Goal: Task Accomplishment & Management: Complete application form

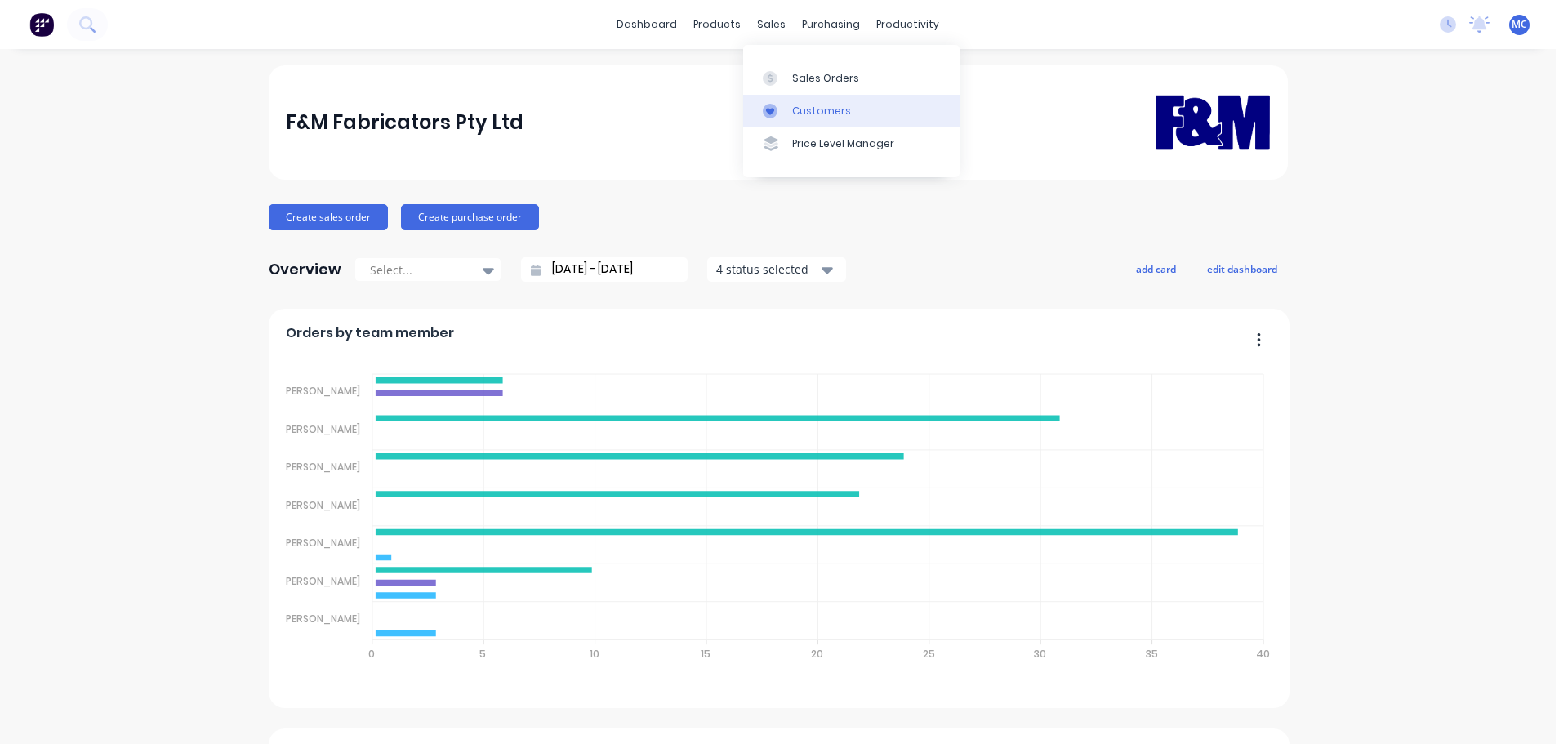
drag, startPoint x: 0, startPoint y: 0, endPoint x: 830, endPoint y: 104, distance: 836.5
click at [830, 104] on div "Customers" at bounding box center [821, 110] width 59 height 15
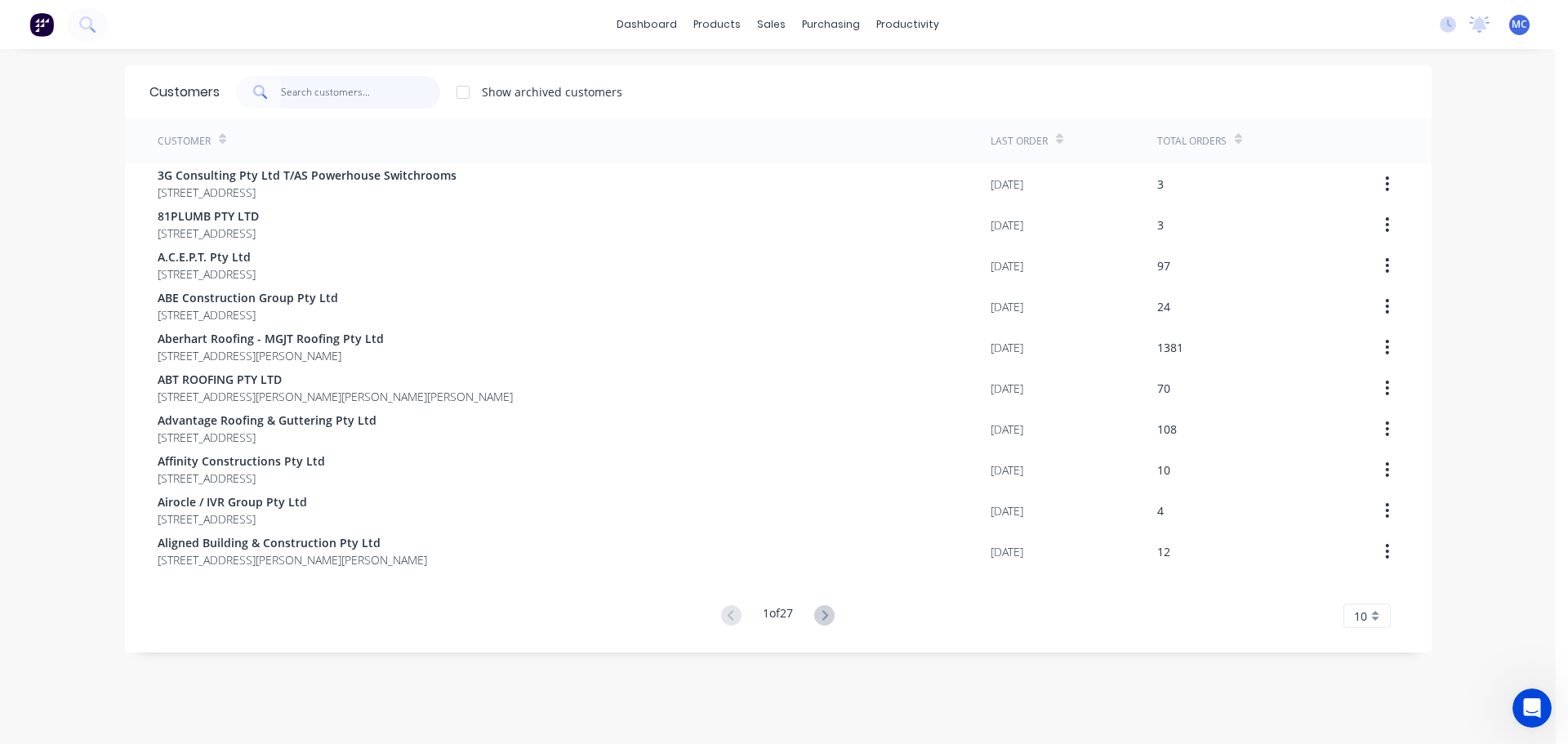
click at [286, 88] on input "text" at bounding box center [360, 92] width 160 height 33
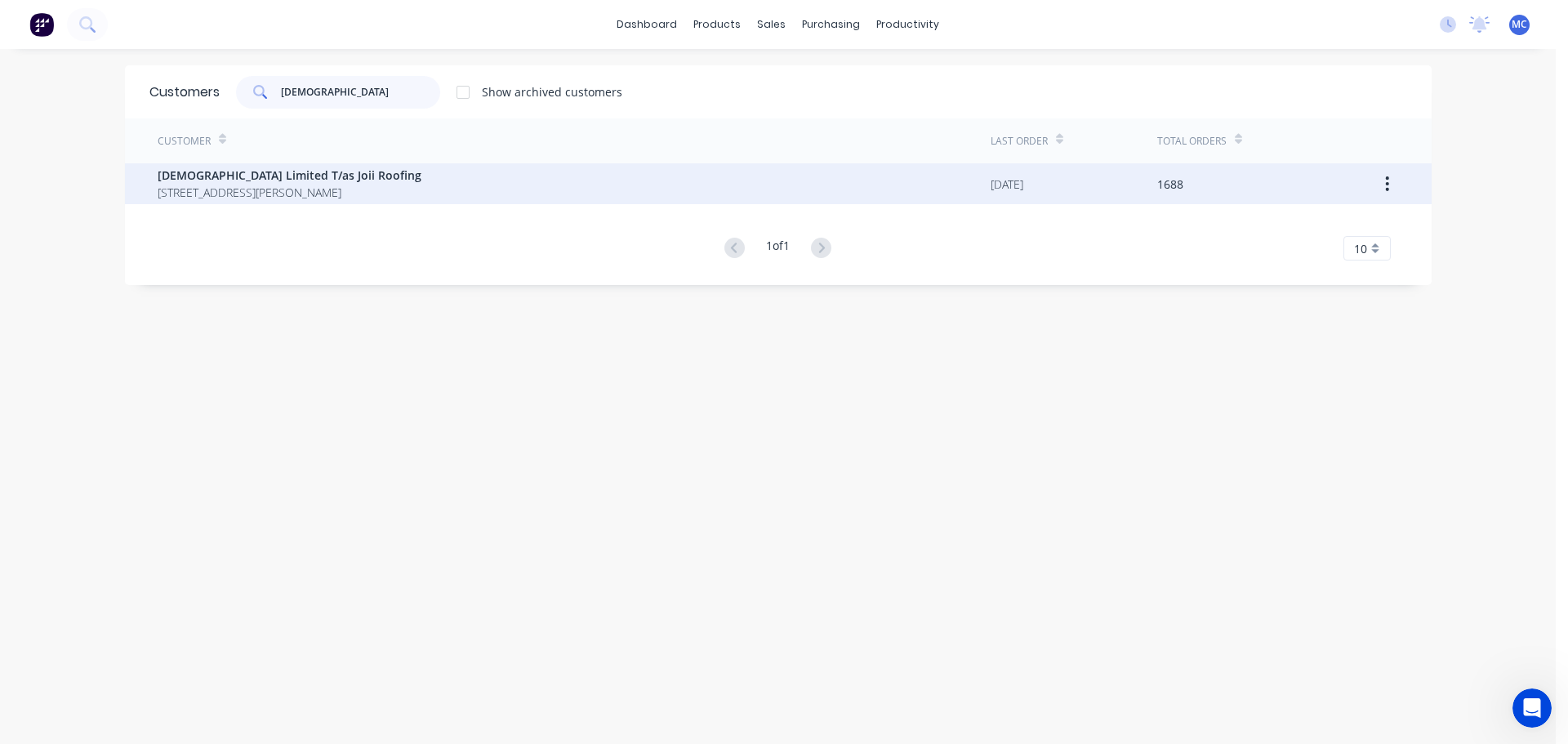
type input "[DEMOGRAPHIC_DATA]"
click at [226, 176] on span "[DEMOGRAPHIC_DATA] Limited T/as Joii Roofing" at bounding box center [290, 174] width 264 height 17
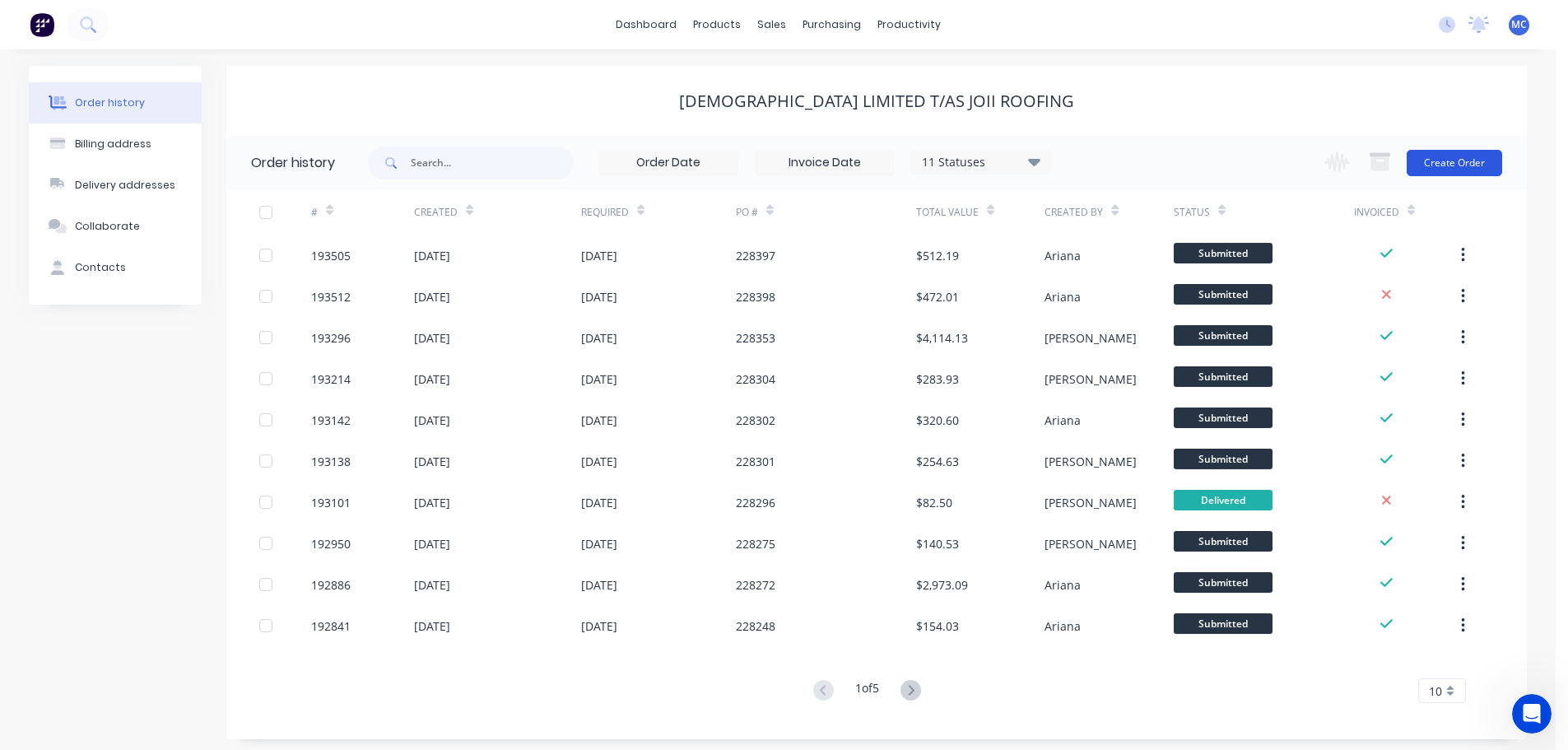
click at [1466, 156] on button "Create Order" at bounding box center [1455, 163] width 95 height 27
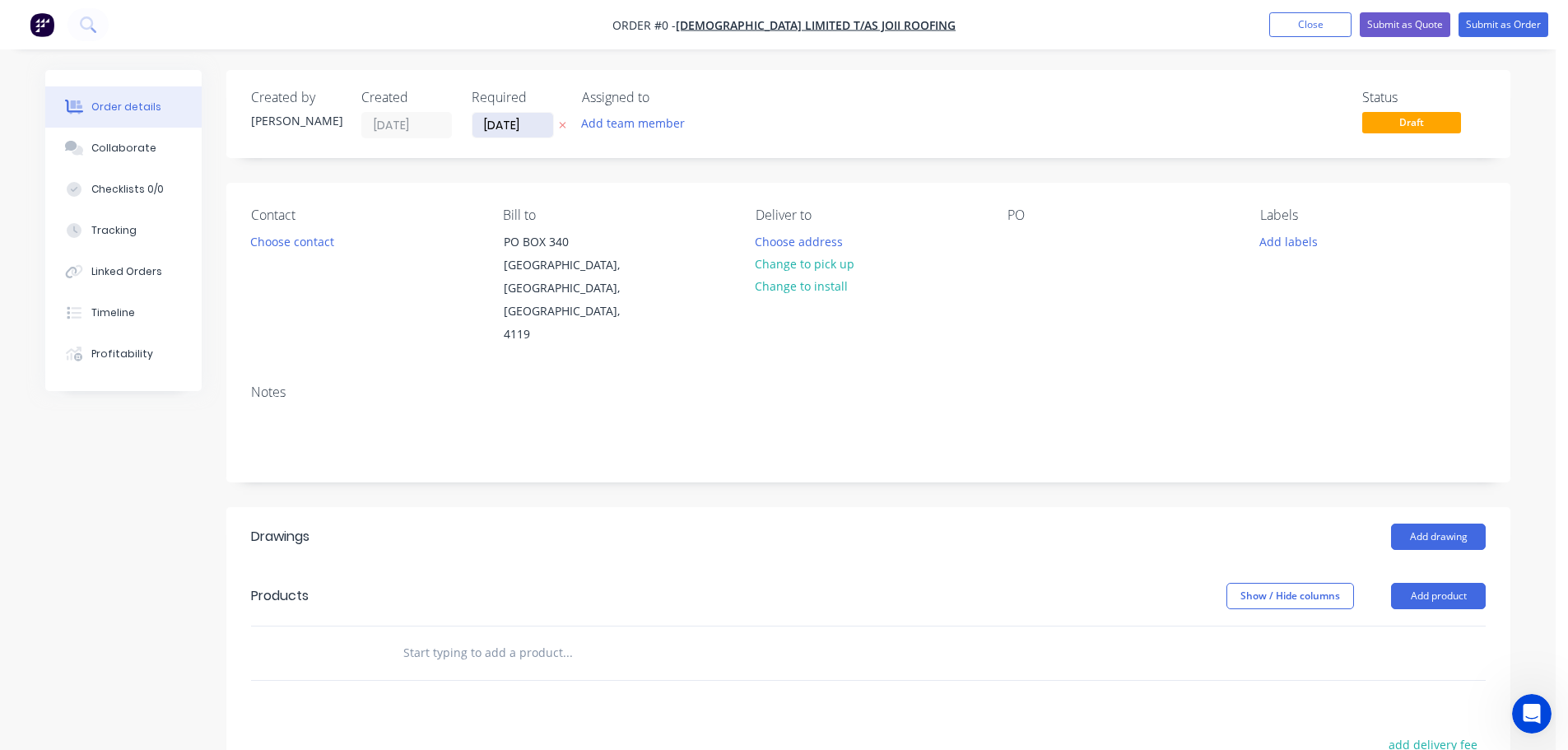
click at [499, 121] on input "[DATE]" at bounding box center [512, 125] width 80 height 25
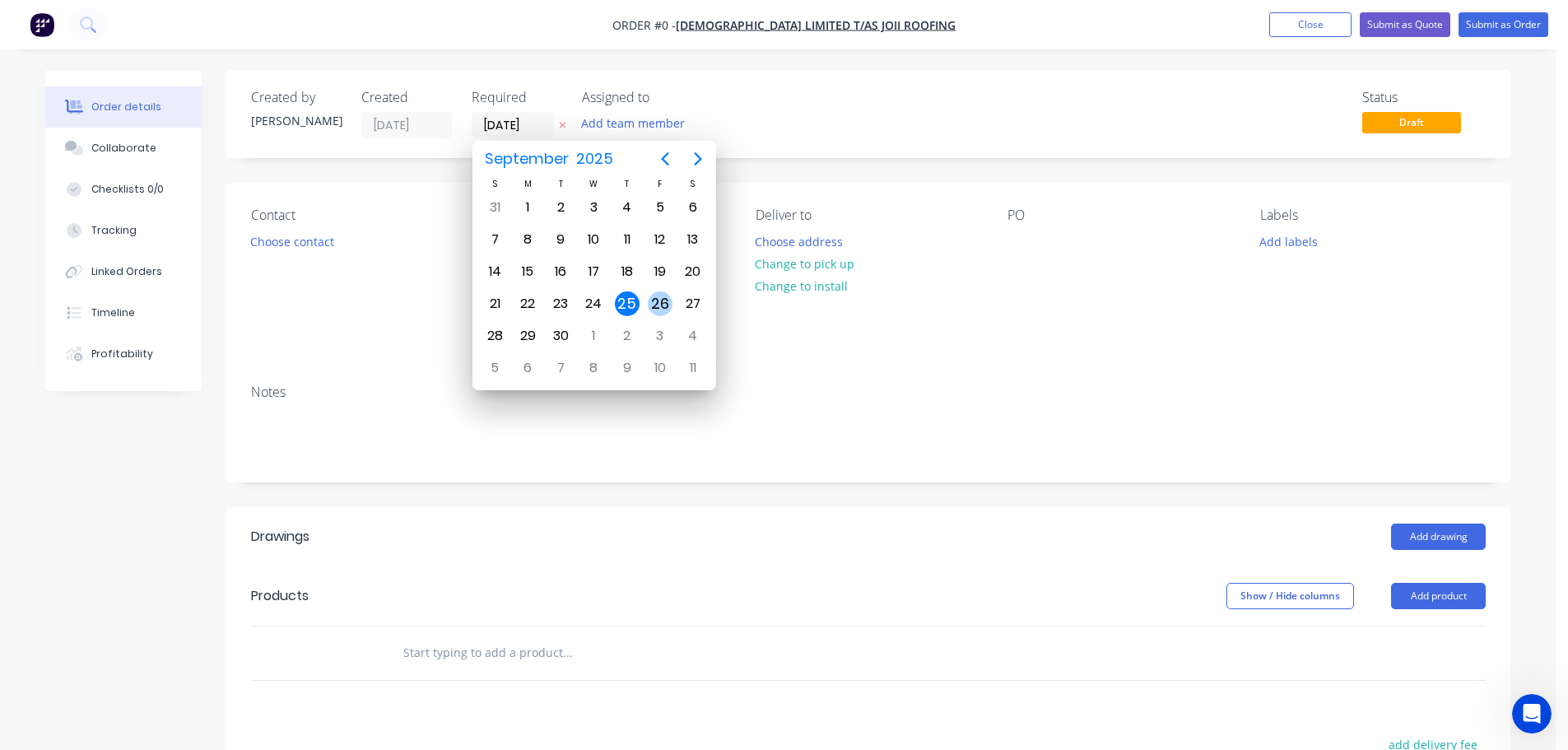
click at [666, 301] on div "26" at bounding box center [659, 303] width 25 height 25
type input "[DATE]"
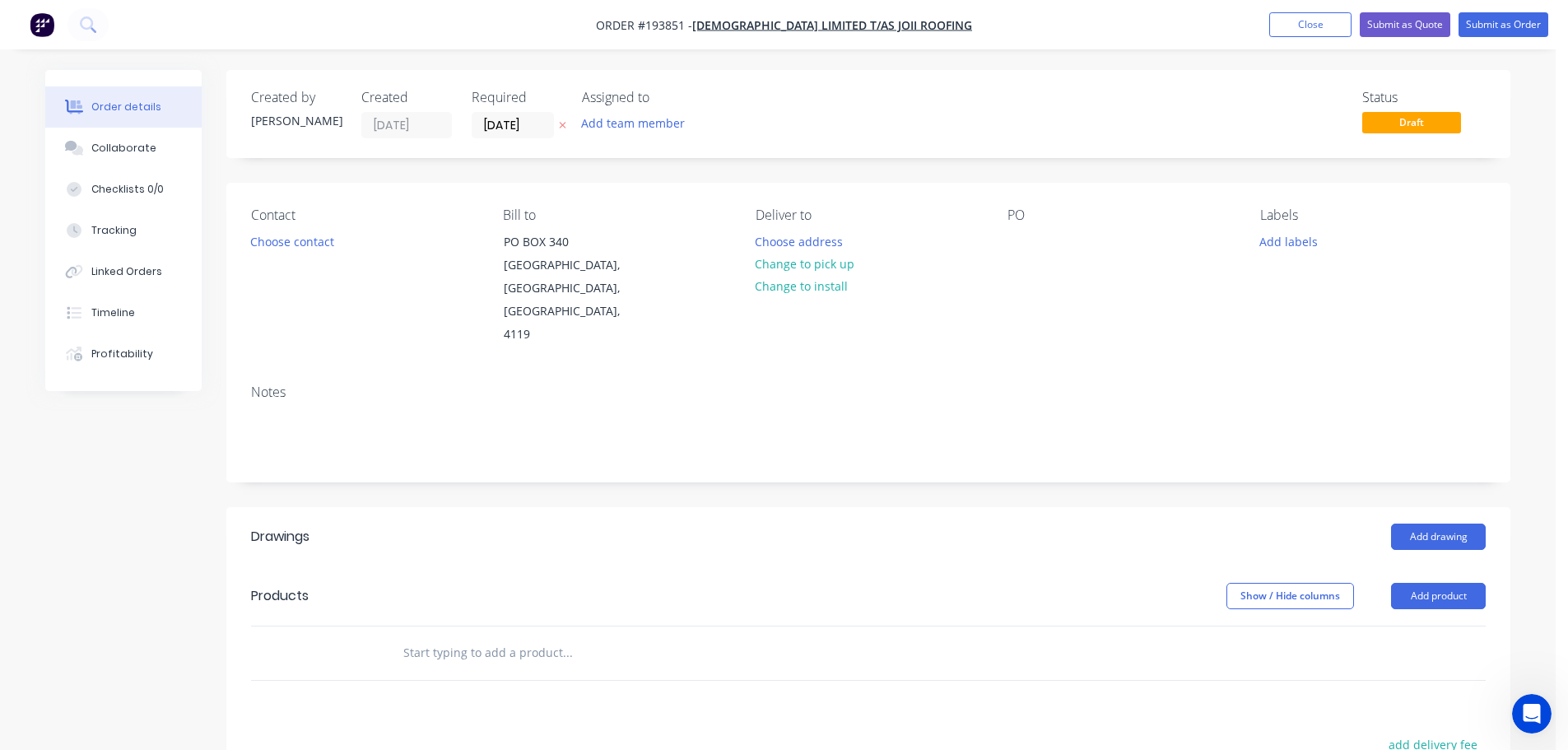
click at [301, 244] on button "Choose contact" at bounding box center [293, 240] width 101 height 22
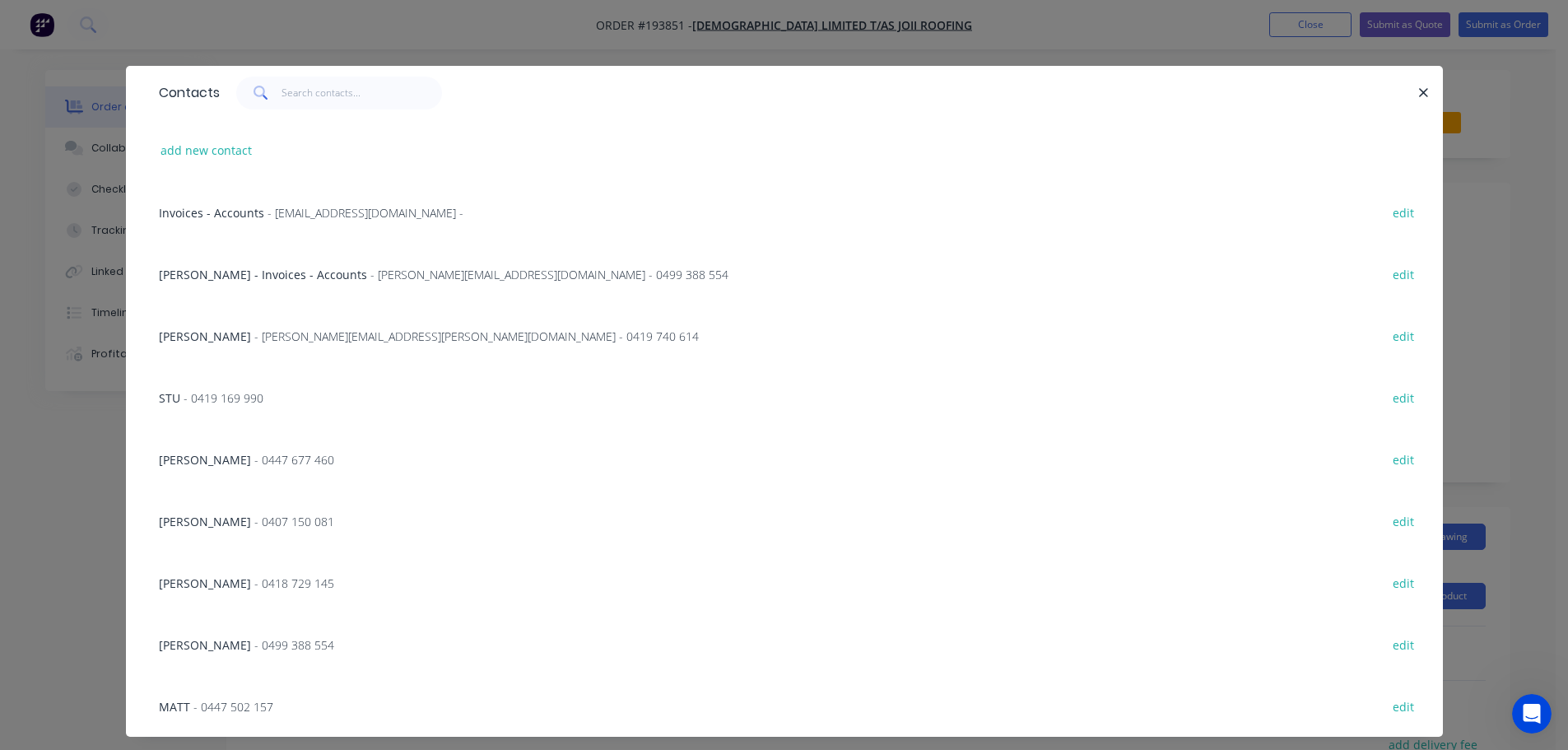
click at [316, 331] on span "- [PERSON_NAME][EMAIL_ADDRESS][PERSON_NAME][DOMAIN_NAME] - 0419 740 614" at bounding box center [477, 337] width 445 height 16
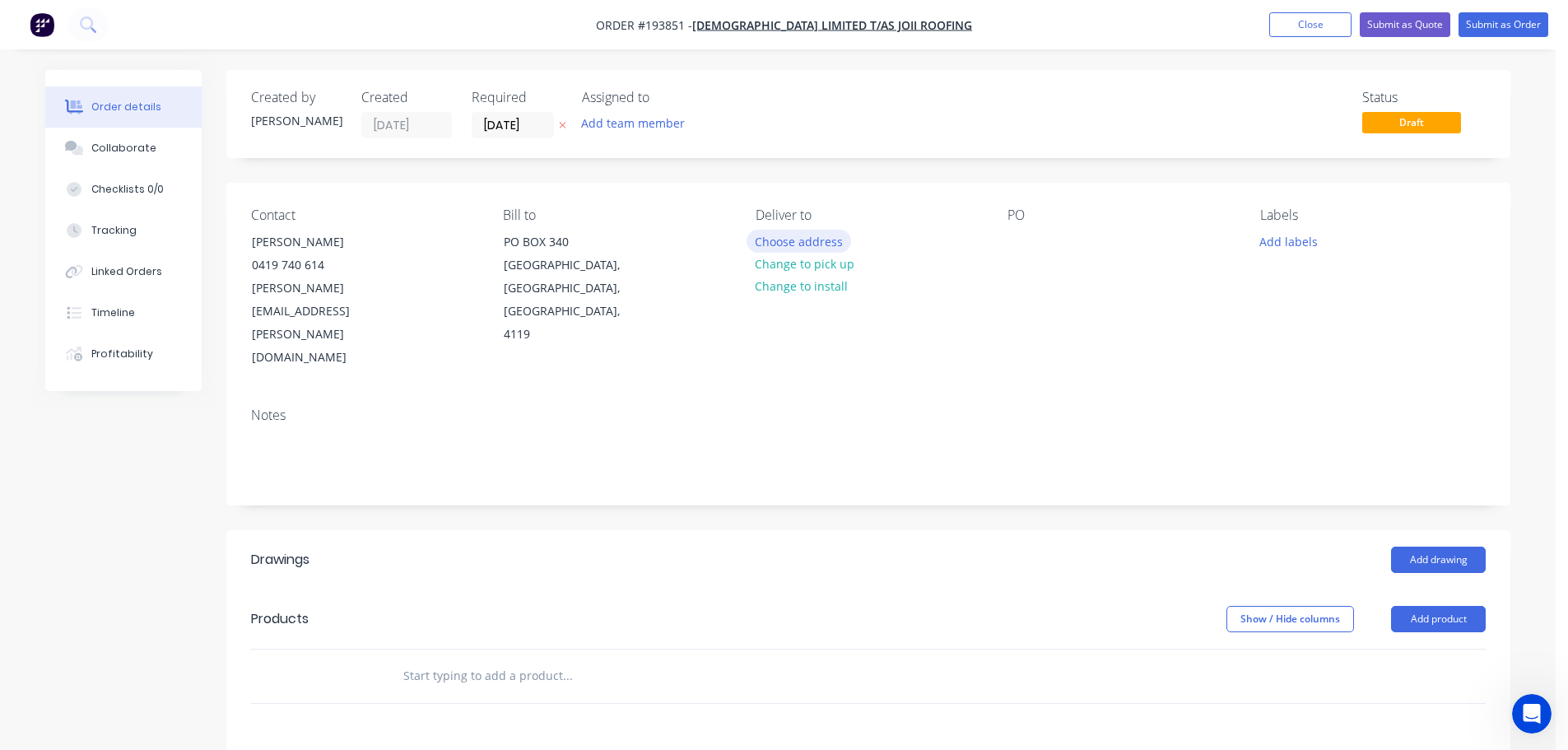
click at [815, 236] on button "Choose address" at bounding box center [799, 240] width 105 height 22
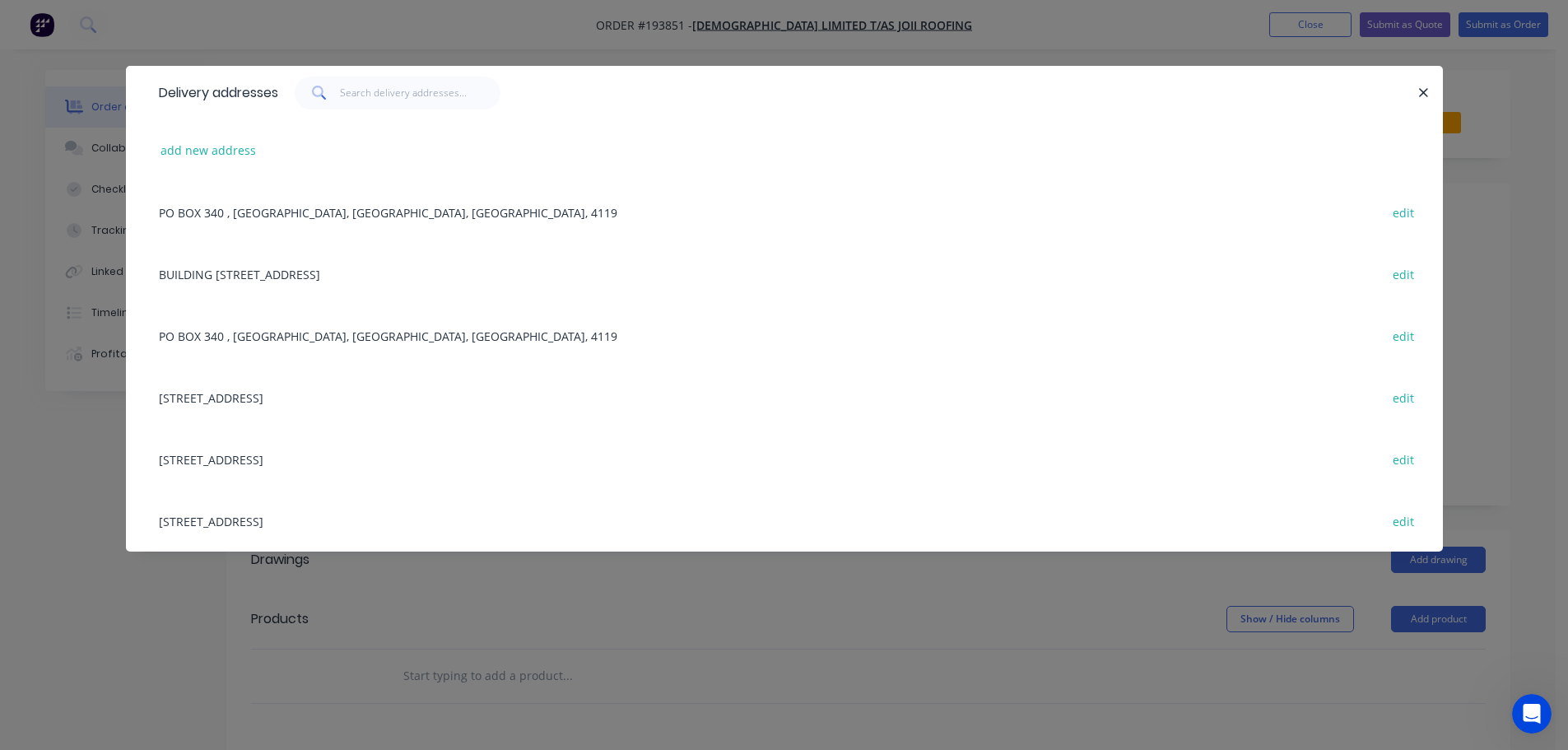
click at [306, 395] on div "10 ASTRAL CT, FLINDERS VIEW, [GEOGRAPHIC_DATA], [GEOGRAPHIC_DATA] edit" at bounding box center [784, 397] width 1268 height 62
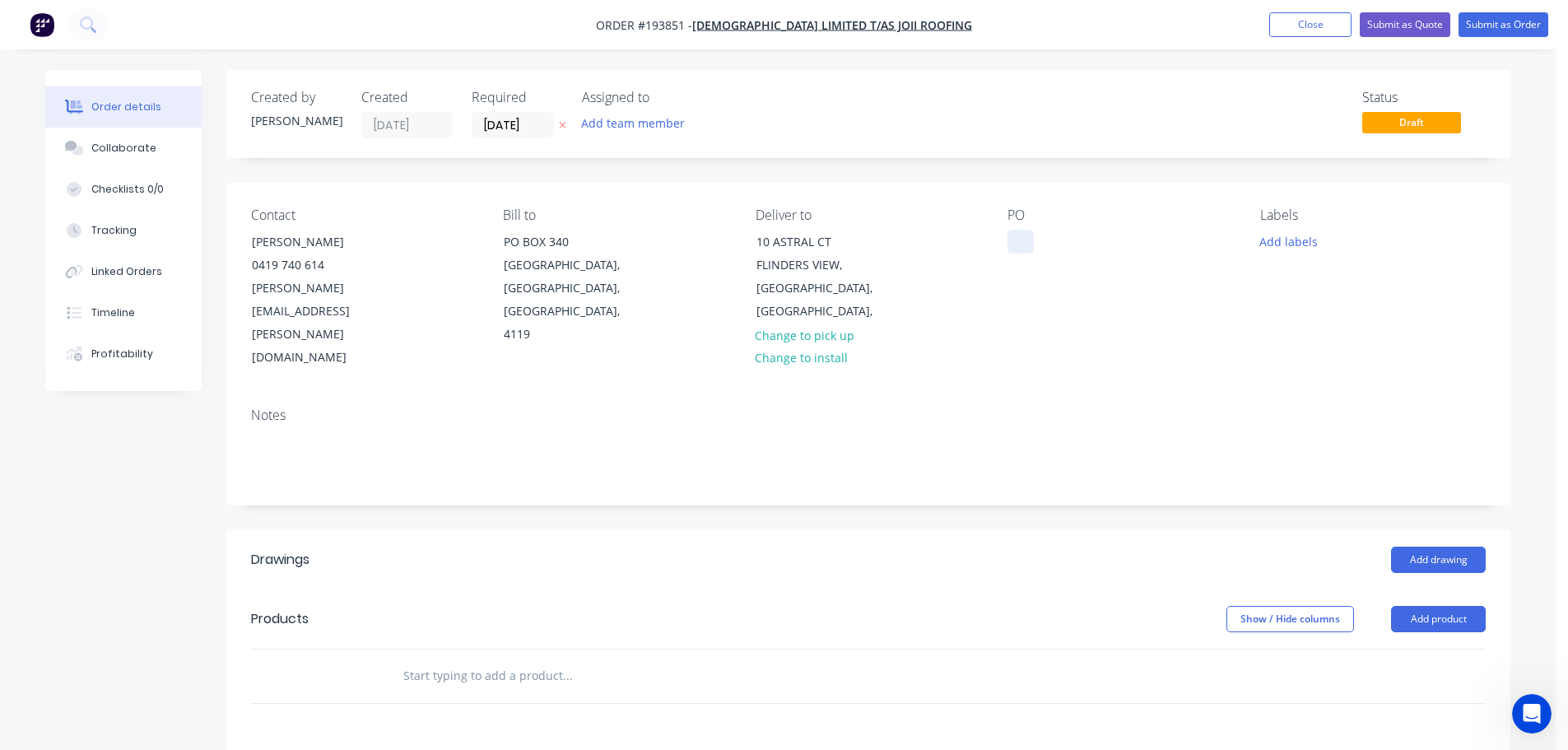
click at [1019, 236] on div at bounding box center [1021, 241] width 27 height 24
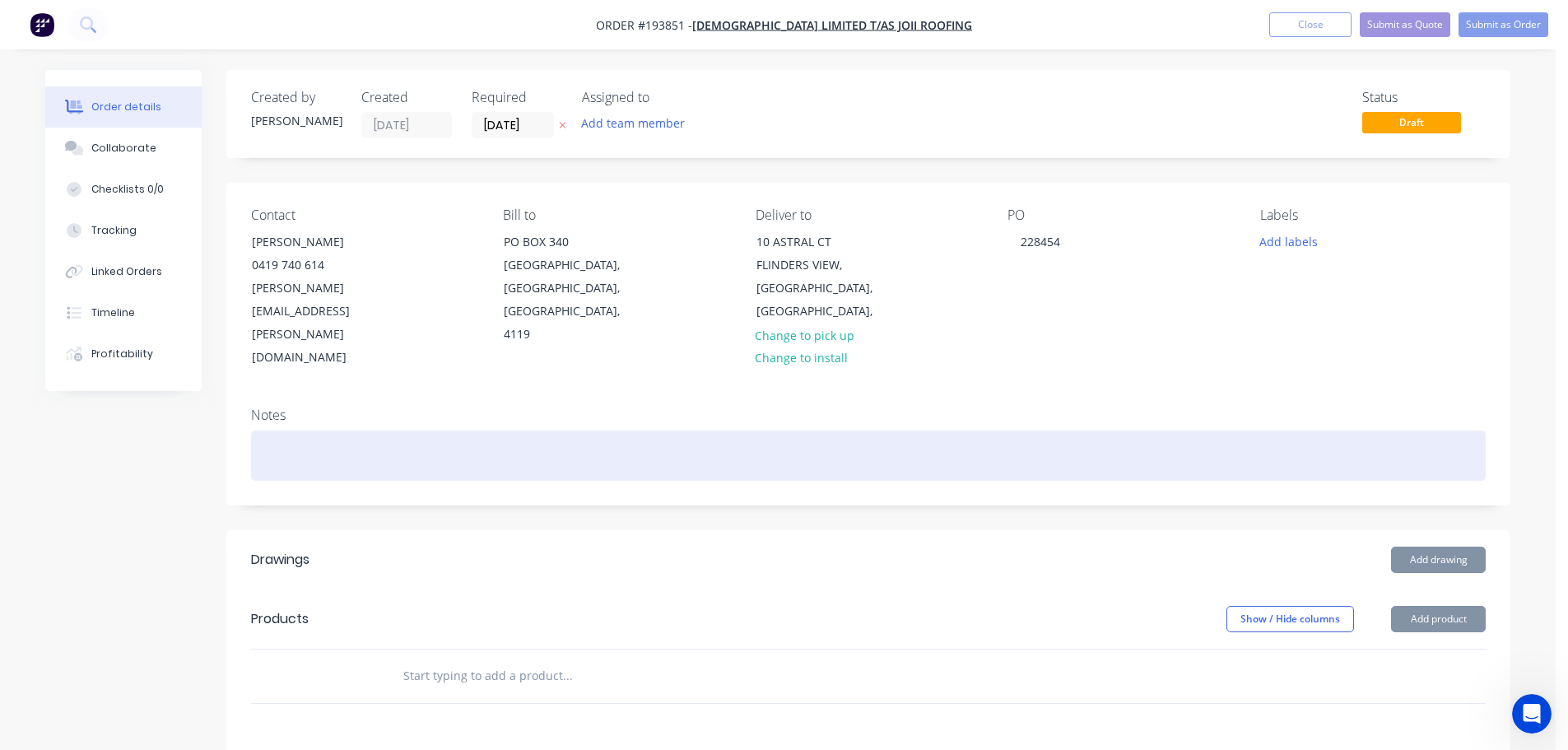
click at [283, 431] on div at bounding box center [868, 456] width 1234 height 51
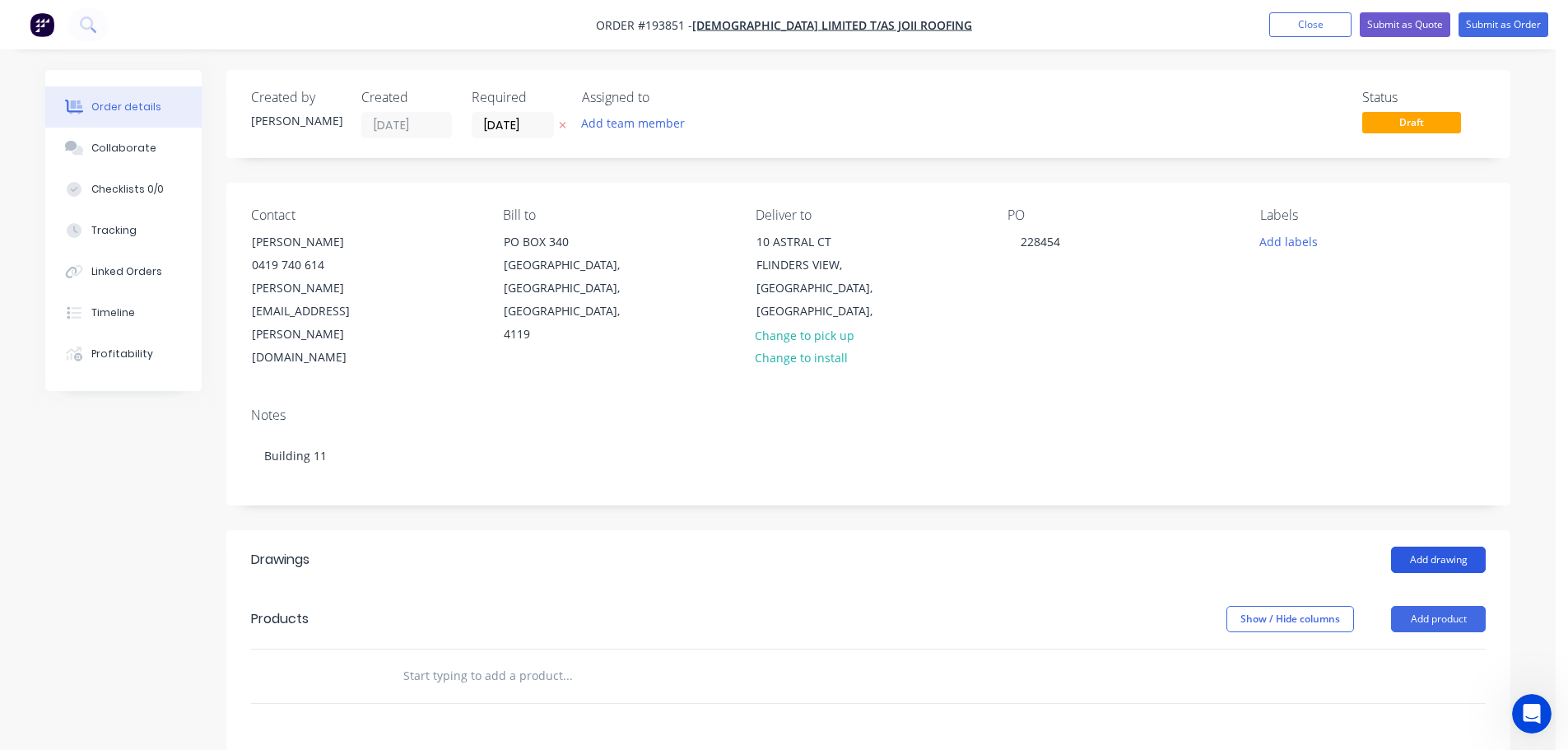
click at [1432, 546] on button "Add drawing" at bounding box center [1438, 559] width 94 height 27
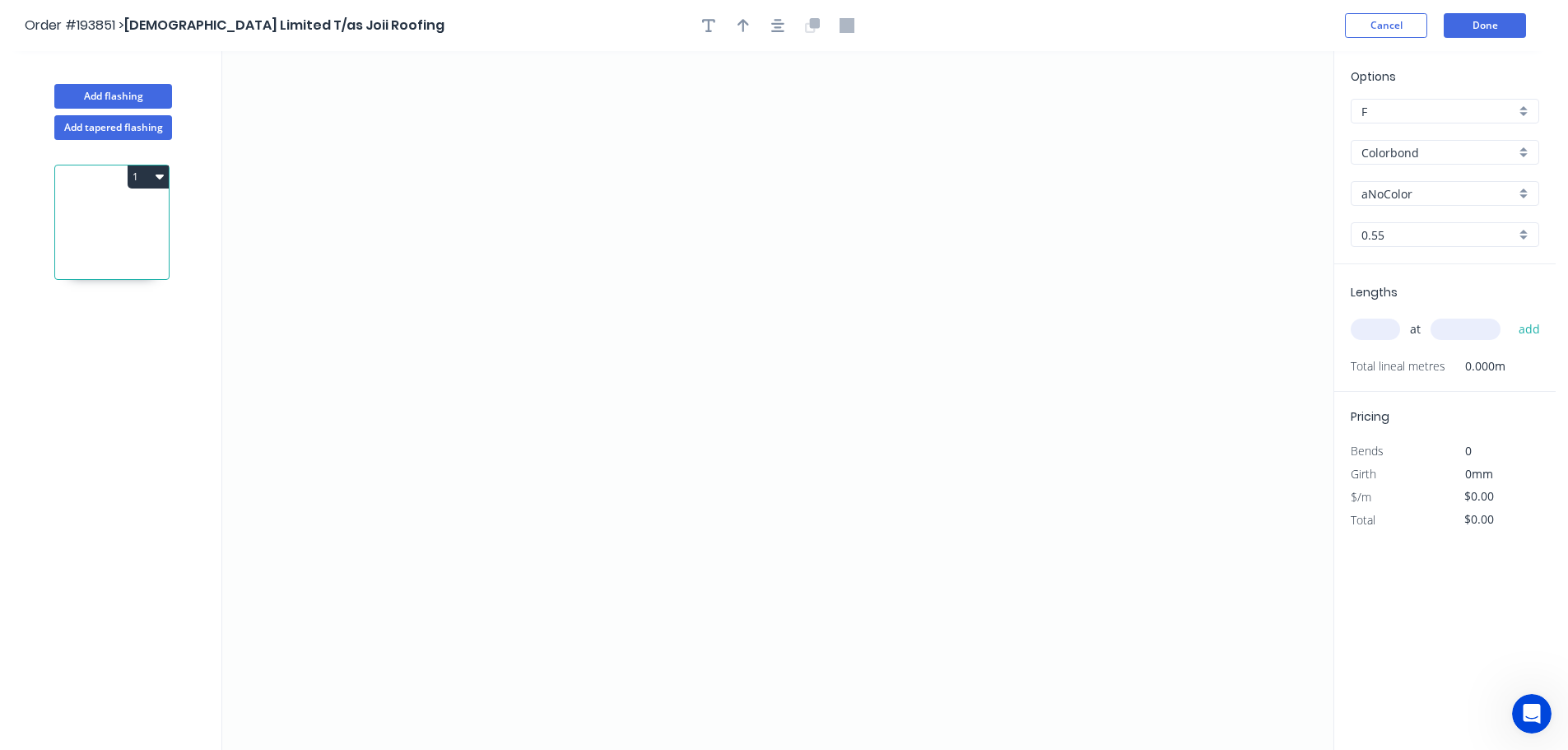
click at [1386, 191] on input "aNoColor" at bounding box center [1438, 194] width 154 height 17
click at [1392, 362] on div "Surfmist" at bounding box center [1445, 365] width 187 height 29
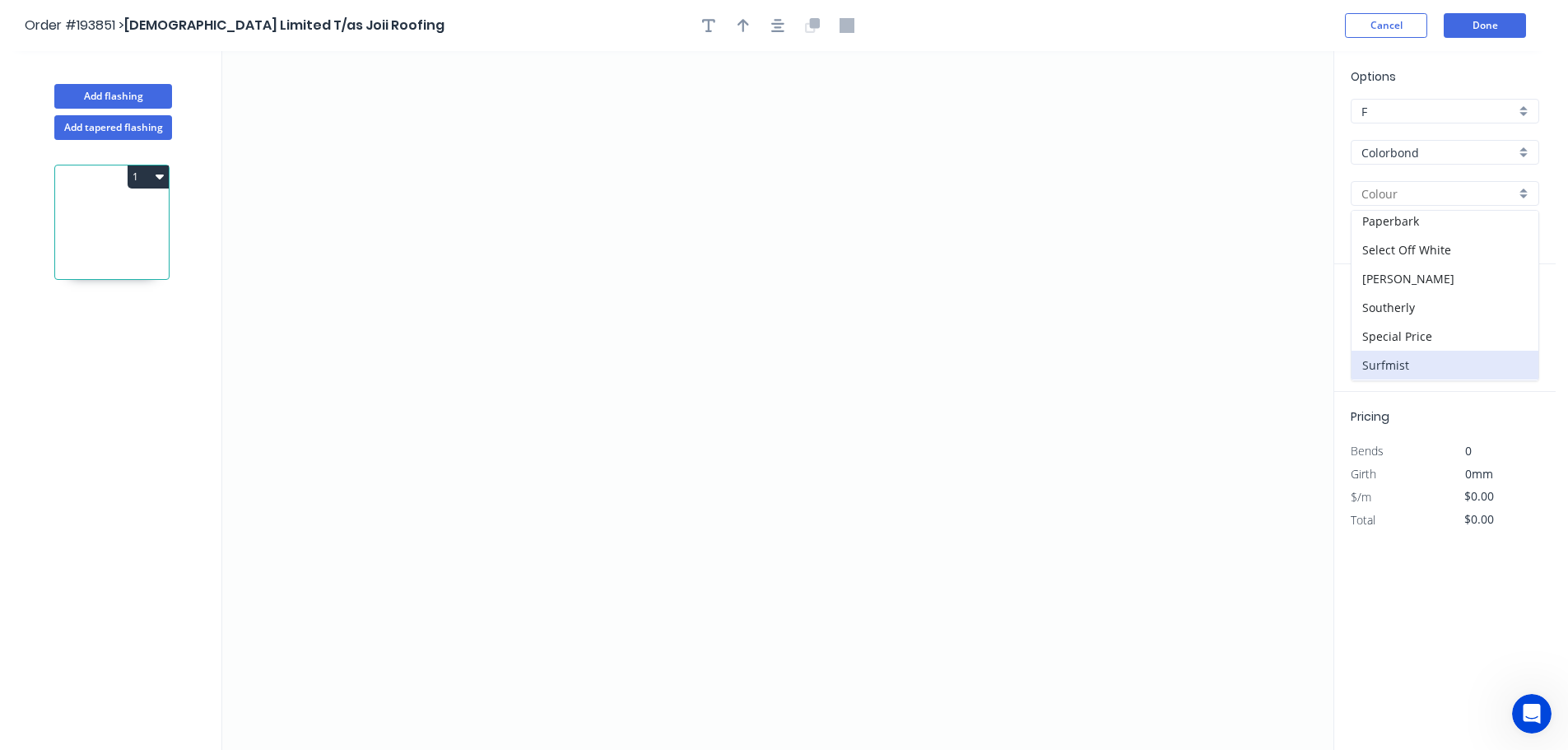
type input "Surfmist"
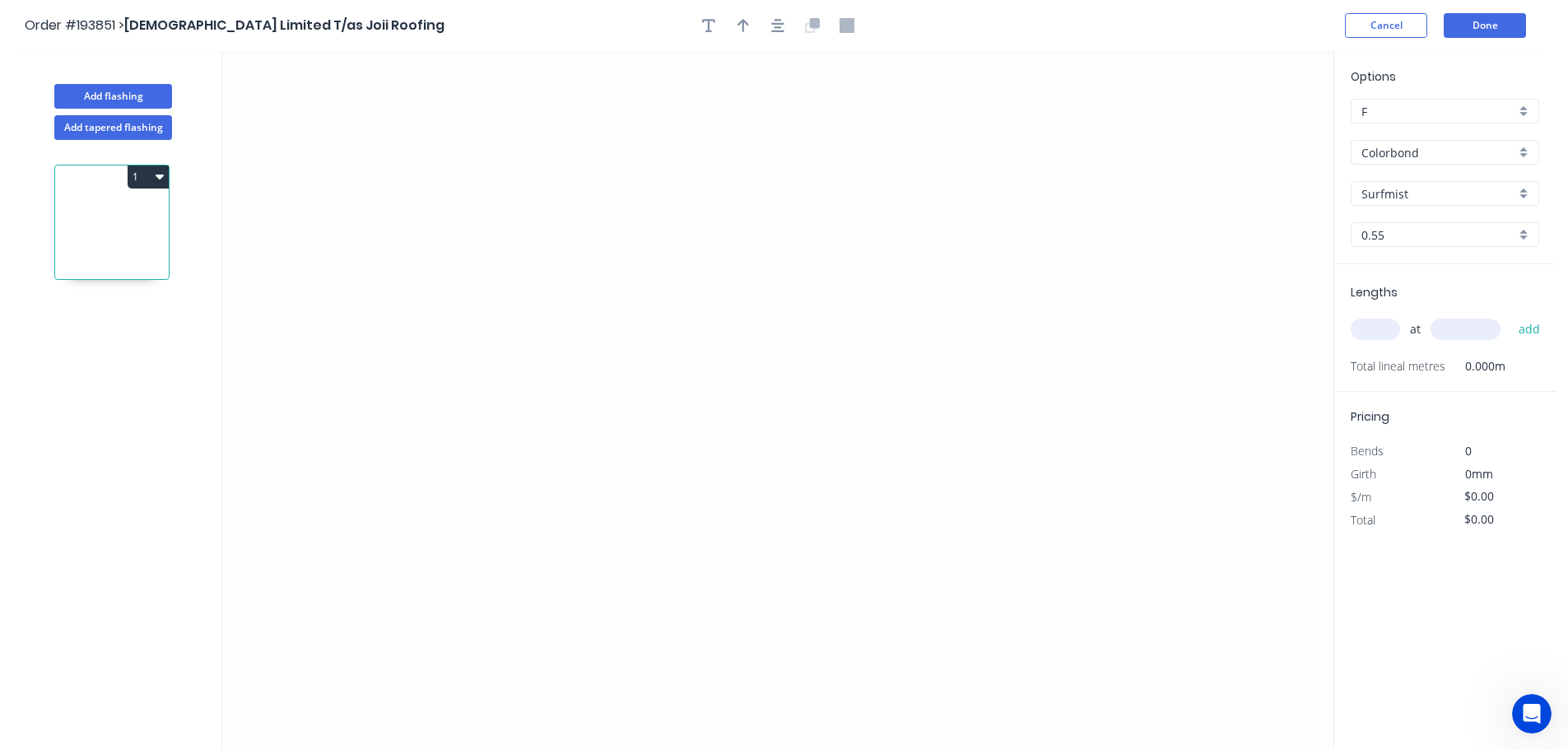
click at [1375, 328] on input "text" at bounding box center [1375, 330] width 50 height 22
type input "3"
type input "1000"
click at [1510, 315] on button "add" at bounding box center [1529, 329] width 39 height 28
drag, startPoint x: 729, startPoint y: 511, endPoint x: 750, endPoint y: 408, distance: 105.1
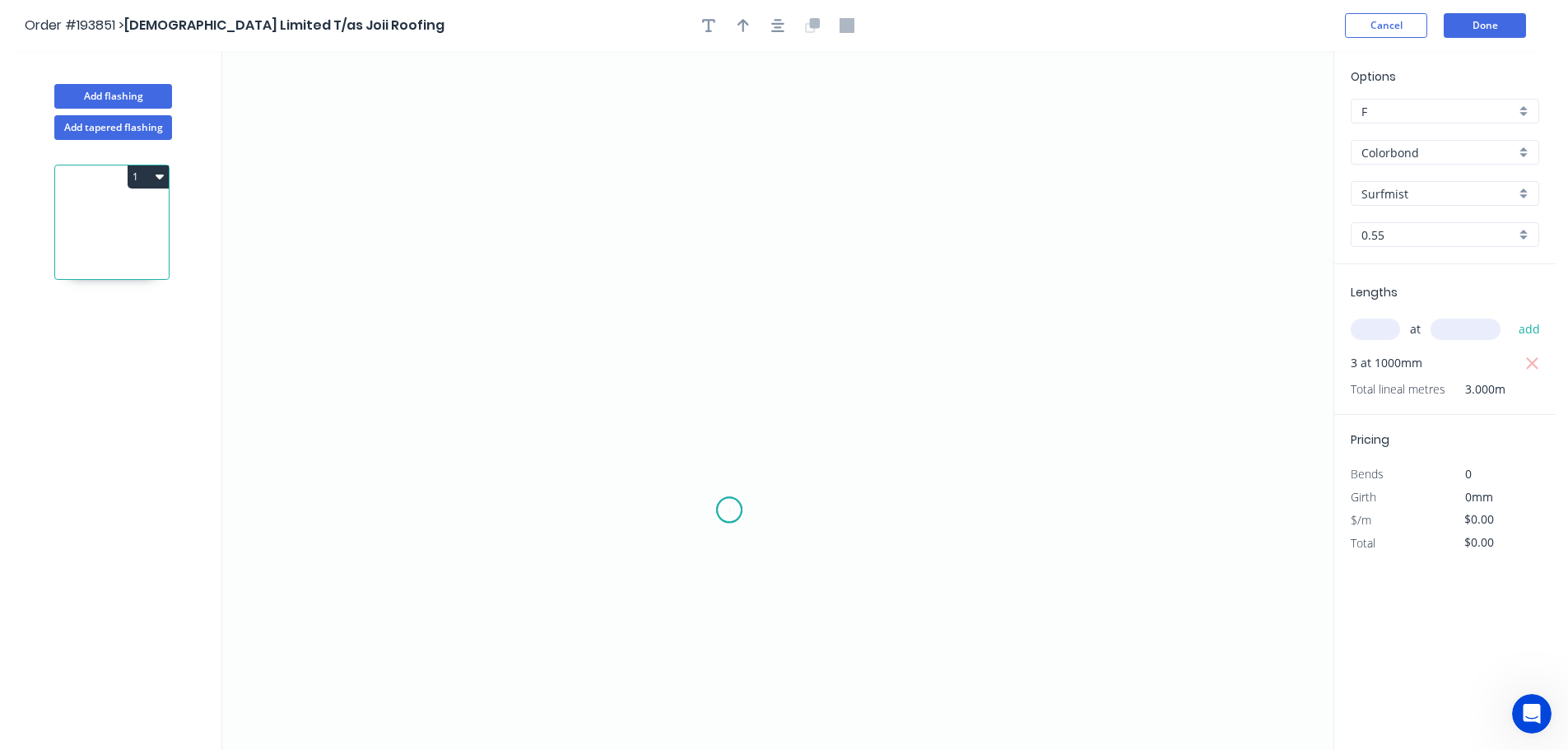
click at [729, 510] on icon "0" at bounding box center [778, 400] width 1111 height 699
click at [716, 267] on icon "0" at bounding box center [778, 400] width 1111 height 699
click at [568, 266] on icon "0 ?" at bounding box center [778, 400] width 1111 height 699
click at [570, 119] on icon "0 ? ?" at bounding box center [778, 400] width 1111 height 699
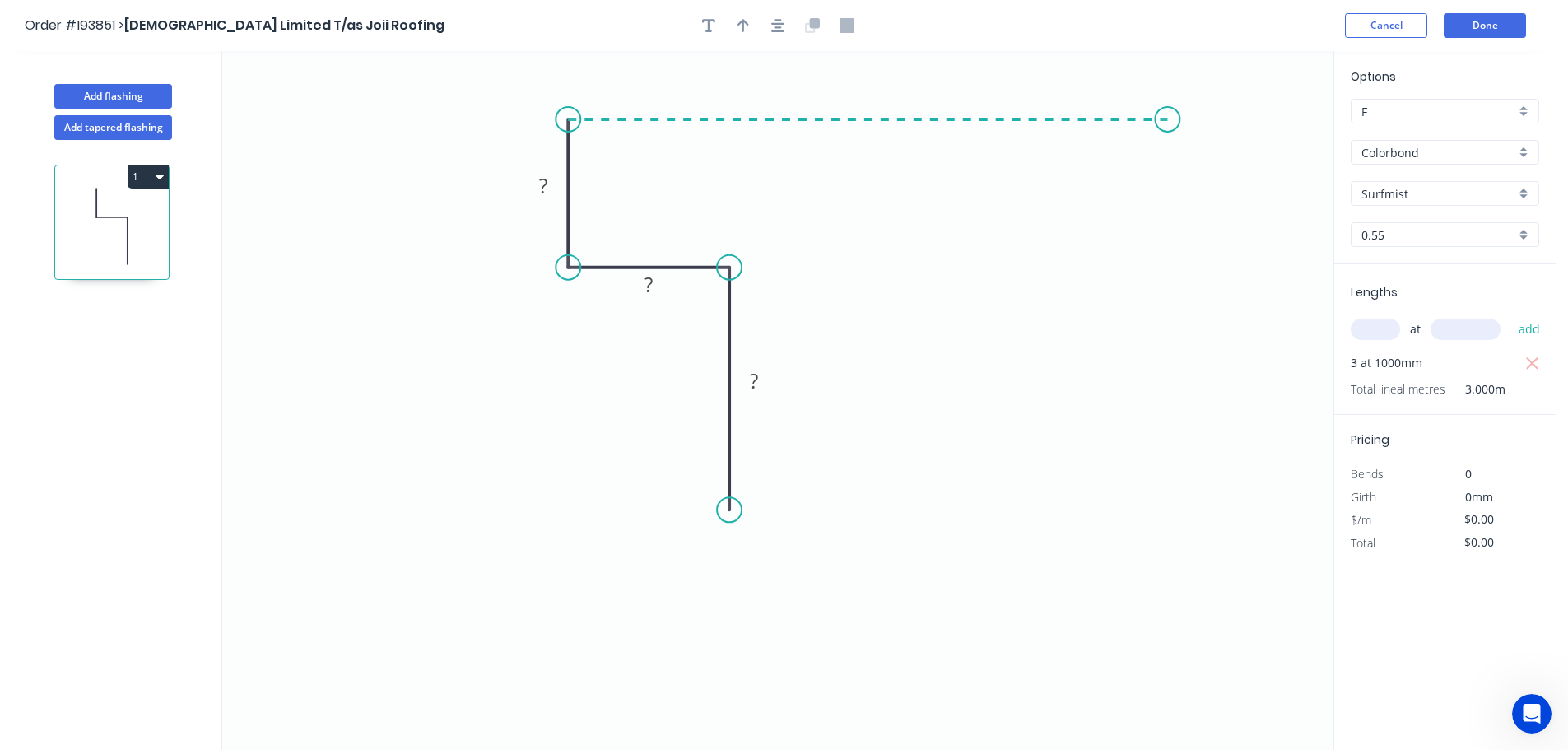
click at [1168, 124] on icon "0 ? ? ?" at bounding box center [778, 400] width 1111 height 699
click at [1159, 271] on icon "0 ? ? ? ?" at bounding box center [778, 400] width 1111 height 699
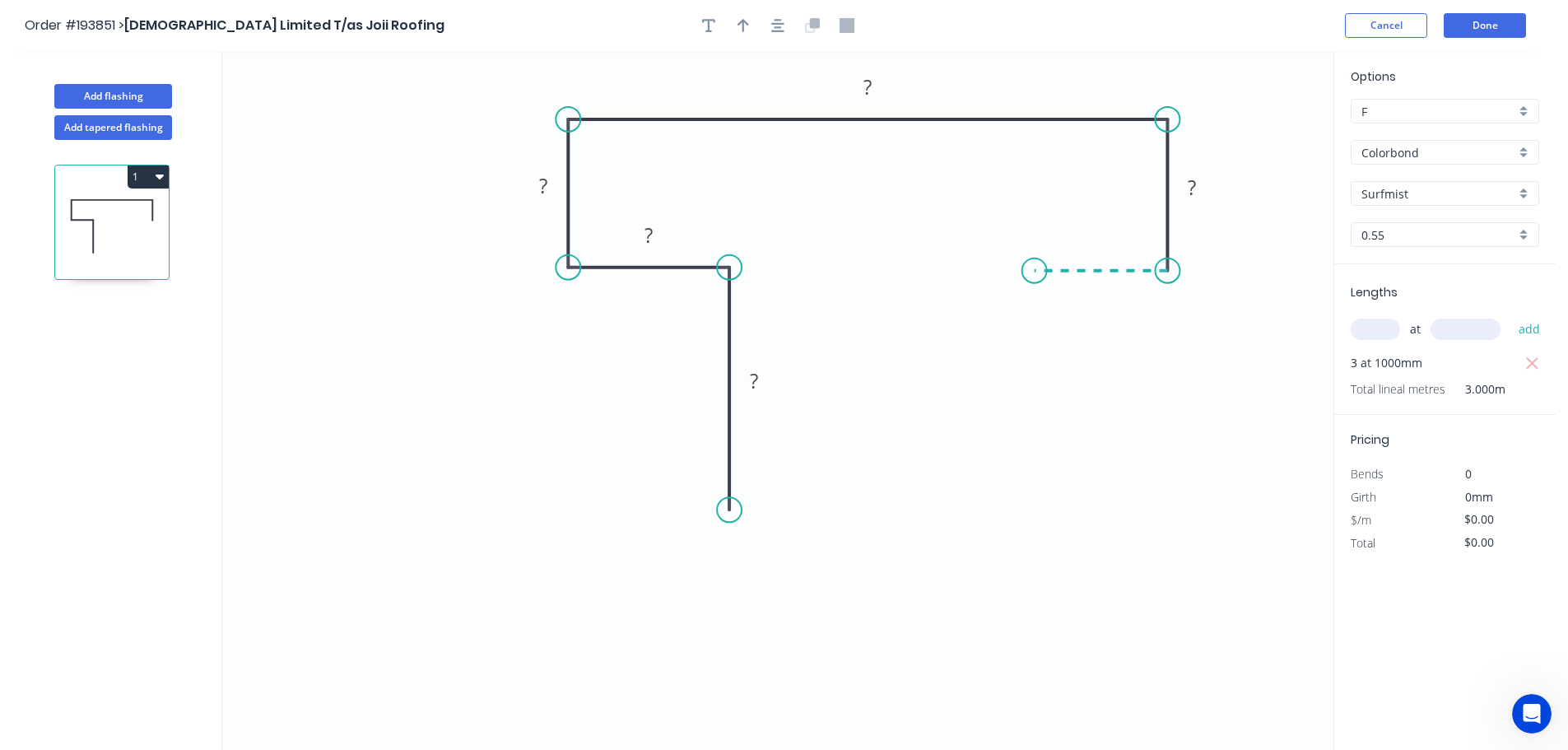
click at [1035, 274] on icon "0 ? ? ? ? ?" at bounding box center [778, 400] width 1111 height 699
click at [1028, 506] on icon "0 ? ? ? ? ? ?" at bounding box center [778, 400] width 1111 height 699
click at [763, 380] on rect at bounding box center [754, 381] width 33 height 23
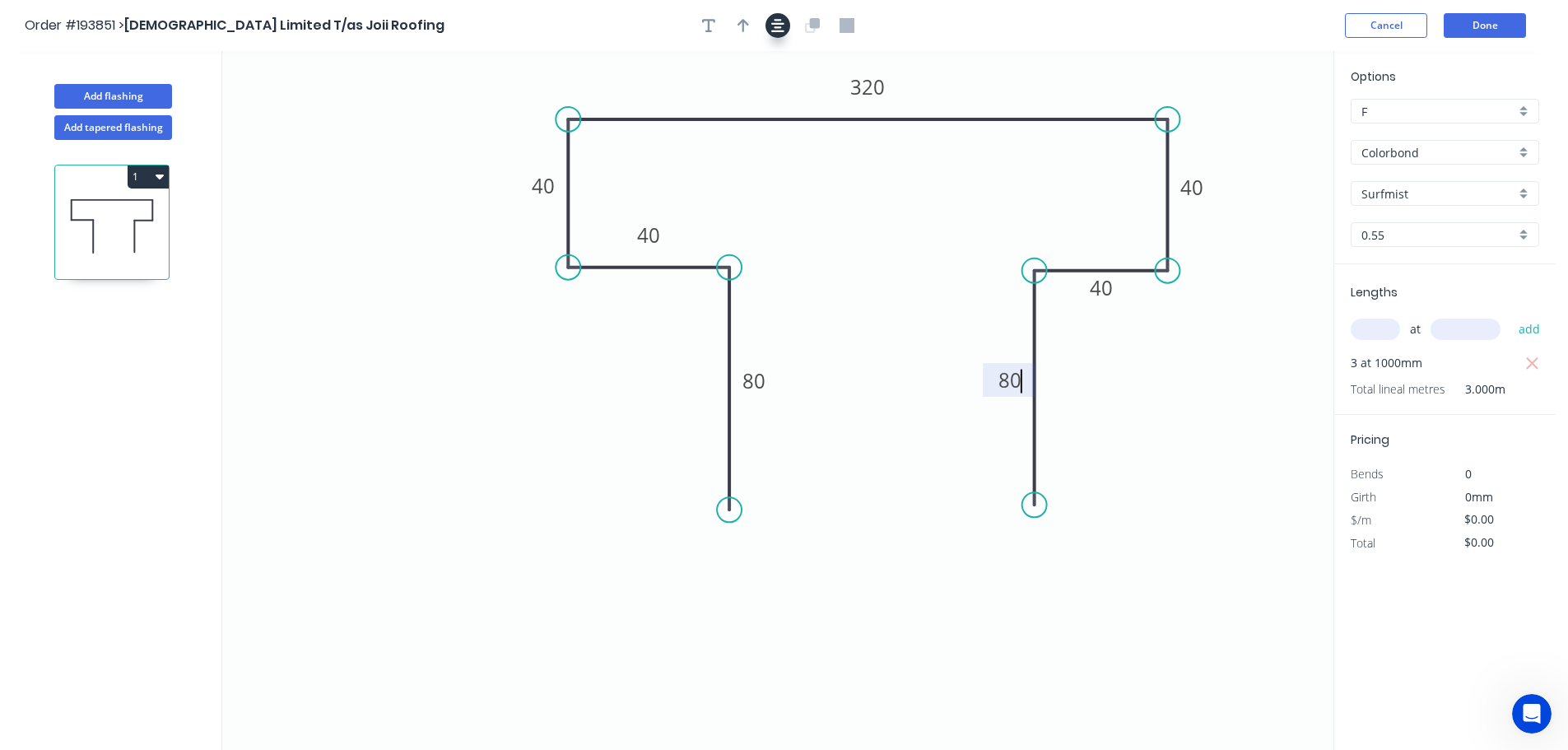
click at [768, 29] on button "button" at bounding box center [778, 25] width 25 height 25
type input "$24.16"
type input "$72.48"
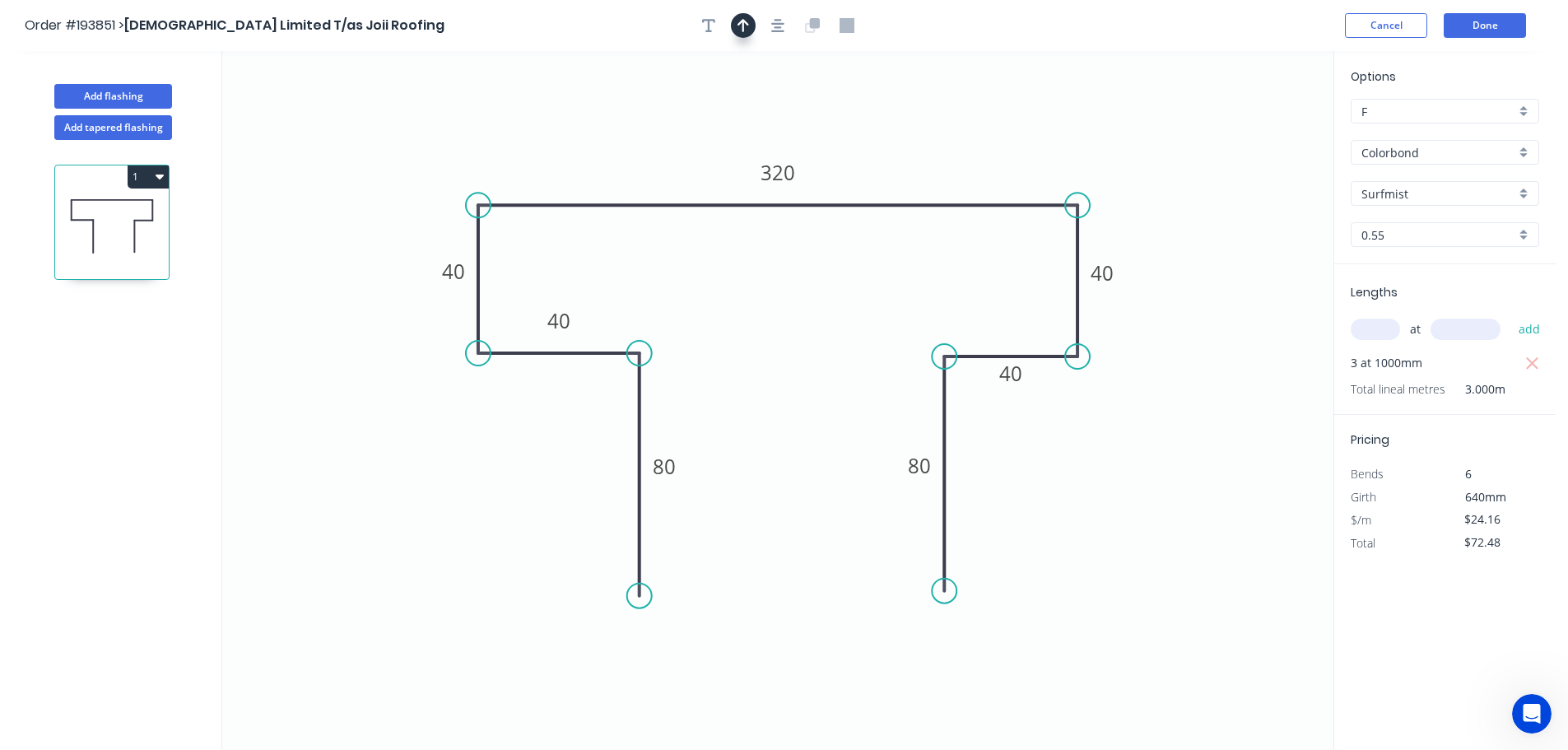
click at [743, 33] on button "button" at bounding box center [743, 25] width 25 height 25
click at [1255, 132] on icon at bounding box center [1250, 114] width 15 height 53
drag, startPoint x: 1201, startPoint y: 184, endPoint x: 1182, endPoint y: 210, distance: 32.2
click at [1186, 209] on icon at bounding box center [1203, 191] width 48 height 48
click at [102, 95] on button "Add flashing" at bounding box center [113, 96] width 118 height 25
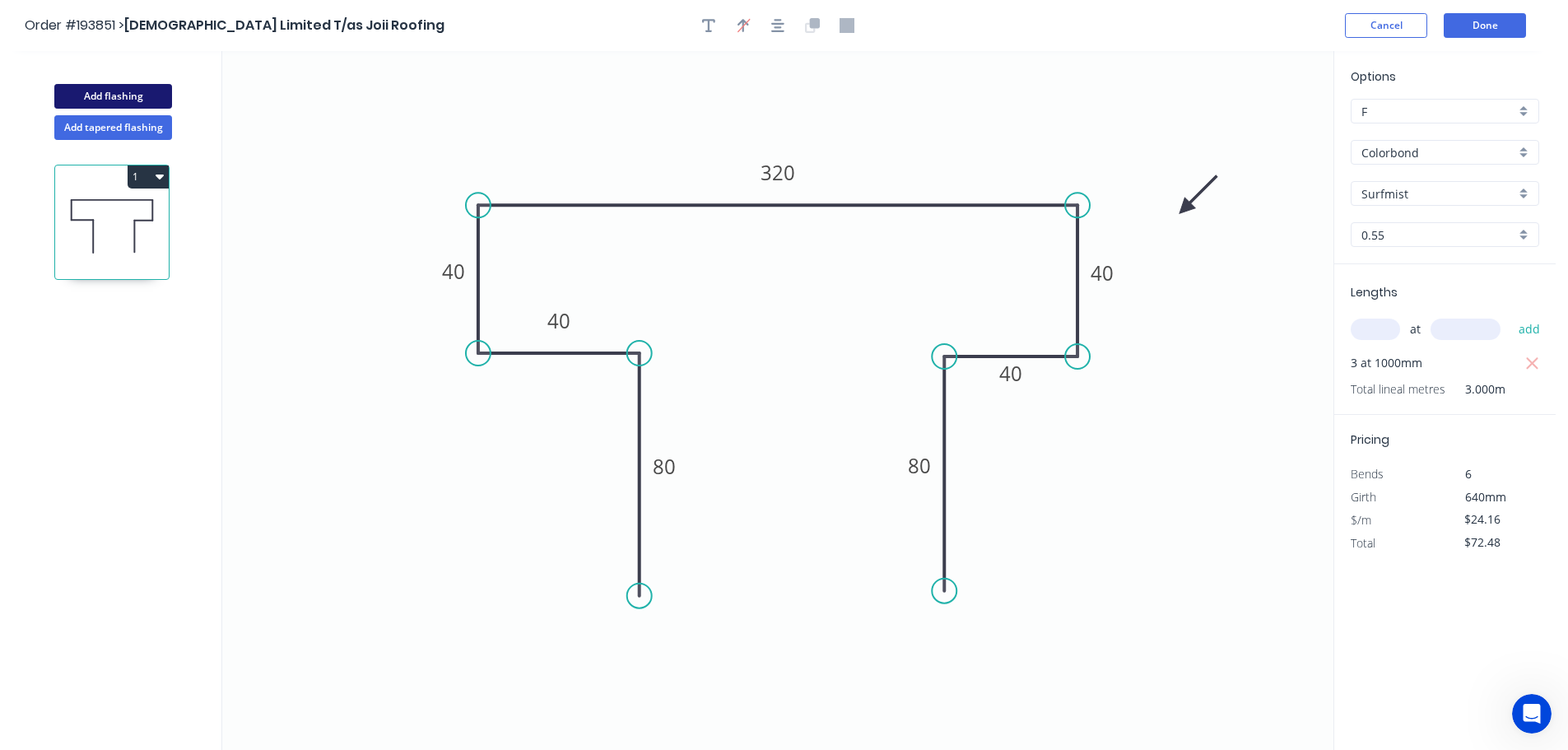
type input "$0.00"
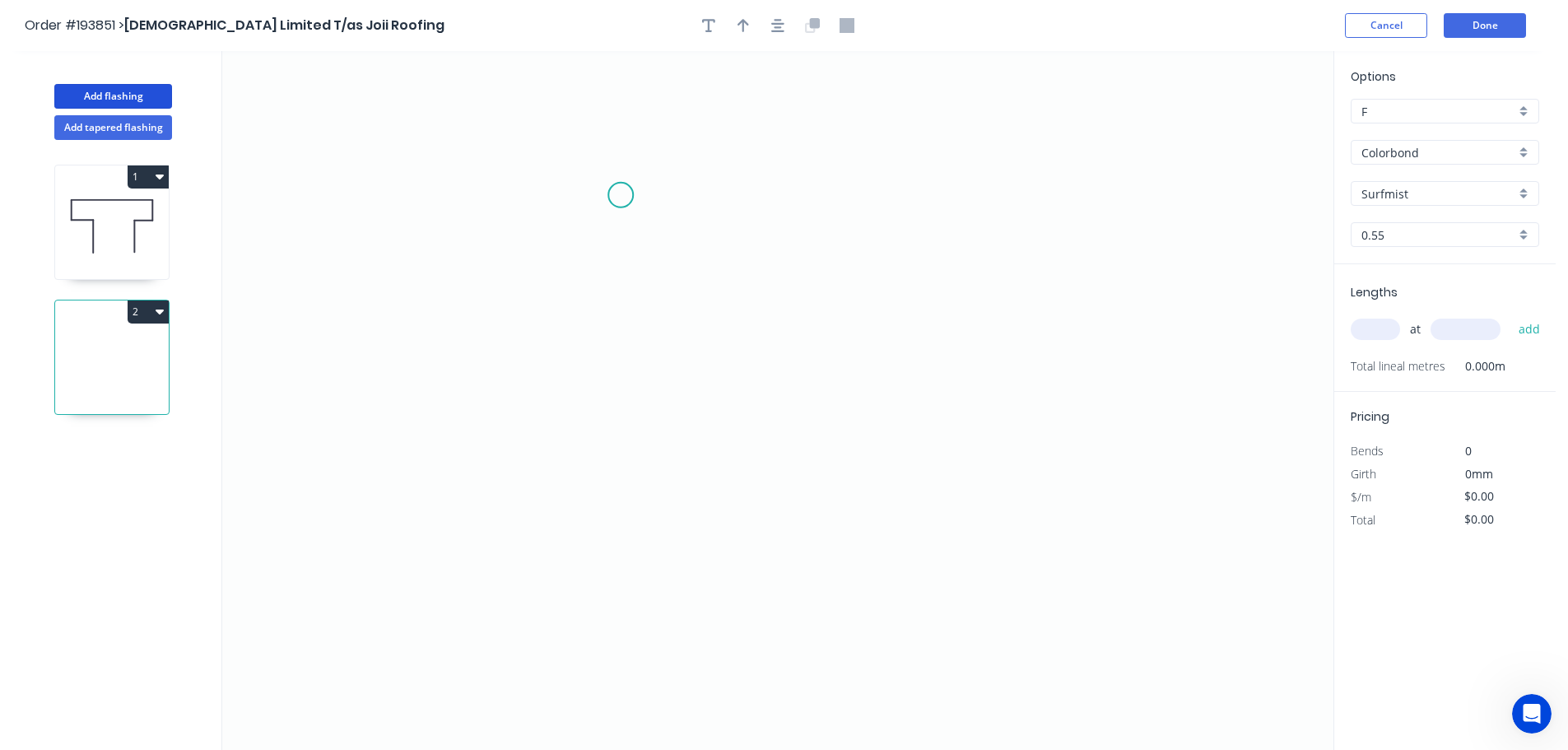
click at [621, 195] on icon "0" at bounding box center [778, 400] width 1111 height 699
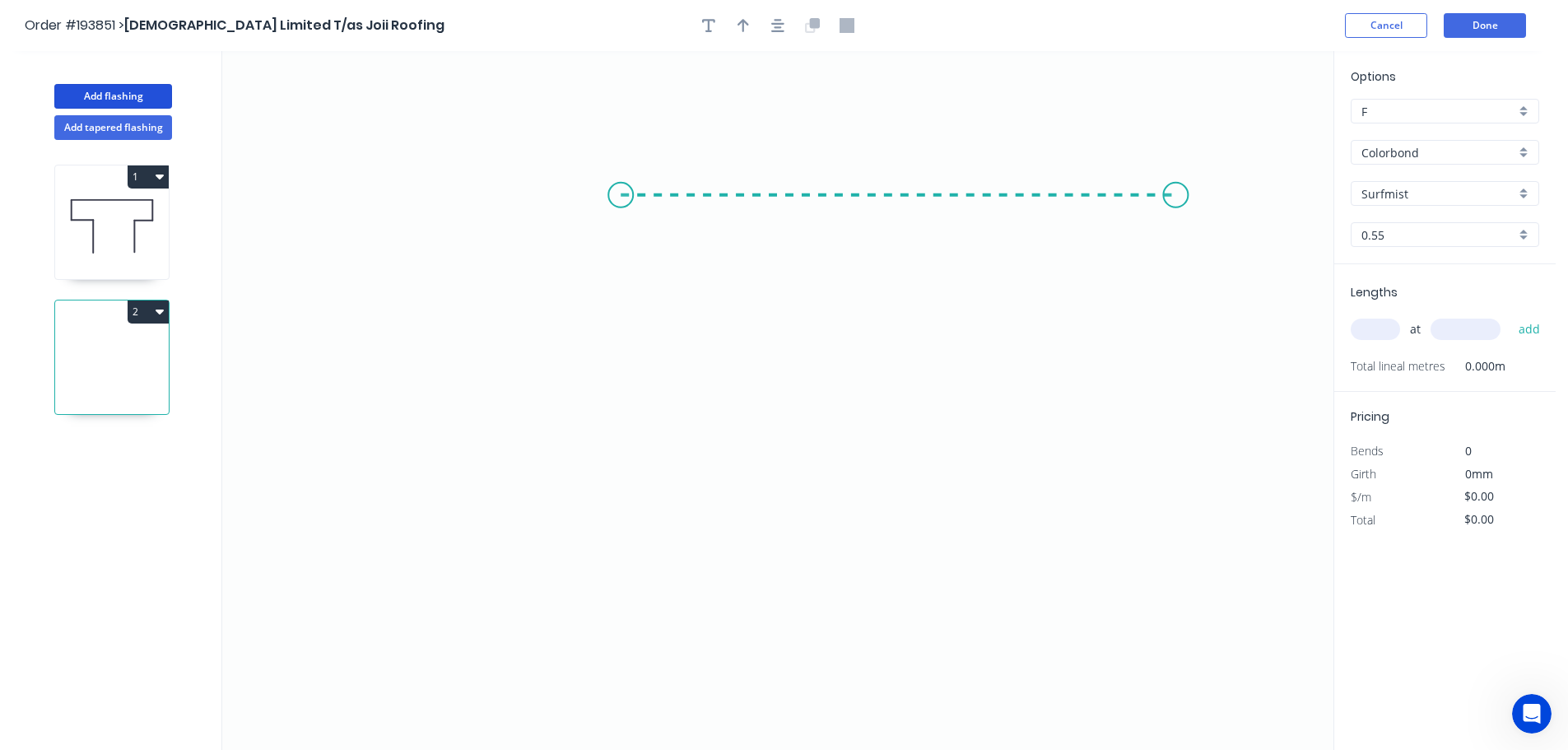
click at [1177, 186] on icon "0" at bounding box center [778, 400] width 1111 height 699
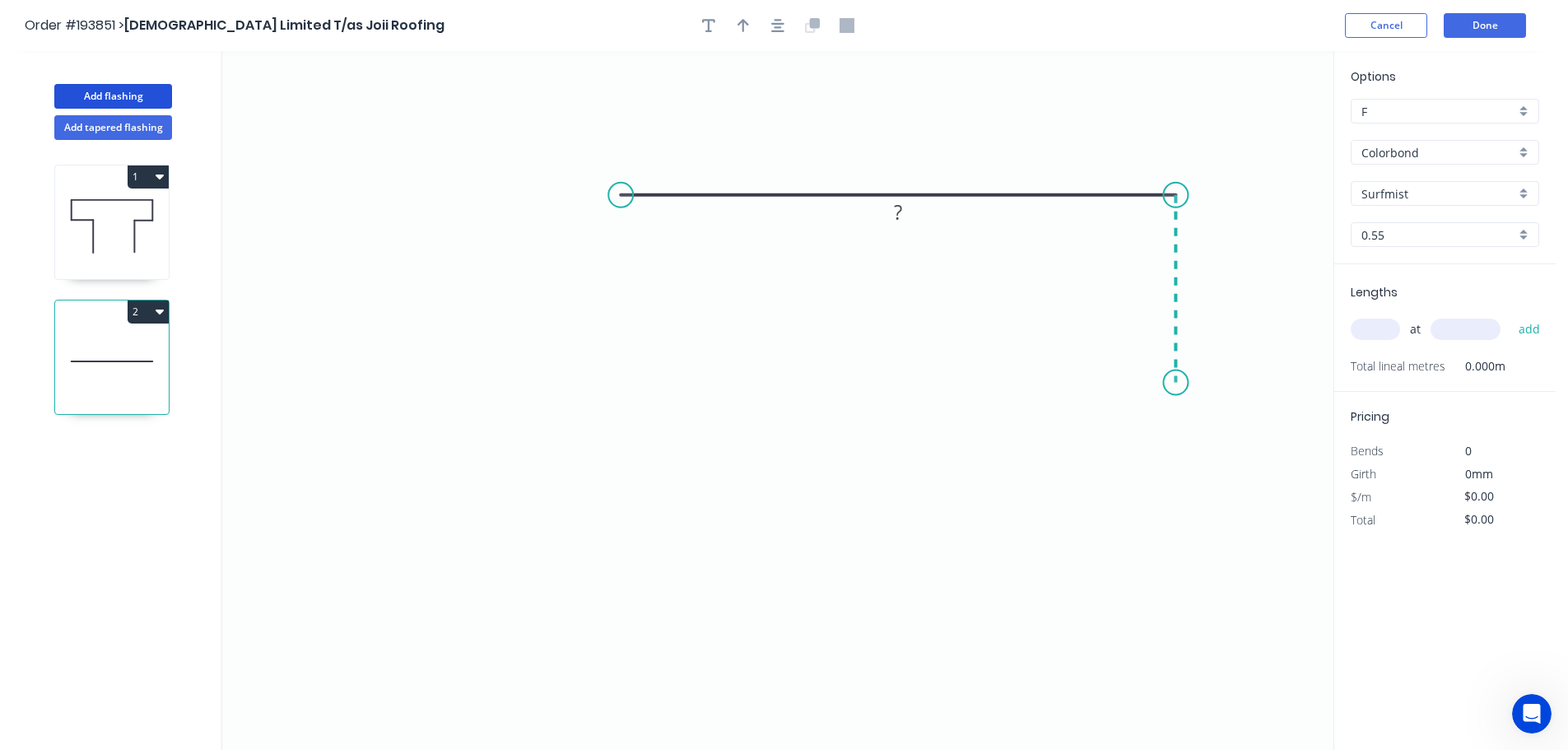
click at [1162, 382] on icon "0 ?" at bounding box center [778, 400] width 1111 height 699
click at [987, 389] on icon "0 ? ?" at bounding box center [778, 400] width 1111 height 699
click at [989, 711] on icon "0 ? ? ?" at bounding box center [778, 400] width 1111 height 699
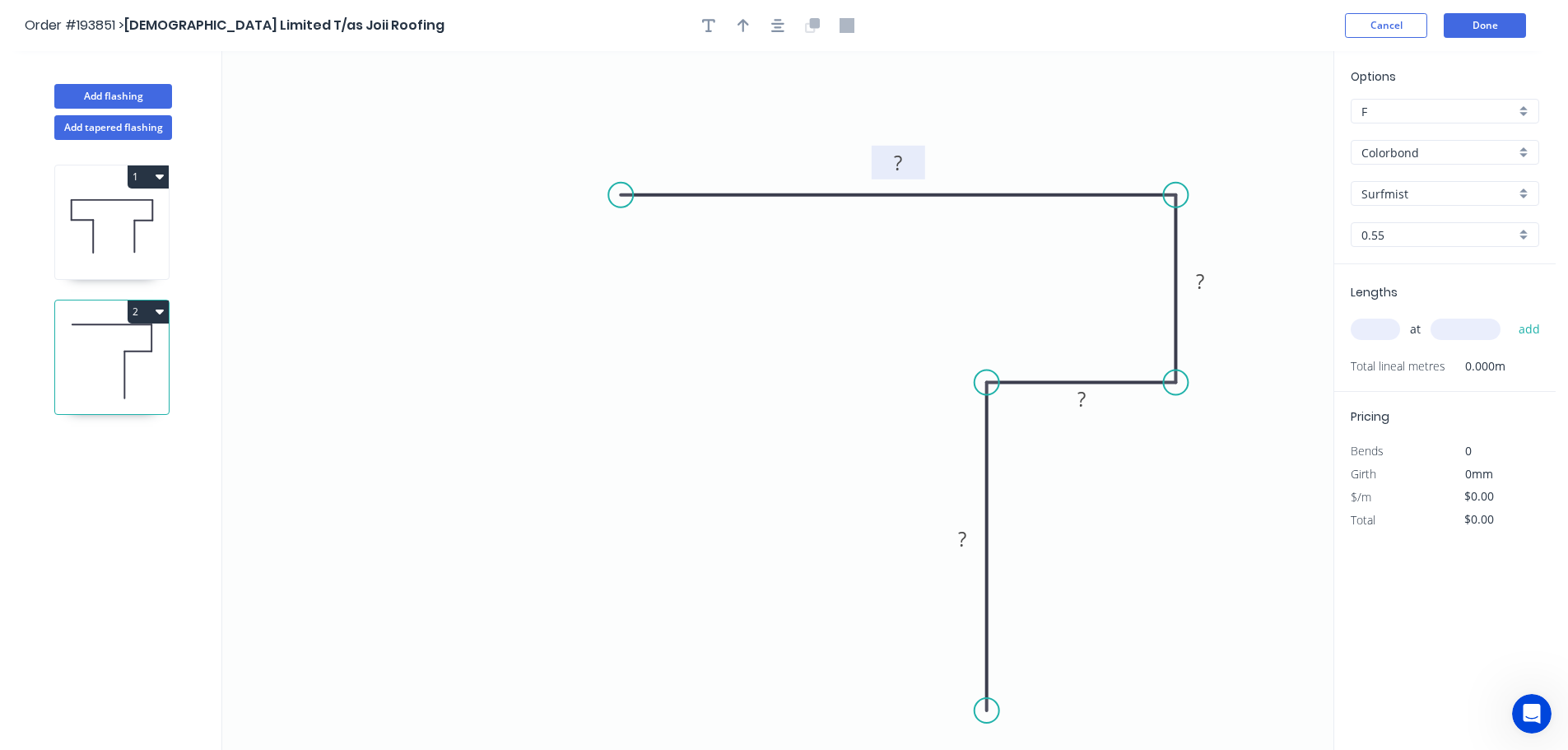
click at [901, 168] on tspan "?" at bounding box center [898, 162] width 8 height 27
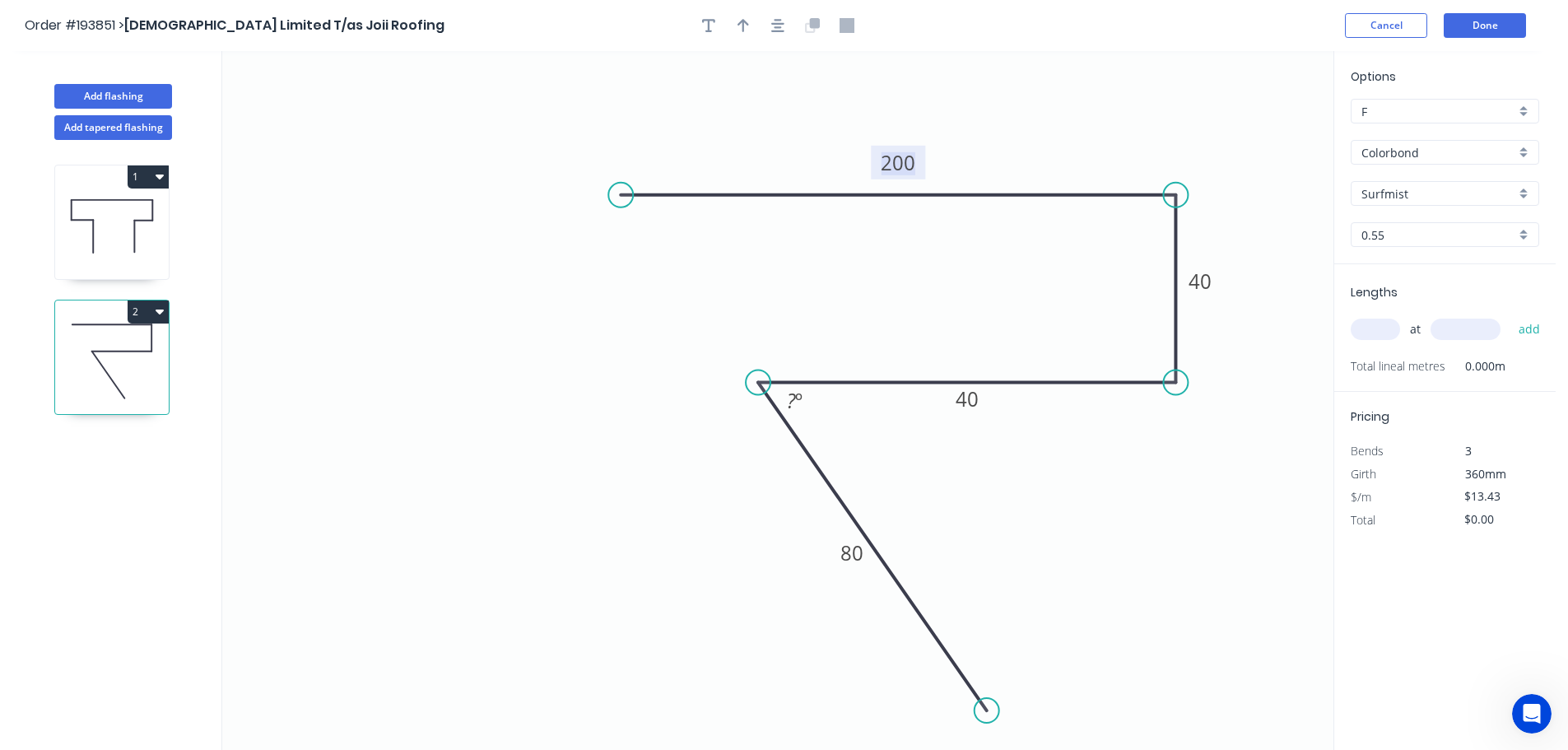
drag, startPoint x: 982, startPoint y: 382, endPoint x: 758, endPoint y: 387, distance: 224.1
click at [758, 387] on circle at bounding box center [758, 382] width 25 height 25
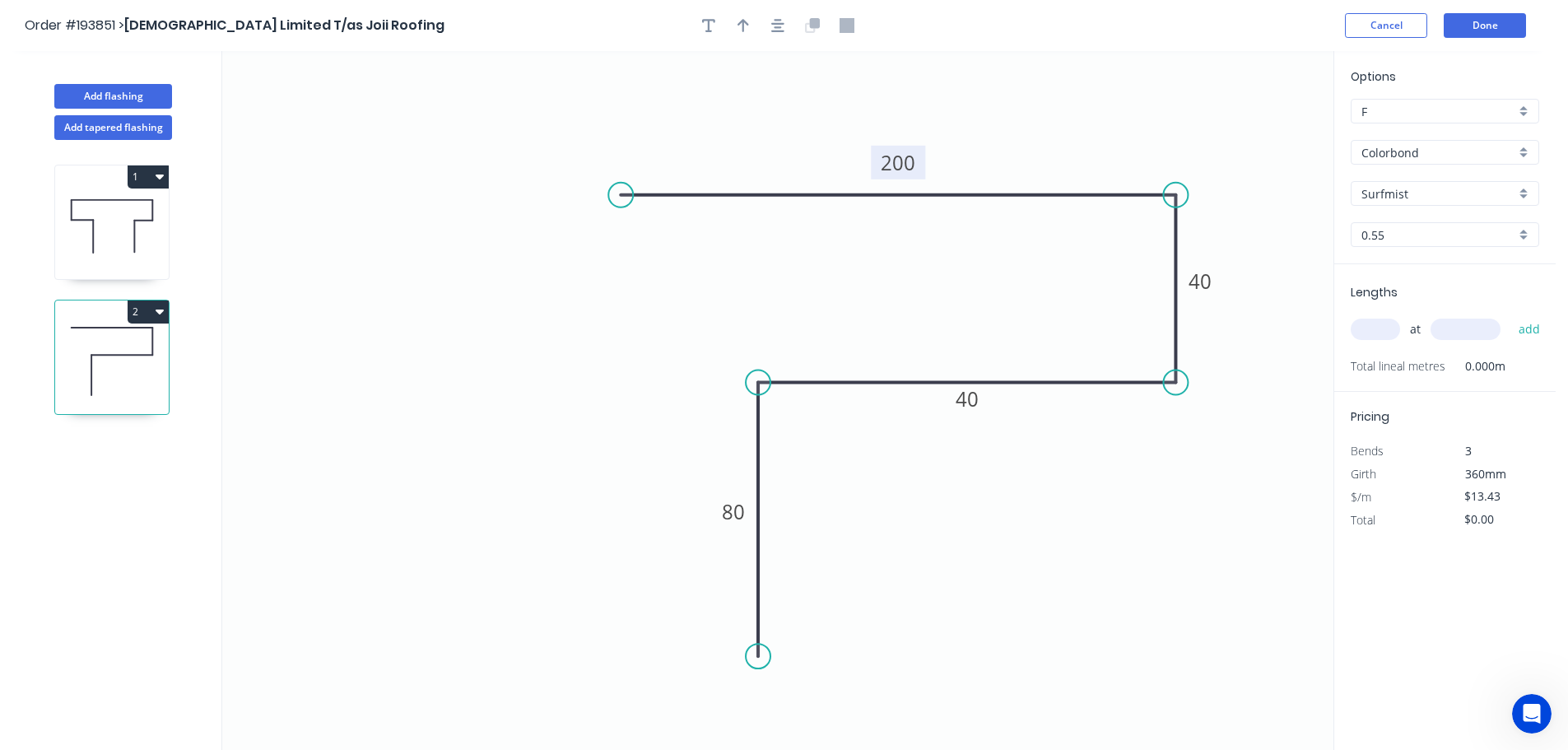
drag, startPoint x: 979, startPoint y: 710, endPoint x: 764, endPoint y: 657, distance: 221.4
click at [764, 657] on circle at bounding box center [758, 656] width 25 height 25
click at [978, 397] on tspan "40" at bounding box center [966, 398] width 23 height 27
click at [743, 25] on icon "button" at bounding box center [744, 25] width 12 height 13
type input "$15.51"
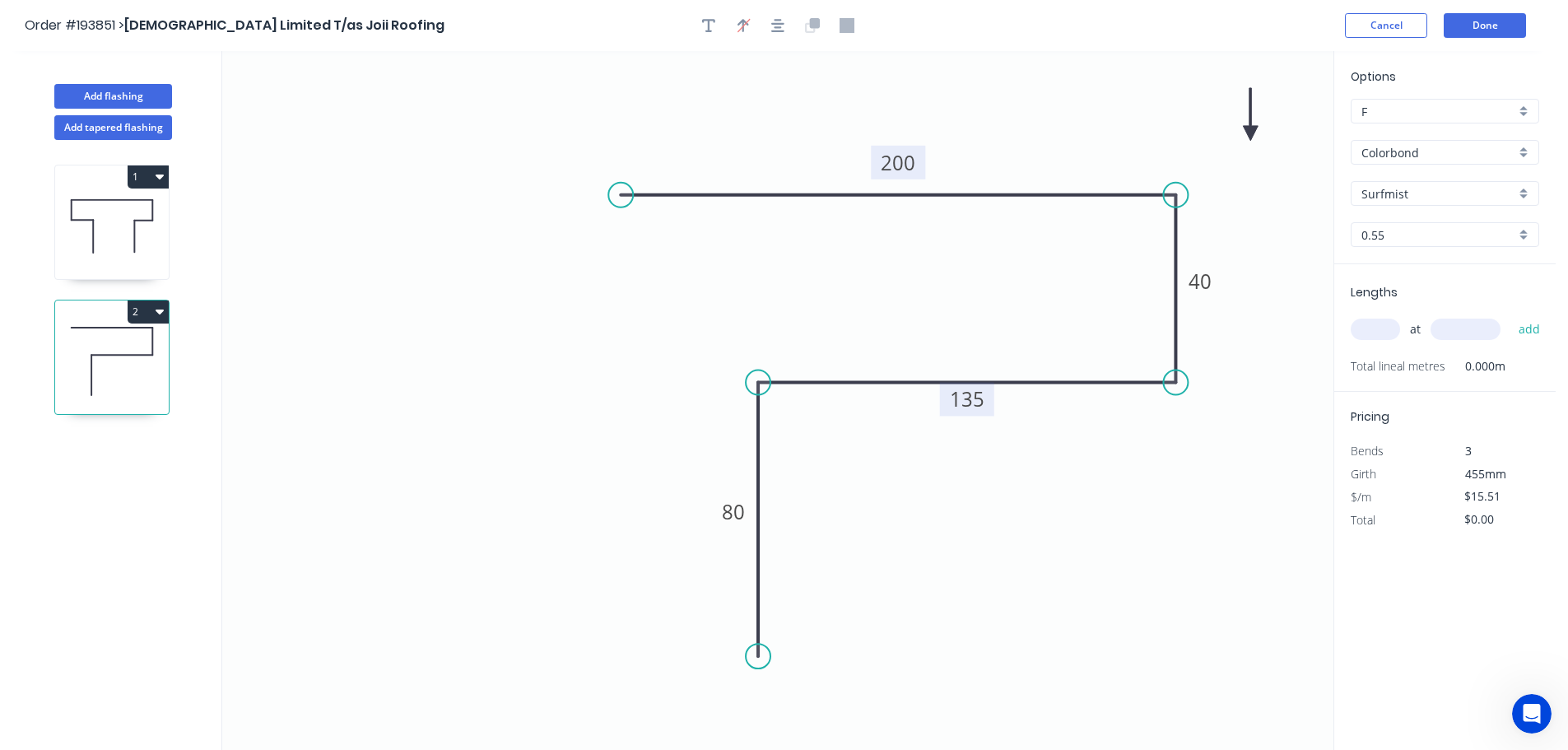
click at [1248, 132] on icon at bounding box center [1250, 114] width 15 height 53
drag, startPoint x: 1248, startPoint y: 132, endPoint x: 1103, endPoint y: 134, distance: 145.0
click at [1120, 133] on icon at bounding box center [1136, 120] width 48 height 48
click at [1378, 330] on input "text" at bounding box center [1375, 330] width 50 height 22
type input "2"
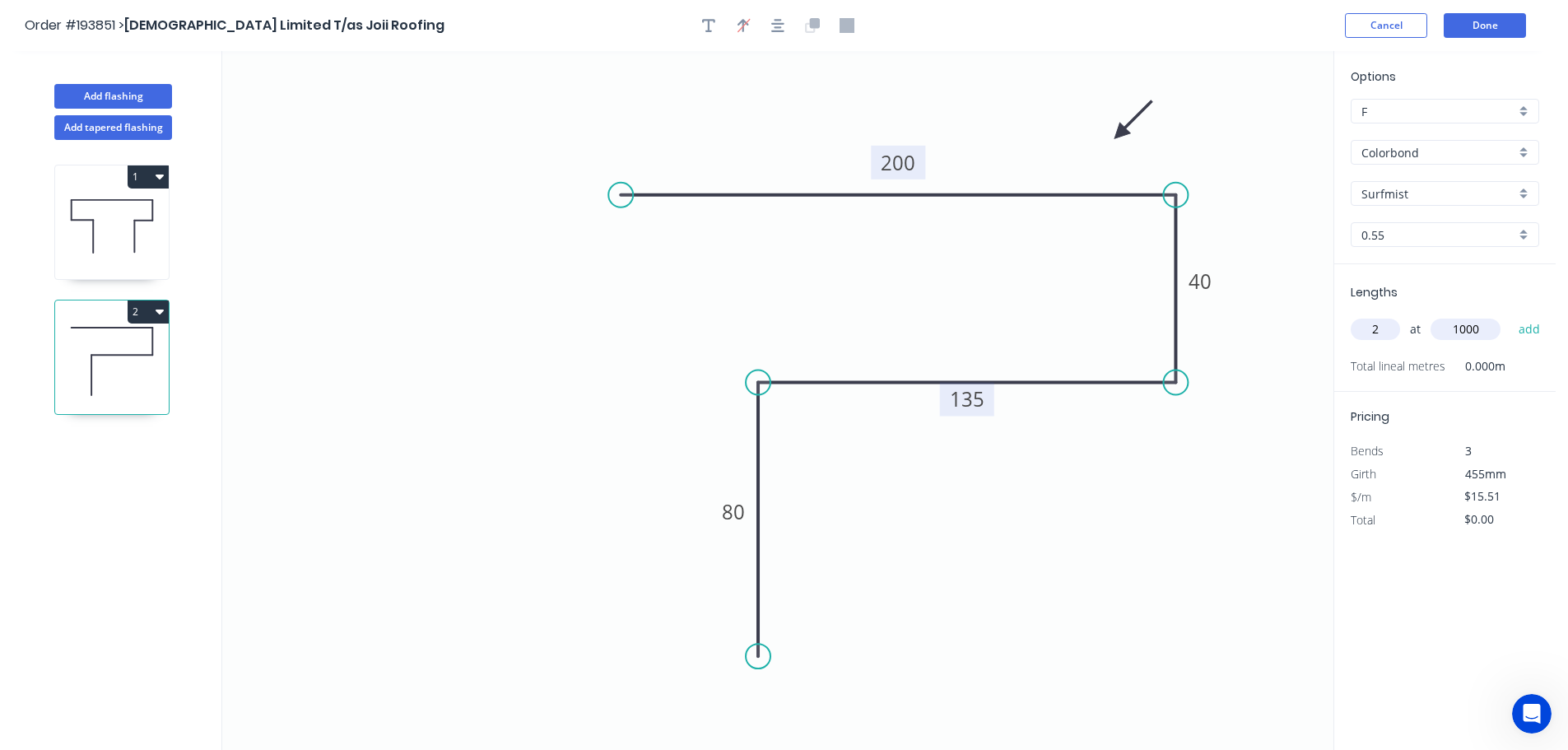
type input "1000"
click at [1510, 315] on button "add" at bounding box center [1529, 329] width 39 height 28
click at [137, 306] on button "2" at bounding box center [147, 312] width 41 height 23
click at [60, 349] on div "Duplicate" at bounding box center [90, 353] width 127 height 24
type input "$0.00"
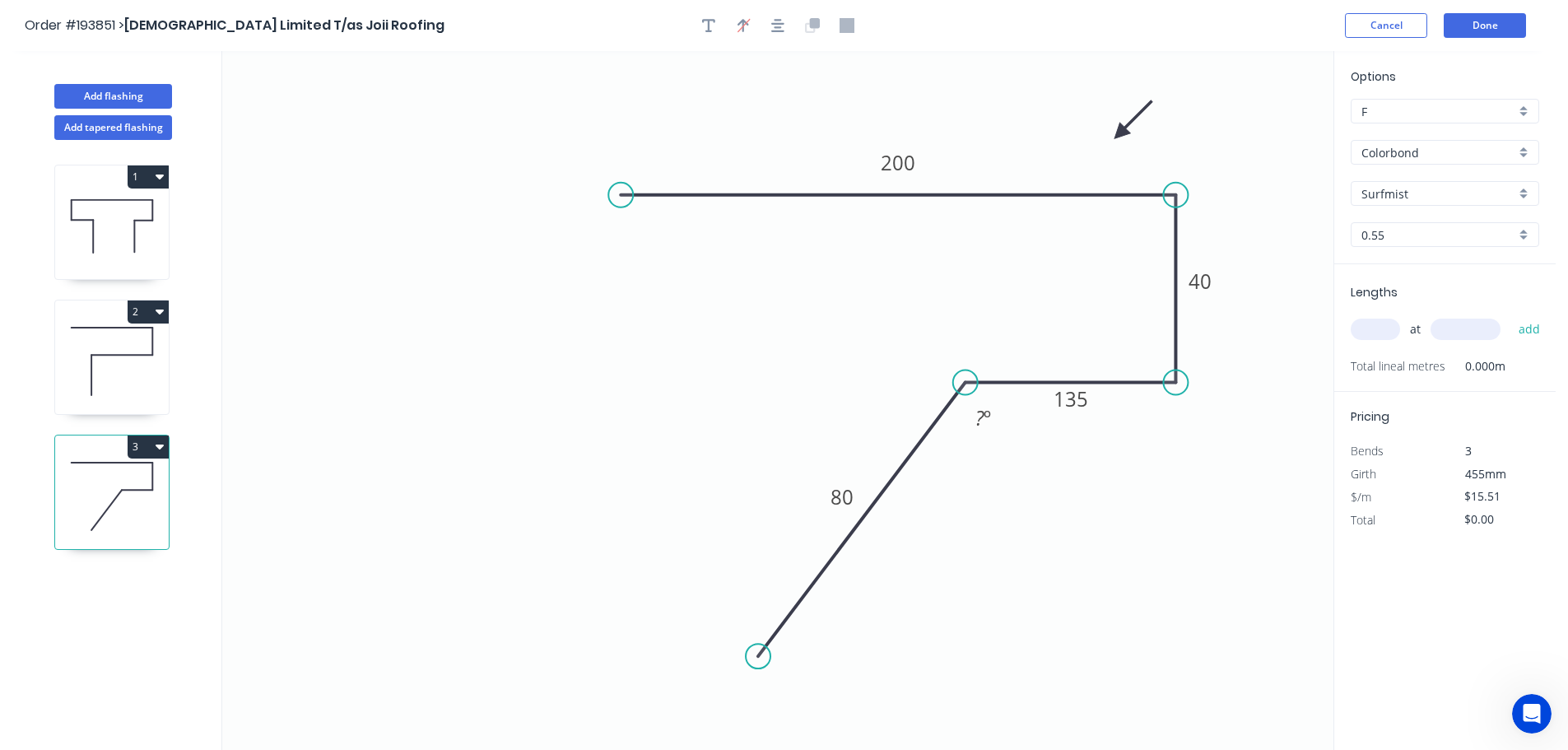
drag, startPoint x: 763, startPoint y: 381, endPoint x: 965, endPoint y: 387, distance: 202.1
click at [965, 387] on circle at bounding box center [965, 382] width 25 height 25
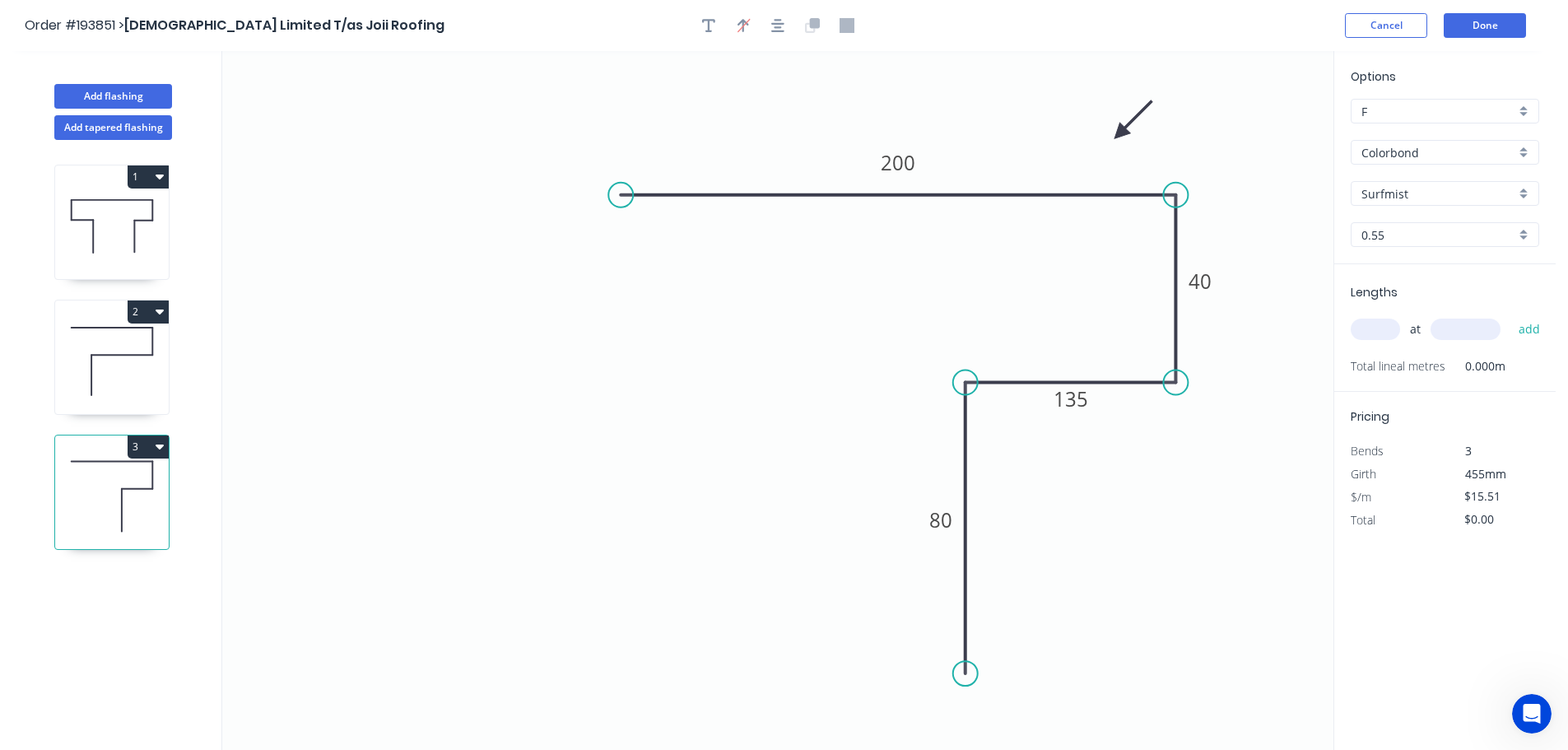
drag, startPoint x: 890, startPoint y: 668, endPoint x: 970, endPoint y: 675, distance: 80.3
click at [970, 675] on circle at bounding box center [965, 674] width 25 height 25
click at [1077, 397] on tspan "135" at bounding box center [1070, 398] width 35 height 27
click at [1382, 330] on input "text" at bounding box center [1375, 330] width 50 height 22
type input "$13.43"
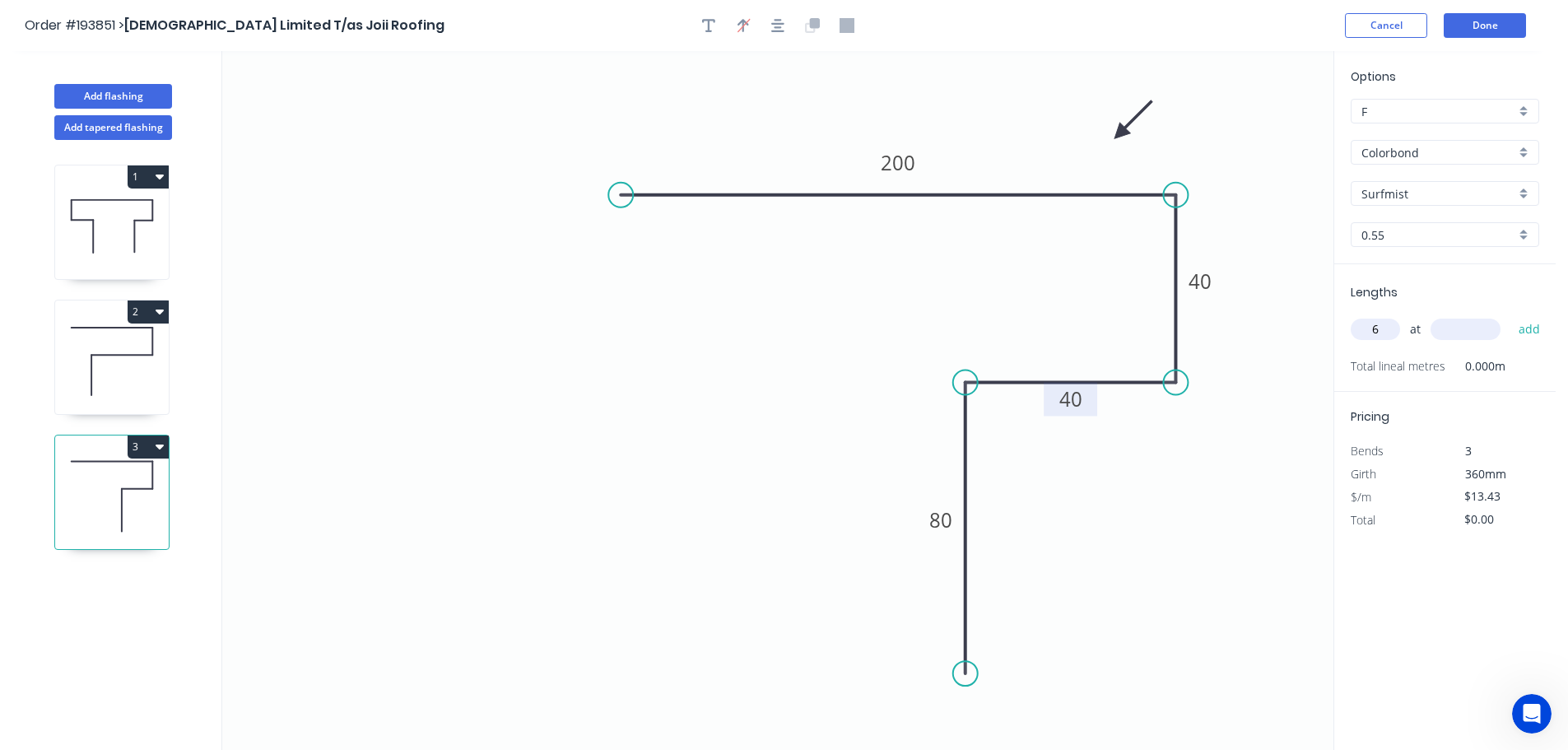
type input "6"
type input "1600"
click at [1510, 315] on button "add" at bounding box center [1529, 329] width 39 height 28
type input "$128.93"
click at [113, 350] on icon at bounding box center [112, 362] width 113 height 105
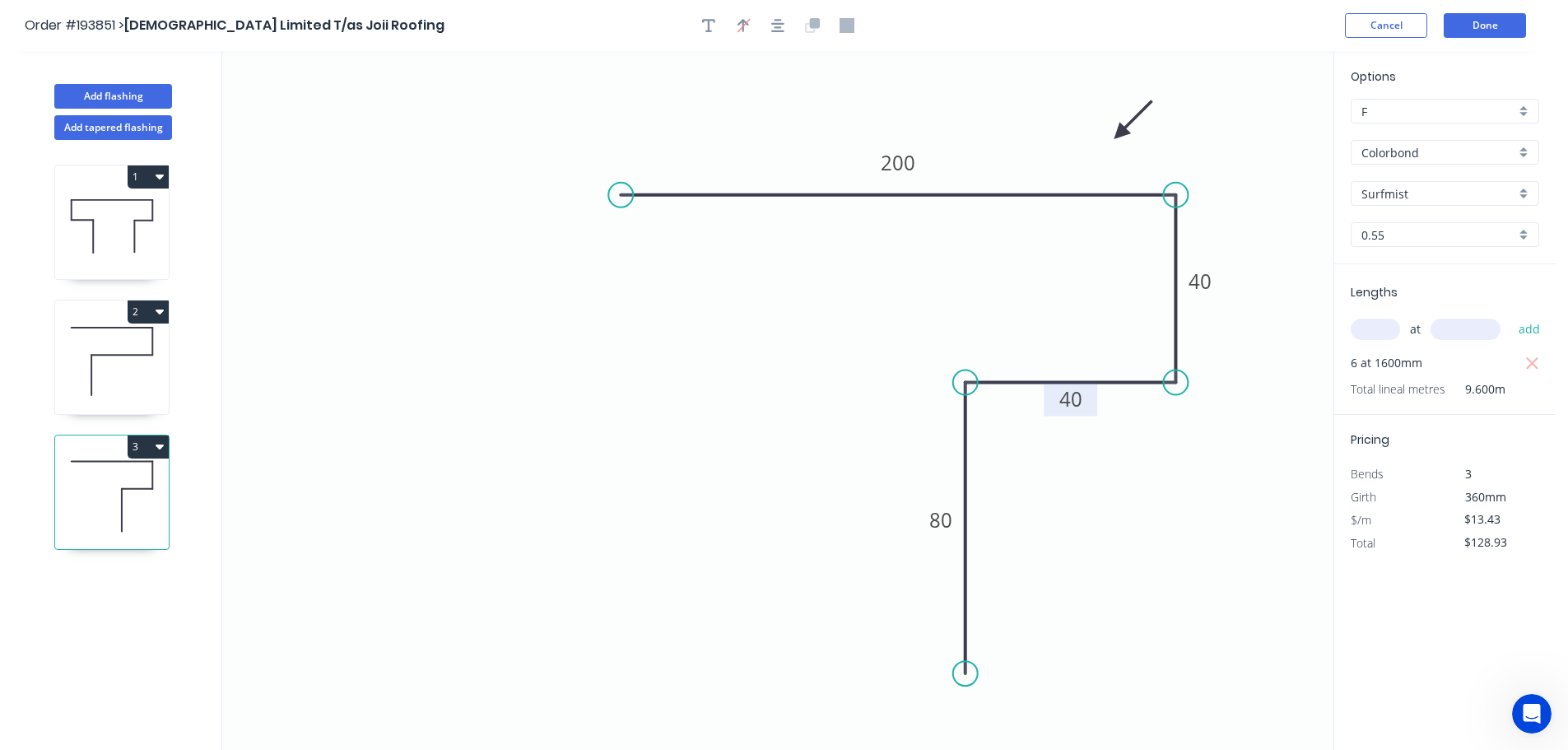
type input "$15.51"
type input "$31.02"
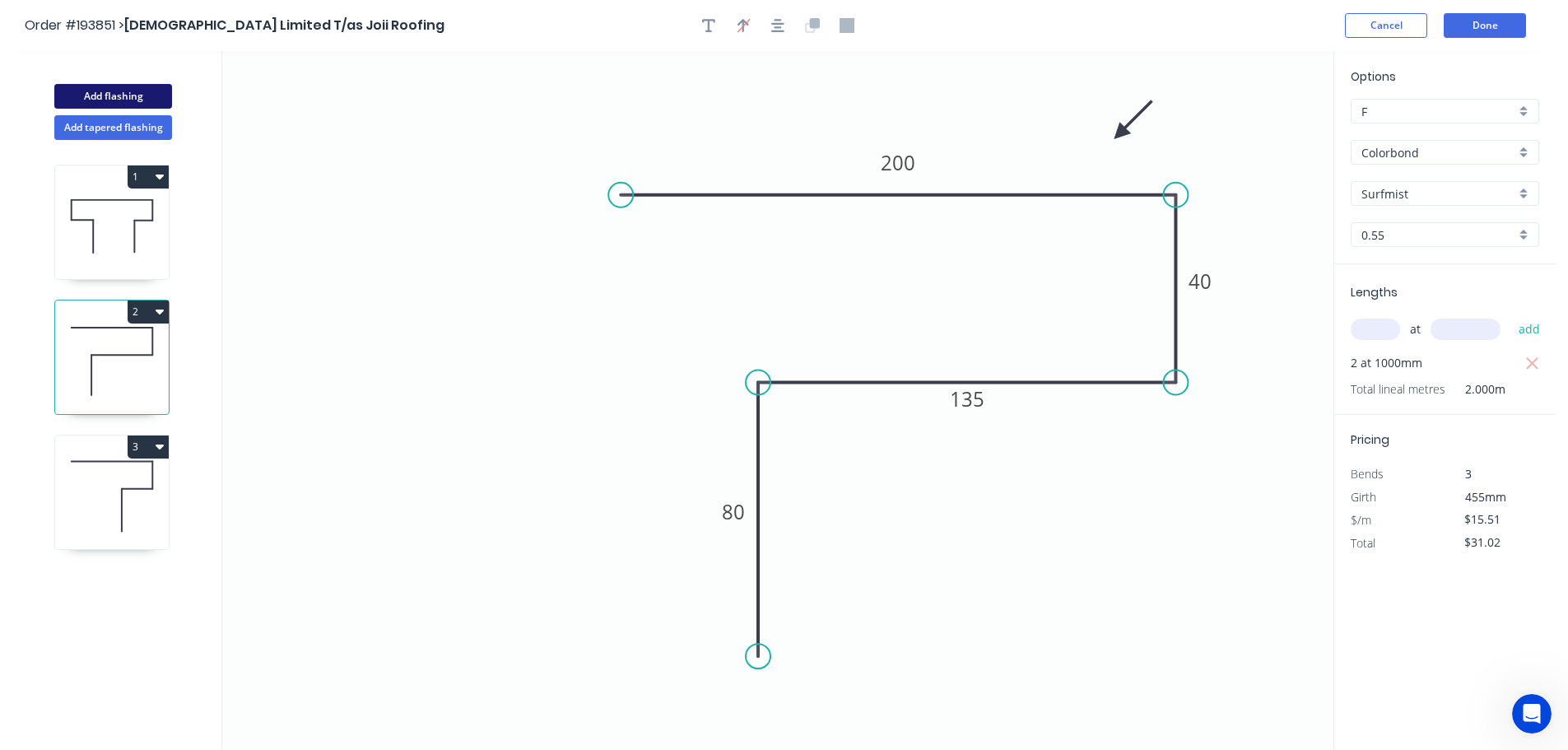
click at [103, 86] on button "Add flashing" at bounding box center [113, 96] width 118 height 25
type input "$0.00"
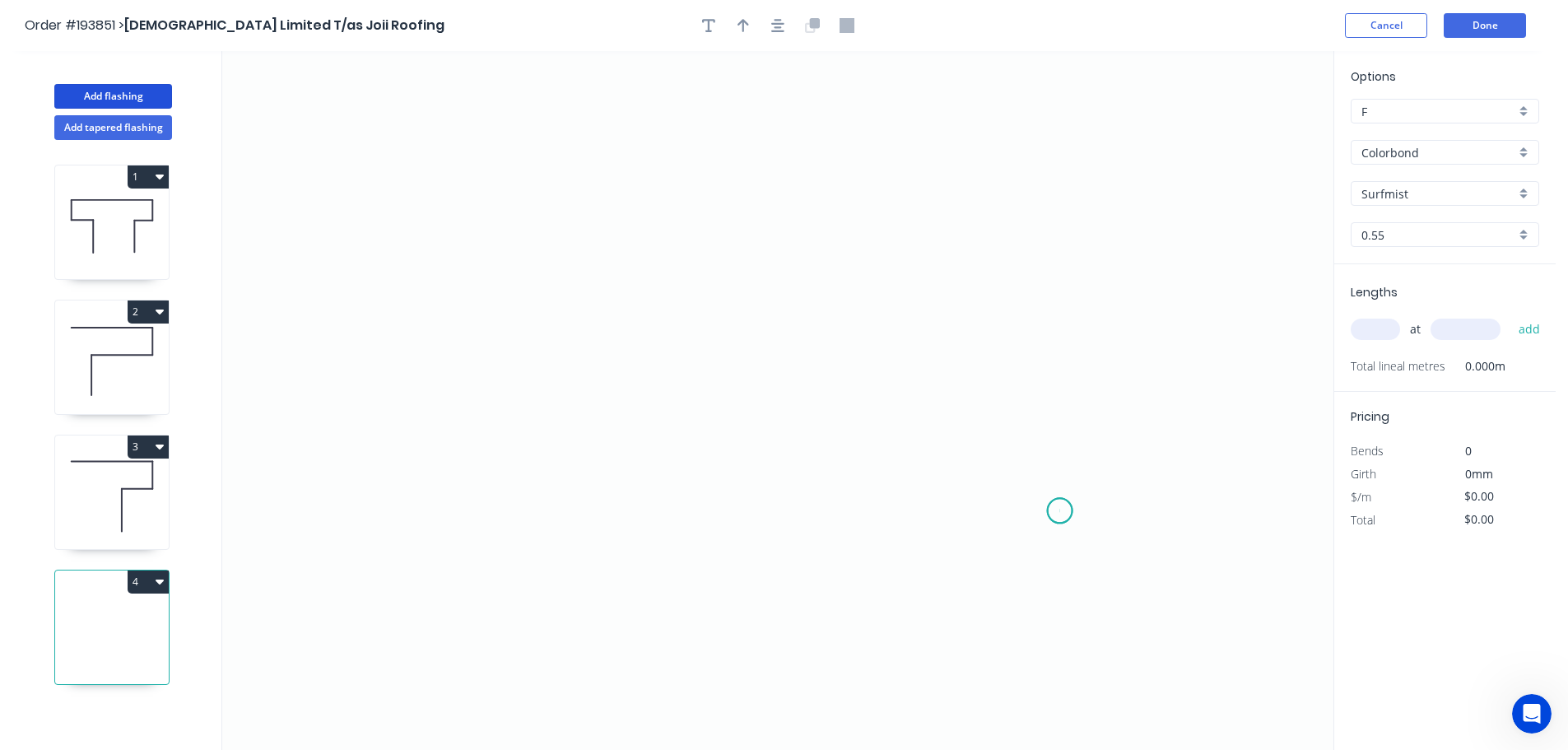
click at [1061, 512] on icon "0" at bounding box center [778, 400] width 1111 height 699
click at [1069, 264] on icon "0" at bounding box center [778, 400] width 1111 height 699
click at [1311, 257] on icon "0 ?" at bounding box center [778, 400] width 1111 height 699
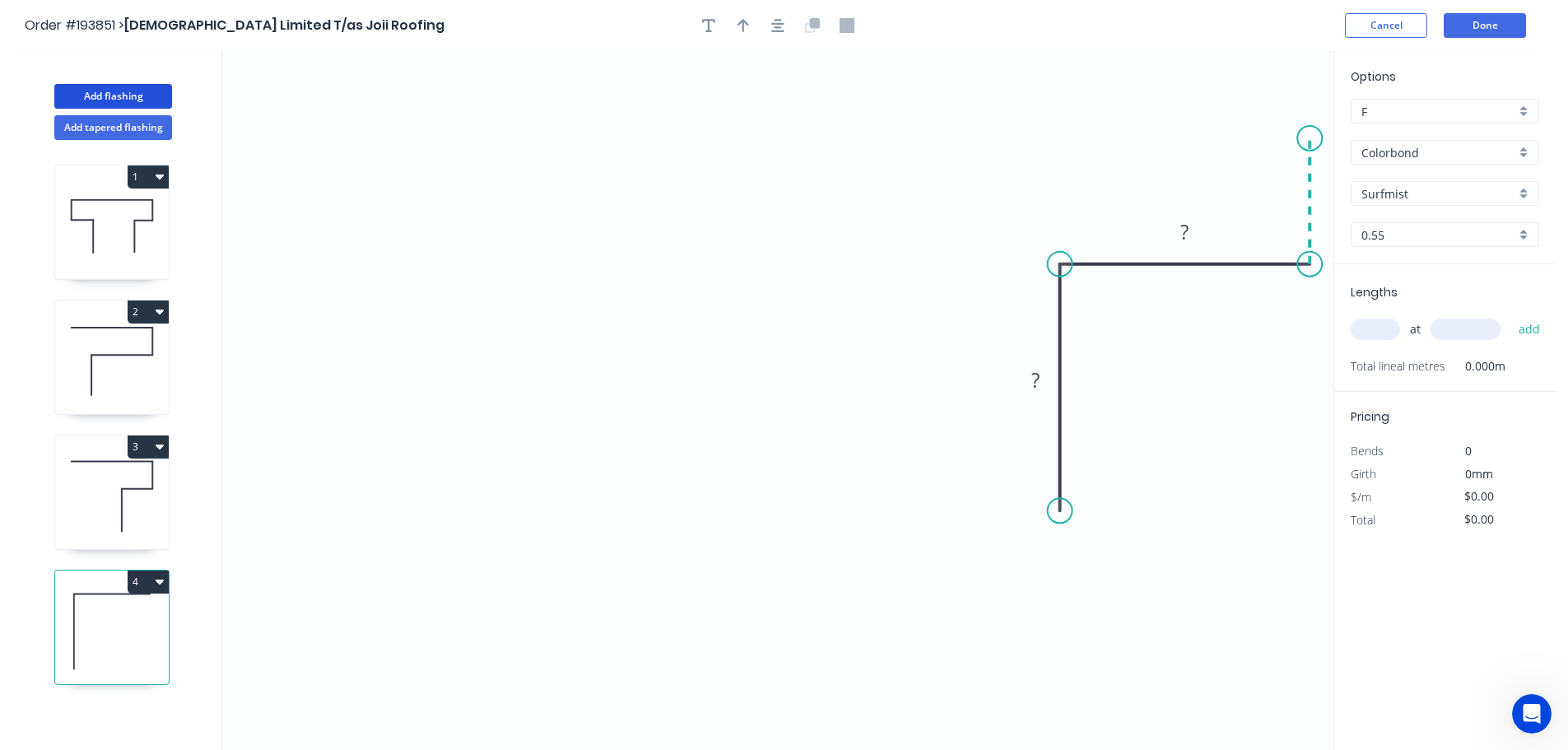
click at [1307, 138] on icon "0 ? ?" at bounding box center [778, 400] width 1111 height 699
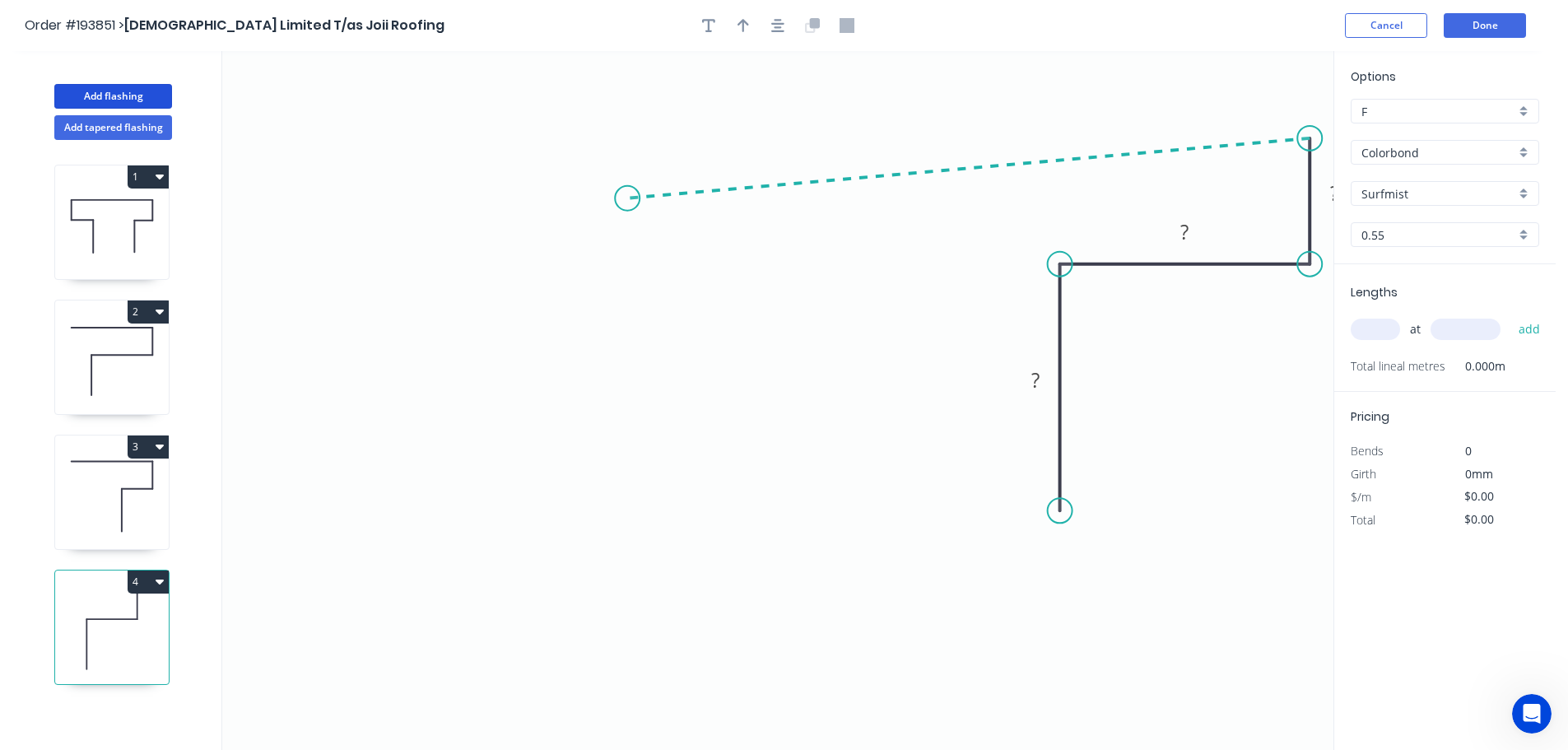
click at [626, 202] on icon "0 ? ? ?" at bounding box center [778, 400] width 1111 height 699
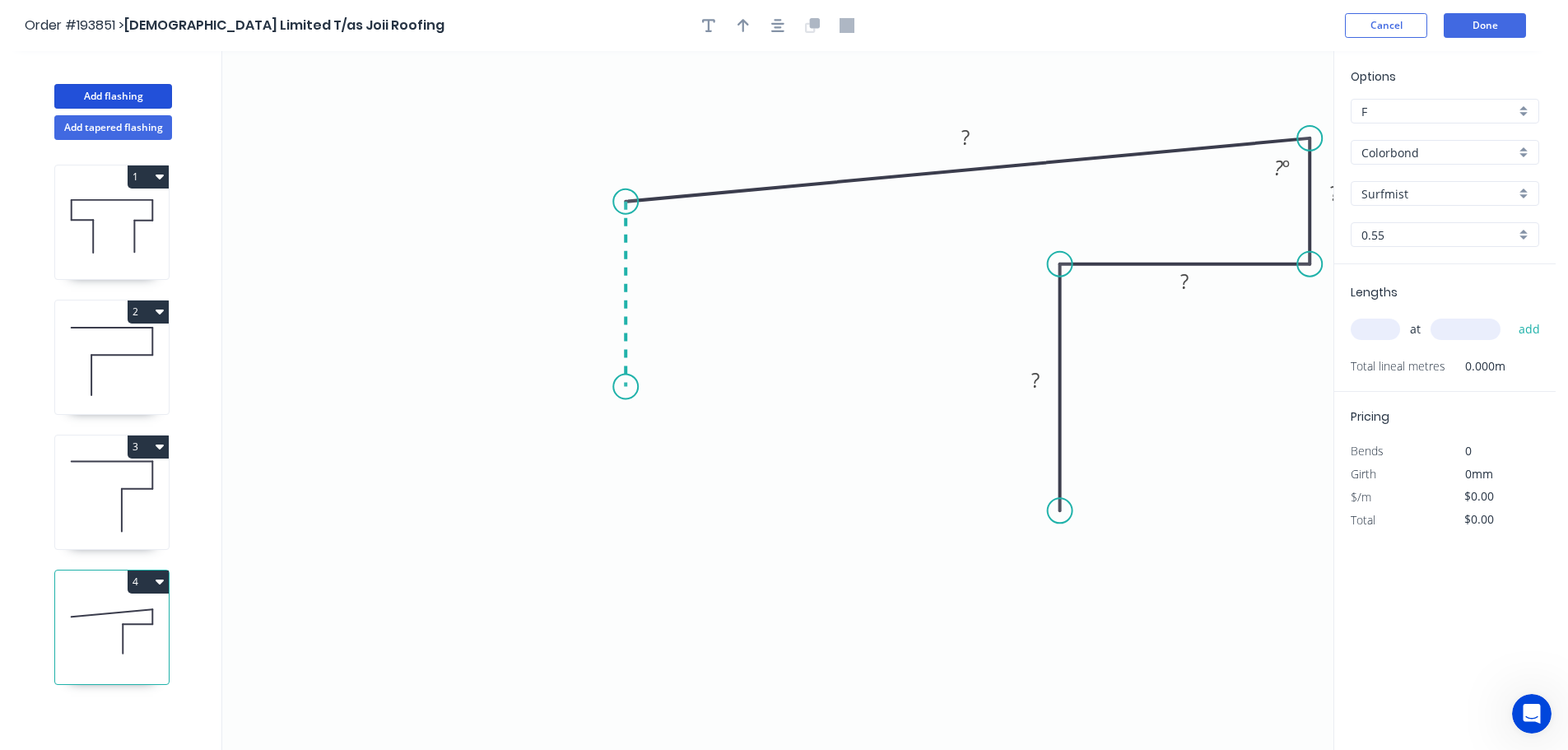
click at [613, 387] on icon "0 ? ? ? ? ? º" at bounding box center [778, 400] width 1111 height 699
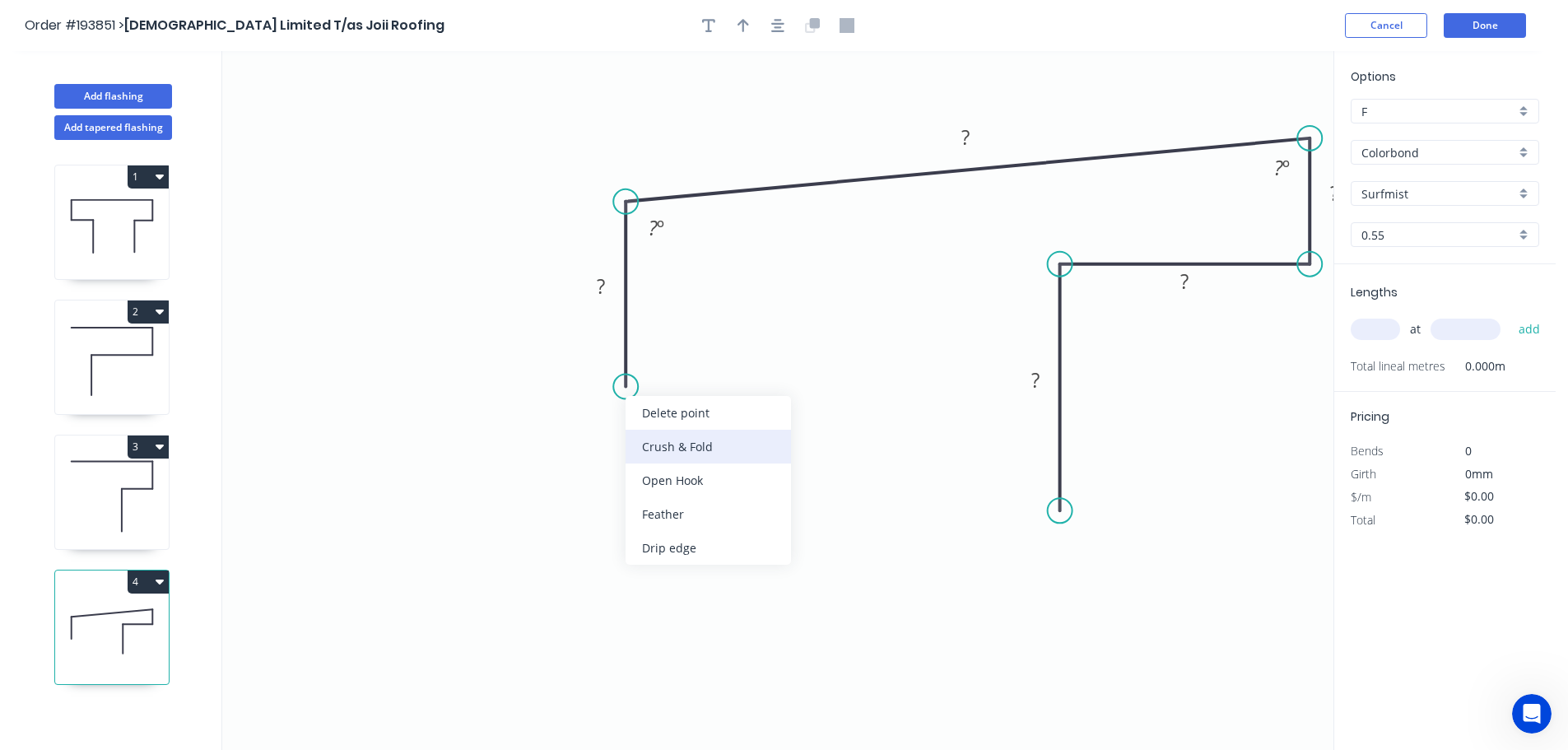
click at [665, 451] on div "Crush & Fold" at bounding box center [708, 447] width 166 height 34
drag, startPoint x: 562, startPoint y: 350, endPoint x: 691, endPoint y: 367, distance: 130.1
click at [696, 368] on rect at bounding box center [729, 375] width 66 height 34
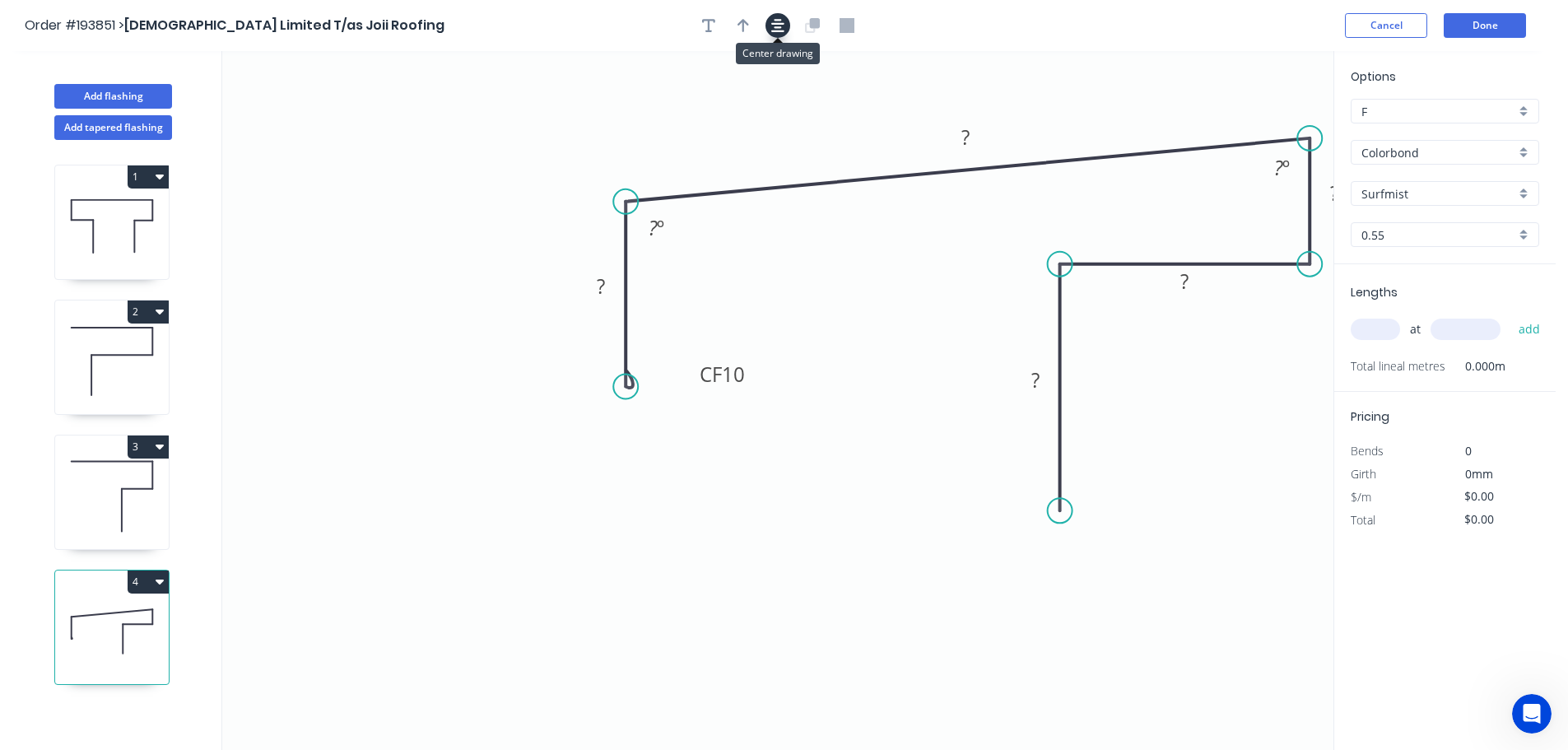
click at [775, 25] on icon "button" at bounding box center [778, 25] width 13 height 15
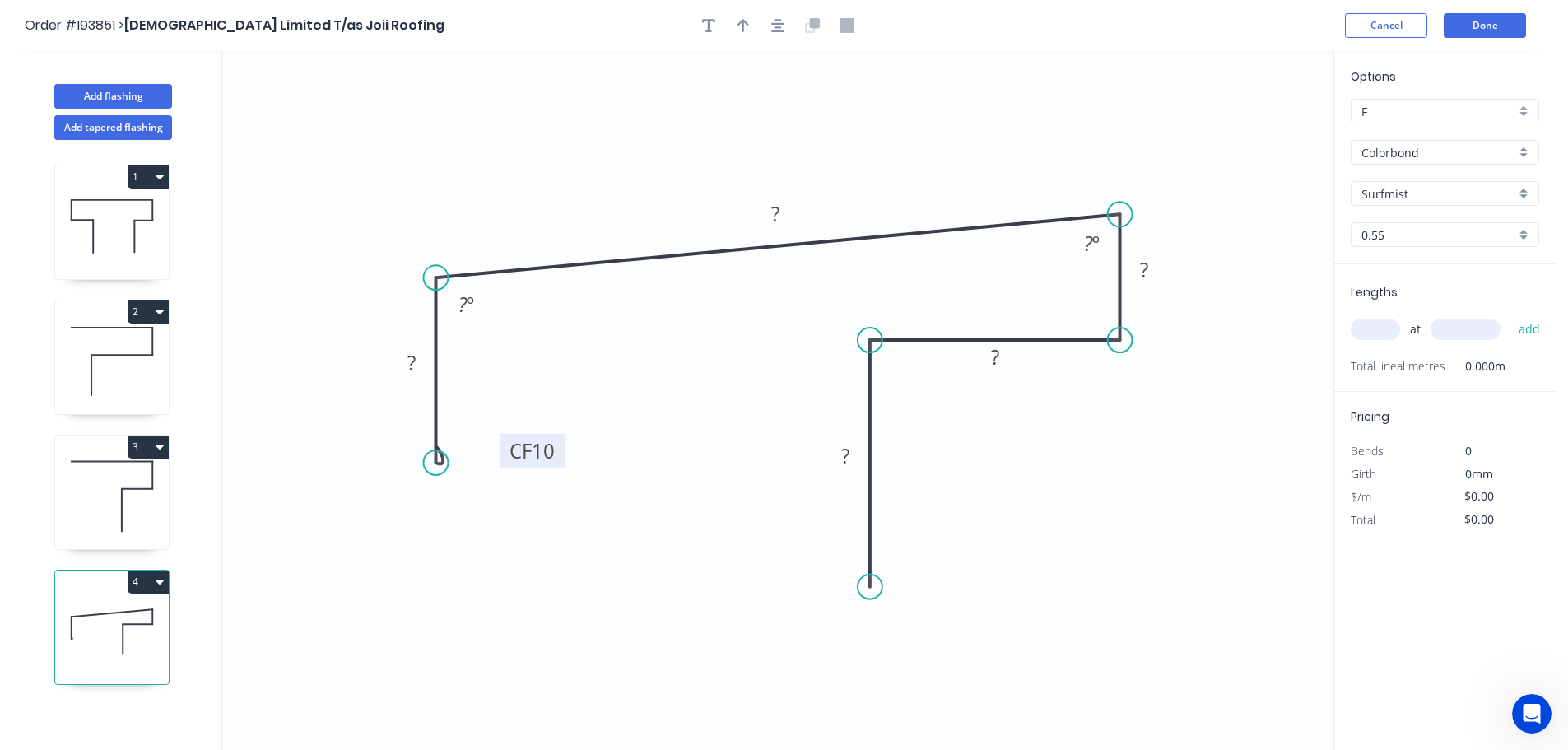
click at [545, 446] on tspan "10" at bounding box center [542, 450] width 23 height 27
click at [738, 27] on icon "button" at bounding box center [744, 25] width 12 height 15
type input "$24.16"
drag, startPoint x: 1254, startPoint y: 123, endPoint x: 1207, endPoint y: 142, distance: 50.7
click at [1204, 145] on icon "0 CF 15 70 285 40 135 80 85 º 93 º" at bounding box center [778, 400] width 1111 height 699
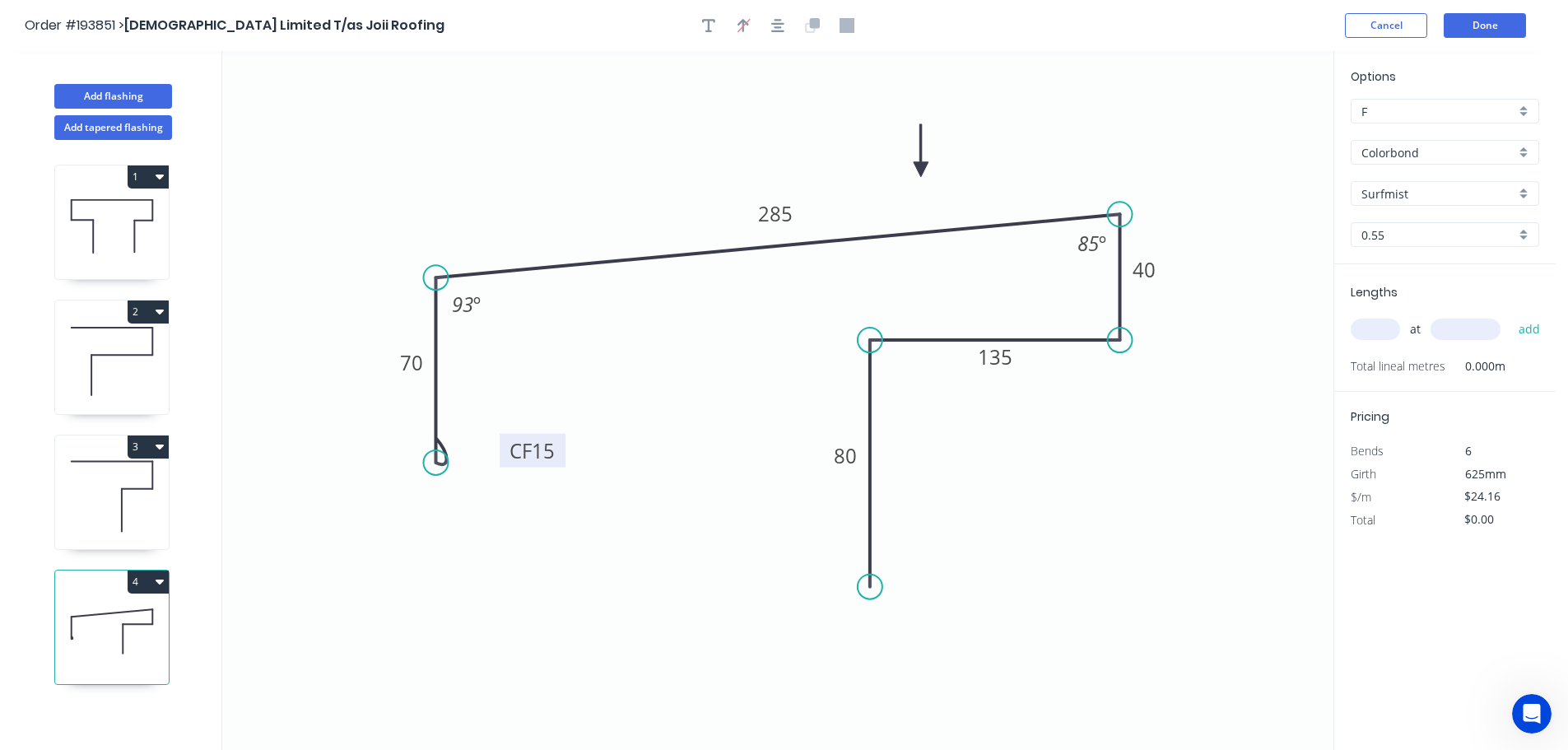
drag, startPoint x: 1250, startPoint y: 128, endPoint x: 922, endPoint y: 170, distance: 330.7
click at [922, 170] on icon at bounding box center [921, 150] width 15 height 53
click at [1386, 328] on input "text" at bounding box center [1375, 330] width 50 height 22
type input "1"
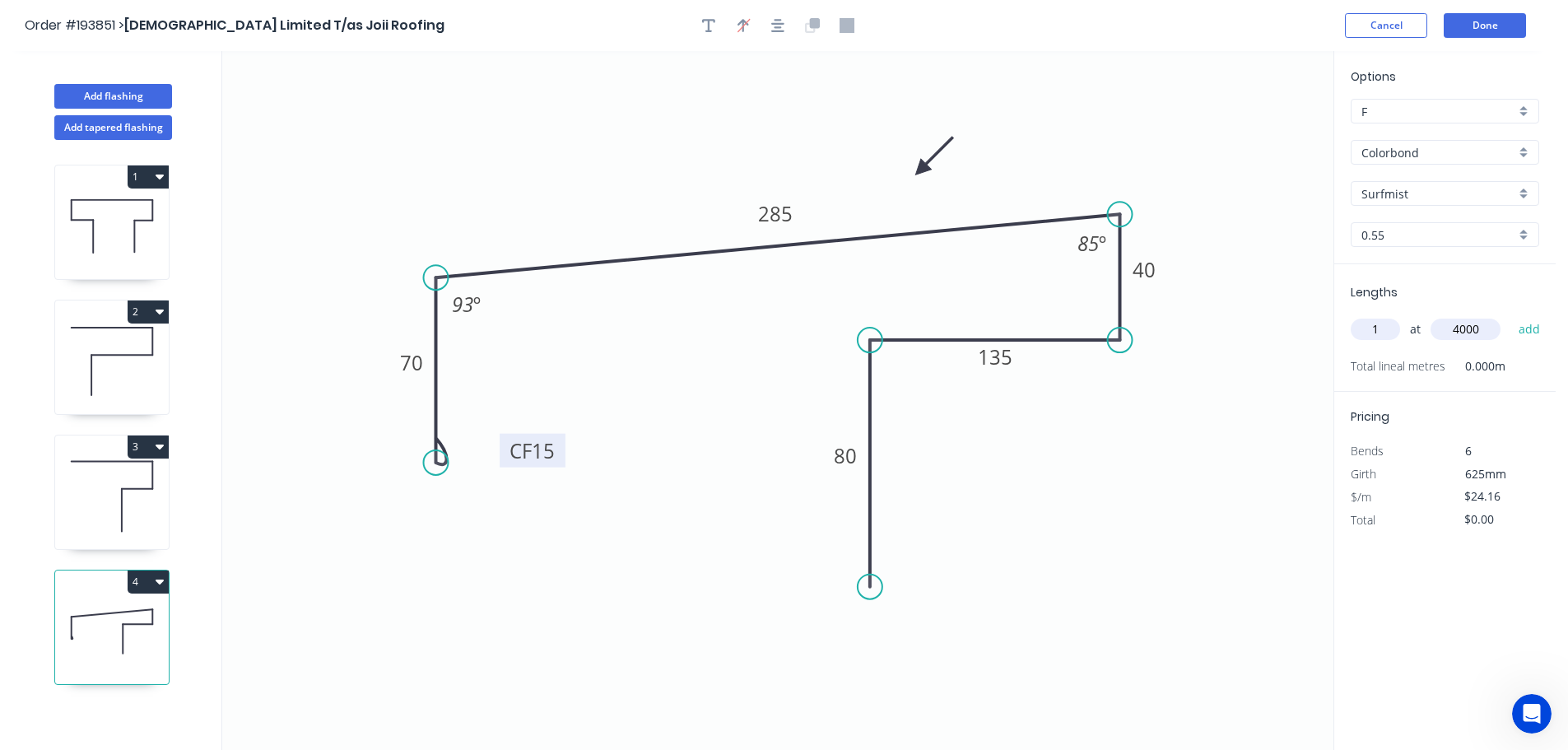
type input "4000"
click at [1510, 315] on button "add" at bounding box center [1529, 329] width 39 height 28
drag, startPoint x: 921, startPoint y: 166, endPoint x: 940, endPoint y: 147, distance: 26.9
click at [940, 147] on icon at bounding box center [953, 133] width 48 height 48
click at [142, 578] on button "4" at bounding box center [147, 581] width 41 height 23
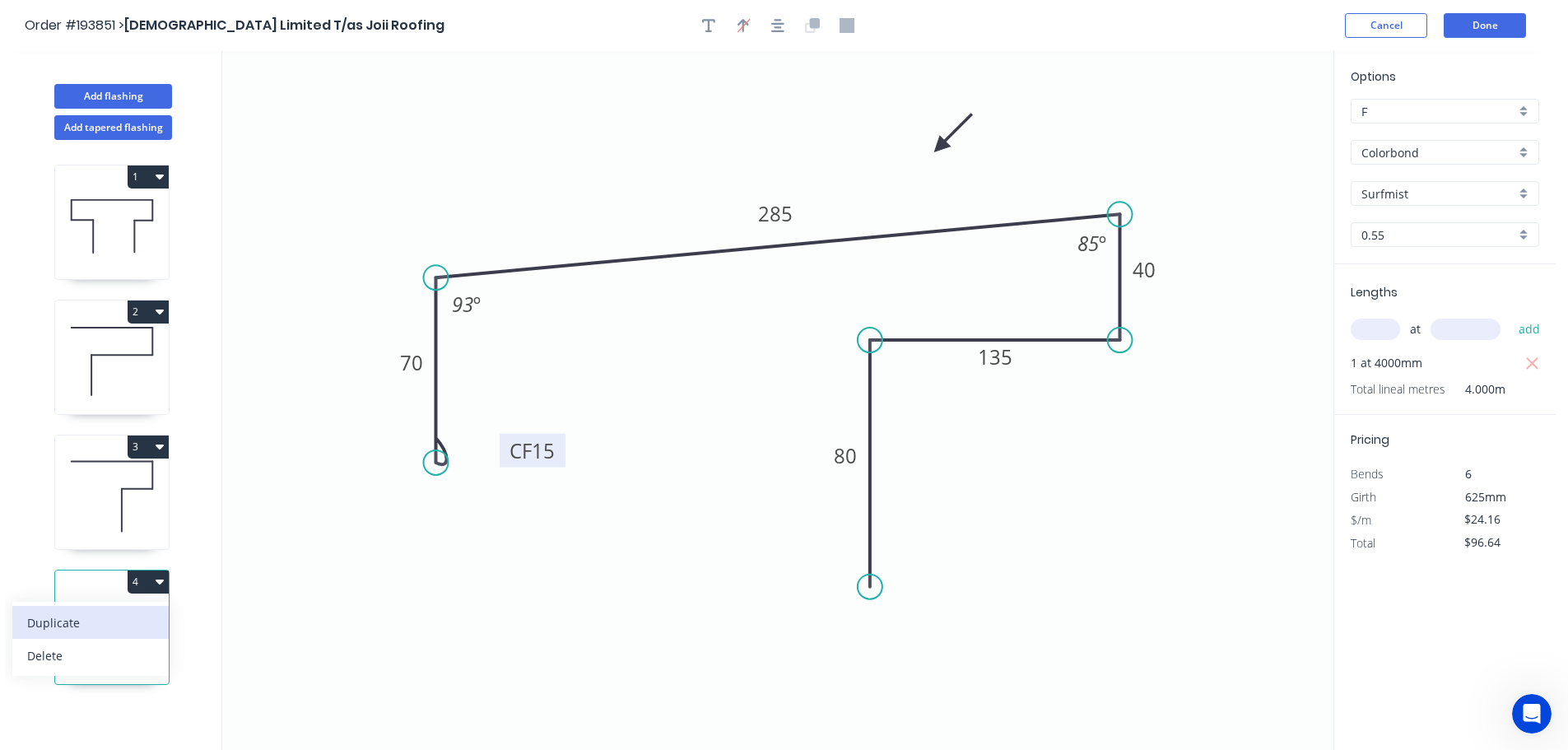
click at [78, 626] on div "Duplicate" at bounding box center [90, 623] width 127 height 24
type input "$0.00"
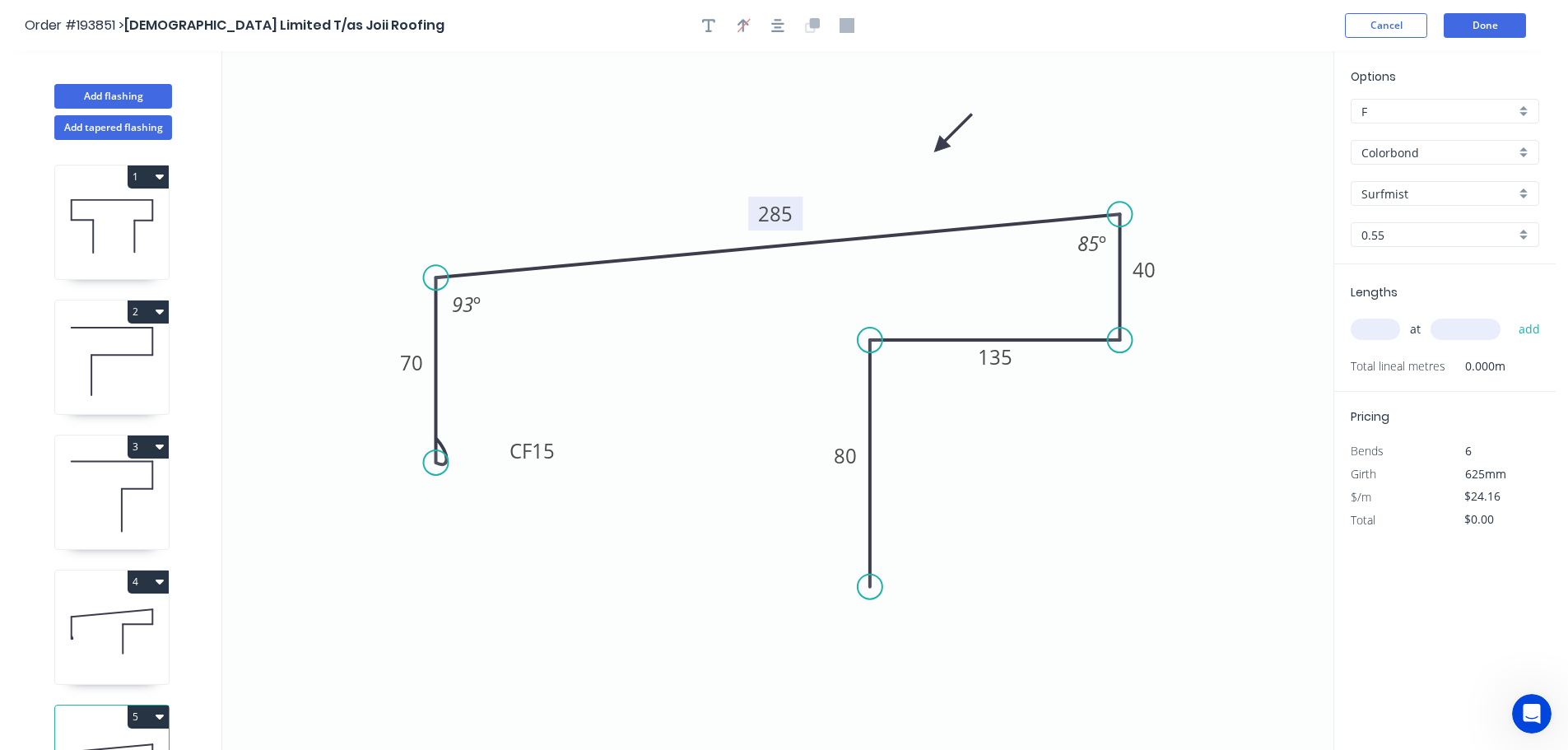
click at [783, 214] on tspan "285" at bounding box center [775, 213] width 35 height 27
type input "$17.94"
click at [1381, 330] on input "text" at bounding box center [1375, 330] width 50 height 22
type input "8"
type input "3300"
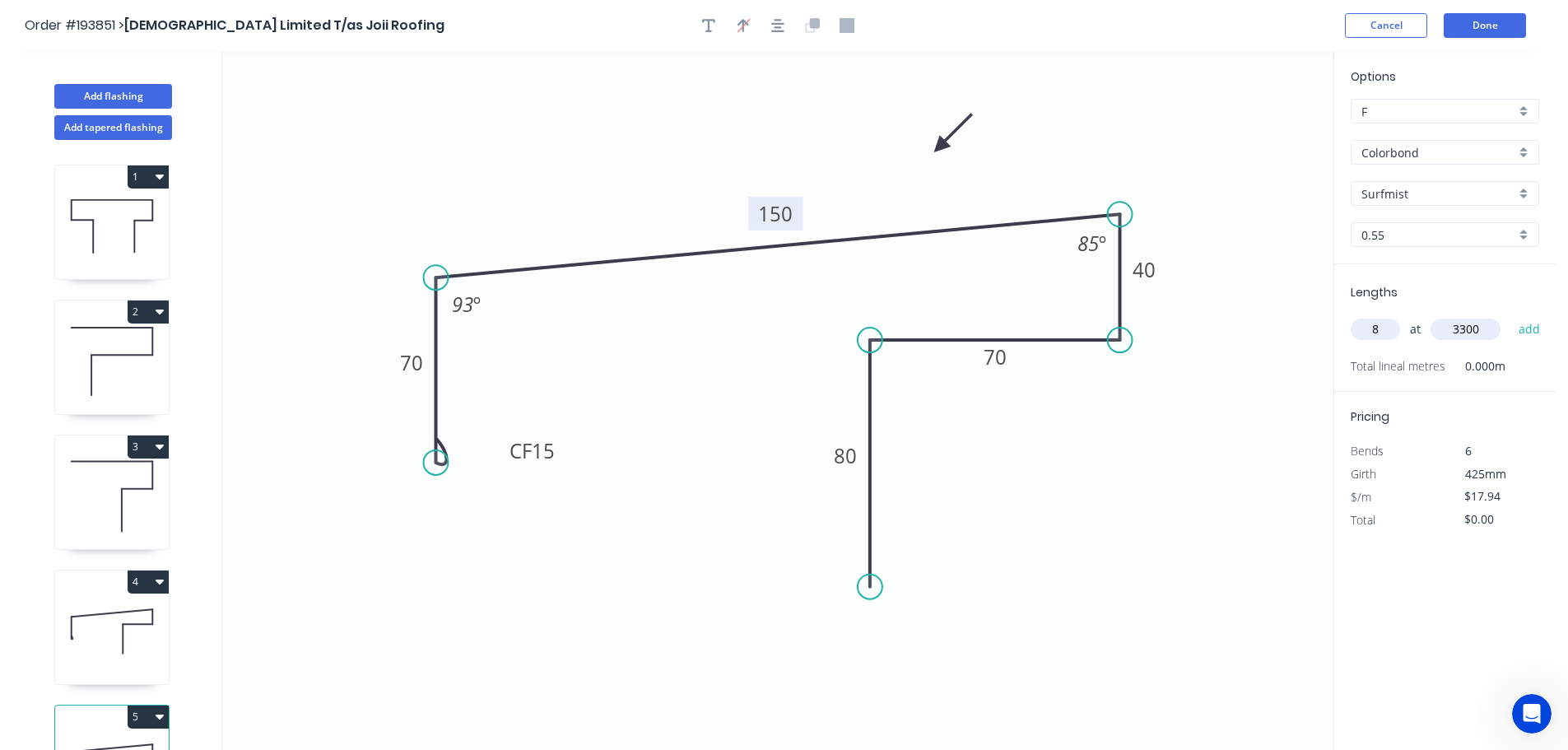
click at [1510, 315] on button "add" at bounding box center [1529, 329] width 39 height 28
type input "$473.62"
type input "8"
type input "4400"
click at [1510, 315] on button "add" at bounding box center [1529, 329] width 39 height 28
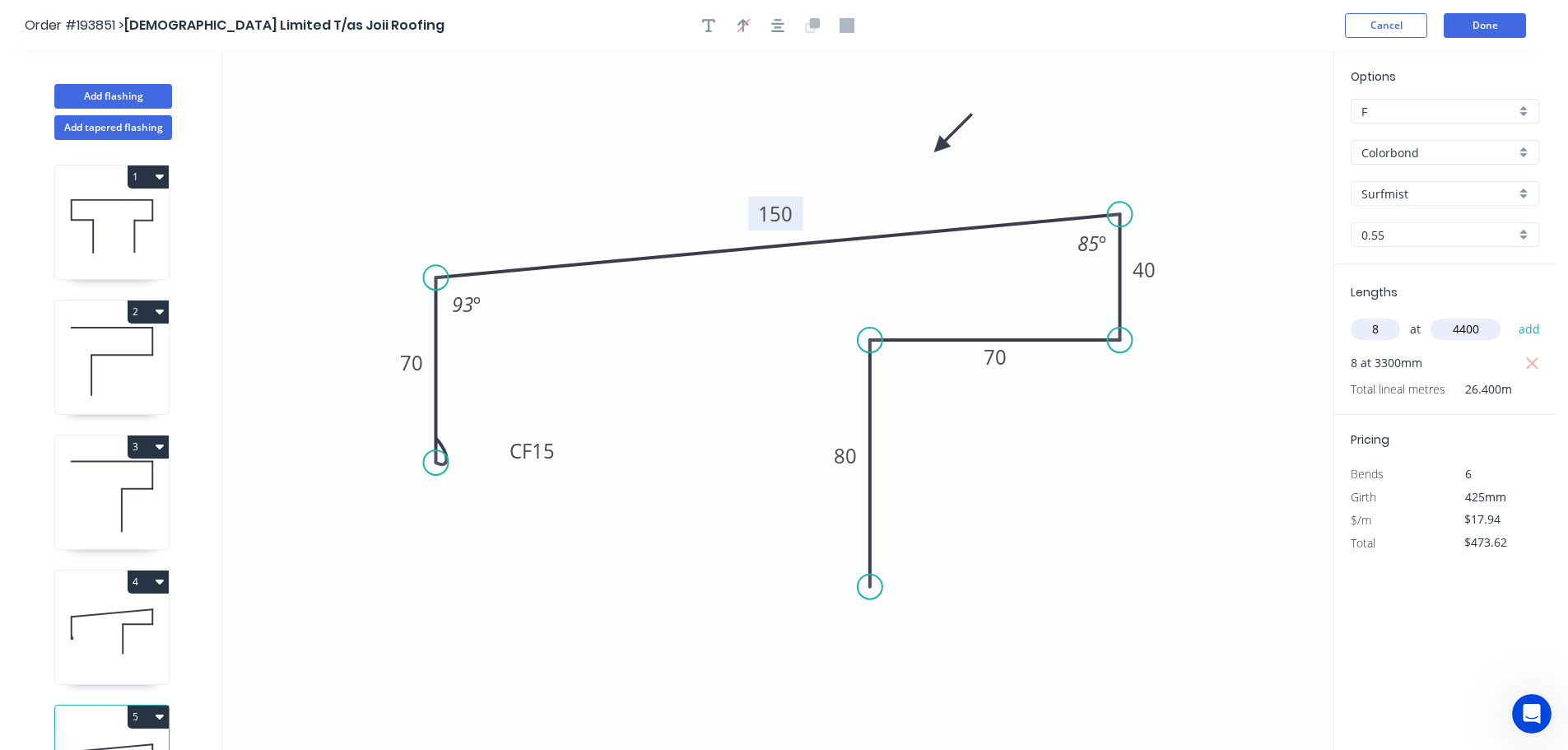
type input "$1,105.10"
type input "4"
type input "7000"
click at [1510, 315] on button "add" at bounding box center [1529, 329] width 39 height 28
type input "$1,607.42"
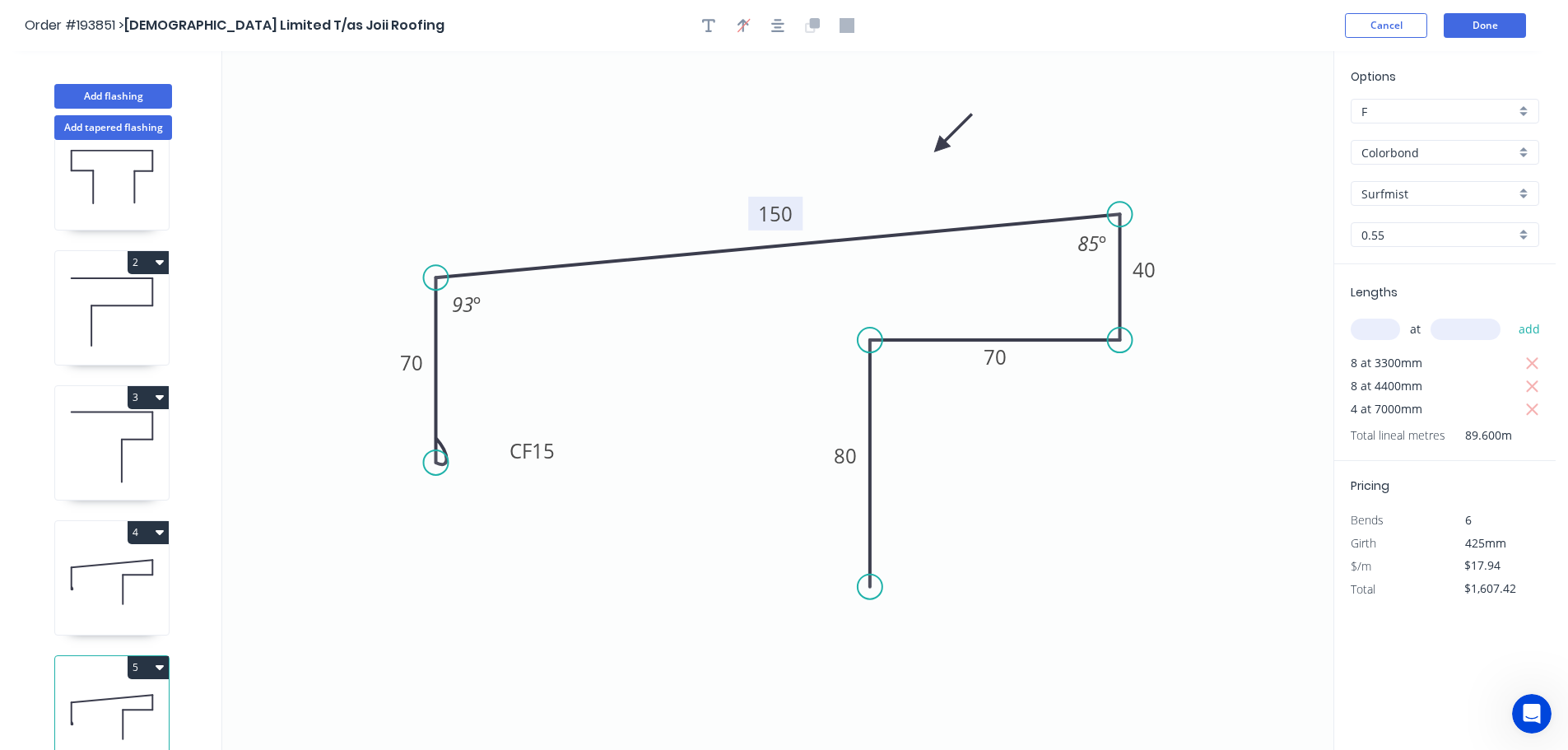
scroll to position [72, 0]
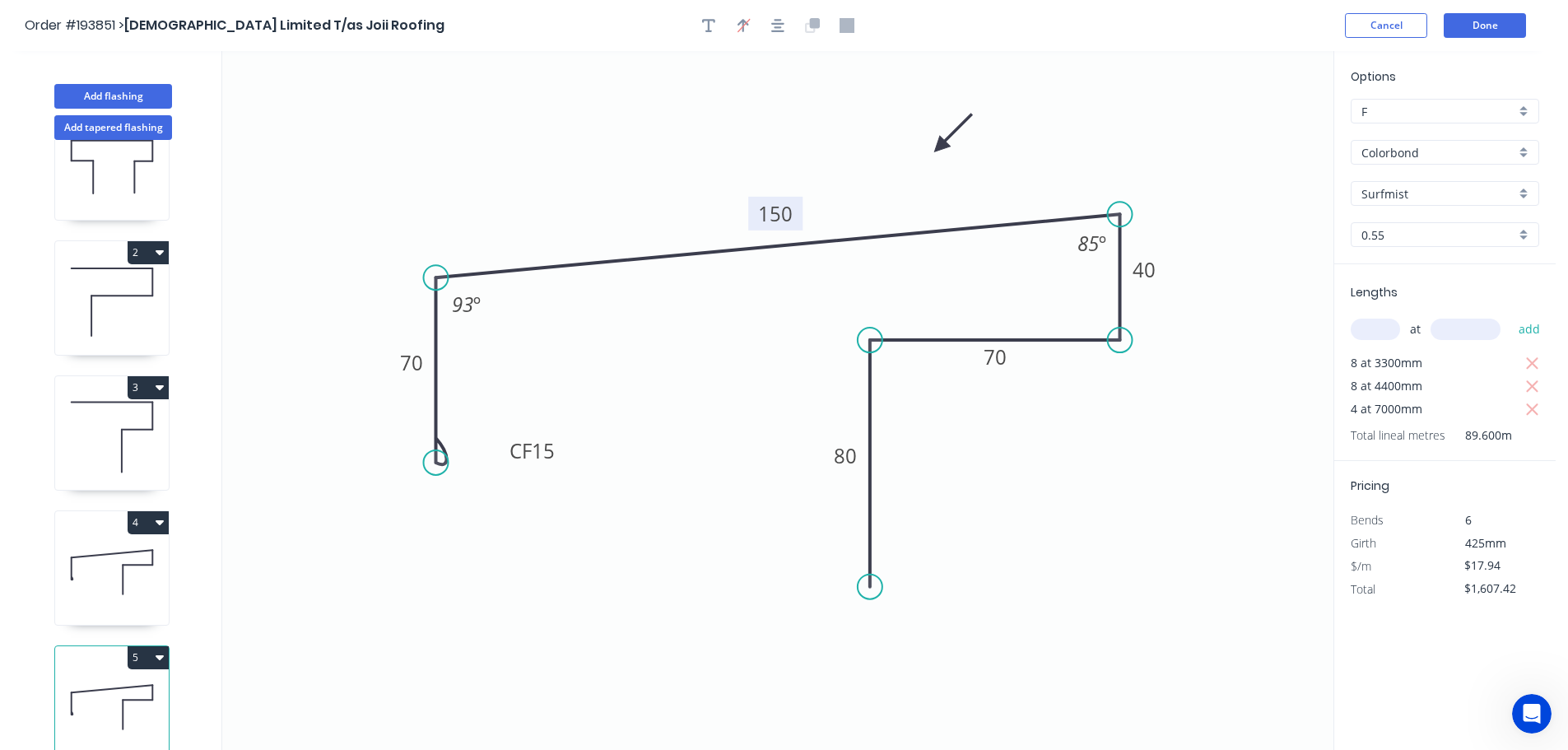
click at [112, 549] on icon at bounding box center [112, 572] width 113 height 105
type input "$24.16"
type input "$96.64"
click at [102, 689] on icon at bounding box center [112, 707] width 113 height 105
type input "$17.94"
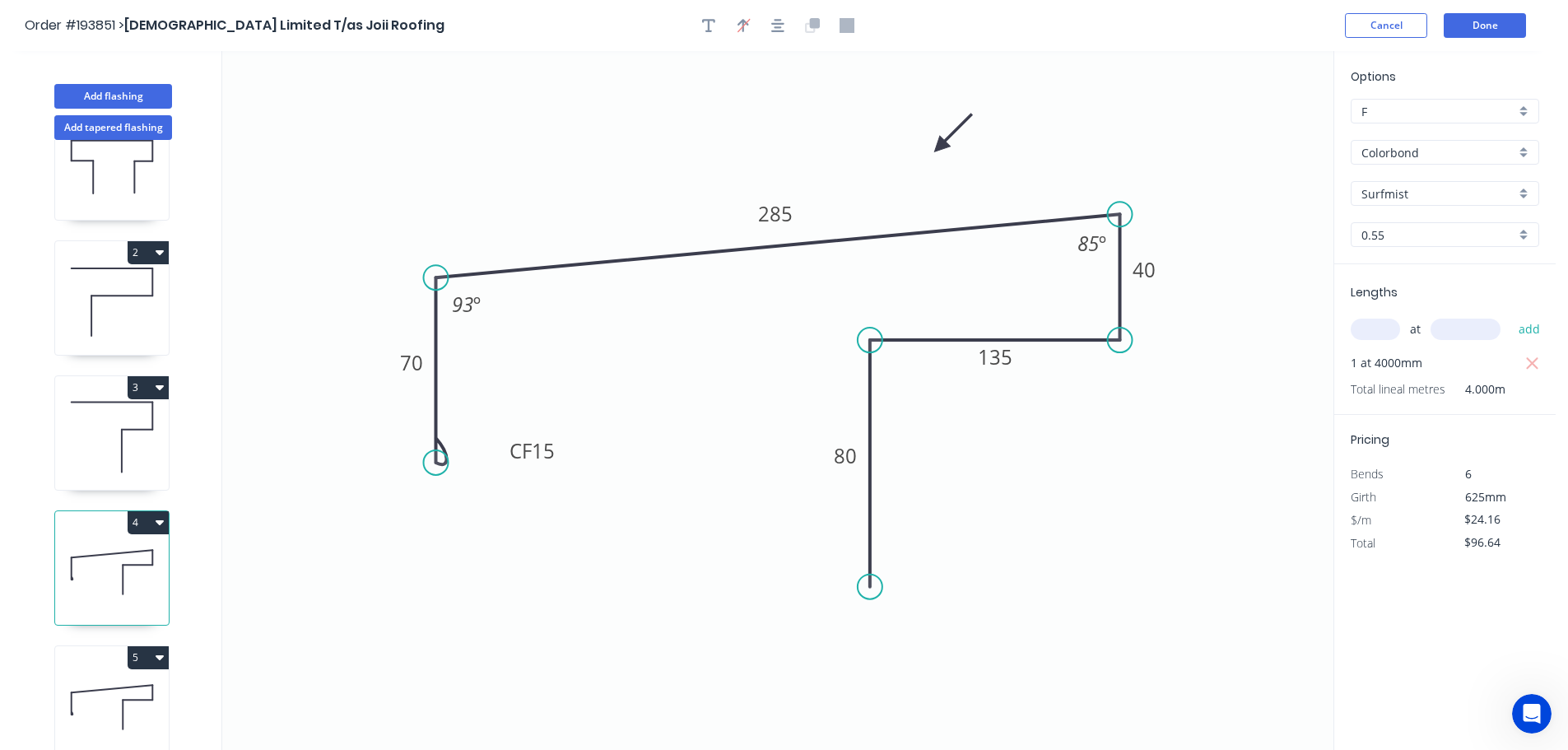
type input "$1,607.42"
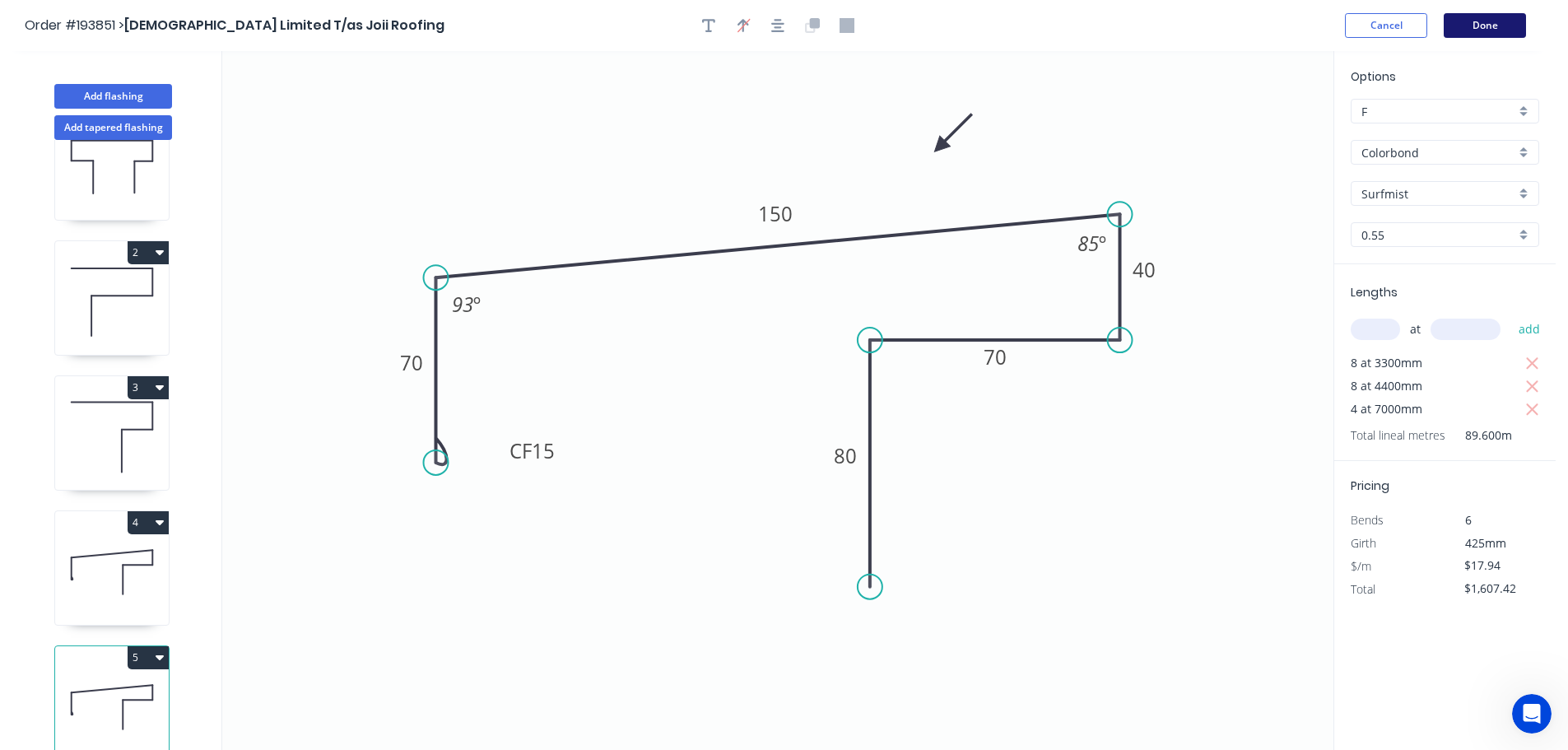
click at [1487, 22] on button "Done" at bounding box center [1485, 25] width 82 height 25
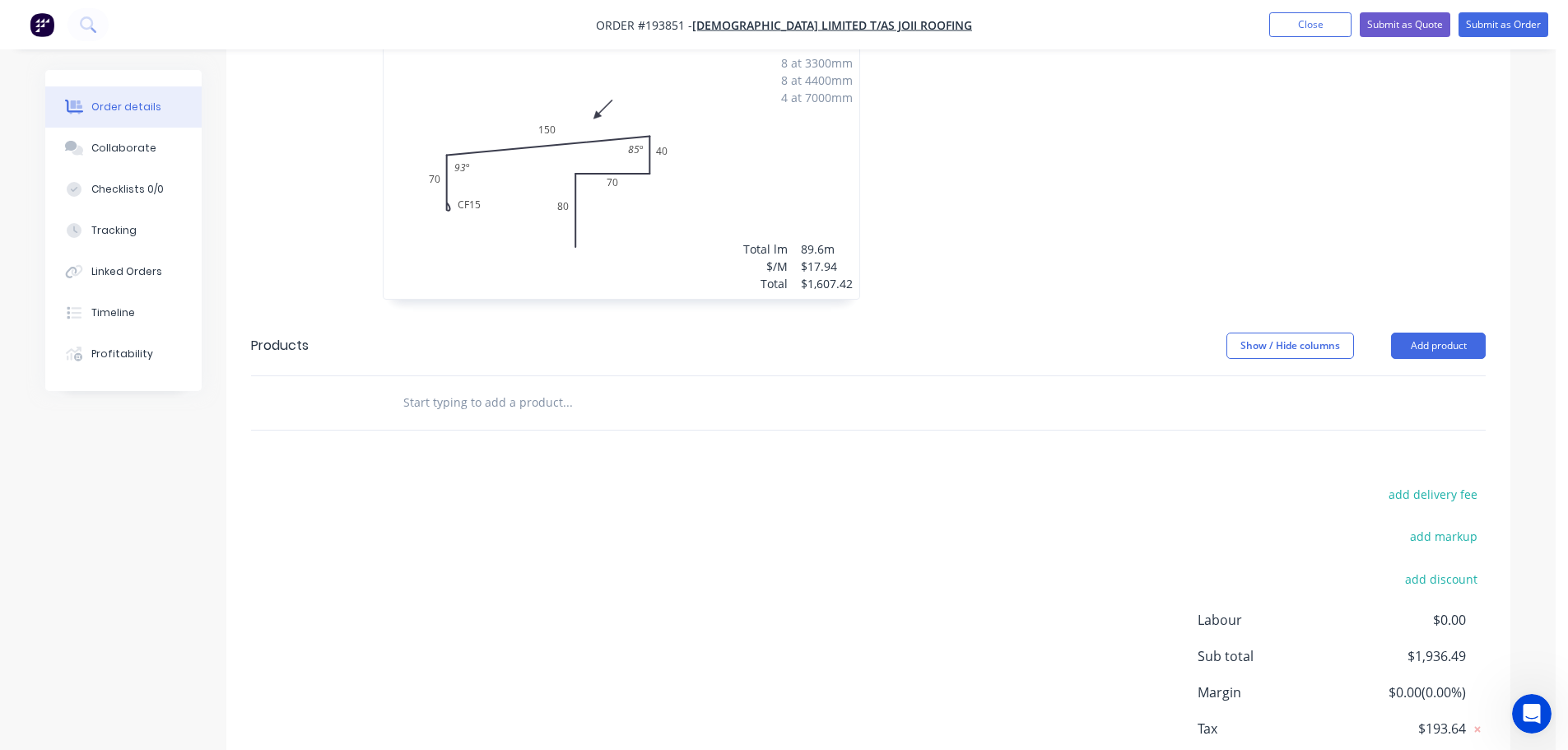
scroll to position [576, 0]
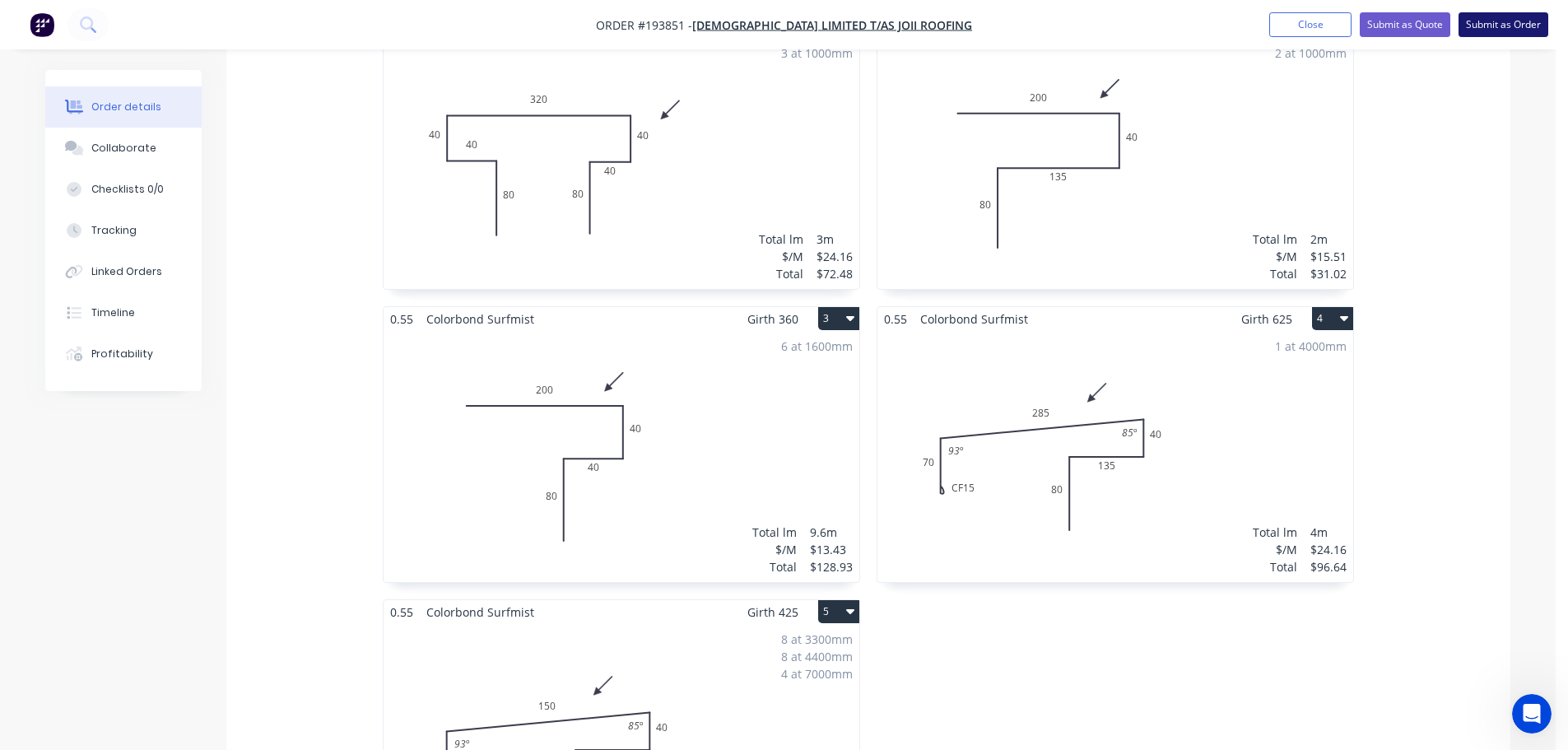
click at [1505, 22] on button "Submit as Order" at bounding box center [1503, 24] width 89 height 25
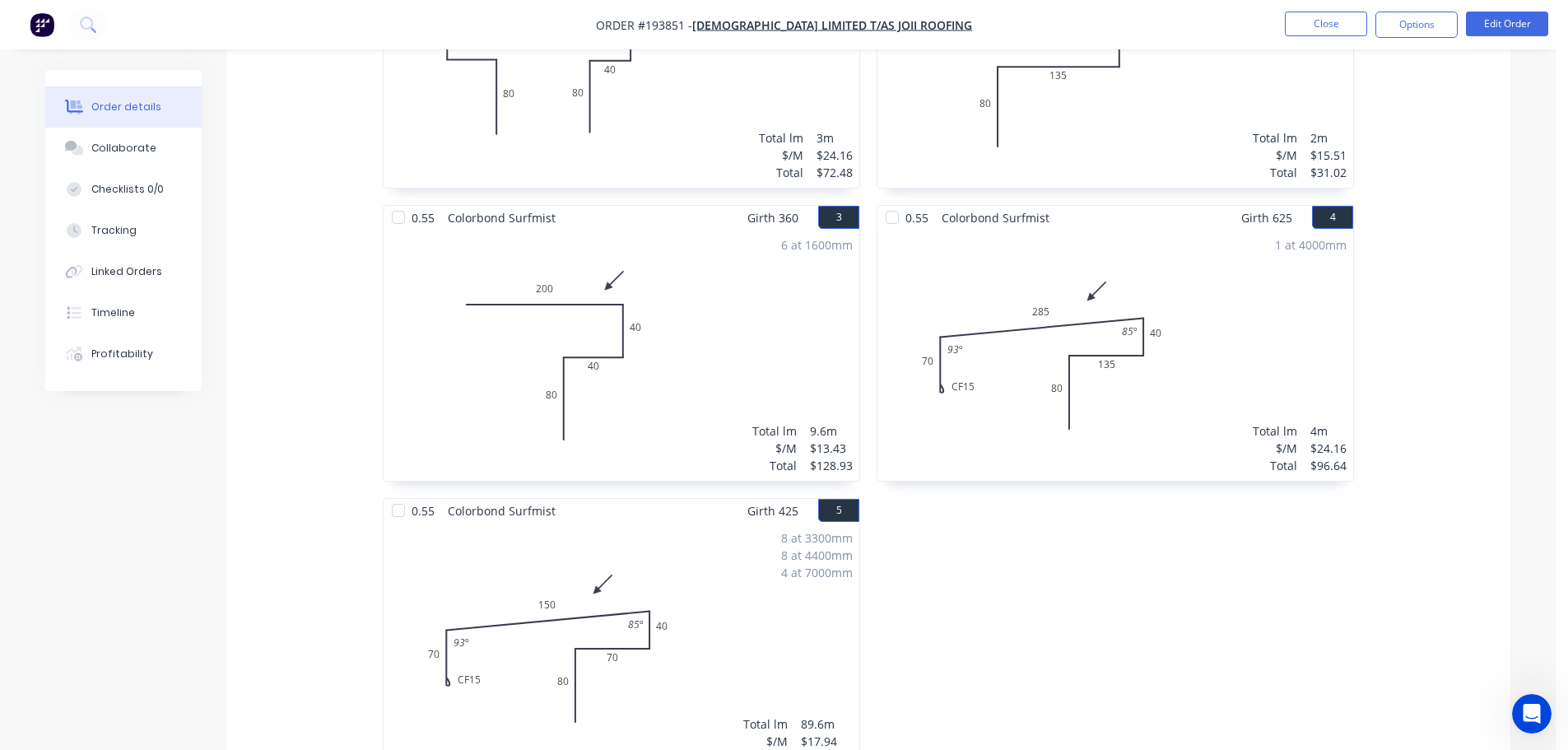
scroll to position [659, 0]
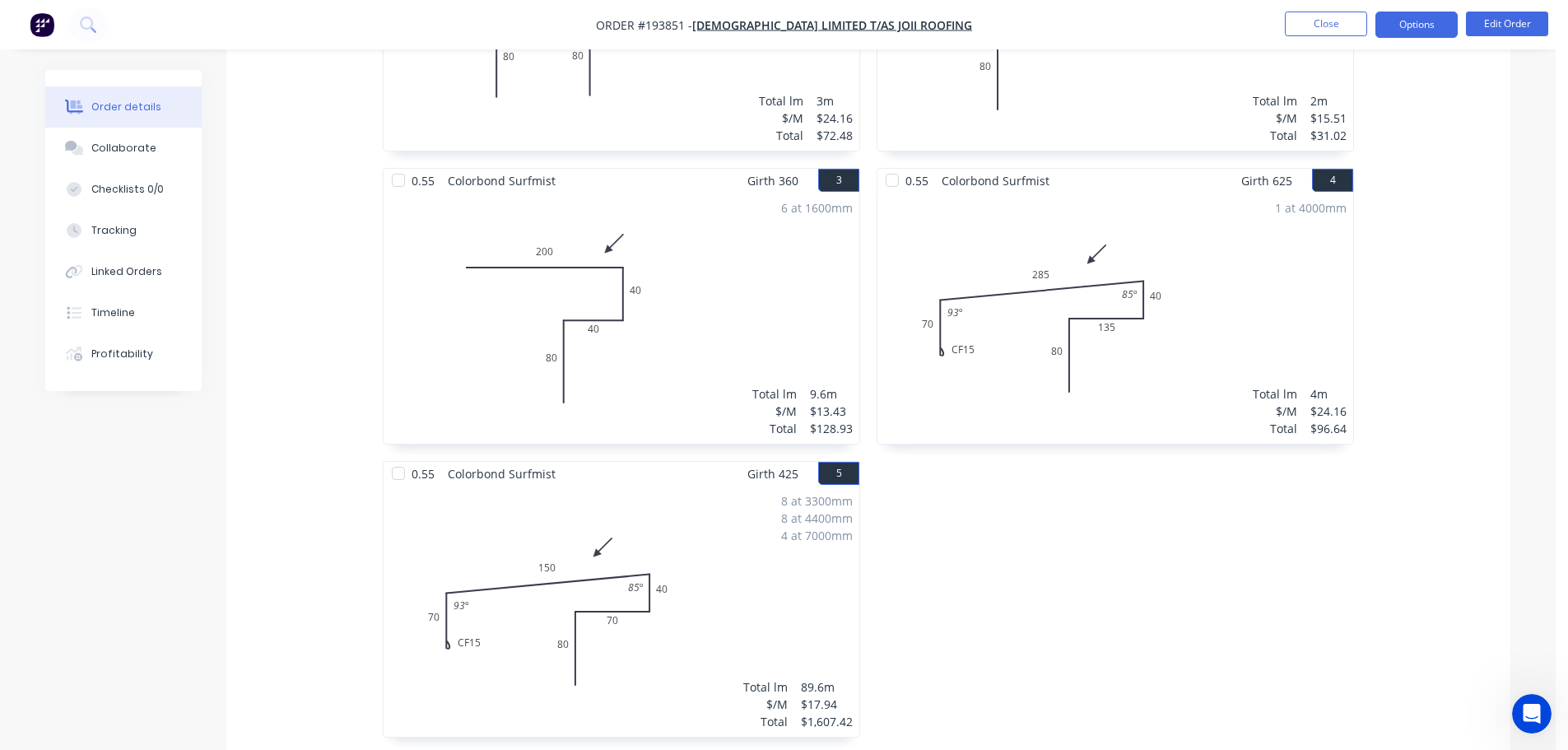
click at [1430, 17] on button "Options" at bounding box center [1416, 25] width 82 height 27
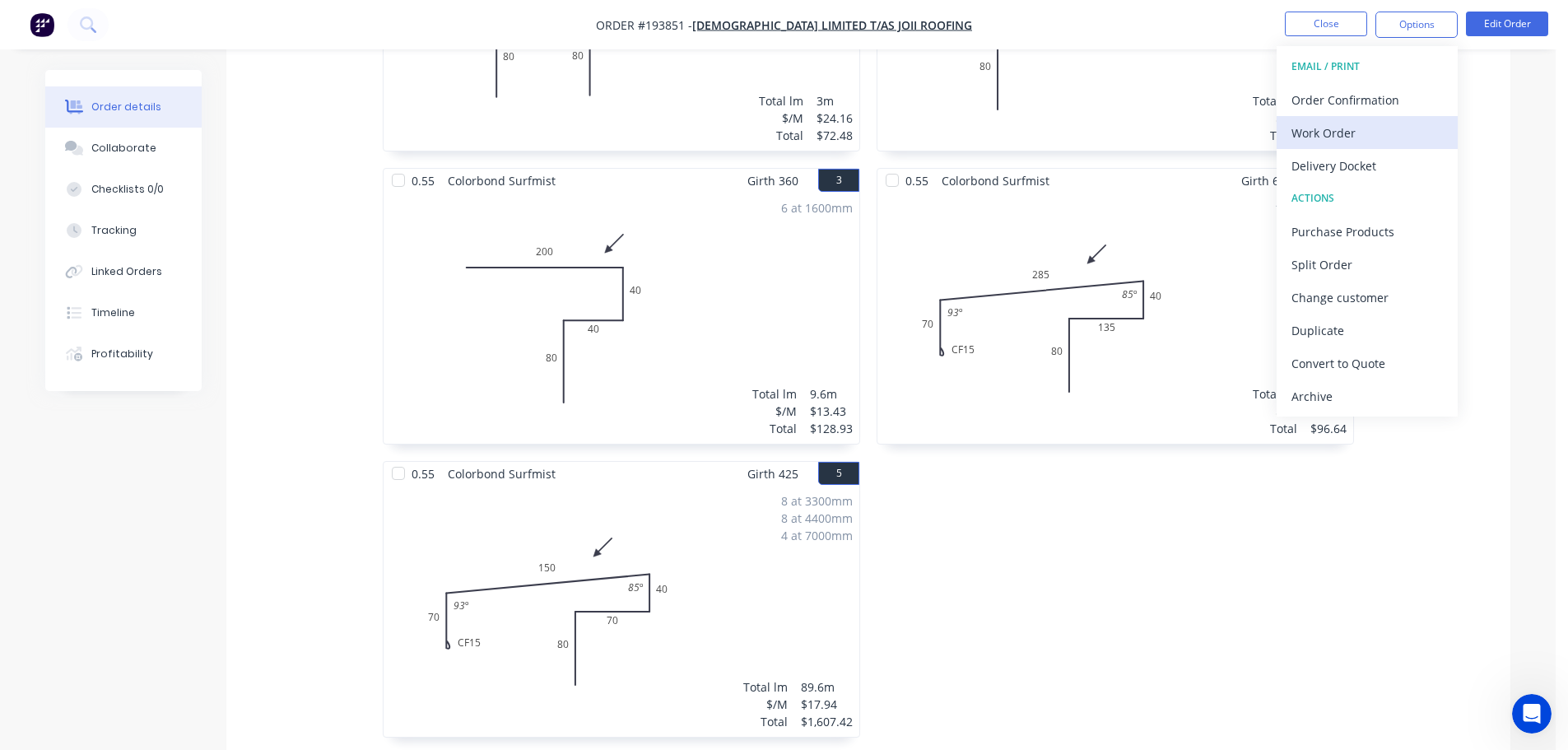
click at [1316, 133] on div "Work Order" at bounding box center [1367, 133] width 152 height 24
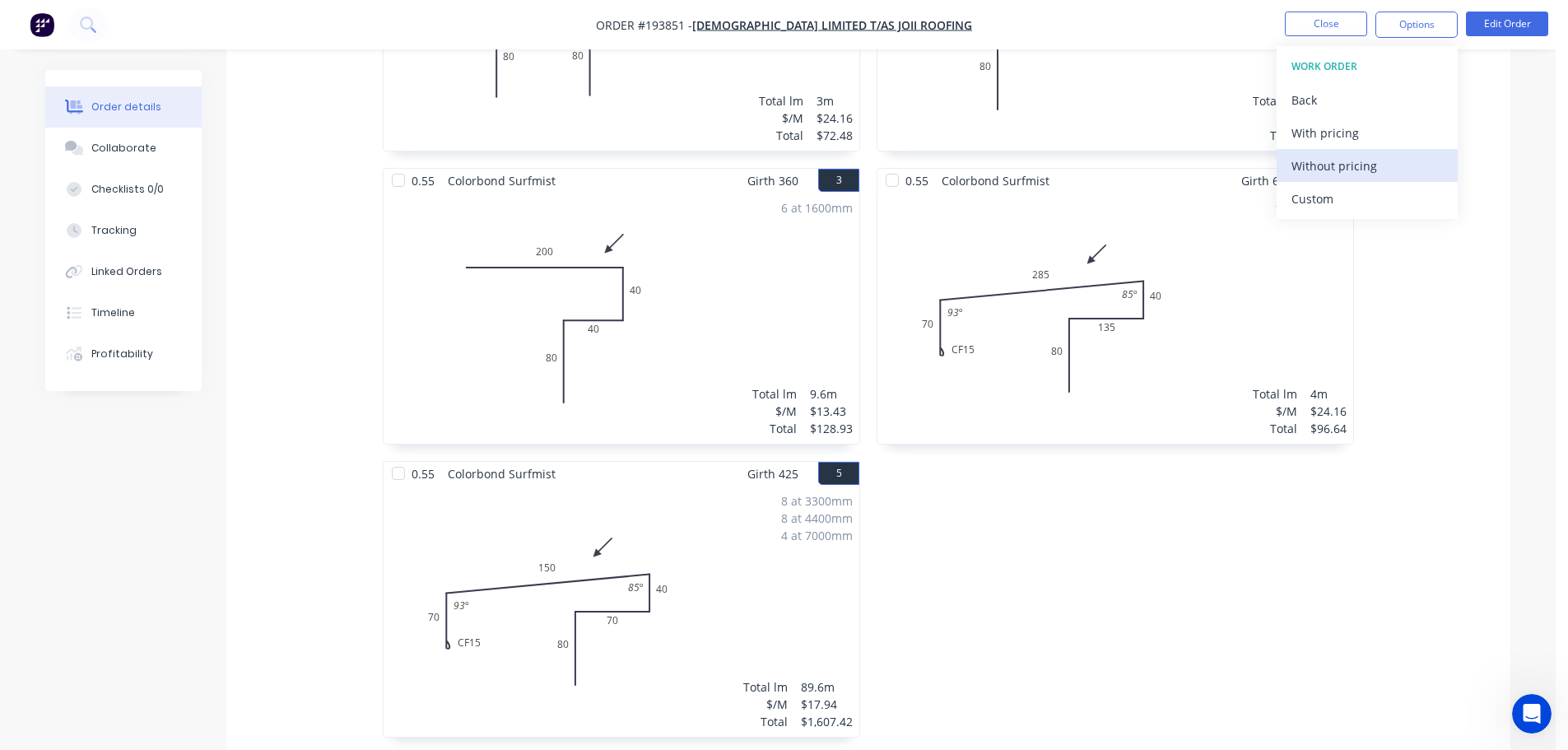
click at [1321, 166] on div "Without pricing" at bounding box center [1367, 166] width 152 height 24
click at [1321, 15] on button "Close" at bounding box center [1326, 24] width 82 height 25
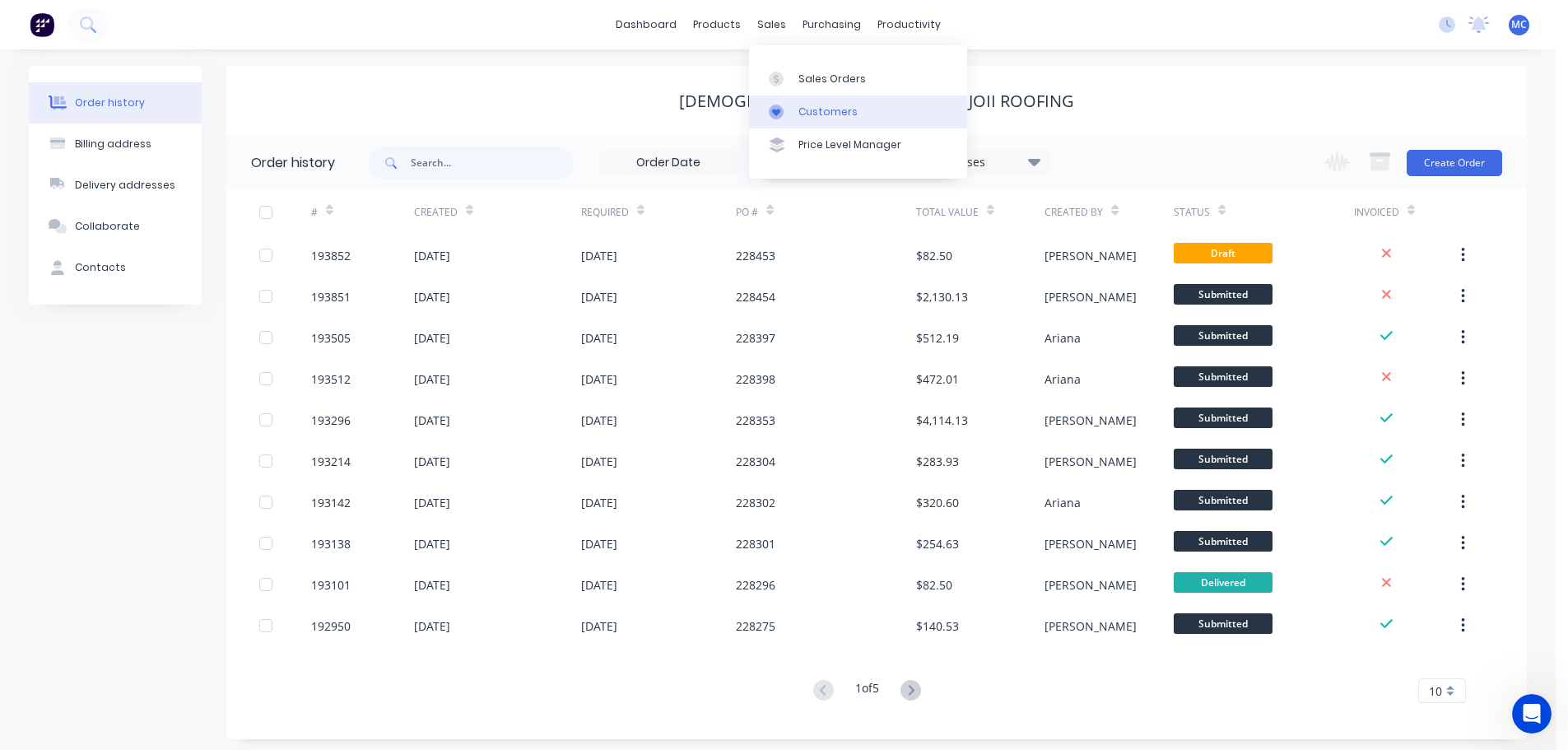
click at [839, 107] on div "Customers" at bounding box center [828, 111] width 60 height 15
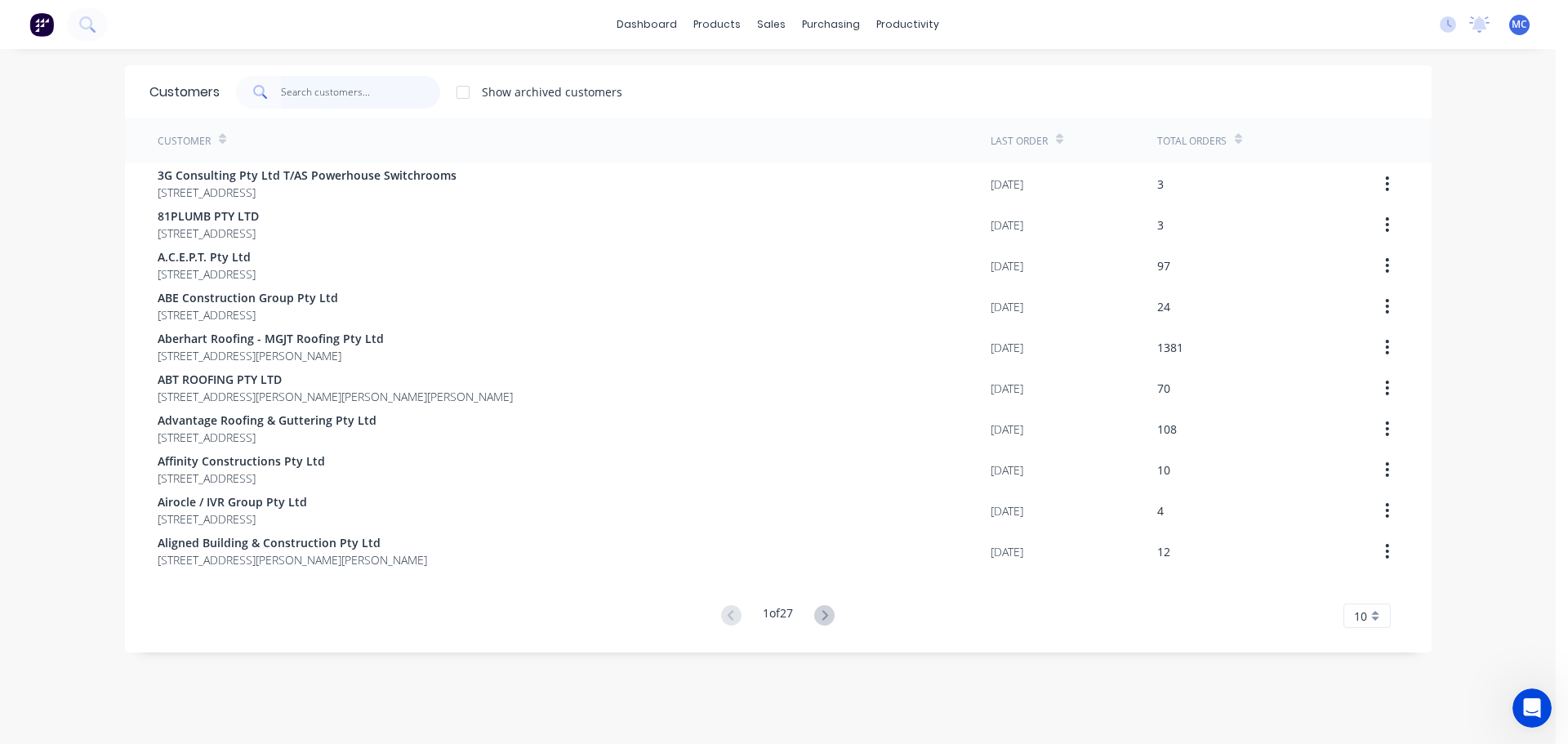
click at [324, 88] on input "text" at bounding box center [360, 92] width 160 height 33
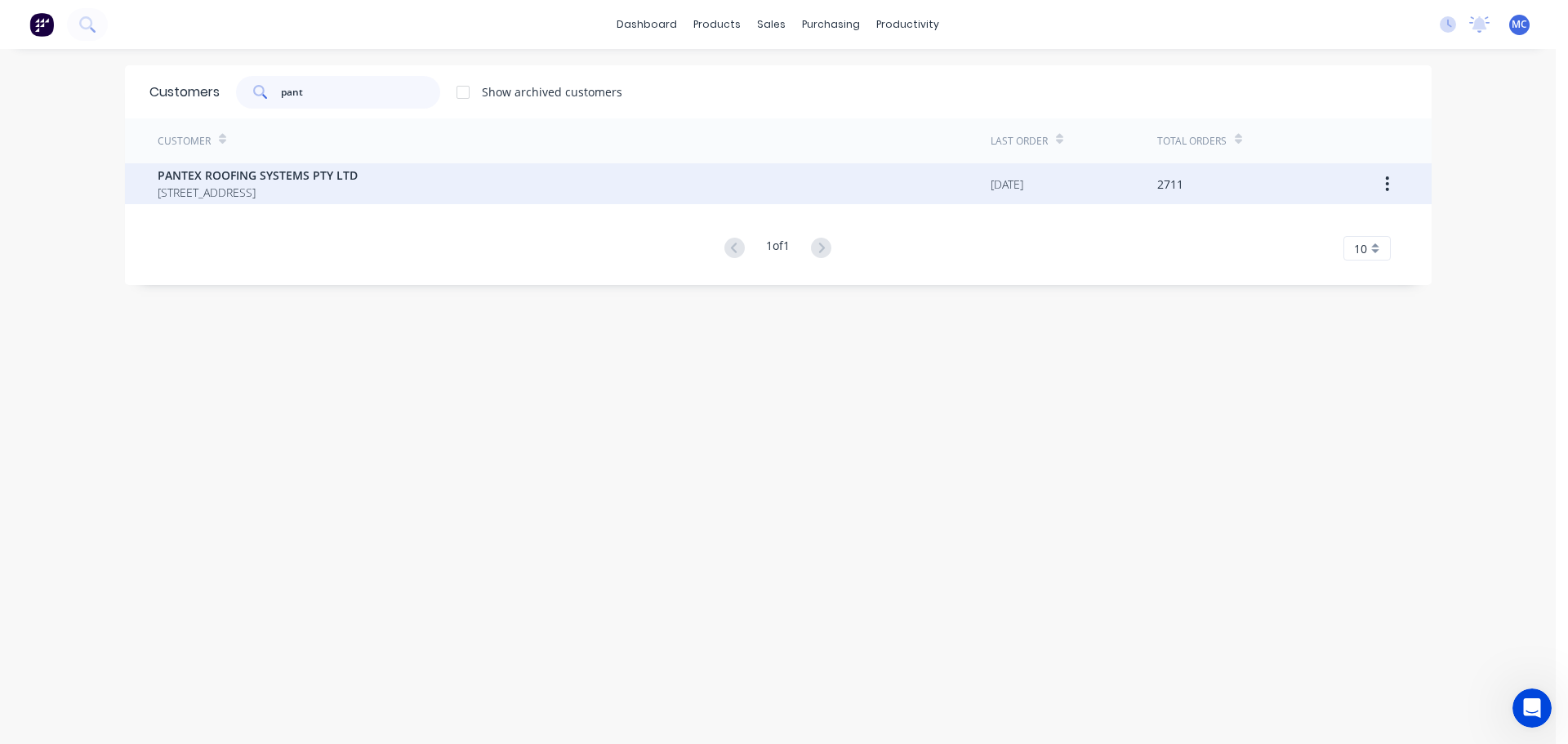
type input "pant"
click at [232, 179] on span "PANTEX ROOFING SYSTEMS PTY LTD" at bounding box center [257, 174] width 200 height 17
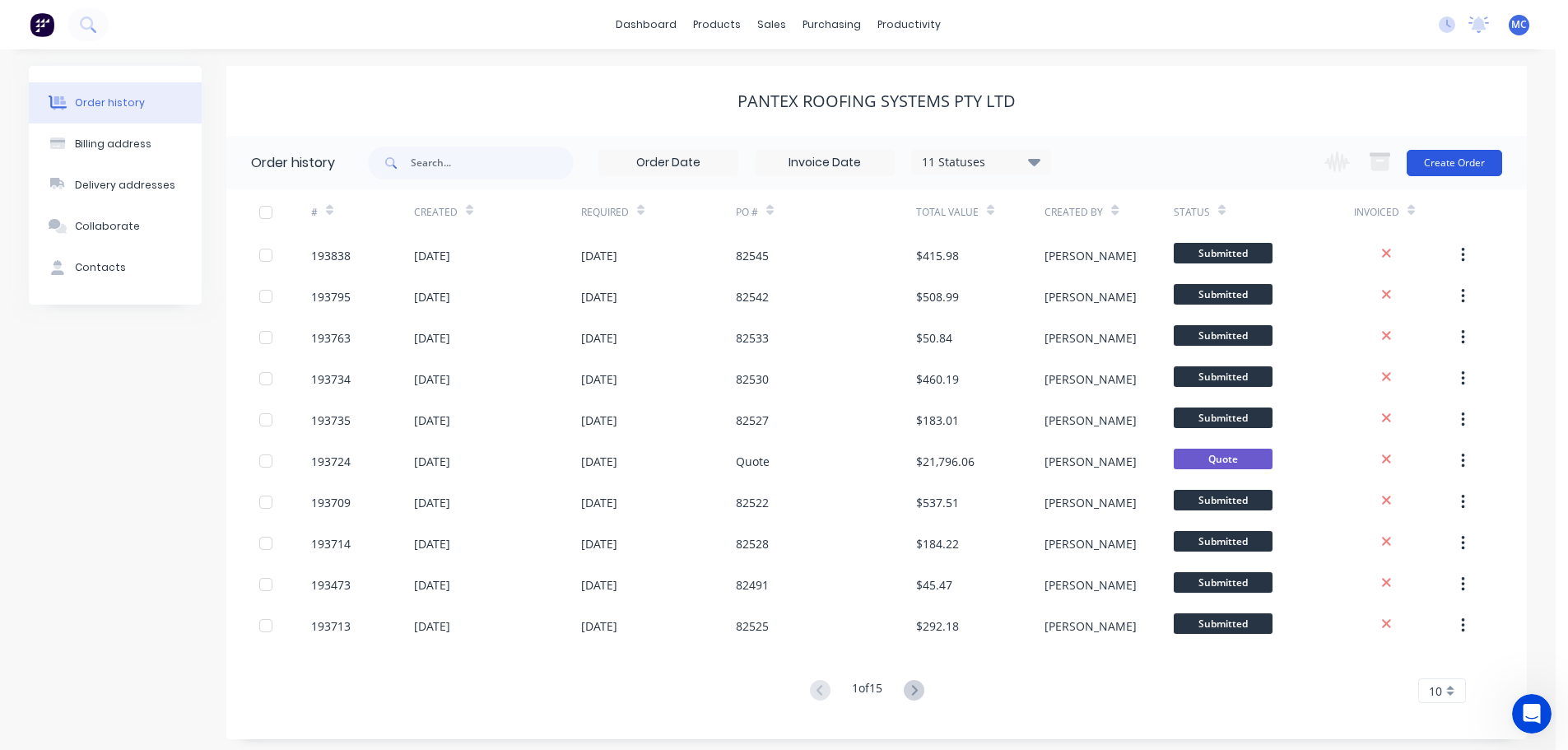
click at [1455, 163] on button "Create Order" at bounding box center [1455, 163] width 95 height 27
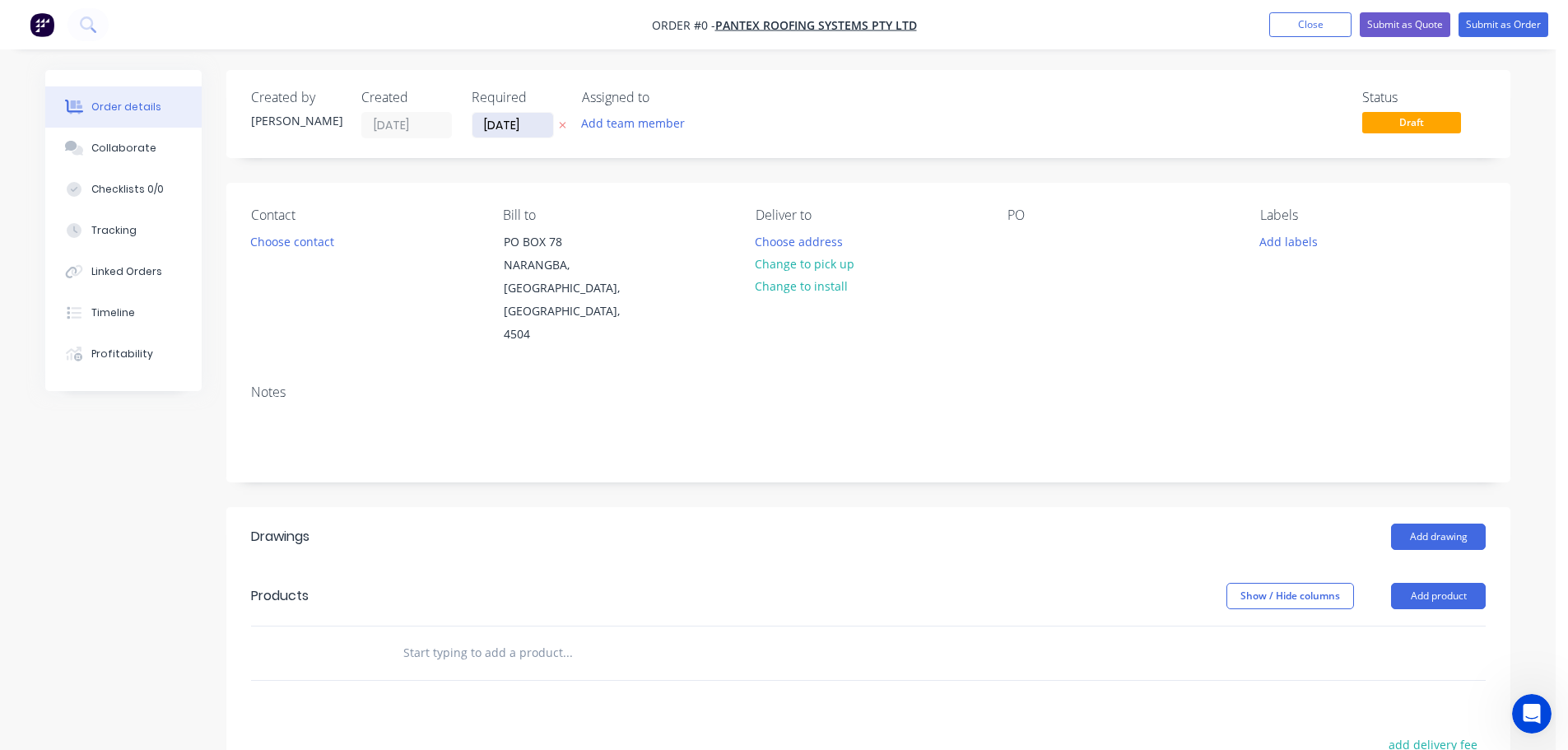
click at [522, 130] on input "[DATE]" at bounding box center [512, 125] width 80 height 25
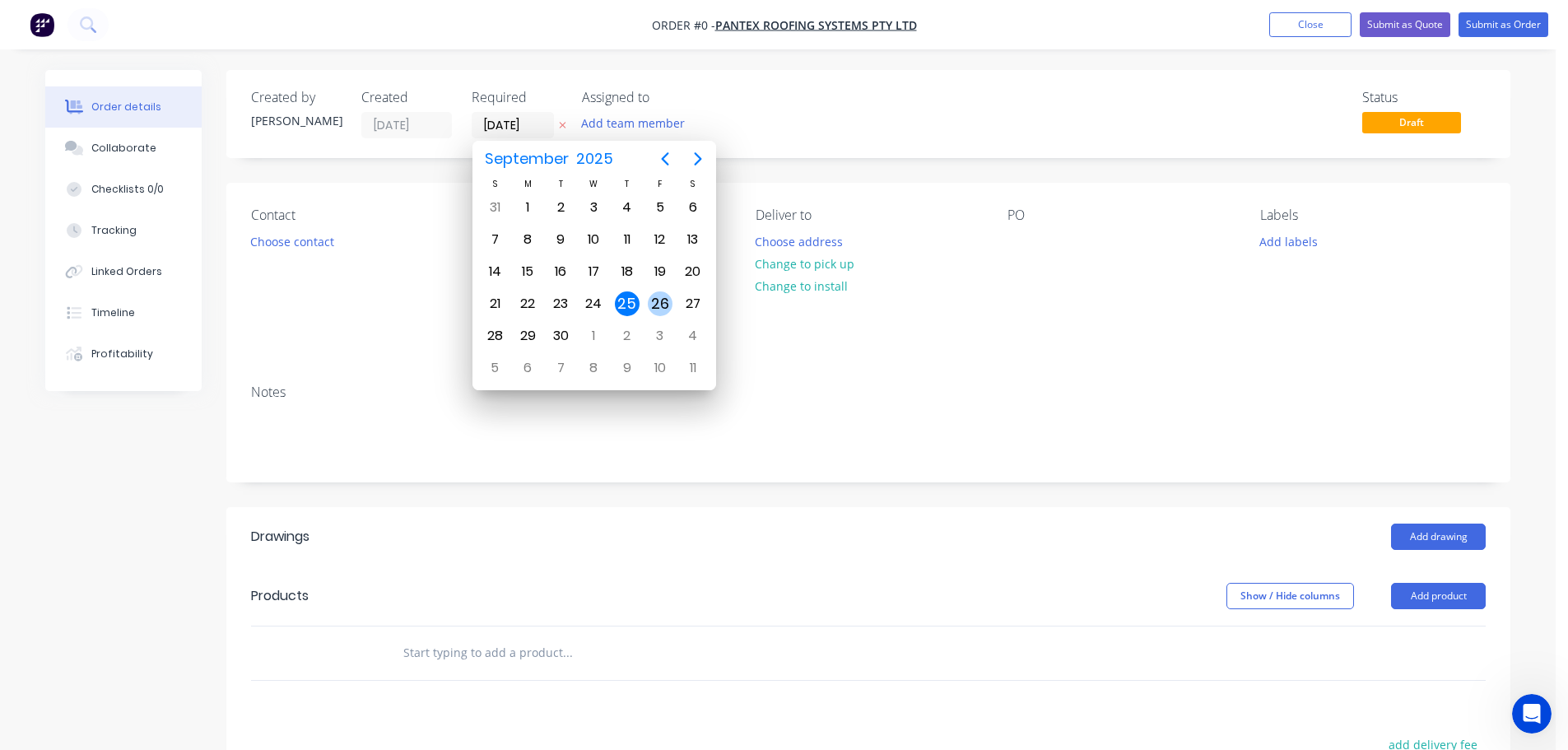
click at [662, 302] on div "26" at bounding box center [659, 303] width 25 height 25
type input "[DATE]"
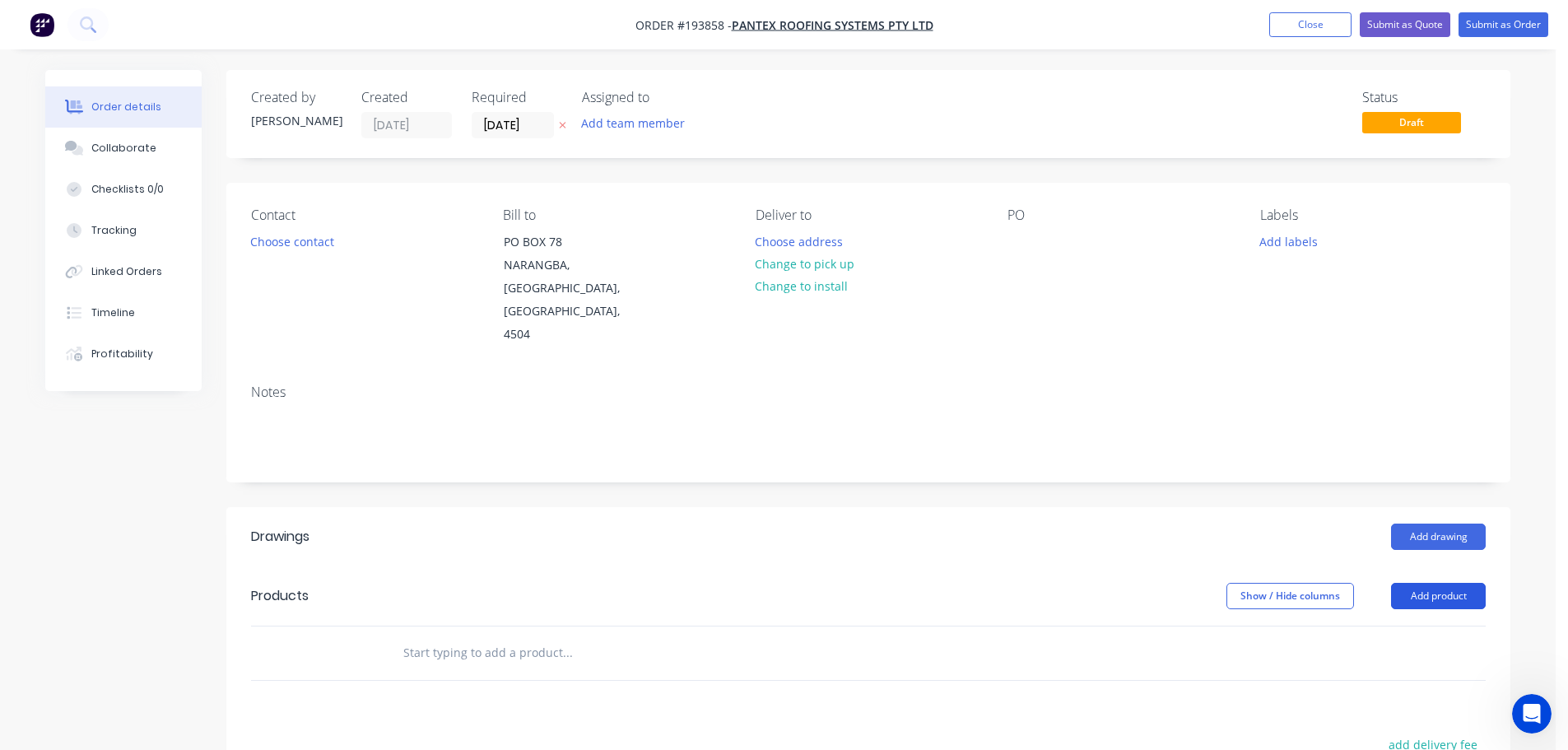
click at [1455, 583] on button "Add product" at bounding box center [1438, 596] width 94 height 27
click at [1393, 626] on div "Product catalogue" at bounding box center [1408, 638] width 127 height 24
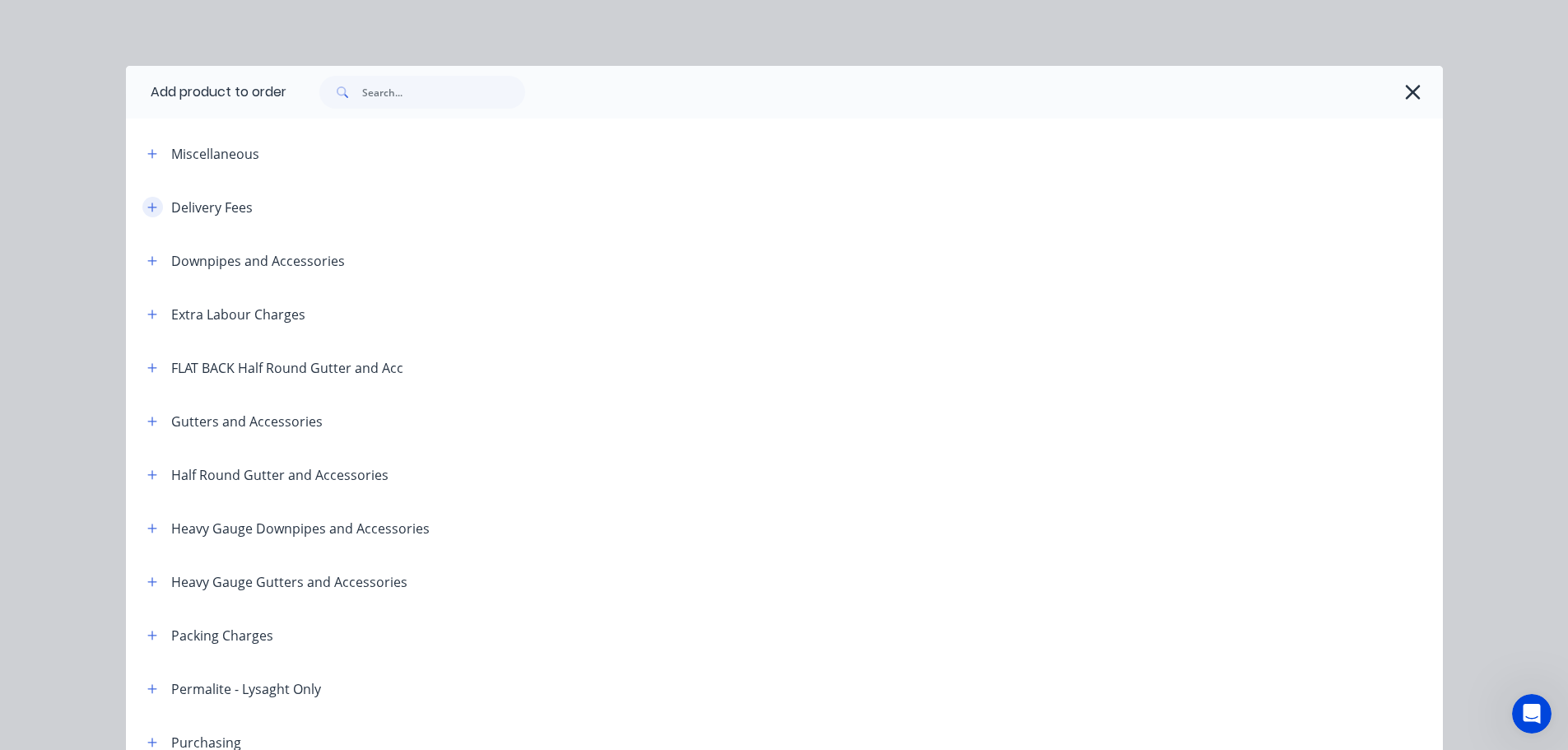
click at [147, 203] on icon "button" at bounding box center [152, 208] width 10 height 12
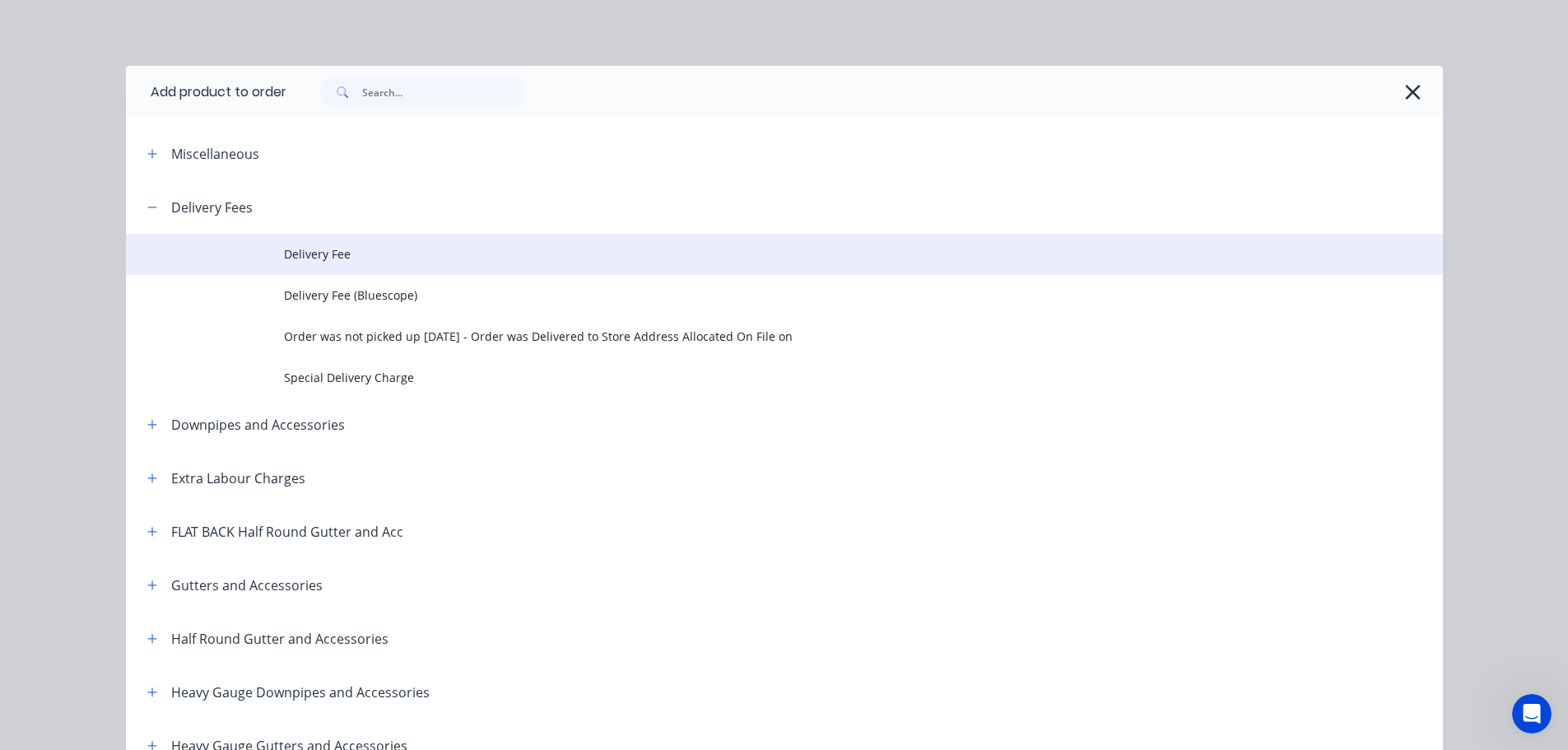
click at [315, 245] on span "Delivery Fee" at bounding box center [747, 253] width 927 height 17
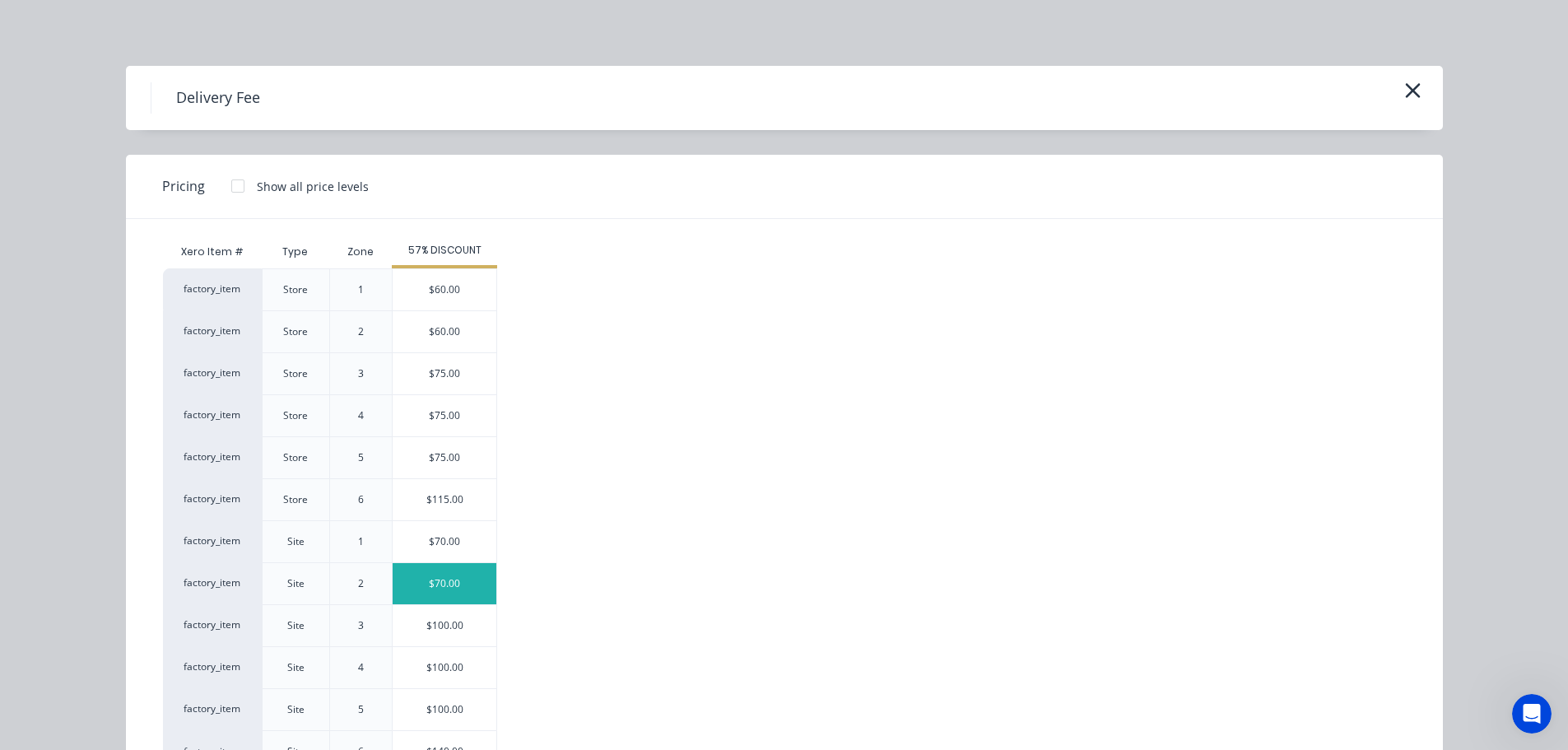
click at [445, 582] on div "$70.00" at bounding box center [444, 583] width 103 height 41
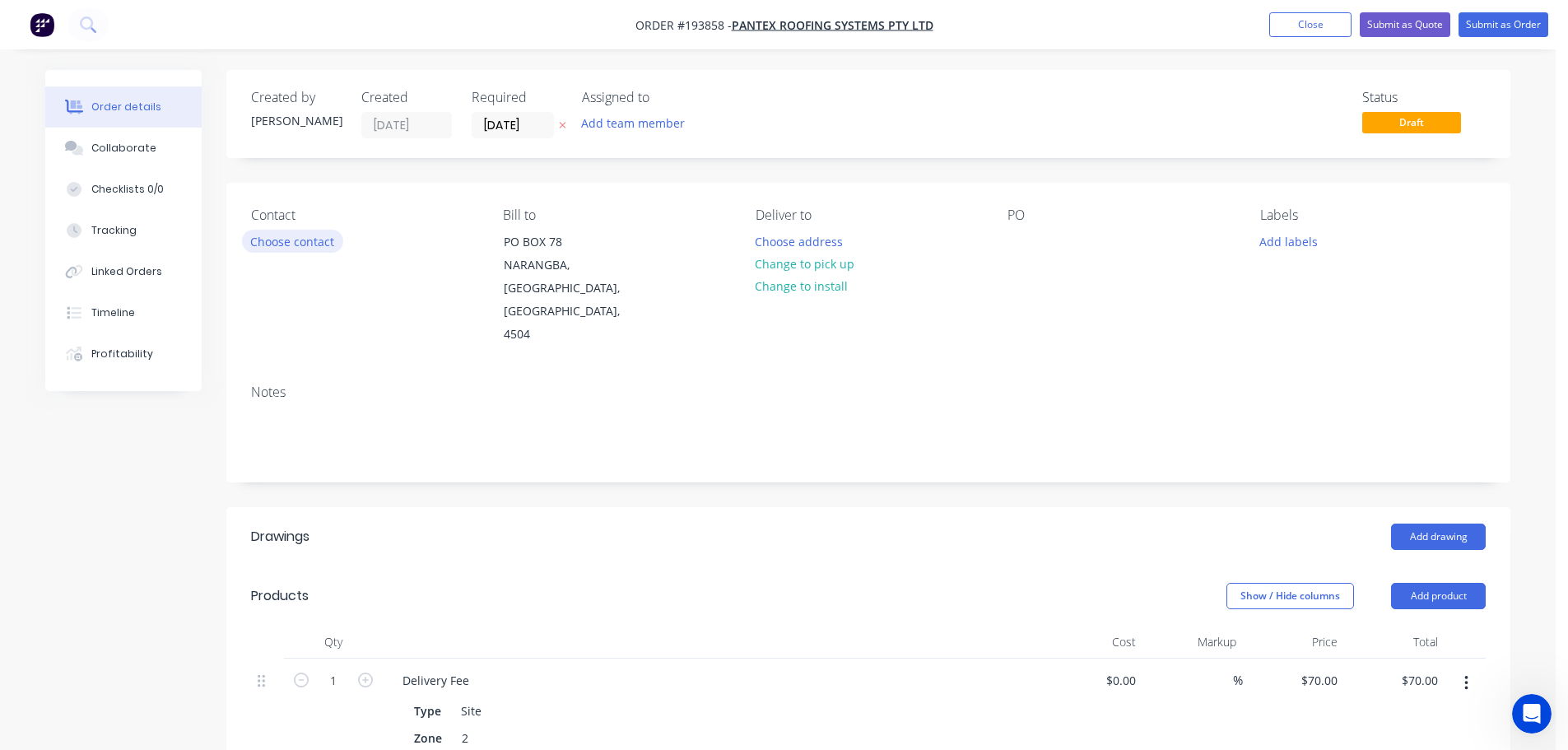
click at [315, 249] on button "Choose contact" at bounding box center [293, 240] width 101 height 22
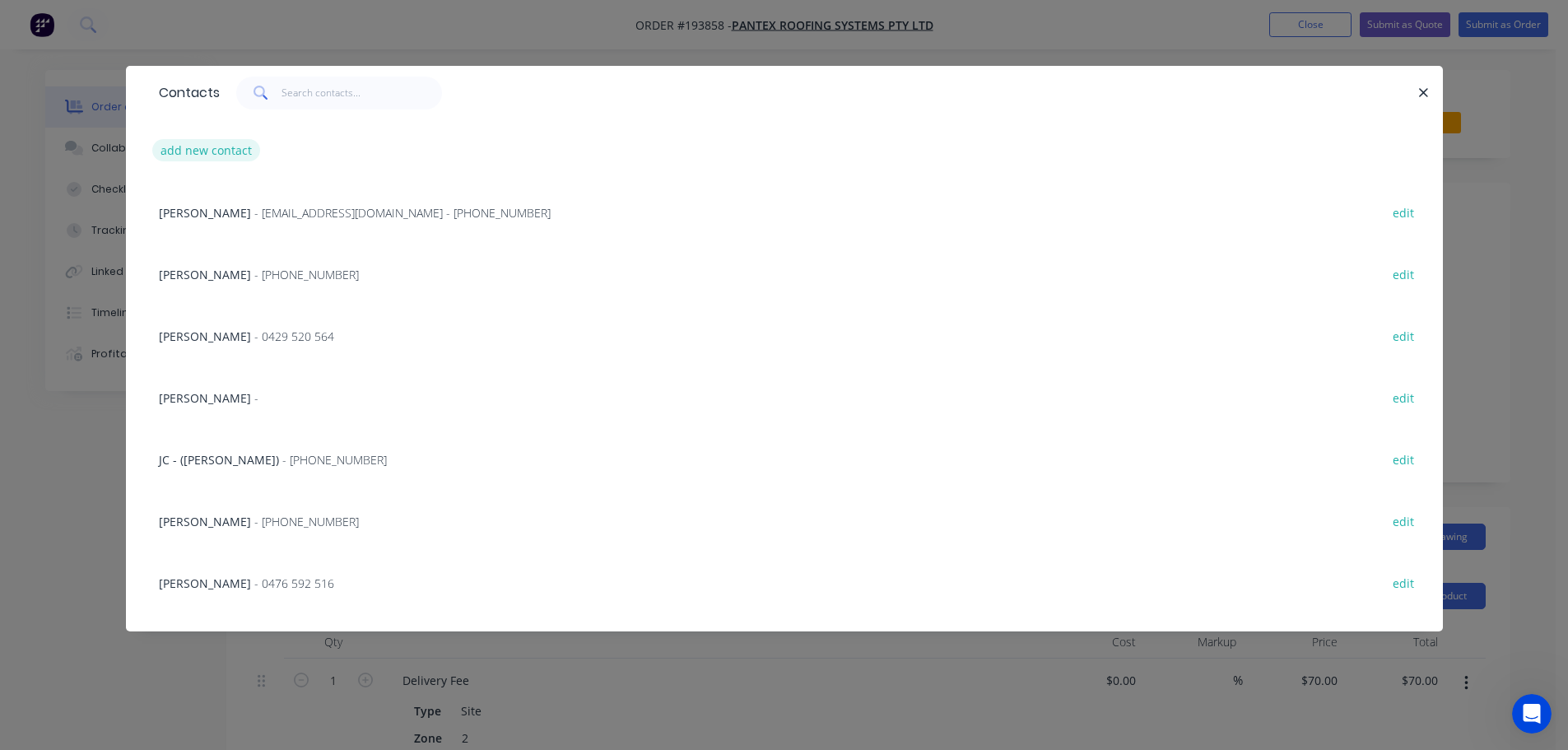
click at [214, 150] on button "add new contact" at bounding box center [206, 150] width 108 height 22
select select "AU"
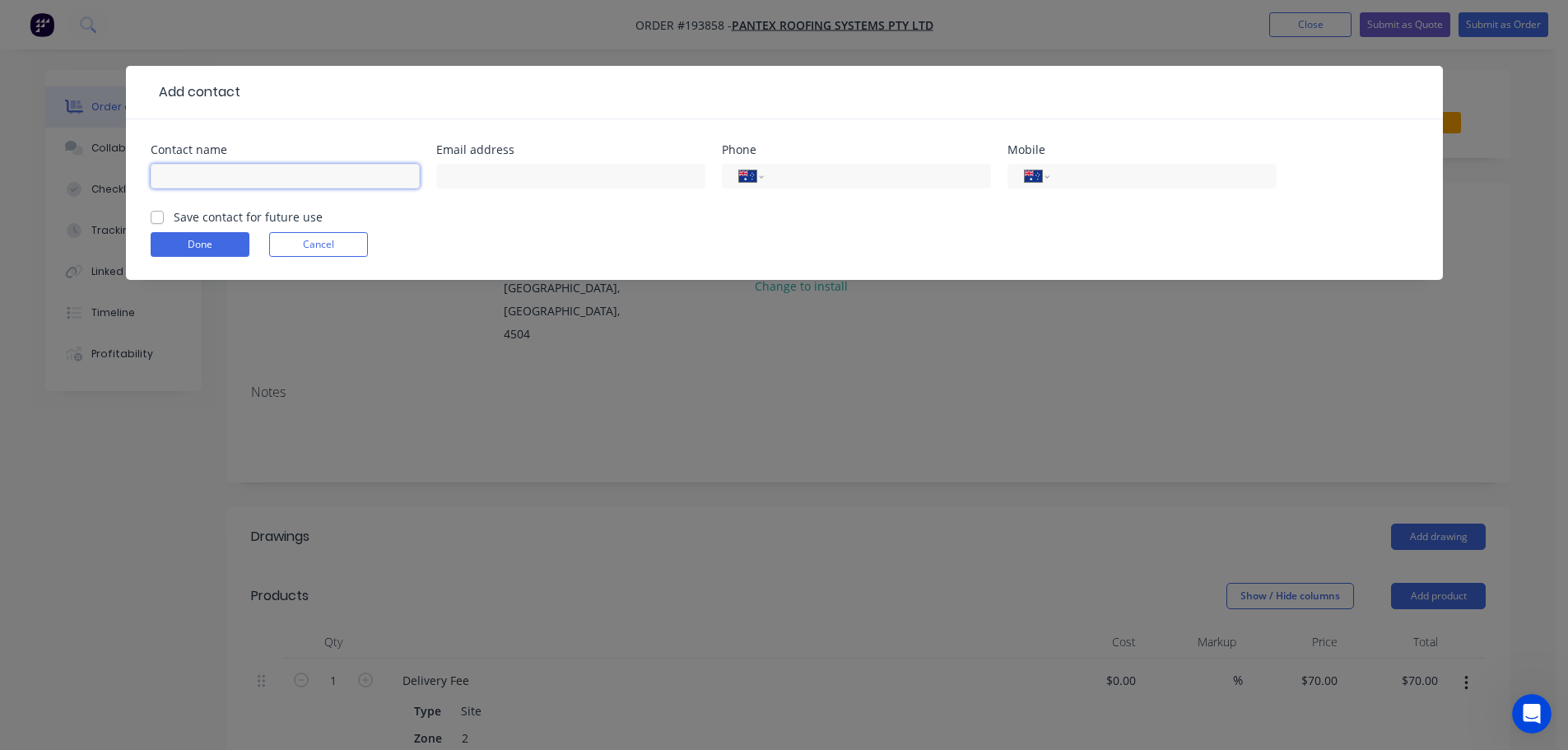
click at [192, 178] on input "text" at bounding box center [285, 176] width 269 height 25
type input "[PERSON_NAME]"
type input "0483 207 937"
click button "Done" at bounding box center [200, 244] width 98 height 25
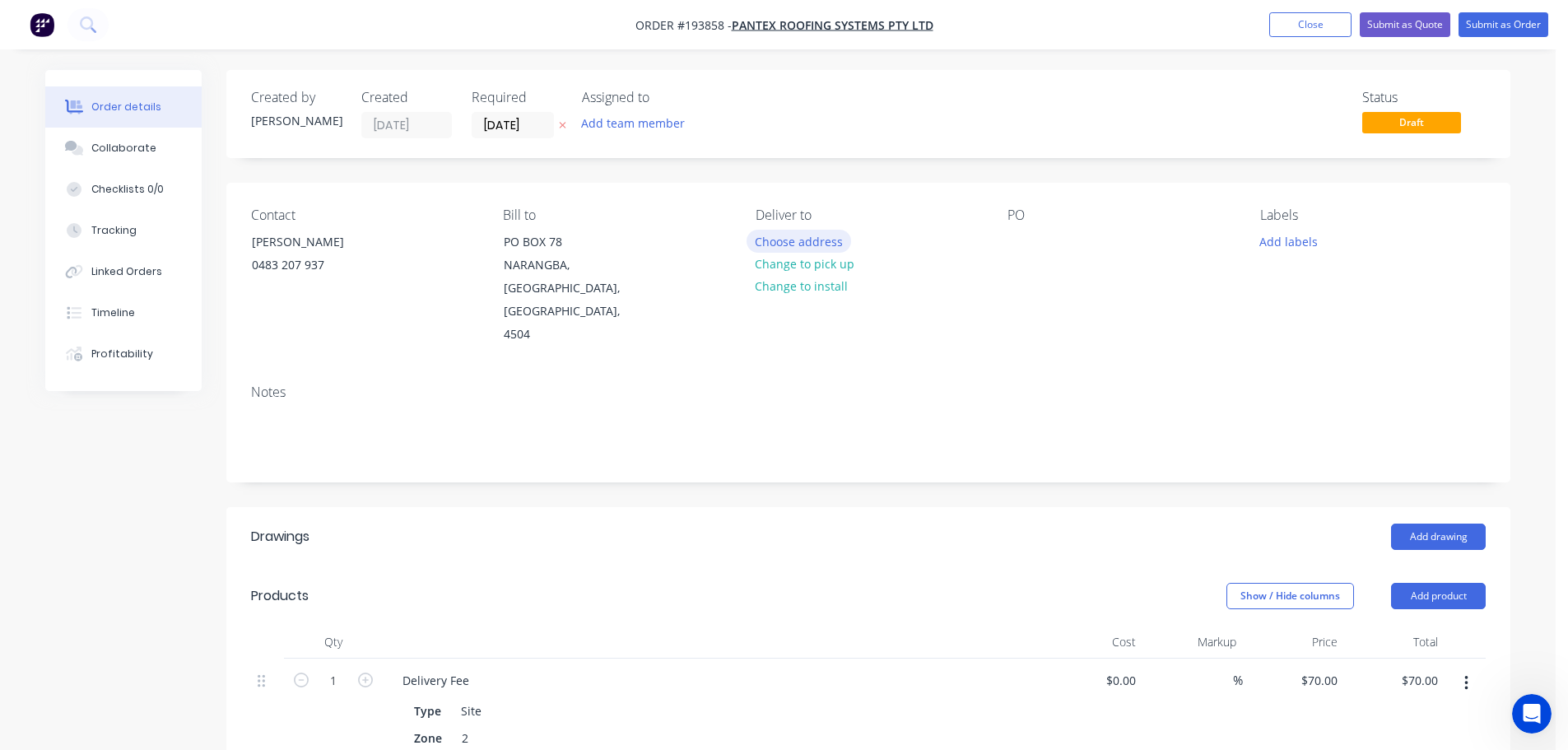
click at [801, 238] on button "Choose address" at bounding box center [799, 240] width 105 height 22
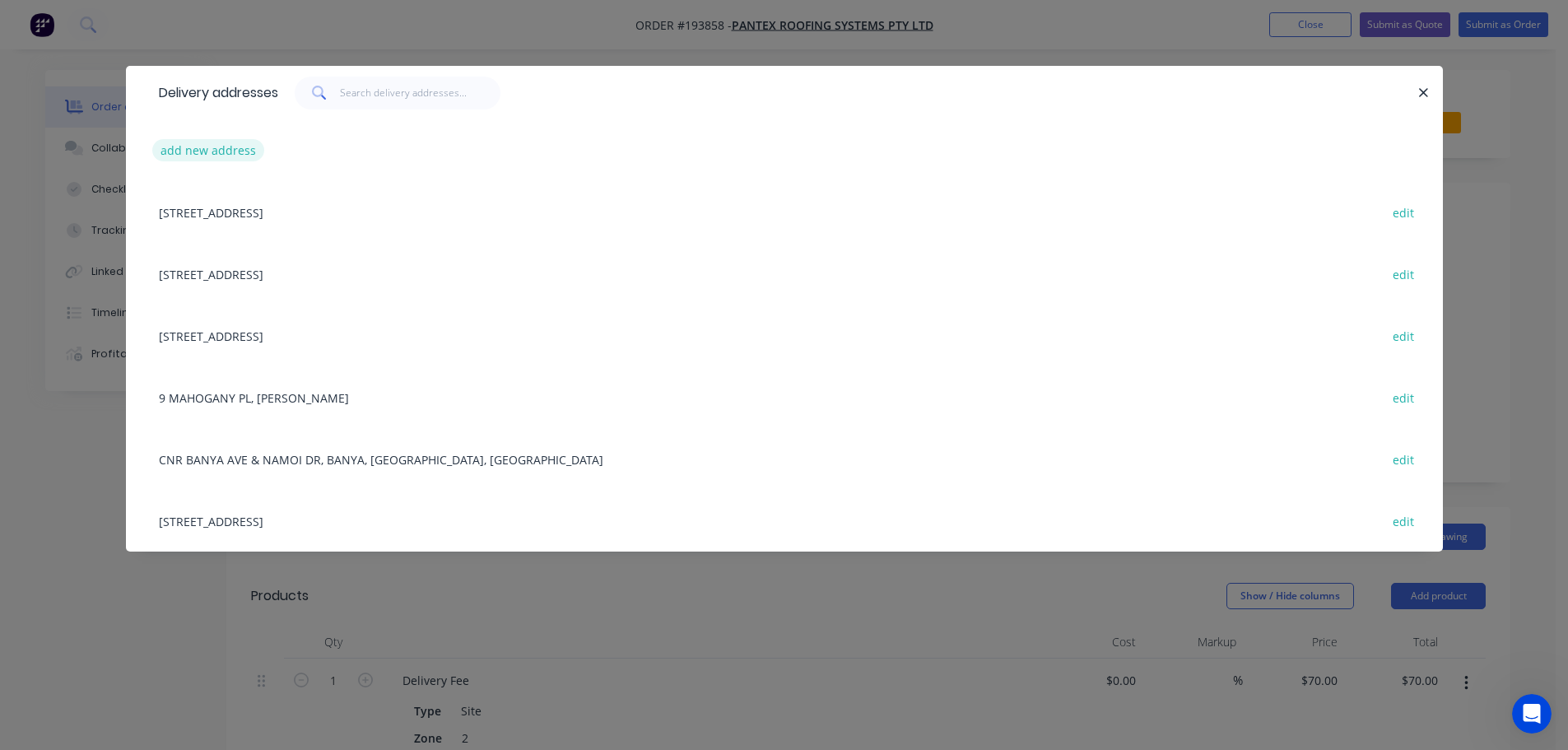
click at [181, 147] on button "add new address" at bounding box center [209, 150] width 113 height 22
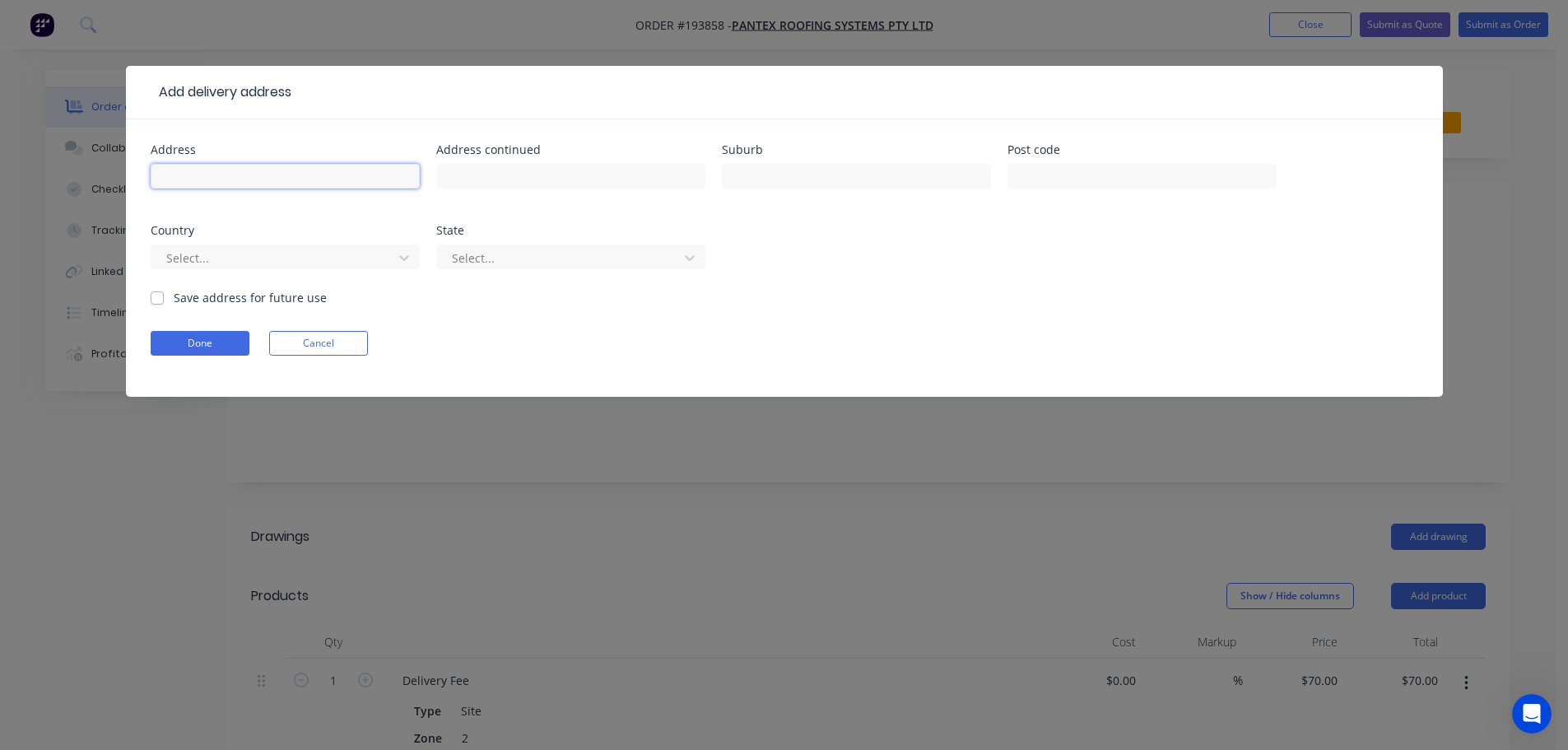
click at [186, 175] on input "text" at bounding box center [285, 176] width 269 height 25
click at [234, 182] on input "64 Palladium" at bounding box center [285, 176] width 269 height 25
type input "[STREET_ADDRESS]"
type input "[GEOGRAPHIC_DATA]"
click button "Done" at bounding box center [200, 343] width 98 height 25
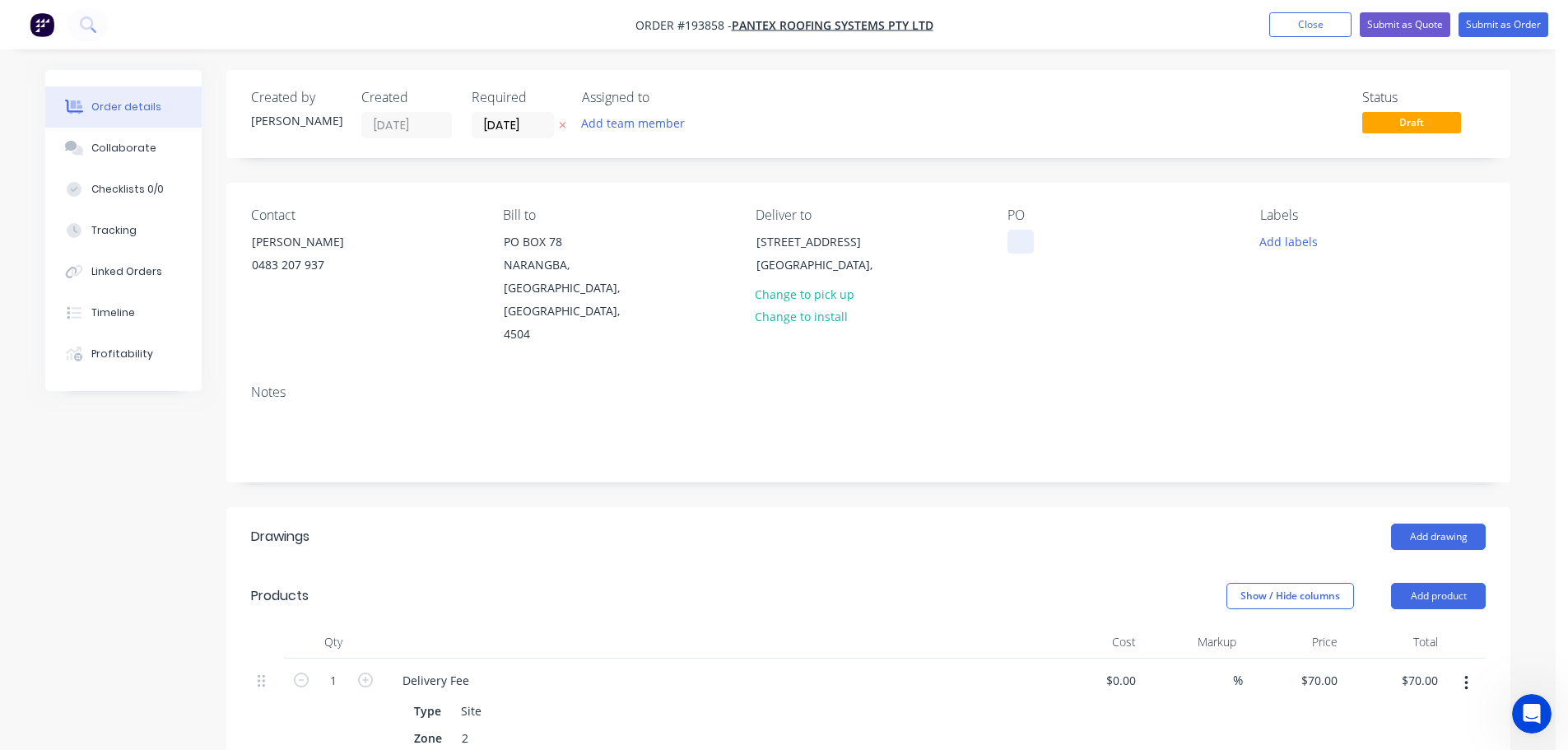
click at [1022, 236] on div at bounding box center [1021, 241] width 27 height 24
click at [1418, 524] on button "Add drawing" at bounding box center [1438, 536] width 94 height 27
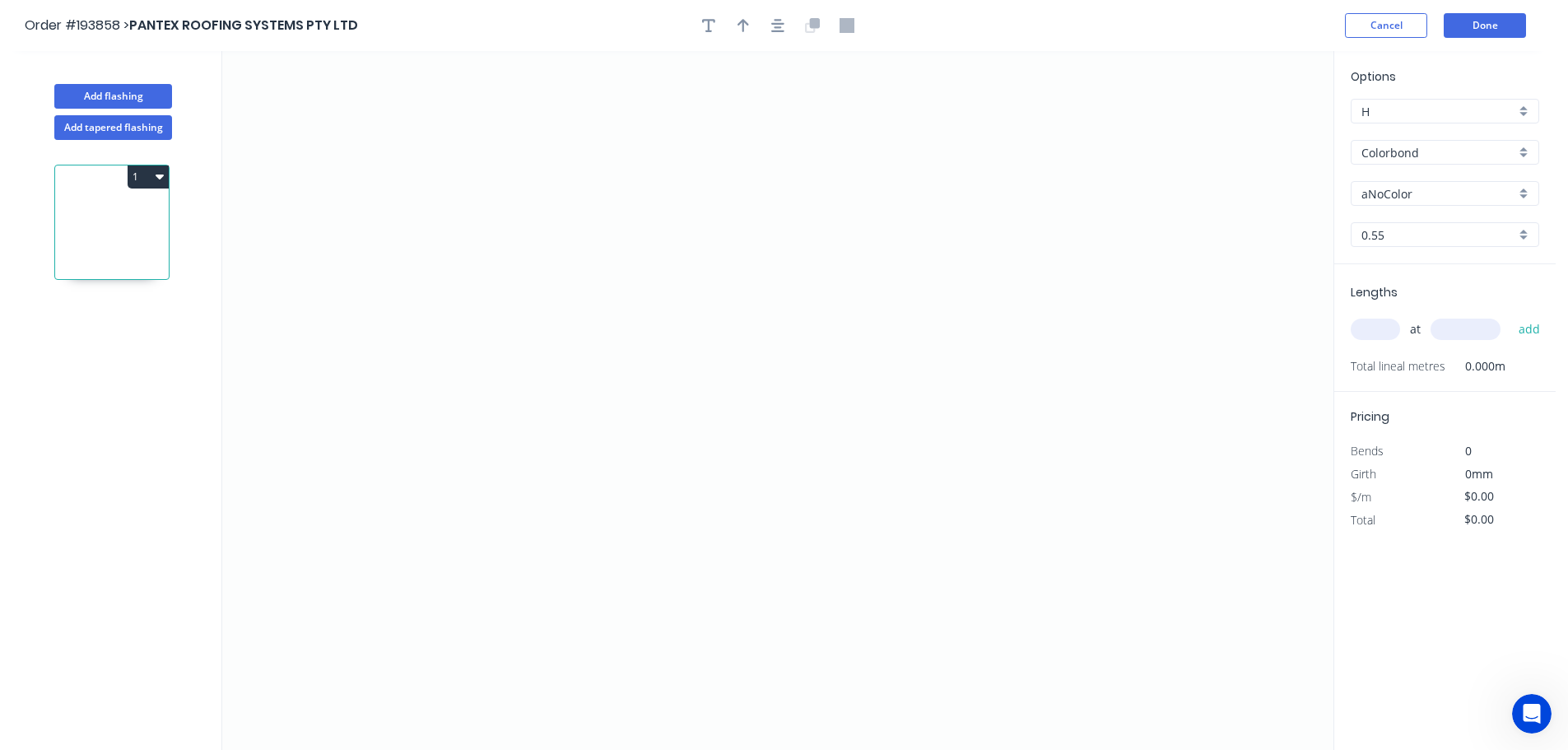
click at [1385, 191] on input "aNoColor" at bounding box center [1438, 194] width 154 height 17
click at [1376, 276] on div "Surfmist" at bounding box center [1445, 282] width 187 height 29
type input "Surfmist"
click at [1365, 334] on input "text" at bounding box center [1375, 330] width 50 height 22
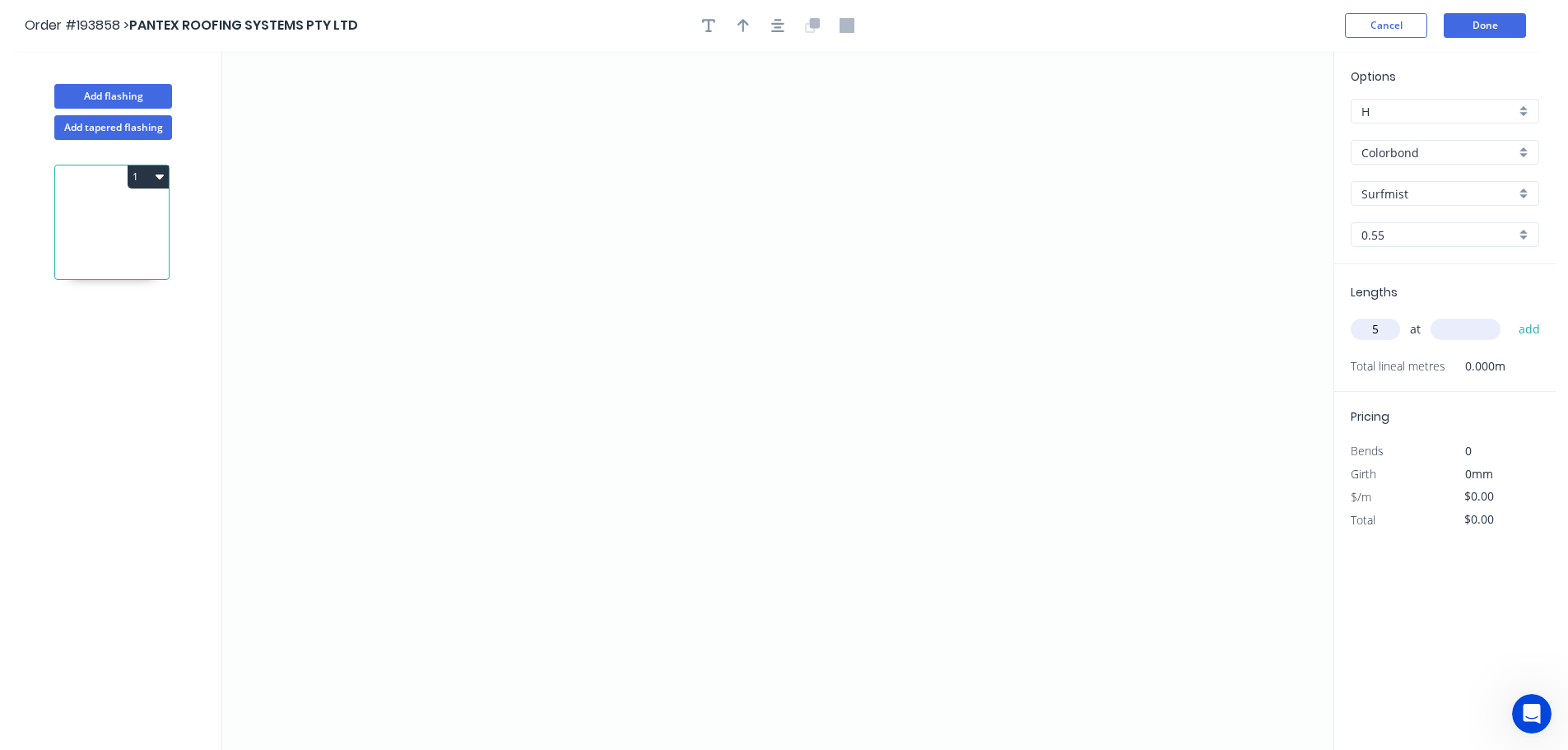
type input "5"
type input "5000"
click at [1510, 315] on button "add" at bounding box center [1529, 329] width 39 height 28
click at [577, 225] on icon "0" at bounding box center [778, 400] width 1111 height 699
click at [484, 225] on icon "0" at bounding box center [778, 400] width 1111 height 699
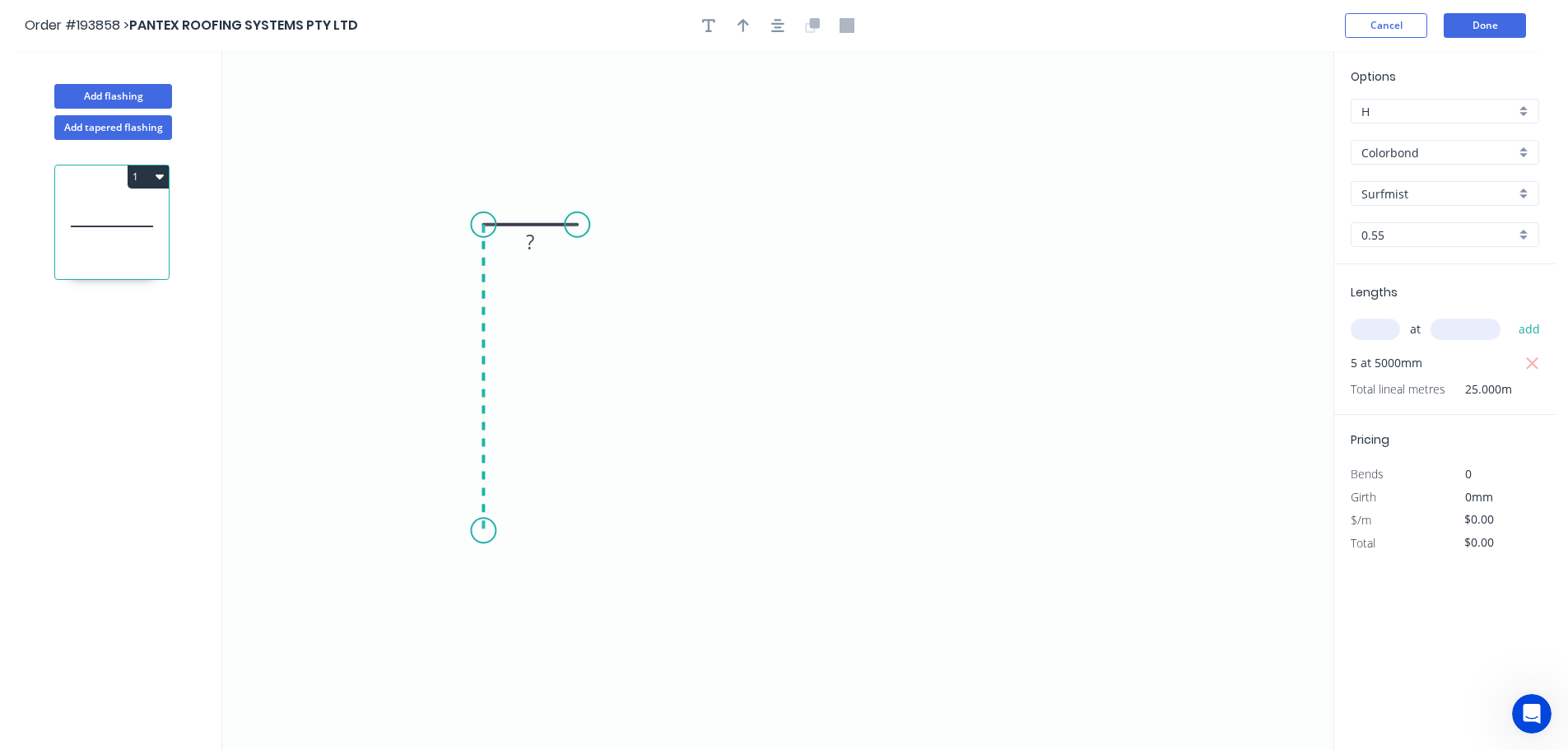
click at [459, 531] on icon "0 ?" at bounding box center [778, 400] width 1111 height 699
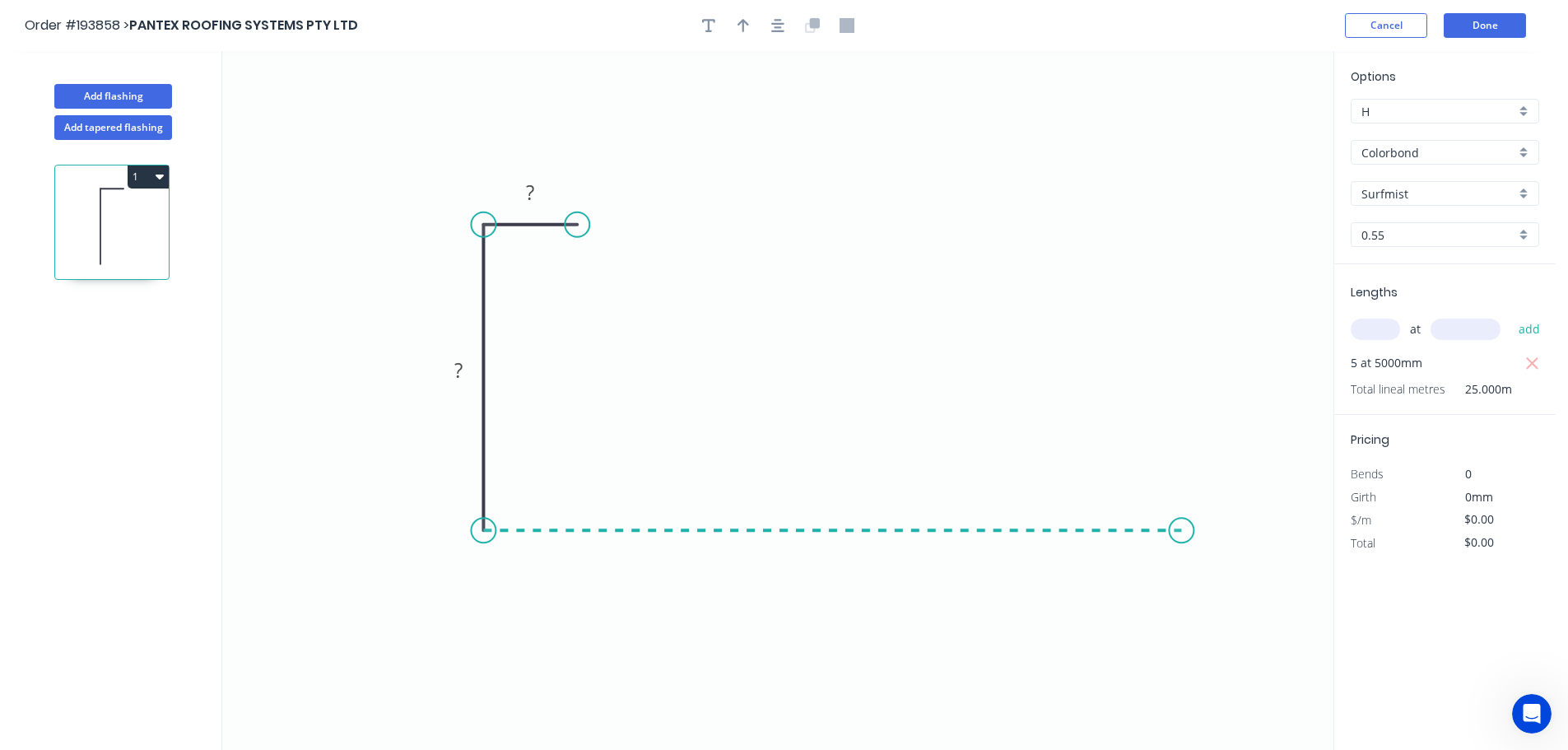
click at [1182, 533] on icon "0 ? ?" at bounding box center [778, 400] width 1111 height 699
click at [1224, 633] on icon "0 ? ? ?" at bounding box center [778, 400] width 1111 height 699
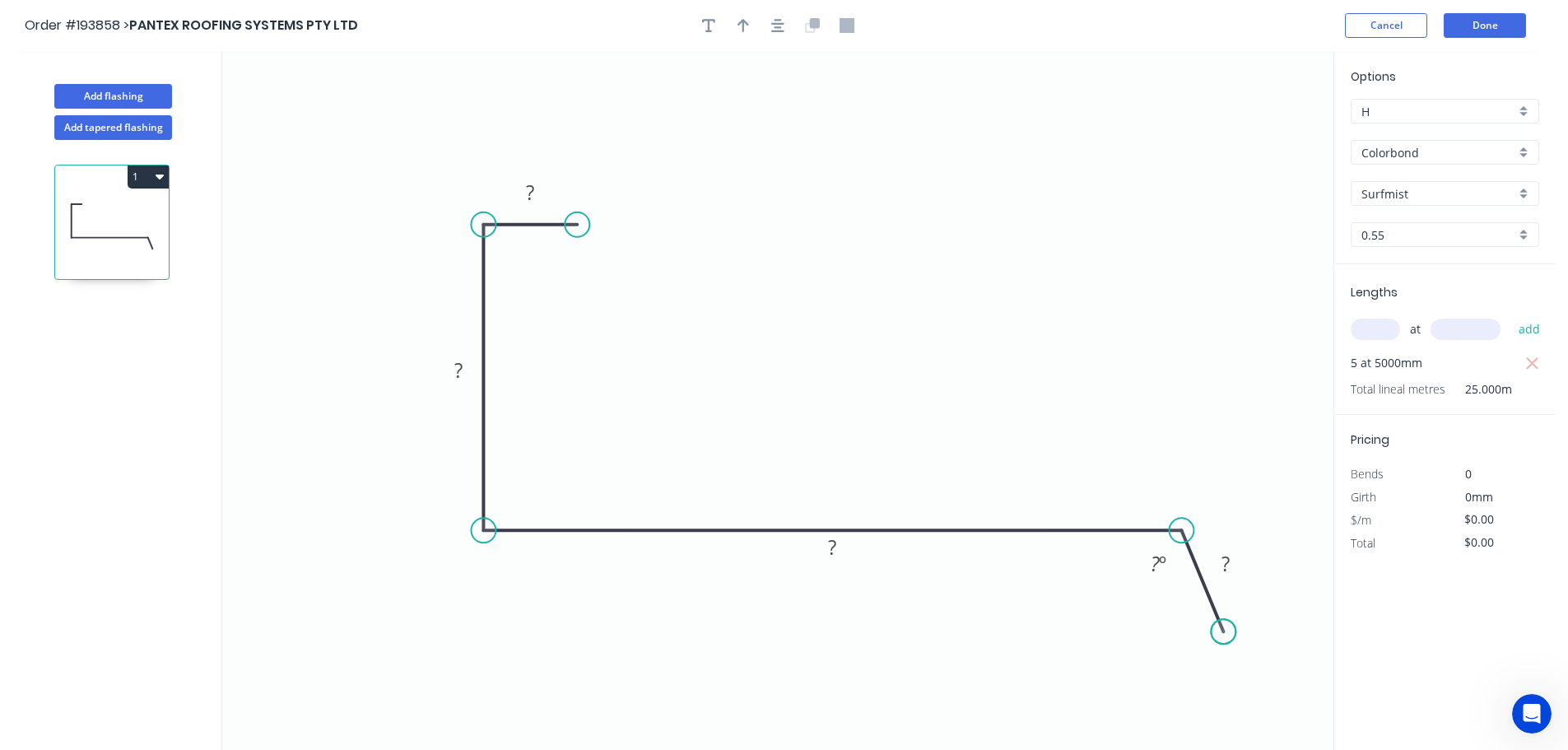
click at [1224, 633] on circle at bounding box center [1222, 631] width 25 height 25
click at [531, 190] on tspan "?" at bounding box center [530, 192] width 8 height 27
click at [739, 29] on icon "button" at bounding box center [744, 25] width 12 height 15
type input "$16.80"
type input "$420.00"
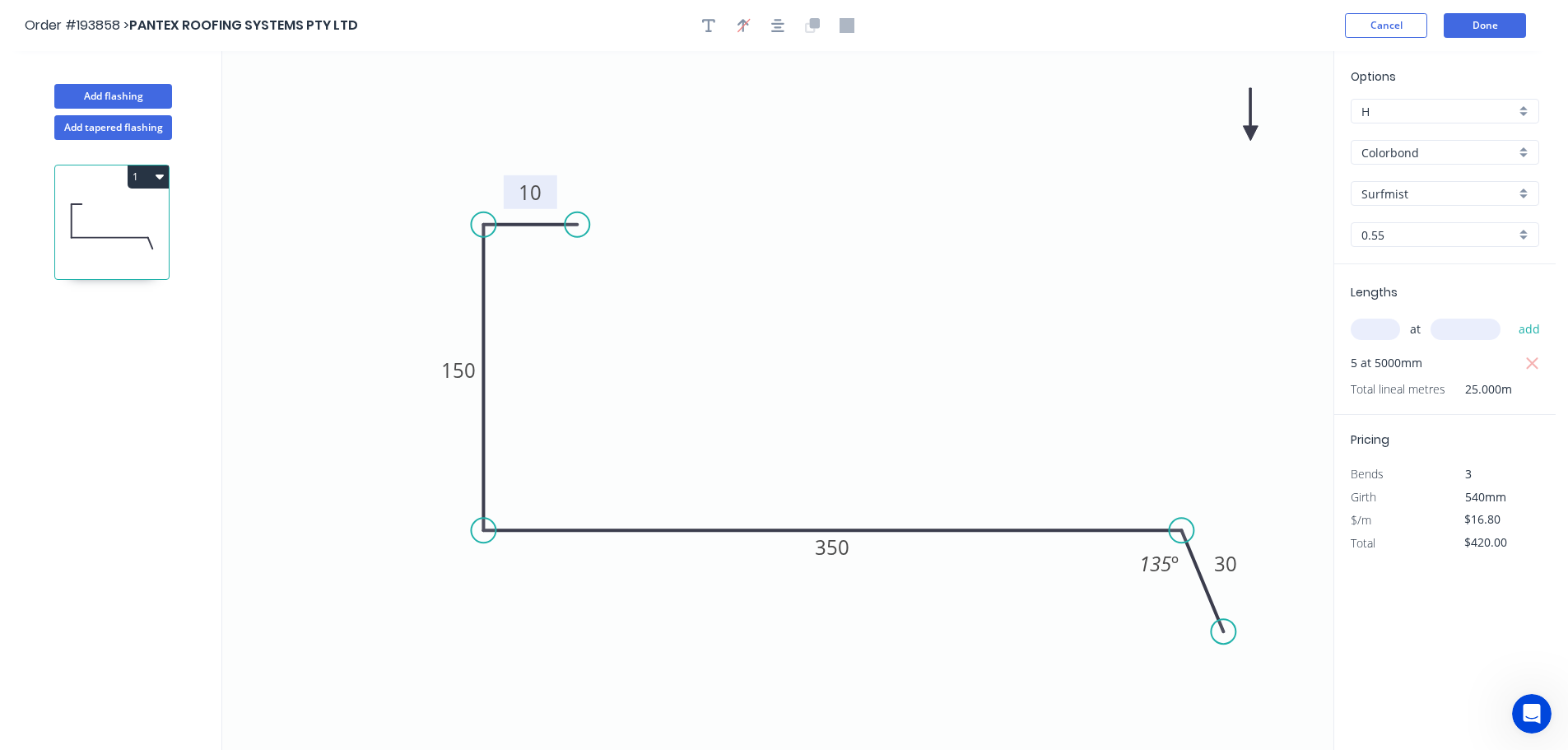
click at [1248, 131] on icon at bounding box center [1250, 114] width 15 height 53
drag, startPoint x: 1248, startPoint y: 131, endPoint x: 847, endPoint y: 280, distance: 427.8
click at [881, 278] on icon at bounding box center [896, 264] width 48 height 48
click at [101, 91] on button "Add flashing" at bounding box center [113, 96] width 118 height 25
type input "$0.00"
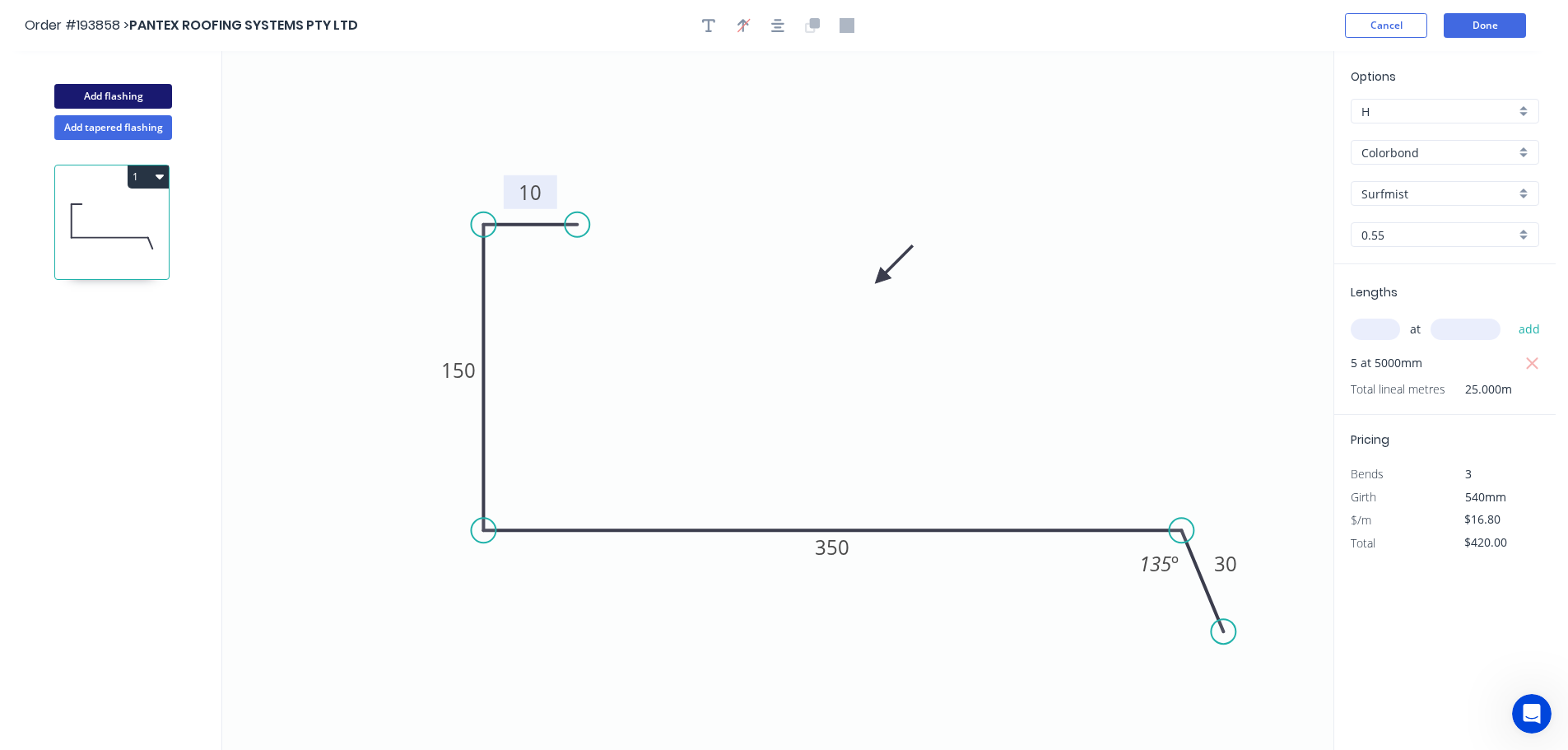
type input "$0.00"
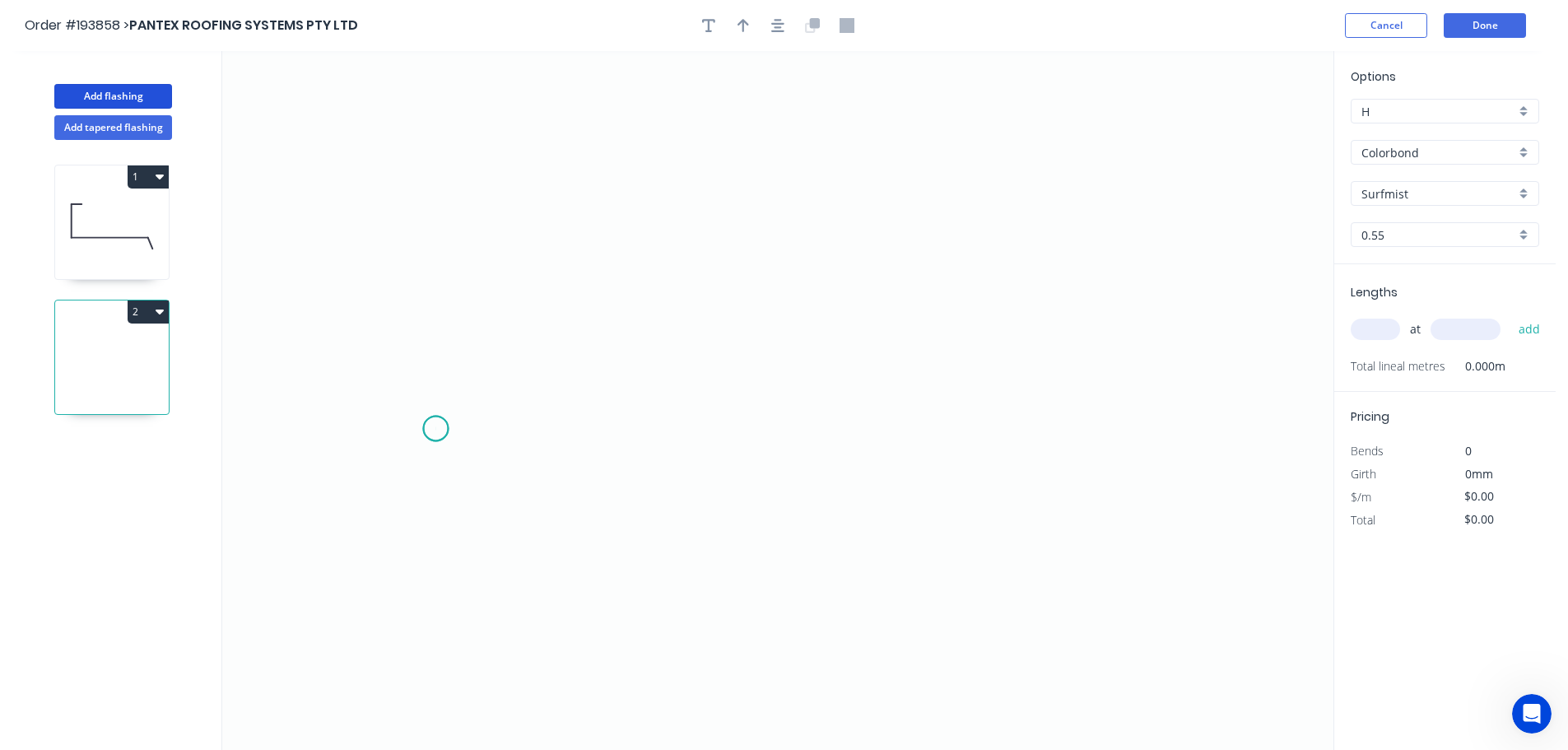
drag, startPoint x: 435, startPoint y: 429, endPoint x: 443, endPoint y: 343, distance: 86.4
click at [435, 426] on icon "0" at bounding box center [778, 400] width 1111 height 699
click at [487, 295] on icon "0" at bounding box center [778, 400] width 1111 height 699
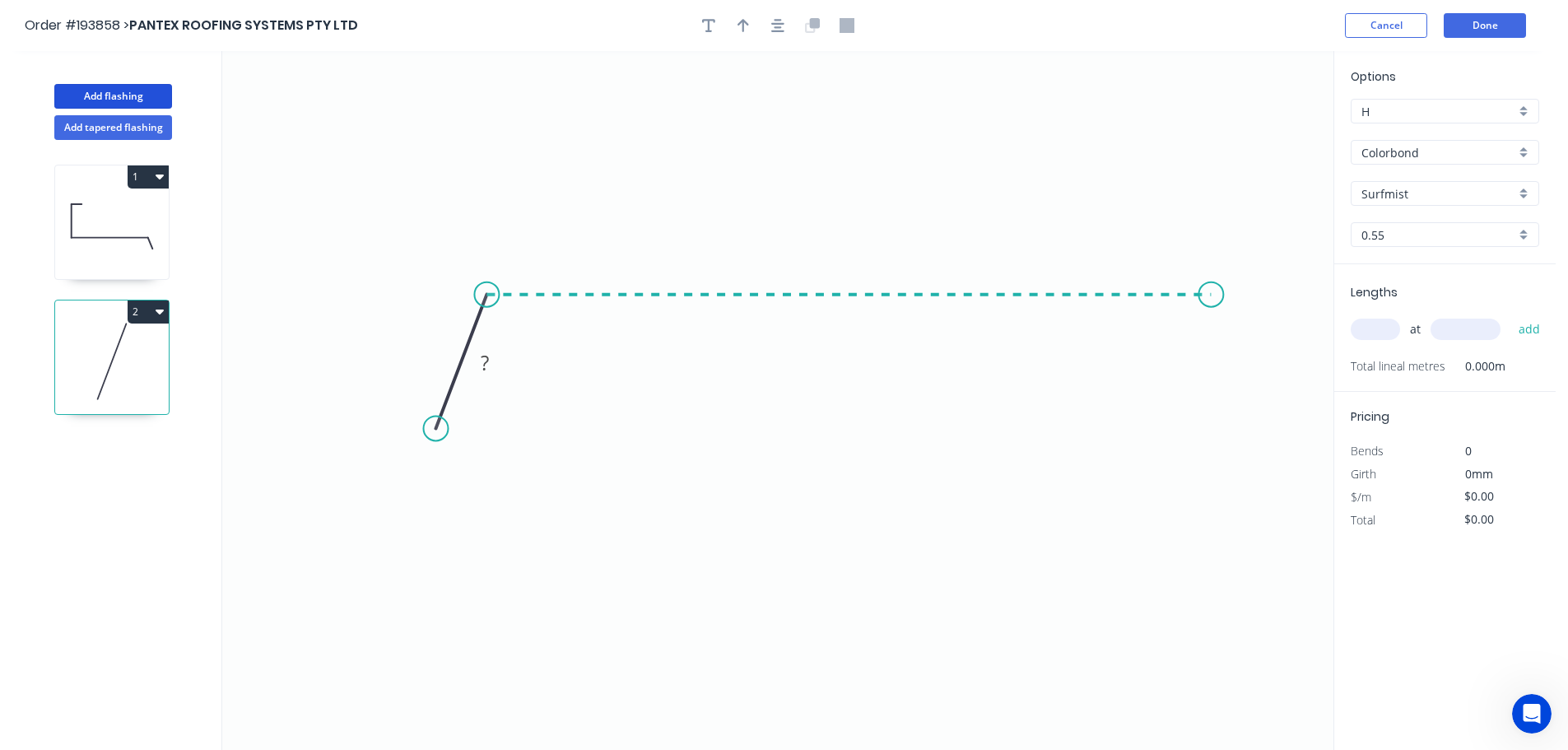
click at [1214, 291] on icon "0 ?" at bounding box center [778, 400] width 1111 height 699
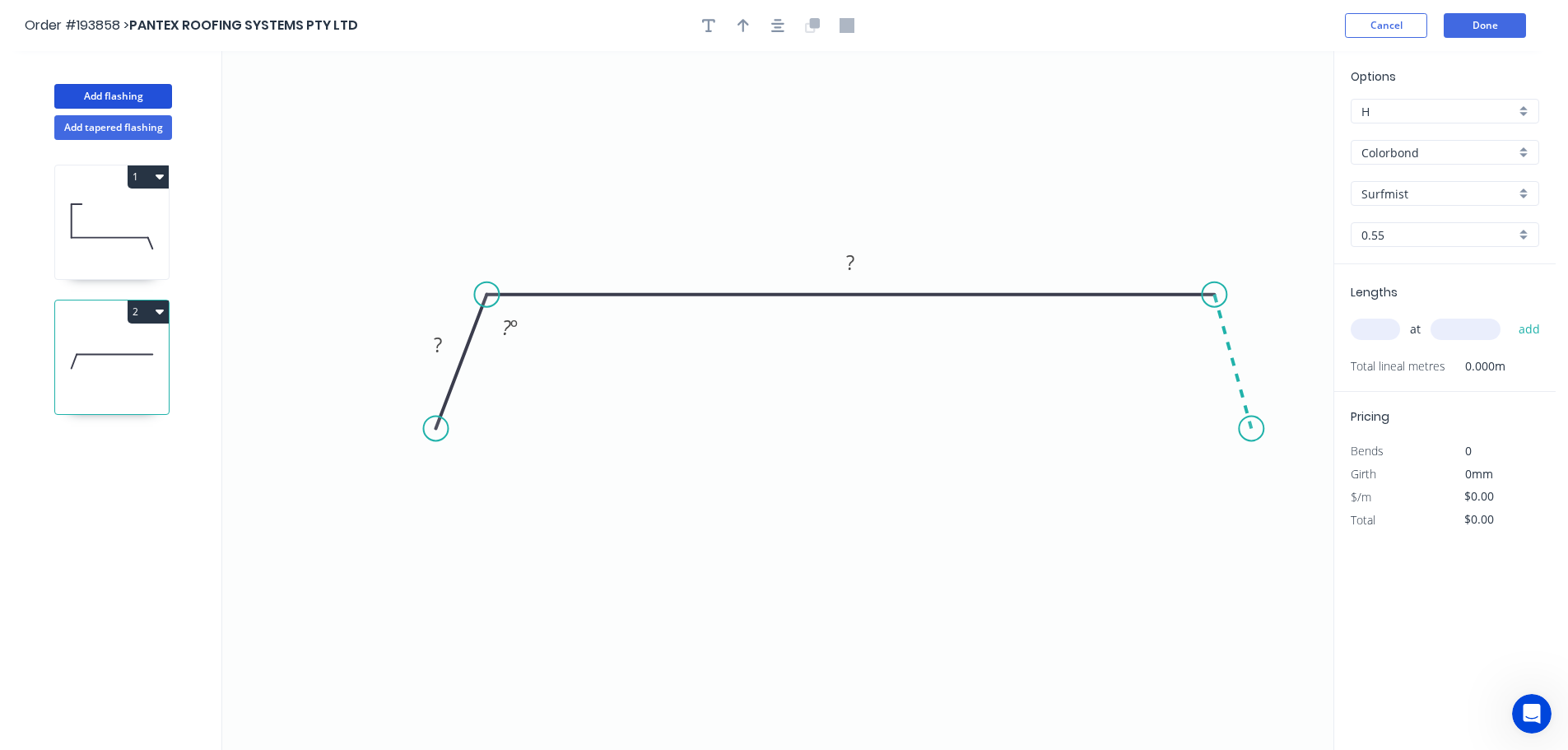
click at [1252, 429] on icon "0 ? ? ? º" at bounding box center [778, 400] width 1111 height 699
click at [1257, 342] on tspan "?" at bounding box center [1257, 347] width 8 height 27
type input "$12.06"
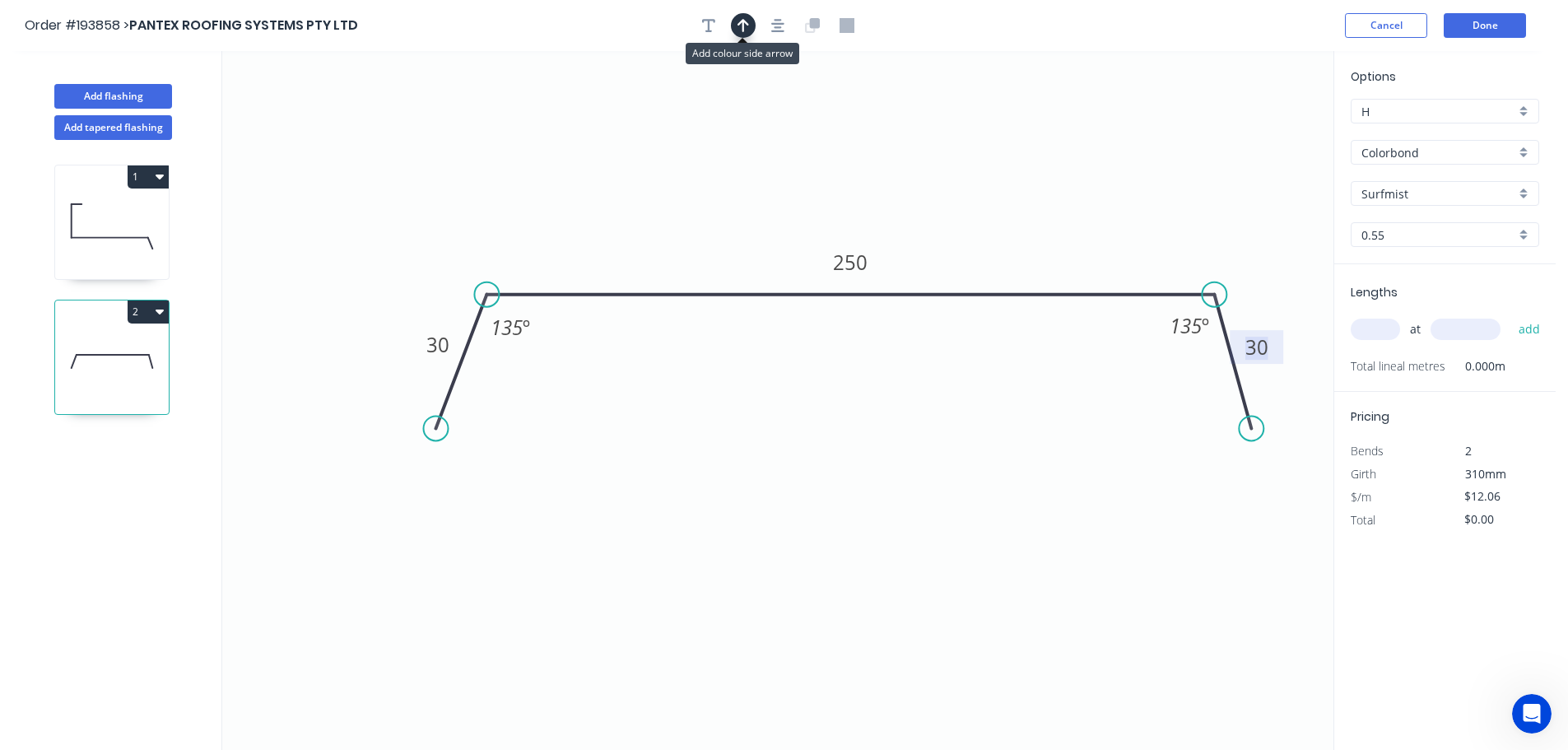
click at [750, 27] on button "button" at bounding box center [743, 25] width 25 height 25
click at [1247, 131] on icon at bounding box center [1250, 114] width 15 height 53
drag, startPoint x: 1247, startPoint y: 131, endPoint x: 1259, endPoint y: 135, distance: 12.6
click at [1114, 137] on icon "0 30 250 30 135 º 135 º" at bounding box center [778, 400] width 1111 height 699
drag, startPoint x: 1255, startPoint y: 130, endPoint x: 984, endPoint y: 182, distance: 275.9
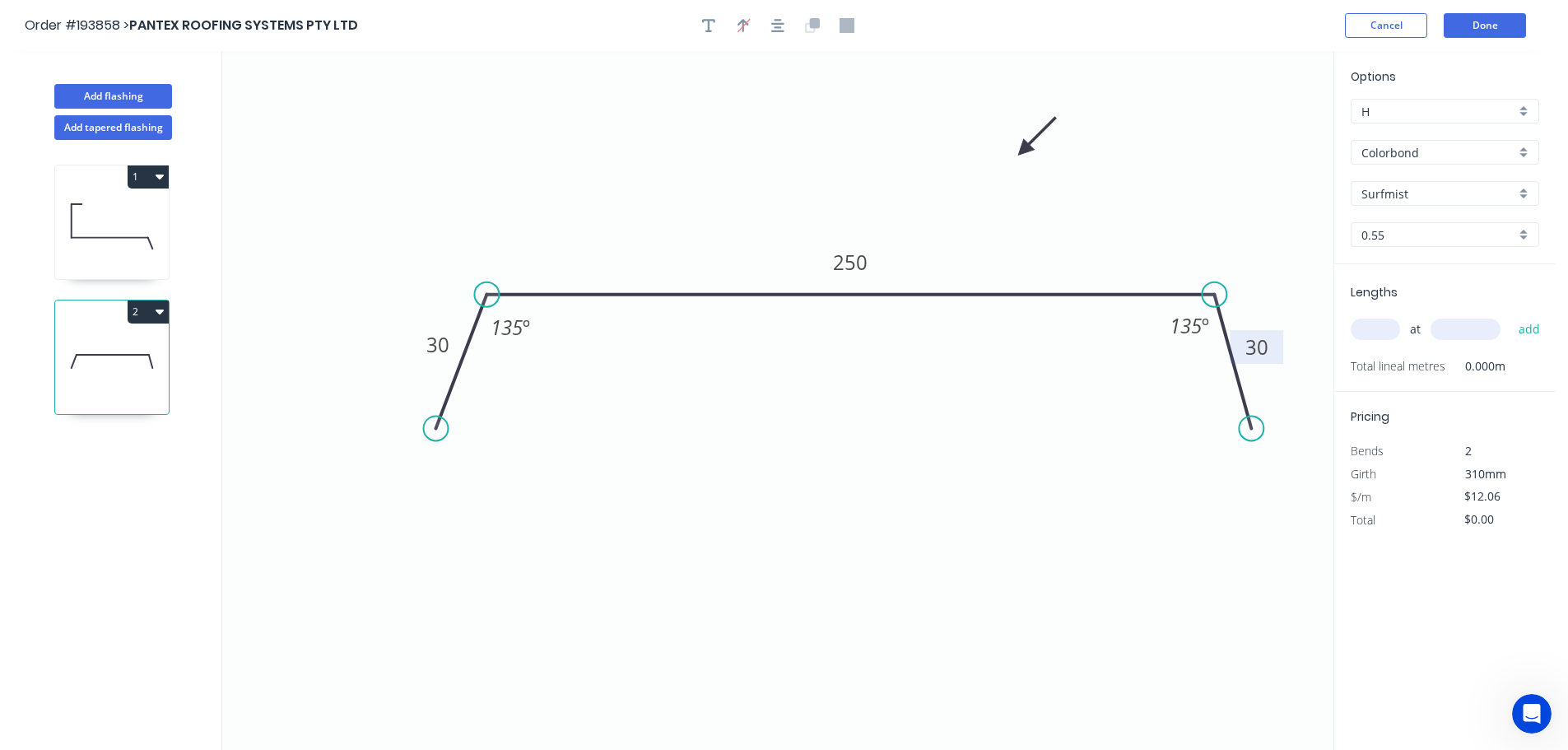
click at [1013, 161] on icon at bounding box center [1037, 137] width 48 height 48
click at [1382, 327] on input "text" at bounding box center [1375, 330] width 50 height 22
type input "4"
type input "4000"
click at [1510, 315] on button "add" at bounding box center [1529, 329] width 39 height 28
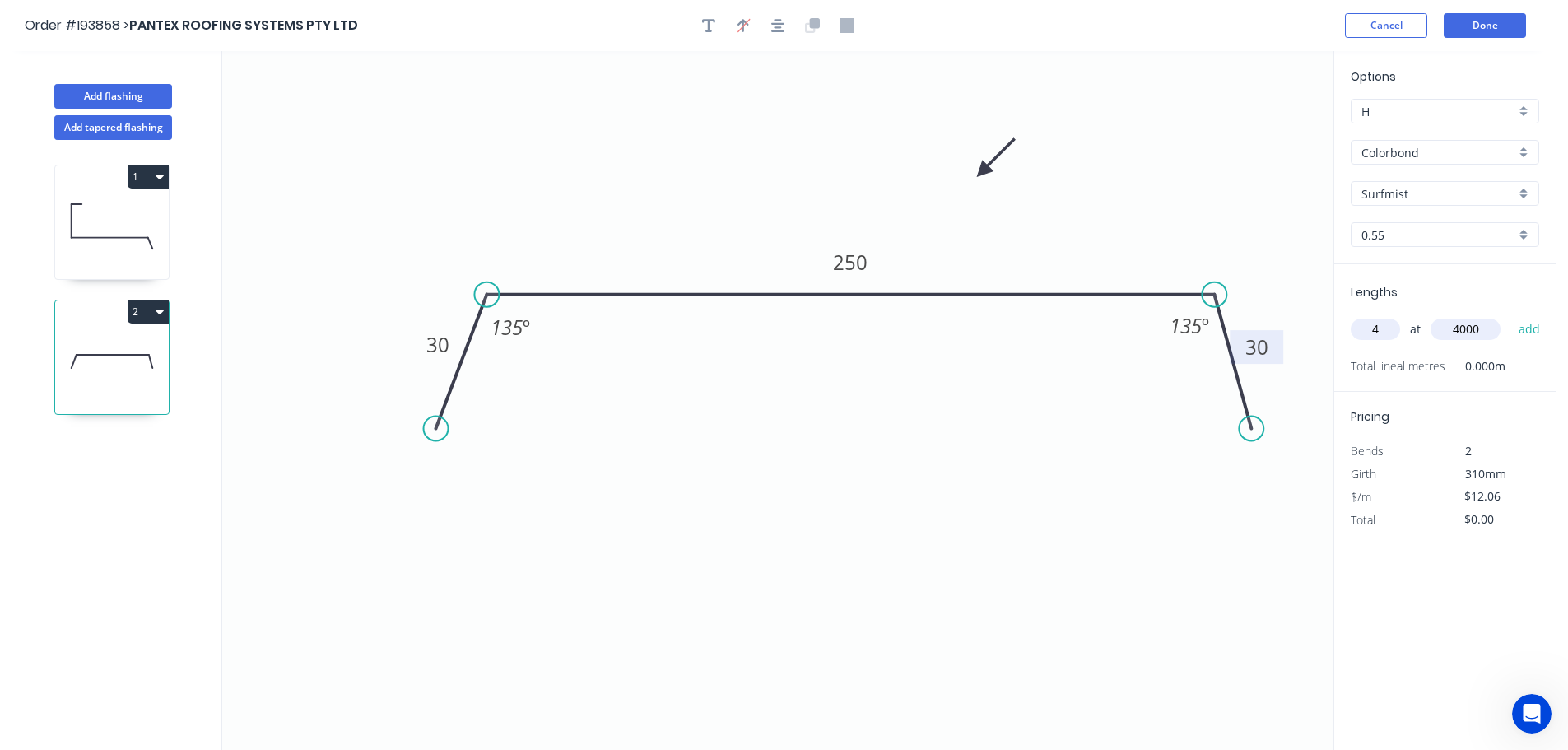
type input "$192.96"
click at [1493, 25] on button "Done" at bounding box center [1485, 25] width 82 height 25
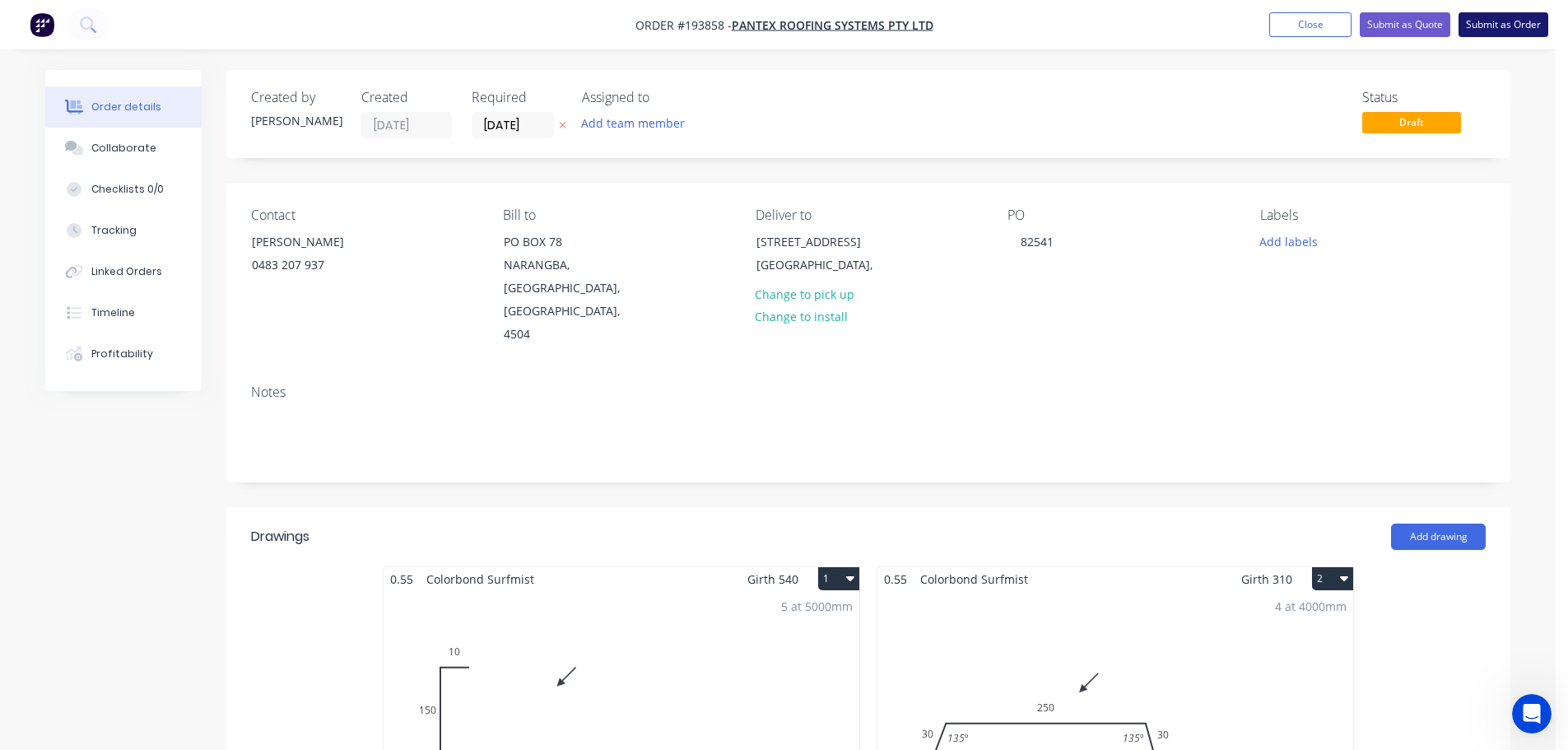
click at [1496, 21] on button "Submit as Order" at bounding box center [1503, 24] width 89 height 25
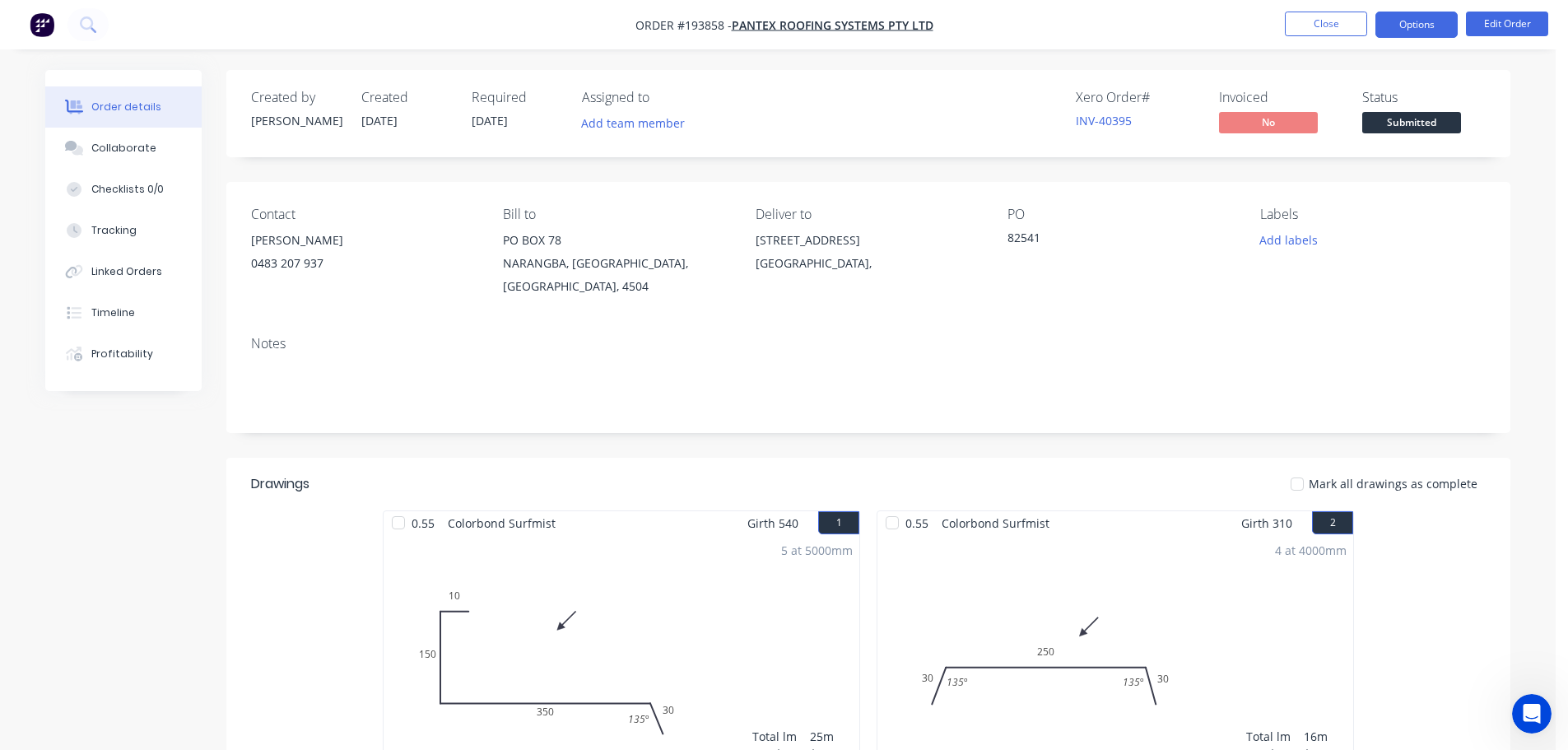
click at [1441, 12] on button "Options" at bounding box center [1416, 25] width 82 height 27
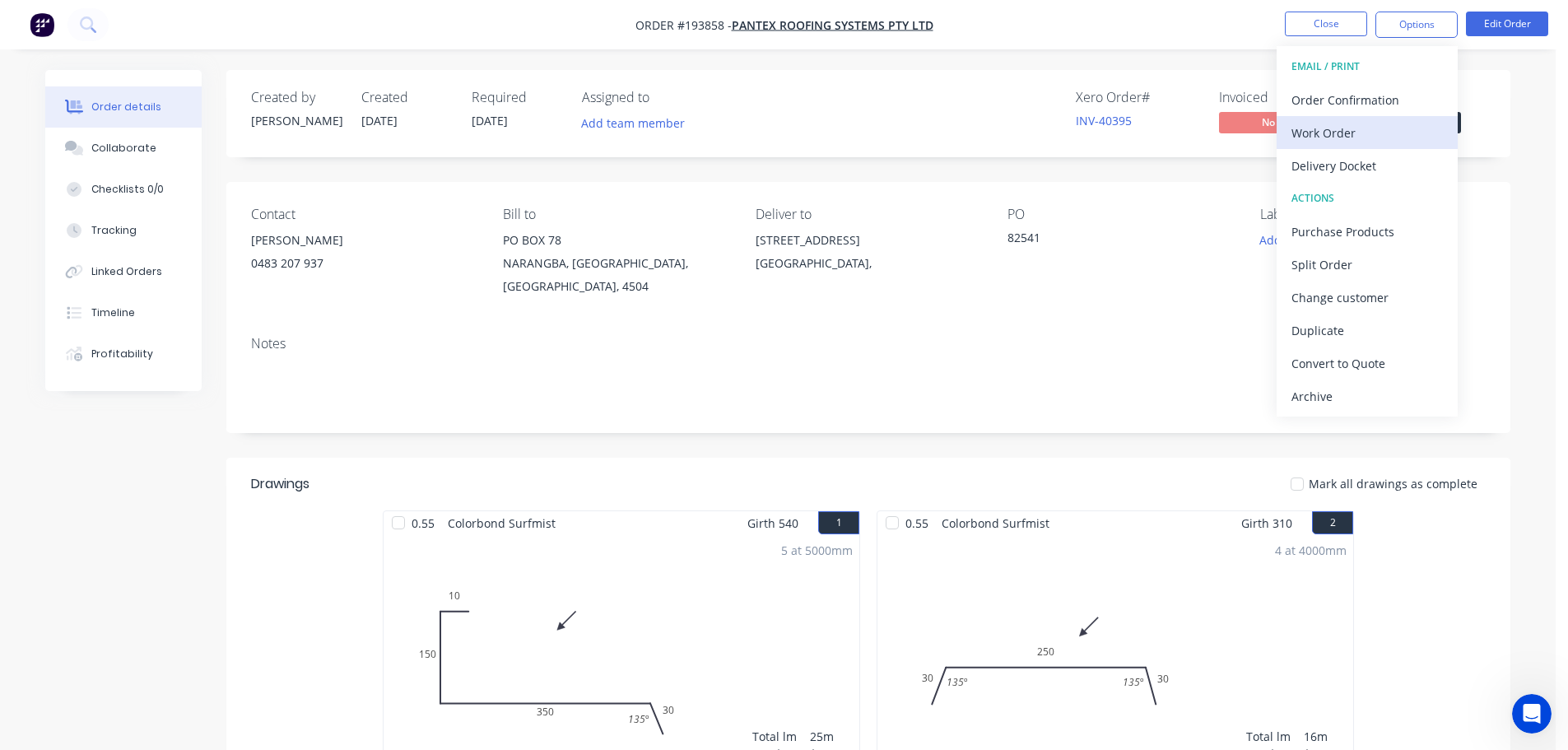
click at [1322, 136] on div "Work Order" at bounding box center [1367, 133] width 152 height 24
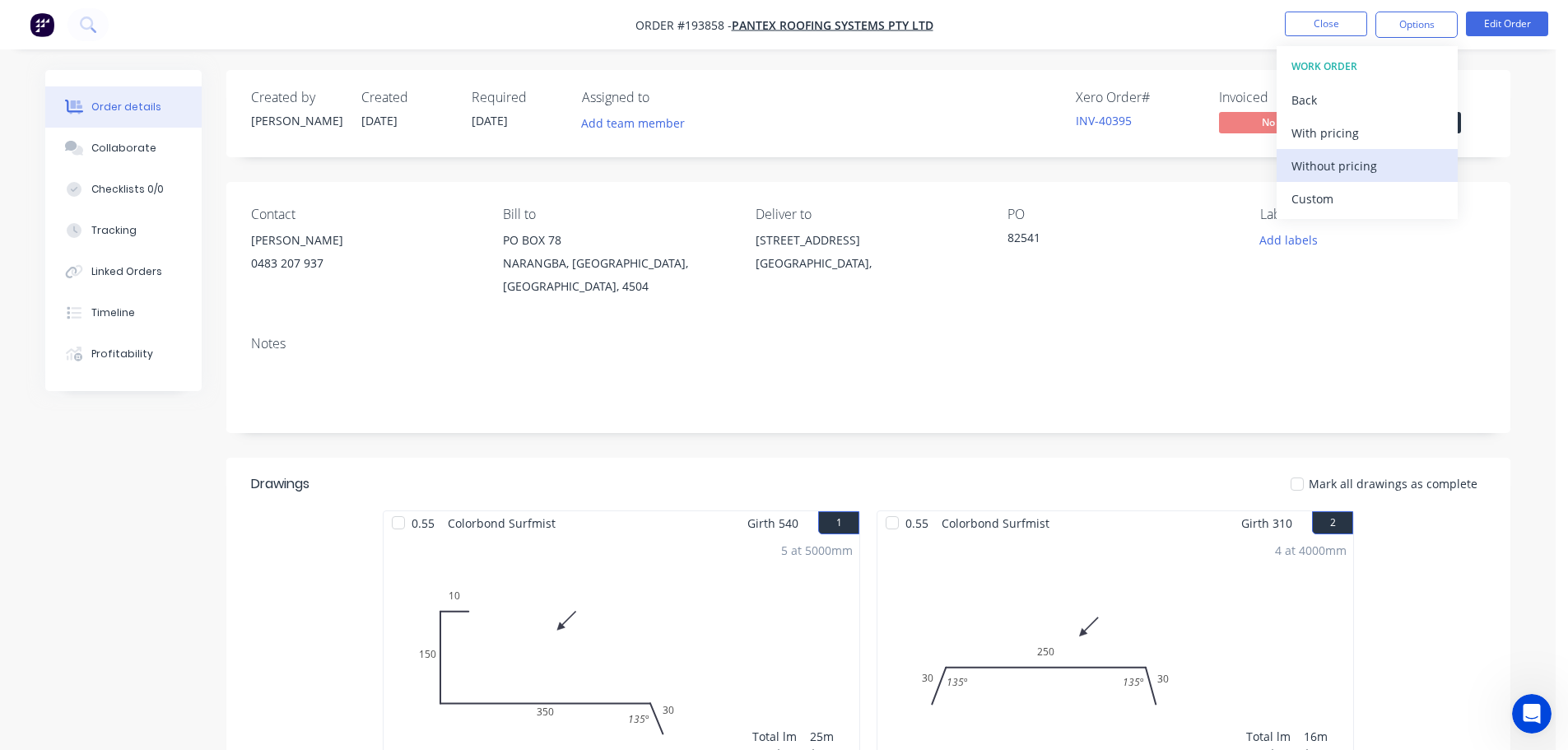
click at [1312, 165] on div "Without pricing" at bounding box center [1367, 166] width 152 height 24
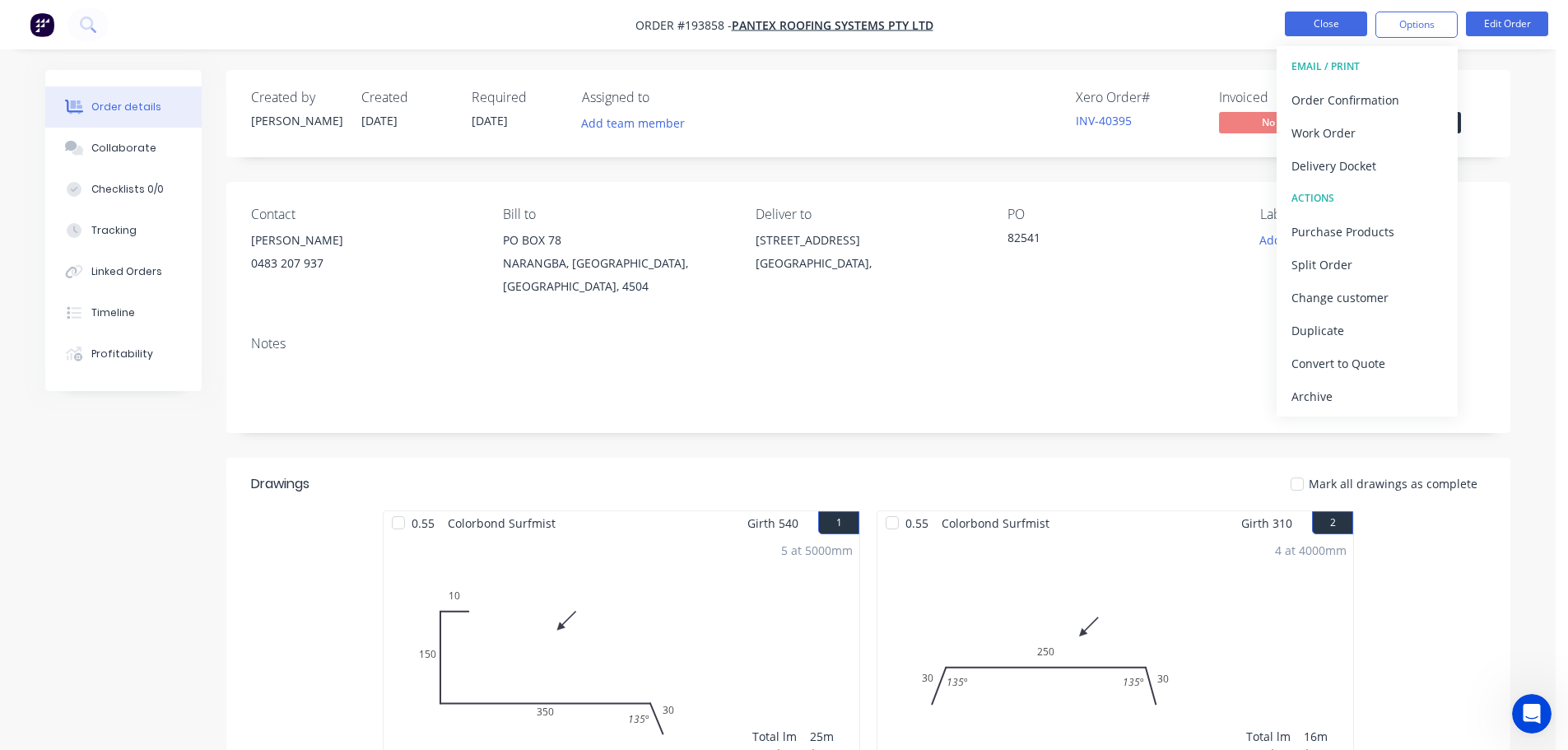
click at [1343, 18] on button "Close" at bounding box center [1326, 24] width 82 height 25
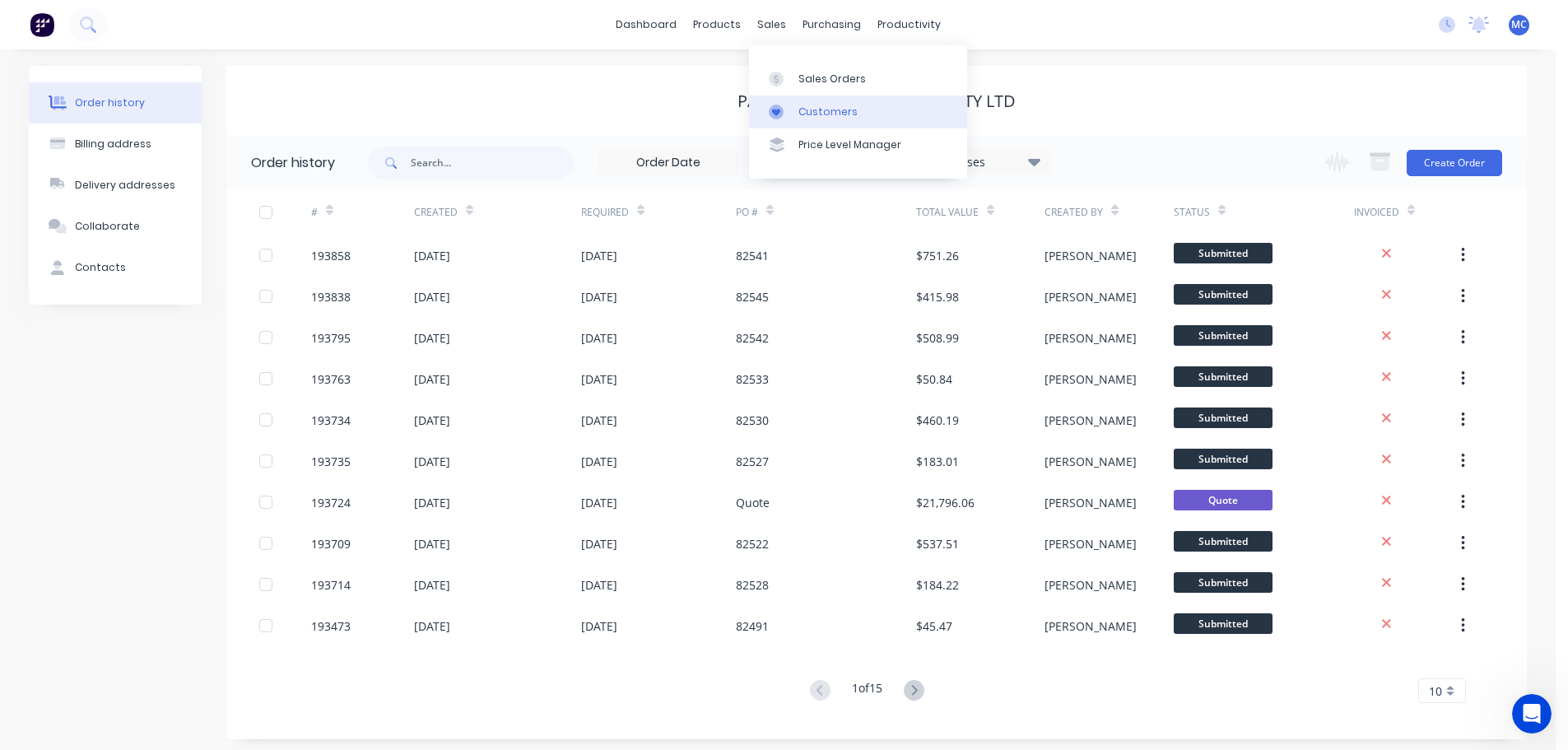
click at [811, 114] on div "Customers" at bounding box center [828, 111] width 60 height 15
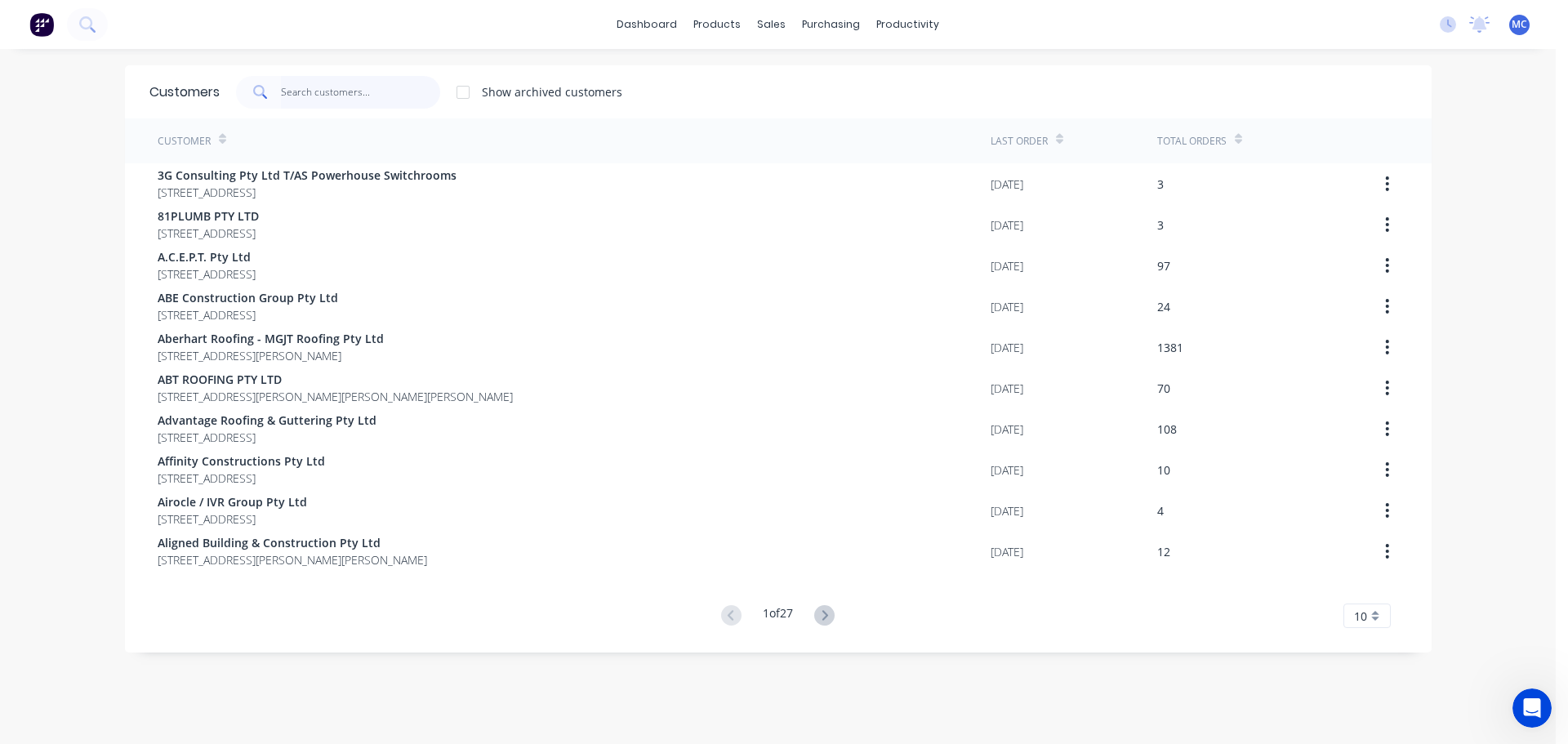
click at [332, 93] on input "text" at bounding box center [360, 92] width 160 height 33
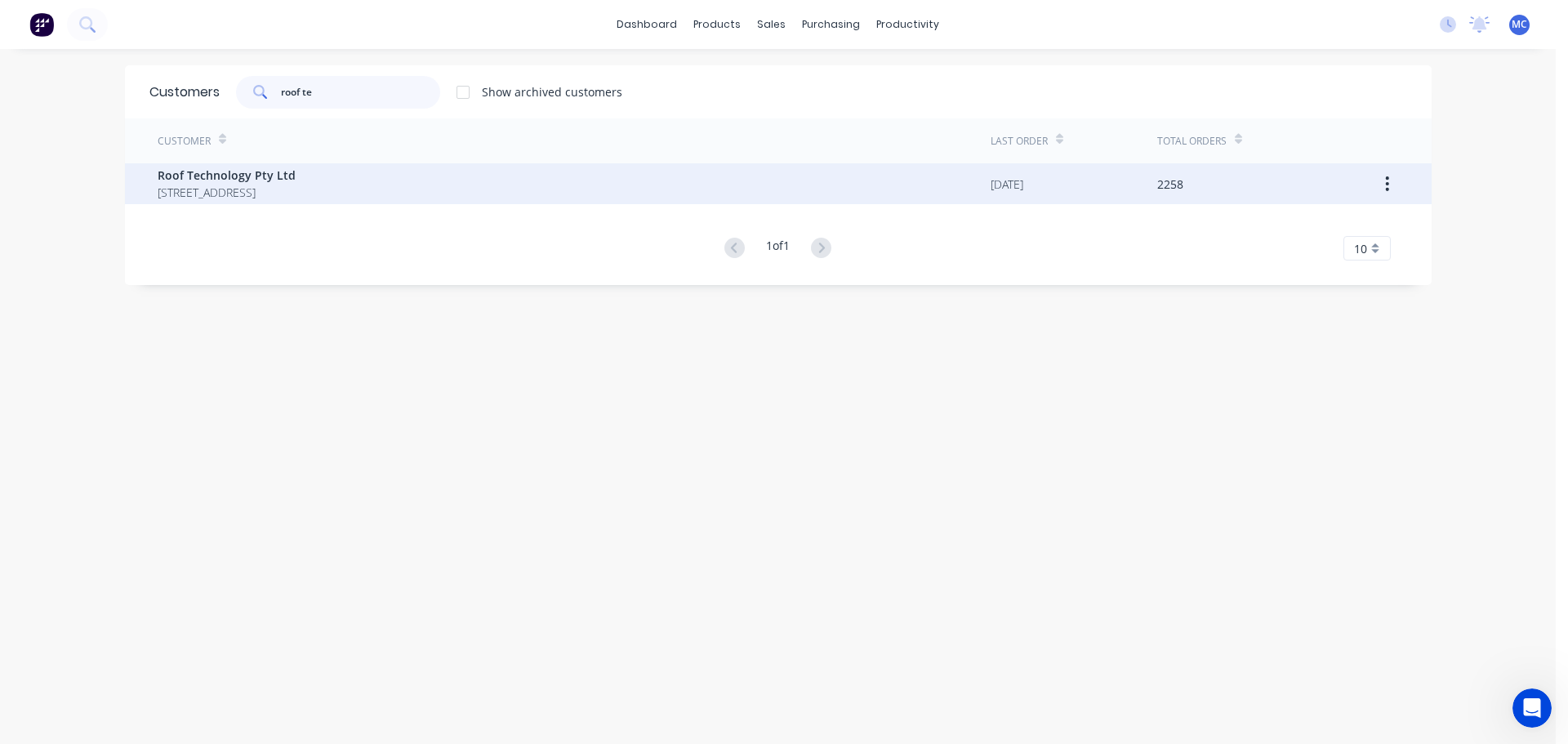
type input "roof te"
click at [236, 175] on span "Roof Technology Pty Ltd" at bounding box center [227, 174] width 138 height 17
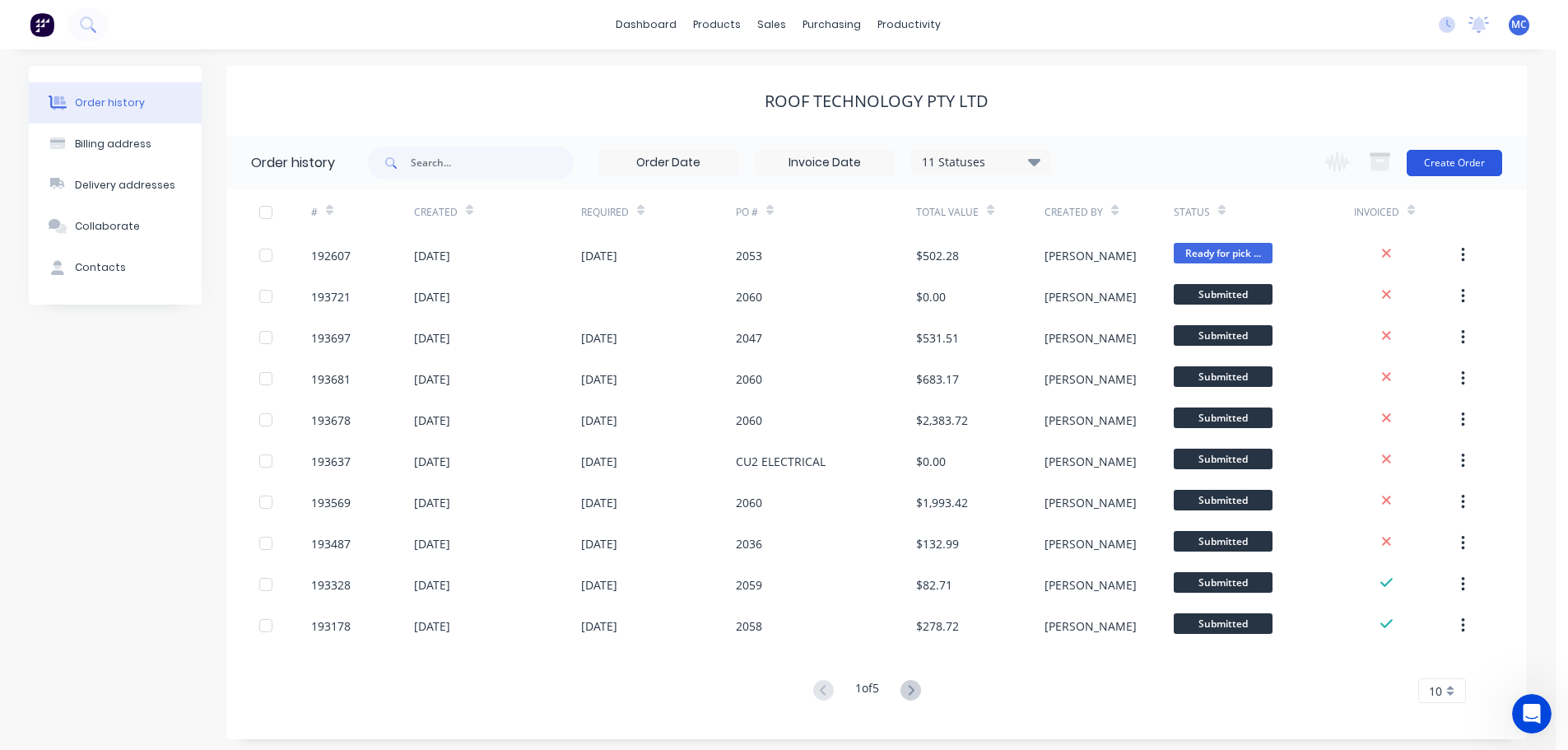
click at [1451, 163] on button "Create Order" at bounding box center [1455, 163] width 95 height 27
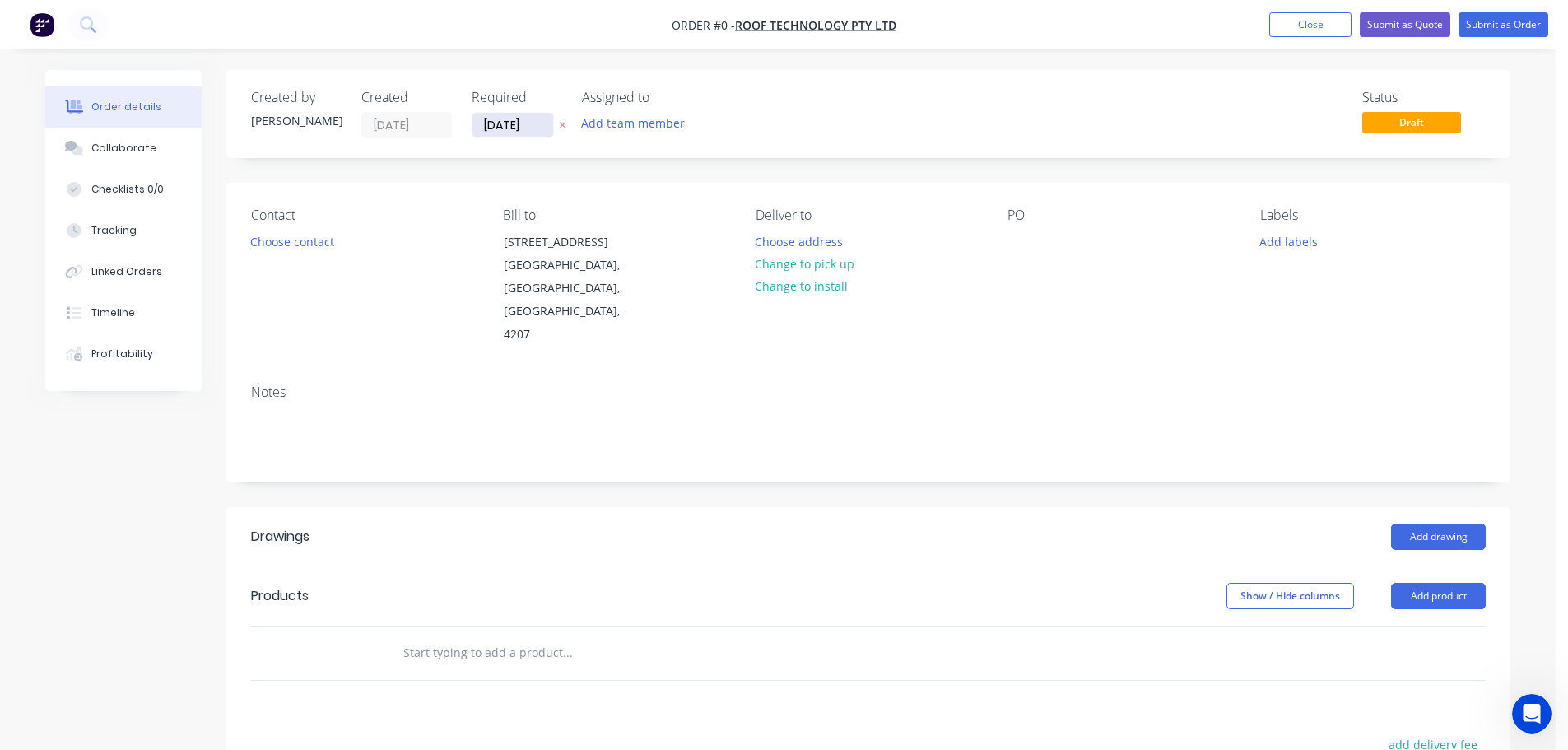
click at [508, 128] on input "[DATE]" at bounding box center [512, 125] width 80 height 25
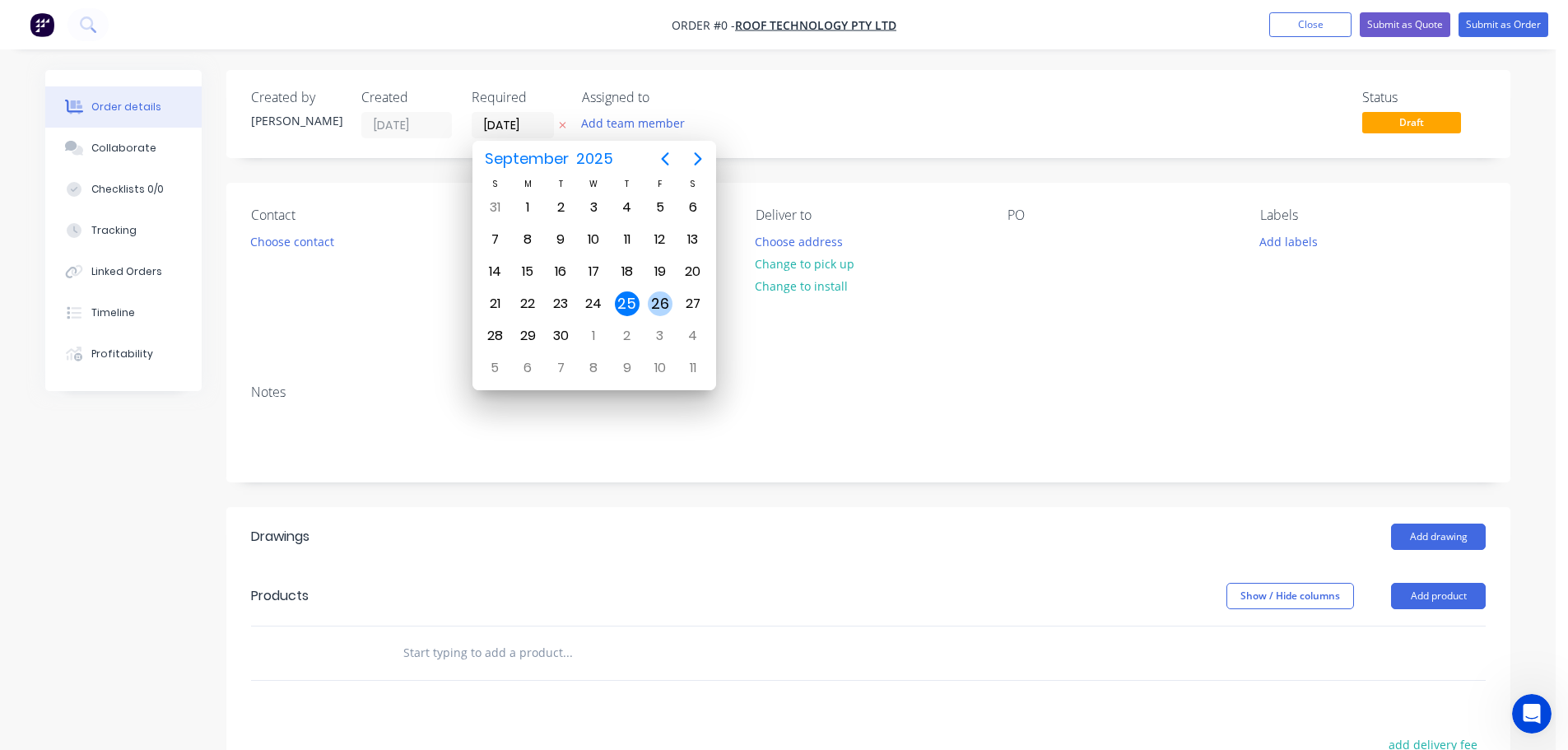
click at [661, 300] on div "26" at bounding box center [659, 303] width 25 height 25
type input "[DATE]"
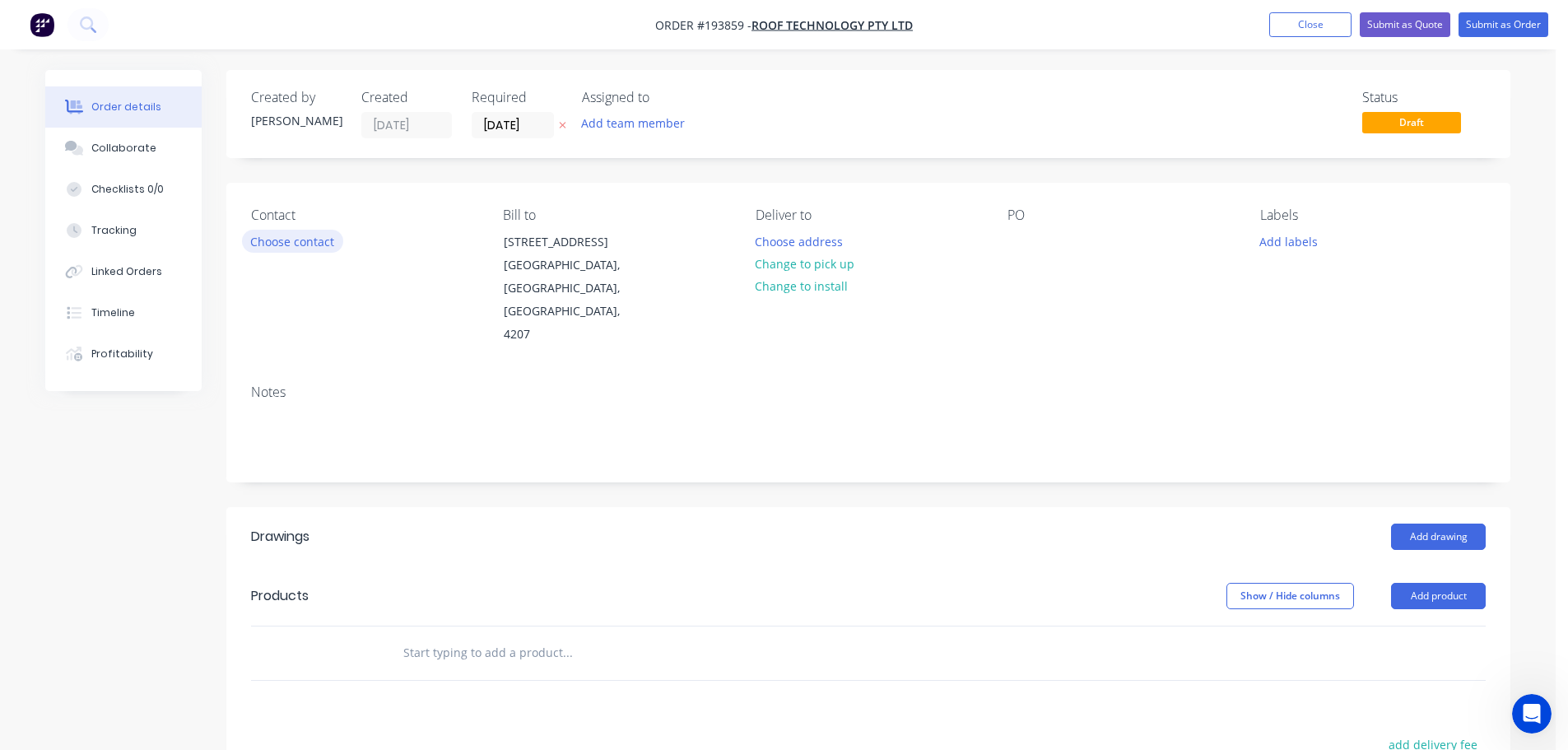
click at [283, 246] on button "Choose contact" at bounding box center [293, 240] width 101 height 22
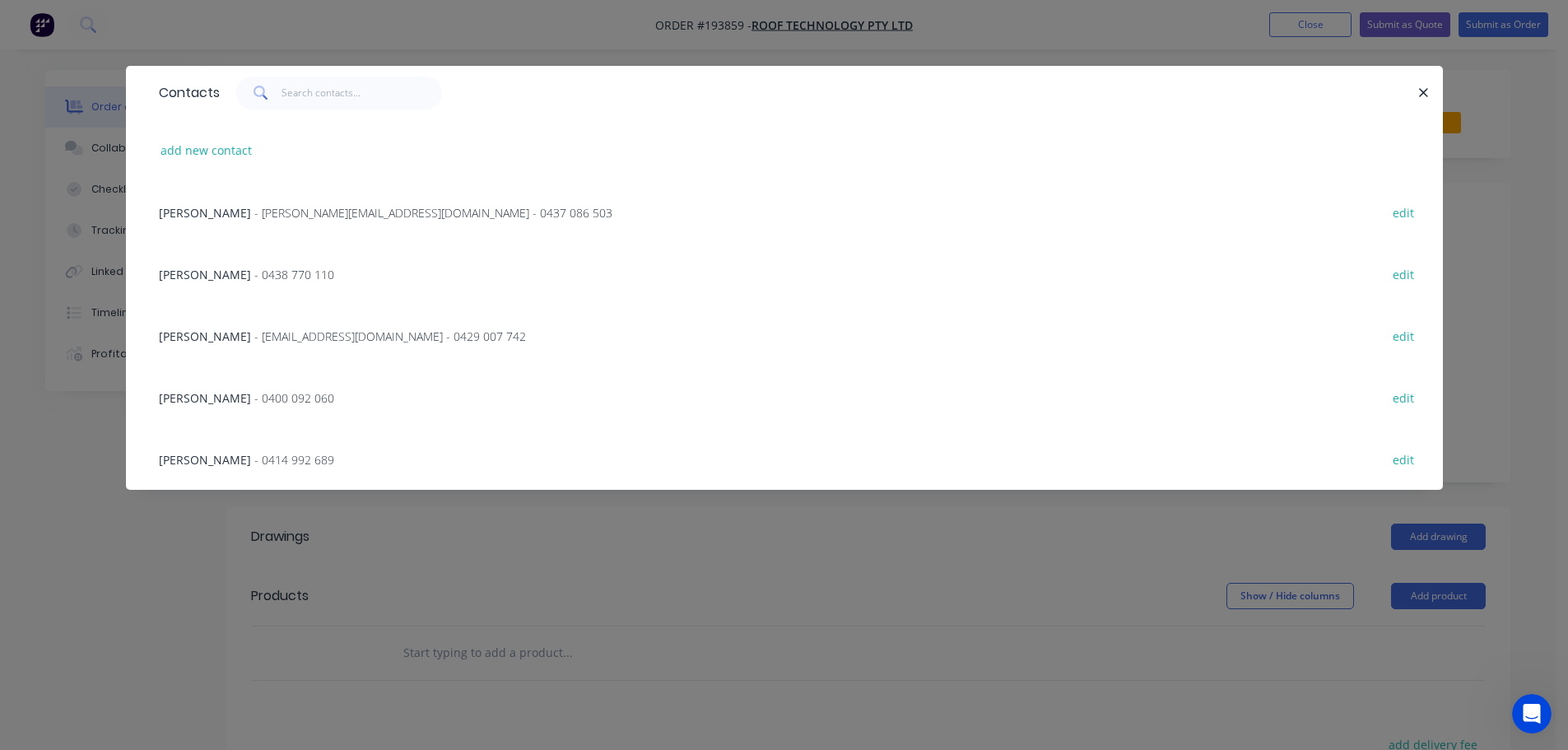
click at [262, 339] on span "- [EMAIL_ADDRESS][DOMAIN_NAME] - 0429 007 742" at bounding box center [390, 337] width 272 height 16
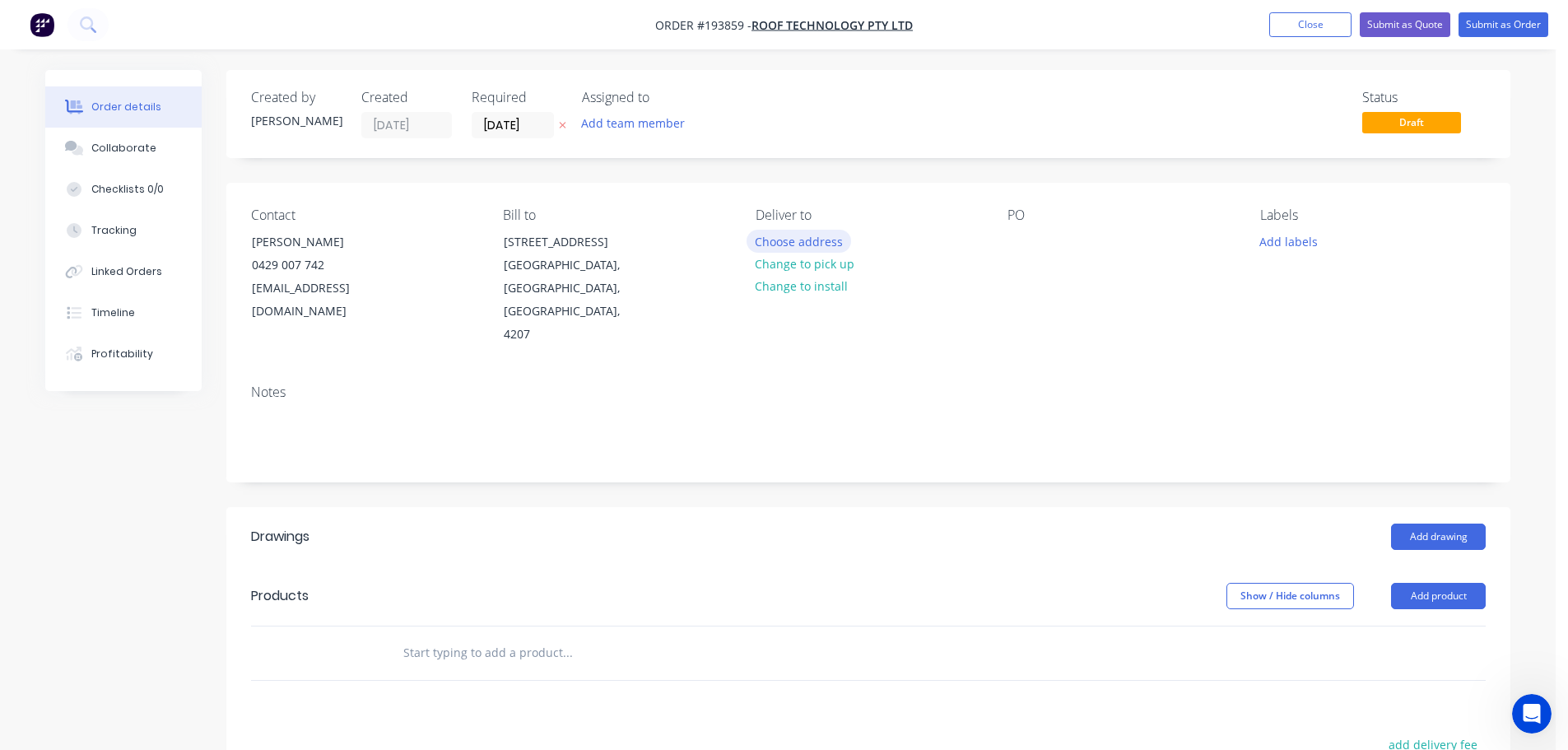
click at [773, 237] on button "Choose address" at bounding box center [799, 240] width 105 height 22
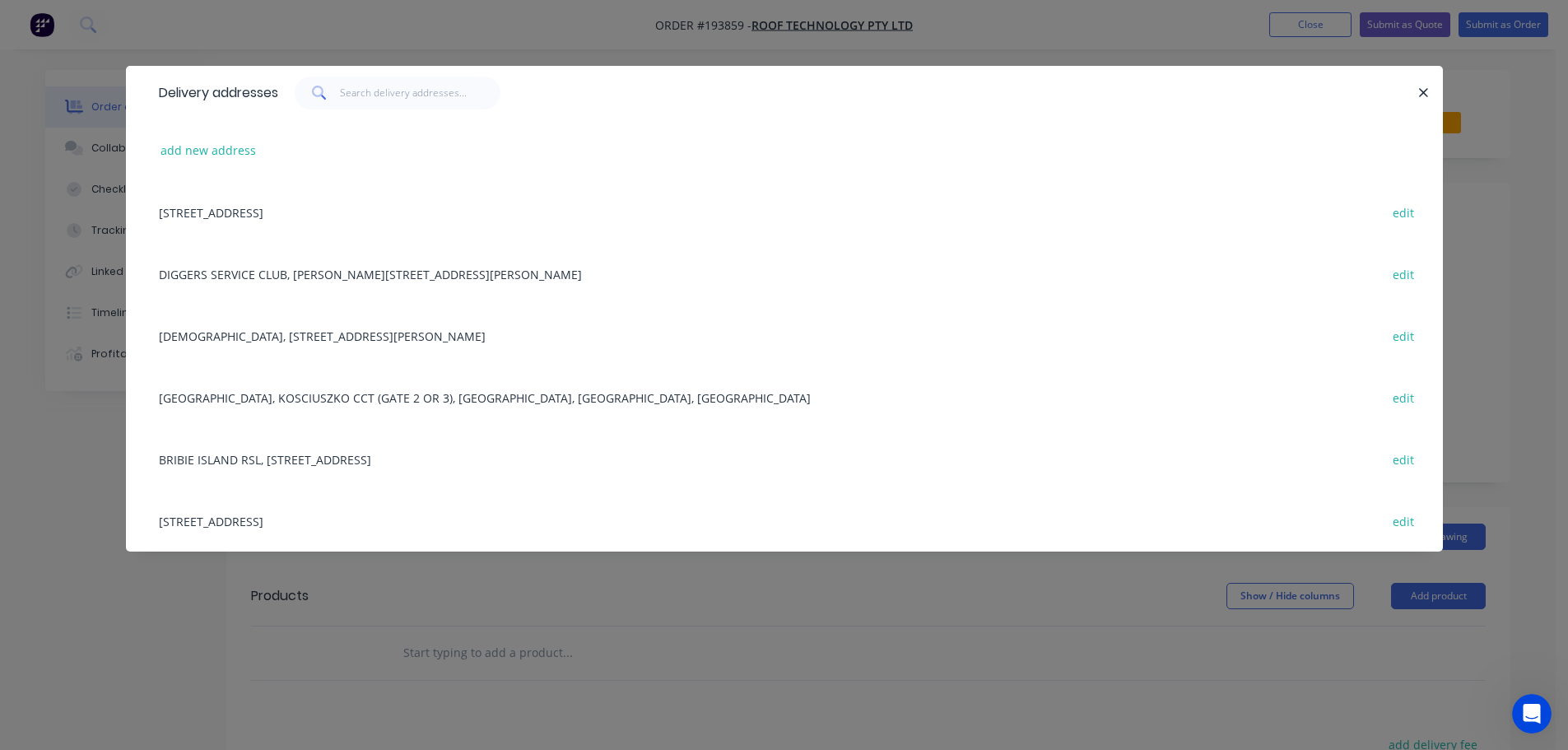
click at [302, 521] on div "[STREET_ADDRESS] edit" at bounding box center [784, 521] width 1268 height 62
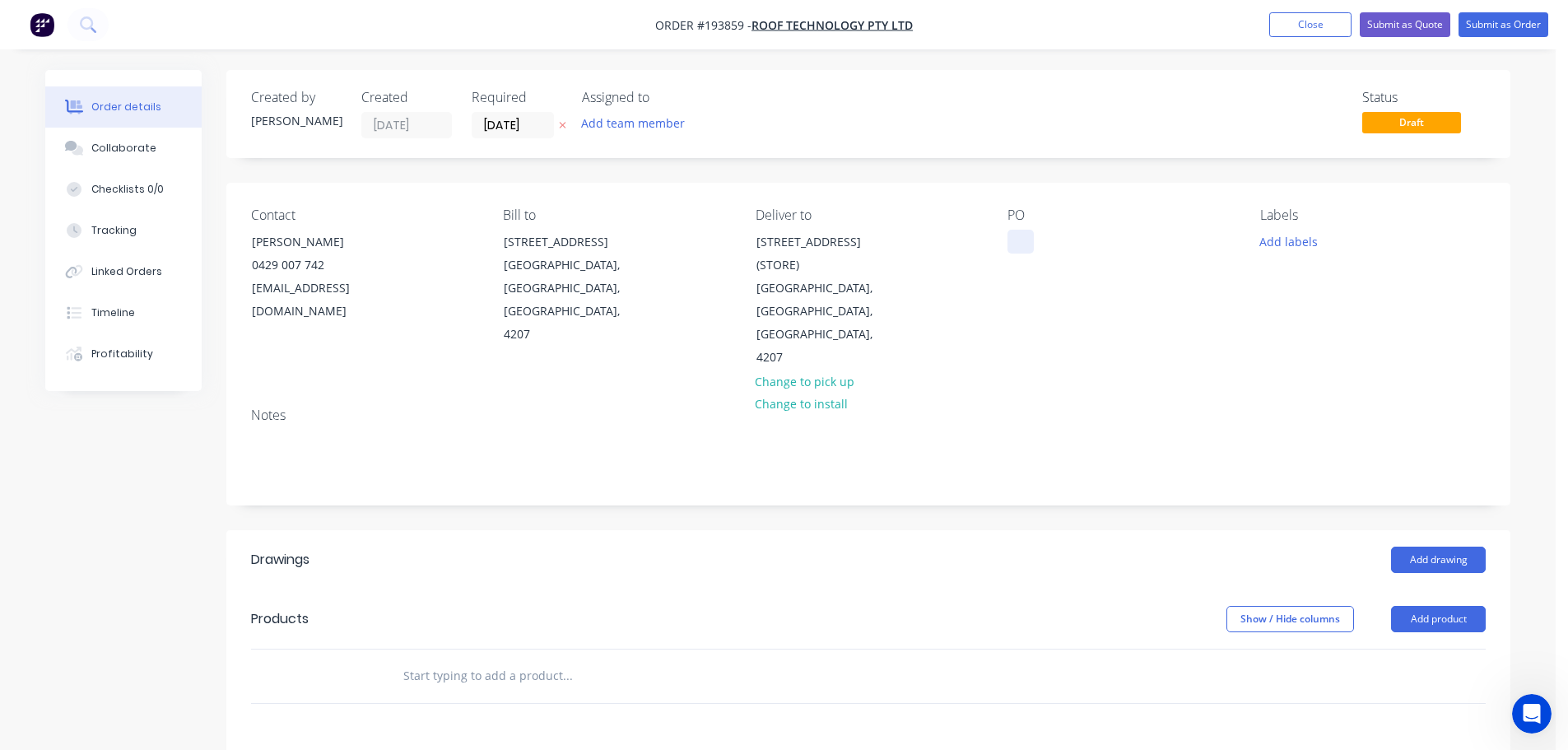
click at [1013, 235] on div at bounding box center [1021, 241] width 27 height 24
click at [1436, 546] on button "Add drawing" at bounding box center [1438, 559] width 94 height 27
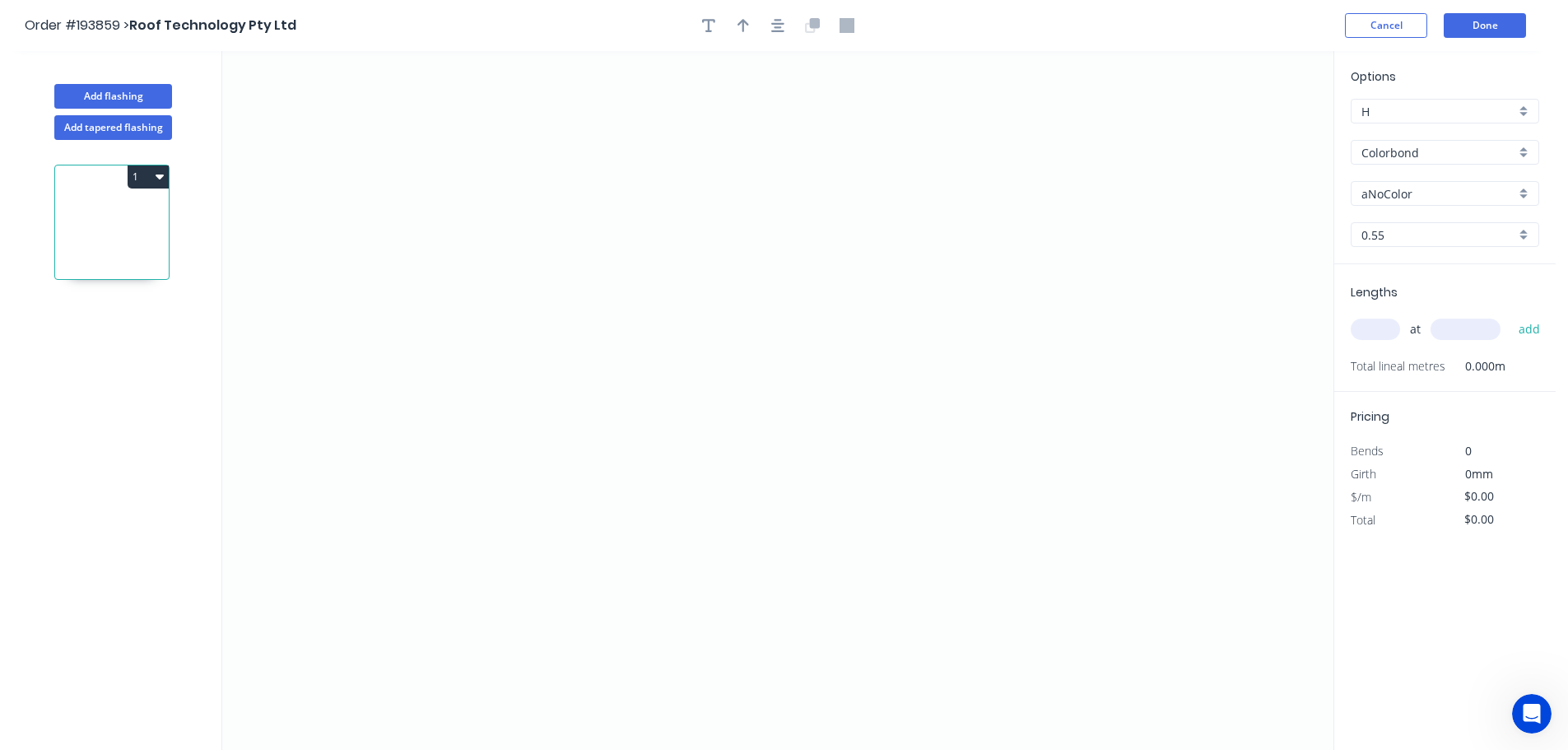
click at [1392, 195] on input "aNoColor" at bounding box center [1438, 194] width 154 height 17
click at [1397, 296] on div "Monument" at bounding box center [1445, 299] width 187 height 29
type input "Monument"
click at [1383, 325] on input "text" at bounding box center [1375, 330] width 50 height 22
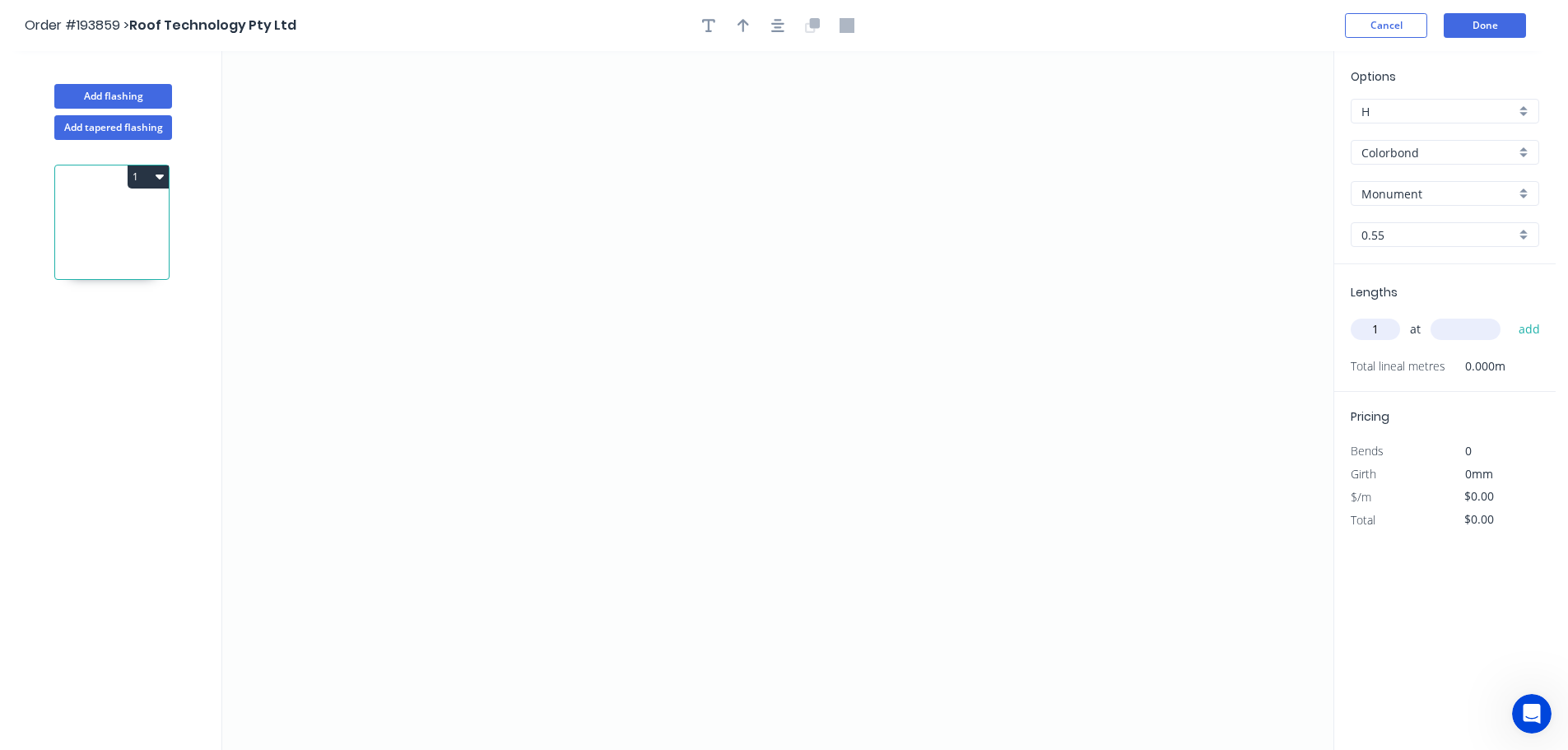
type input "1"
type input "5000"
click at [1510, 315] on button "add" at bounding box center [1529, 329] width 39 height 28
click at [417, 286] on icon "0" at bounding box center [778, 400] width 1111 height 699
click at [498, 208] on icon "0" at bounding box center [778, 400] width 1111 height 699
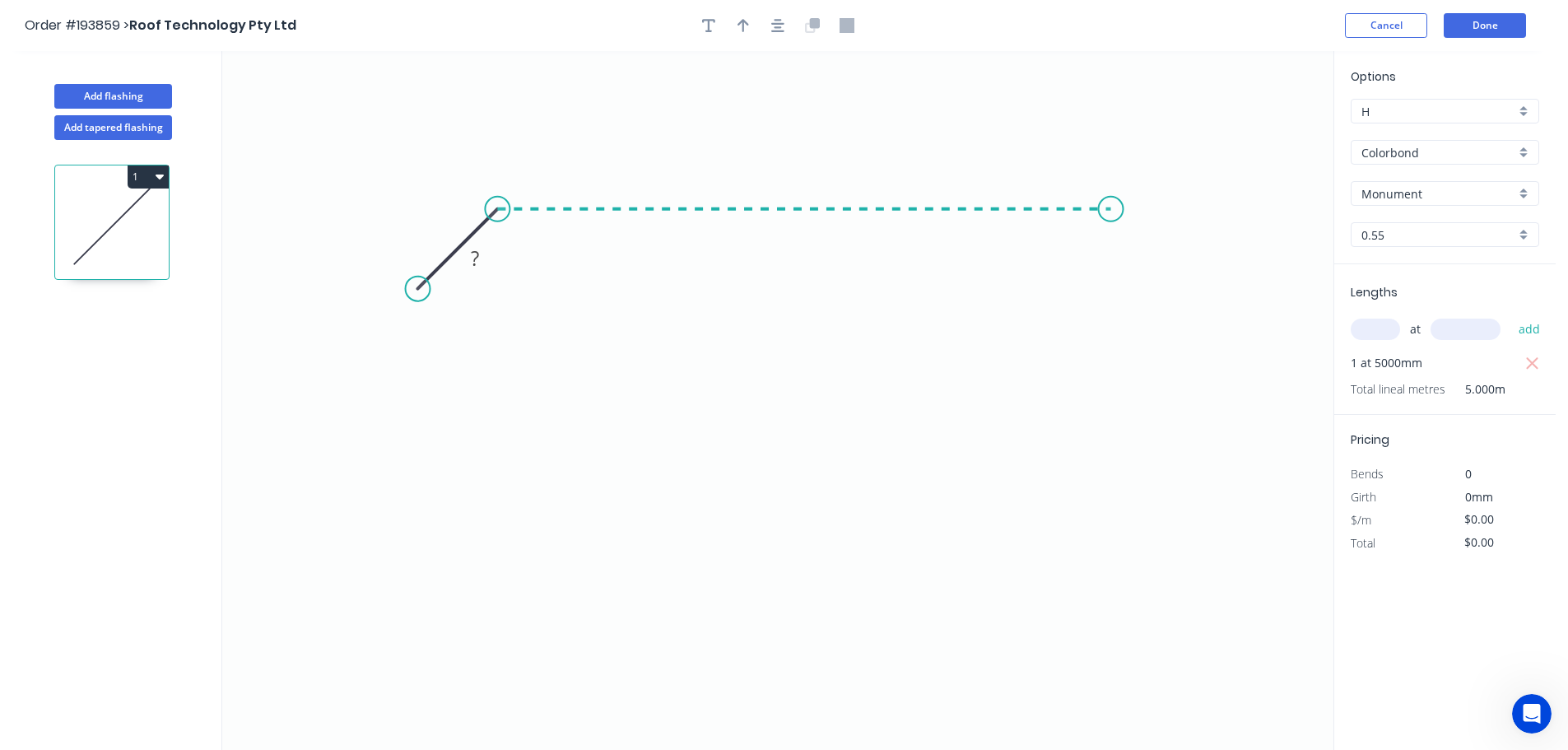
click at [1111, 198] on icon "0 ?" at bounding box center [778, 400] width 1111 height 699
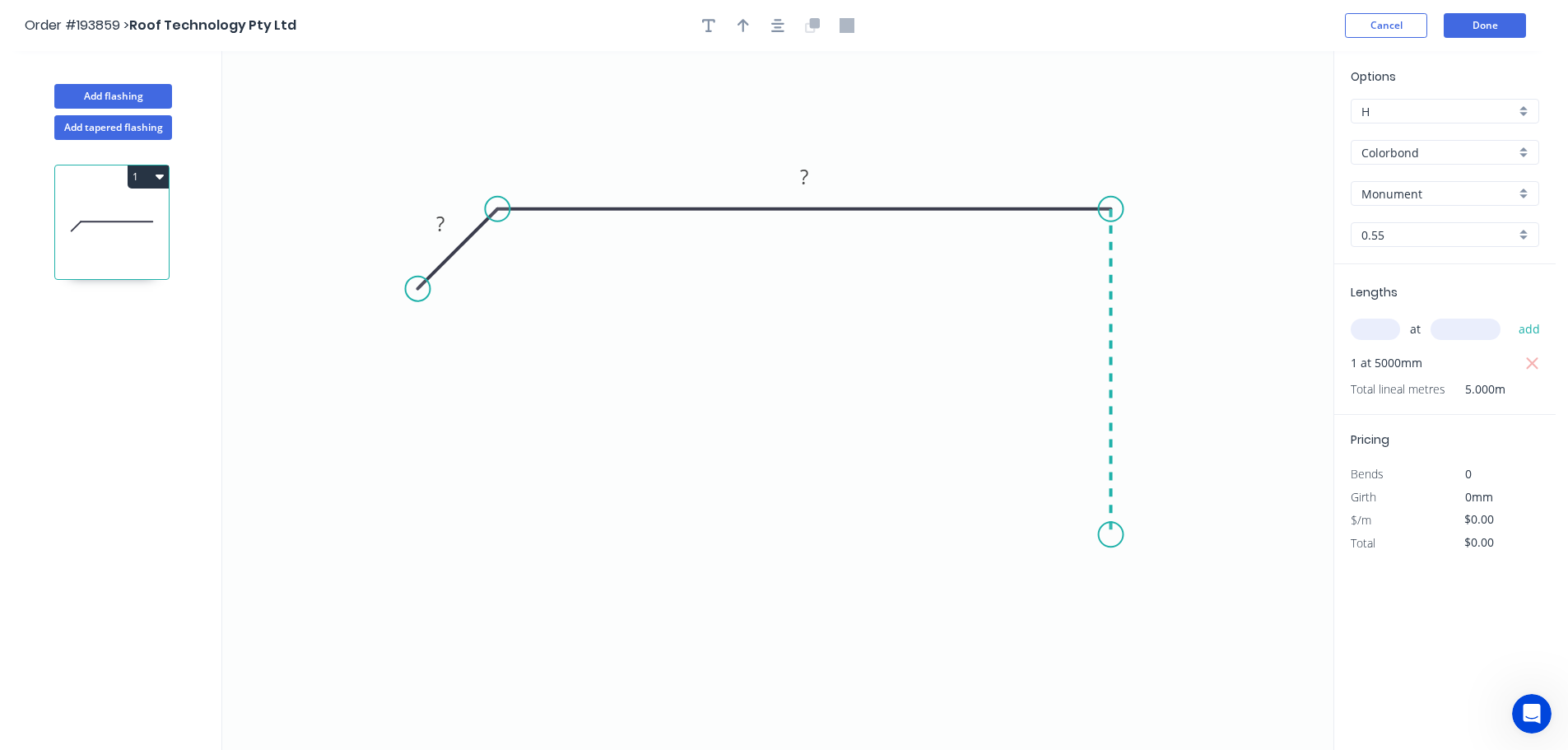
click at [1111, 535] on icon "0 ? ?" at bounding box center [778, 400] width 1111 height 699
click at [987, 537] on icon "0 ? ? ?" at bounding box center [778, 400] width 1111 height 699
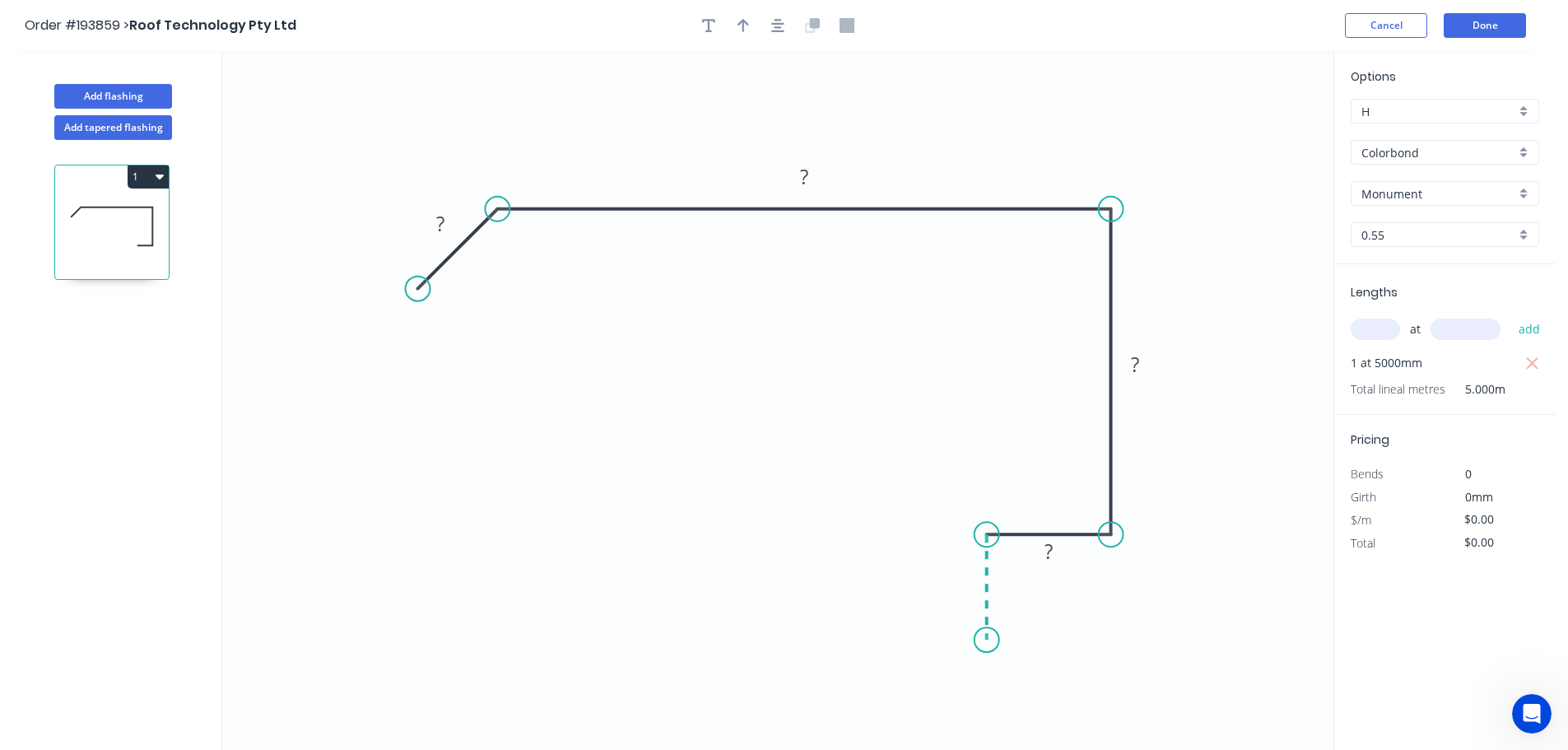
click at [990, 641] on icon "0 ? ? ? ?" at bounding box center [778, 400] width 1111 height 699
drag, startPoint x: 1025, startPoint y: 634, endPoint x: 1009, endPoint y: 634, distance: 16.0
click at [1024, 634] on div "Crush & Fold" at bounding box center [1072, 637] width 166 height 34
click at [1033, 700] on div "Flip bend" at bounding box center [1069, 694] width 166 height 34
drag, startPoint x: 1055, startPoint y: 612, endPoint x: 874, endPoint y: 639, distance: 183.0
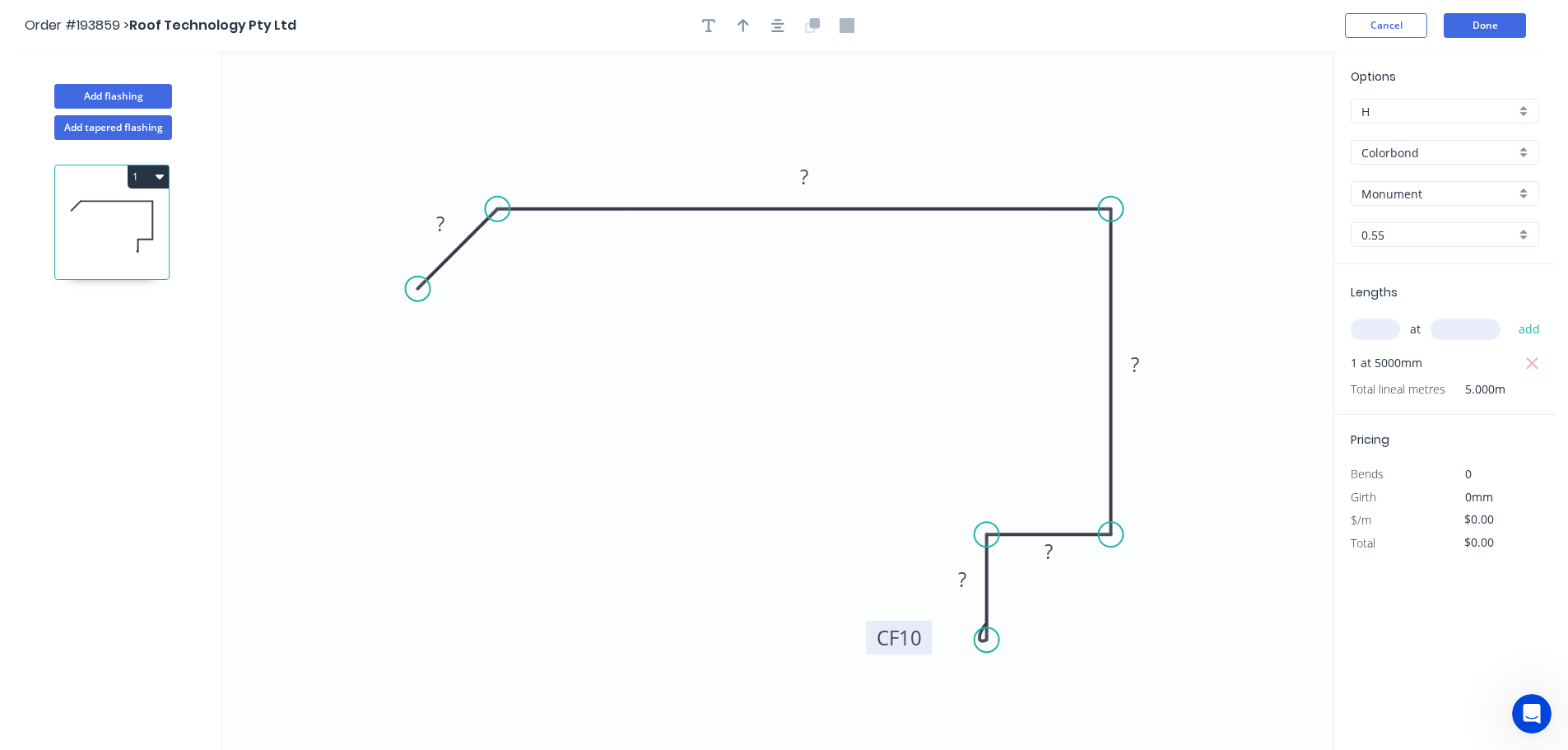
click at [930, 639] on rect at bounding box center [899, 638] width 66 height 34
click at [740, 22] on icon "button" at bounding box center [744, 25] width 12 height 13
click at [1252, 133] on icon at bounding box center [1250, 114] width 15 height 53
drag, startPoint x: 1252, startPoint y: 133, endPoint x: 1147, endPoint y: 140, distance: 105.2
click at [1147, 140] on icon at bounding box center [1160, 127] width 48 height 48
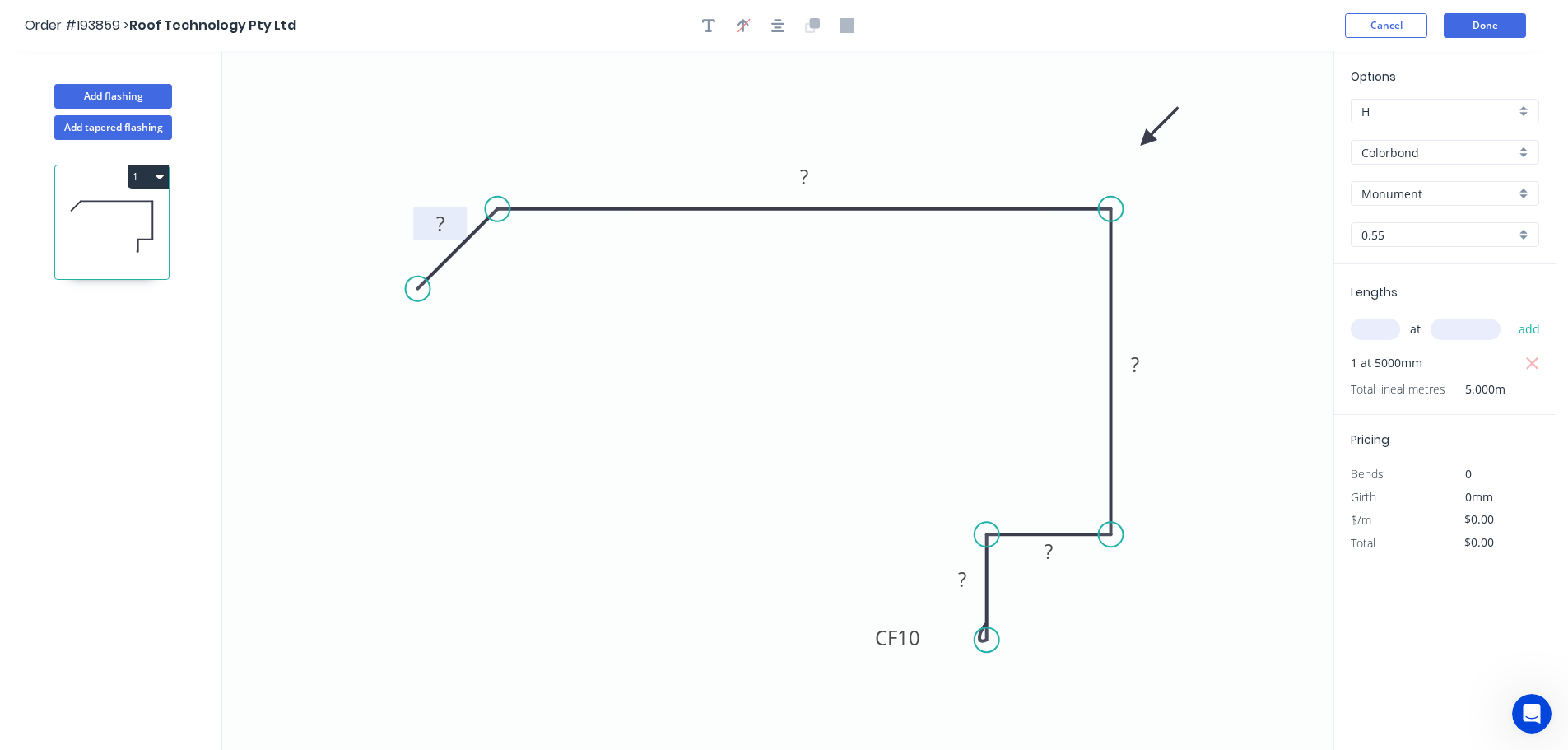
click at [440, 219] on tspan "?" at bounding box center [440, 223] width 8 height 27
type input "$17.14"
click at [142, 171] on button "1" at bounding box center [147, 177] width 41 height 23
click at [74, 219] on div "Duplicate" at bounding box center [90, 218] width 127 height 24
type input "$0.00"
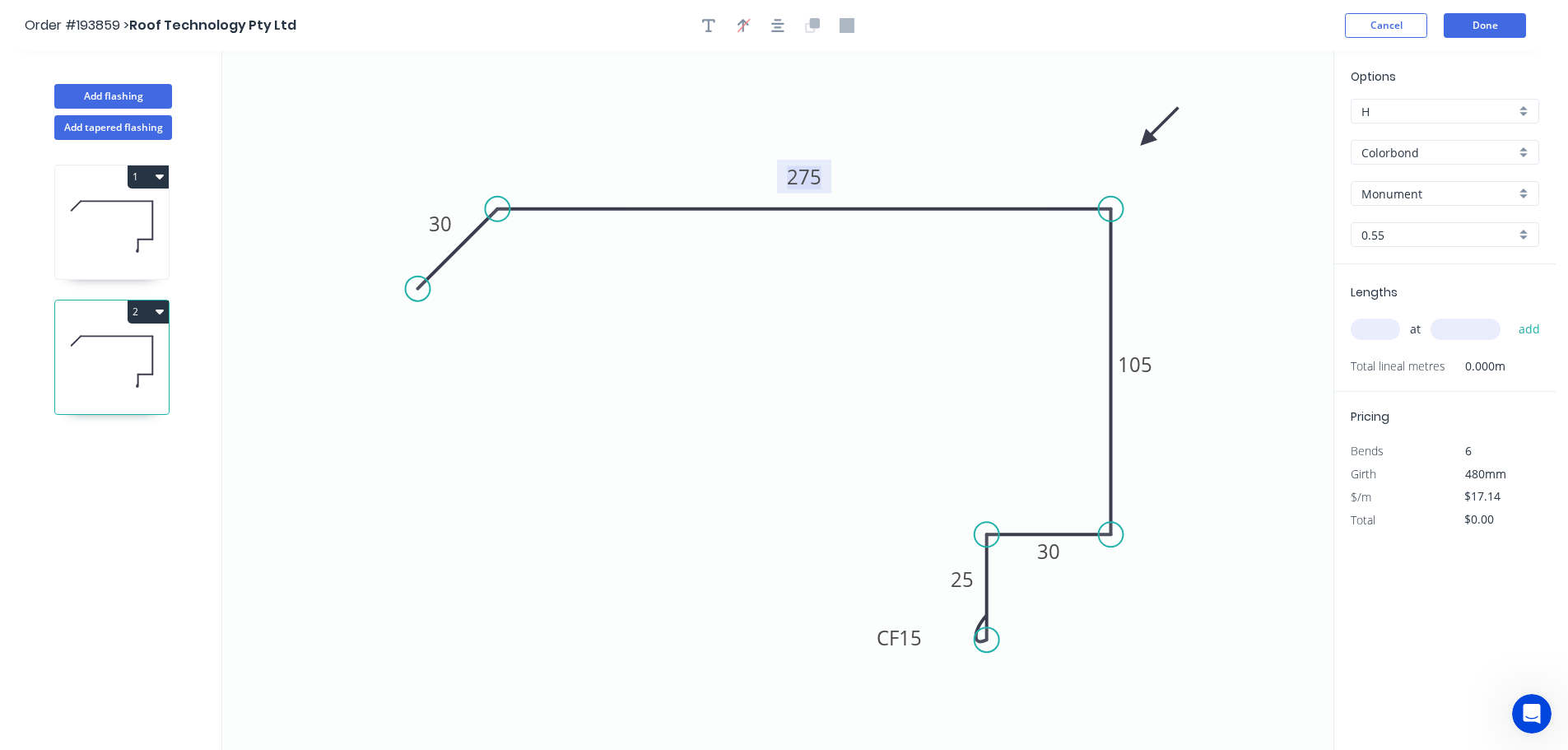
click at [810, 179] on tspan "275" at bounding box center [803, 176] width 35 height 27
click at [1363, 323] on input "text" at bounding box center [1375, 330] width 50 height 22
type input "1"
type input "5000"
click at [1510, 315] on button "add" at bounding box center [1529, 329] width 39 height 28
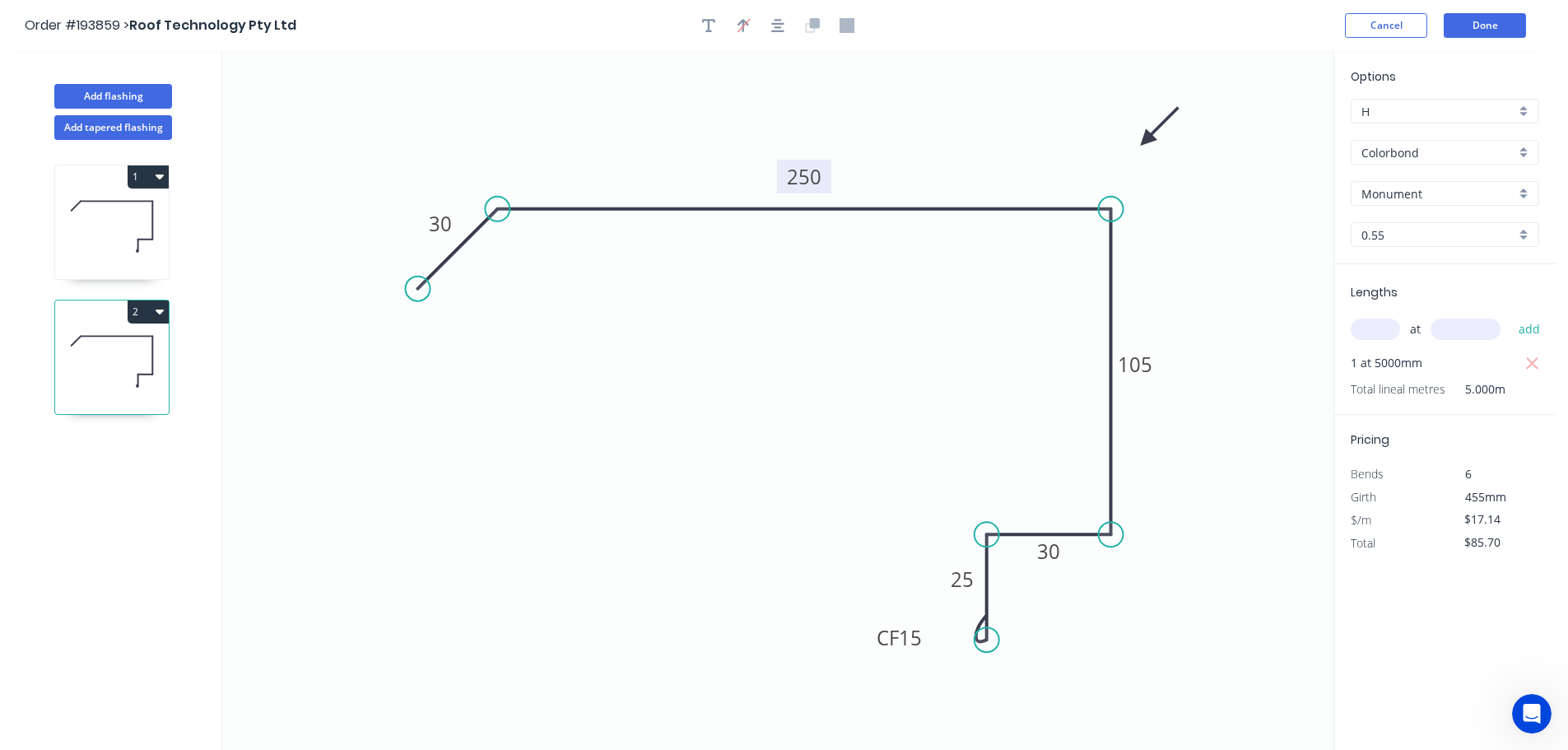
click at [149, 311] on button "2" at bounding box center [147, 312] width 41 height 23
click at [75, 351] on div "Duplicate" at bounding box center [90, 353] width 127 height 24
type input "$0.00"
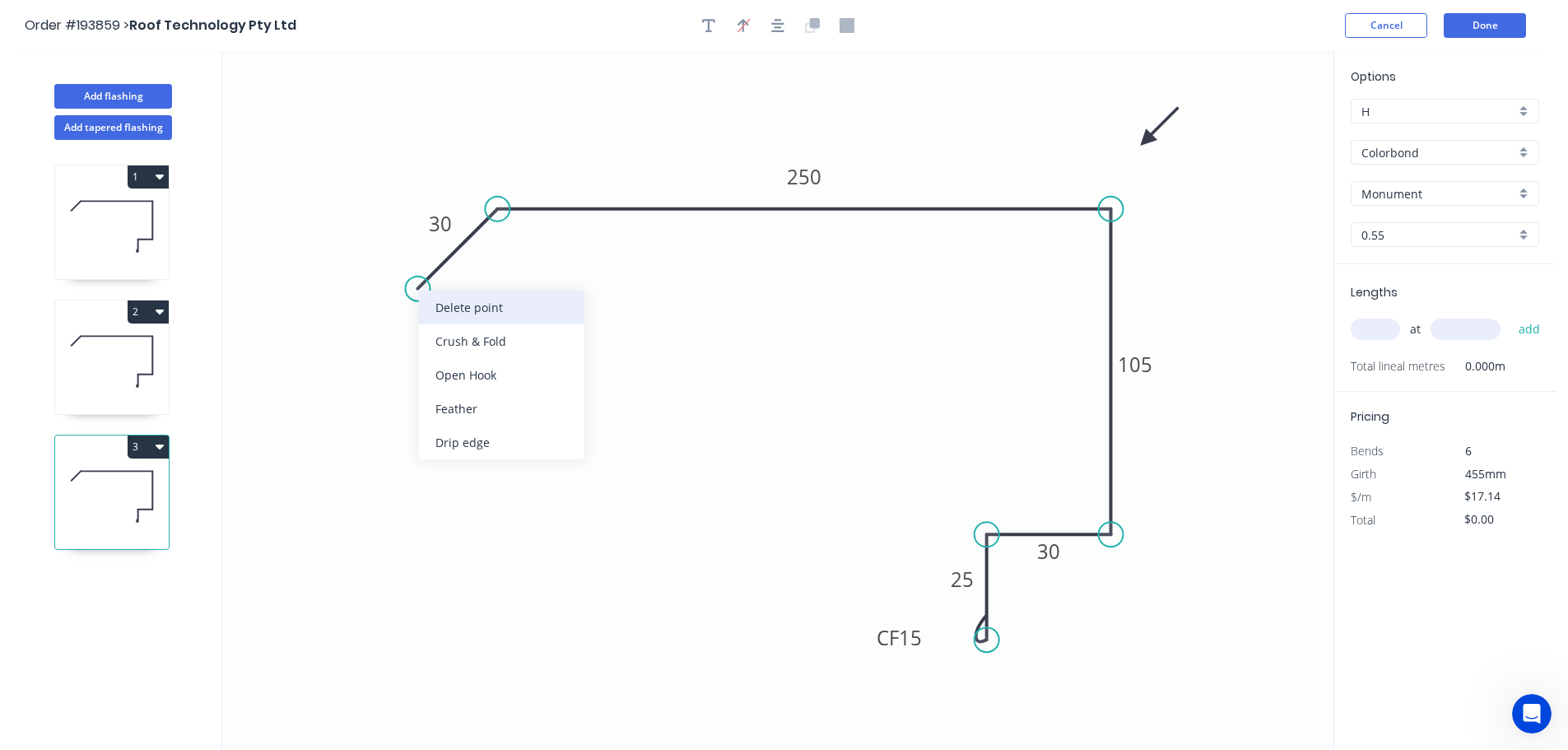
click at [458, 308] on div "Delete point" at bounding box center [501, 308] width 166 height 34
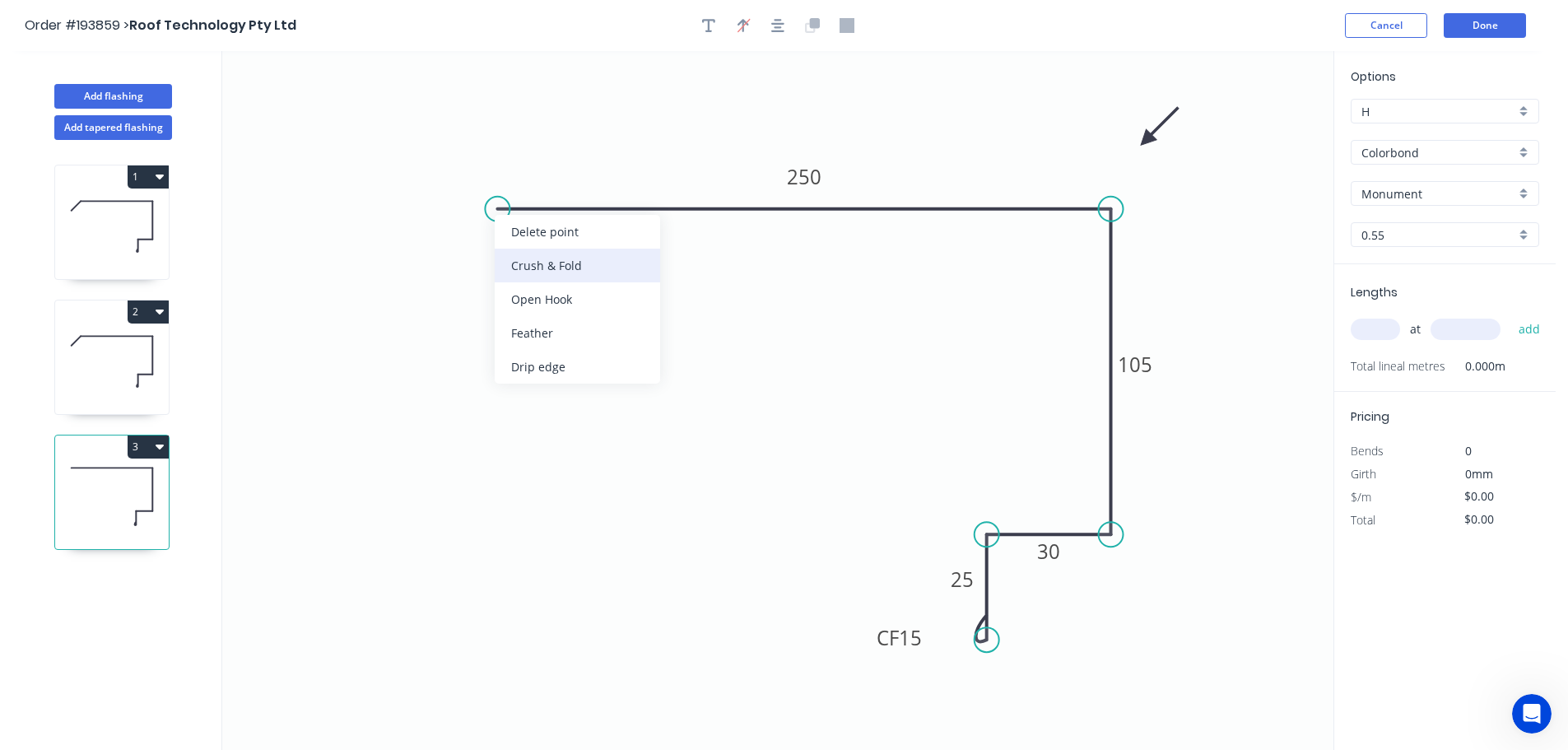
click at [527, 258] on div "Crush & Fold" at bounding box center [577, 265] width 166 height 34
drag, startPoint x: 549, startPoint y: 152, endPoint x: 523, endPoint y: 251, distance: 102.4
click at [523, 251] on rect at bounding box center [495, 262] width 66 height 34
click at [505, 269] on tspan "10" at bounding box center [504, 265] width 23 height 27
type input "$15.93"
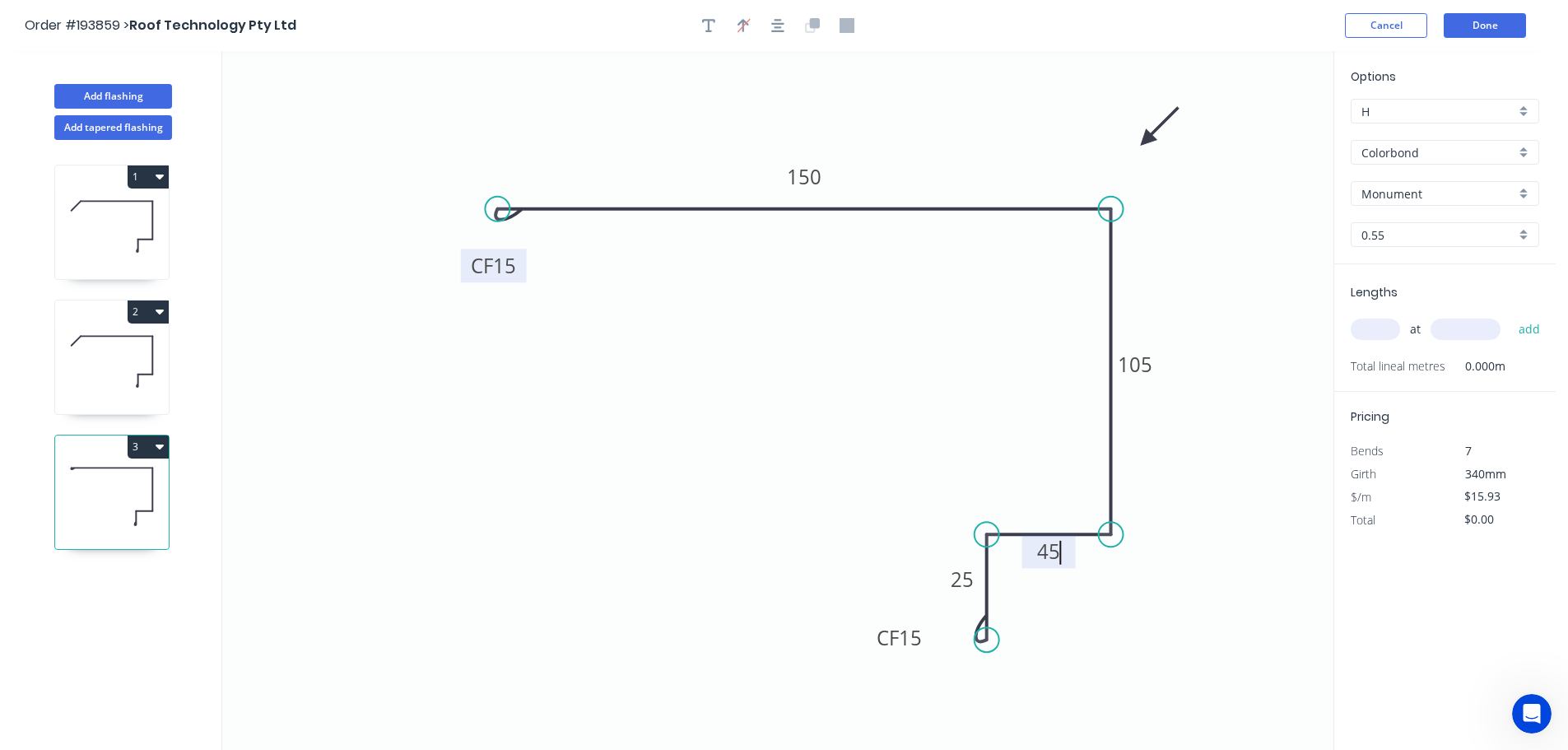
click at [1369, 331] on input "text" at bounding box center [1375, 330] width 50 height 22
type input "3"
type input "4000"
click at [1510, 315] on button "add" at bounding box center [1529, 329] width 39 height 28
type input "$191.16"
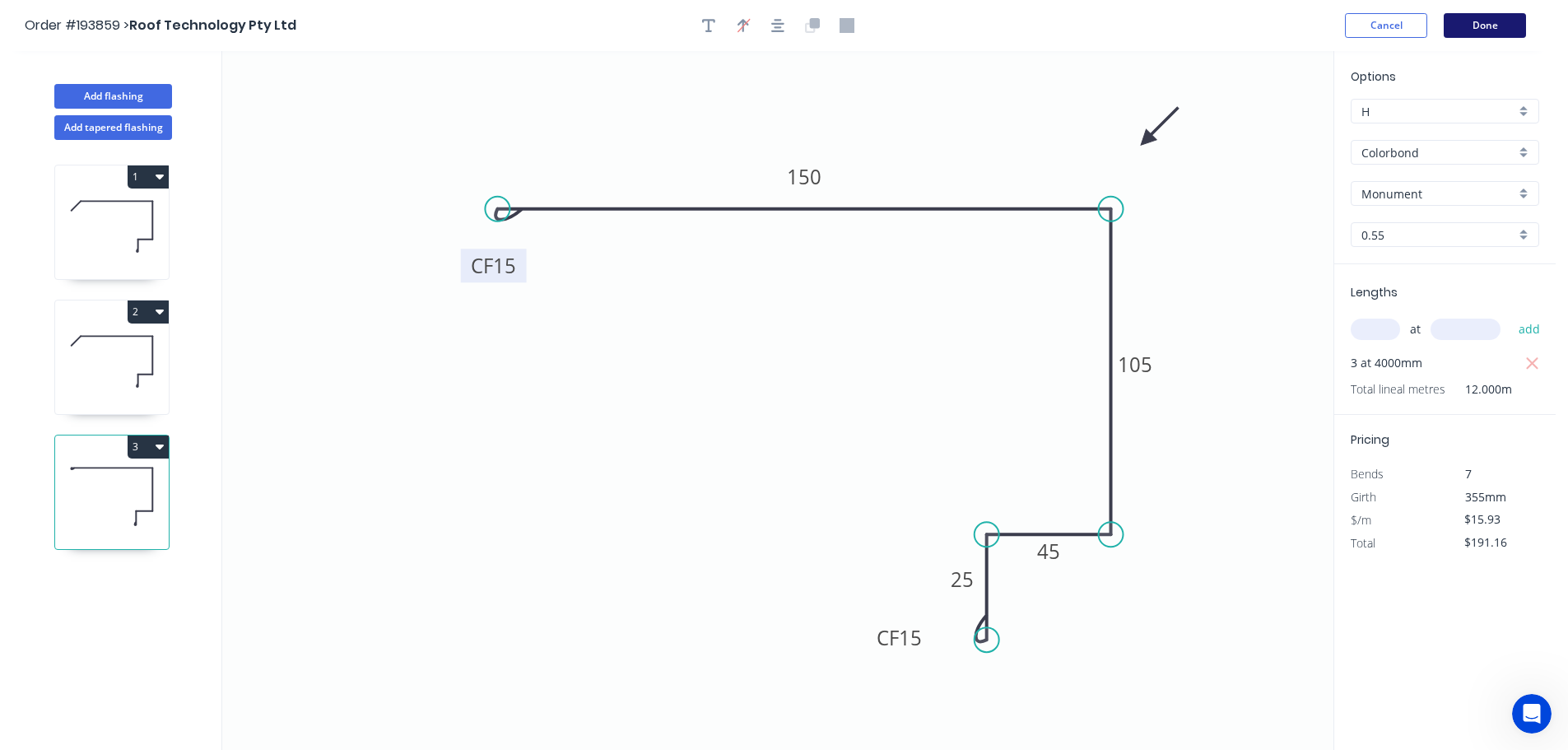
click at [1493, 29] on button "Done" at bounding box center [1485, 25] width 82 height 25
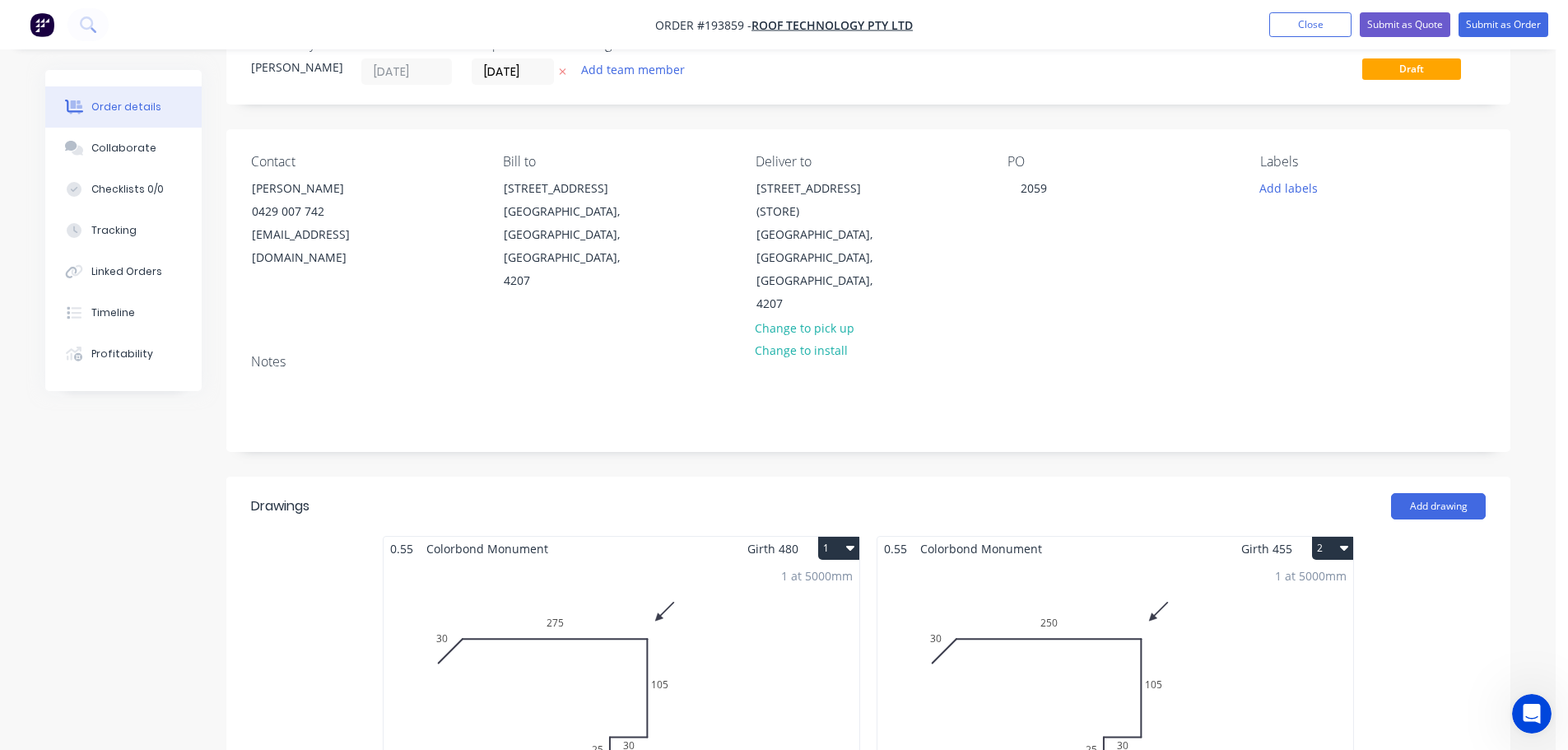
scroll to position [247, 0]
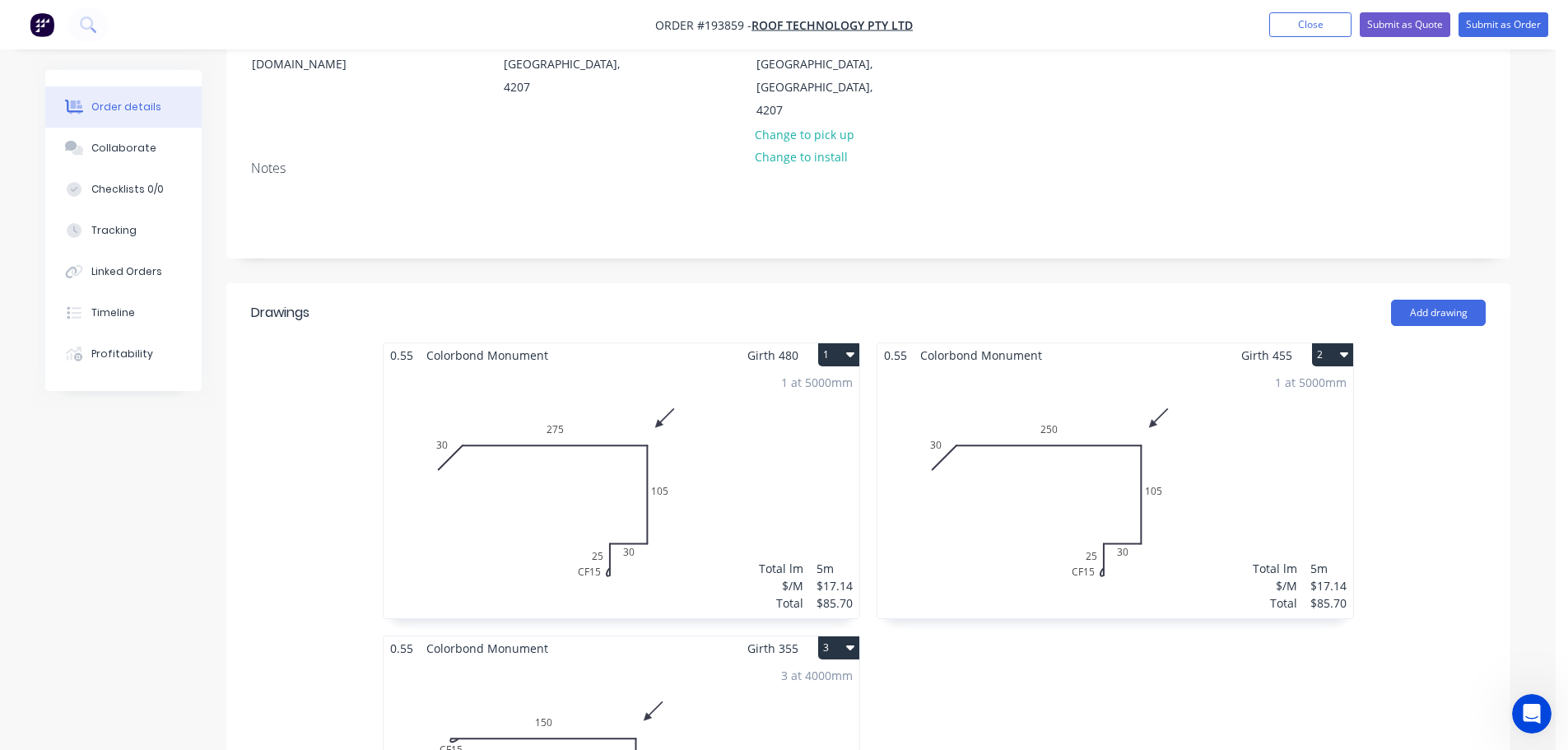
click at [1091, 445] on div "1 at 5000mm Total lm $/M Total 5m $17.14 $85.70" at bounding box center [1115, 493] width 476 height 251
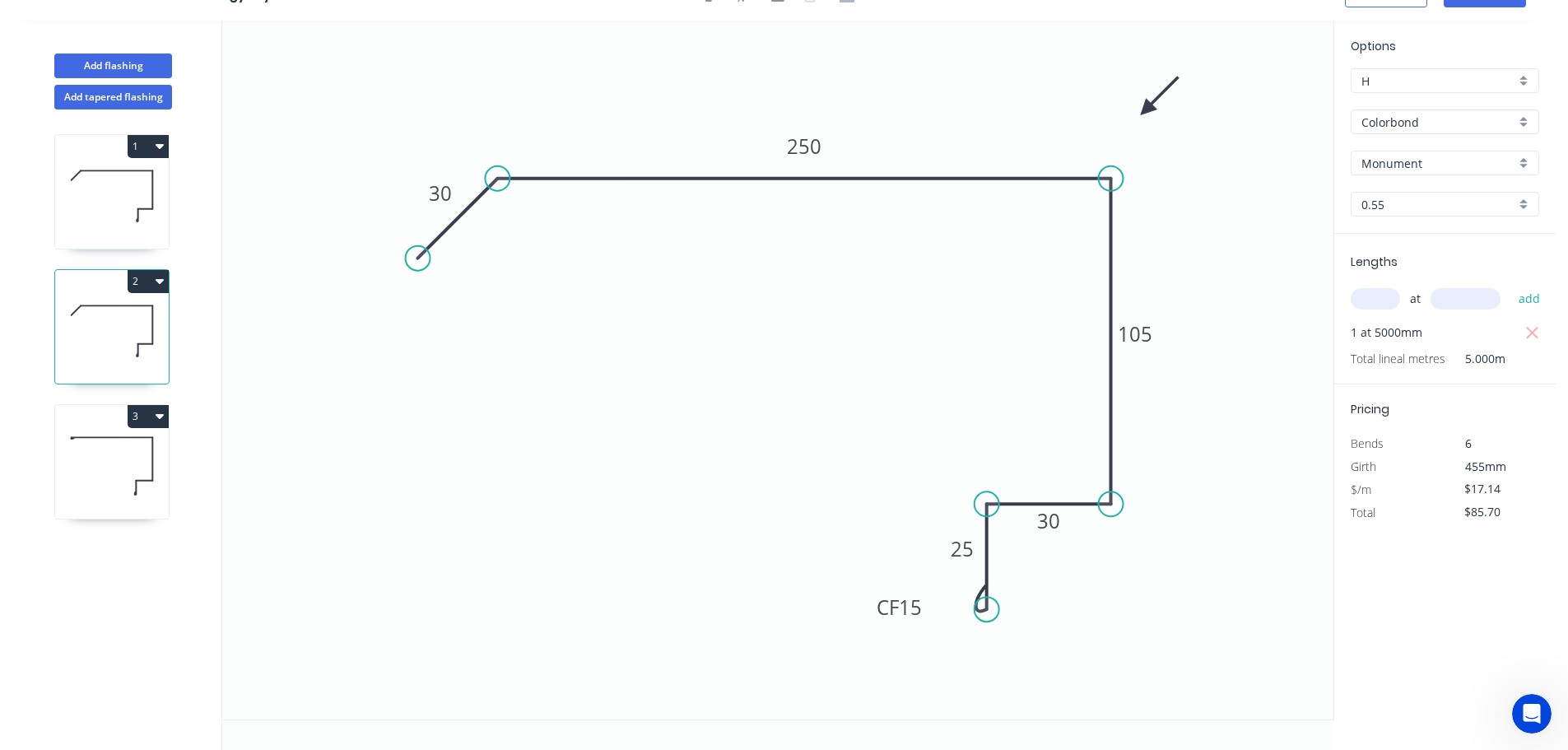
scroll to position [31, 0]
click at [1052, 526] on tspan "30" at bounding box center [1048, 521] width 23 height 27
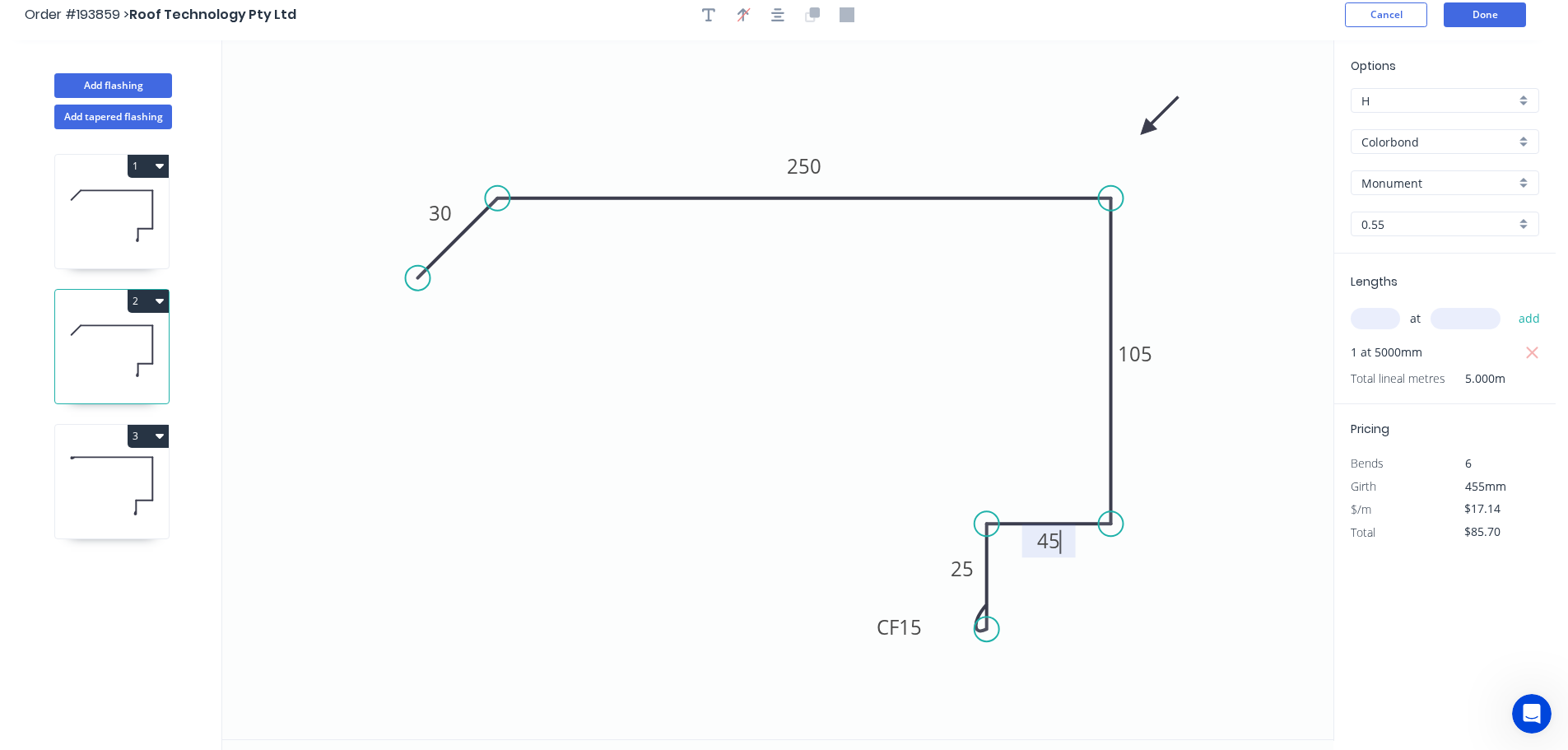
scroll to position [0, 0]
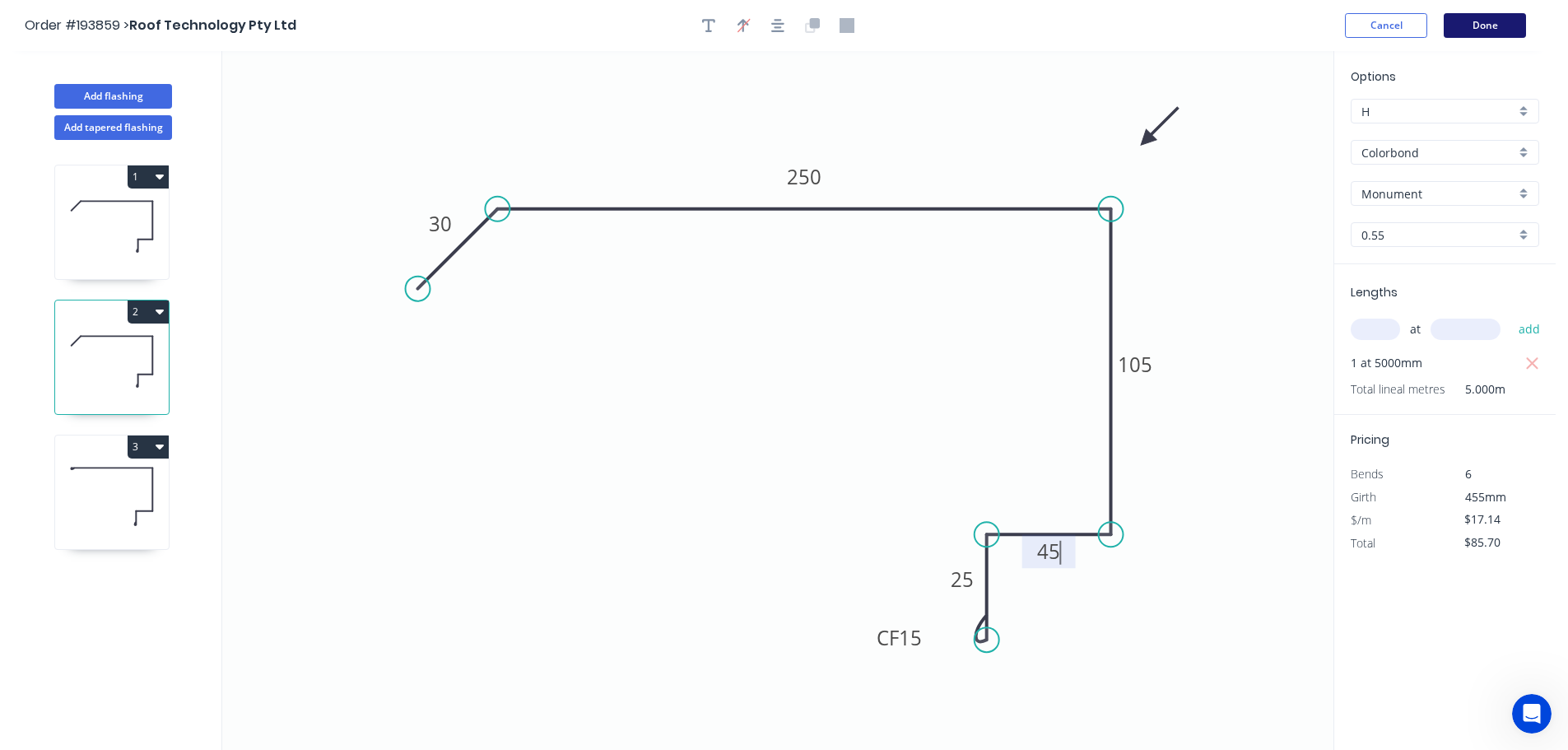
click at [1503, 27] on button "Done" at bounding box center [1485, 25] width 82 height 25
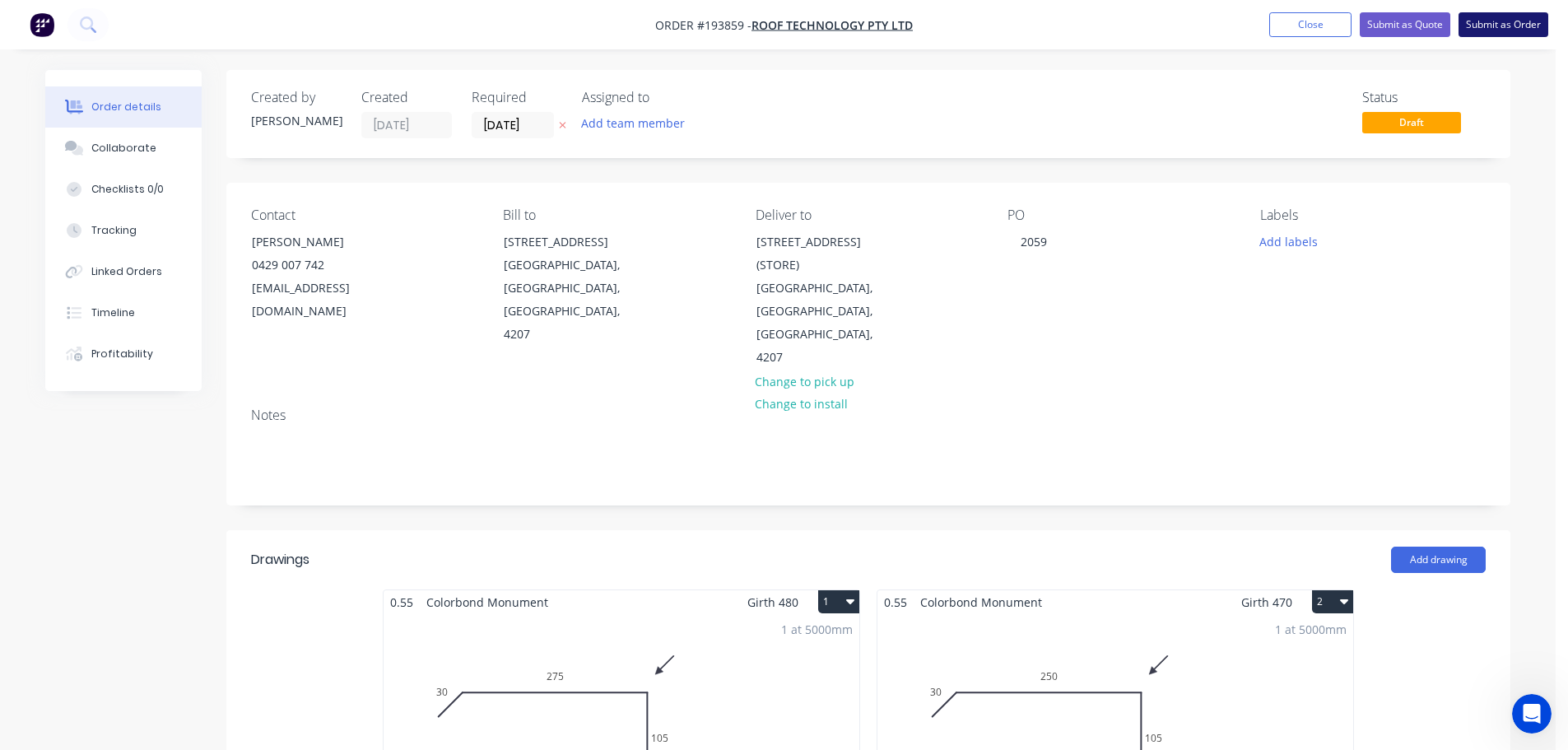
click at [1504, 25] on button "Submit as Order" at bounding box center [1503, 24] width 89 height 25
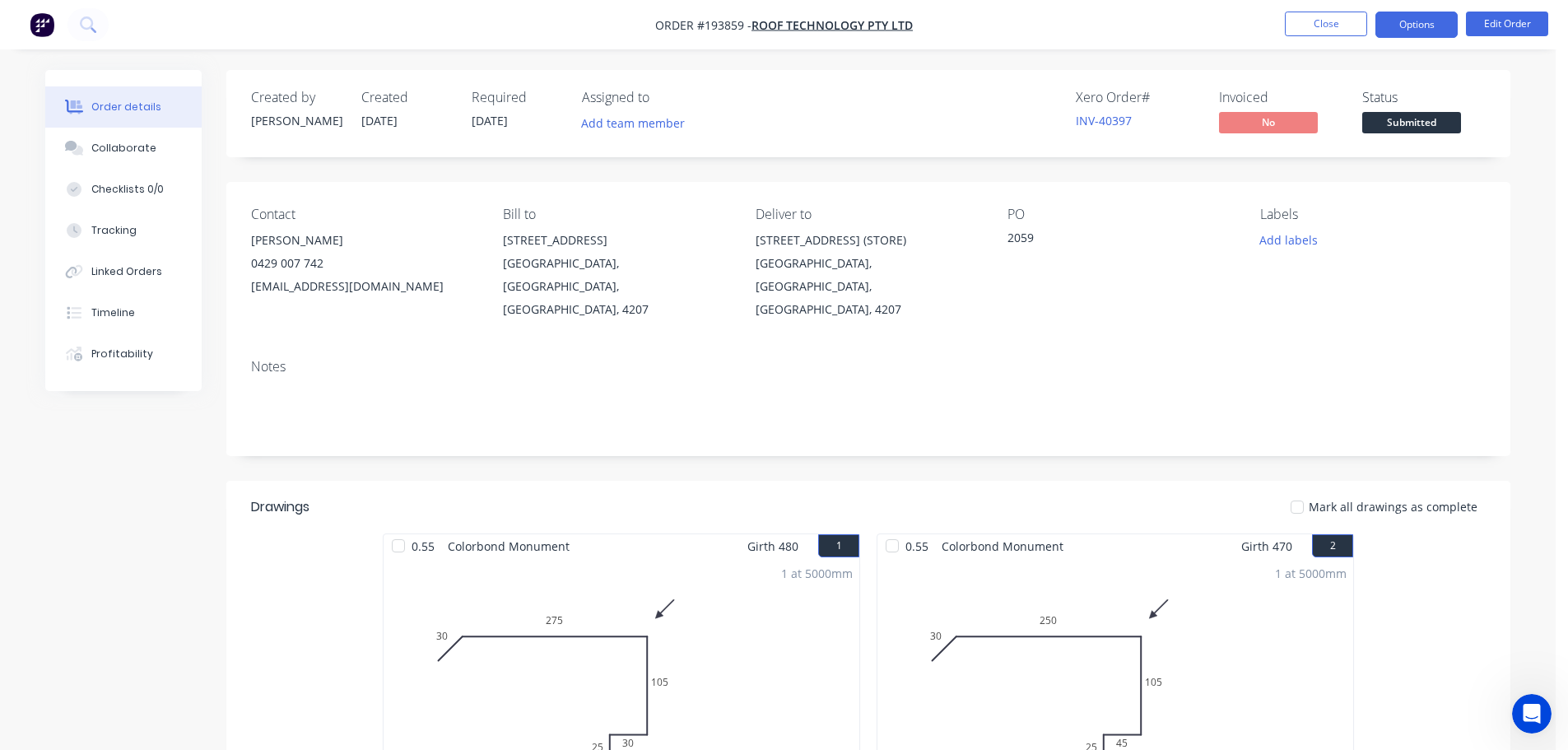
click at [1410, 21] on button "Options" at bounding box center [1416, 25] width 82 height 27
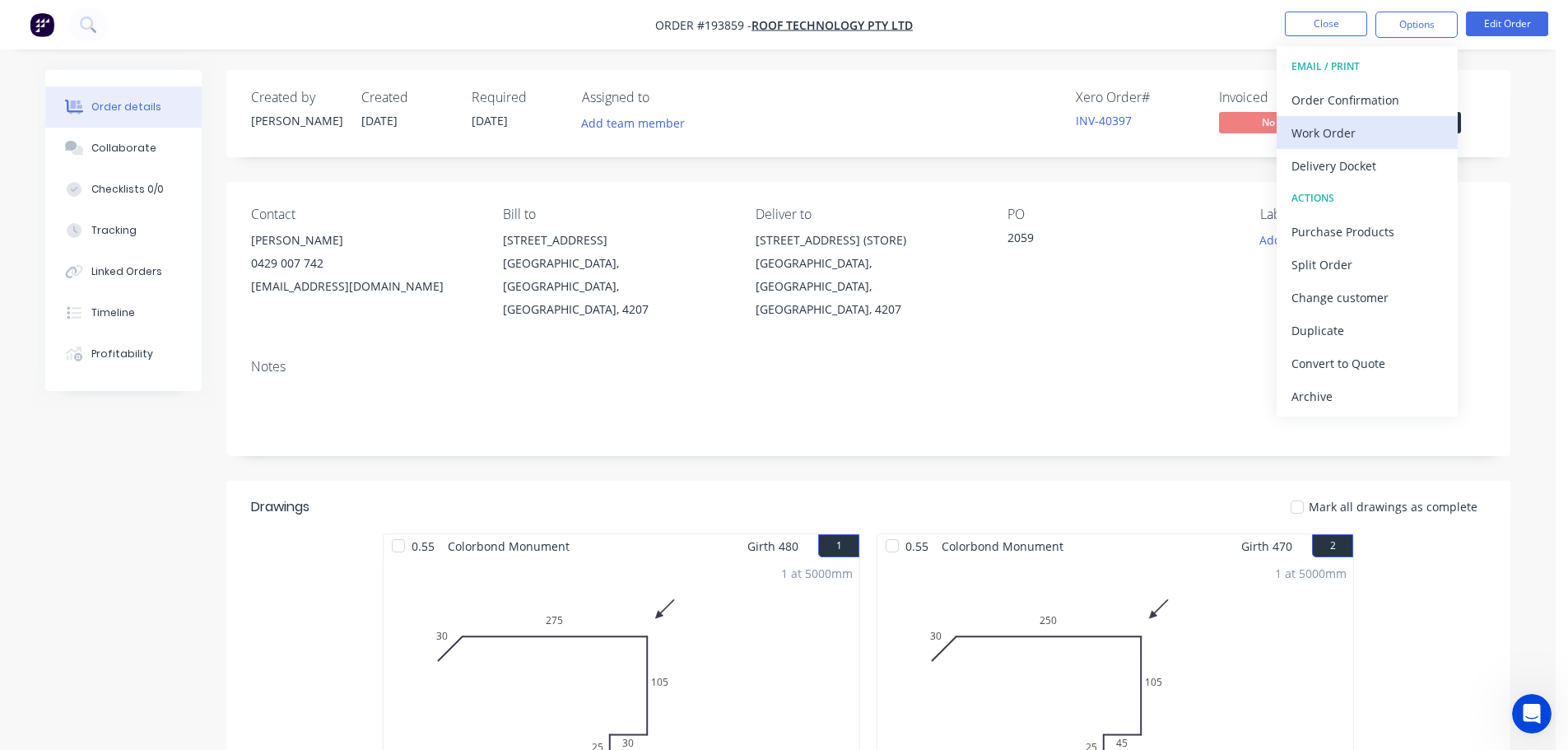
click at [1305, 128] on div "Work Order" at bounding box center [1367, 133] width 152 height 24
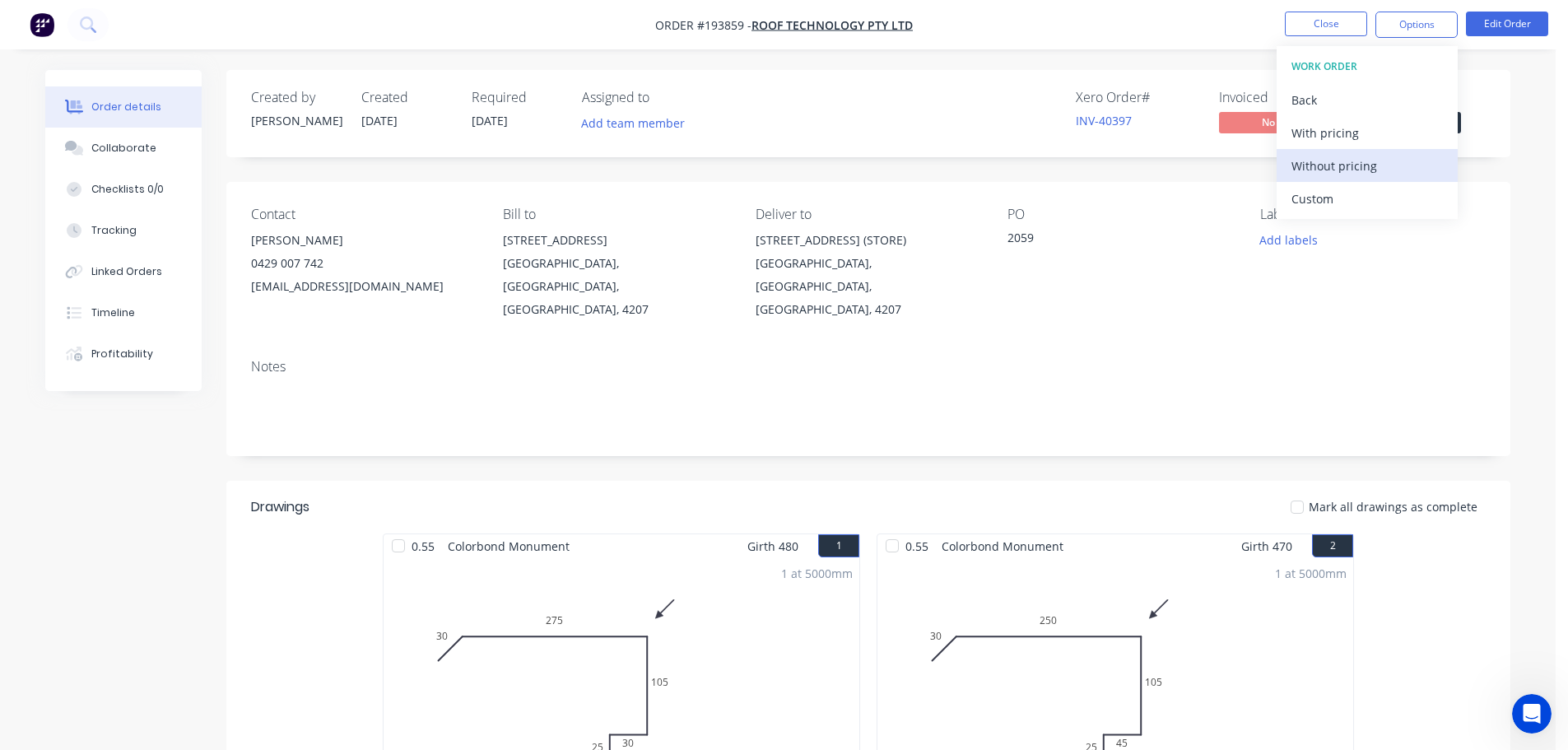
click at [1321, 166] on div "Without pricing" at bounding box center [1367, 166] width 152 height 24
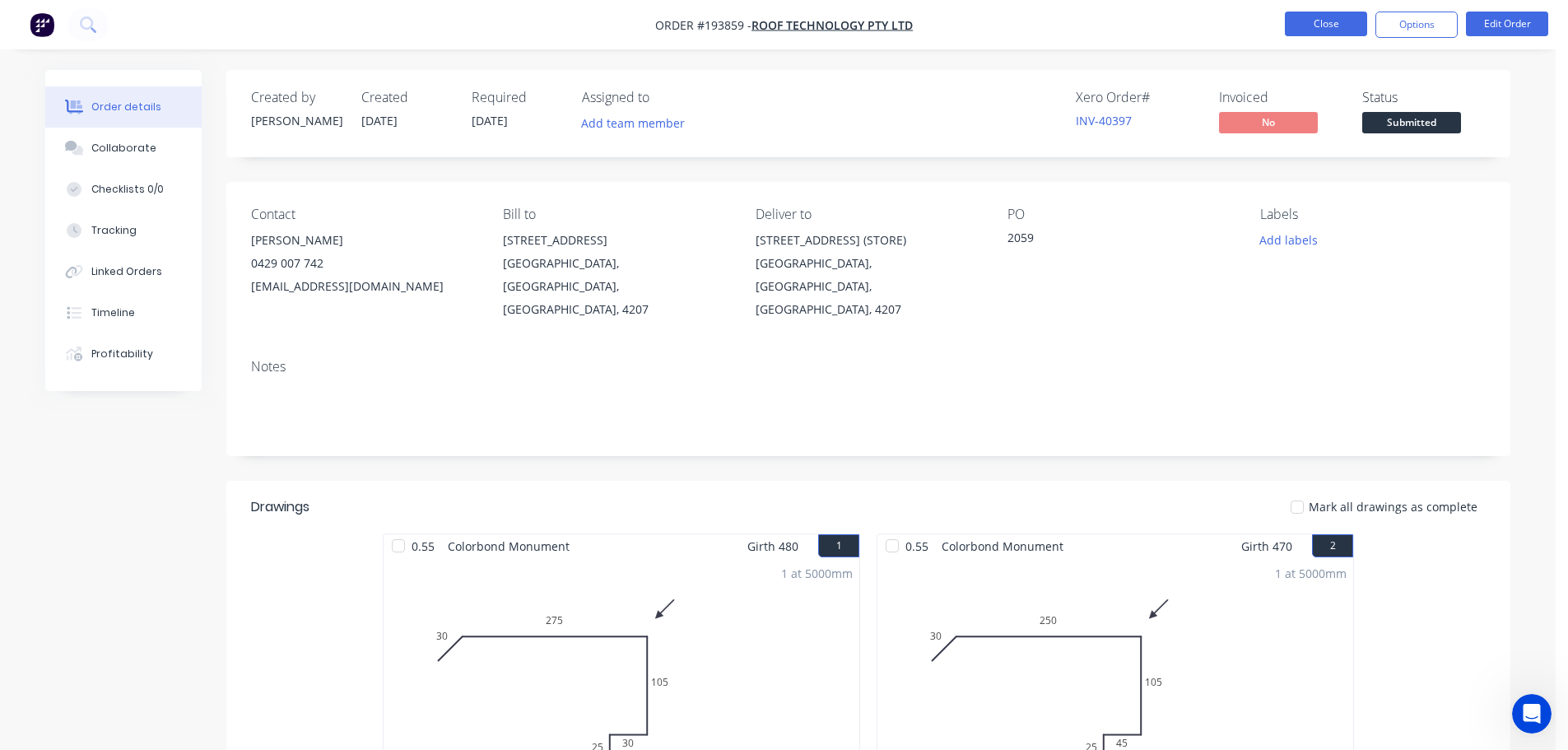
click at [1311, 22] on button "Close" at bounding box center [1326, 24] width 82 height 25
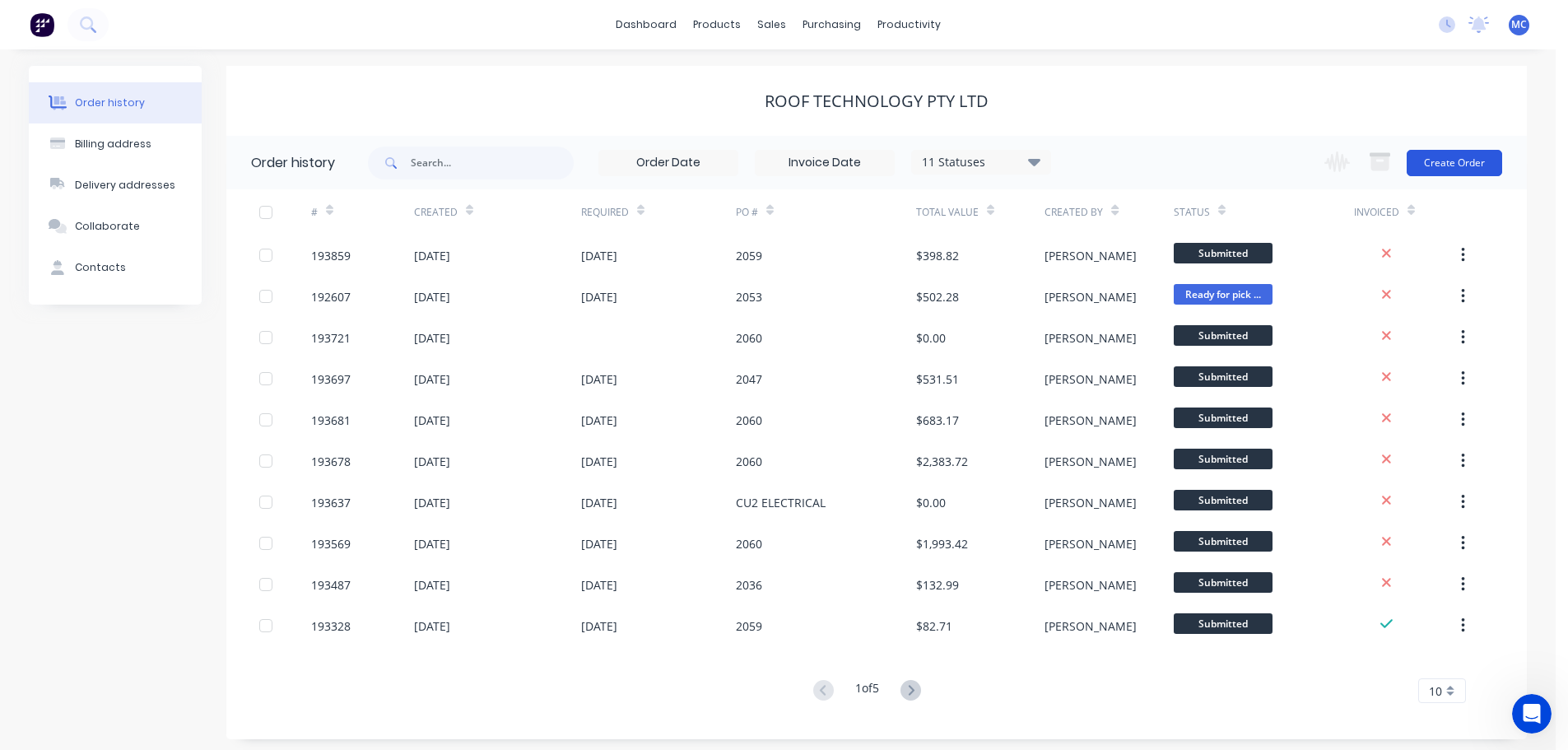
click at [1465, 156] on button "Create Order" at bounding box center [1455, 163] width 95 height 27
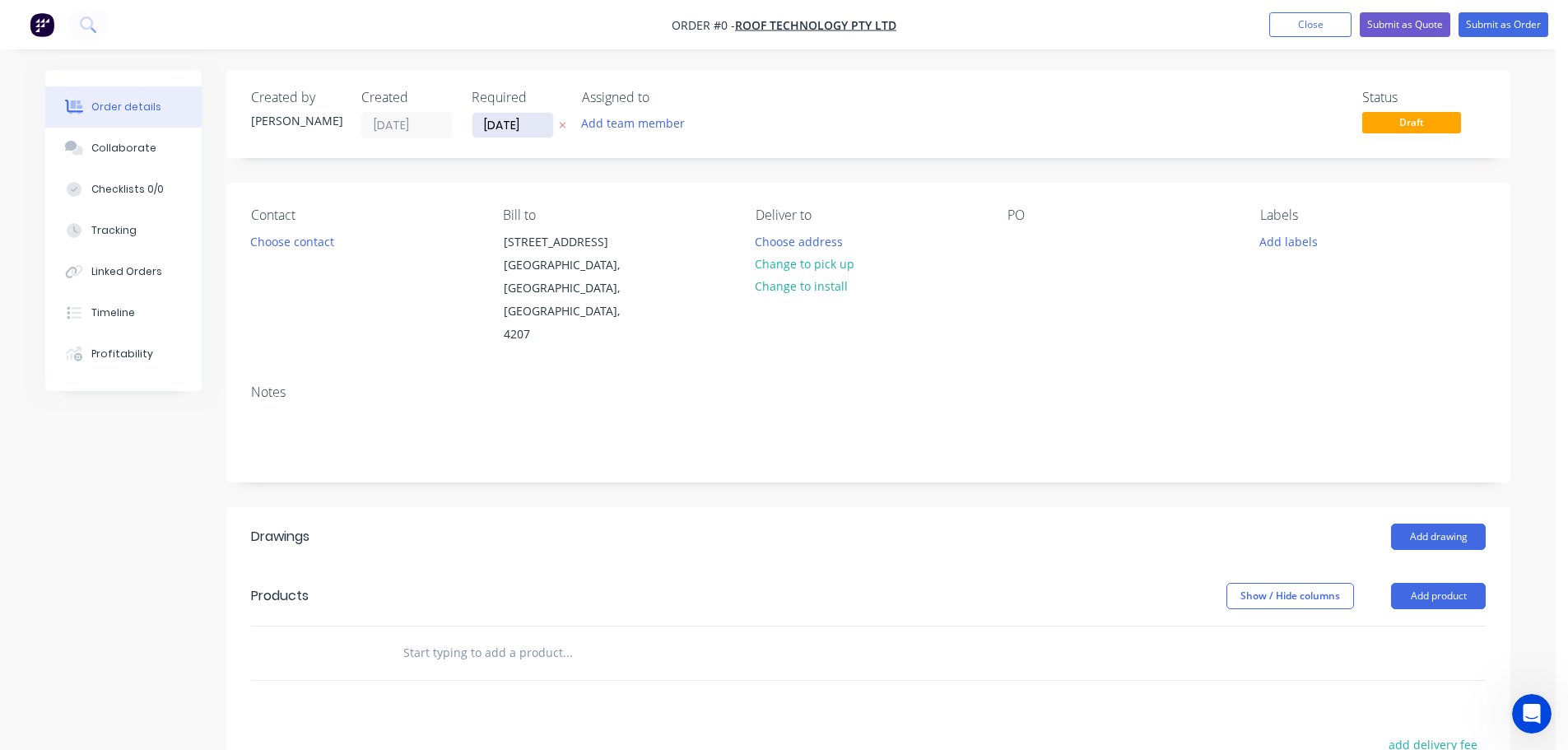
click at [517, 129] on input "[DATE]" at bounding box center [512, 125] width 80 height 25
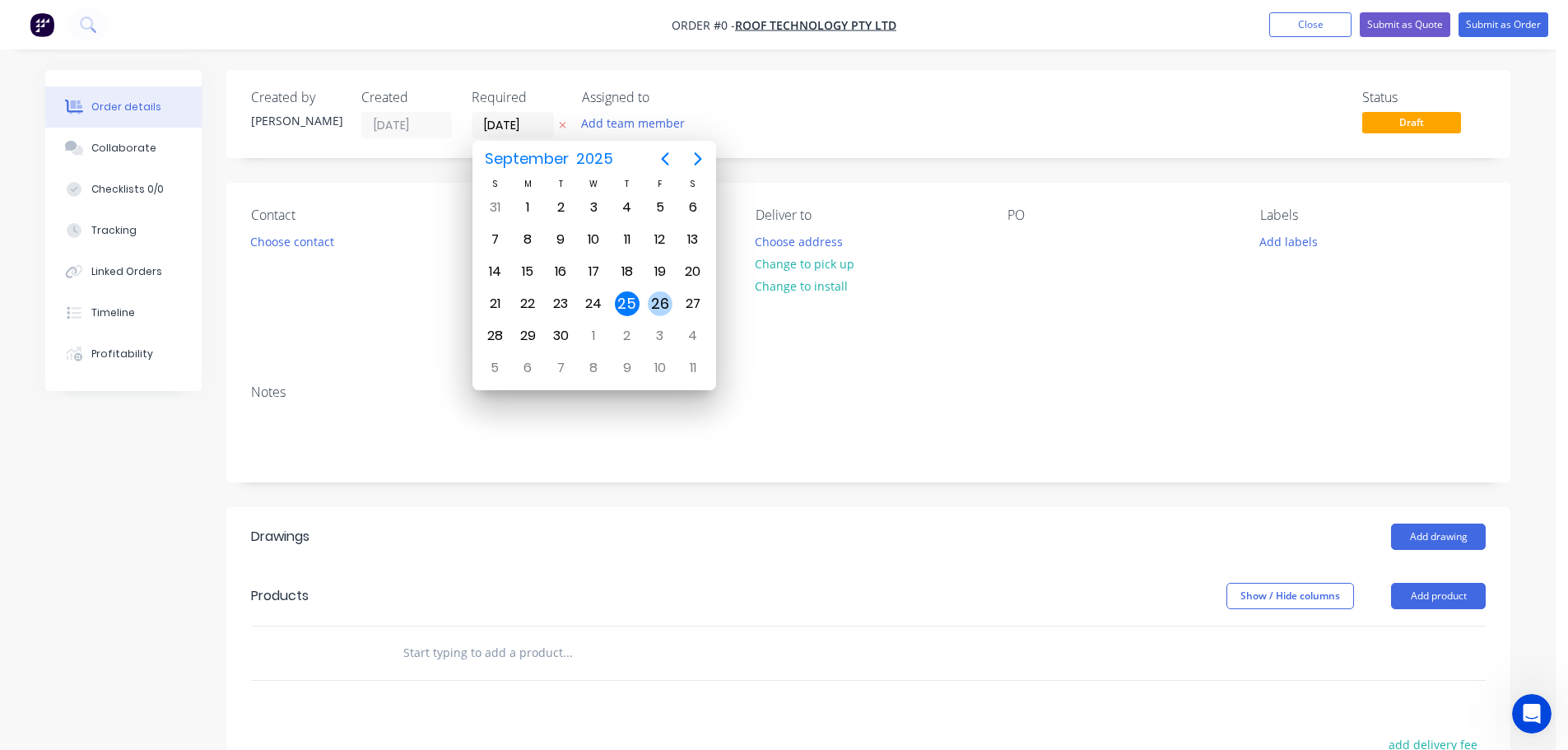
click at [656, 302] on div "26" at bounding box center [659, 303] width 25 height 25
type input "[DATE]"
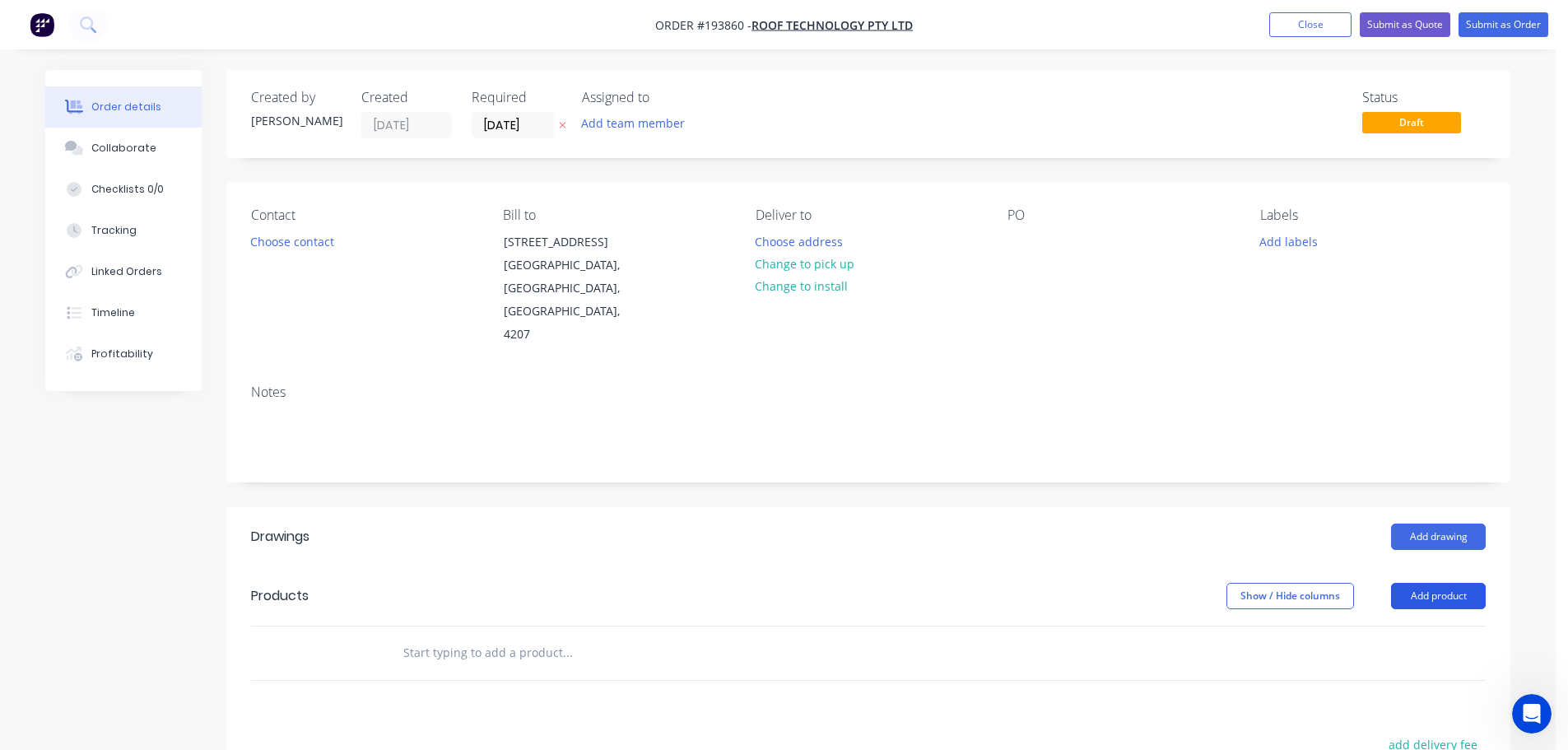
click at [1448, 583] on button "Add product" at bounding box center [1438, 596] width 94 height 27
click at [1392, 626] on div "Product catalogue" at bounding box center [1408, 638] width 127 height 24
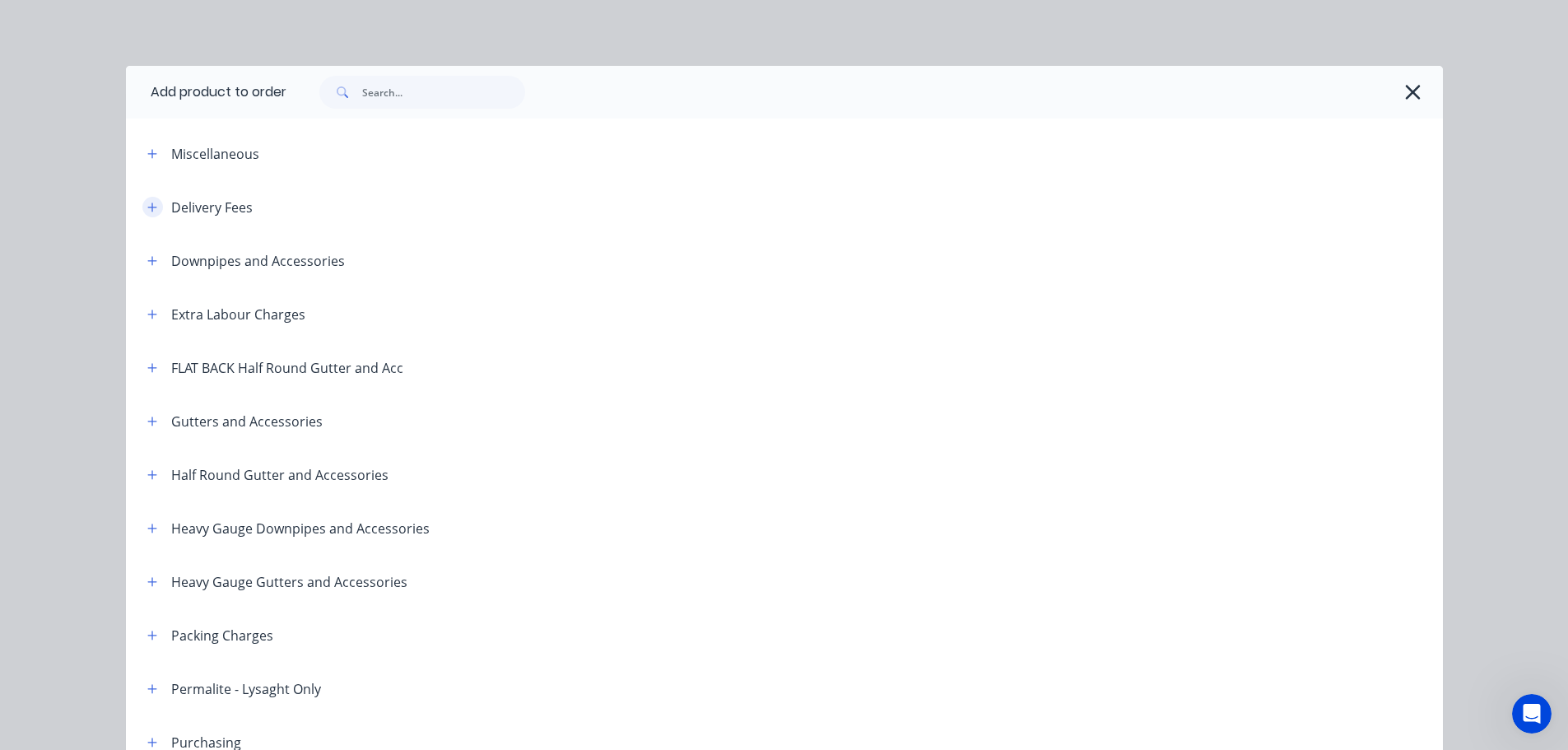
click at [142, 205] on button "button" at bounding box center [152, 207] width 21 height 21
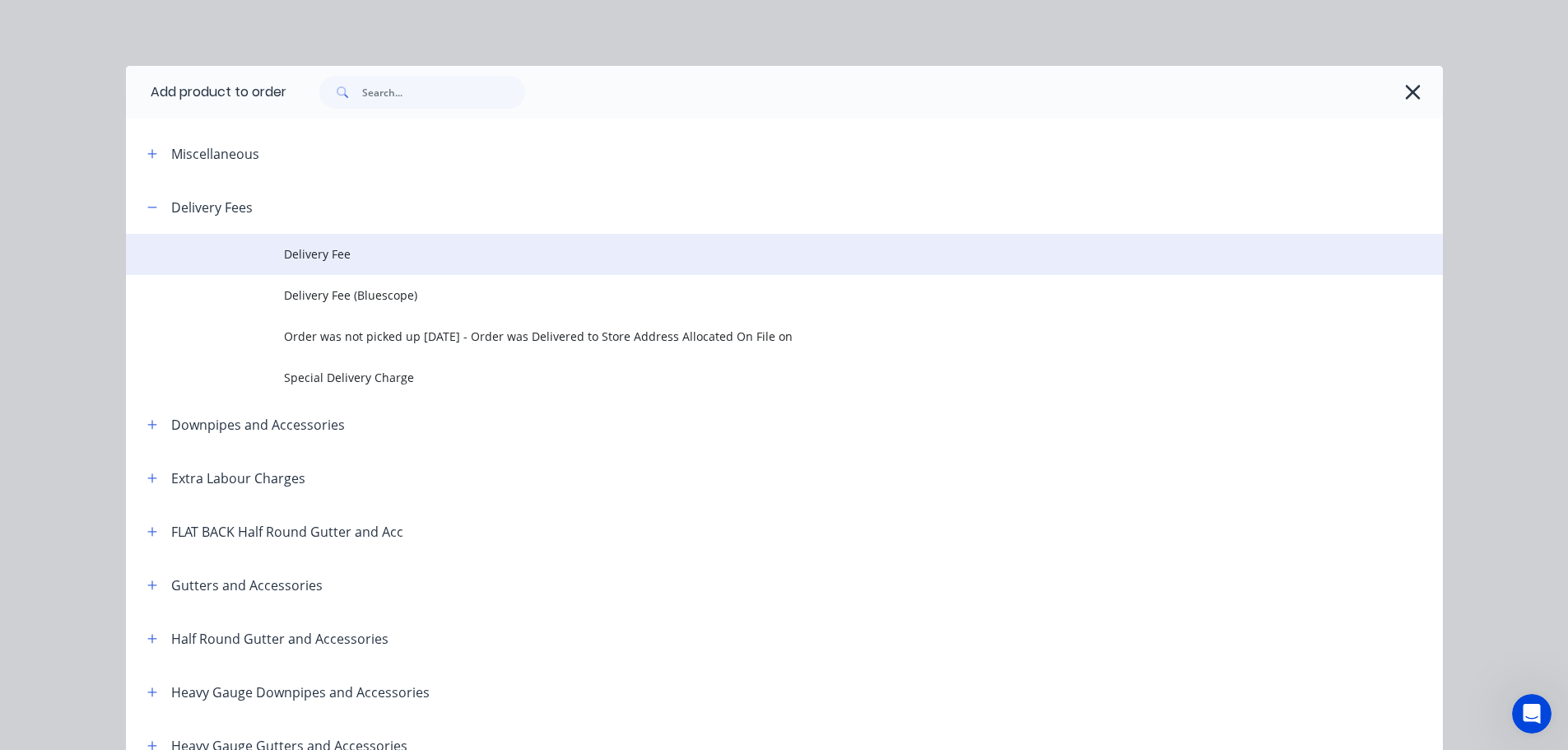
click at [309, 257] on span "Delivery Fee" at bounding box center [747, 253] width 927 height 17
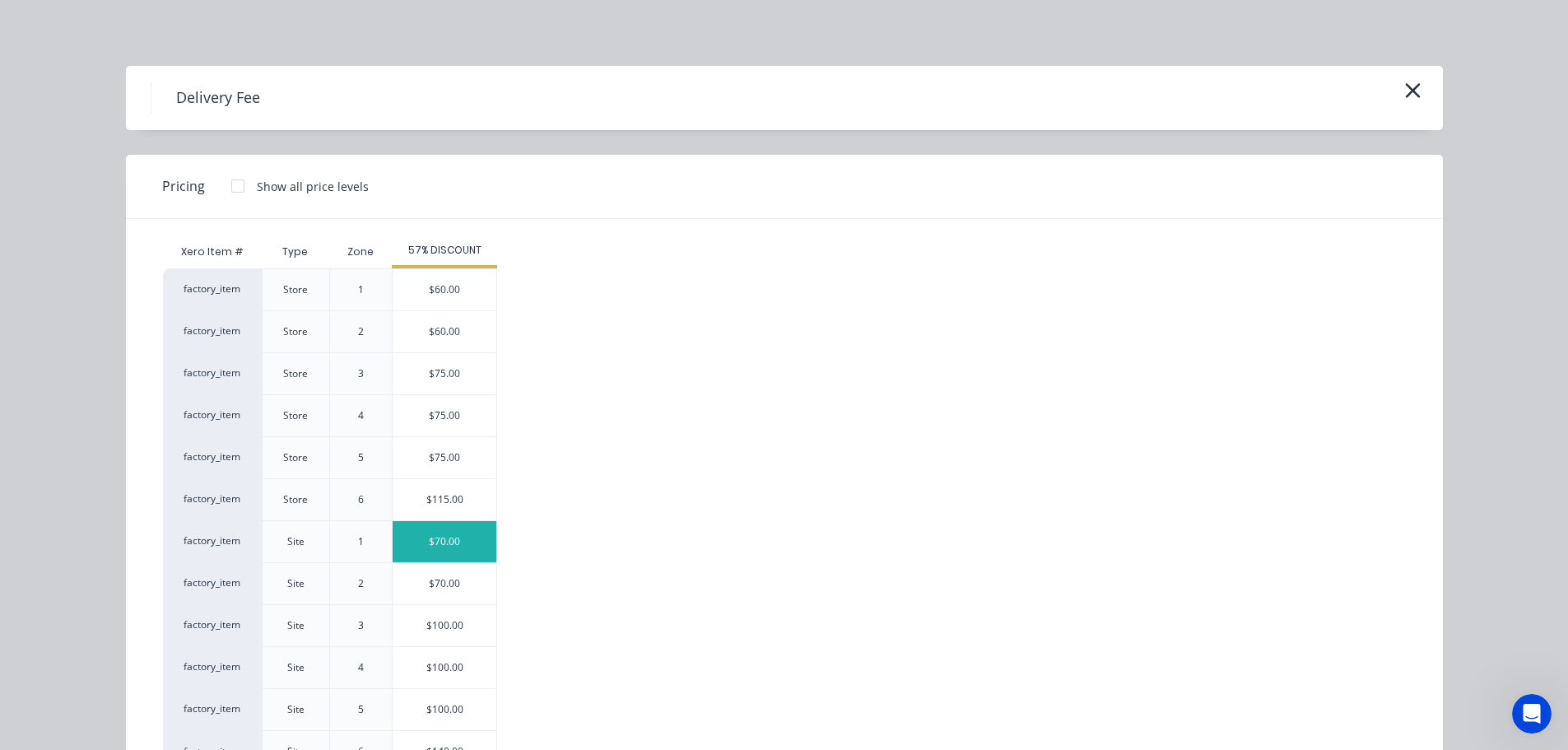
click at [435, 539] on div "$70.00" at bounding box center [444, 541] width 103 height 41
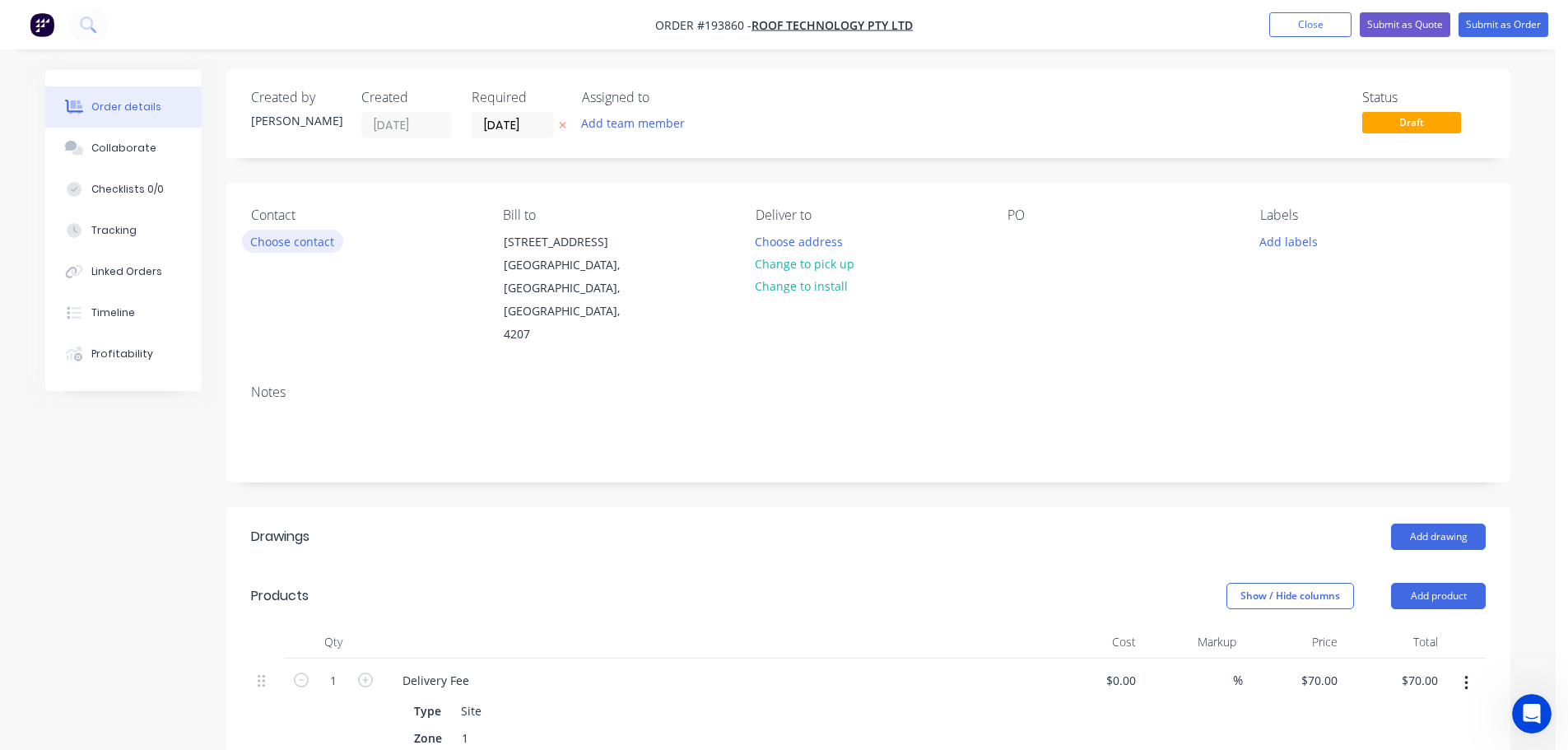
click at [267, 247] on button "Choose contact" at bounding box center [293, 240] width 101 height 22
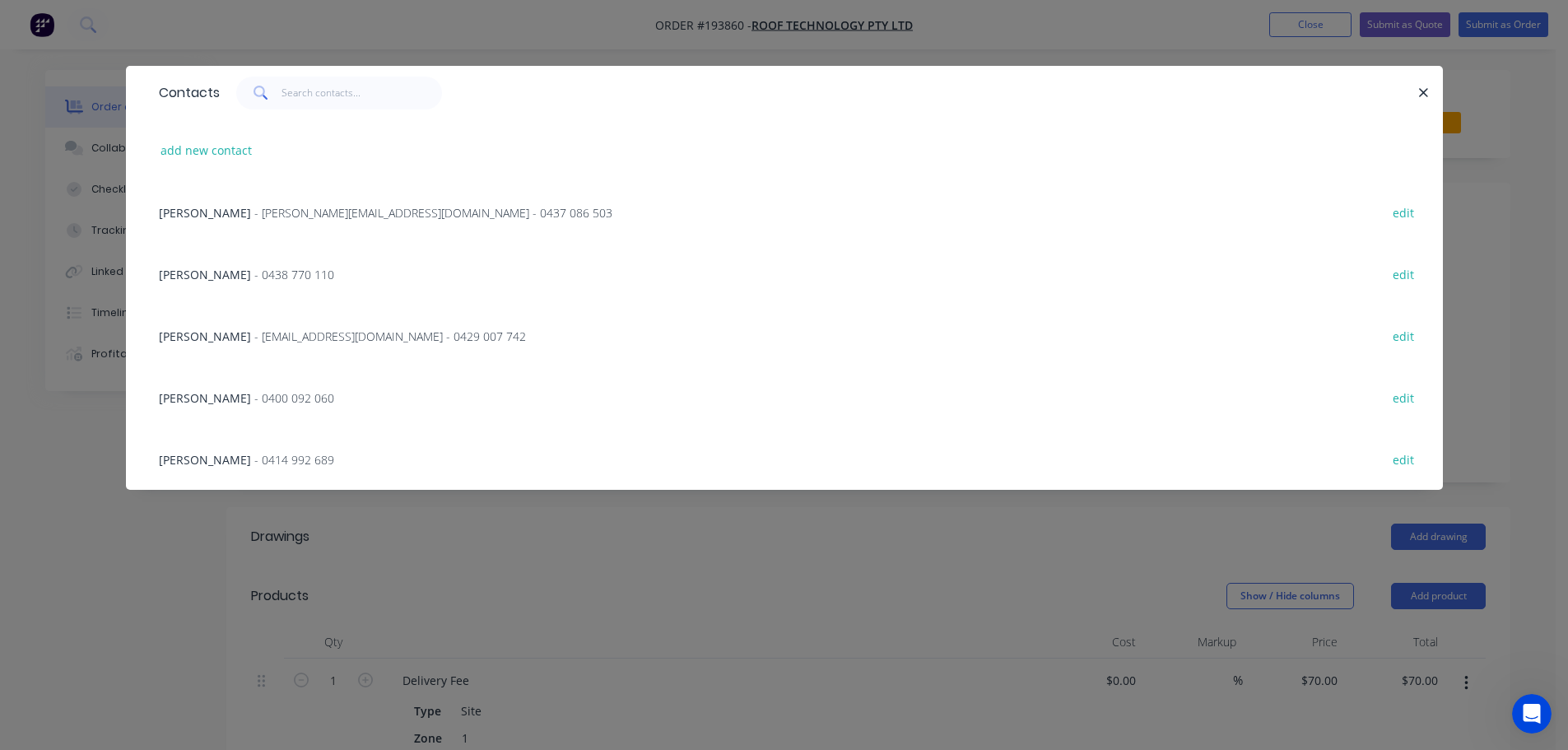
click at [286, 335] on span "- [EMAIL_ADDRESS][DOMAIN_NAME] - 0429 007 742" at bounding box center [390, 337] width 272 height 16
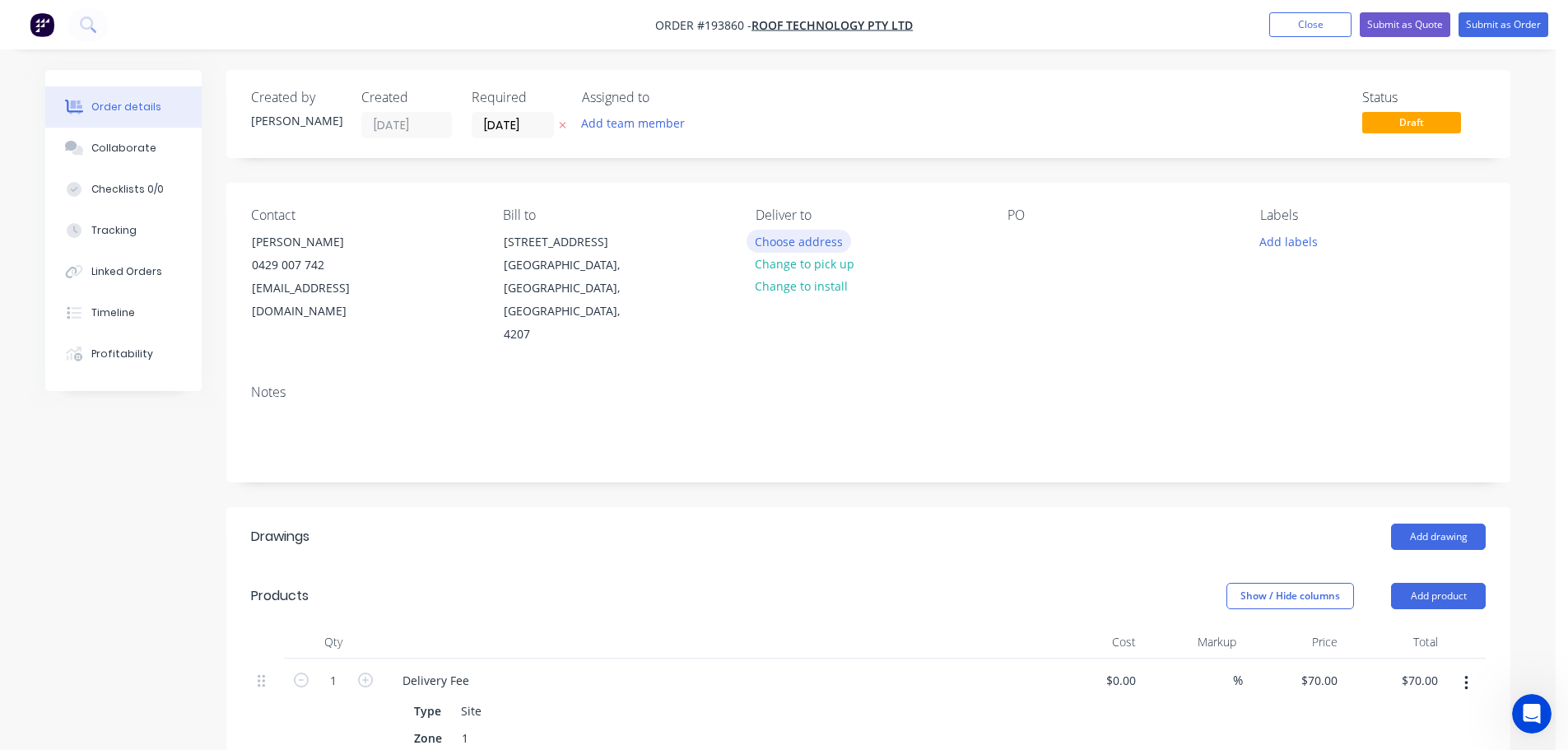
click at [798, 243] on button "Choose address" at bounding box center [799, 240] width 105 height 22
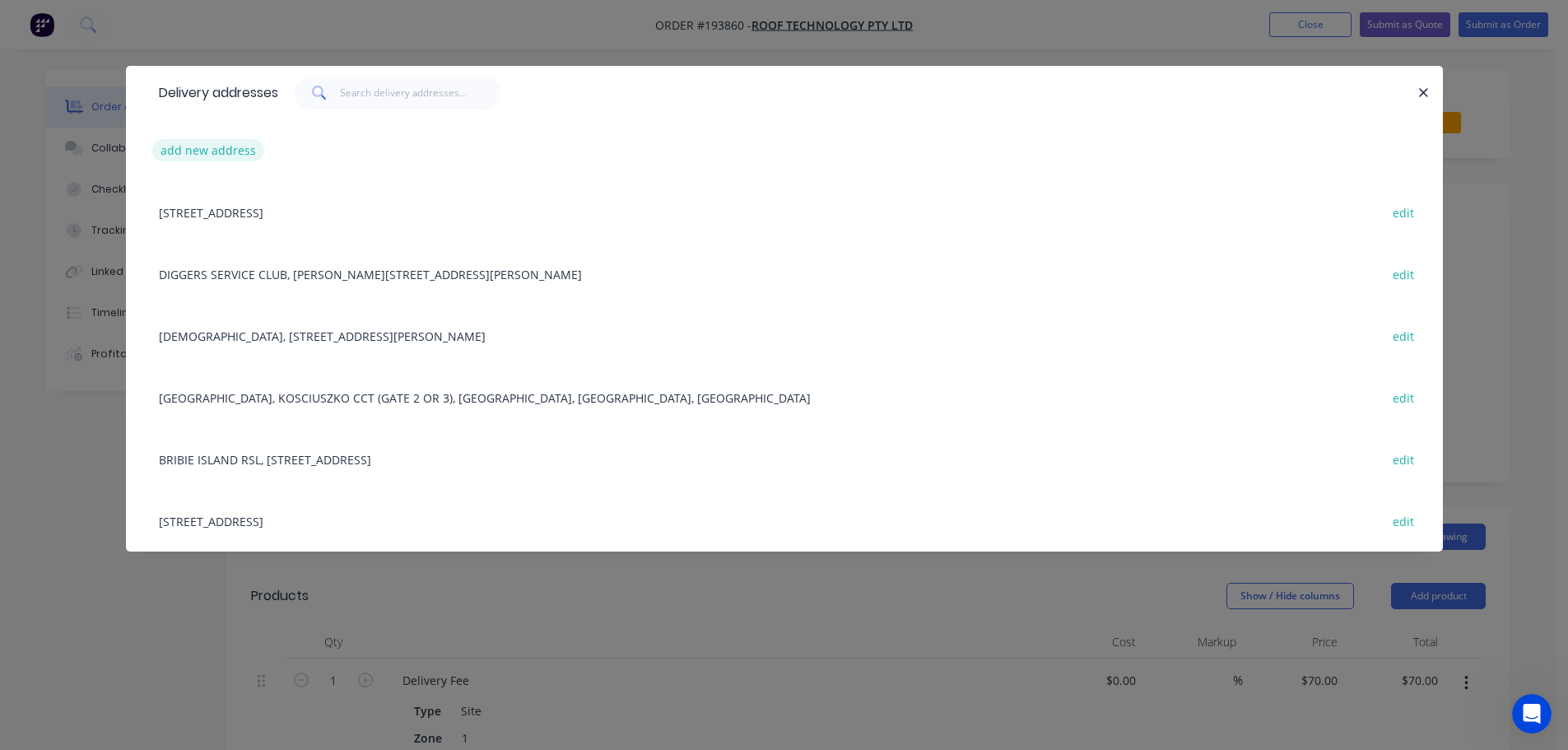
click at [183, 144] on button "add new address" at bounding box center [209, 150] width 113 height 22
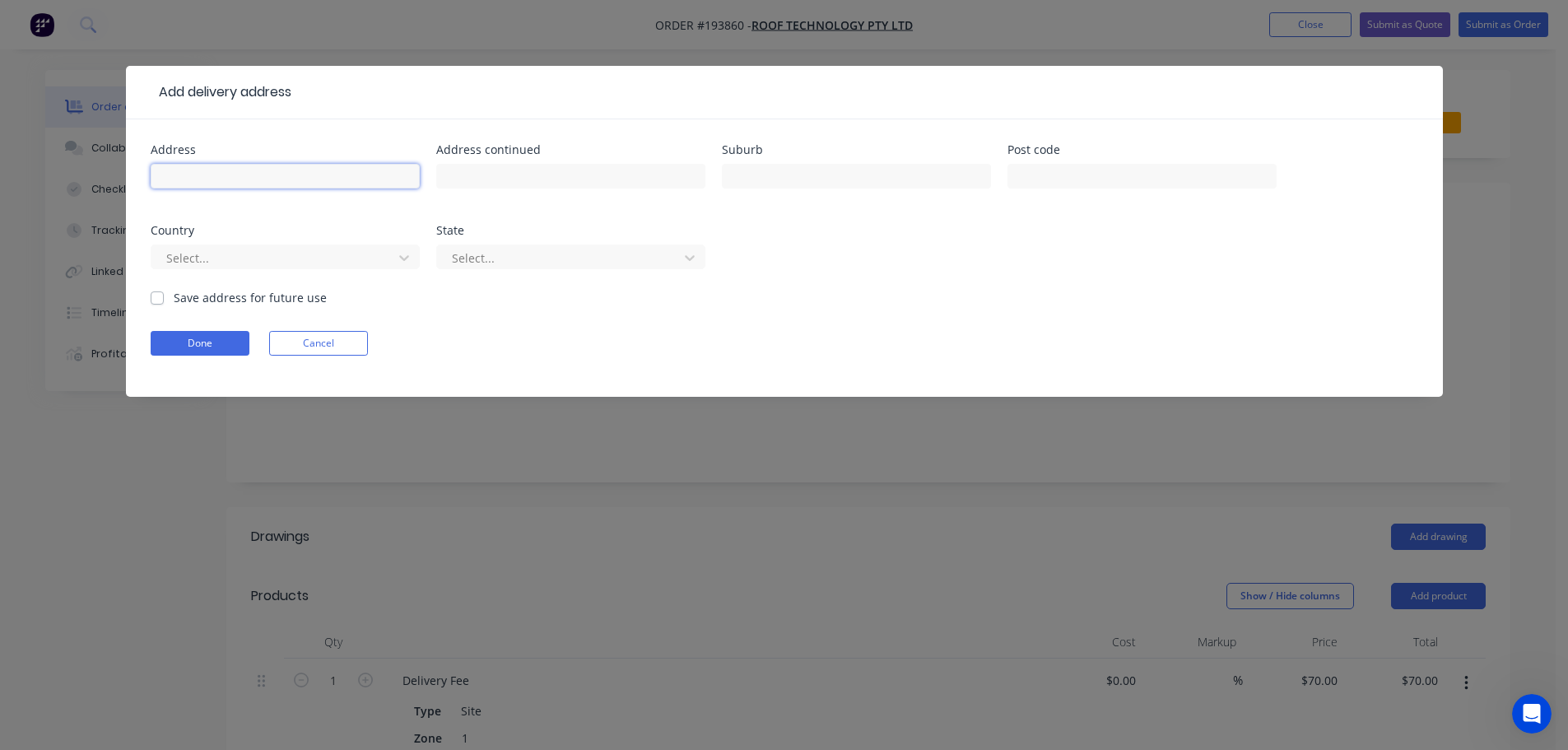
click at [167, 183] on input "text" at bounding box center [285, 176] width 269 height 25
type input "[STREET_ADDRESS]"
type input "Greenbank"
click button "Done" at bounding box center [200, 343] width 98 height 25
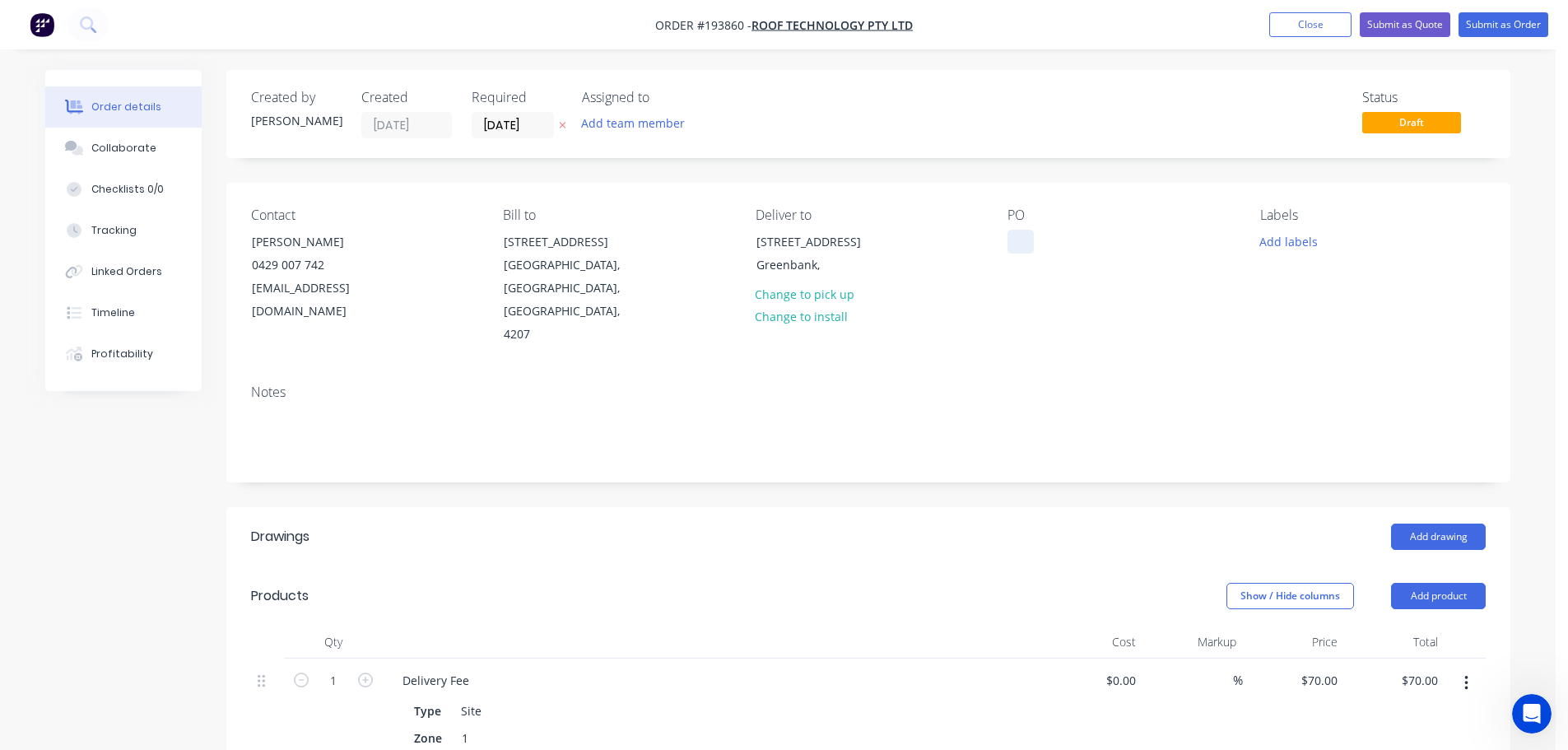
click at [1025, 237] on div at bounding box center [1021, 241] width 27 height 24
click at [1443, 508] on header "Drawings Add drawing" at bounding box center [868, 537] width 1284 height 60
click at [1432, 524] on button "Add drawing" at bounding box center [1438, 536] width 94 height 27
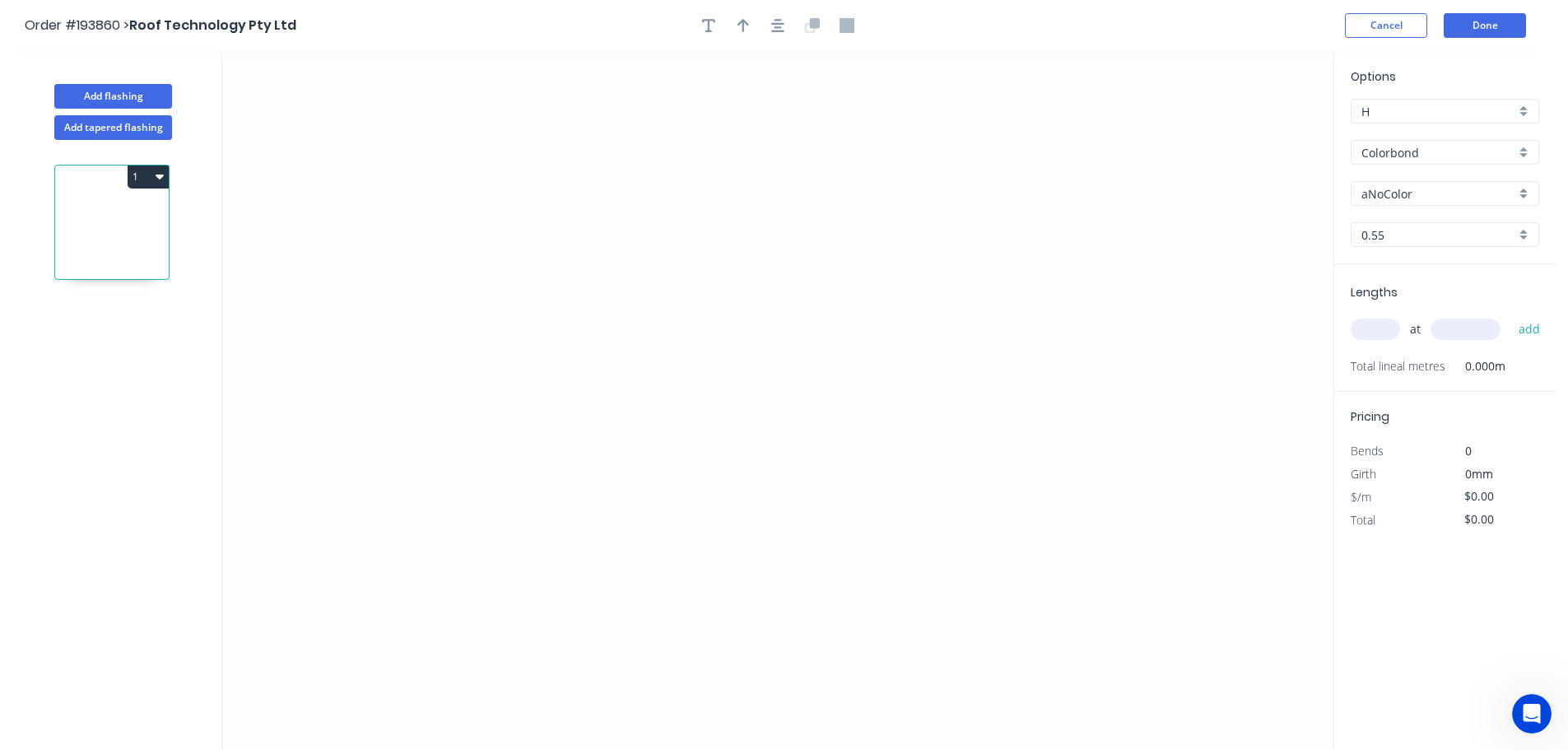
click at [1386, 192] on input "aNoColor" at bounding box center [1438, 194] width 154 height 17
click at [1399, 364] on div "Surfmist" at bounding box center [1445, 365] width 187 height 29
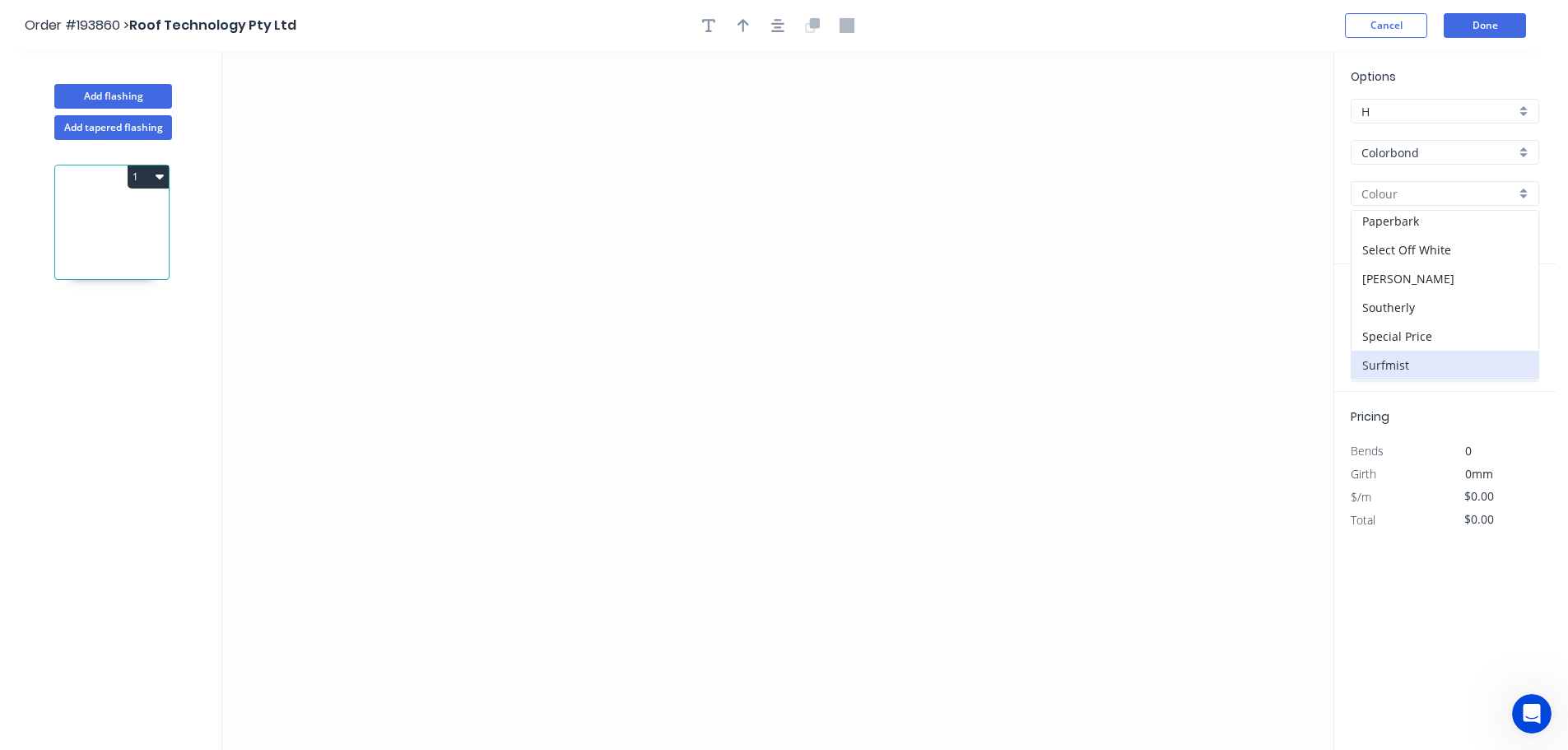
type input "Surfmist"
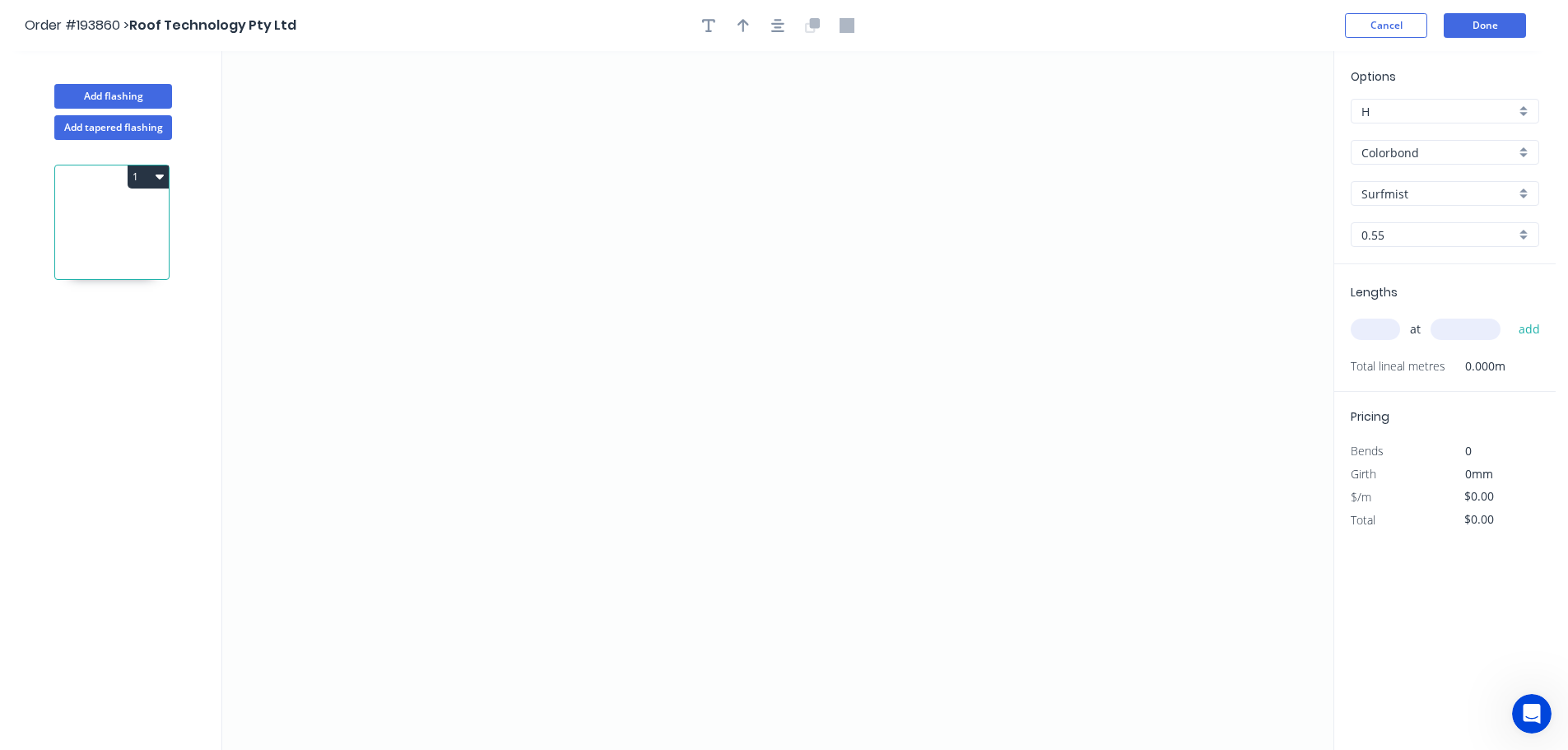
click at [1380, 330] on input "text" at bounding box center [1375, 330] width 50 height 22
type input "1"
type input "5000"
click at [1510, 315] on button "add" at bounding box center [1529, 329] width 39 height 28
click at [553, 148] on icon "0" at bounding box center [778, 400] width 1111 height 699
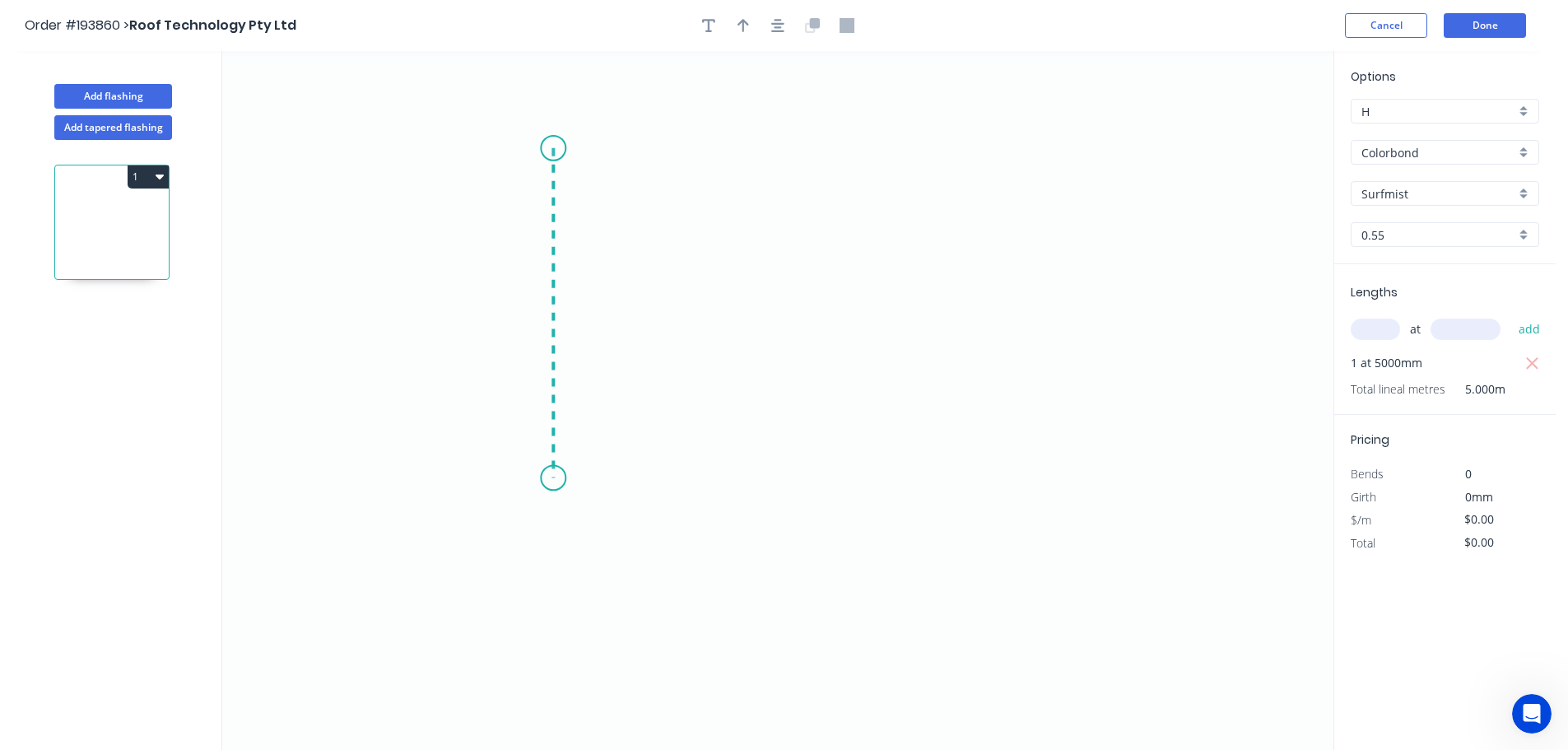
click at [557, 479] on icon "0" at bounding box center [778, 400] width 1111 height 699
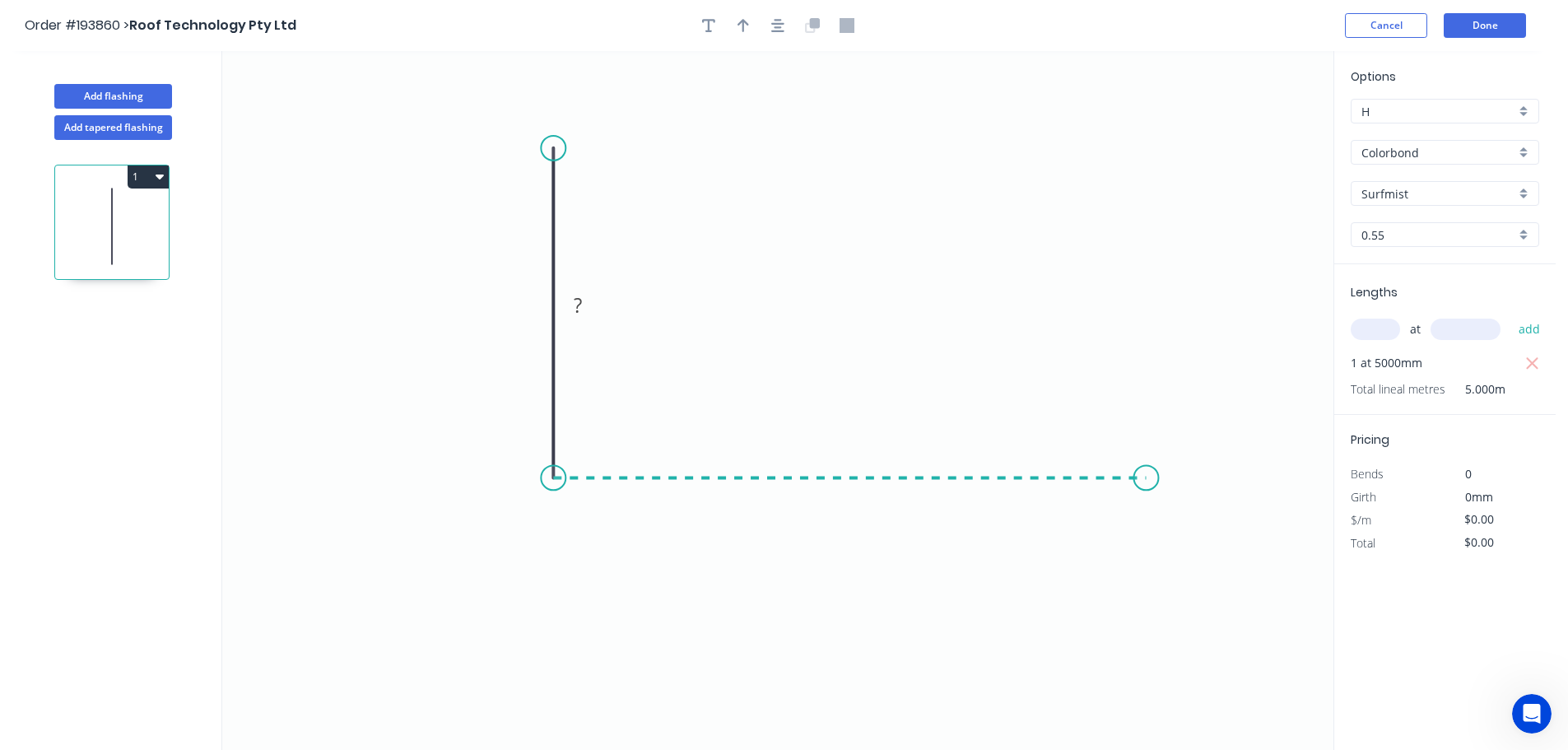
click at [1147, 493] on icon "0 ?" at bounding box center [778, 400] width 1111 height 699
click at [1239, 575] on icon "0 ? ?" at bounding box center [778, 400] width 1111 height 699
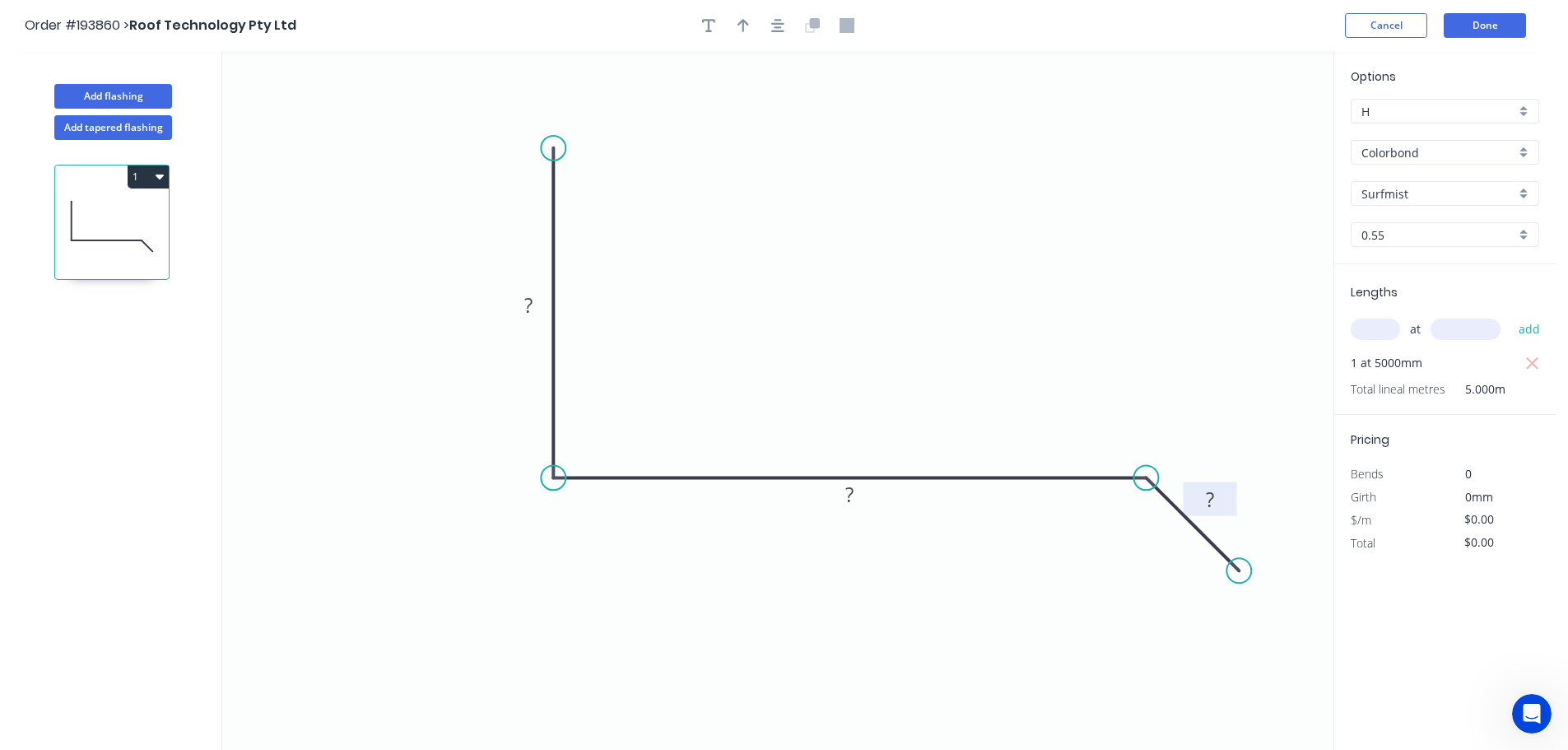
click at [1215, 501] on rect at bounding box center [1210, 500] width 33 height 23
click at [737, 28] on button "button" at bounding box center [743, 25] width 25 height 25
type input "$12.06"
click at [1252, 129] on icon at bounding box center [1250, 114] width 15 height 53
drag, startPoint x: 1252, startPoint y: 129, endPoint x: 828, endPoint y: 249, distance: 440.7
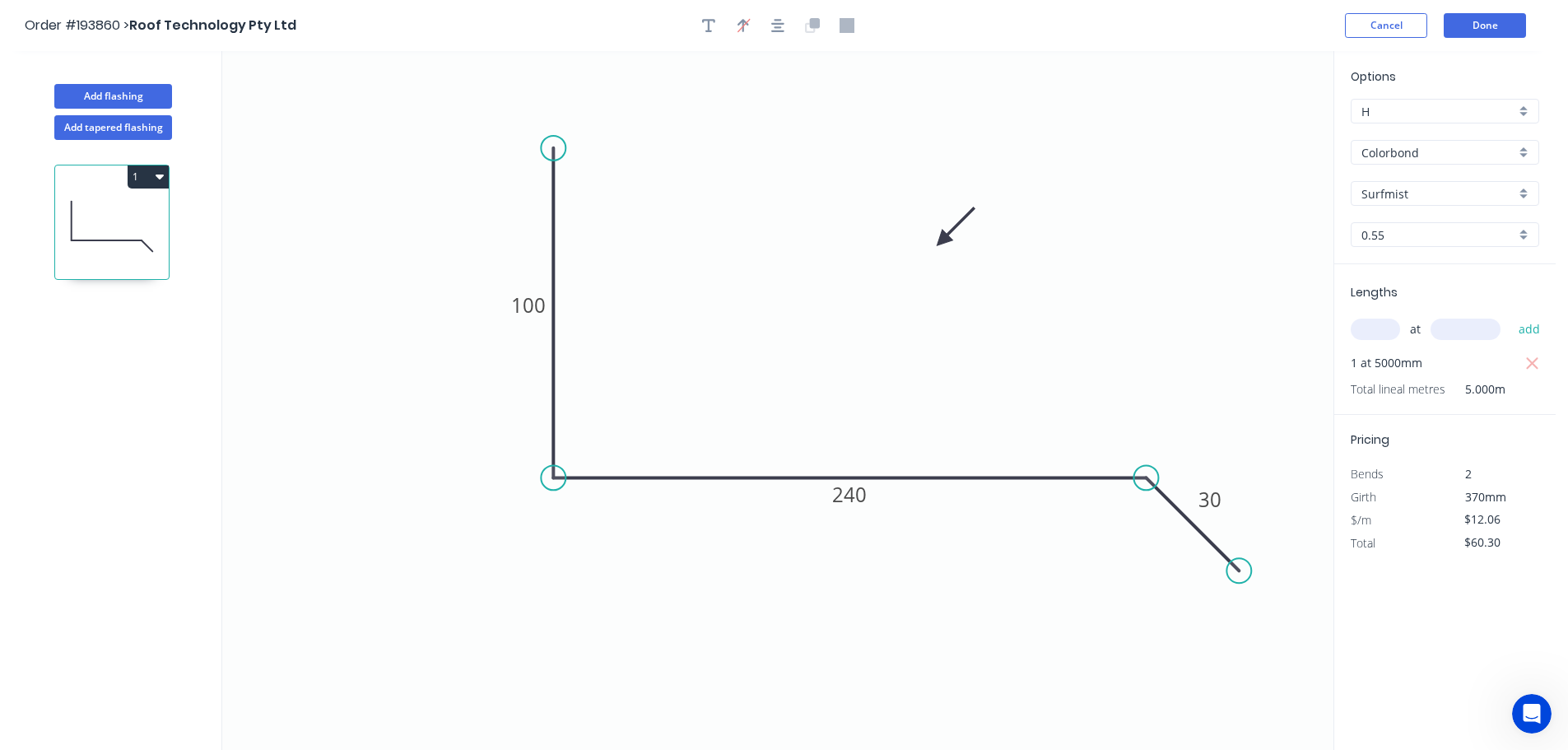
click at [931, 248] on icon at bounding box center [955, 227] width 48 height 48
click at [145, 176] on button "1" at bounding box center [147, 177] width 41 height 23
click at [80, 220] on div "Duplicate" at bounding box center [90, 218] width 127 height 24
type input "$0.00"
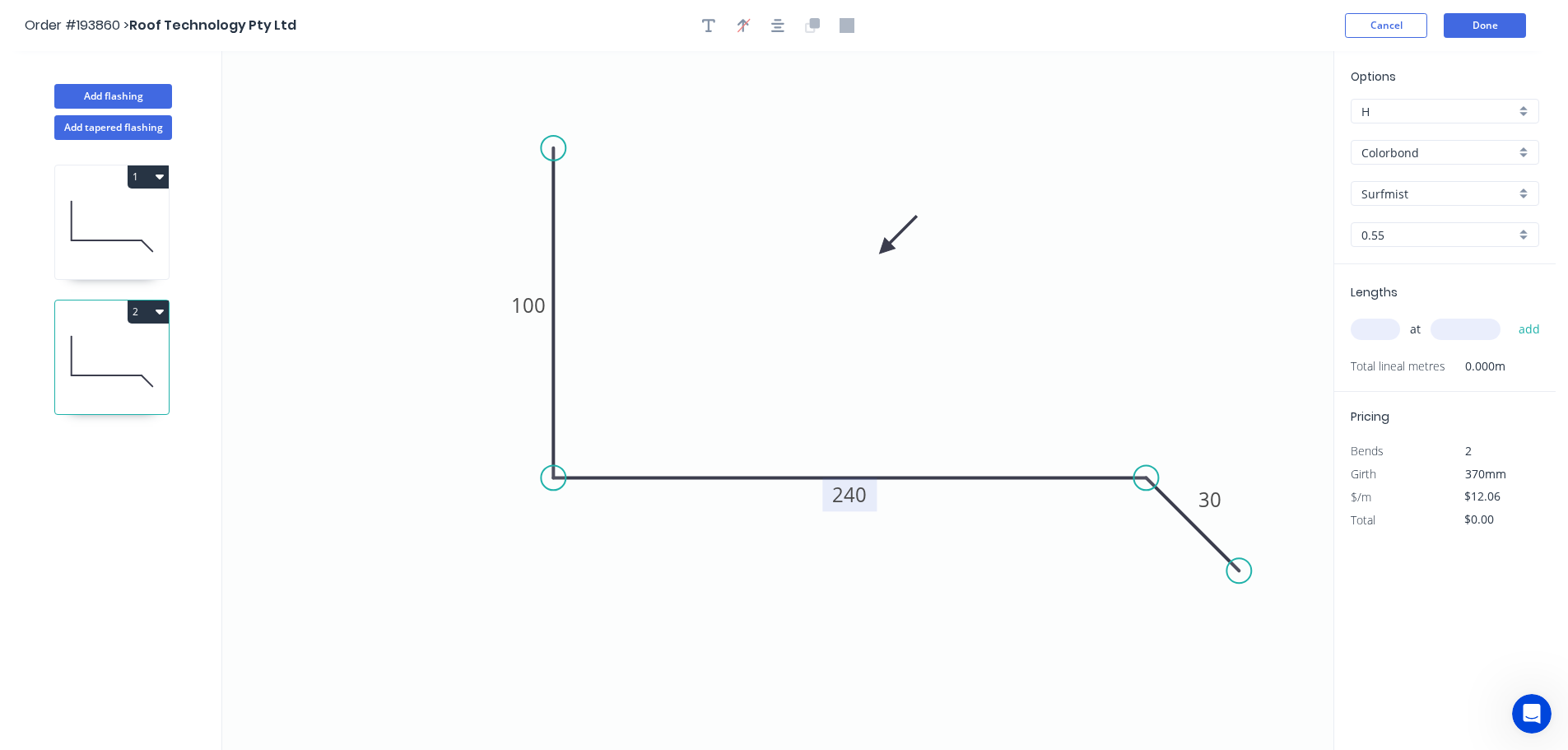
click at [853, 494] on tspan "240" at bounding box center [849, 494] width 35 height 27
click at [1391, 327] on input "text" at bounding box center [1375, 330] width 50 height 22
type input "$14.04"
type input "1"
type input "6000"
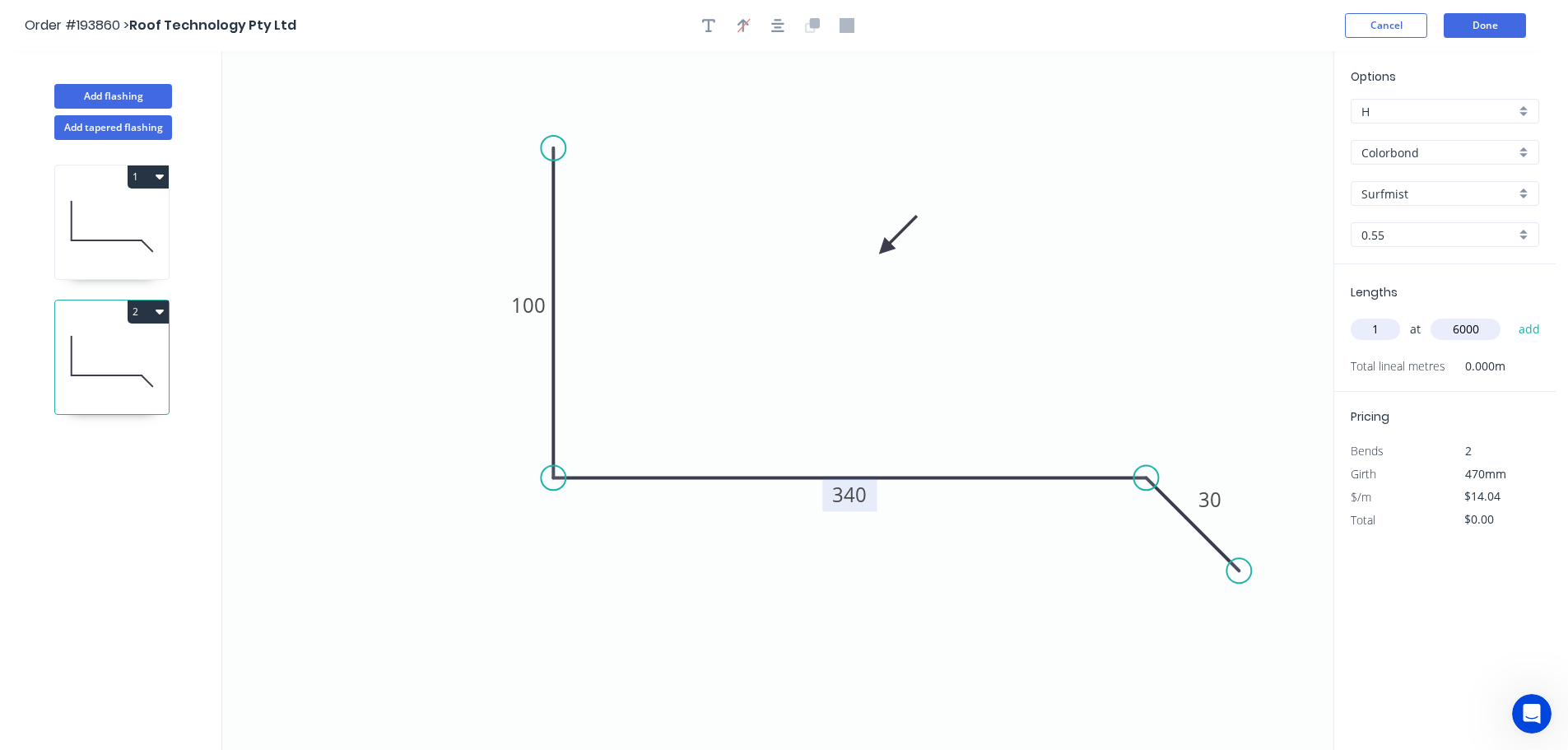
click at [1510, 315] on button "add" at bounding box center [1529, 329] width 39 height 28
type input "$84.24"
click at [106, 86] on button "Add flashing" at bounding box center [113, 96] width 118 height 25
type input "$0.00"
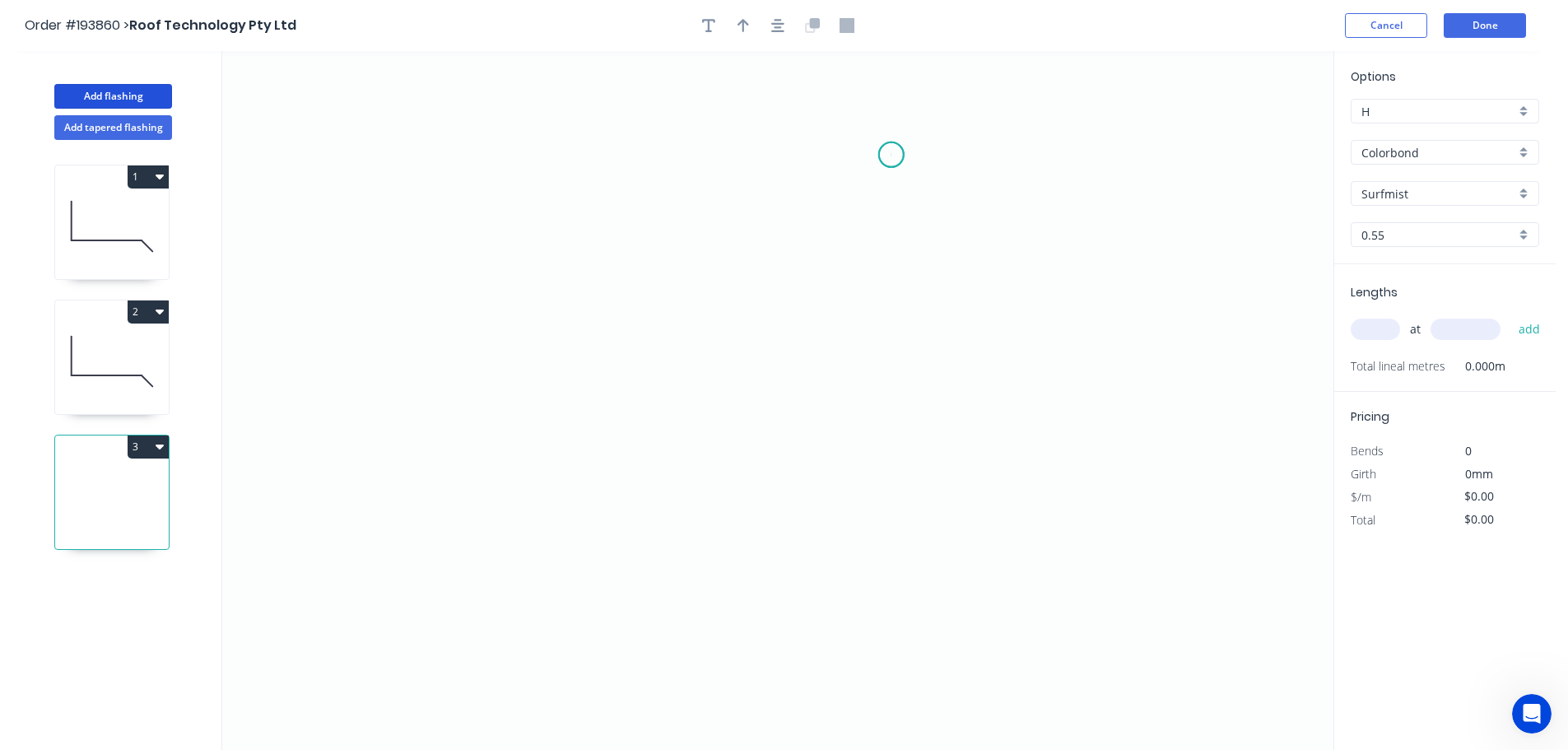
click at [892, 155] on icon "0" at bounding box center [778, 400] width 1111 height 699
click at [744, 148] on icon "0" at bounding box center [778, 400] width 1111 height 699
click at [750, 631] on icon "0 ?" at bounding box center [778, 400] width 1111 height 699
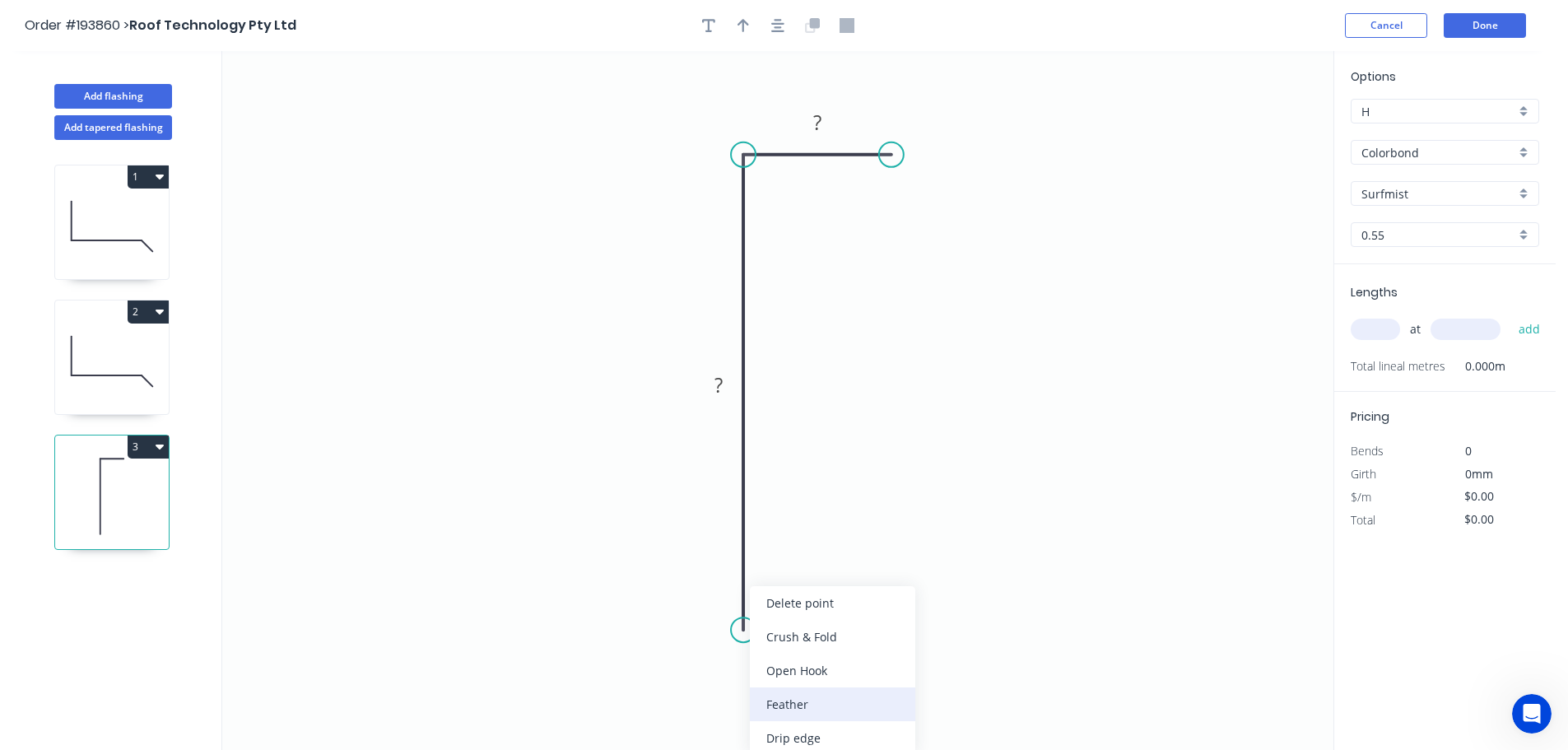
click at [785, 710] on div "Feather" at bounding box center [832, 704] width 166 height 34
drag, startPoint x: 733, startPoint y: 591, endPoint x: 691, endPoint y: 589, distance: 42.0
click at [694, 589] on rect at bounding box center [696, 601] width 65 height 34
click at [681, 599] on tspan "15" at bounding box center [679, 598] width 23 height 27
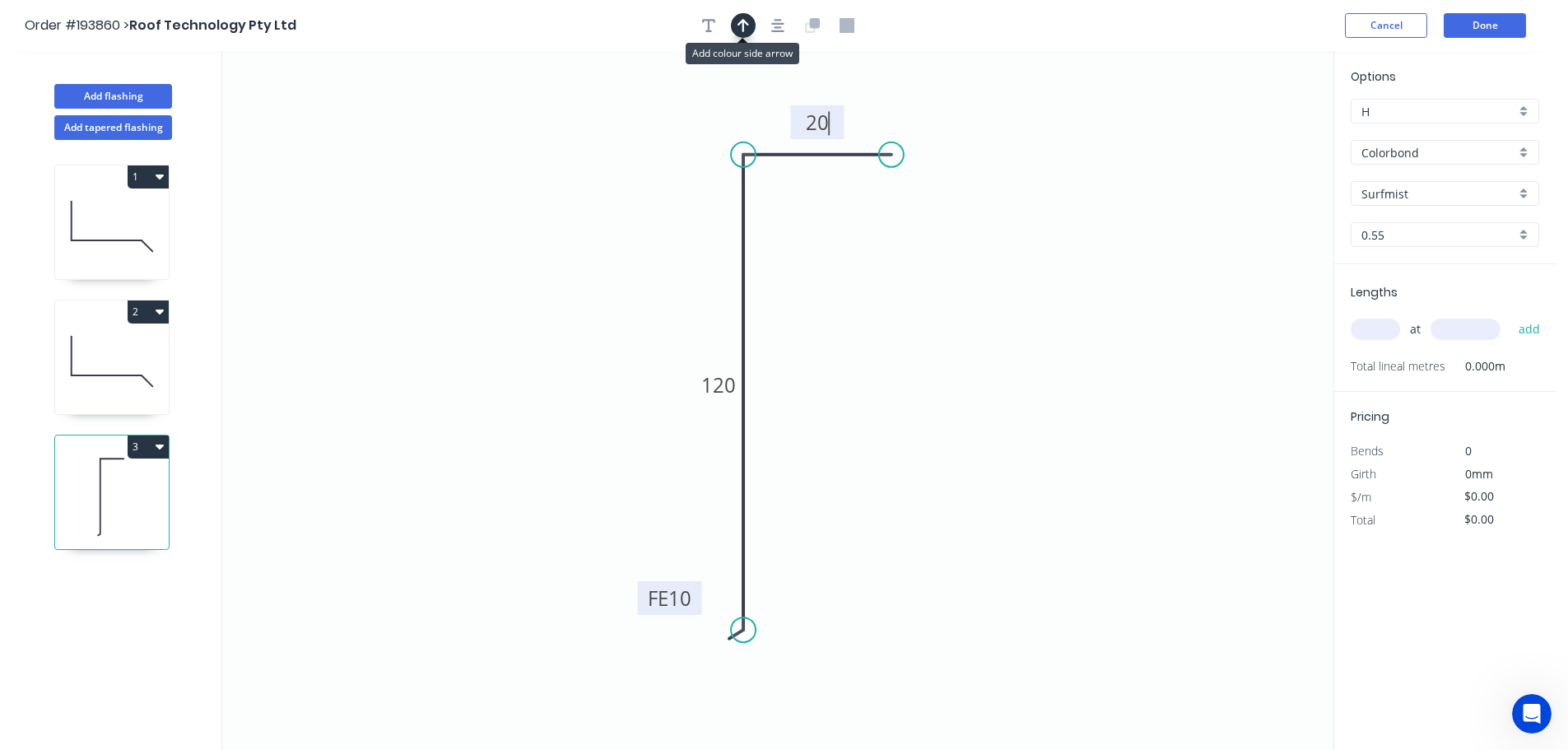
click at [740, 28] on icon "button" at bounding box center [744, 25] width 12 height 15
type input "$8.10"
click at [1250, 127] on icon at bounding box center [1249, 108] width 15 height 53
click at [1253, 127] on icon at bounding box center [1249, 108] width 15 height 53
drag, startPoint x: 1253, startPoint y: 122, endPoint x: 954, endPoint y: 338, distance: 368.9
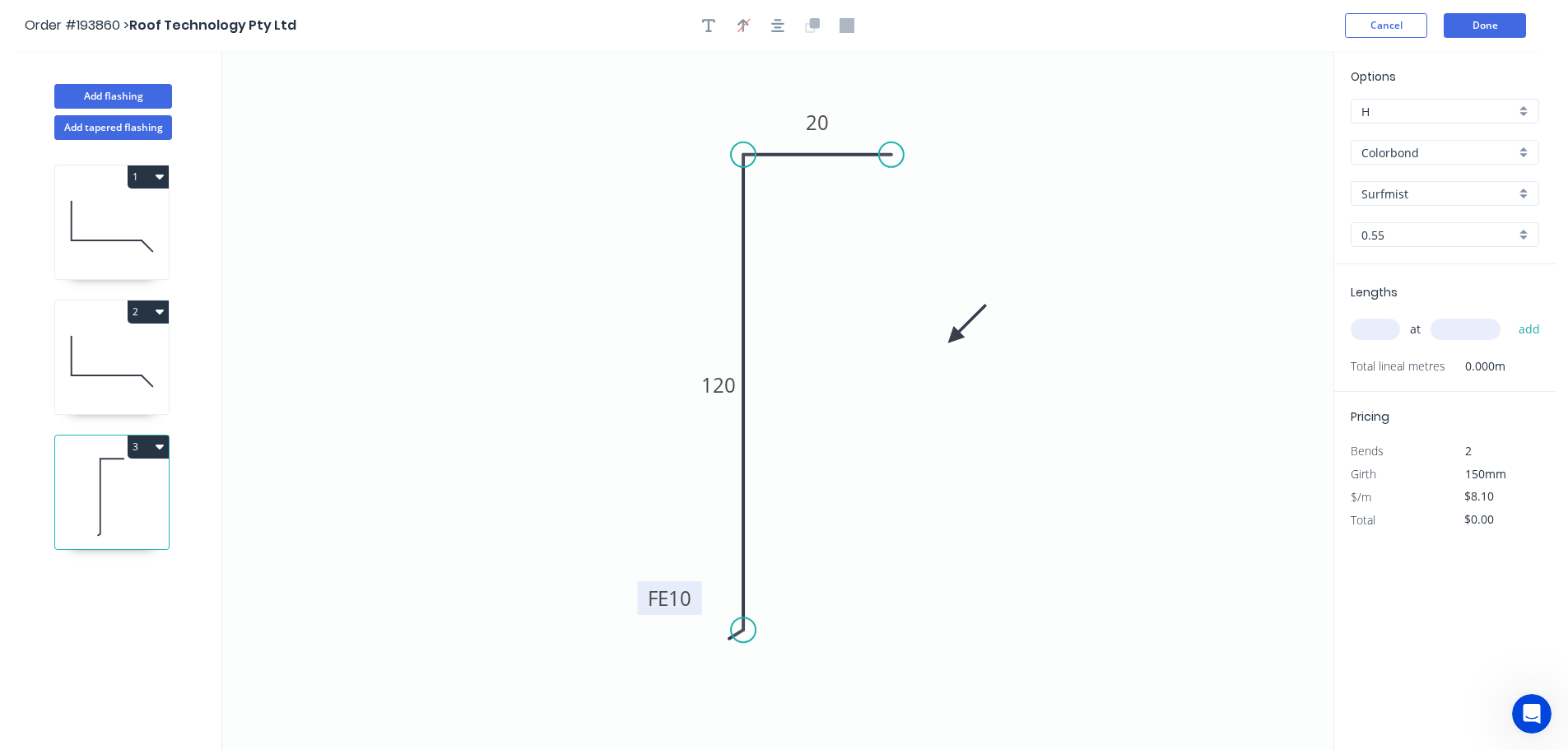
click at [954, 338] on icon at bounding box center [967, 324] width 48 height 48
click at [1376, 326] on input "text" at bounding box center [1375, 330] width 50 height 22
type input "3"
type input "2000"
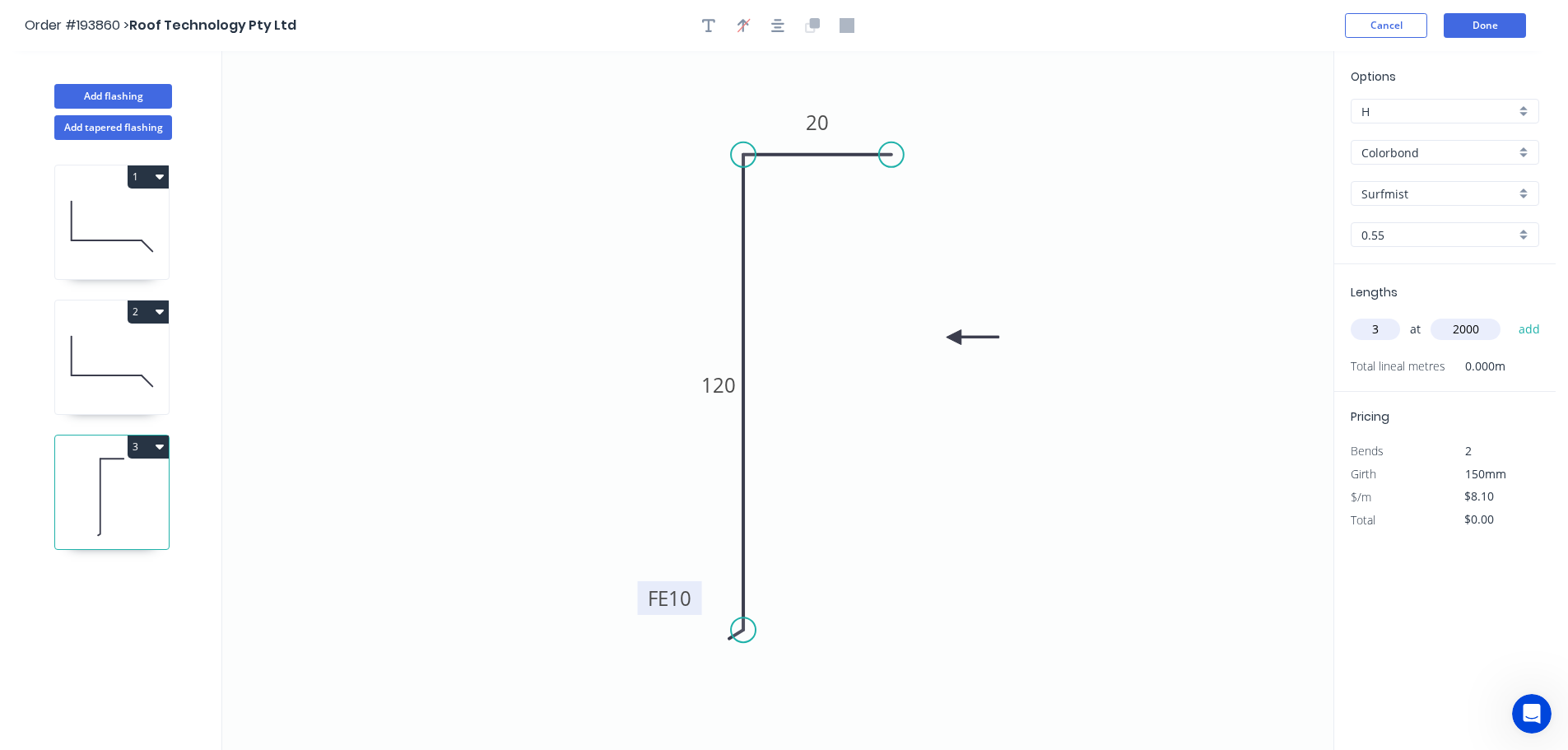
click at [1510, 315] on button "add" at bounding box center [1529, 329] width 39 height 28
click at [142, 448] on button "3" at bounding box center [147, 446] width 41 height 23
click at [63, 485] on div "Duplicate" at bounding box center [90, 488] width 127 height 24
type input "$0.00"
click at [716, 393] on tspan "120" at bounding box center [718, 384] width 35 height 27
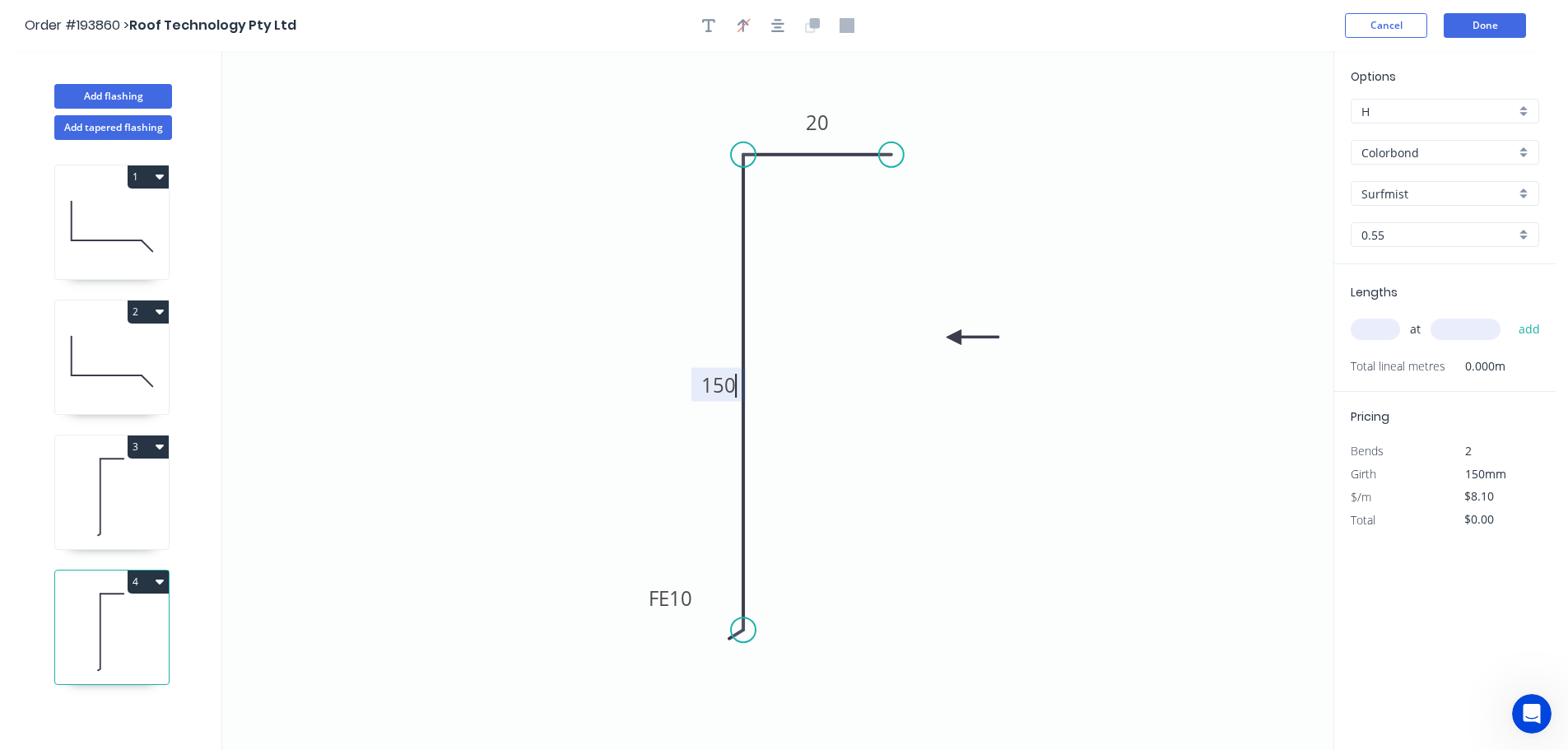
click at [1380, 333] on input "text" at bounding box center [1375, 330] width 50 height 22
type input "2"
type input "2400"
click at [1510, 315] on button "add" at bounding box center [1529, 329] width 39 height 28
type input "$38.88"
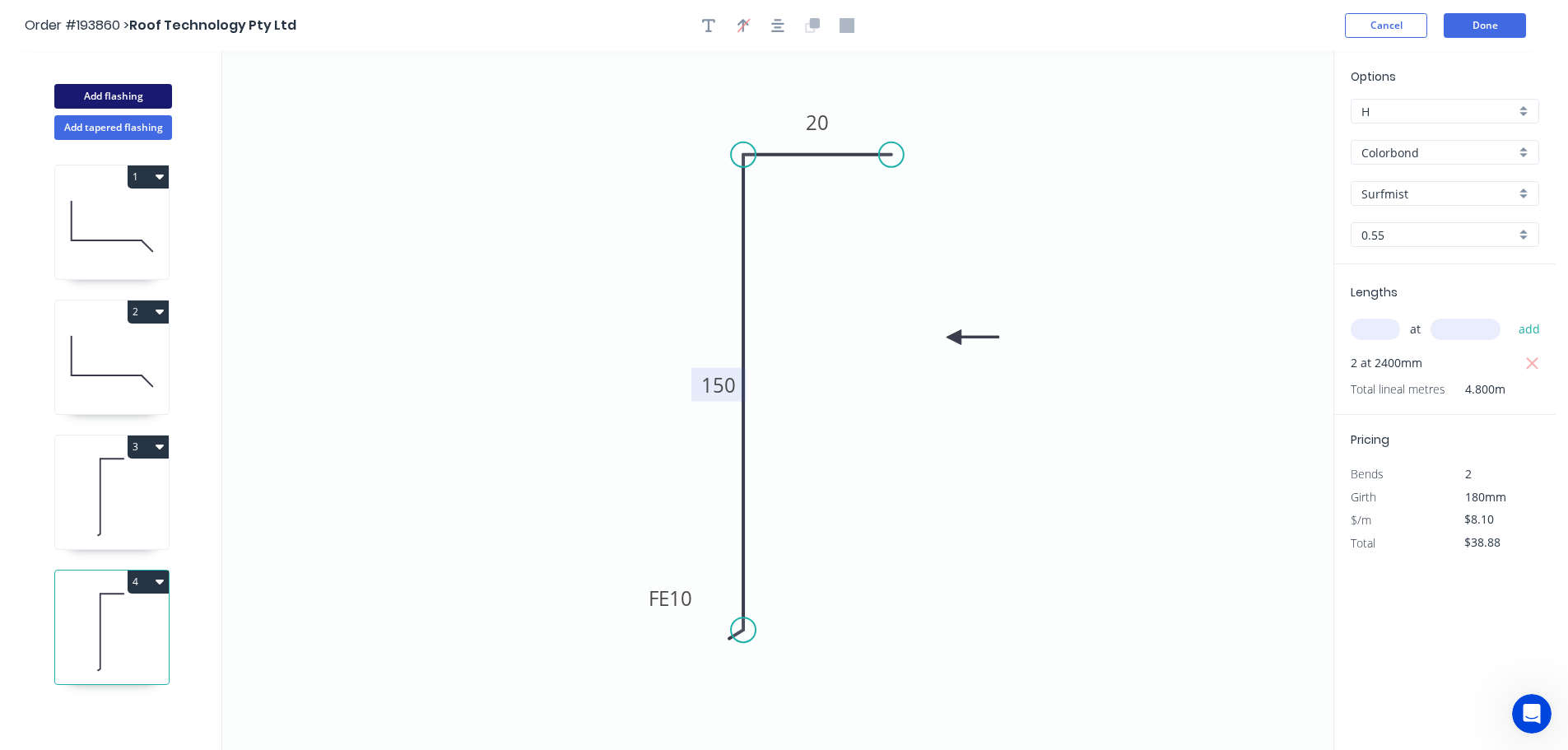
click at [132, 89] on button "Add flashing" at bounding box center [113, 96] width 118 height 25
type input "$0.00"
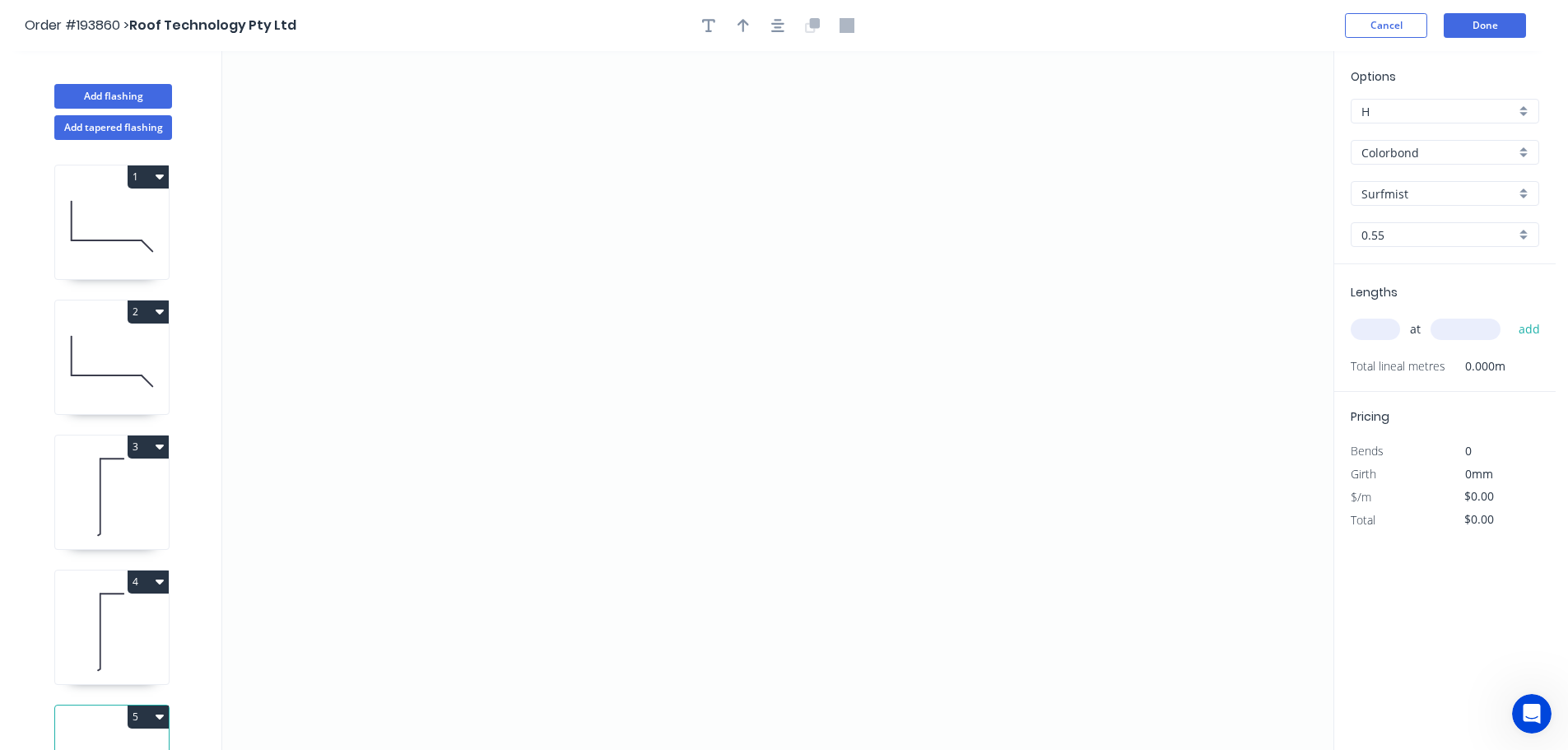
click at [1386, 192] on input "Surfmist" at bounding box center [1438, 194] width 154 height 17
click at [1386, 345] on div "Dune" at bounding box center [1445, 344] width 187 height 29
type input "Dune"
click at [1379, 333] on input "text" at bounding box center [1375, 330] width 50 height 22
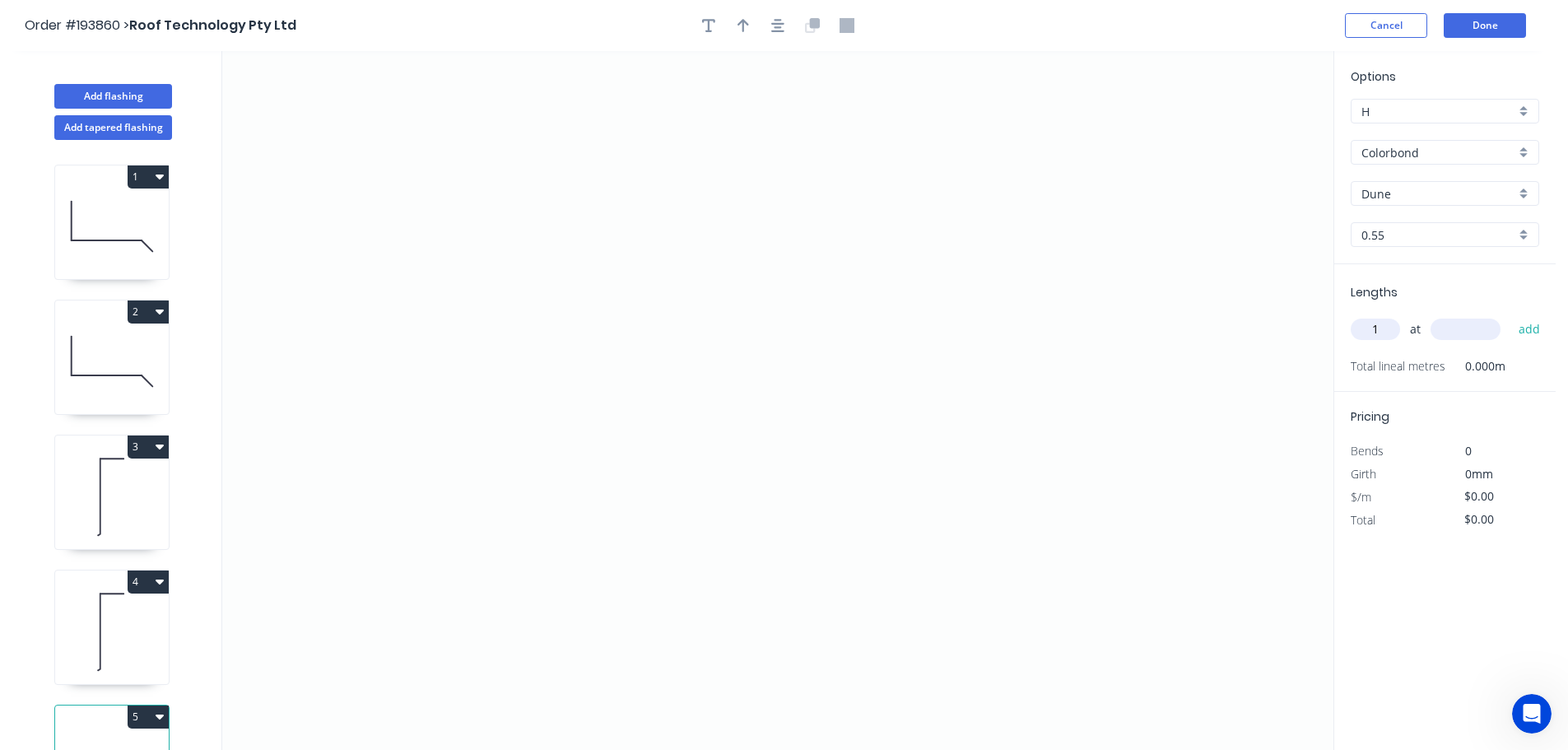
type input "1"
type input "1000"
click at [1510, 315] on button "add" at bounding box center [1529, 329] width 39 height 28
click at [519, 264] on icon "0" at bounding box center [778, 400] width 1111 height 699
click at [526, 440] on icon "0" at bounding box center [778, 400] width 1111 height 699
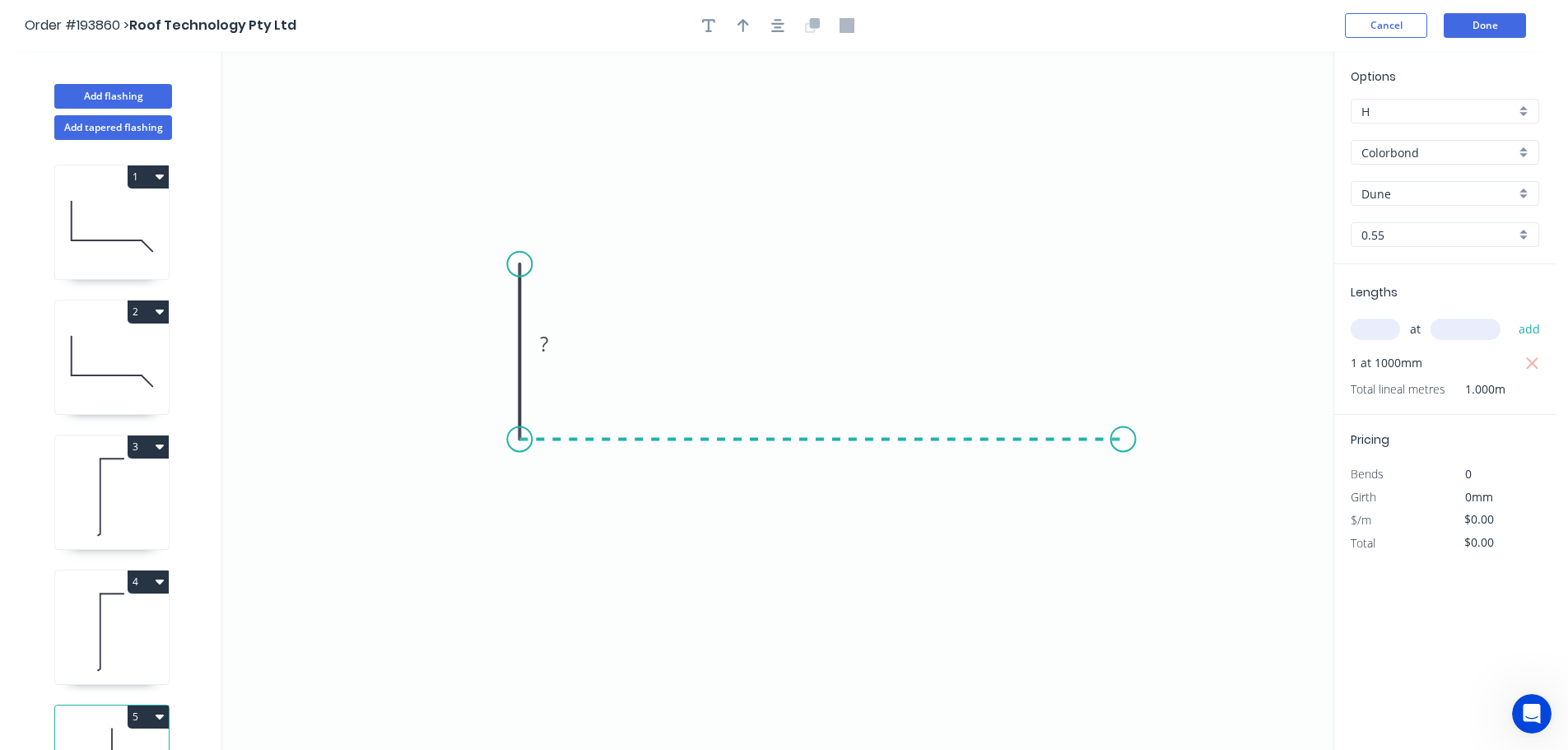
click at [1123, 461] on icon "0 ?" at bounding box center [778, 400] width 1111 height 699
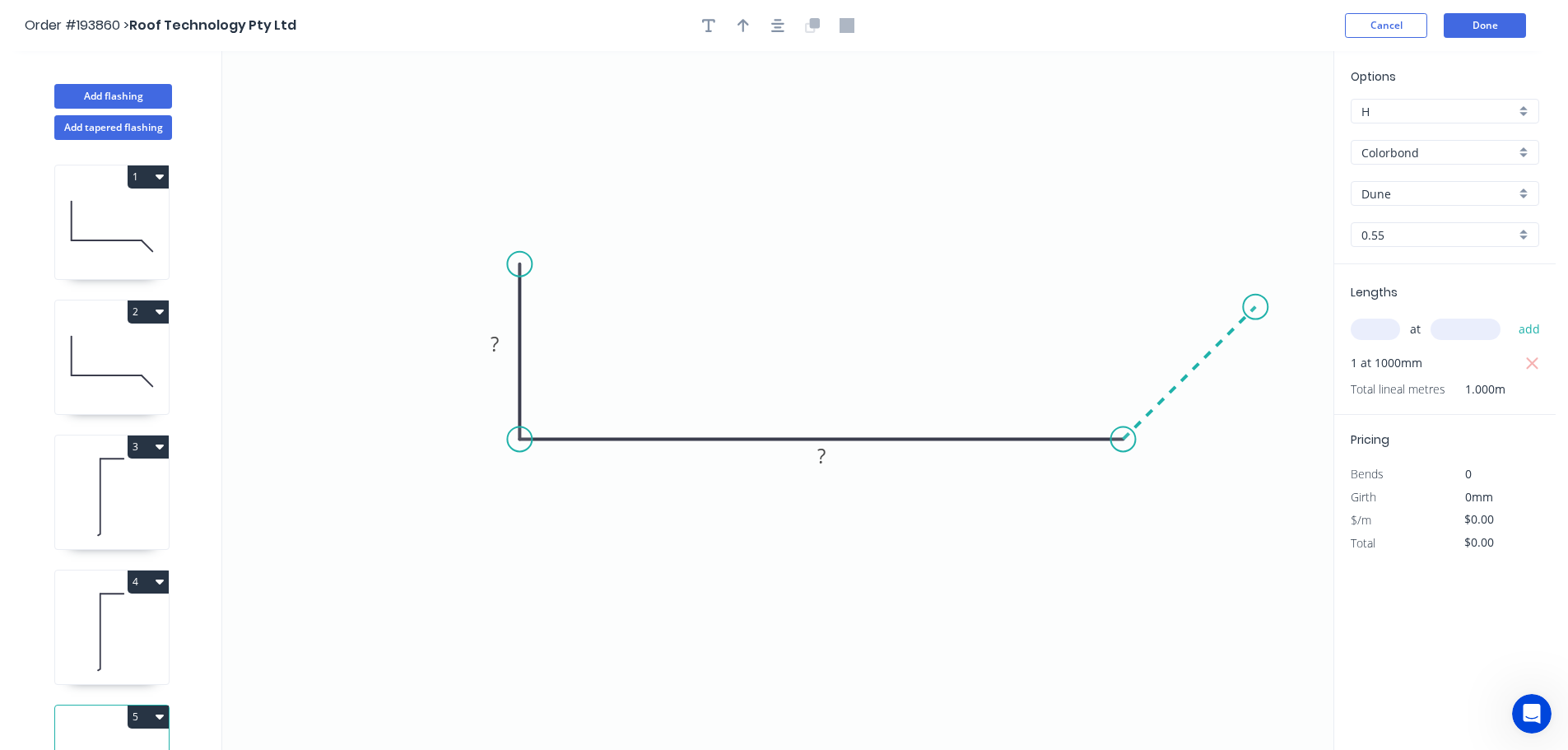
click at [1256, 319] on icon "0 ? ?" at bounding box center [778, 400] width 1111 height 699
click at [1256, 319] on circle at bounding box center [1255, 307] width 25 height 25
click at [743, 24] on icon "button" at bounding box center [744, 25] width 12 height 13
drag, startPoint x: 1248, startPoint y: 129, endPoint x: 845, endPoint y: 610, distance: 627.5
click at [846, 612] on icon at bounding box center [846, 592] width 15 height 53
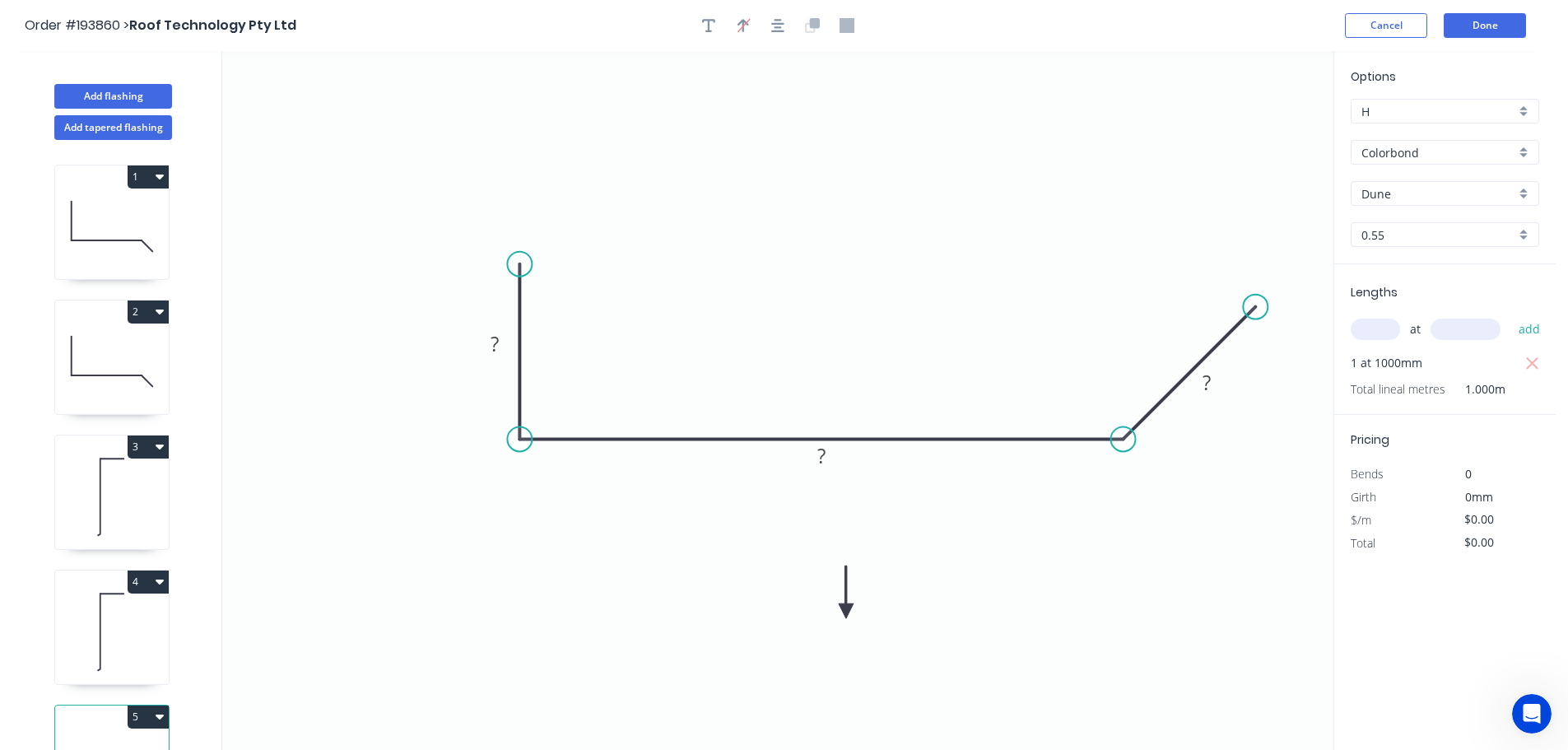
click at [845, 610] on icon at bounding box center [846, 591] width 15 height 53
click at [845, 610] on icon at bounding box center [859, 598] width 48 height 48
click at [845, 610] on icon at bounding box center [859, 624] width 48 height 48
click at [497, 341] on tspan "?" at bounding box center [495, 343] width 8 height 27
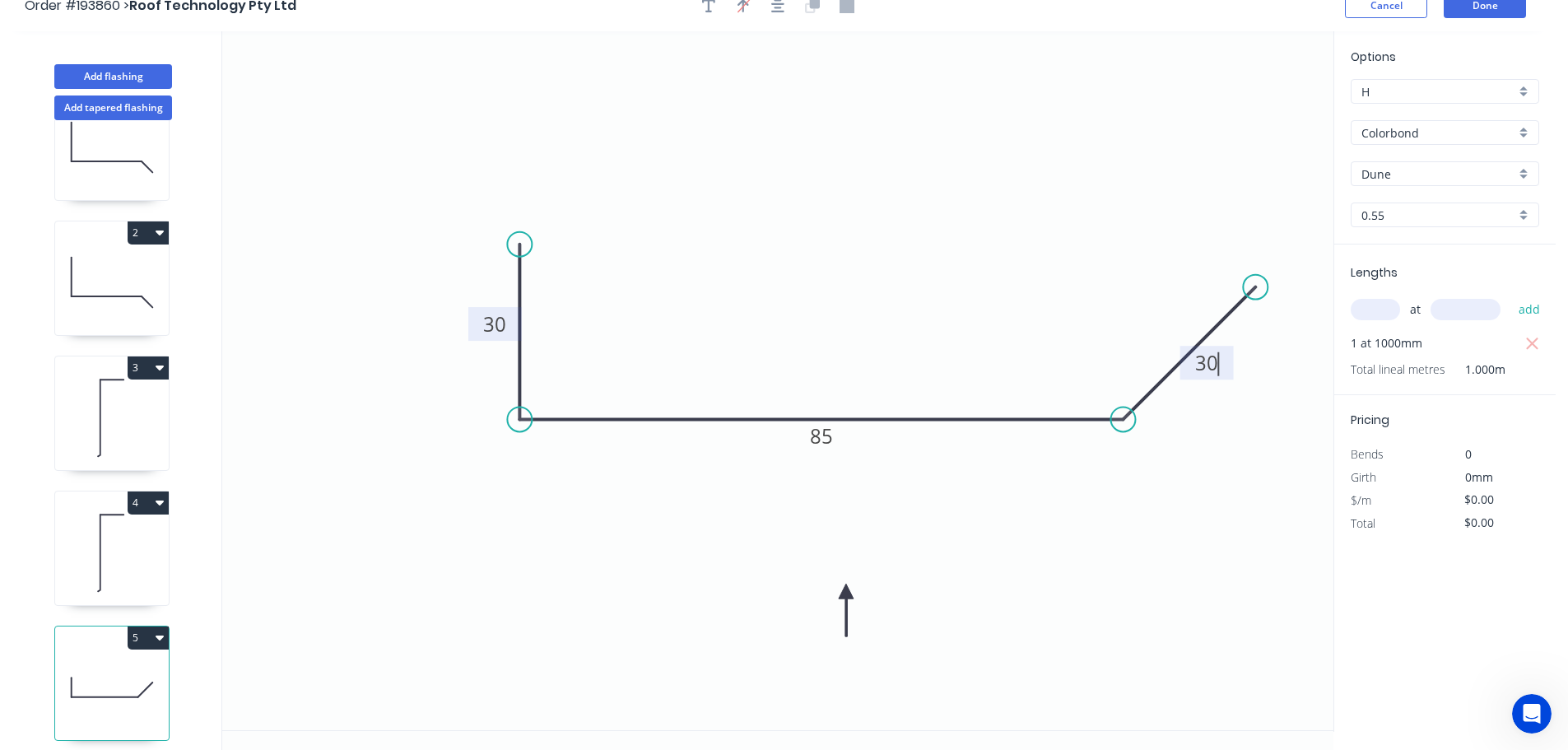
scroll to position [31, 0]
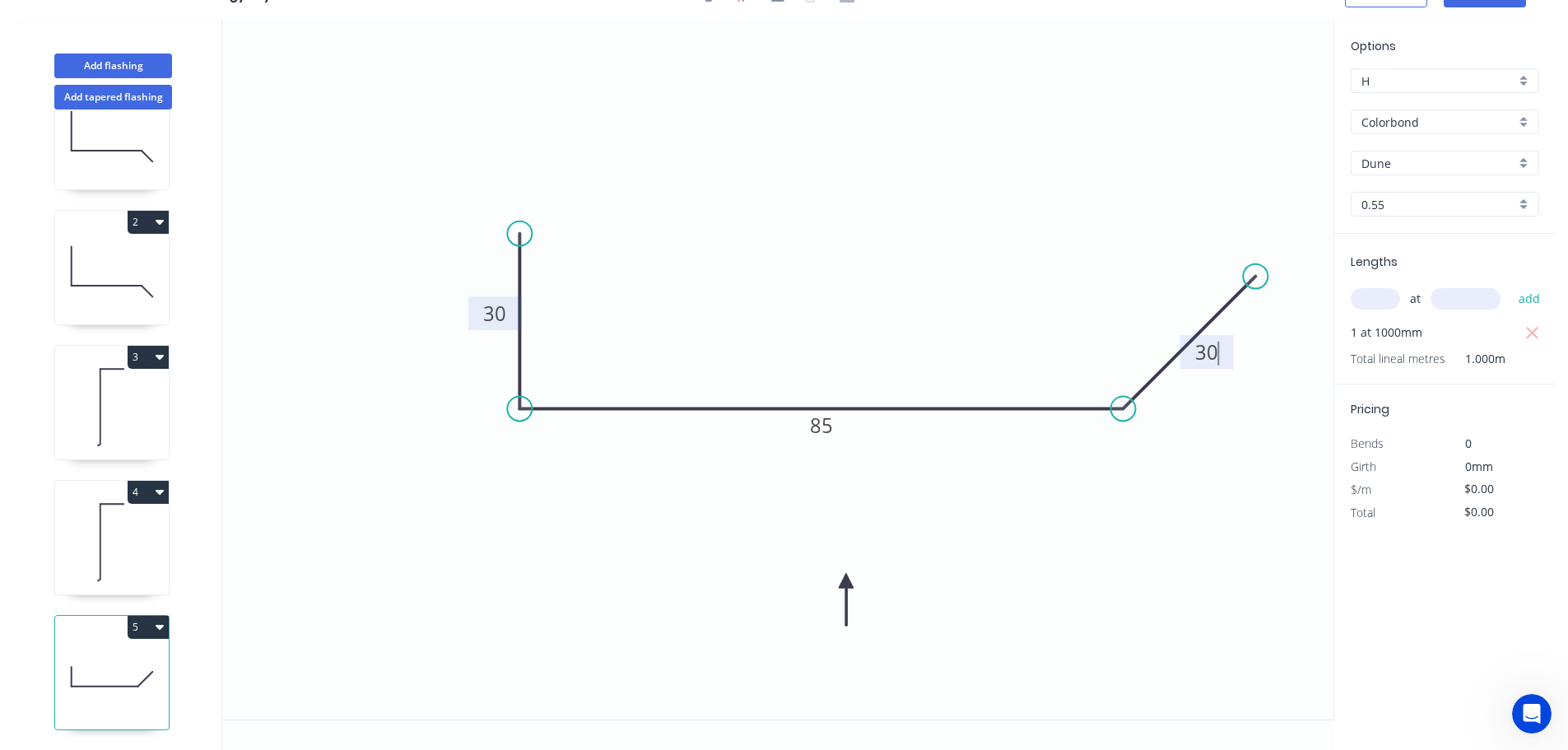
click at [142, 618] on button "5" at bounding box center [147, 627] width 41 height 23
type input "$8.10"
click at [64, 657] on div "Duplicate" at bounding box center [90, 669] width 127 height 24
type input "$0.00"
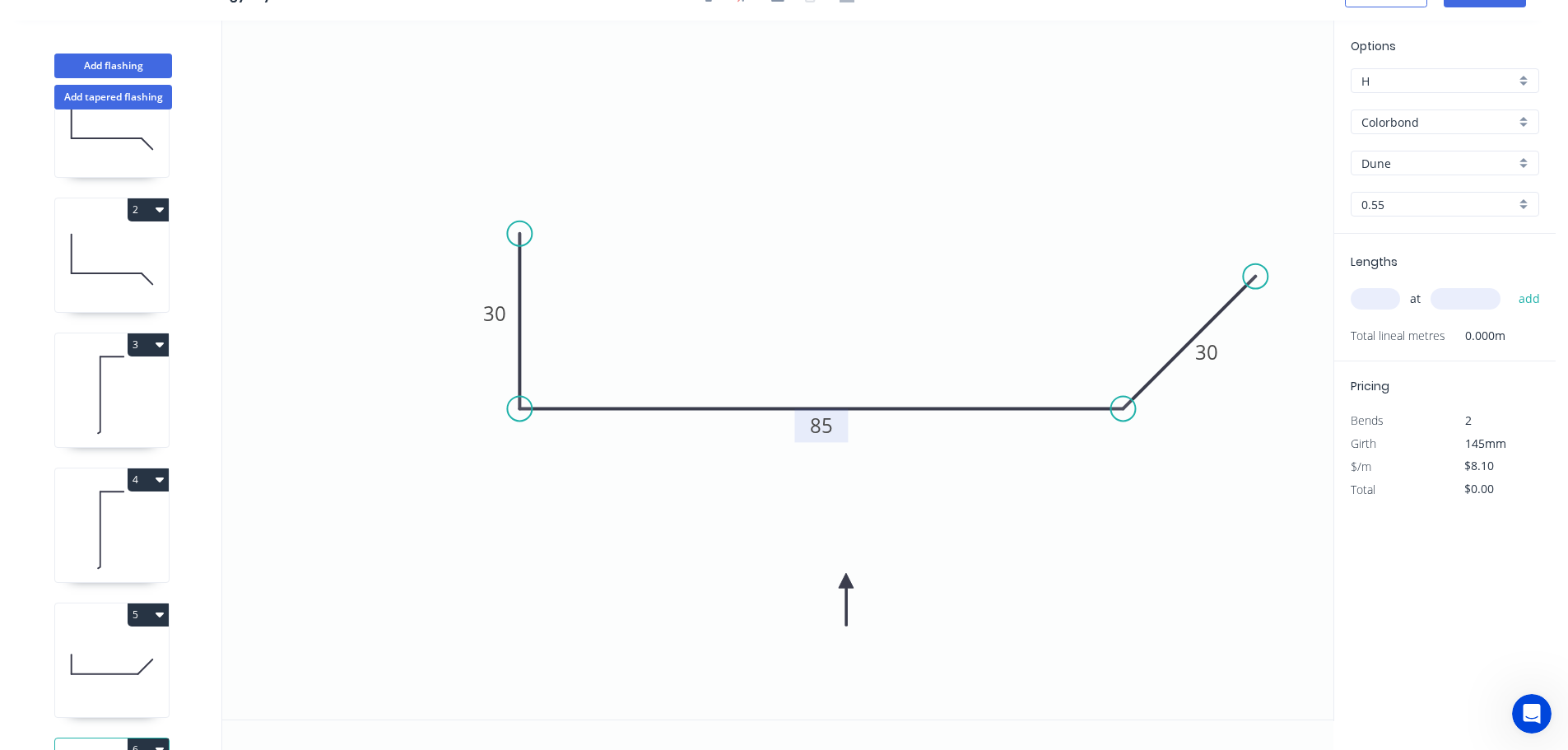
click at [824, 431] on tspan "85" at bounding box center [821, 424] width 23 height 27
click at [1387, 296] on input "text" at bounding box center [1375, 299] width 50 height 22
type input "$6.11"
type input "2"
type input "1000"
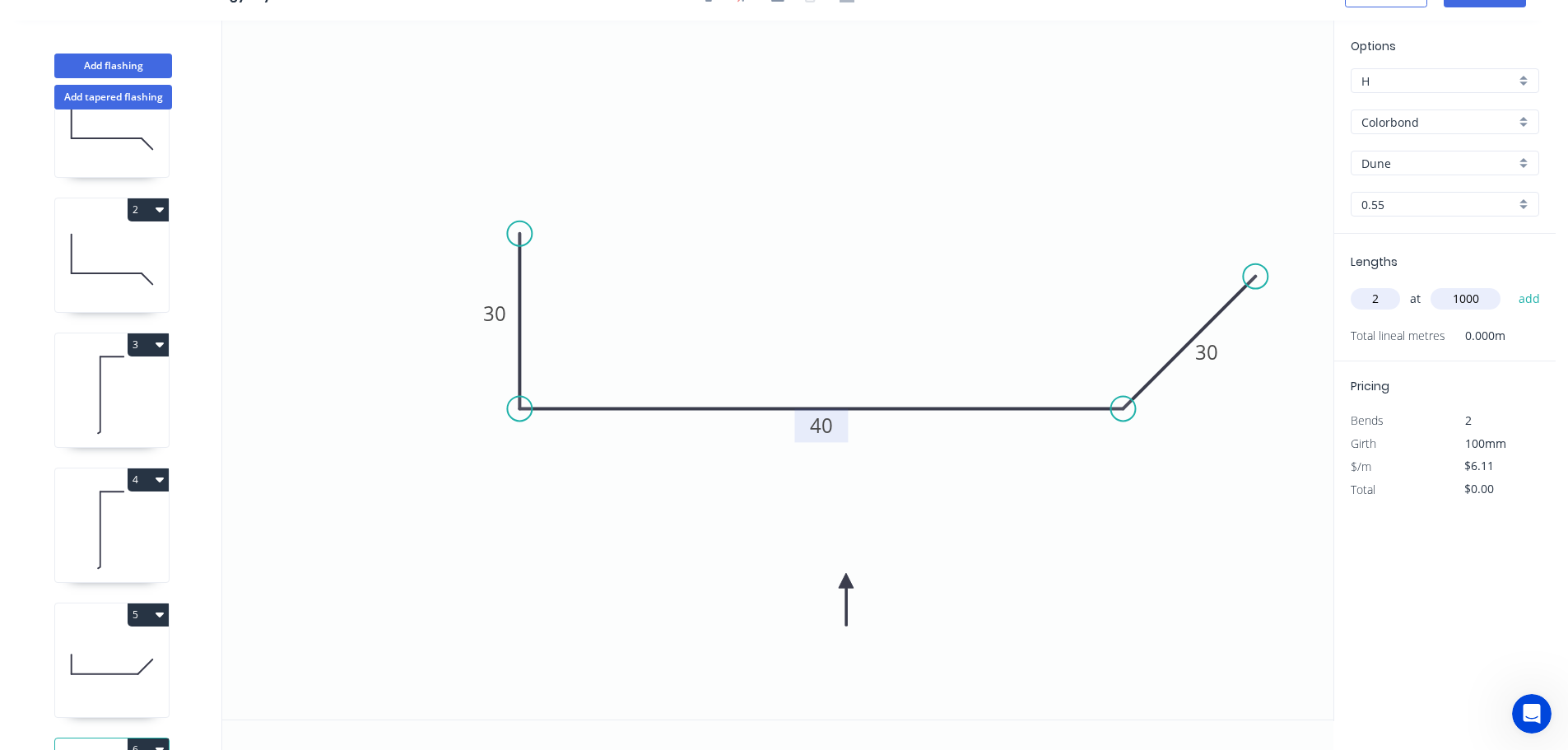
click at [1510, 285] on button "add" at bounding box center [1529, 299] width 39 height 28
type input "$12.22"
click at [138, 615] on button "5" at bounding box center [147, 615] width 41 height 23
click at [37, 655] on div "Duplicate" at bounding box center [90, 656] width 127 height 24
type input "$8.10"
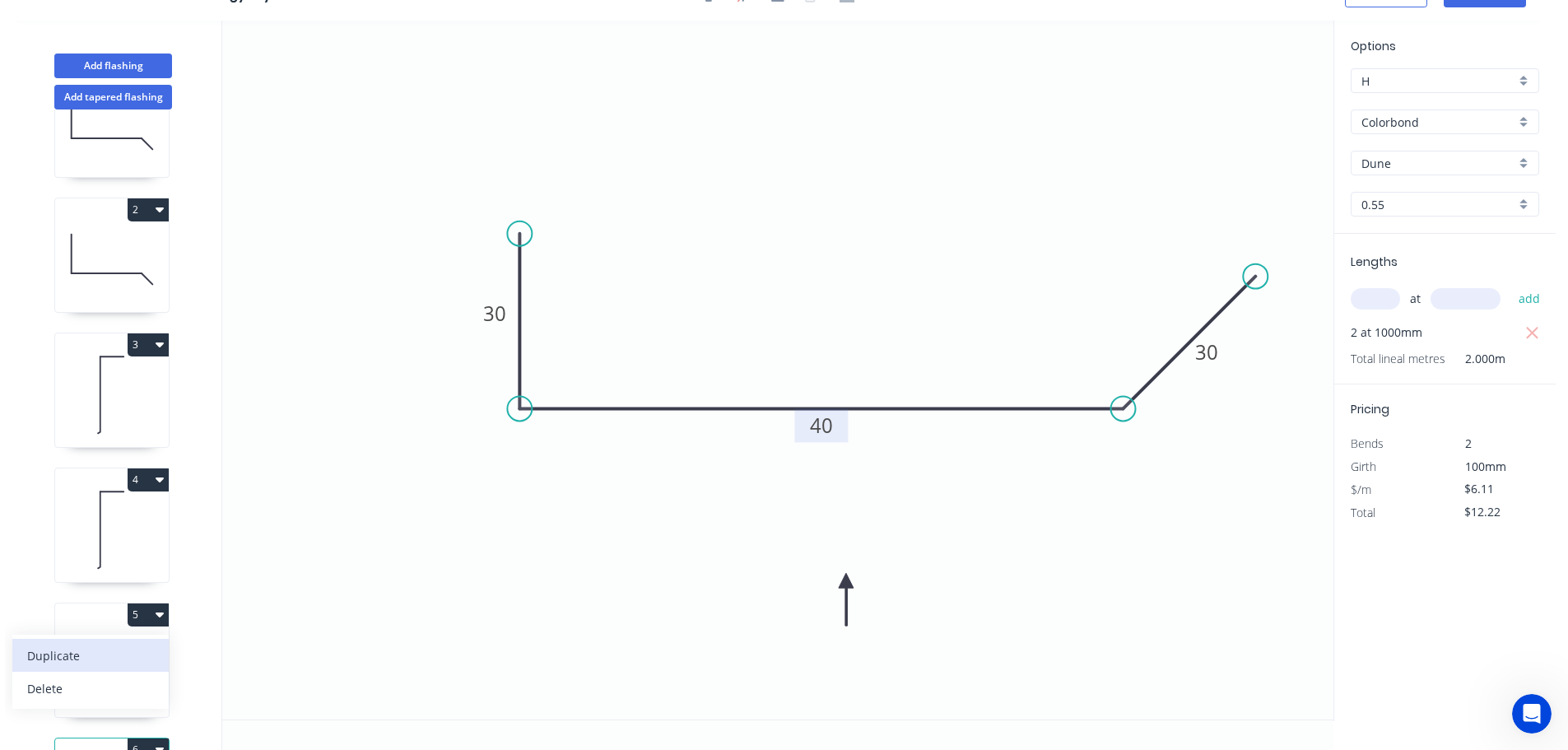
type input "$0.00"
click at [820, 426] on tspan "85" at bounding box center [821, 424] width 23 height 27
click at [1388, 288] on input "text" at bounding box center [1375, 299] width 50 height 22
type input "2"
type input "1000"
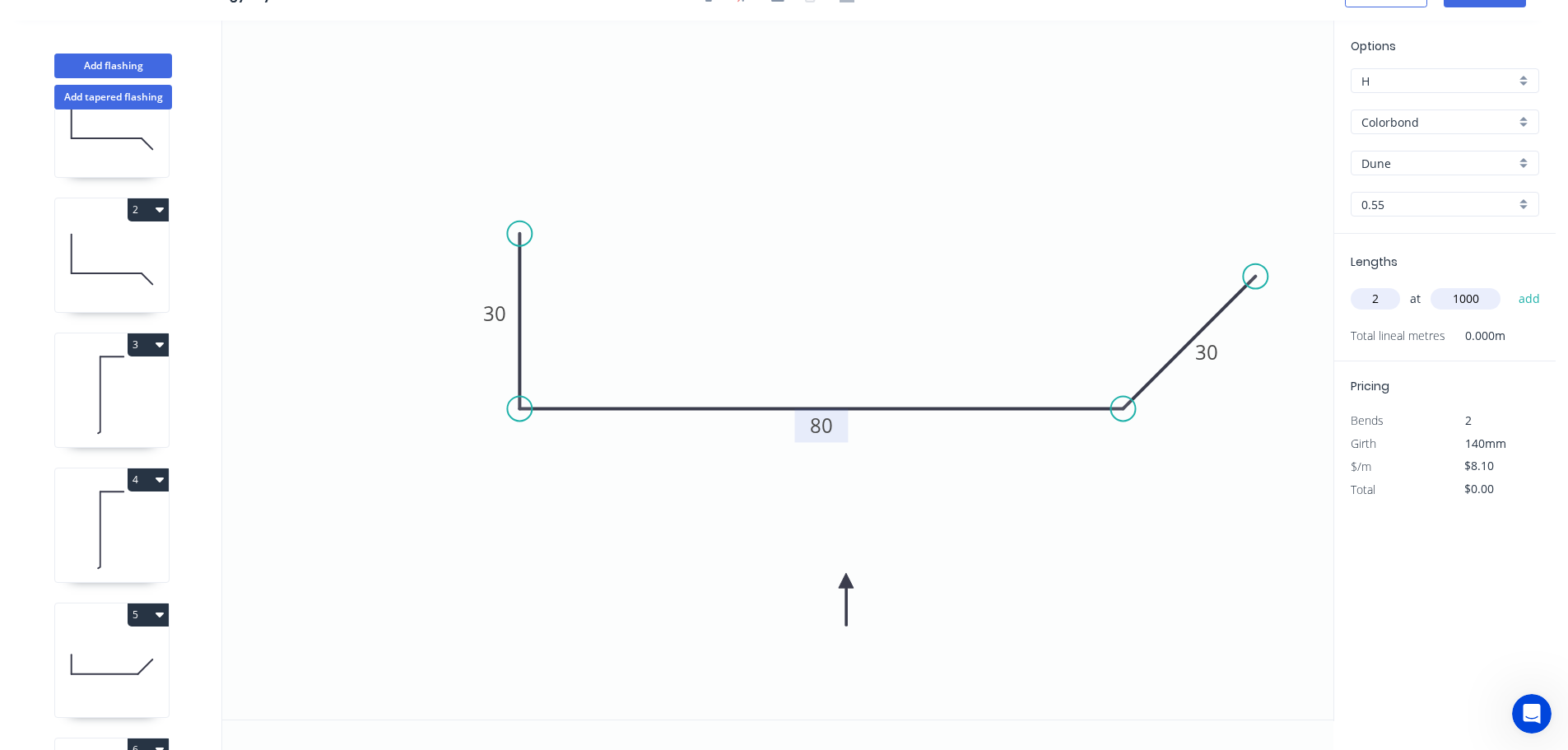
click at [1510, 285] on button "add" at bounding box center [1529, 299] width 39 height 28
type input "$16.20"
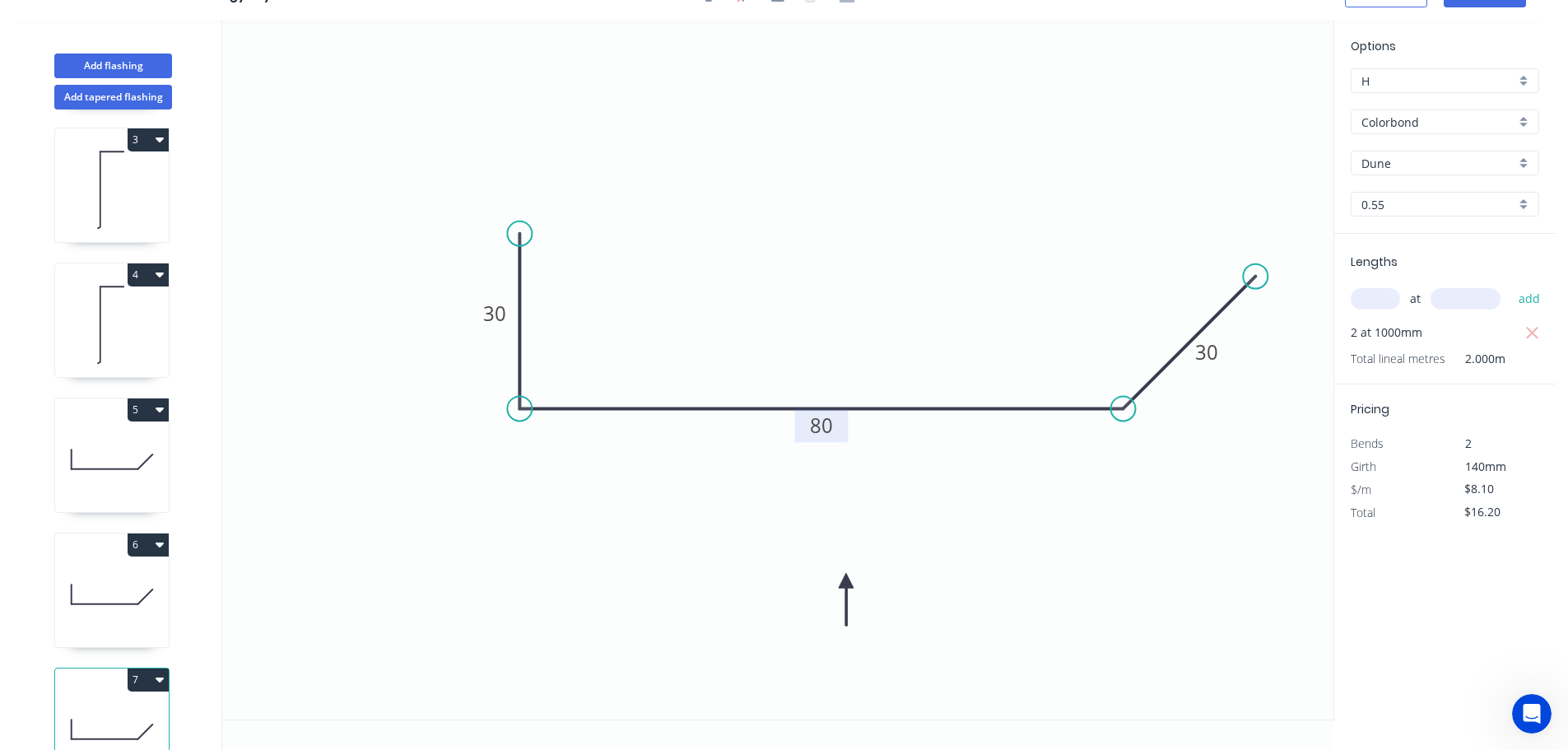
scroll to position [342, 0]
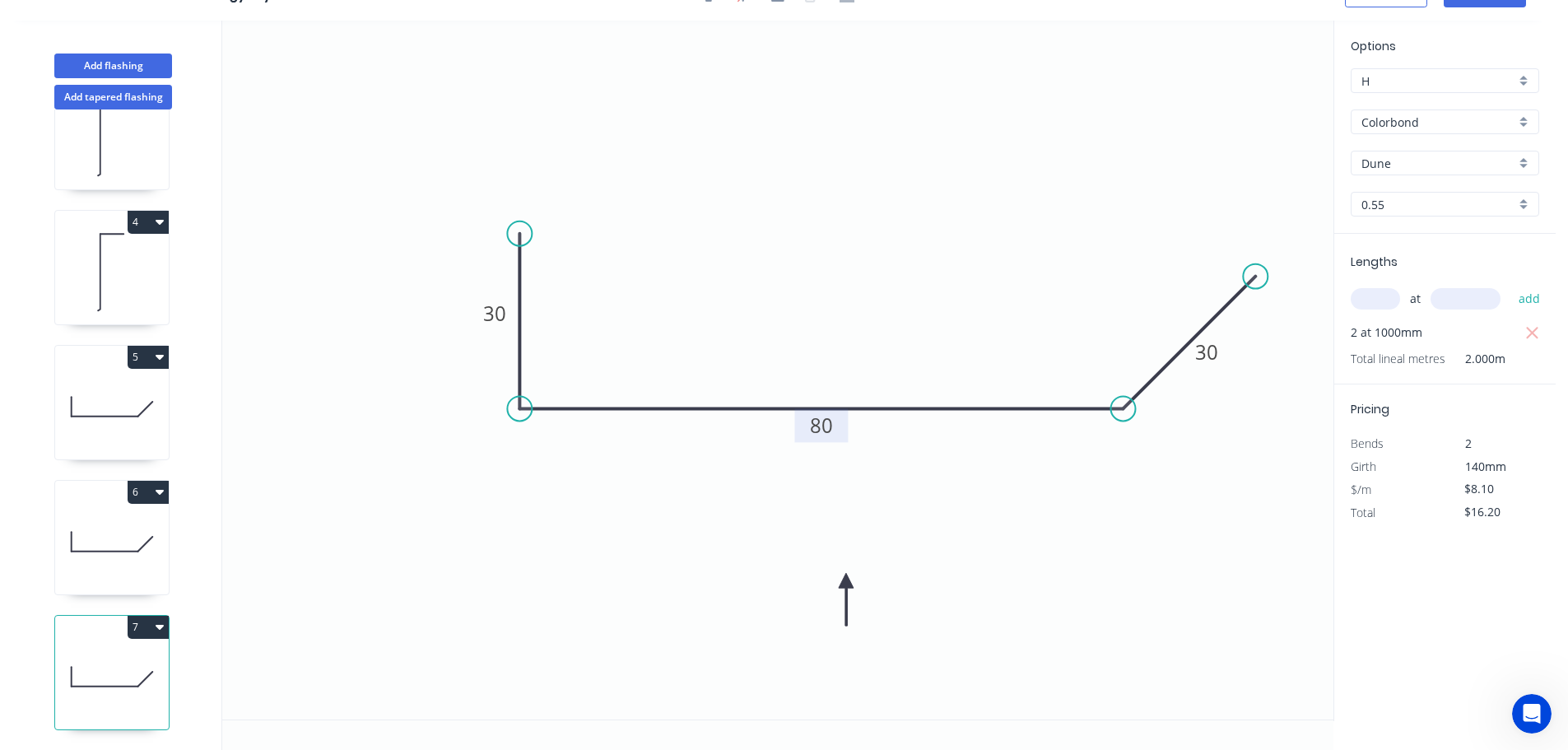
click at [141, 481] on button "6" at bounding box center [147, 492] width 41 height 23
click at [74, 522] on div "Duplicate" at bounding box center [90, 533] width 127 height 24
type input "$6.11"
type input "$0.00"
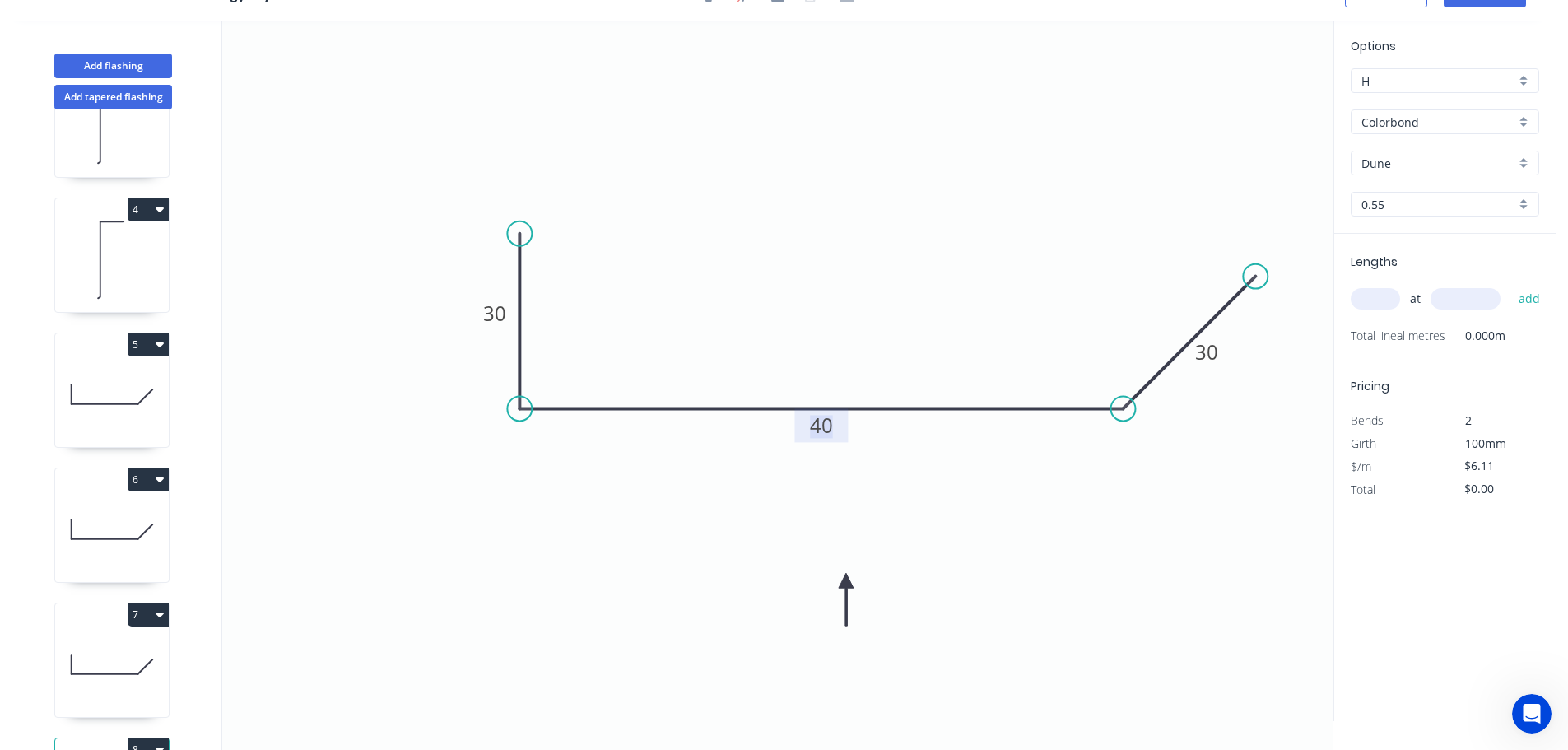
click at [826, 428] on tspan "40" at bounding box center [821, 424] width 23 height 27
click at [1373, 295] on input "text" at bounding box center [1375, 299] width 50 height 22
type input "$8.10"
type input "1"
type input "1000"
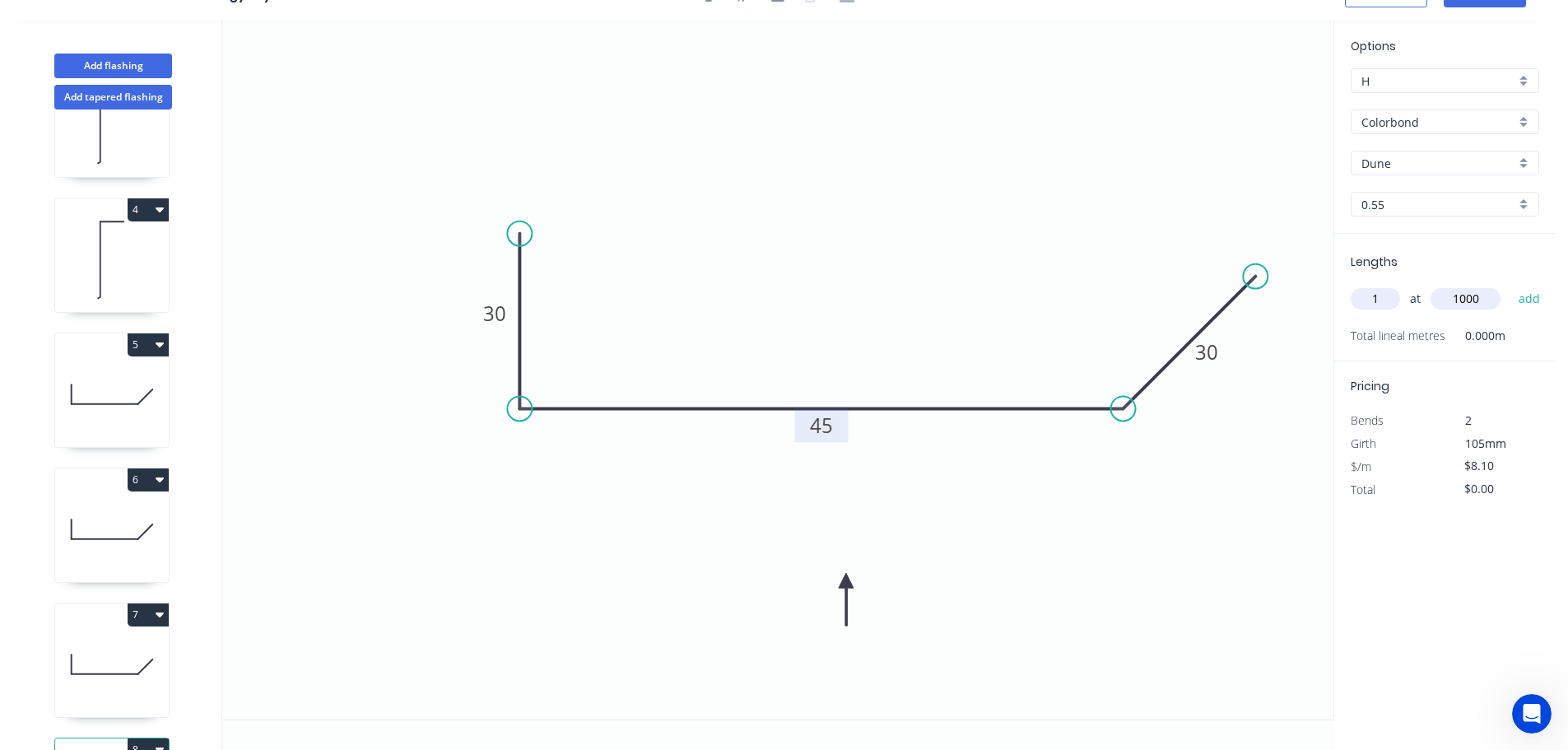
click at [1510, 285] on button "add" at bounding box center [1529, 299] width 39 height 28
type input "$8.10"
click at [120, 67] on button "Add flashing" at bounding box center [113, 66] width 118 height 25
type input "$0.00"
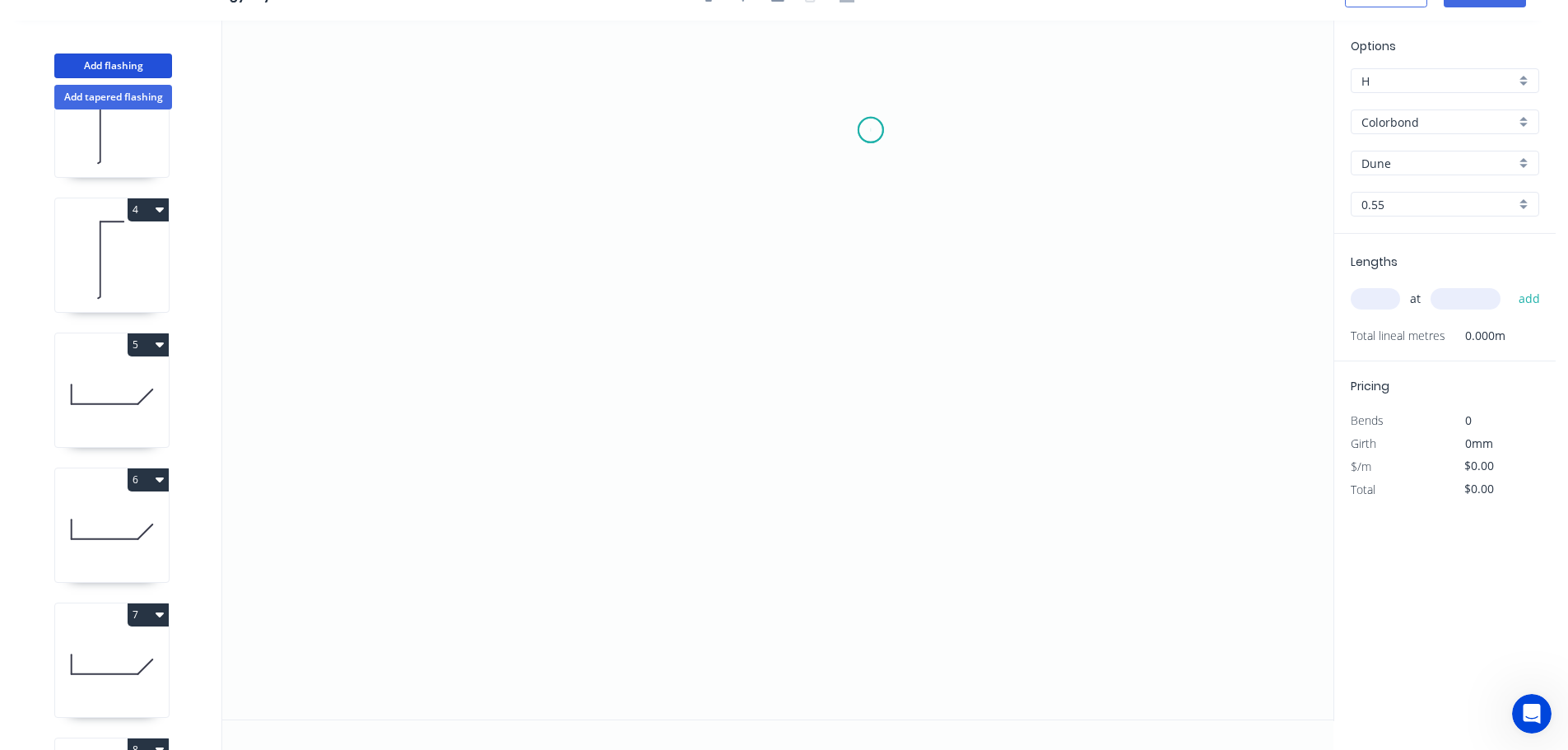
click at [871, 130] on icon "0" at bounding box center [778, 371] width 1111 height 699
click at [864, 527] on icon "0" at bounding box center [778, 371] width 1111 height 699
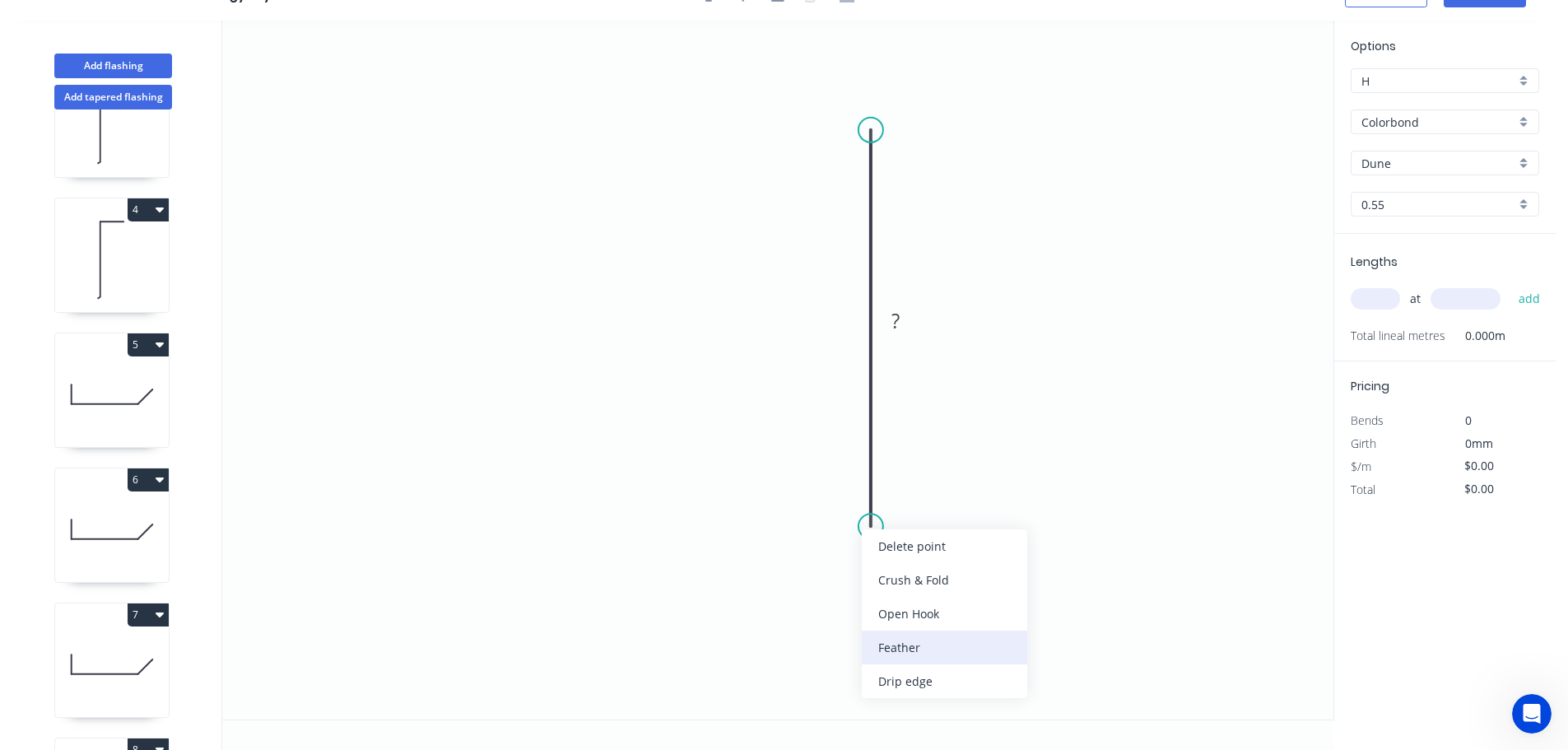
drag, startPoint x: 899, startPoint y: 646, endPoint x: 888, endPoint y: 619, distance: 29.2
click at [898, 646] on div "Feather" at bounding box center [944, 648] width 166 height 34
drag, startPoint x: 818, startPoint y: 483, endPoint x: 740, endPoint y: 466, distance: 79.8
click at [769, 477] on rect at bounding box center [786, 493] width 65 height 34
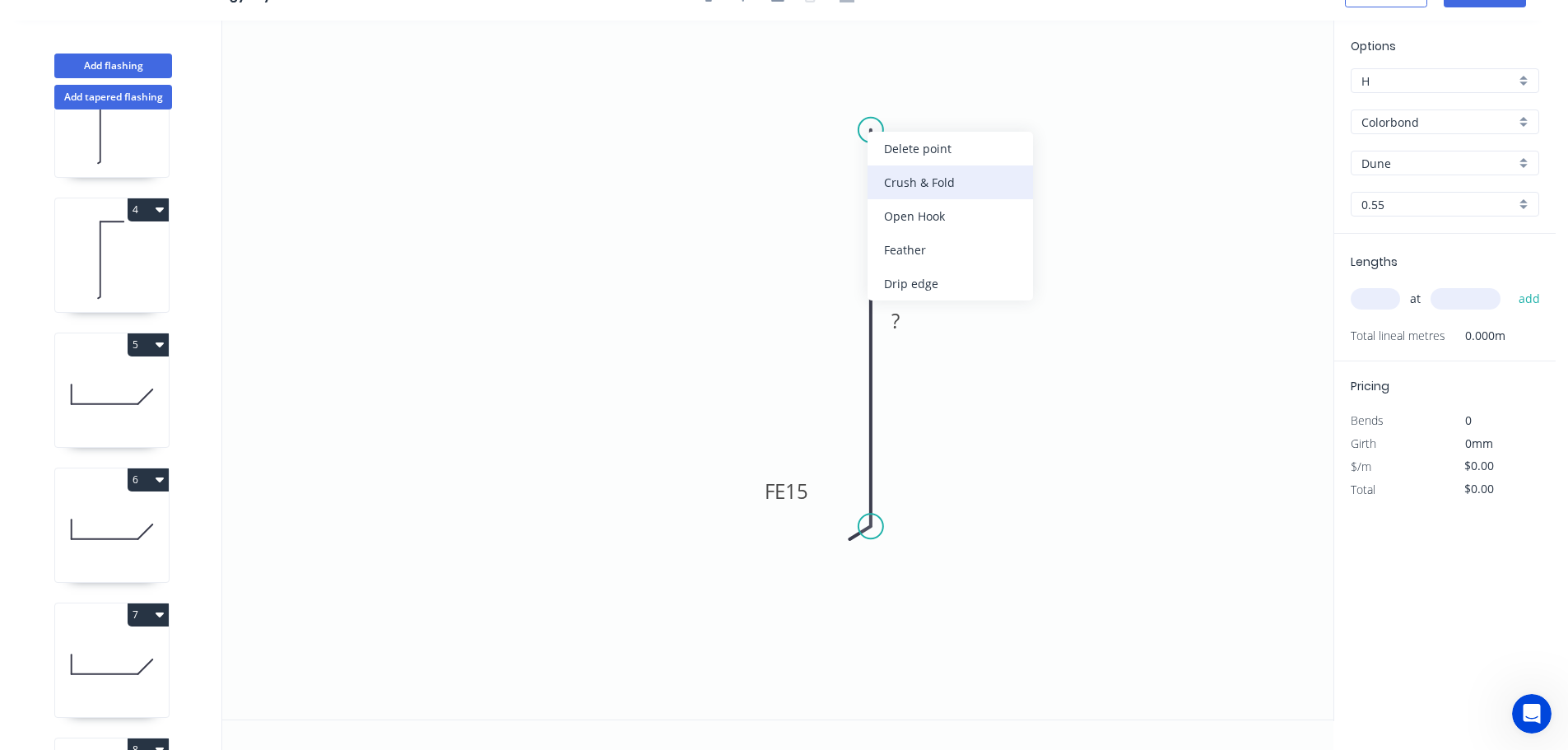
click at [919, 186] on div "Crush & Fold" at bounding box center [950, 183] width 166 height 34
drag, startPoint x: 861, startPoint y: 89, endPoint x: 830, endPoint y: 94, distance: 31.4
click at [832, 94] on rect at bounding box center [814, 105] width 66 height 34
click at [820, 109] on tspan "10" at bounding box center [817, 105] width 23 height 27
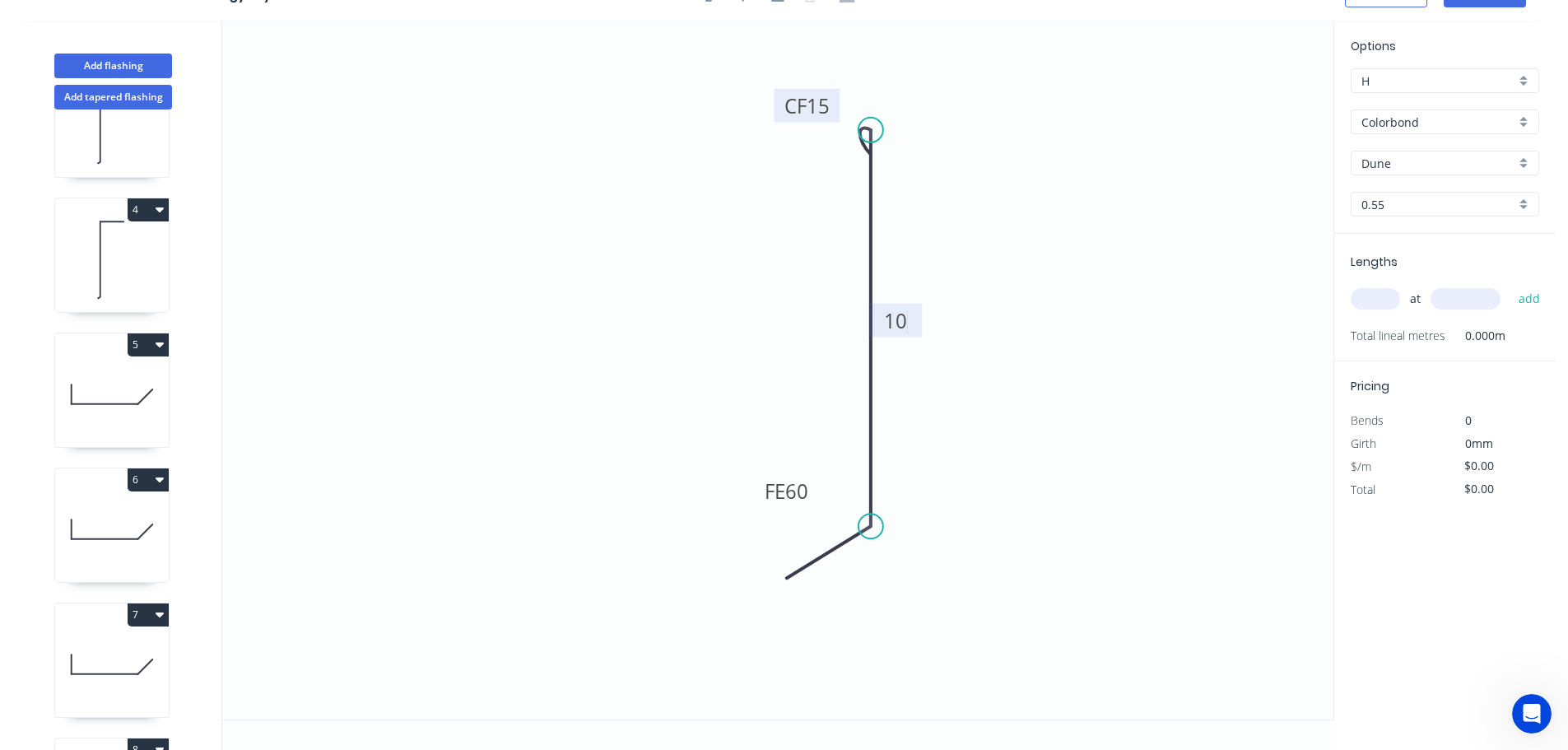
type input "$6.89"
click at [1378, 309] on input "text" at bounding box center [1375, 299] width 50 height 22
type input "2"
type input "2500"
click at [1510, 285] on button "add" at bounding box center [1529, 299] width 39 height 28
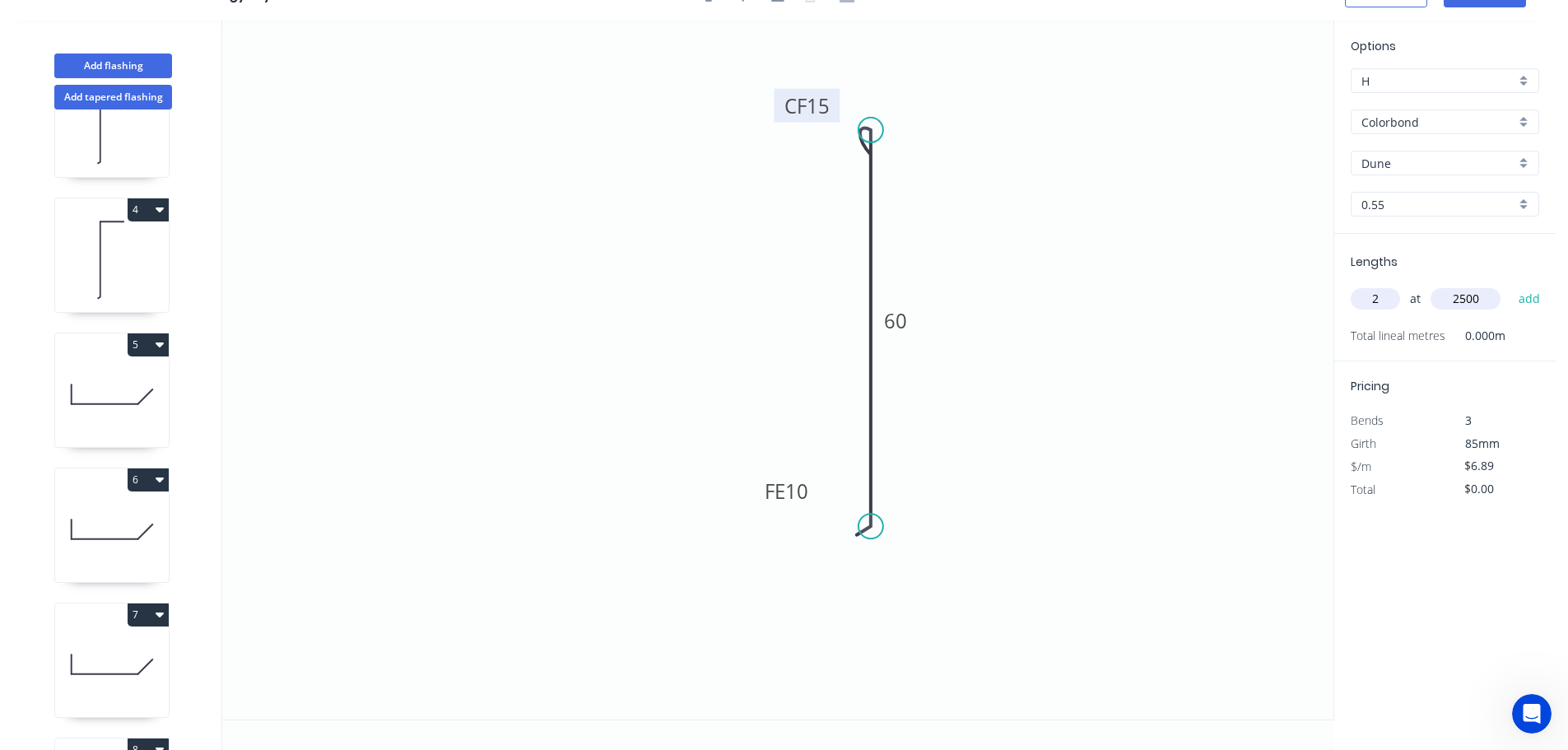
type input "$34.45"
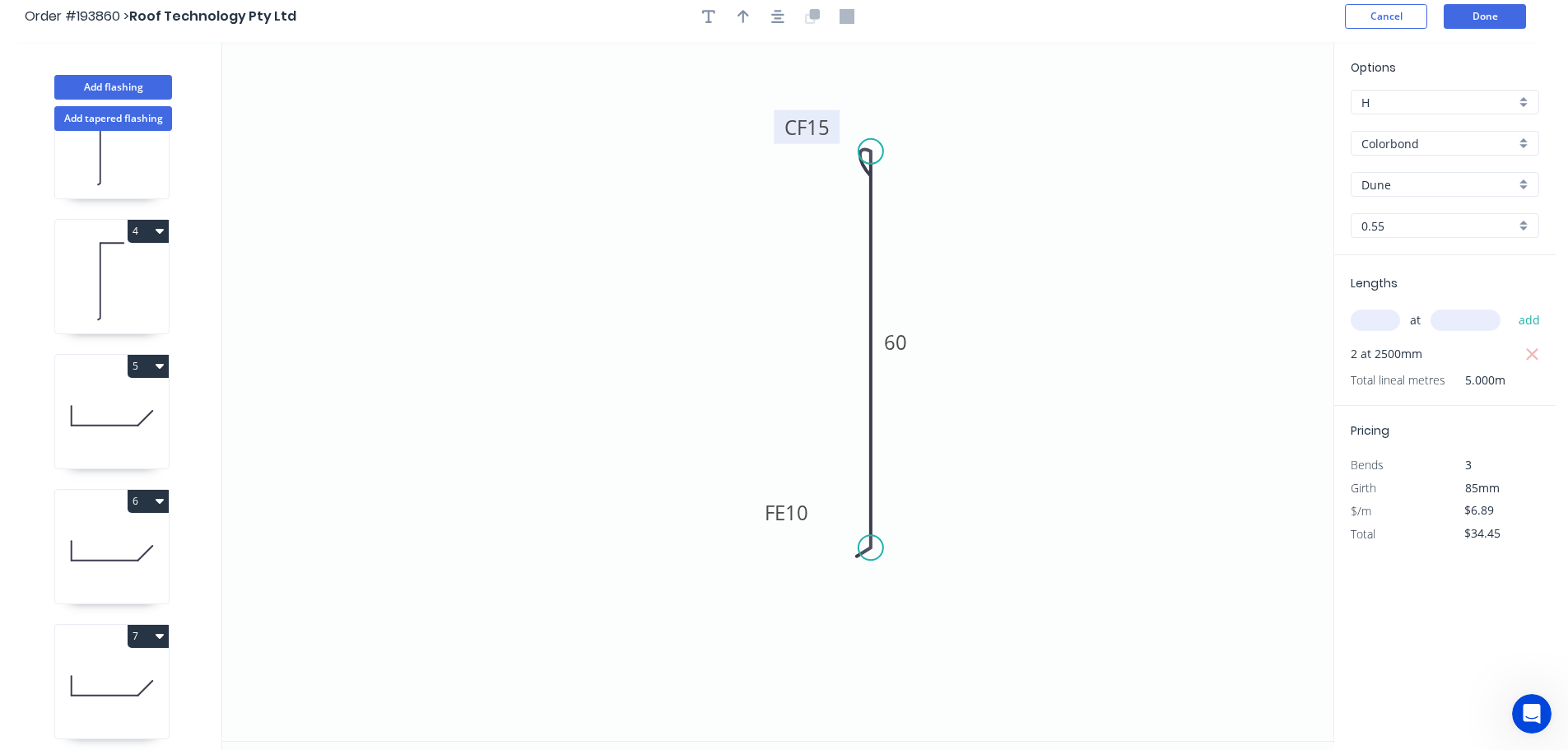
scroll to position [0, 0]
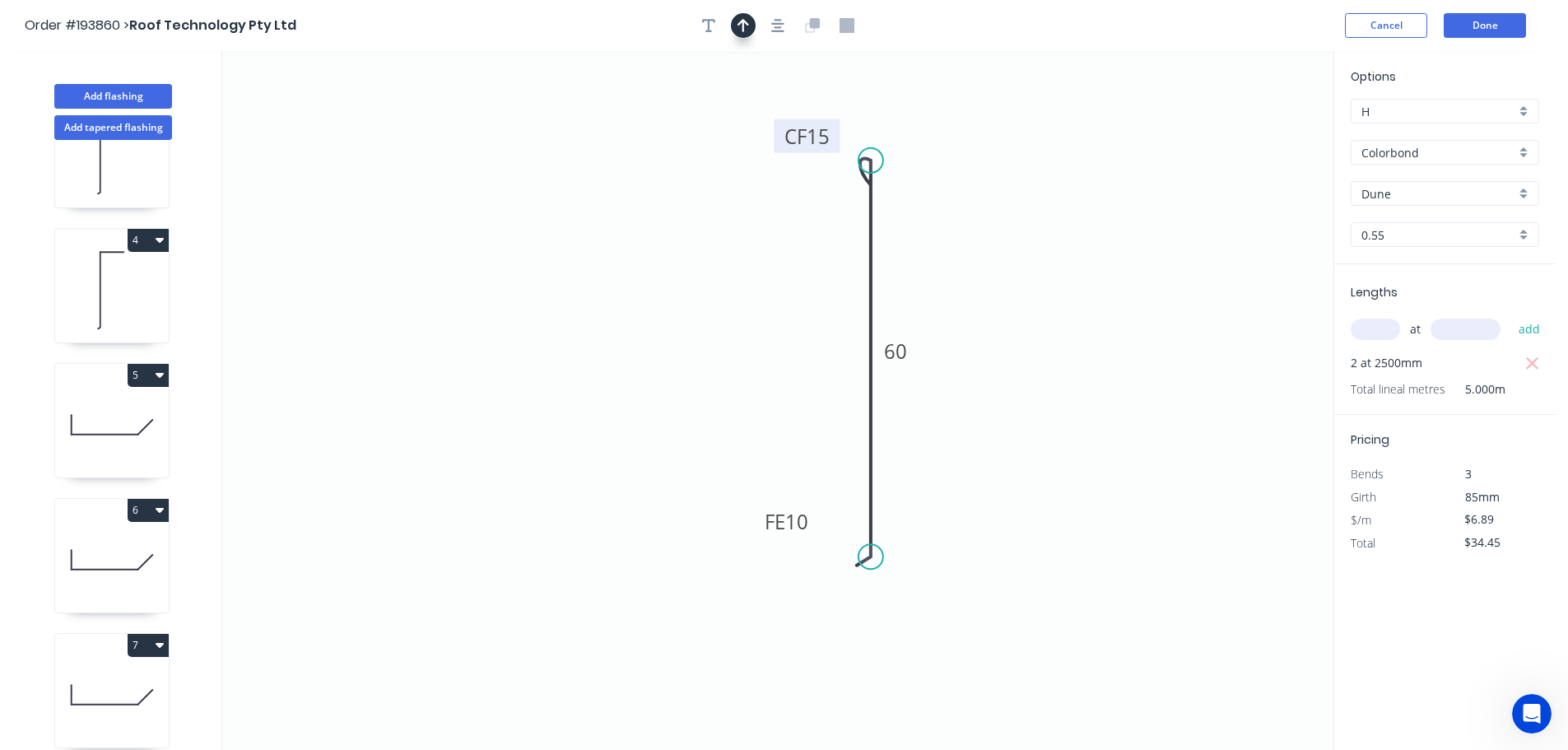
click at [744, 24] on icon "button" at bounding box center [744, 25] width 12 height 13
click at [1249, 130] on icon at bounding box center [1250, 114] width 15 height 53
drag, startPoint x: 1249, startPoint y: 130, endPoint x: 1007, endPoint y: 258, distance: 273.8
click at [1008, 258] on icon at bounding box center [1028, 239] width 48 height 48
click at [115, 91] on button "Add flashing" at bounding box center [113, 96] width 118 height 25
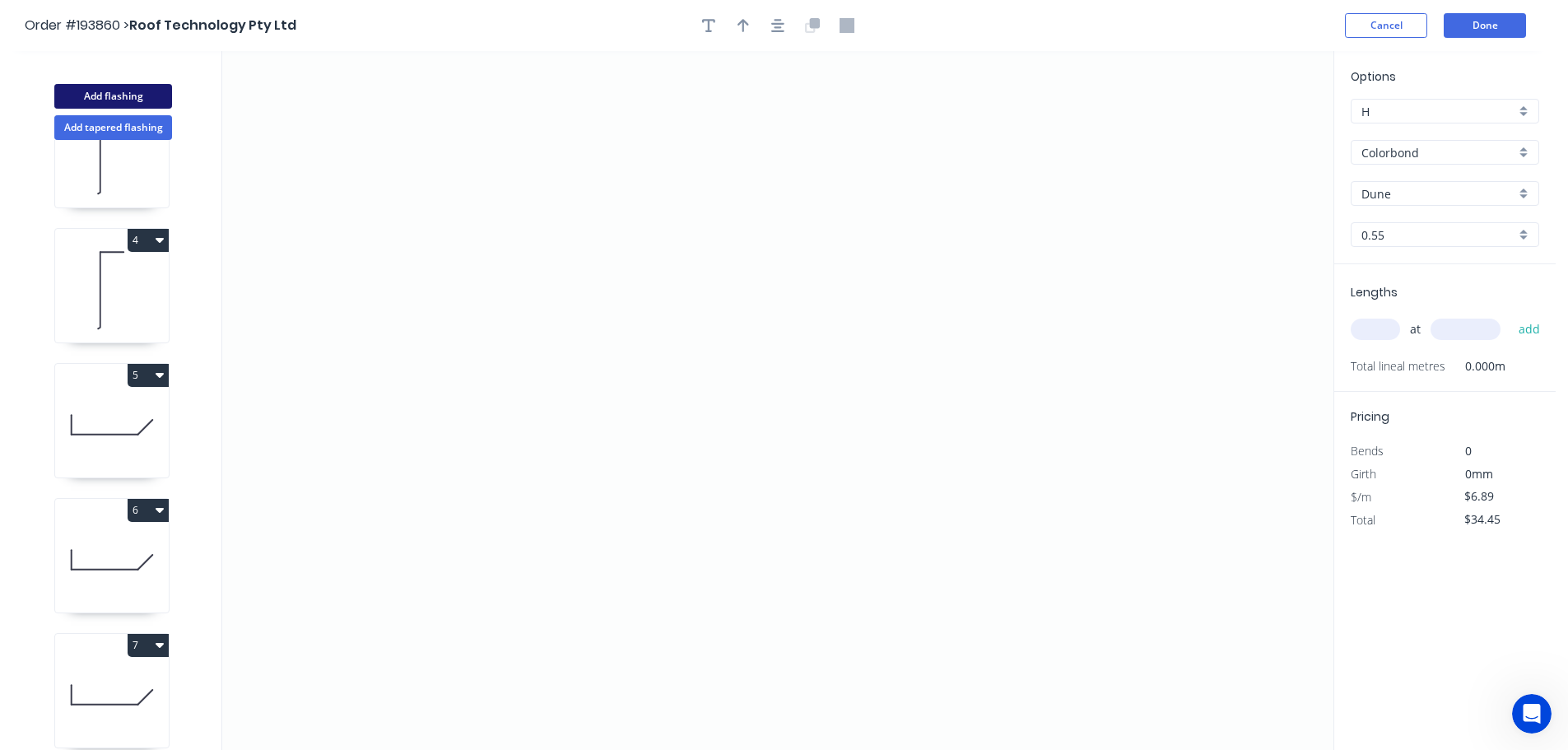
type input "$0.00"
click at [1168, 290] on icon "0" at bounding box center [778, 400] width 1111 height 699
click at [1118, 193] on icon "0" at bounding box center [778, 400] width 1111 height 699
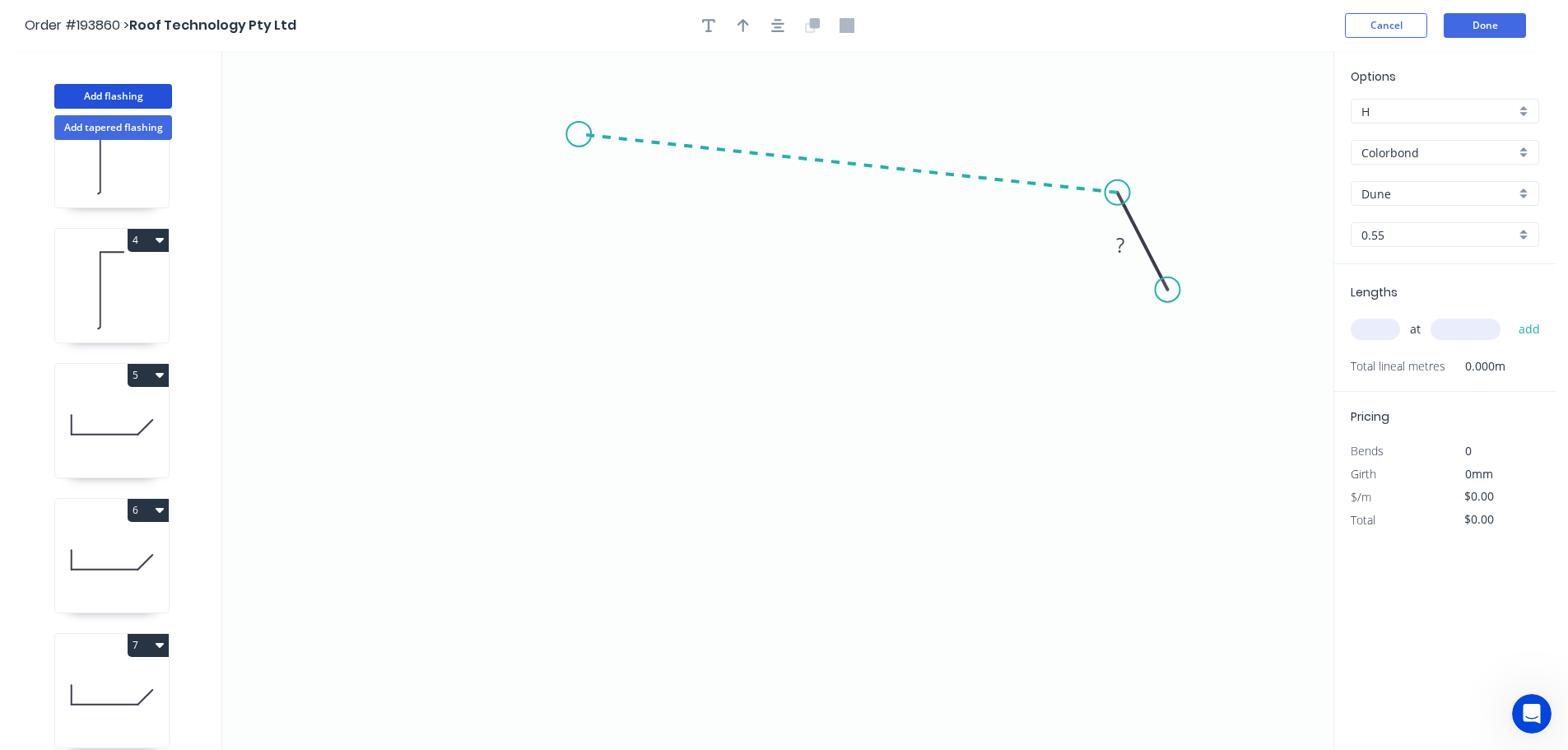
click at [579, 134] on icon "0 ?" at bounding box center [778, 400] width 1111 height 699
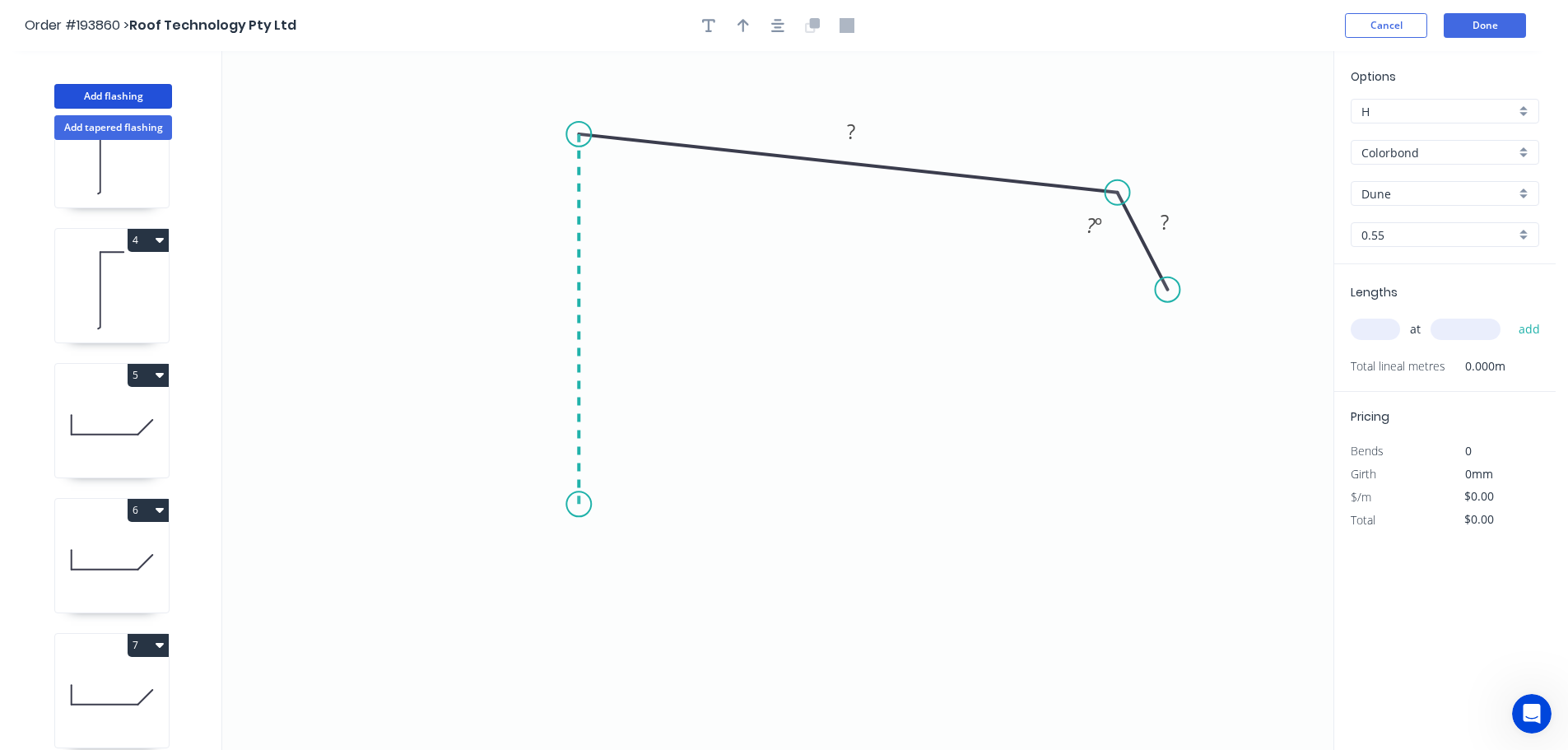
click at [591, 505] on icon "0 ? ? ? º" at bounding box center [778, 400] width 1111 height 699
click at [521, 555] on icon "0 ? ? ? ? º ? º" at bounding box center [778, 400] width 1111 height 699
click at [584, 627] on icon "0 ? ? ? ? ? º ? º" at bounding box center [778, 400] width 1111 height 699
click at [584, 627] on circle at bounding box center [583, 624] width 25 height 25
click at [536, 604] on tspan "?" at bounding box center [535, 602] width 8 height 27
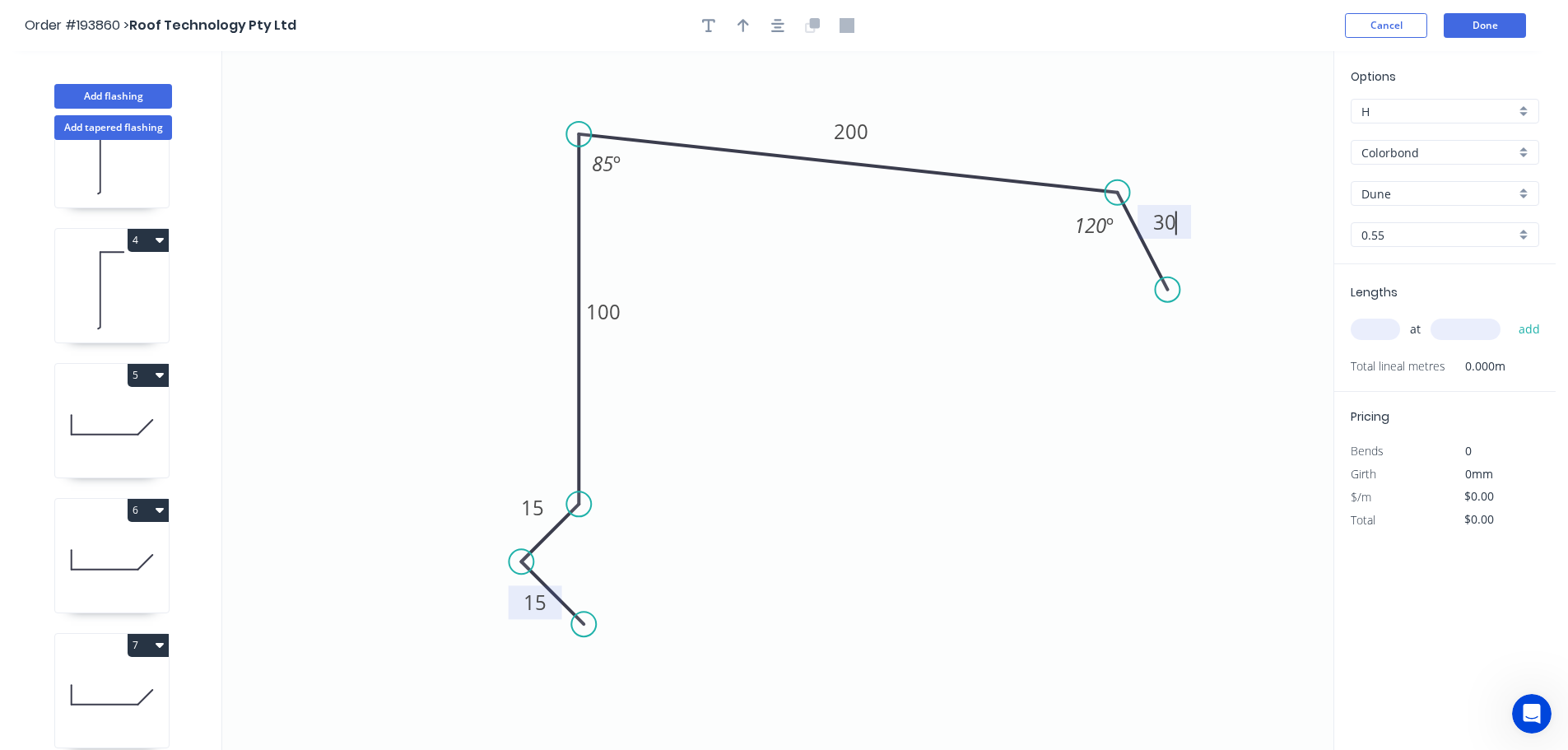
click at [840, 74] on icon "0 15 15 100 200 30 120 º 85 º" at bounding box center [778, 400] width 1111 height 699
type input "$13.61"
click at [744, 26] on icon "button" at bounding box center [744, 25] width 12 height 13
click at [1248, 132] on icon at bounding box center [1250, 114] width 15 height 53
drag, startPoint x: 1248, startPoint y: 132, endPoint x: 1096, endPoint y: 132, distance: 152.0
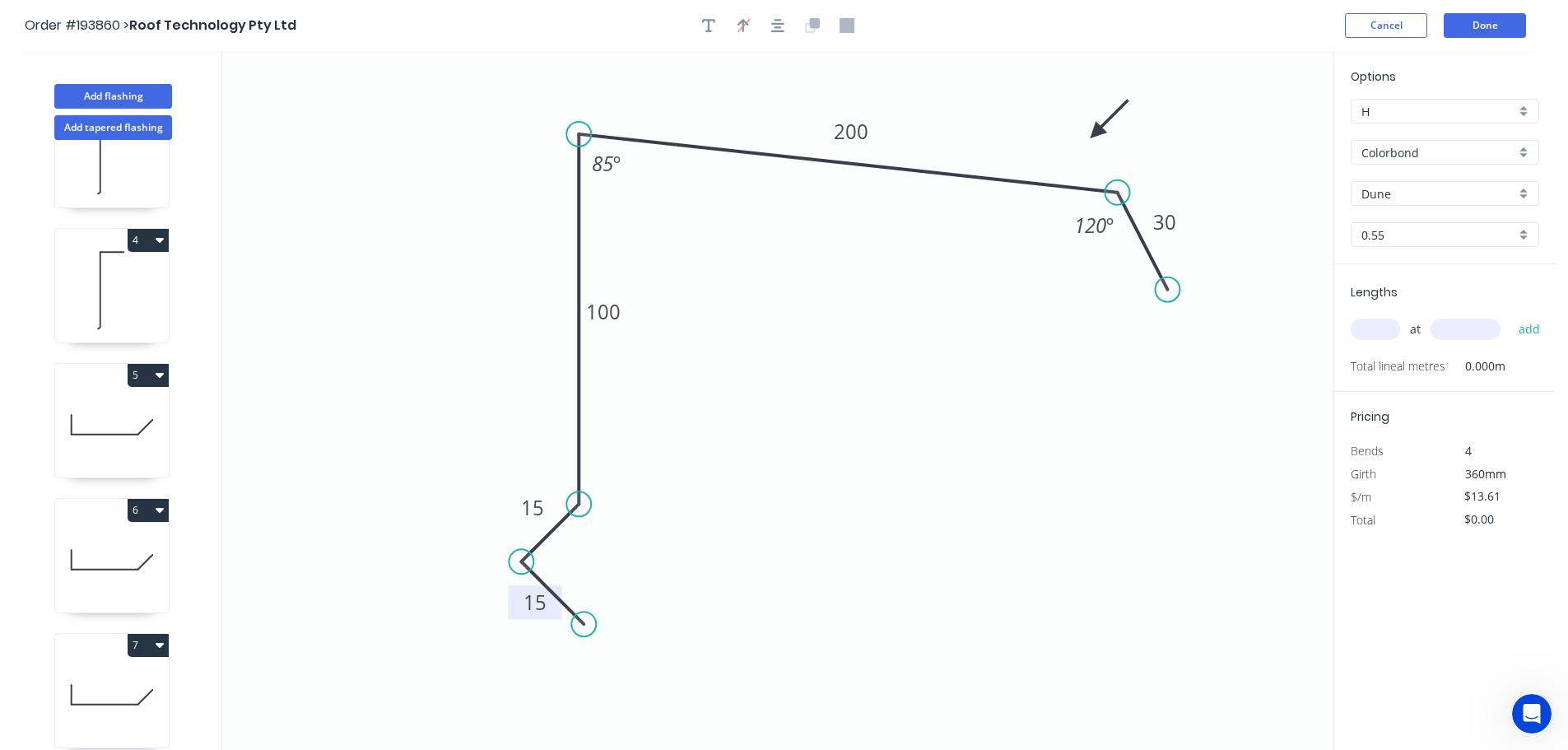
click at [1096, 132] on icon at bounding box center [1109, 119] width 48 height 48
click at [1374, 325] on input "text" at bounding box center [1375, 330] width 50 height 22
type input "5"
type input "5200"
click at [1510, 315] on button "add" at bounding box center [1529, 329] width 39 height 28
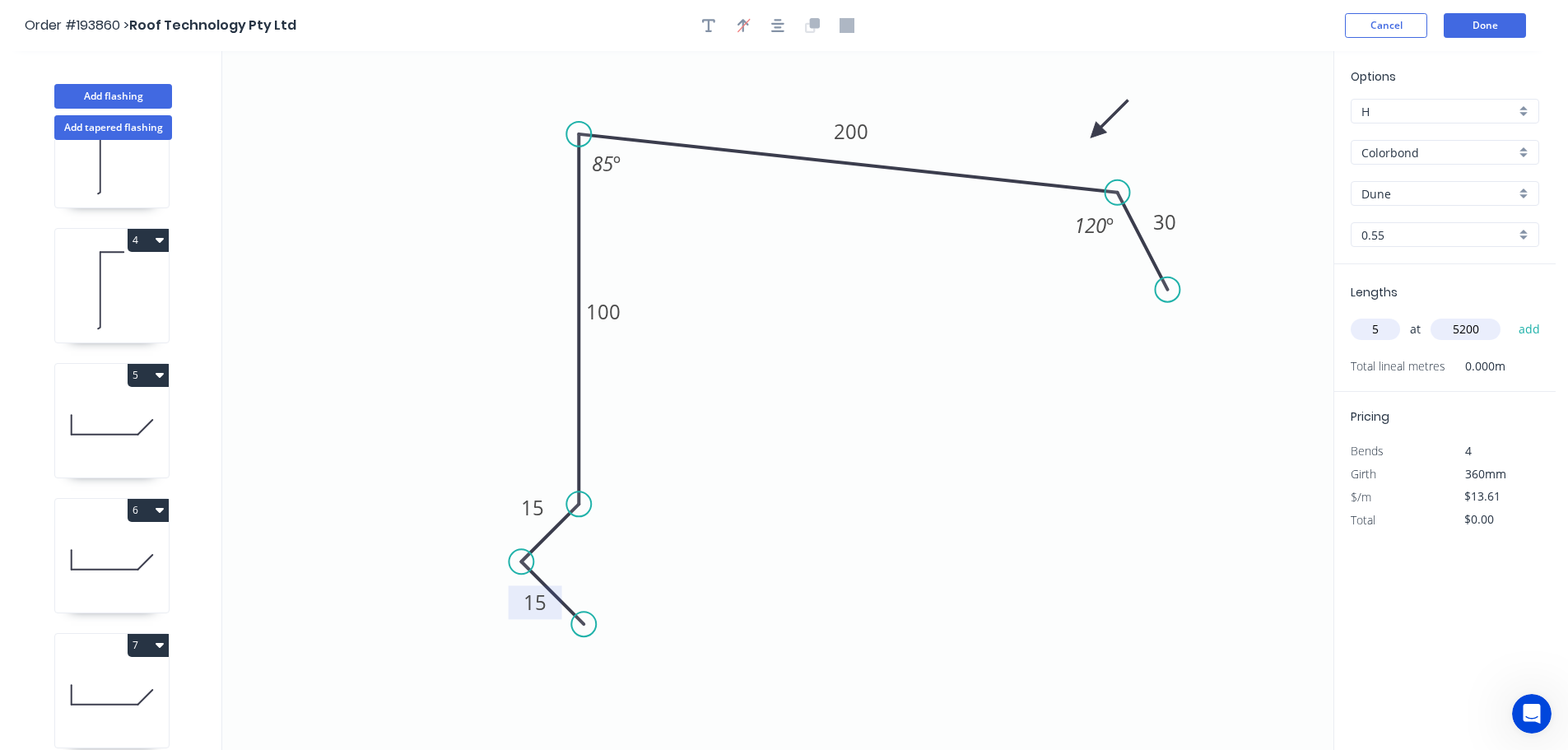
type input "$353.86"
click at [1501, 17] on button "Done" at bounding box center [1485, 25] width 82 height 25
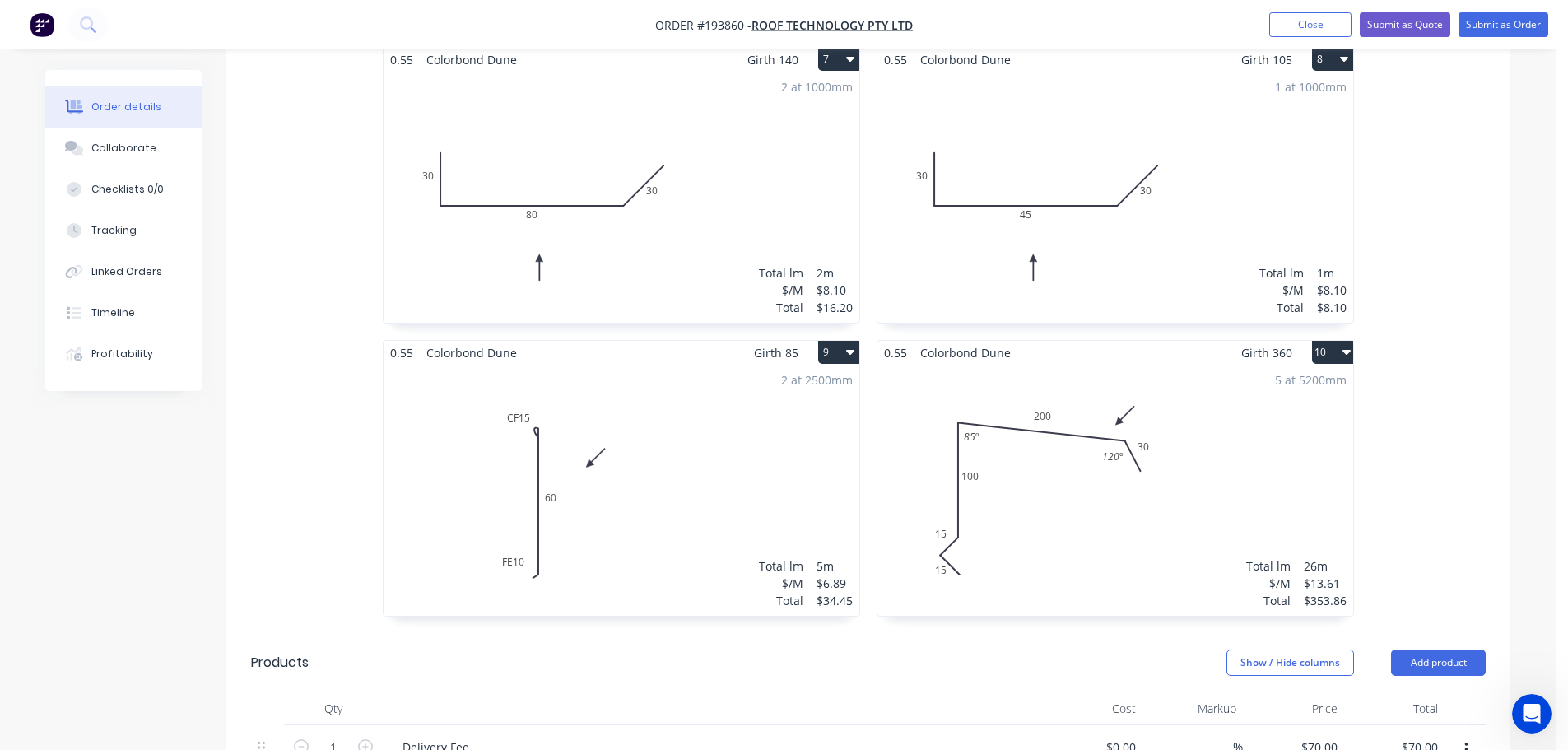
scroll to position [1400, 0]
click at [1508, 23] on button "Submit as Order" at bounding box center [1503, 24] width 89 height 25
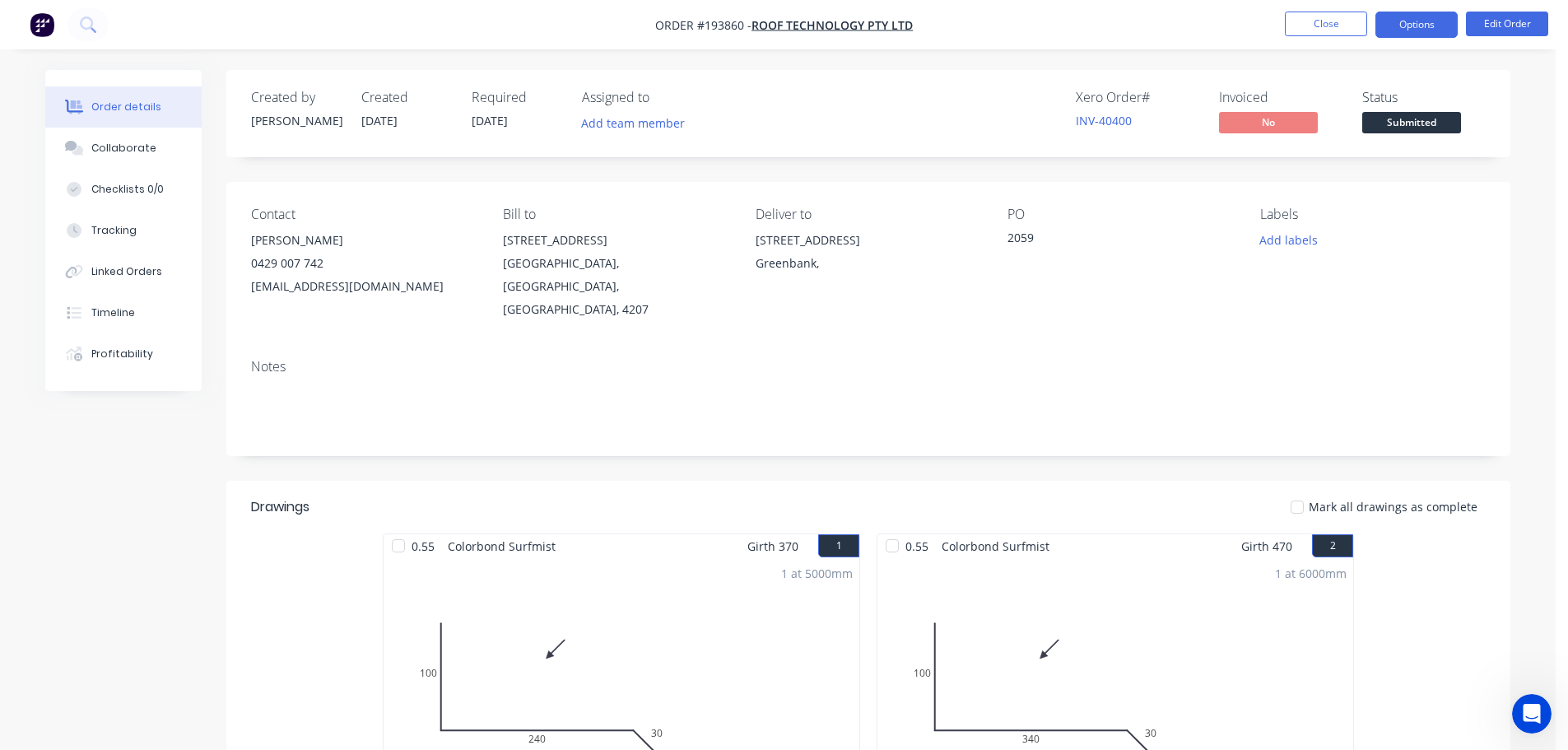
click at [1413, 27] on button "Options" at bounding box center [1416, 25] width 82 height 27
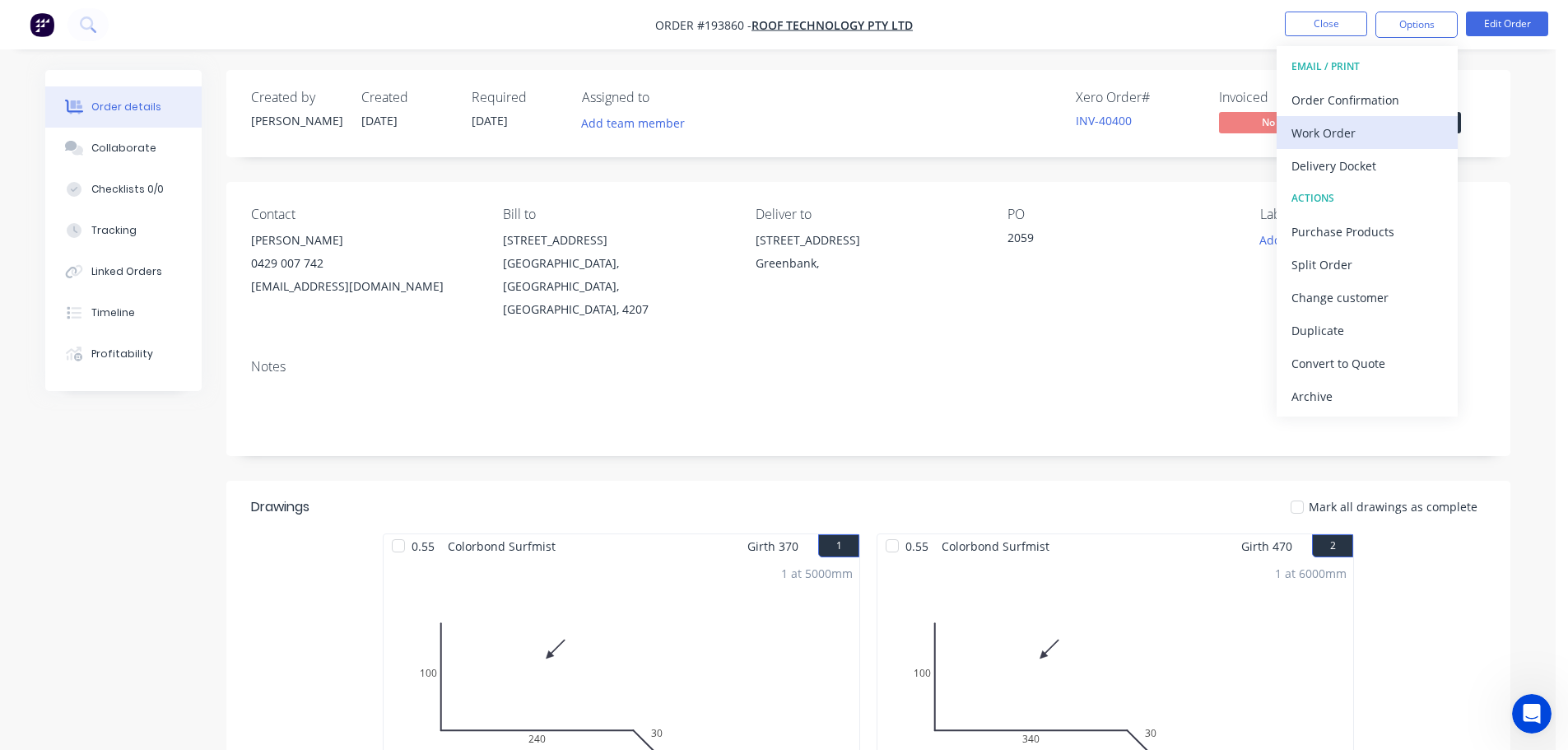
click at [1313, 138] on div "Work Order" at bounding box center [1367, 133] width 152 height 24
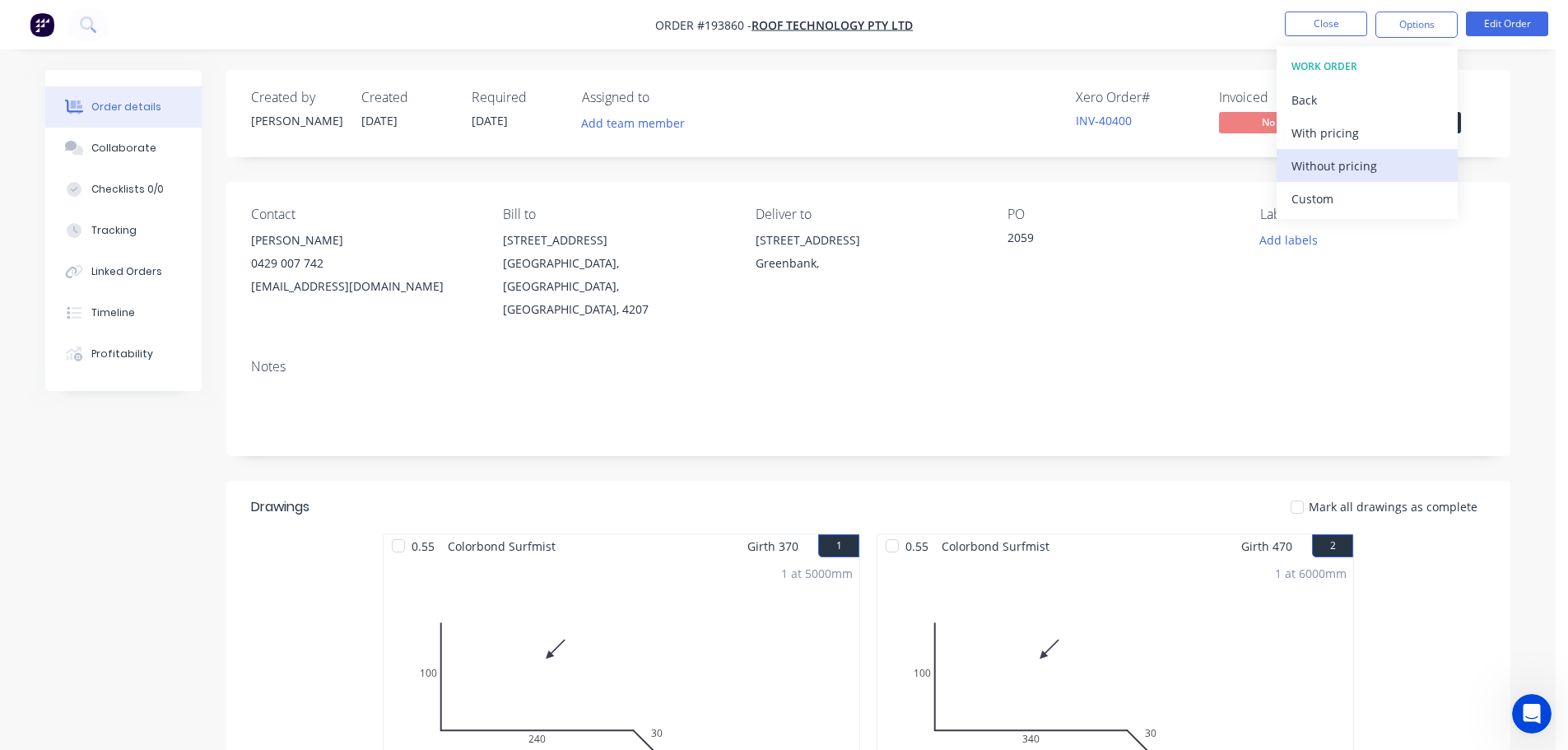
click at [1321, 165] on div "Without pricing" at bounding box center [1367, 166] width 152 height 24
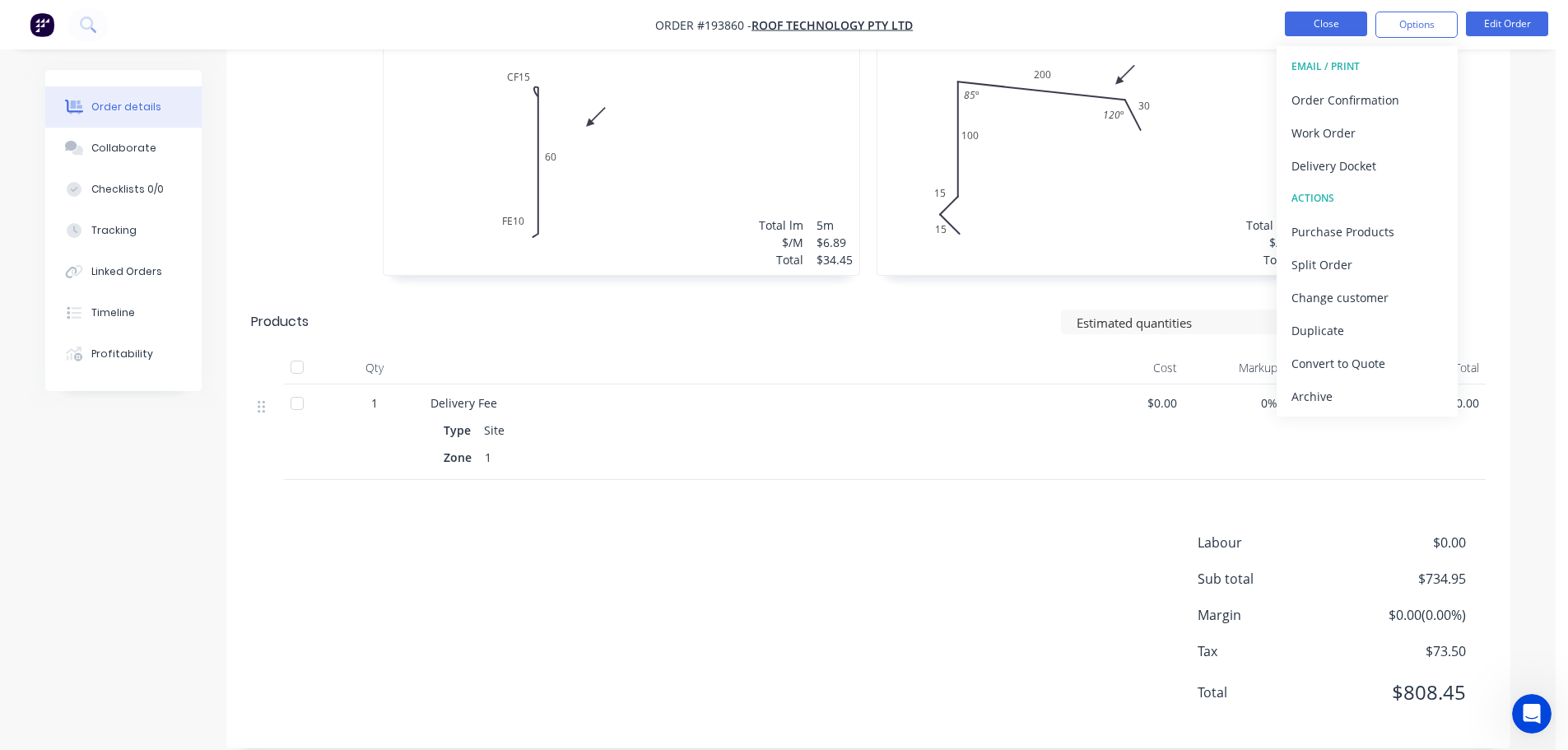
click at [1315, 25] on button "Close" at bounding box center [1326, 24] width 82 height 25
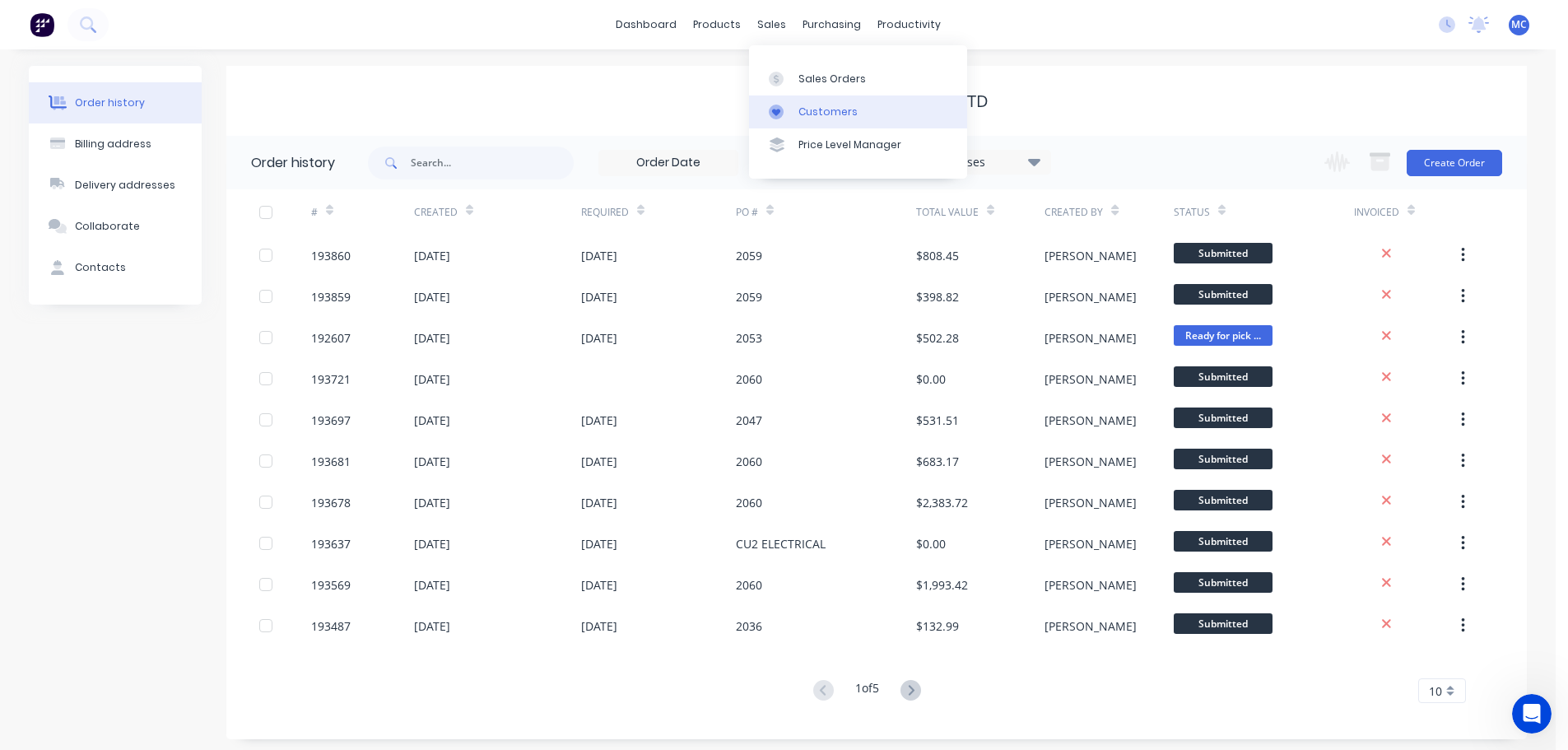
click at [817, 111] on div "Customers" at bounding box center [828, 111] width 60 height 15
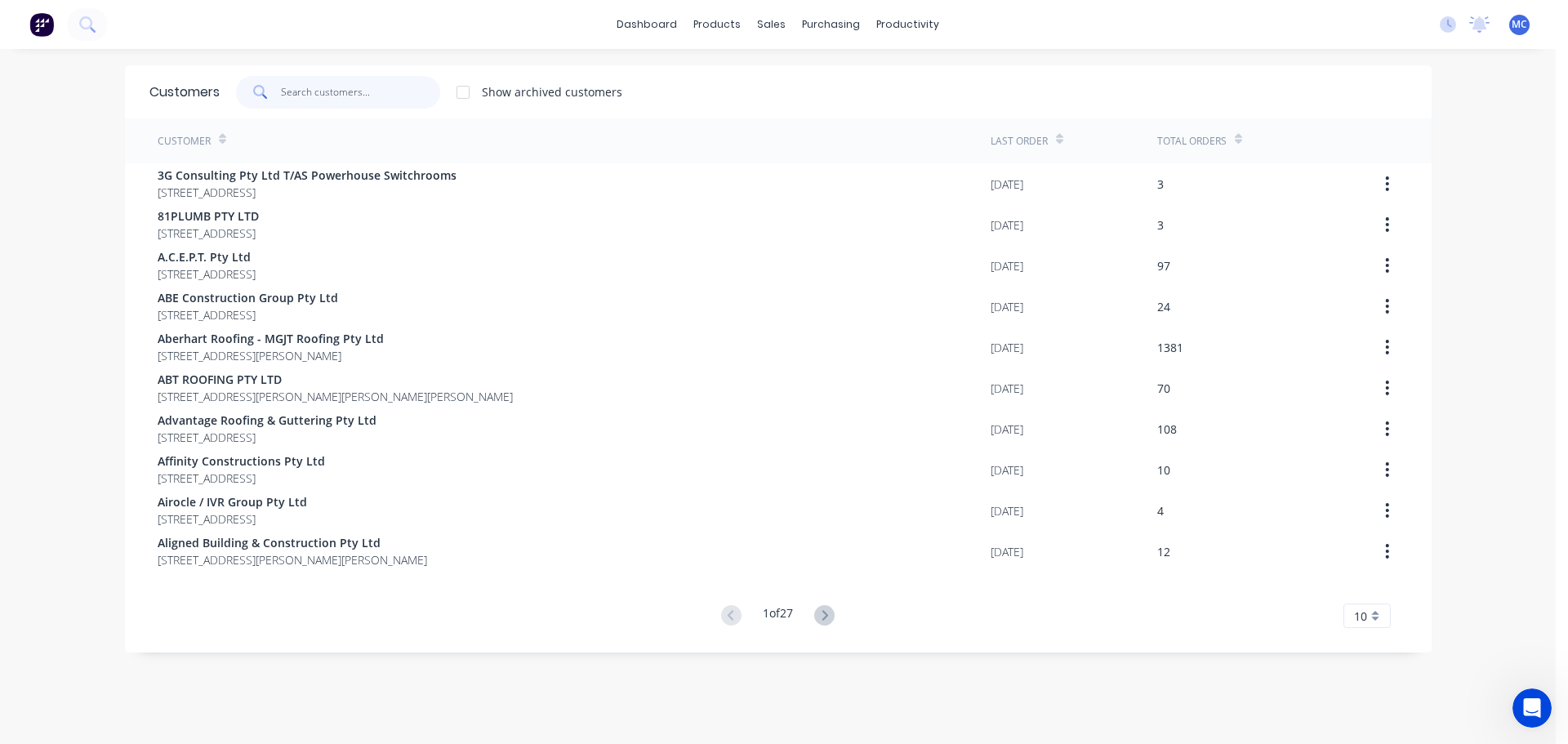
click at [343, 82] on input "text" at bounding box center [360, 92] width 160 height 33
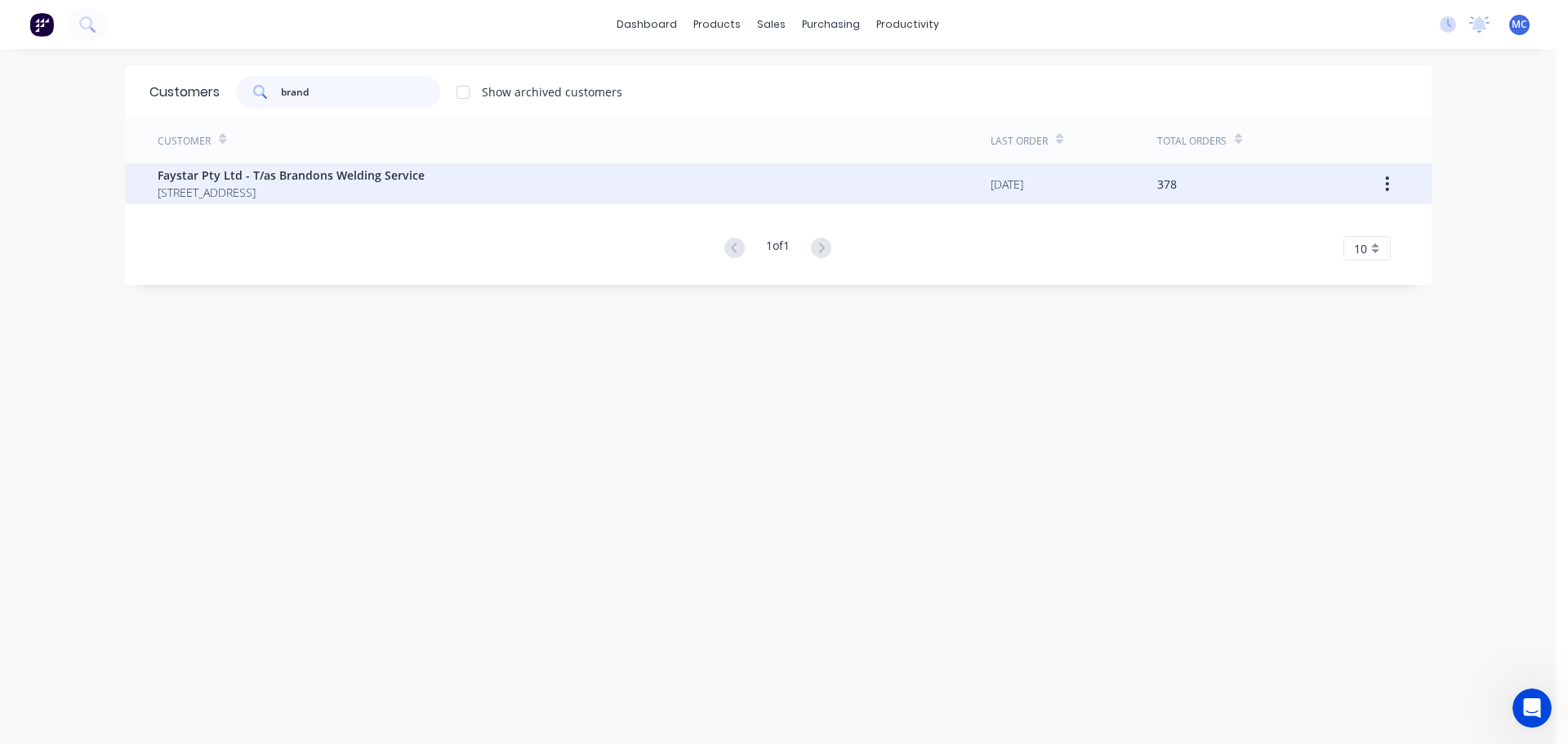
type input "brand"
click at [255, 179] on span "Faystar Pty Ltd - T/as Brandons Welding Service" at bounding box center [291, 174] width 267 height 17
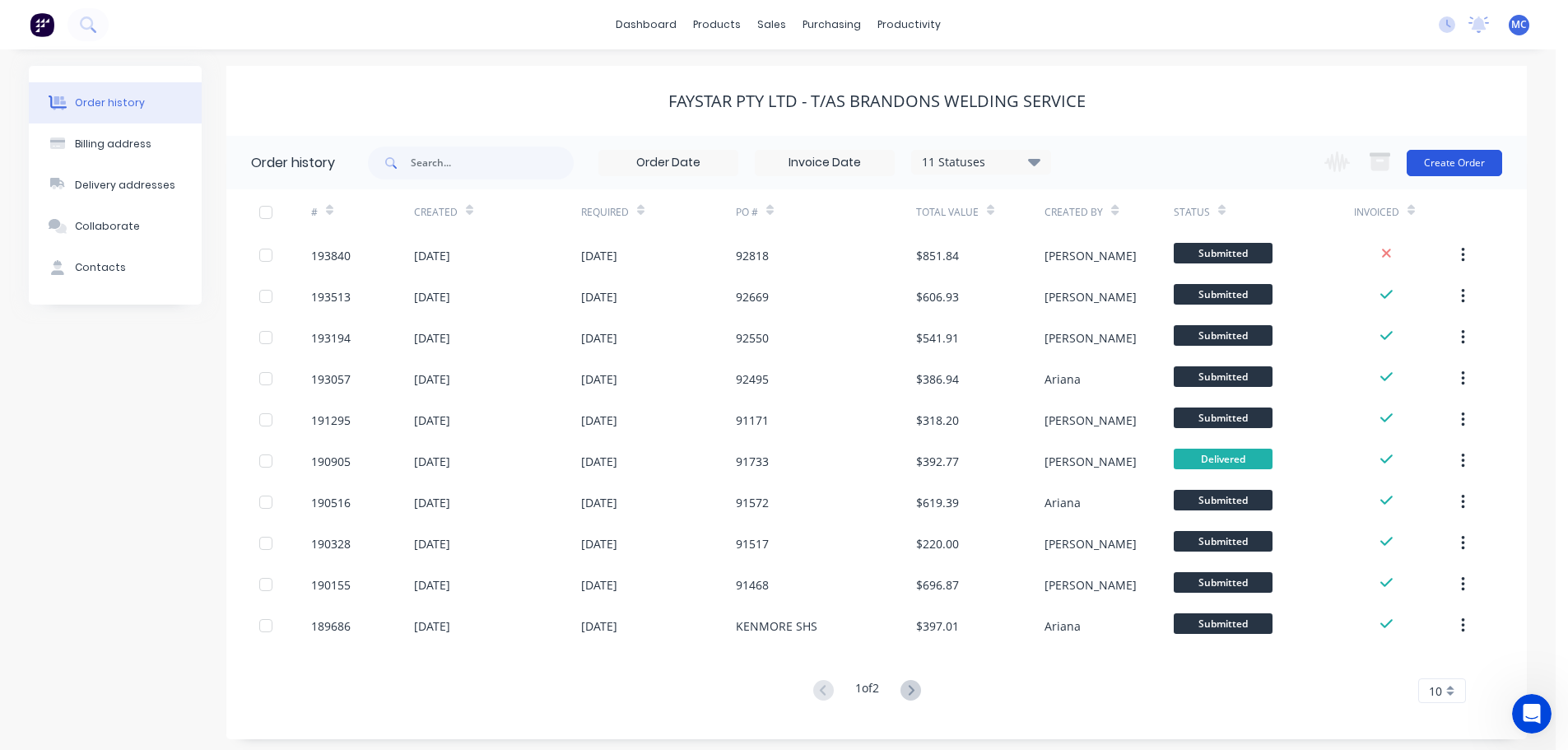
click at [1451, 156] on button "Create Order" at bounding box center [1455, 163] width 95 height 27
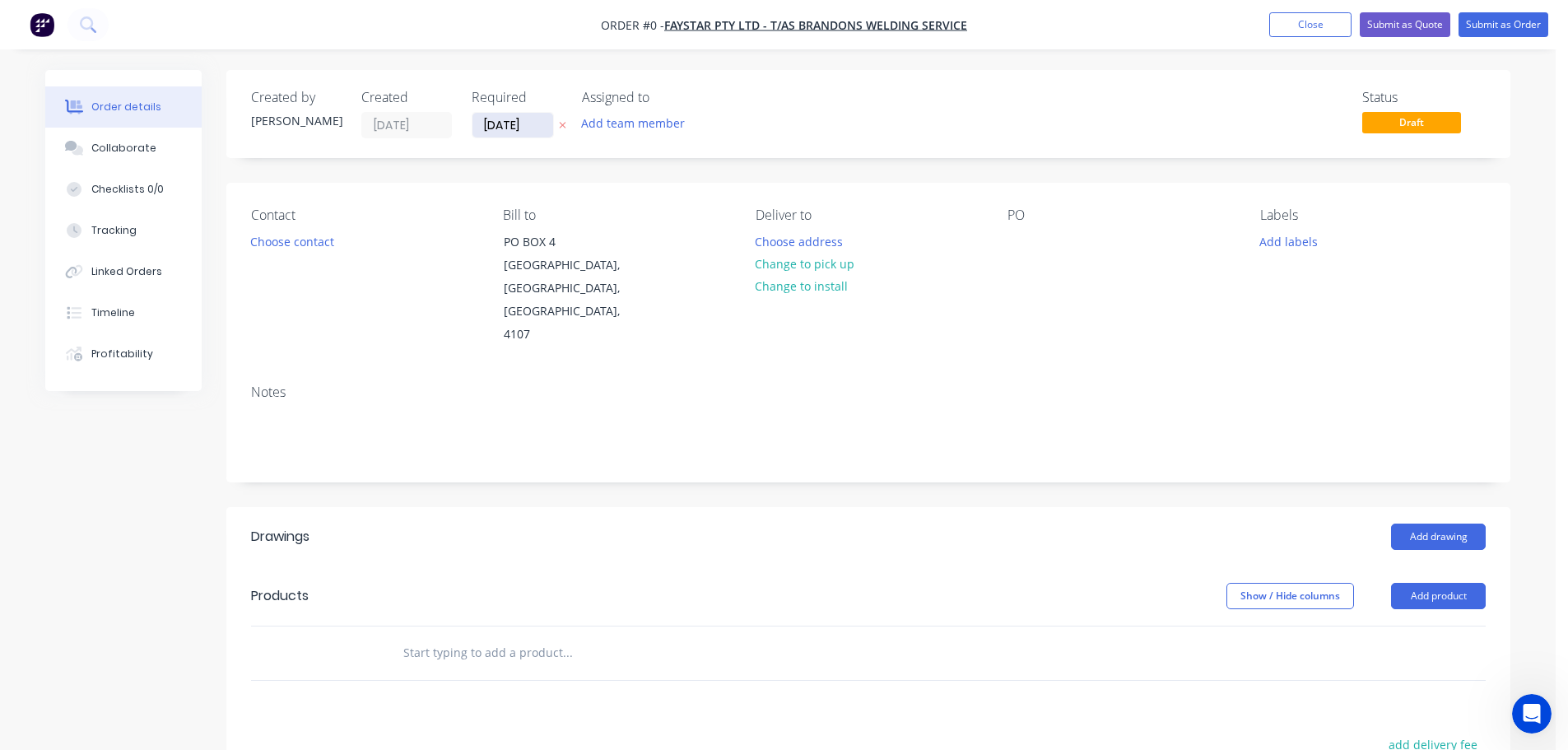
click at [518, 125] on input "[DATE]" at bounding box center [512, 125] width 80 height 25
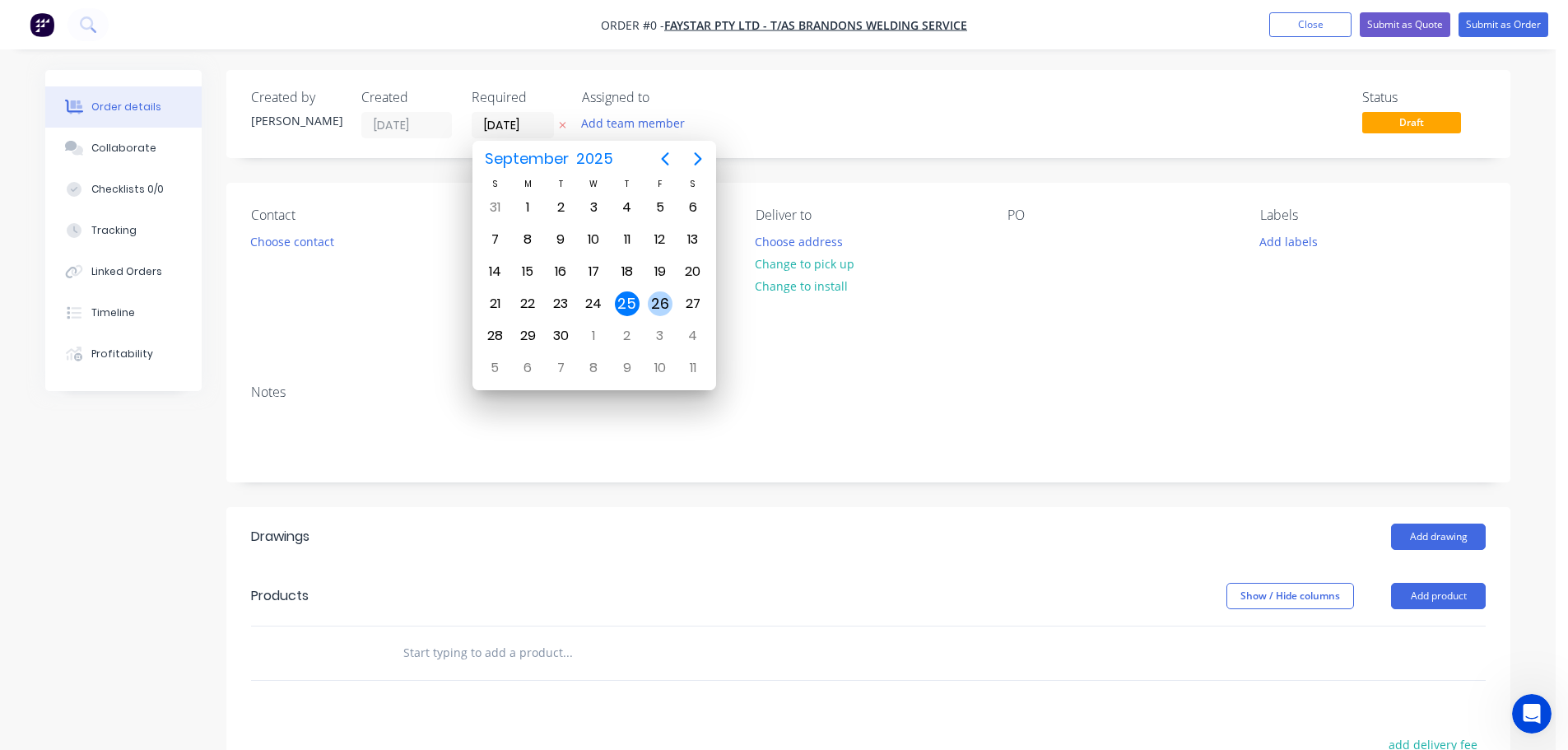
click at [662, 301] on div "26" at bounding box center [659, 303] width 25 height 25
type input "[DATE]"
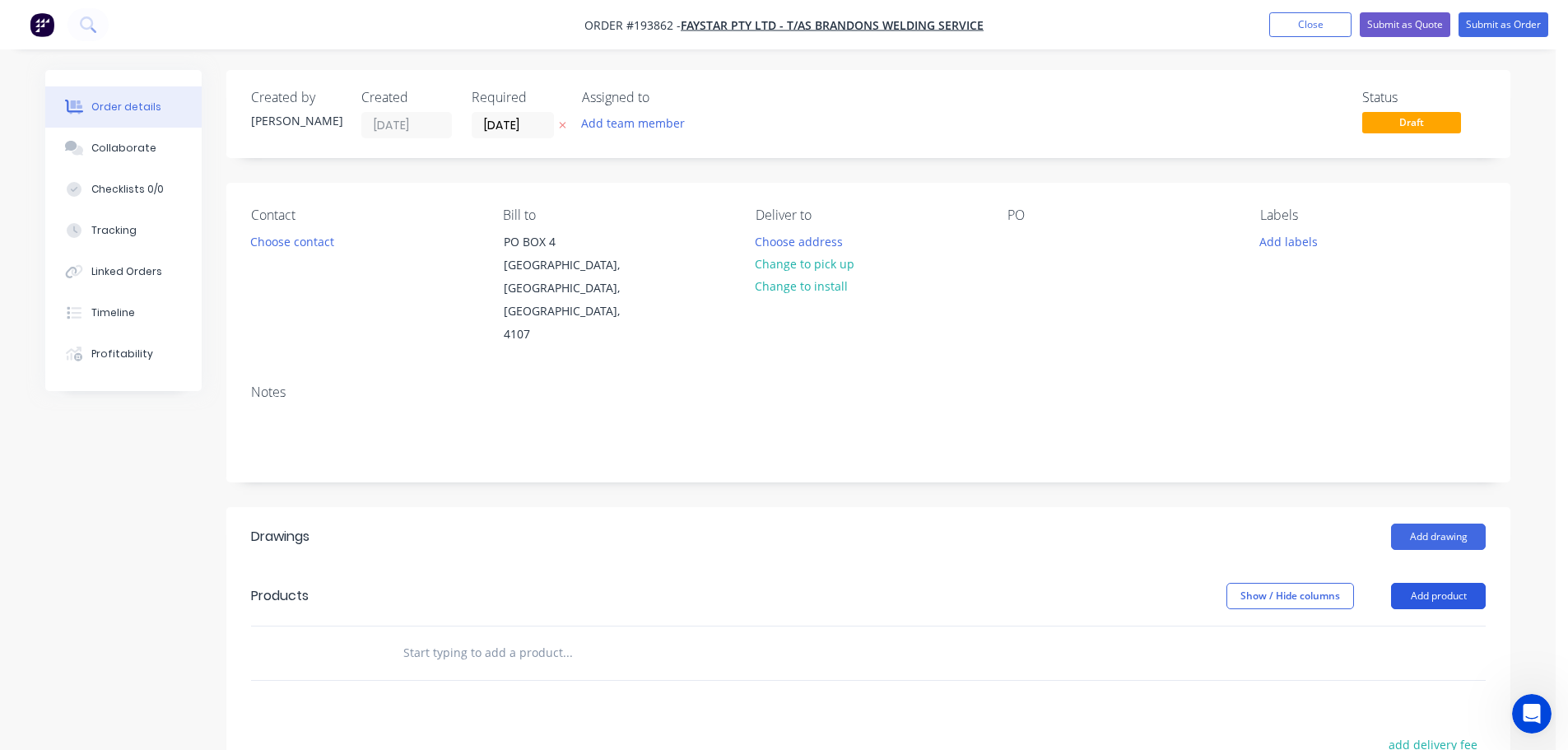
click at [1448, 583] on button "Add product" at bounding box center [1438, 596] width 94 height 27
click at [1392, 626] on div "Product catalogue" at bounding box center [1408, 638] width 127 height 24
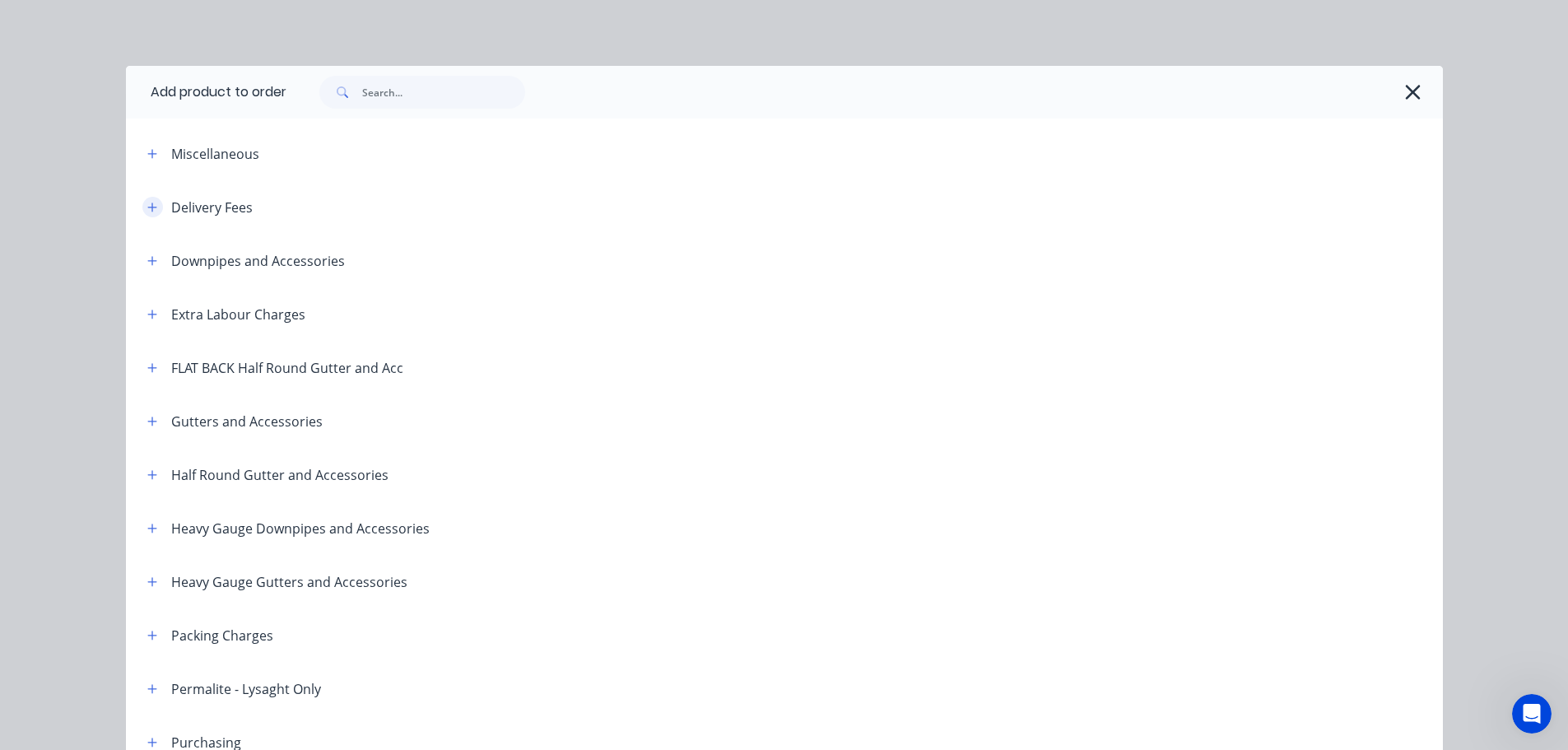
click at [147, 202] on icon "button" at bounding box center [152, 208] width 10 height 12
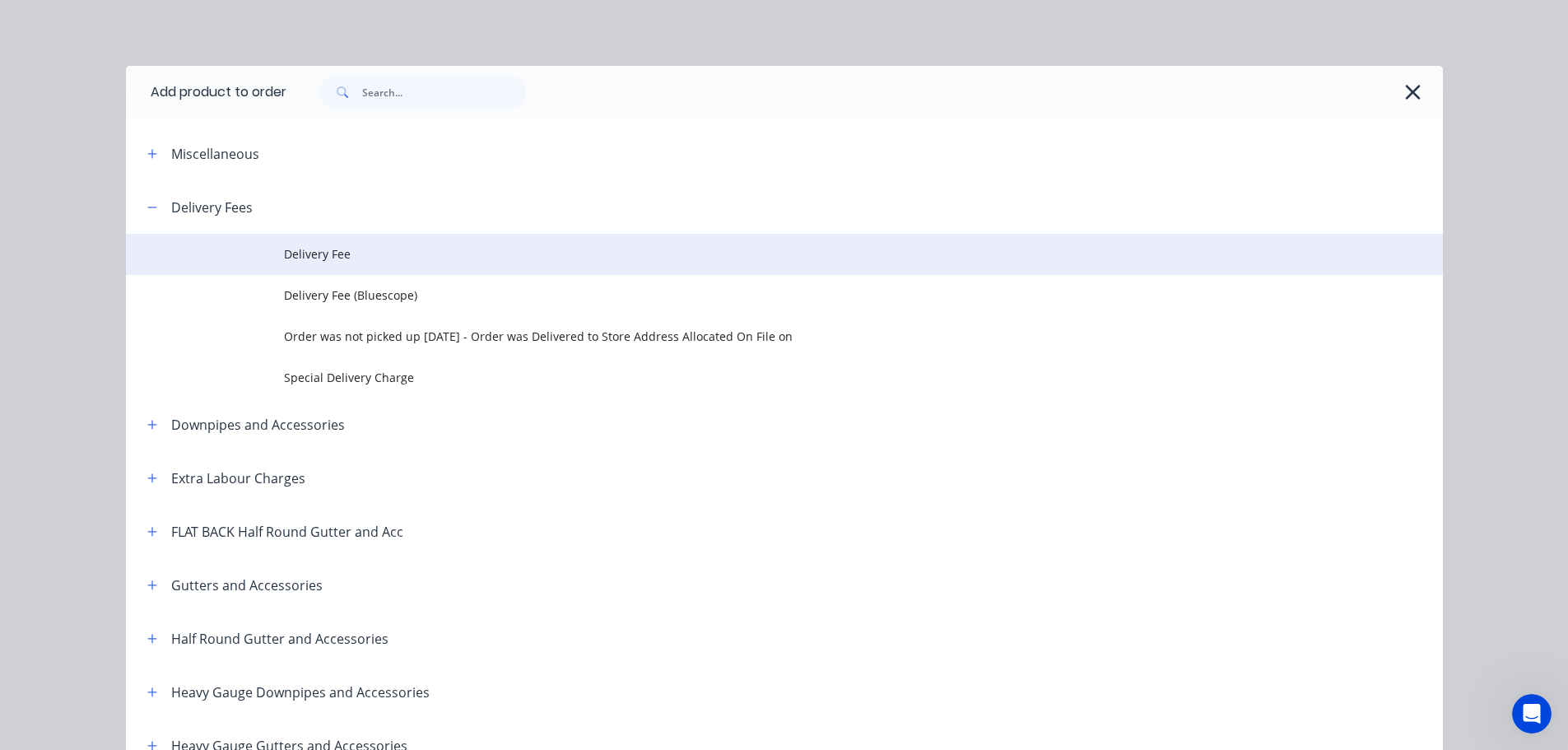
click at [308, 258] on span "Delivery Fee" at bounding box center [747, 253] width 927 height 17
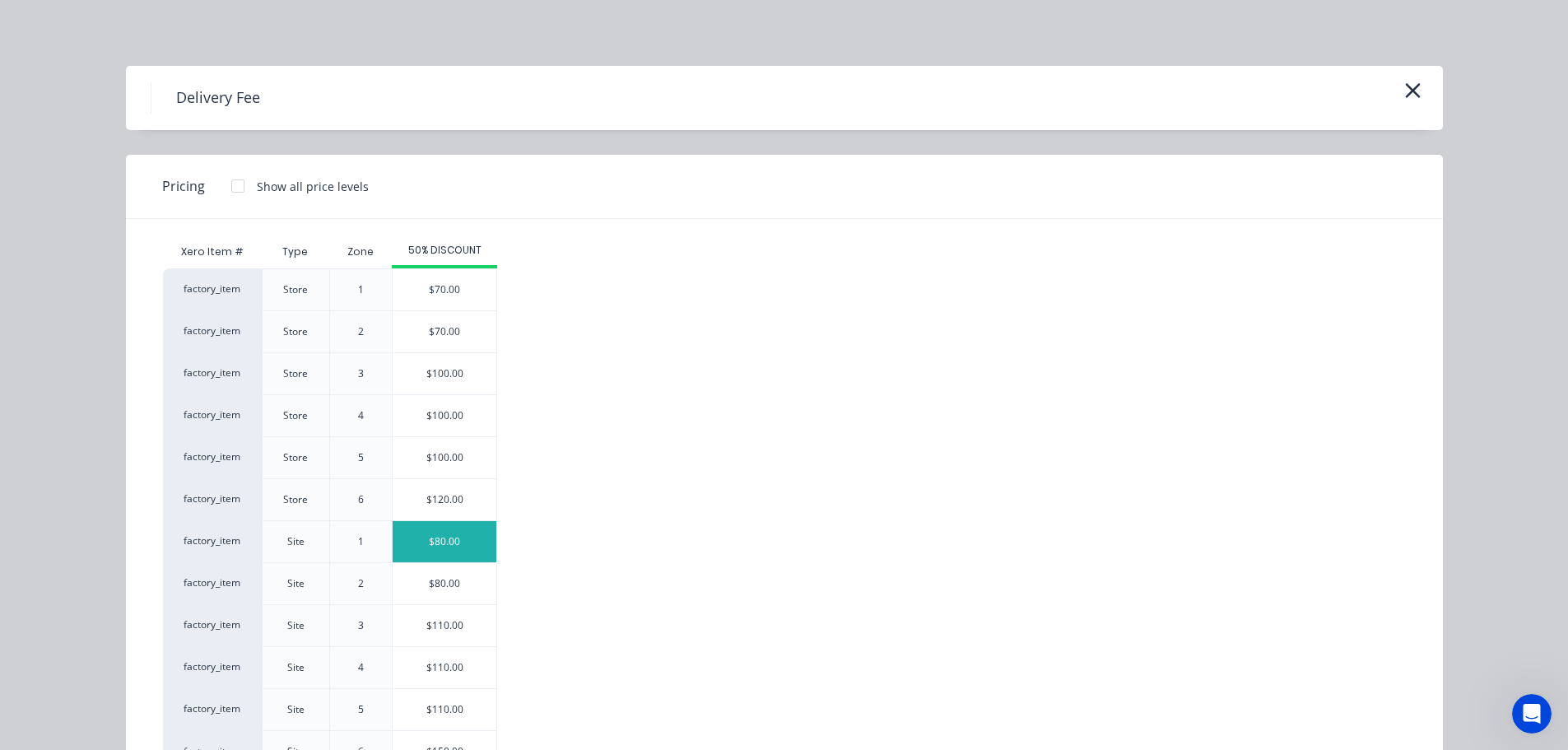
click at [432, 540] on div "$80.00" at bounding box center [444, 541] width 103 height 41
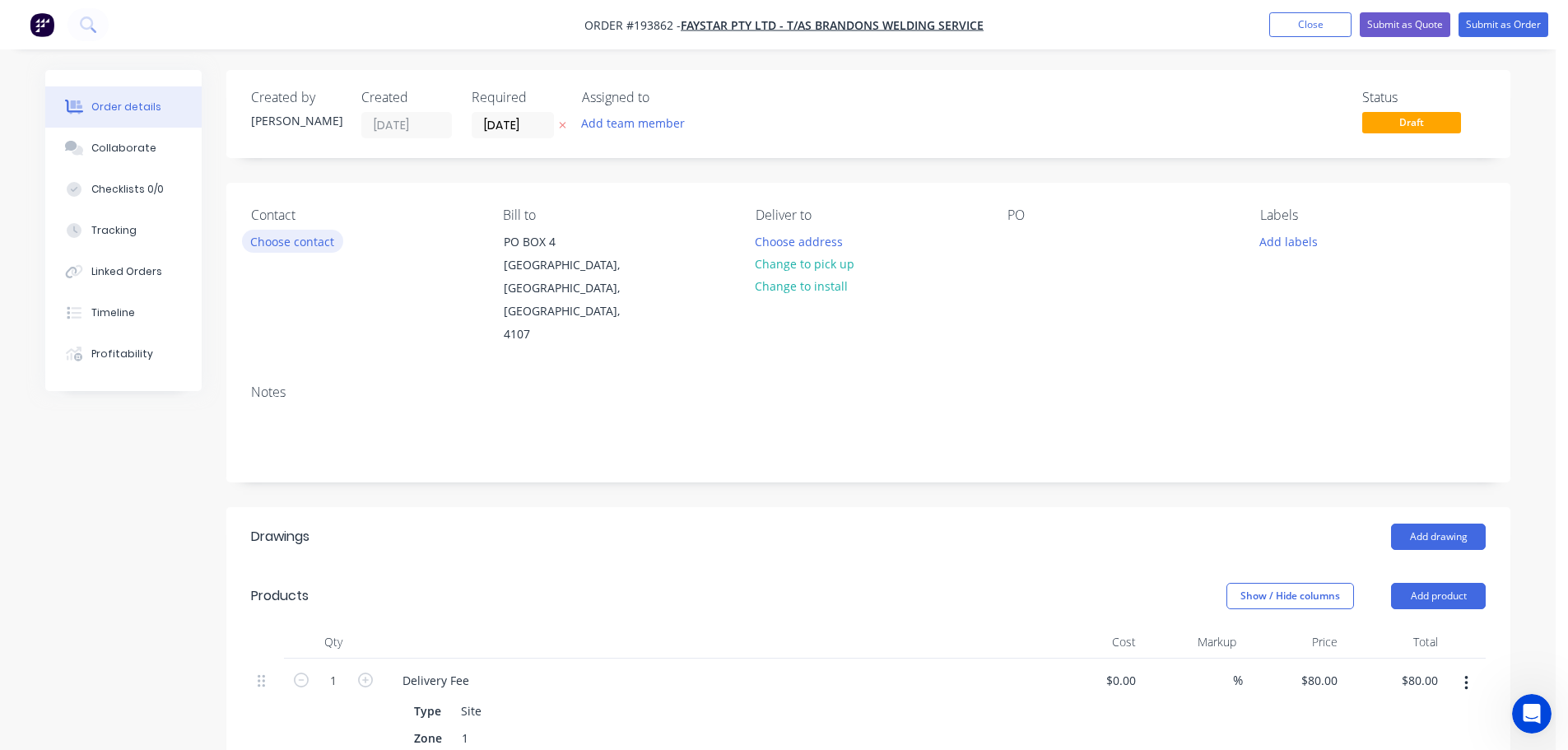
click at [282, 246] on button "Choose contact" at bounding box center [293, 240] width 101 height 22
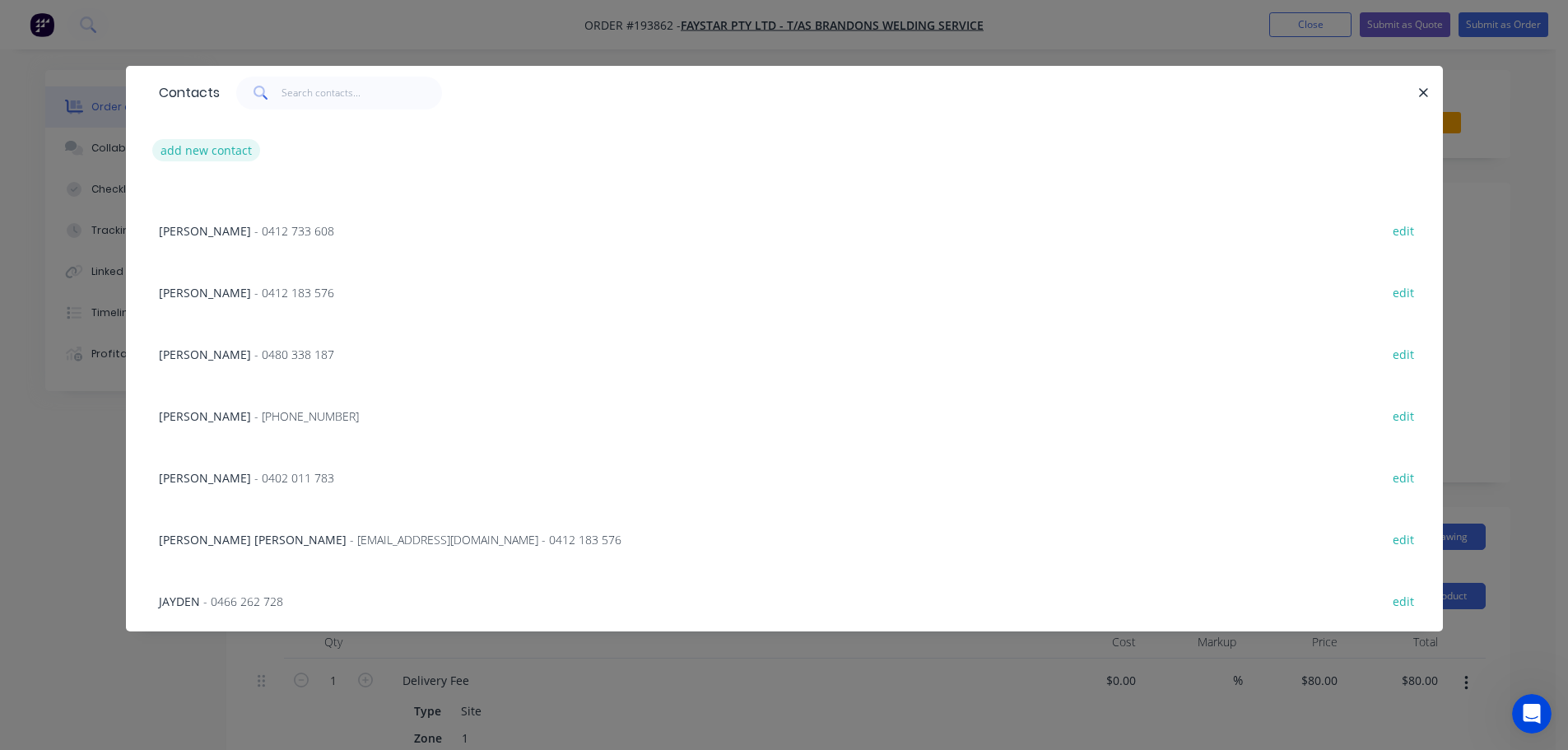
click at [213, 148] on button "add new contact" at bounding box center [206, 150] width 108 height 22
select select "AU"
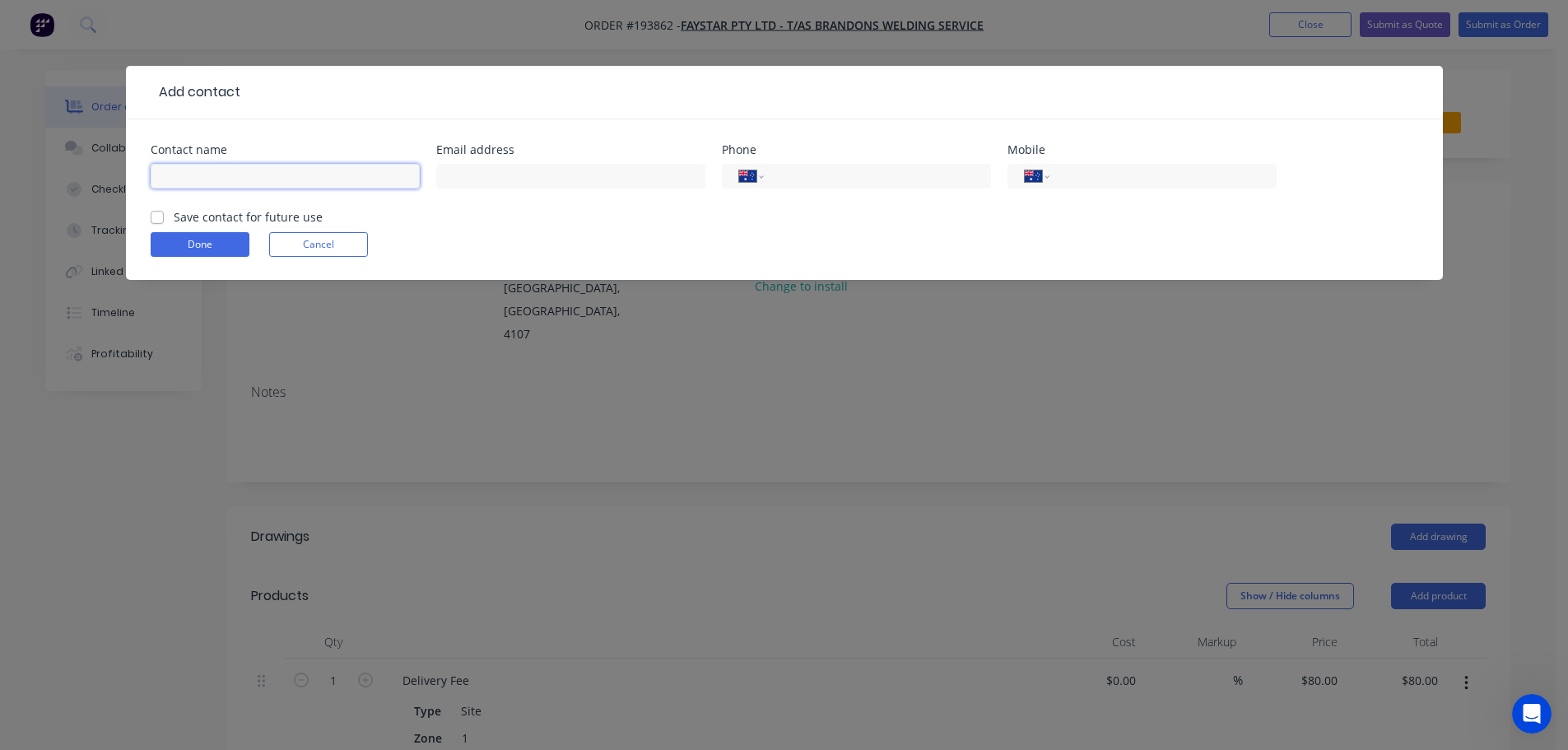
click at [190, 175] on input "text" at bounding box center [285, 176] width 269 height 25
click at [242, 171] on input "[PERSON_NAME]" at bounding box center [285, 176] width 269 height 25
type input "[PERSON_NAME]"
click at [331, 252] on button "Cancel" at bounding box center [318, 244] width 98 height 25
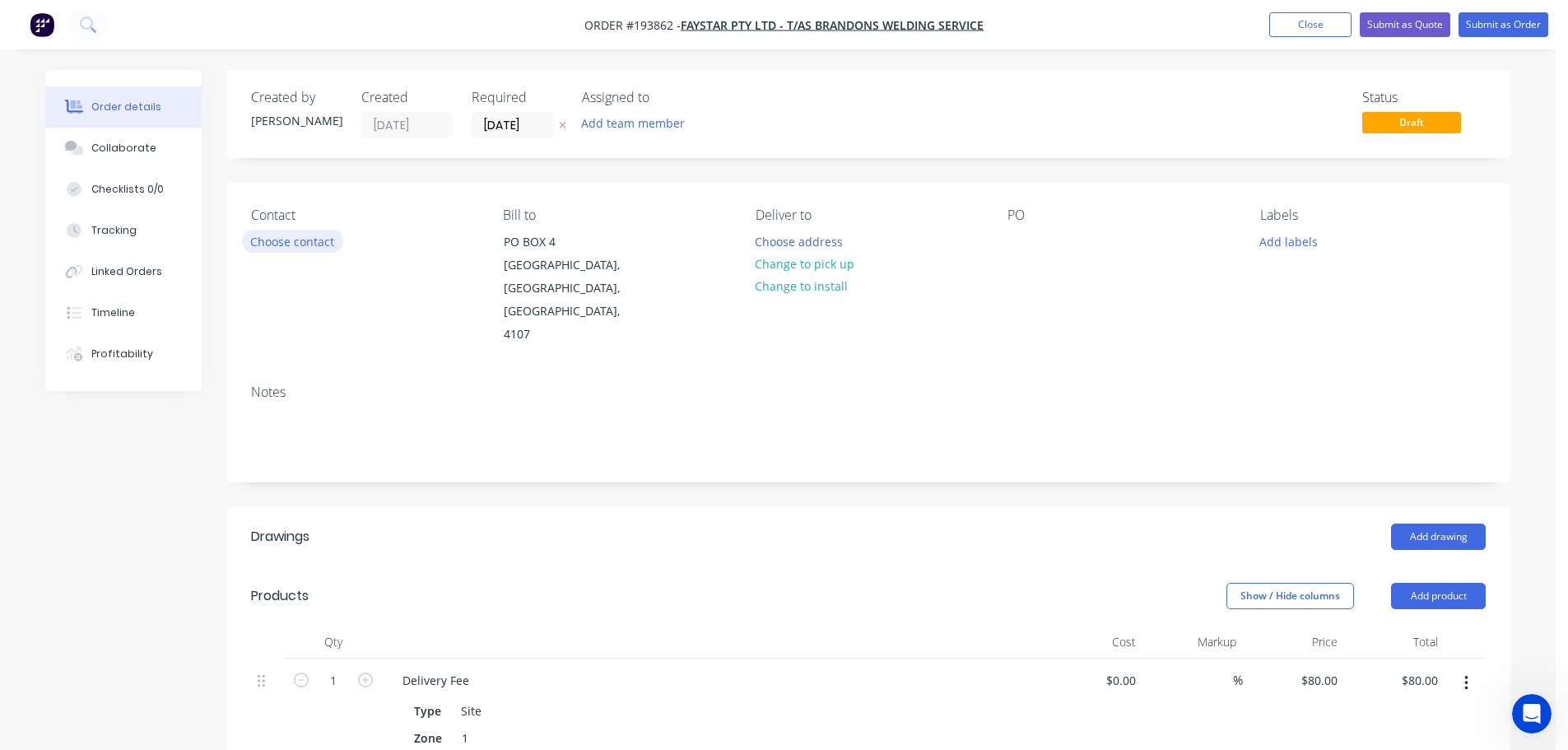
click at [325, 243] on button "Choose contact" at bounding box center [293, 240] width 101 height 22
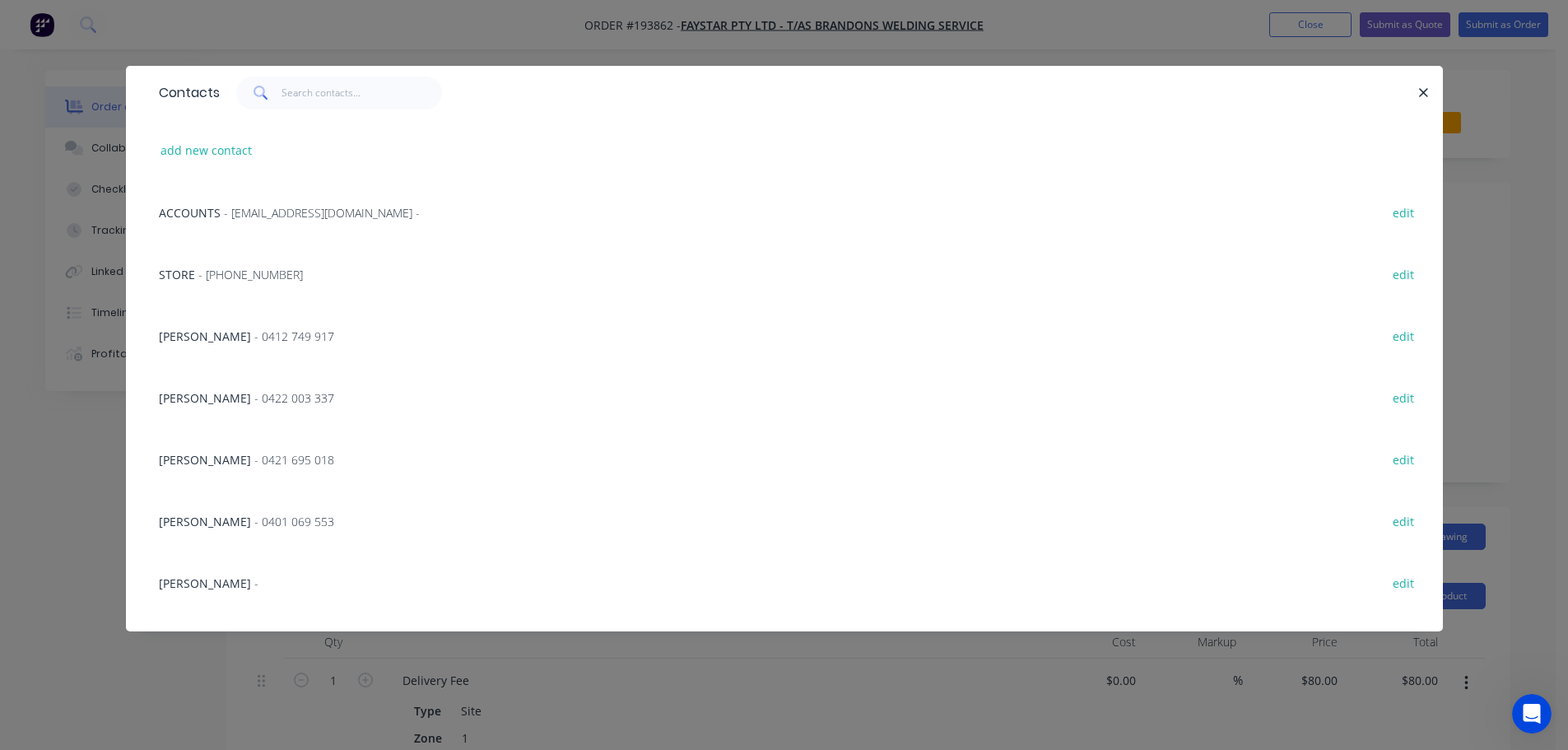
click at [254, 335] on span "- 0412 749 917" at bounding box center [294, 337] width 79 height 16
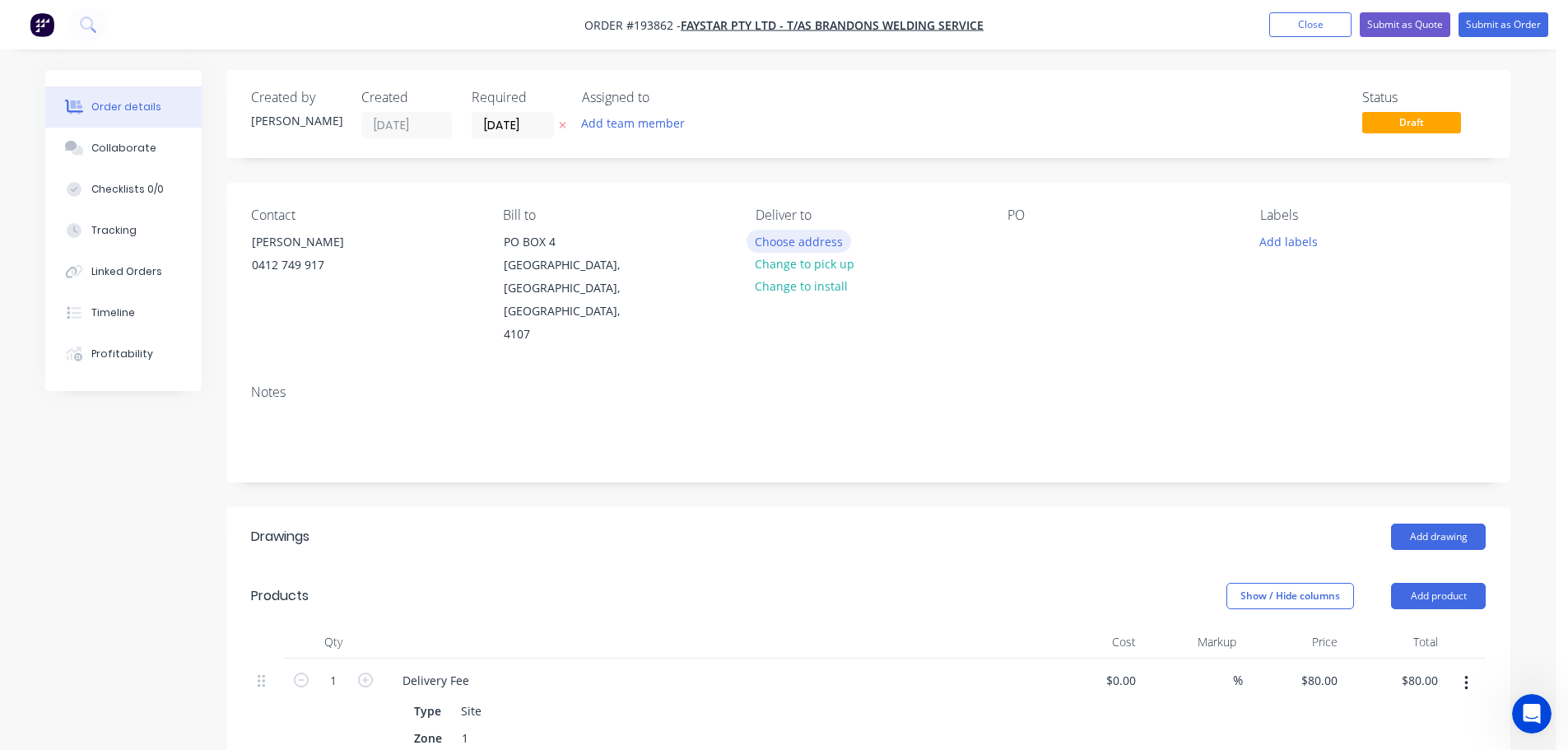
click at [801, 243] on button "Choose address" at bounding box center [799, 240] width 105 height 22
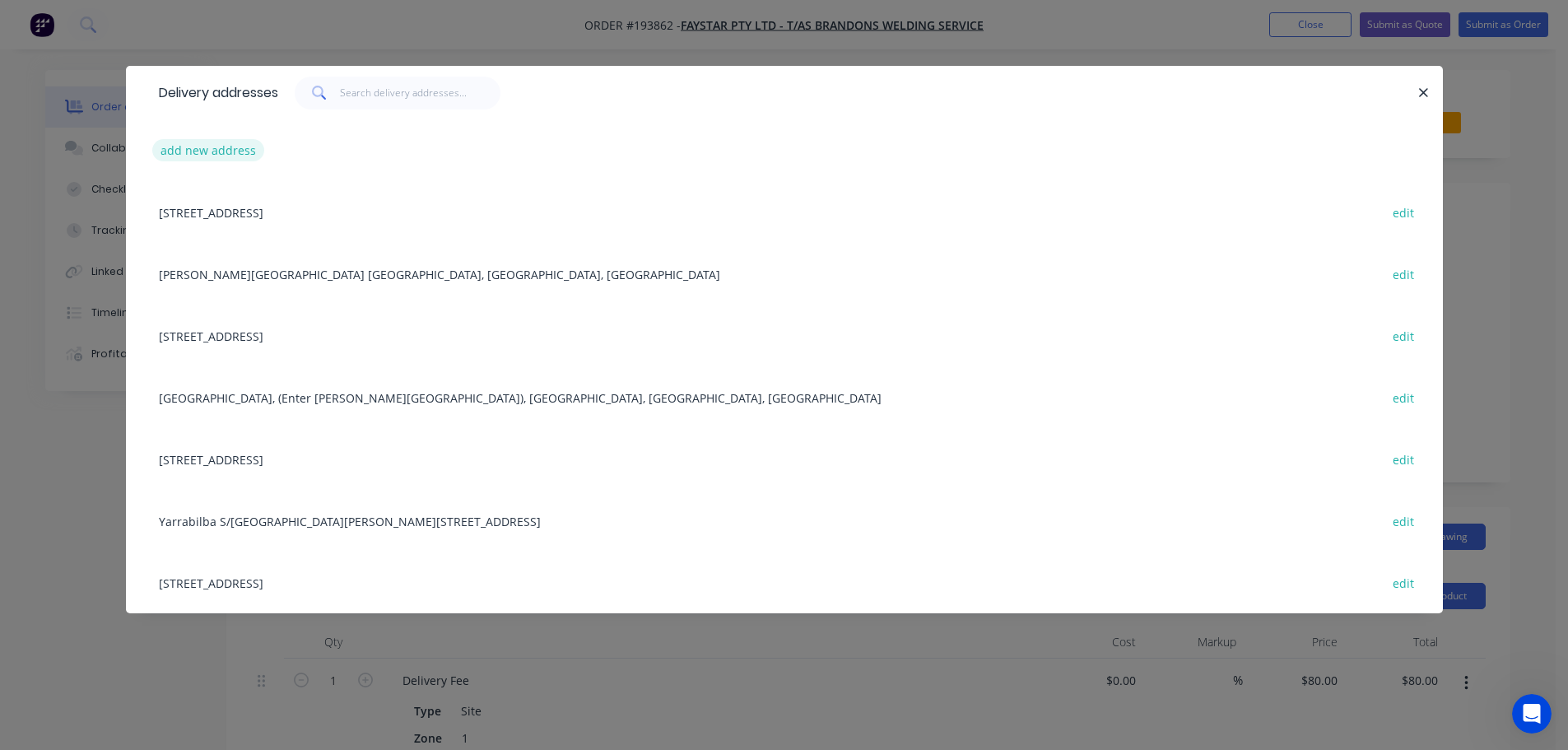
click at [190, 143] on button "add new address" at bounding box center [209, 150] width 113 height 22
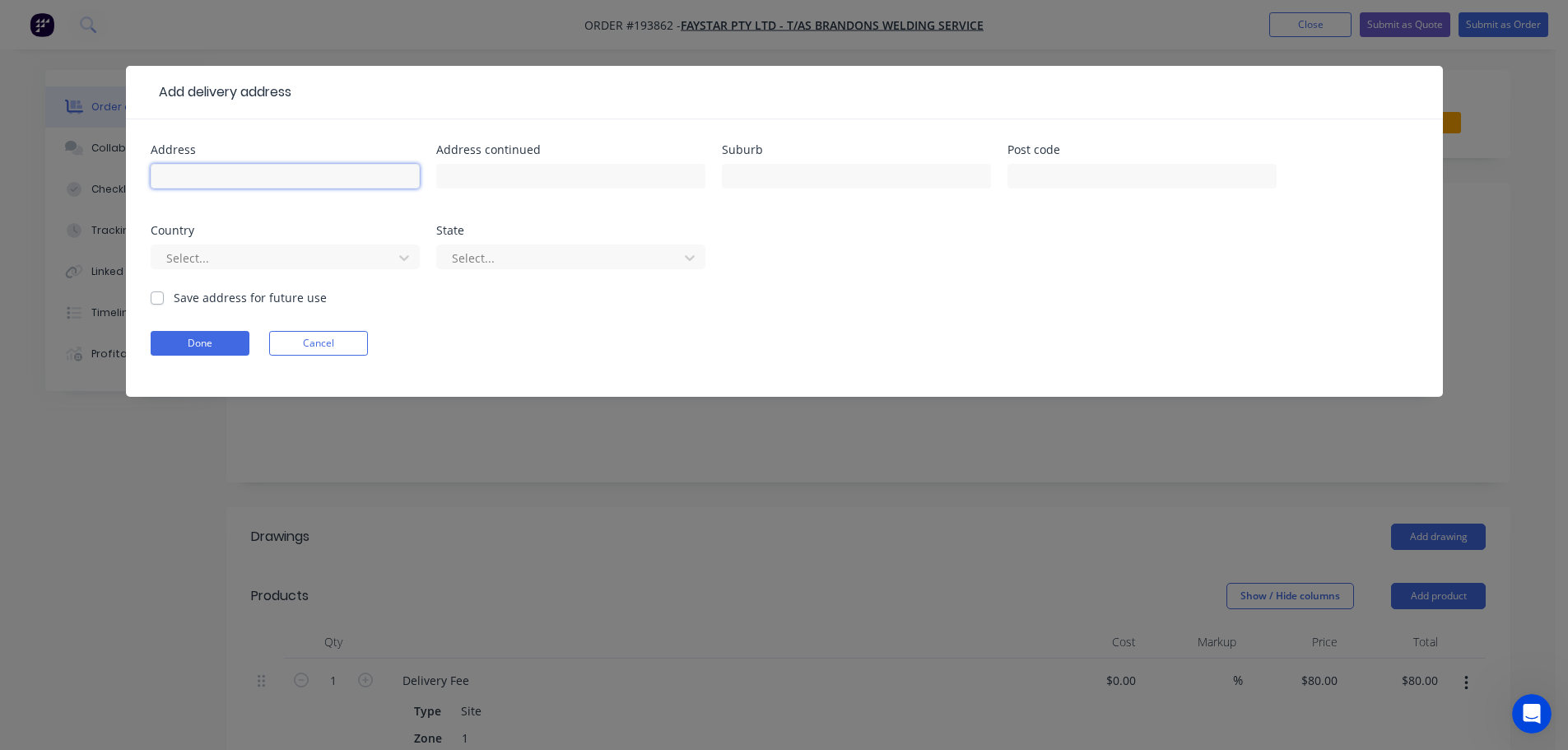
click at [243, 180] on input "text" at bounding box center [285, 176] width 269 height 25
type input "Geebung [GEOGRAPHIC_DATA] [GEOGRAPHIC_DATA]"
type input "Geebung"
click button "Done" at bounding box center [200, 343] width 98 height 25
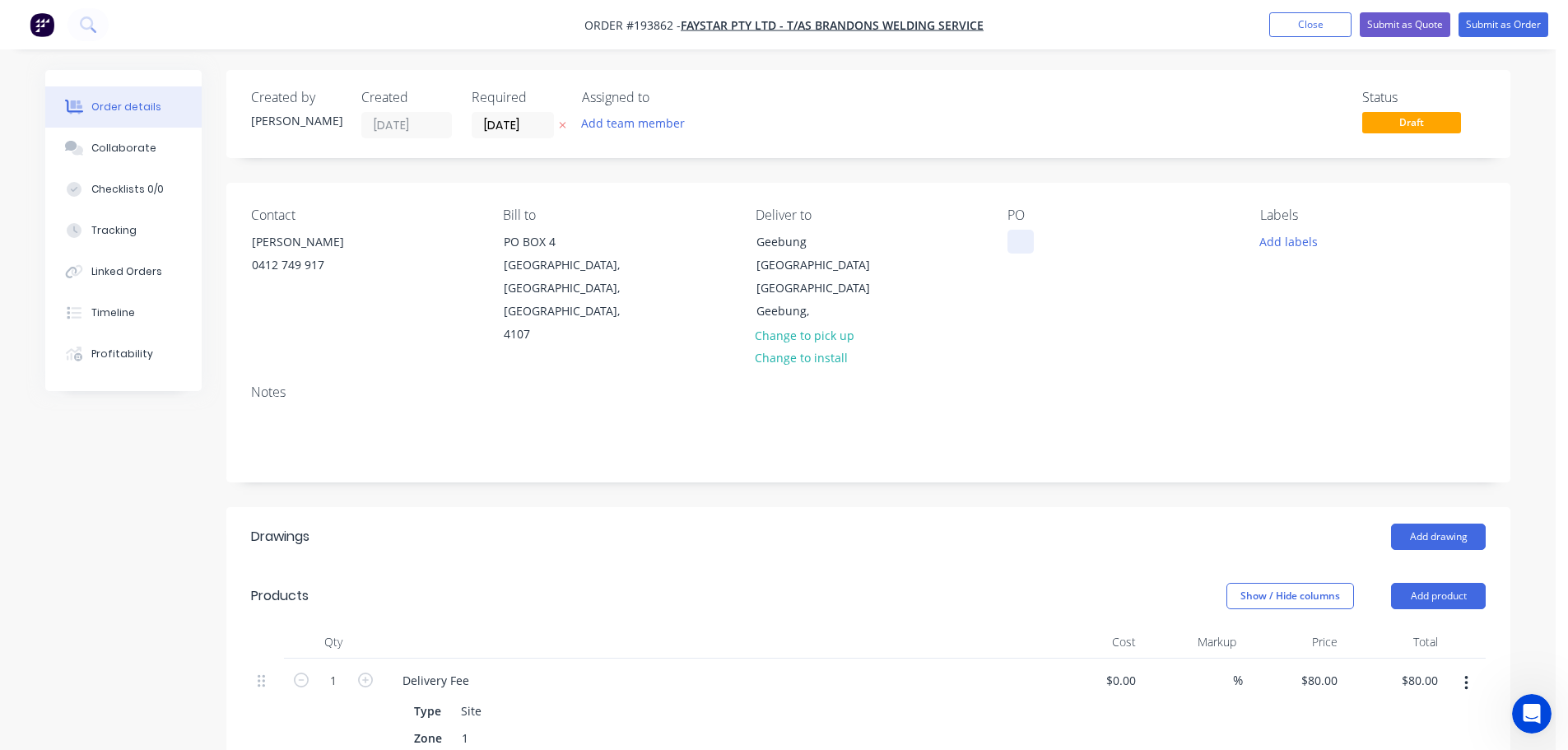
click at [1018, 240] on div at bounding box center [1021, 241] width 27 height 24
click at [1451, 524] on button "Add drawing" at bounding box center [1438, 536] width 94 height 27
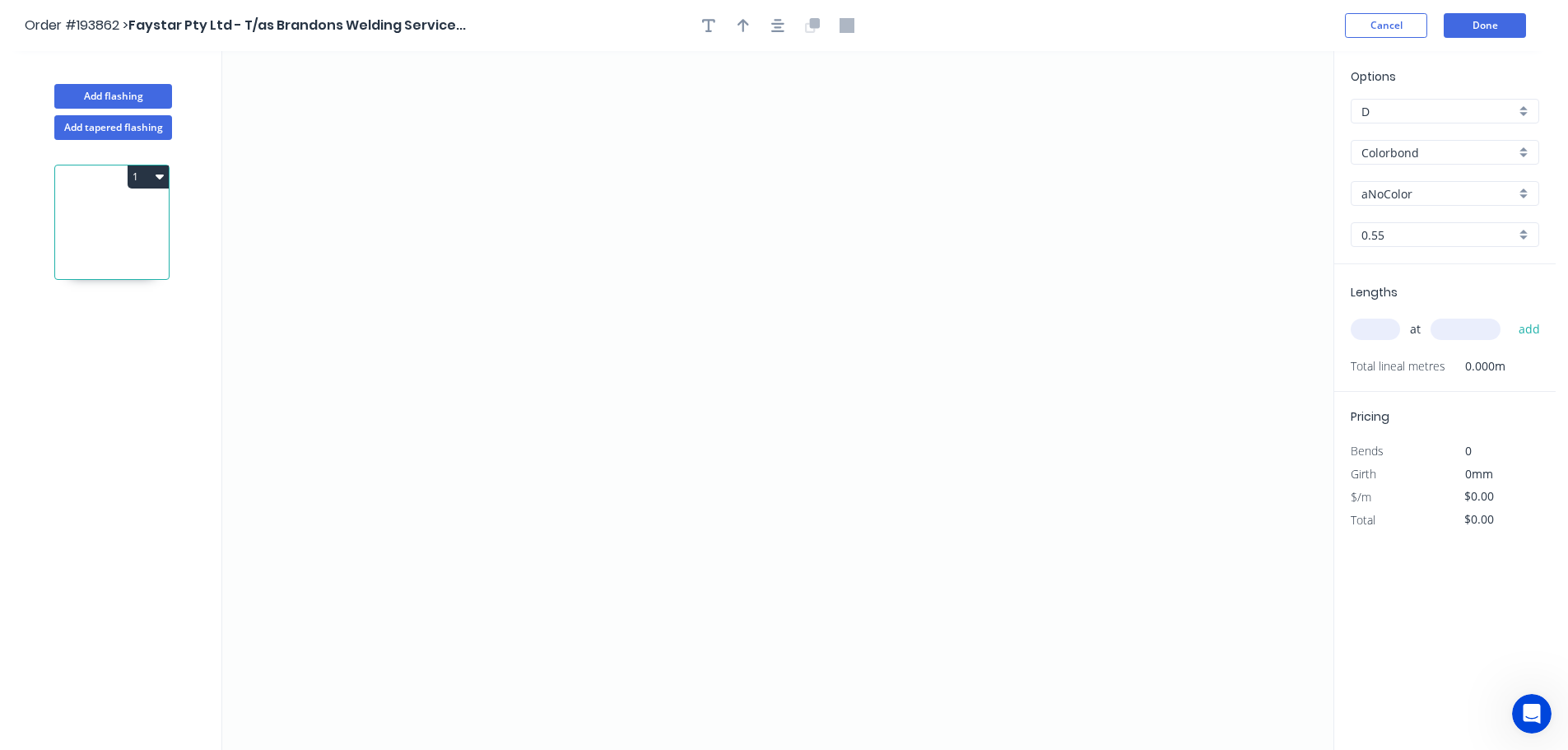
click at [1402, 193] on input "aNoColor" at bounding box center [1438, 194] width 154 height 17
click at [1395, 282] on div "Classic Cream" at bounding box center [1445, 282] width 187 height 29
type input "Classic Cream"
click at [1378, 331] on input "text" at bounding box center [1375, 330] width 50 height 22
type input "1"
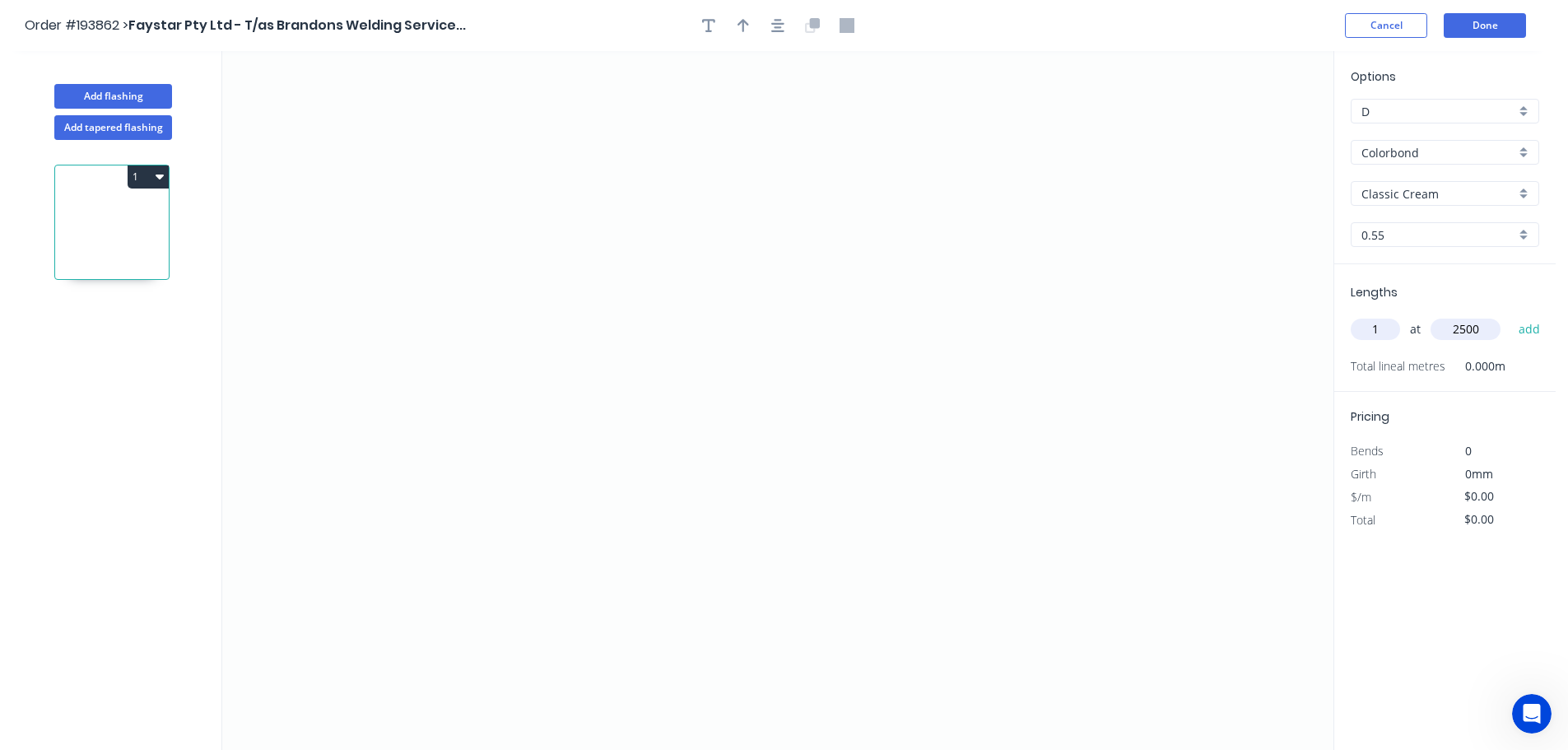
type input "2500"
click at [1510, 315] on button "add" at bounding box center [1529, 329] width 39 height 28
click at [408, 277] on icon "0" at bounding box center [778, 400] width 1111 height 699
click at [411, 401] on icon "0" at bounding box center [778, 400] width 1111 height 699
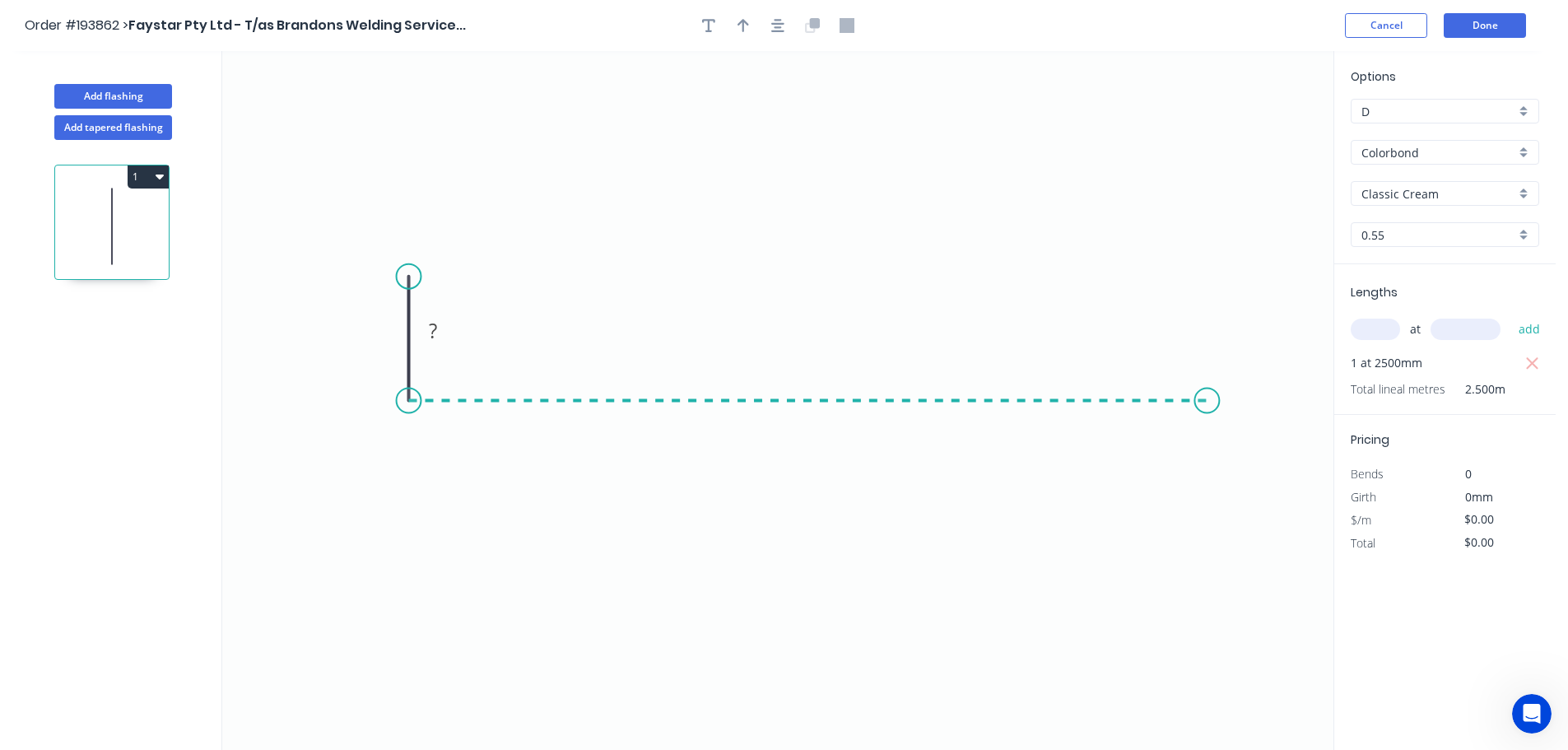
click at [1208, 426] on icon "0 ?" at bounding box center [778, 400] width 1111 height 699
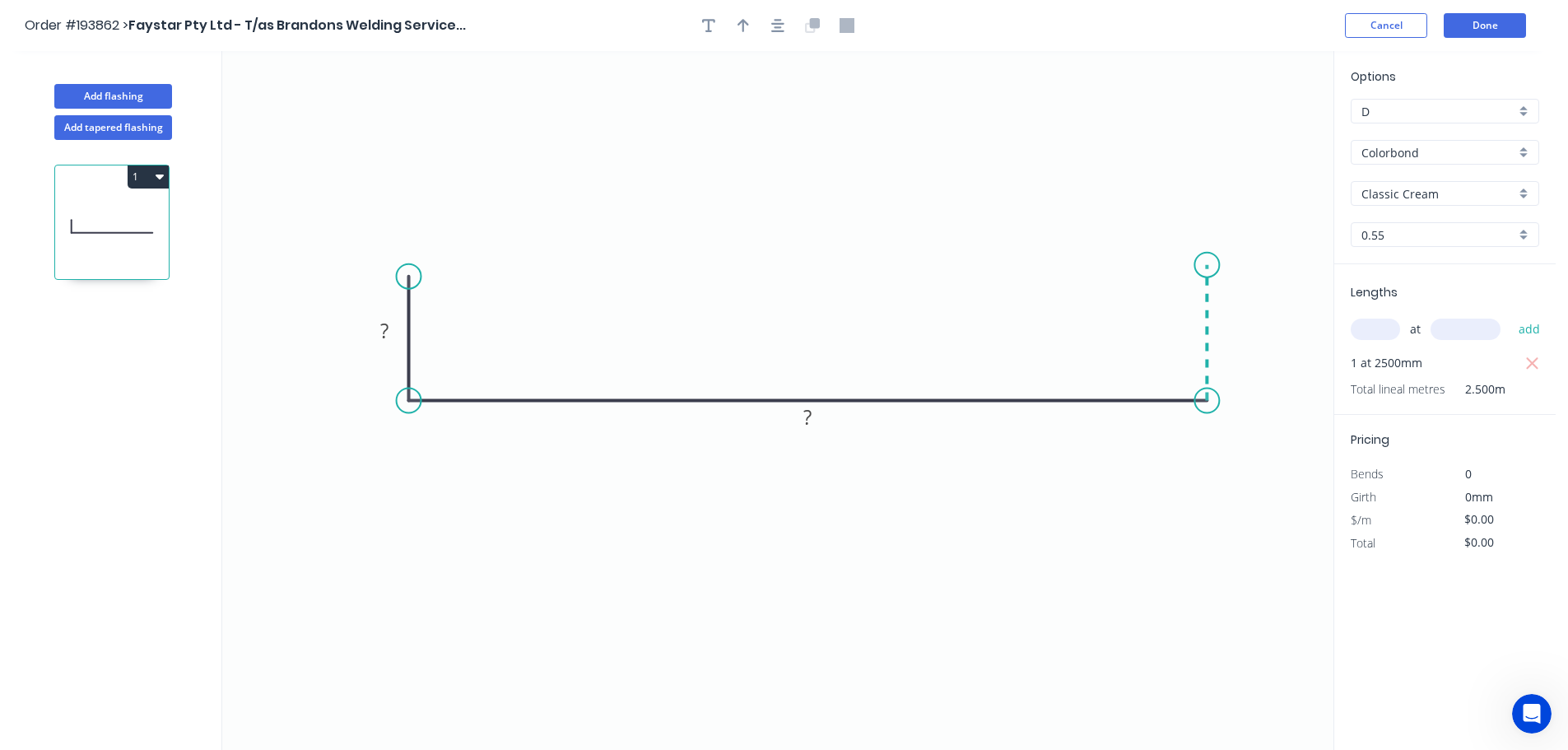
click at [1214, 265] on icon "0 ? ?" at bounding box center [778, 400] width 1111 height 699
click at [1237, 322] on rect at bounding box center [1230, 326] width 33 height 23
type input "$16.33"
type input "$40.83"
click at [744, 21] on icon "button" at bounding box center [744, 25] width 12 height 13
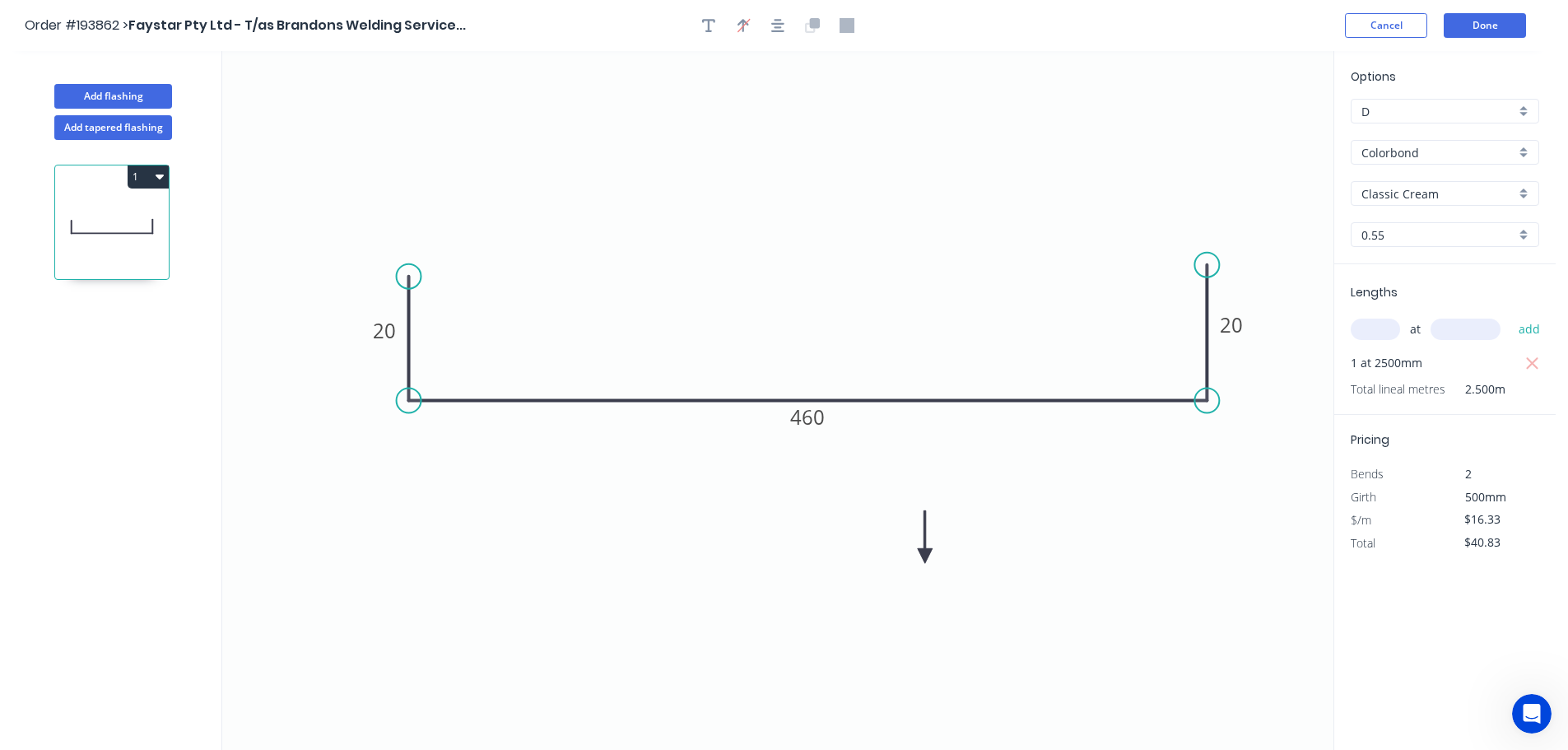
drag, startPoint x: 1248, startPoint y: 129, endPoint x: 924, endPoint y: 554, distance: 534.4
click at [924, 555] on icon at bounding box center [925, 536] width 15 height 53
click at [924, 552] on icon at bounding box center [924, 534] width 15 height 53
click at [924, 552] on icon at bounding box center [936, 541] width 48 height 48
click at [924, 552] on icon at bounding box center [942, 553] width 53 height 15
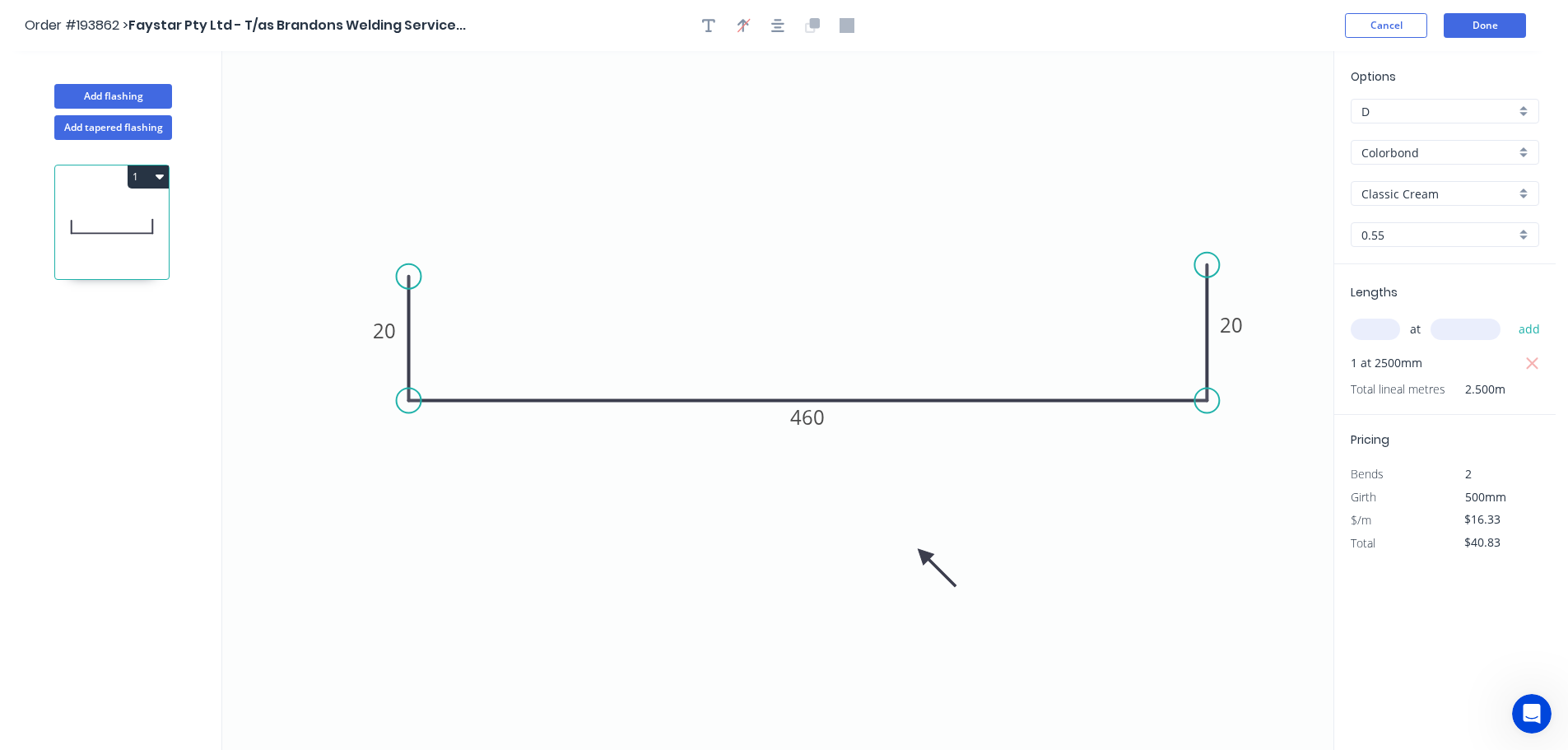
click at [924, 552] on icon at bounding box center [936, 568] width 48 height 48
drag, startPoint x: 924, startPoint y: 552, endPoint x: 912, endPoint y: 500, distance: 53.4
click at [912, 500] on icon at bounding box center [912, 520] width 15 height 53
click at [119, 85] on button "Add flashing" at bounding box center [113, 96] width 118 height 25
type input "$0.00"
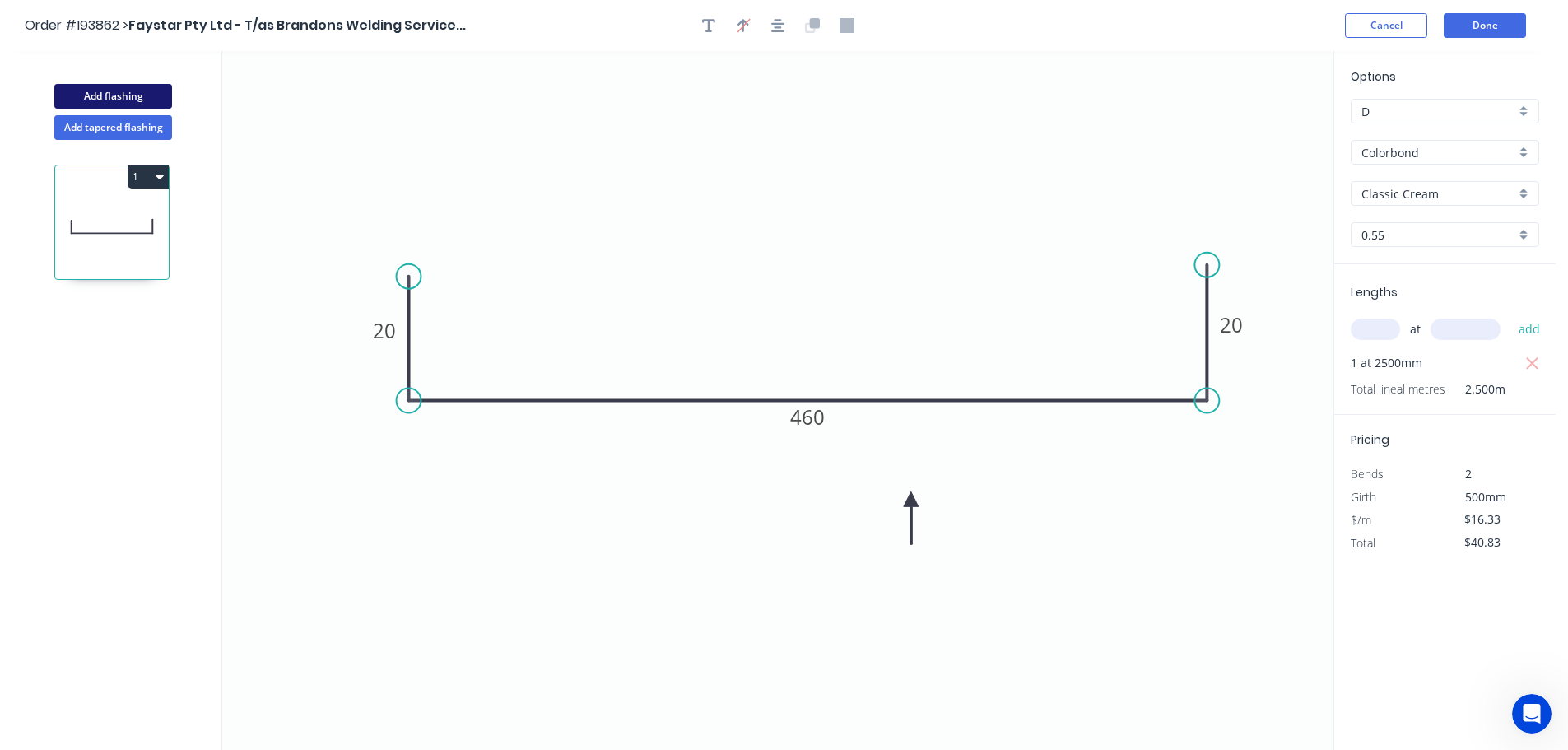
type input "$0.00"
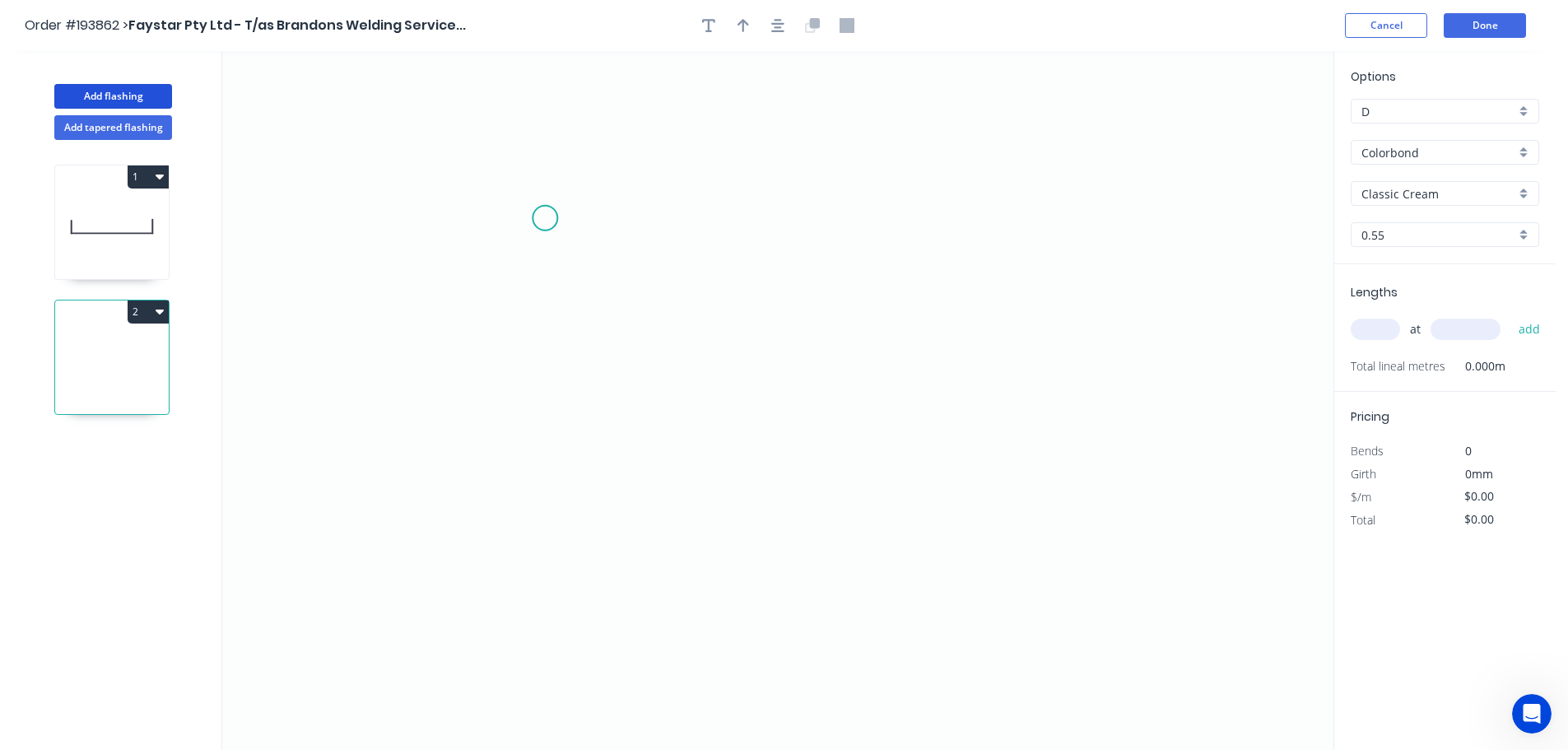
click at [546, 216] on icon "0" at bounding box center [778, 400] width 1111 height 699
click at [544, 439] on icon "0" at bounding box center [778, 400] width 1111 height 699
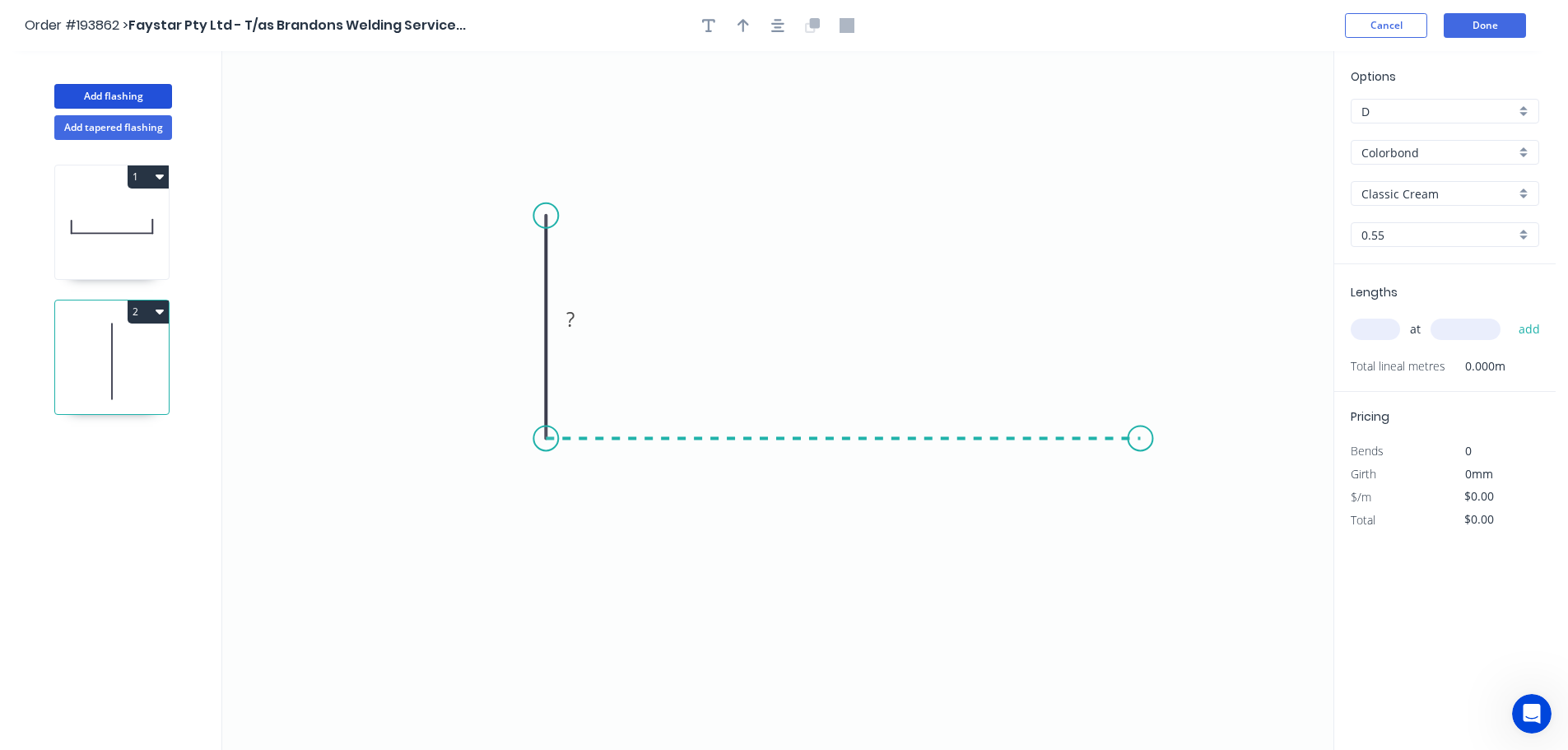
click at [1141, 432] on icon "0 ?" at bounding box center [778, 400] width 1111 height 699
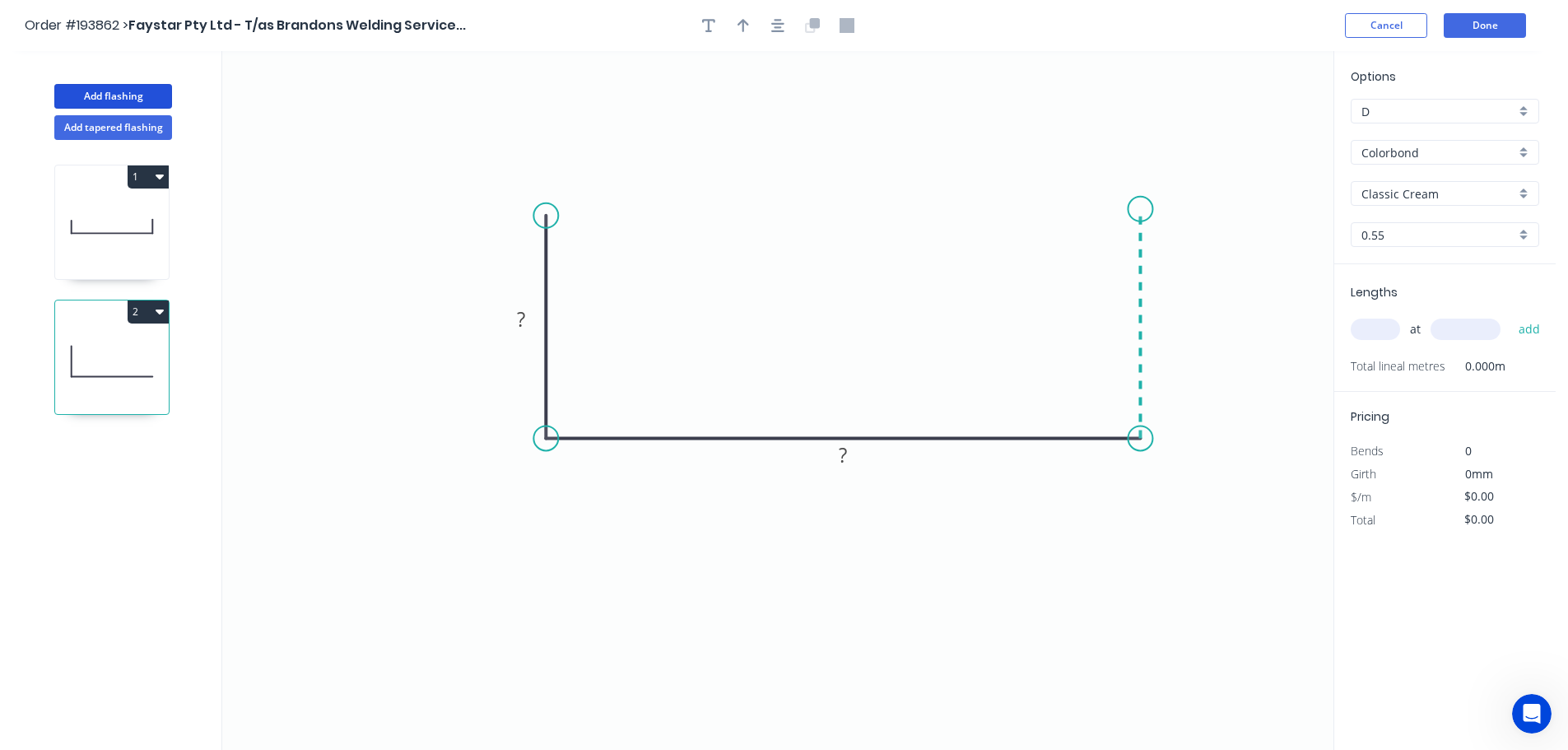
click at [1151, 210] on icon "0 ? ?" at bounding box center [778, 400] width 1111 height 699
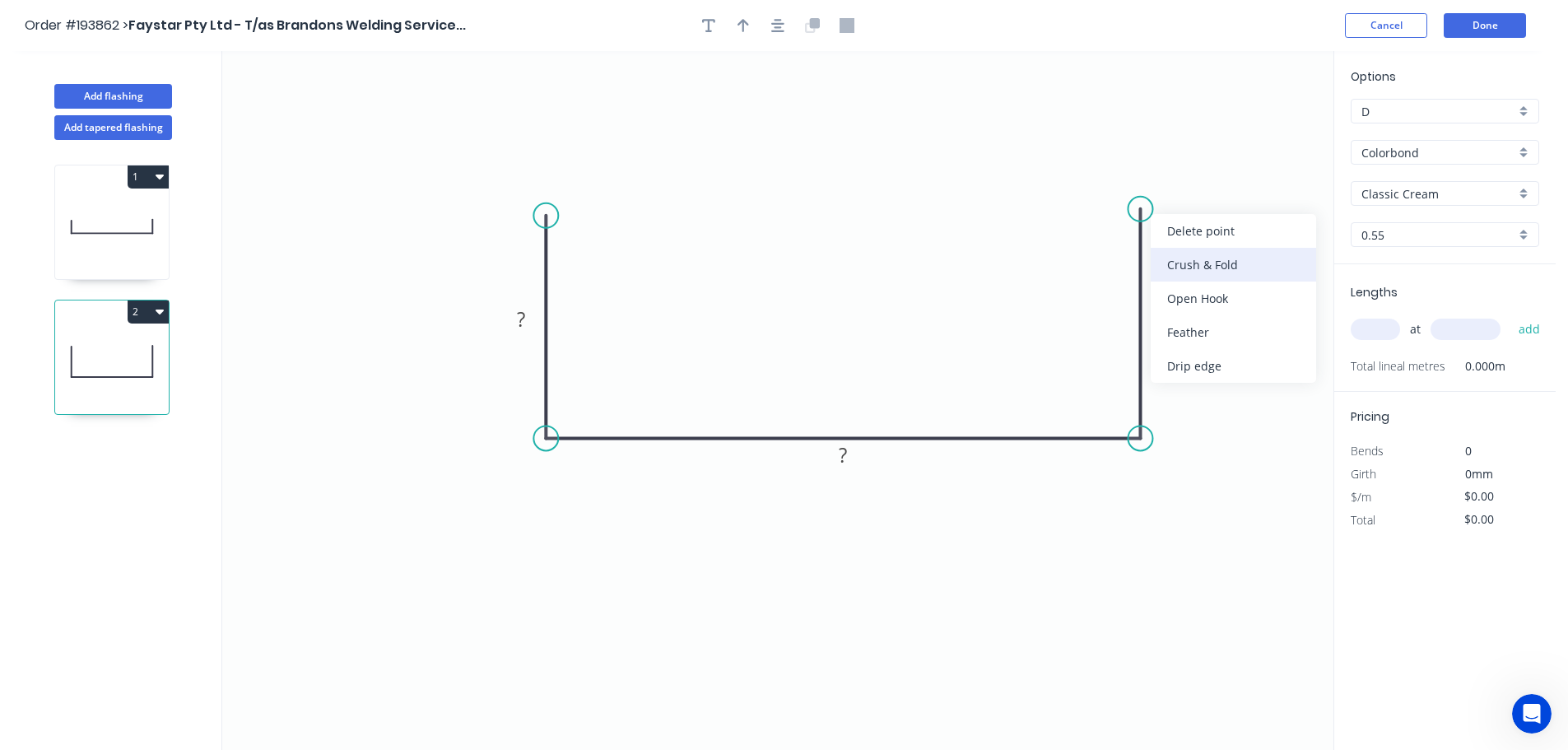
drag, startPoint x: 1211, startPoint y: 270, endPoint x: 1206, endPoint y: 258, distance: 13.0
click at [1211, 269] on div "Crush & Fold" at bounding box center [1233, 265] width 166 height 34
drag, startPoint x: 1130, startPoint y: 170, endPoint x: 1103, endPoint y: 169, distance: 27.0
click at [1108, 169] on rect at bounding box center [1087, 179] width 66 height 34
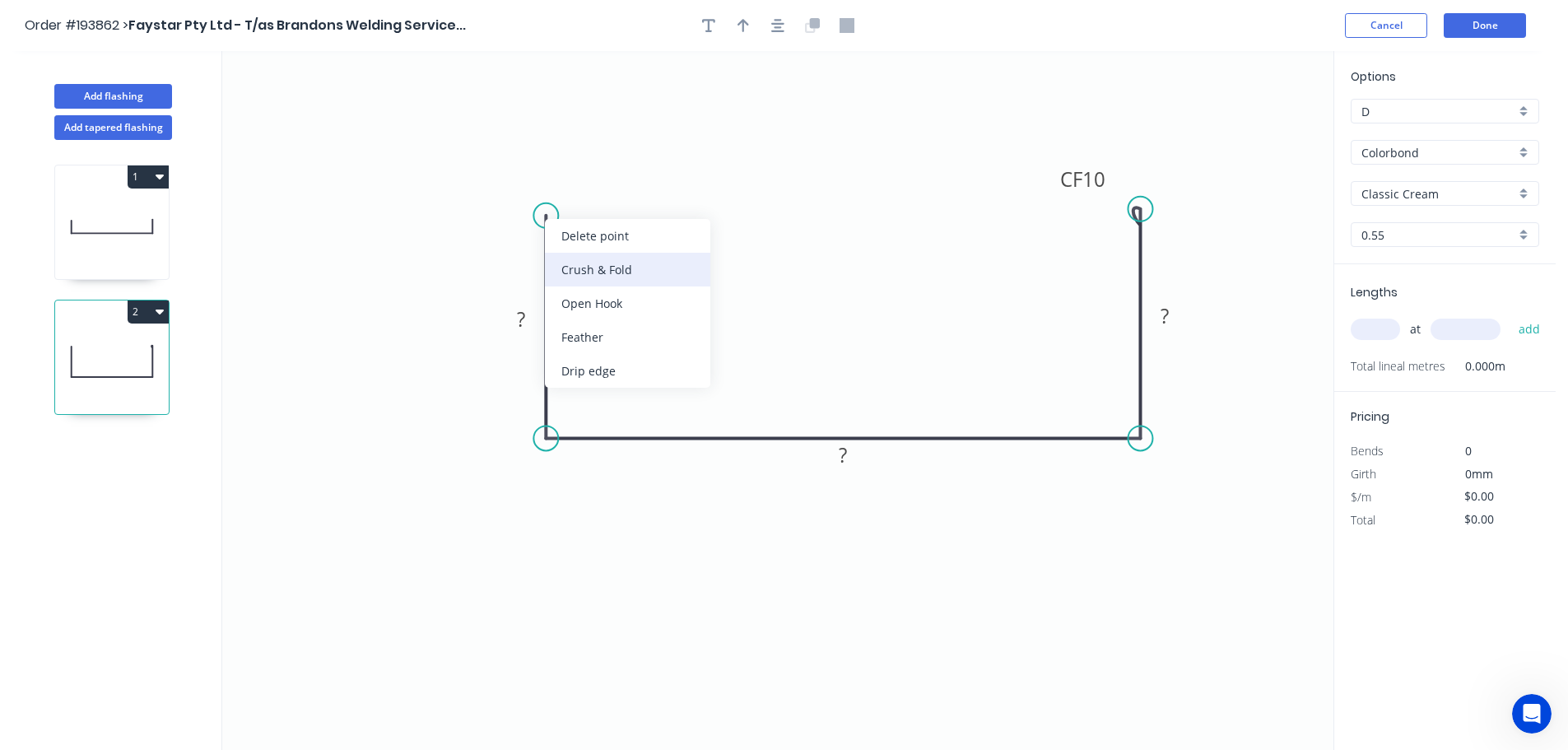
click at [584, 270] on div "Crush & Fold" at bounding box center [628, 269] width 166 height 34
drag, startPoint x: 595, startPoint y: 271, endPoint x: 512, endPoint y: 183, distance: 121.0
click at [594, 266] on div "Flip bend" at bounding box center [636, 275] width 166 height 34
drag, startPoint x: 479, startPoint y: 230, endPoint x: 597, endPoint y: 217, distance: 118.7
click at [597, 217] on rect at bounding box center [630, 216] width 66 height 34
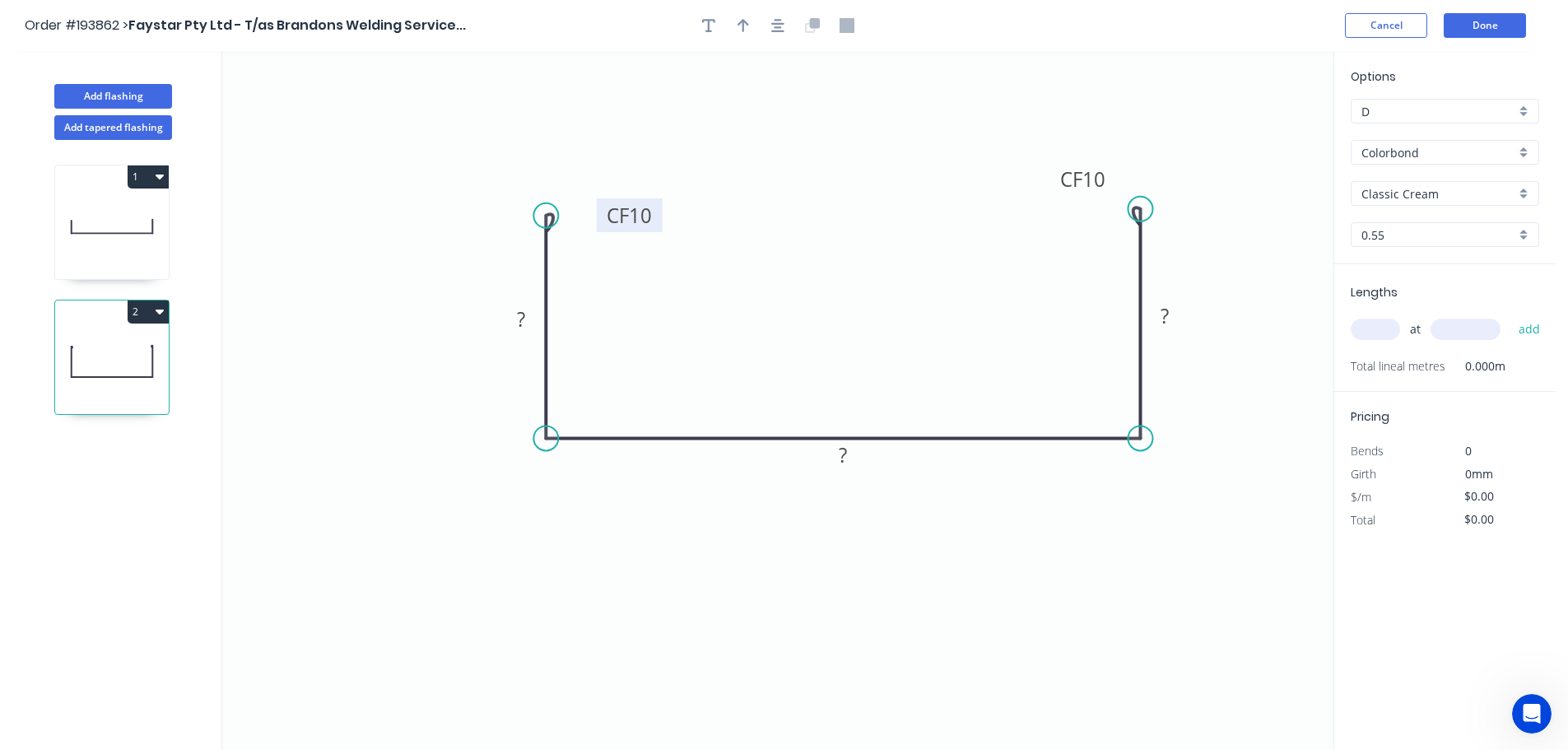
click at [642, 215] on tspan "10" at bounding box center [640, 215] width 23 height 27
type input "$15.32"
click at [741, 27] on icon "button" at bounding box center [744, 25] width 12 height 15
drag, startPoint x: 1250, startPoint y: 129, endPoint x: 987, endPoint y: 563, distance: 507.5
click at [987, 563] on icon at bounding box center [989, 543] width 15 height 53
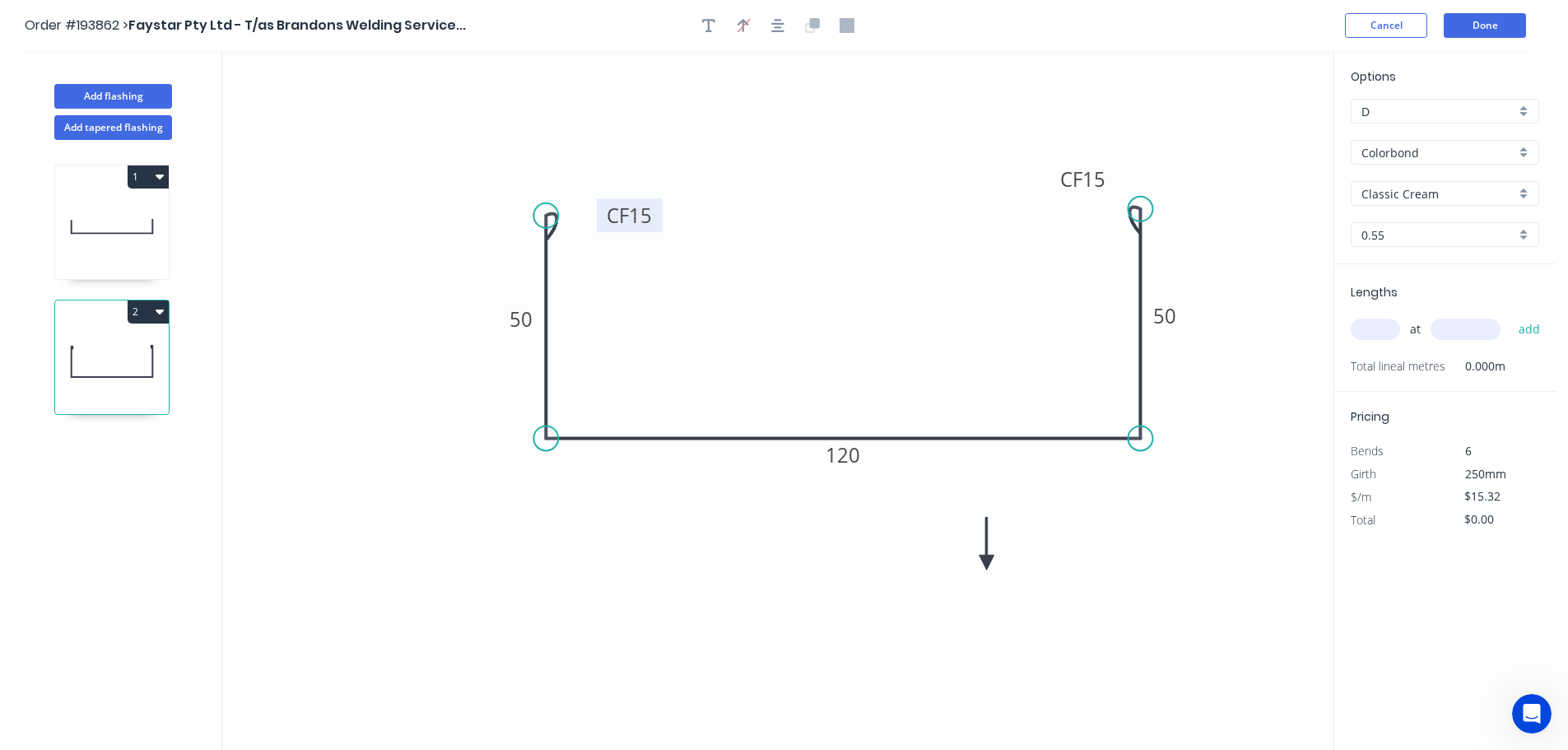
click at [987, 563] on icon at bounding box center [986, 543] width 15 height 53
click at [986, 563] on icon at bounding box center [1000, 549] width 48 height 48
click at [986, 563] on icon at bounding box center [1005, 562] width 53 height 15
click at [986, 563] on icon at bounding box center [1000, 576] width 48 height 48
click at [1373, 330] on input "text" at bounding box center [1375, 330] width 50 height 22
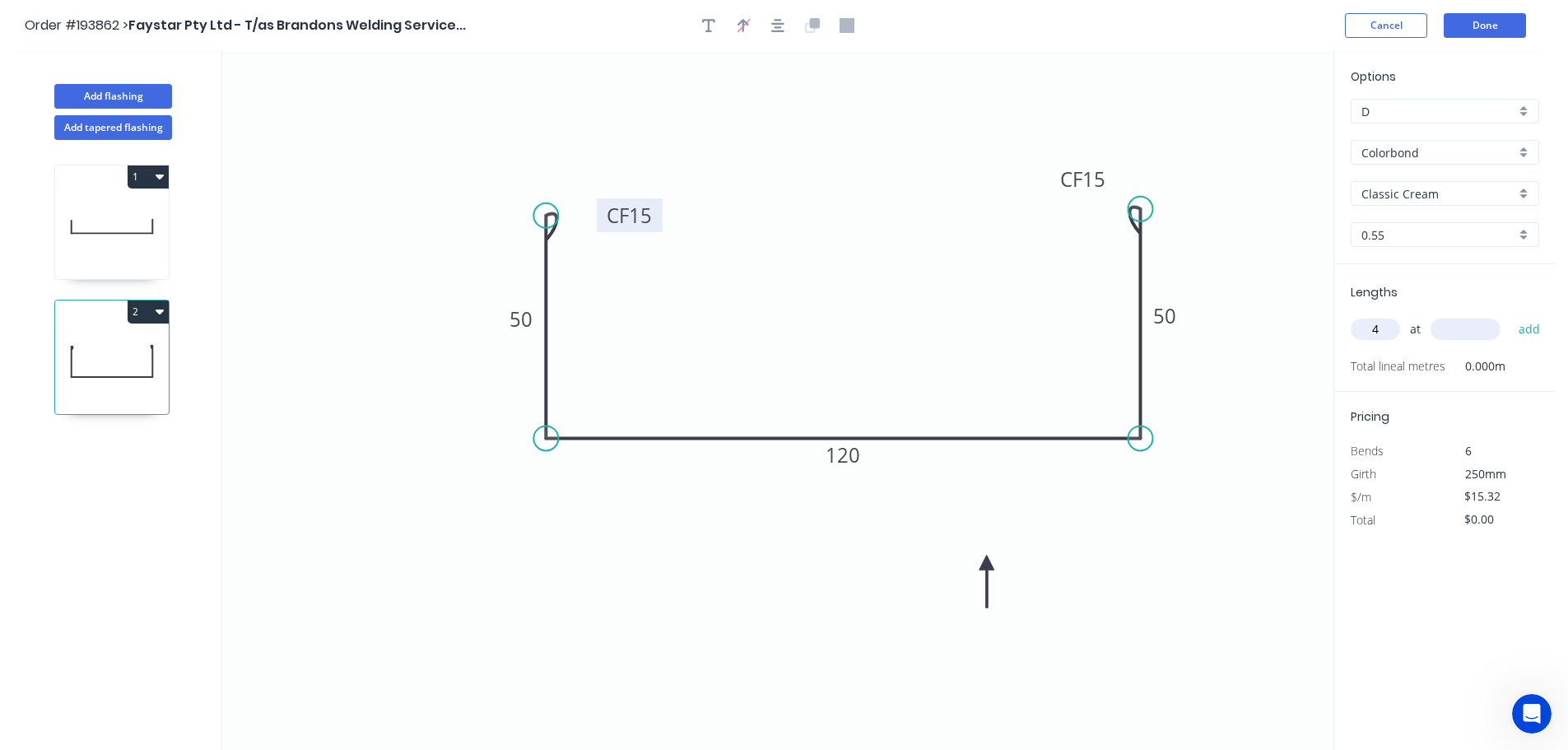
type input "4"
type input "3000"
click at [1510, 315] on button "add" at bounding box center [1529, 329] width 39 height 28
click at [137, 309] on button "2" at bounding box center [147, 312] width 41 height 23
click at [89, 353] on div "Duplicate" at bounding box center [90, 353] width 127 height 24
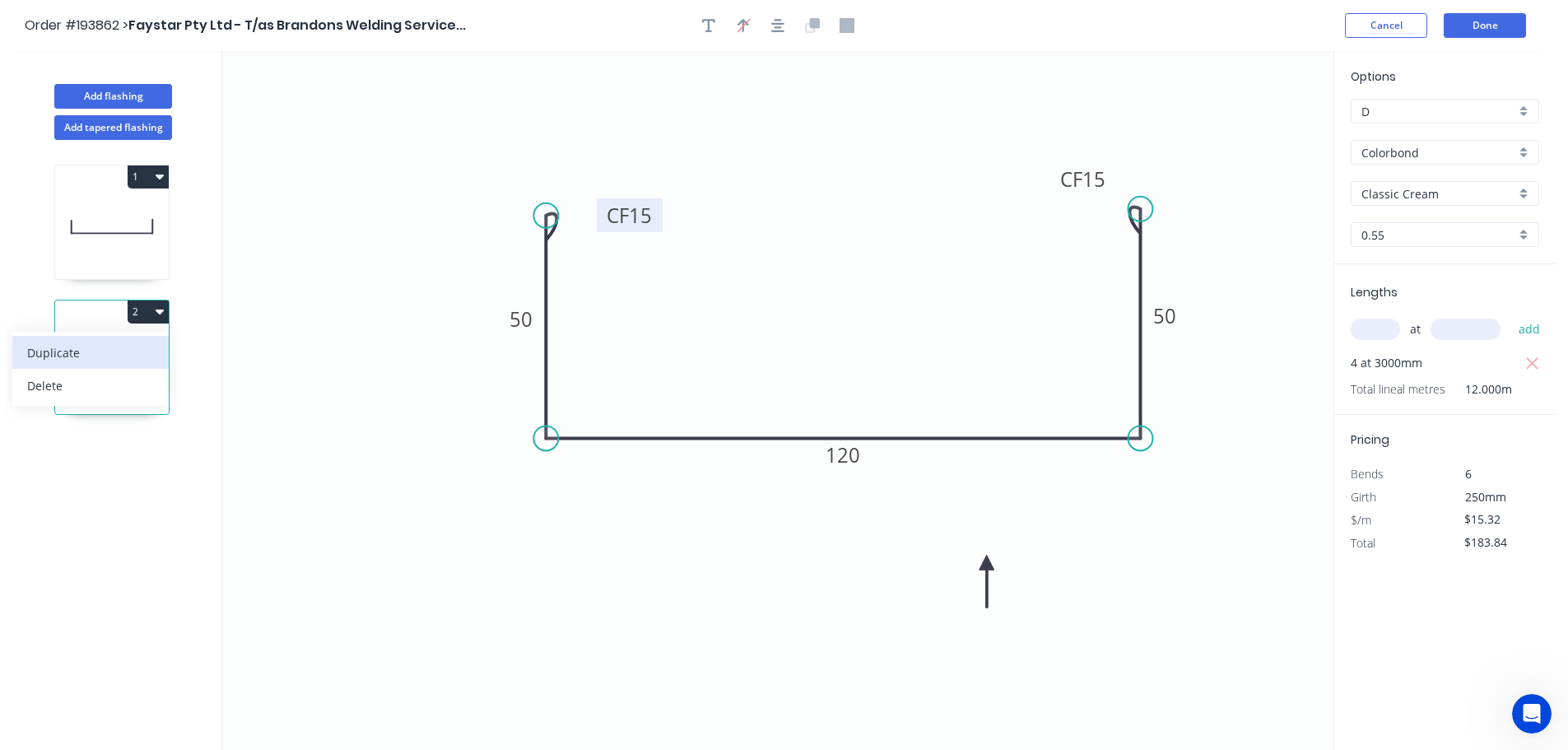
type input "$0.00"
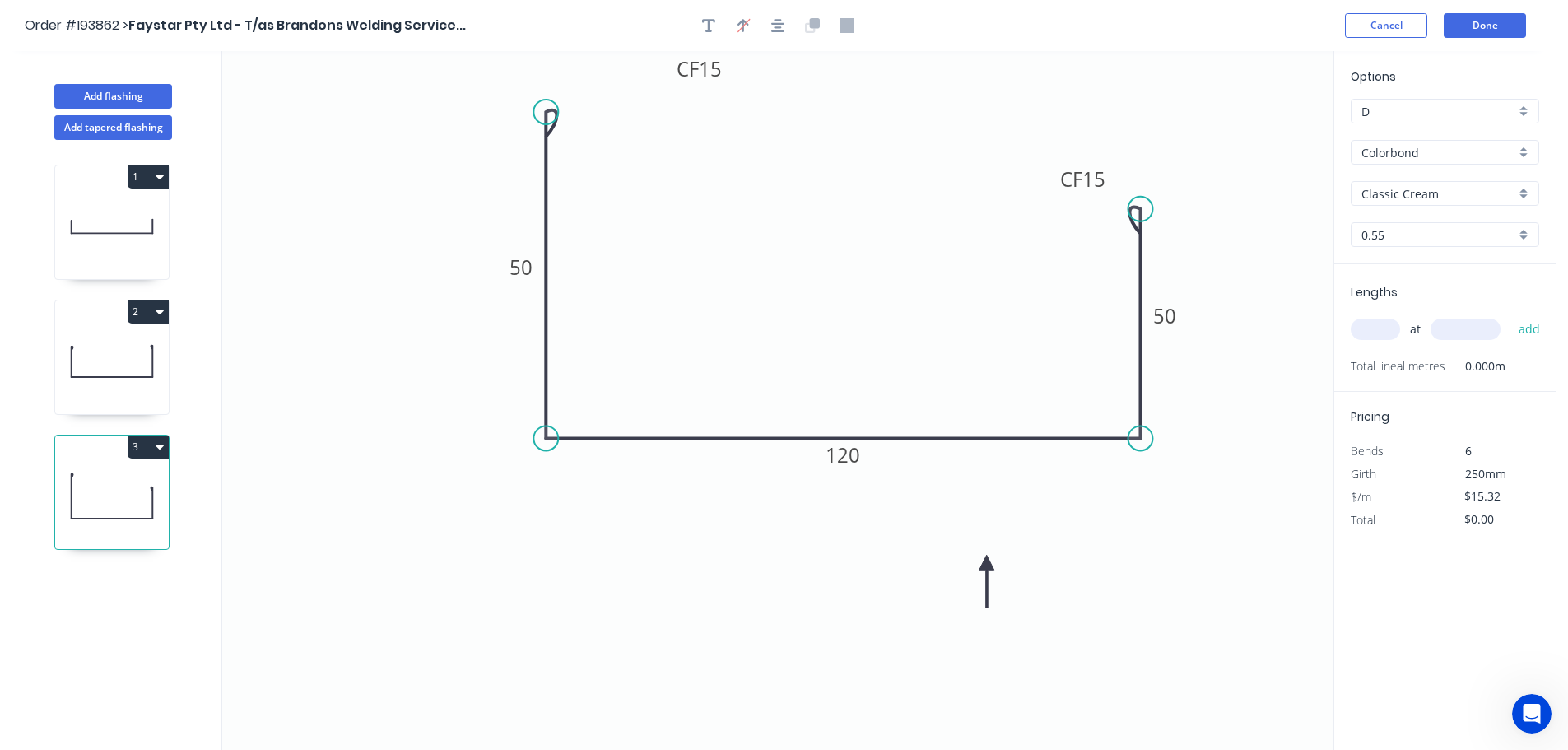
drag, startPoint x: 558, startPoint y: 133, endPoint x: 556, endPoint y: 112, distance: 21.1
click at [556, 112] on circle at bounding box center [545, 111] width 25 height 25
drag, startPoint x: 724, startPoint y: 63, endPoint x: 666, endPoint y: 109, distance: 74.0
click at [656, 108] on rect at bounding box center [625, 113] width 66 height 34
drag, startPoint x: 1143, startPoint y: 207, endPoint x: 1142, endPoint y: 93, distance: 114.0
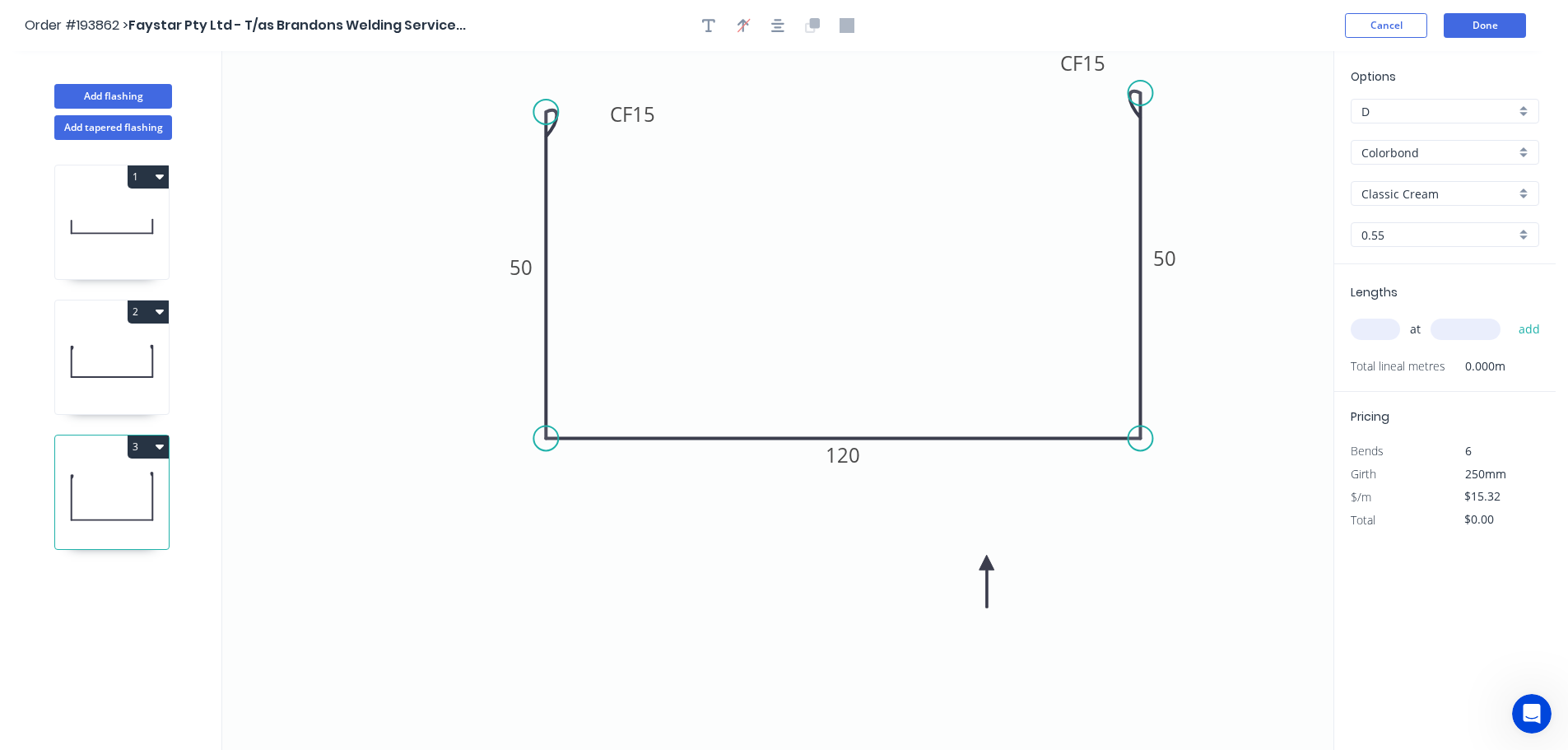
click at [1142, 93] on circle at bounding box center [1140, 92] width 25 height 25
drag, startPoint x: 1061, startPoint y: 61, endPoint x: 1036, endPoint y: 79, distance: 30.8
click at [1036, 79] on icon "0 CF 15 50 120 CF 15 50" at bounding box center [778, 400] width 1111 height 699
drag, startPoint x: 1056, startPoint y: 65, endPoint x: 1018, endPoint y: 99, distance: 51.0
click at [1018, 100] on rect at bounding box center [1046, 99] width 66 height 34
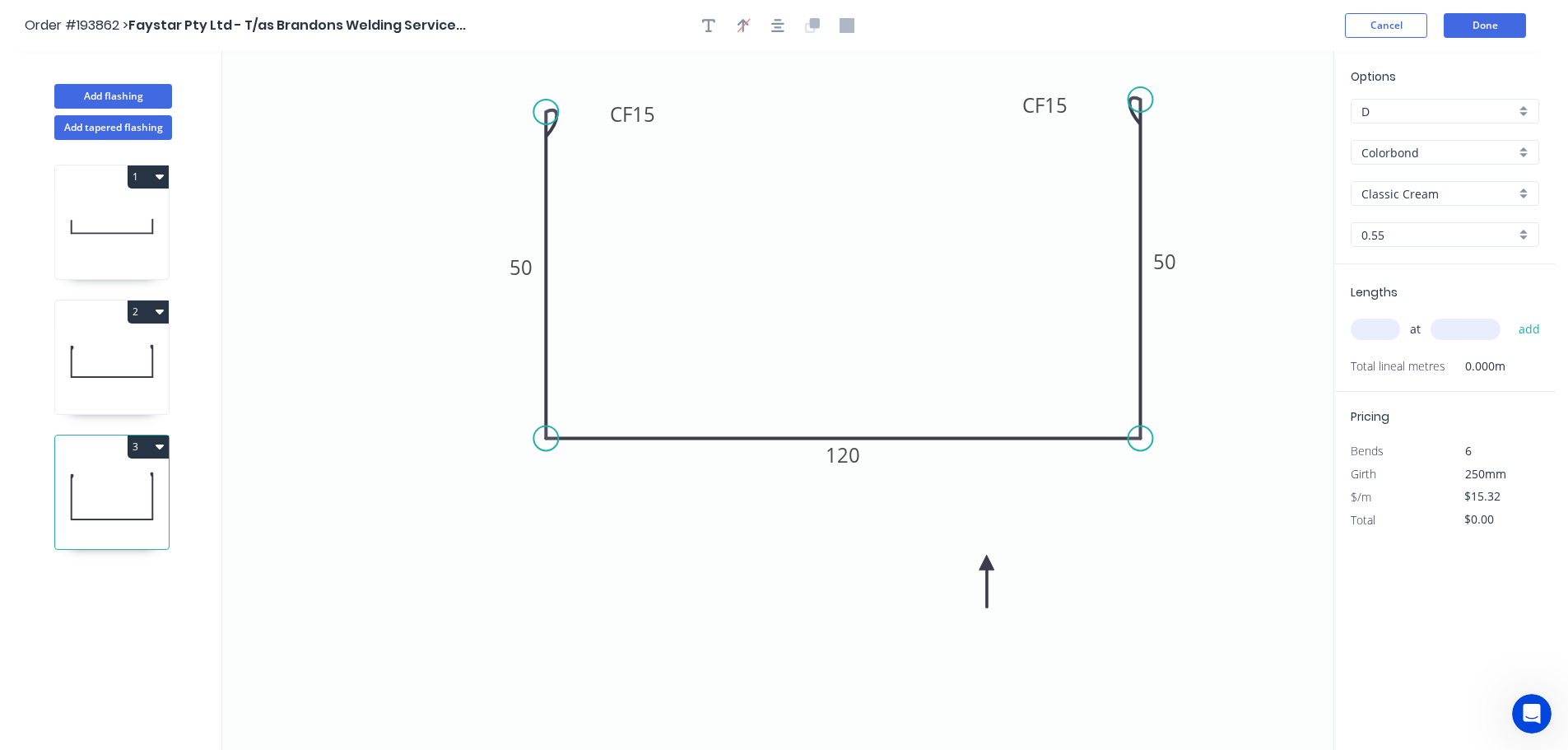
click at [1134, 99] on circle at bounding box center [1140, 99] width 25 height 25
click at [1172, 262] on tspan "50" at bounding box center [1164, 261] width 23 height 27
type input "$17.63"
click at [1382, 329] on input "text" at bounding box center [1375, 330] width 50 height 22
click at [1510, 315] on button "add" at bounding box center [1529, 329] width 39 height 28
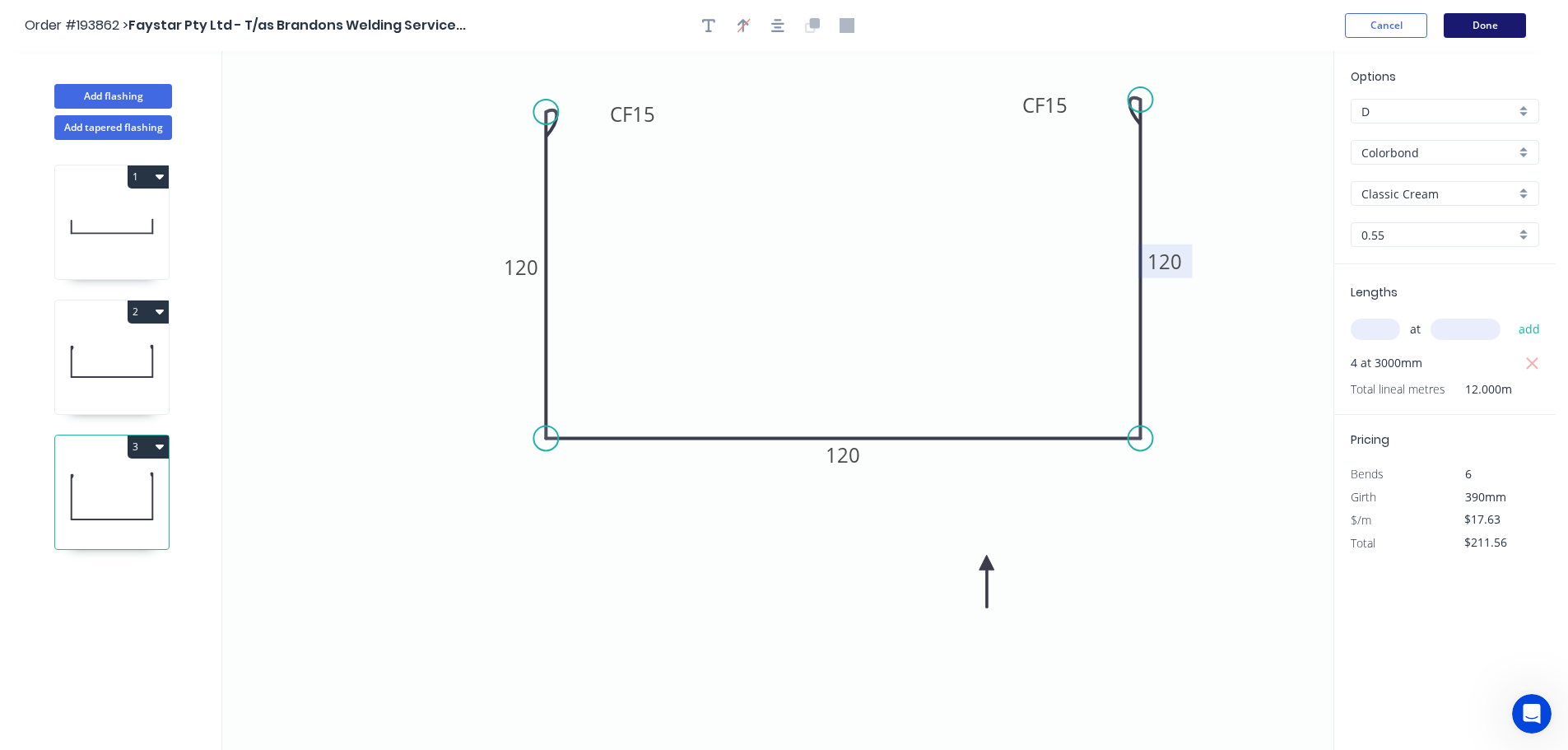
click at [1485, 17] on button "Done" at bounding box center [1485, 25] width 82 height 25
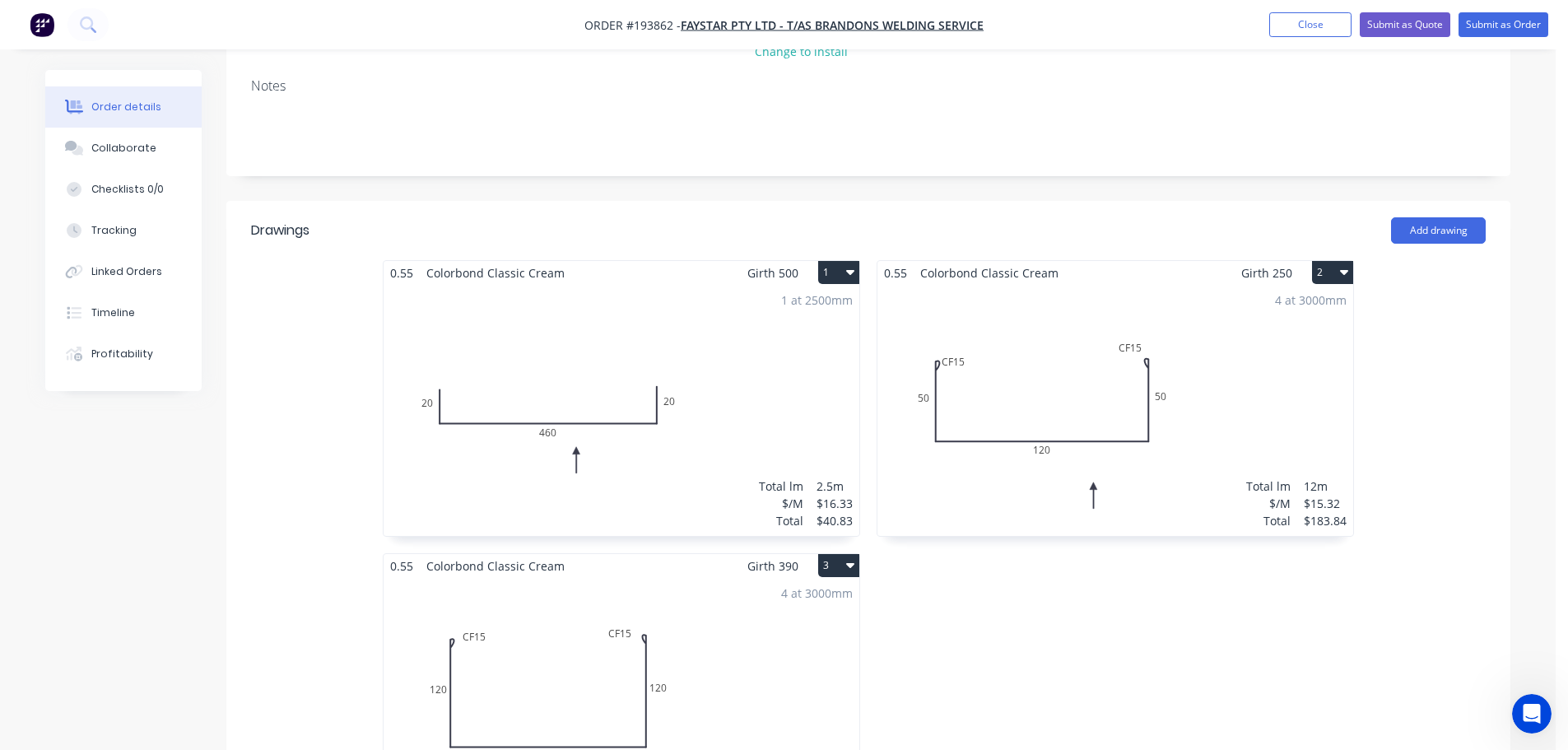
scroll to position [330, 0]
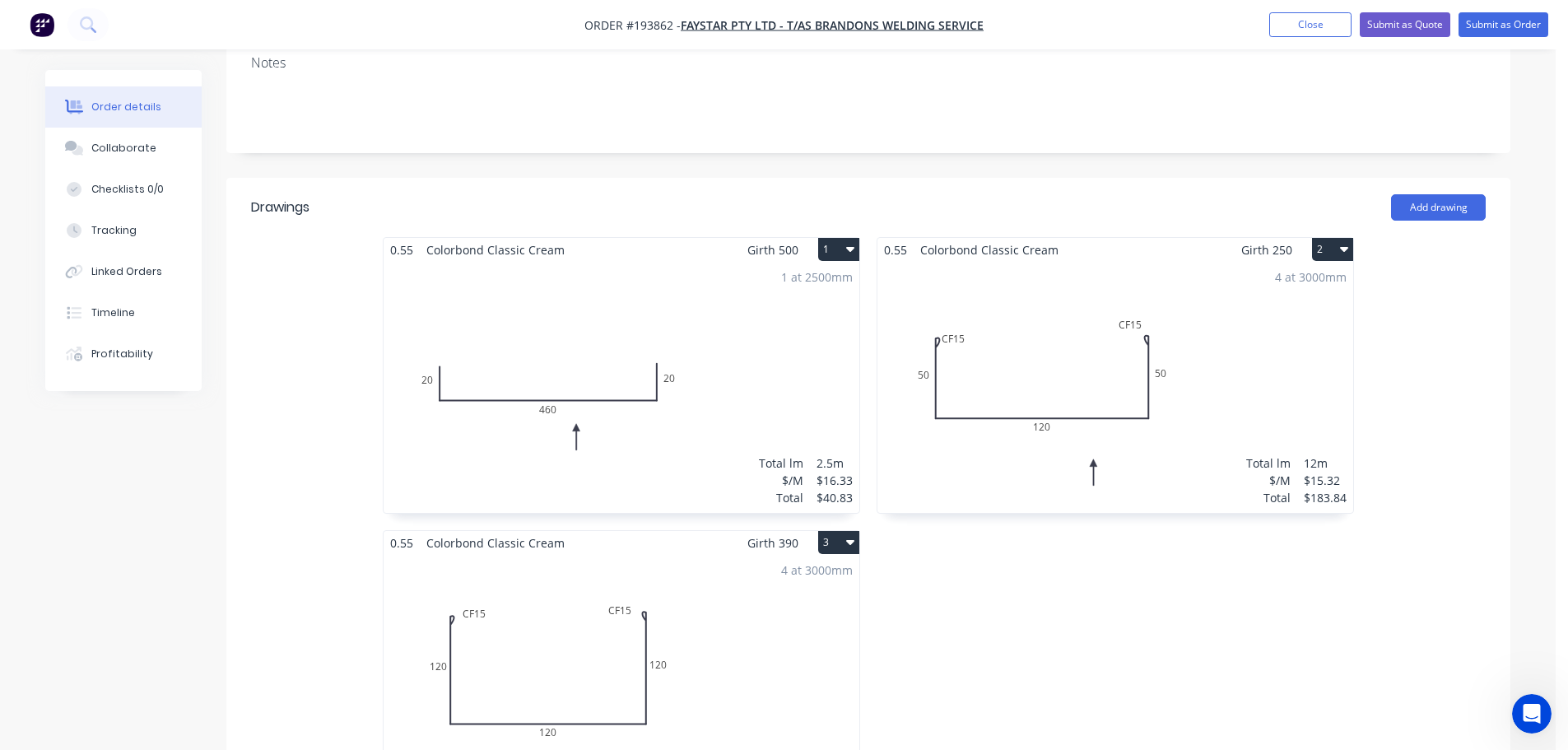
click at [724, 610] on div "4 at 3000mm Total lm $/M Total 12m $17.63 $211.56" at bounding box center [621, 680] width 476 height 251
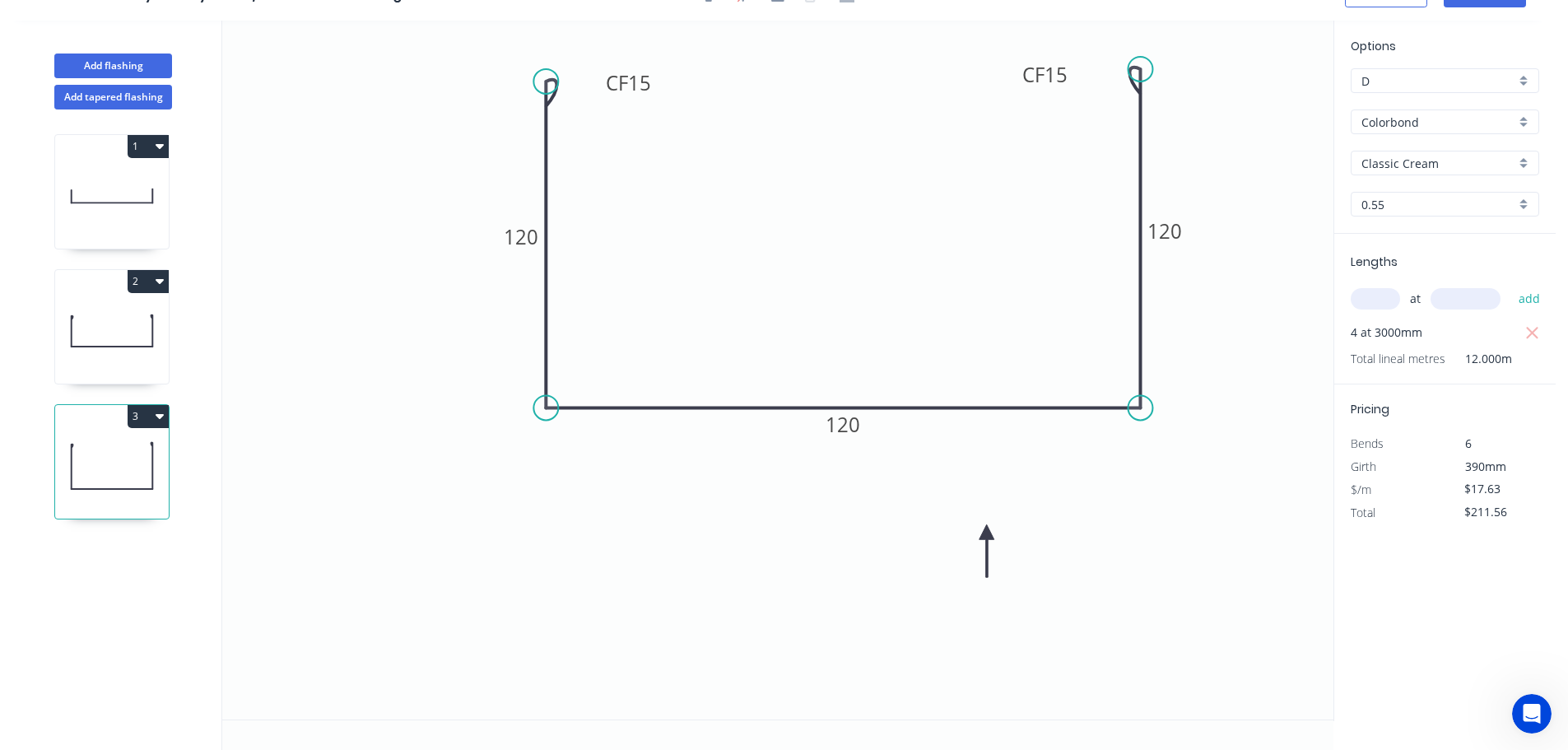
scroll to position [31, 0]
click at [118, 320] on icon at bounding box center [112, 331] width 113 height 105
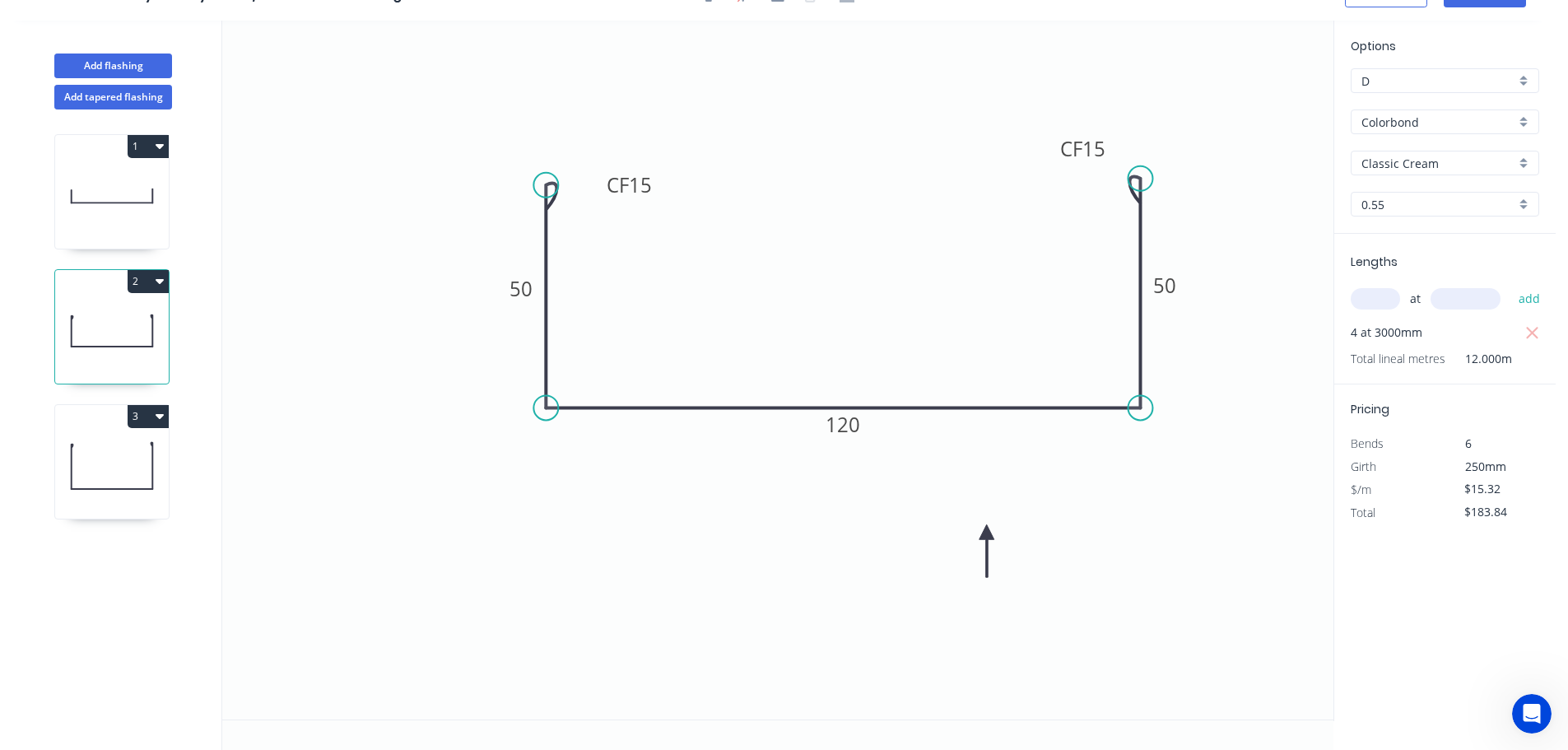
click at [141, 281] on button "2" at bounding box center [147, 281] width 41 height 23
click at [62, 320] on div "Duplicate" at bounding box center [90, 323] width 127 height 24
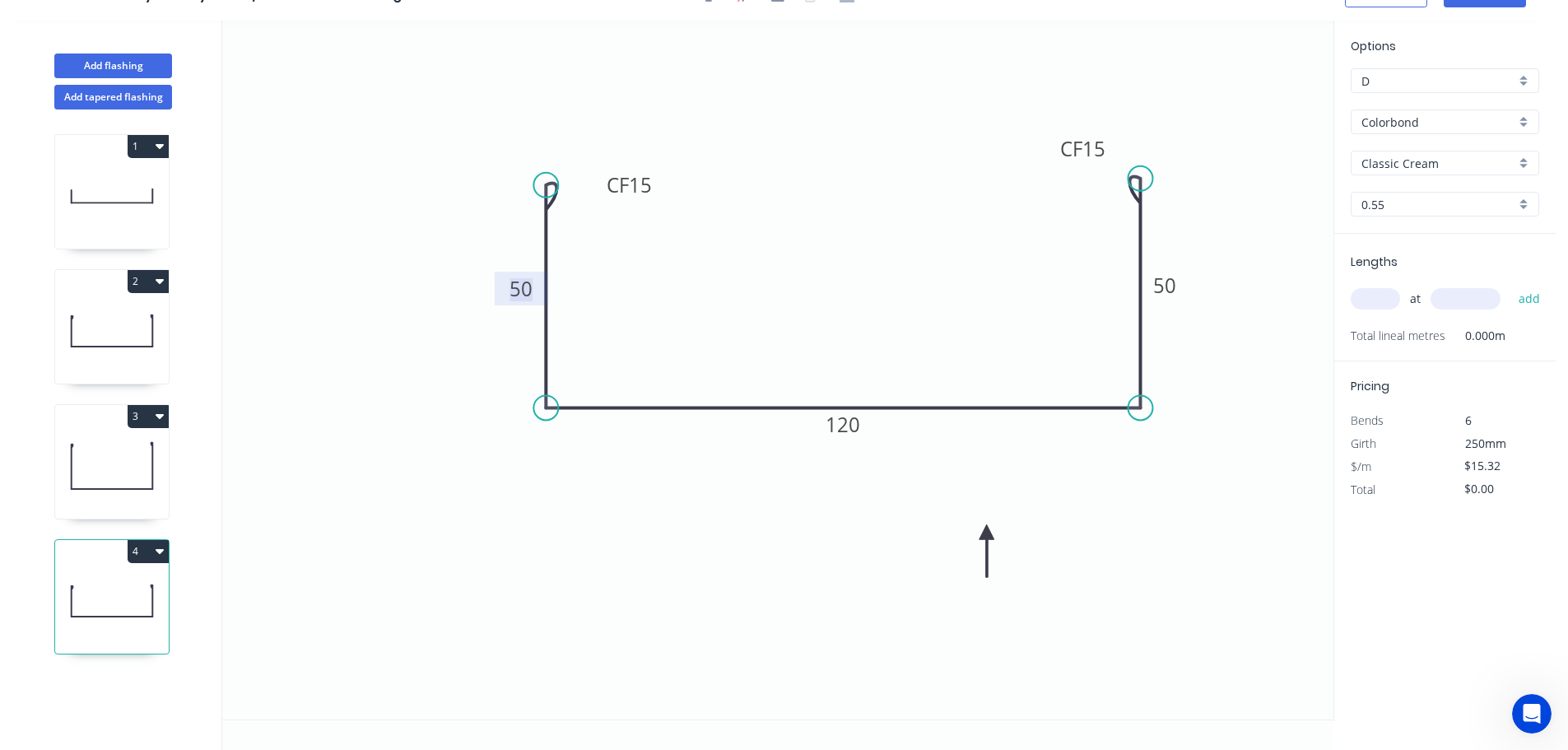
click at [523, 288] on tspan "50" at bounding box center [520, 288] width 23 height 27
click at [1381, 295] on input "text" at bounding box center [1375, 299] width 50 height 22
click at [1510, 285] on button "add" at bounding box center [1529, 299] width 39 height 28
click at [113, 462] on icon at bounding box center [112, 466] width 113 height 105
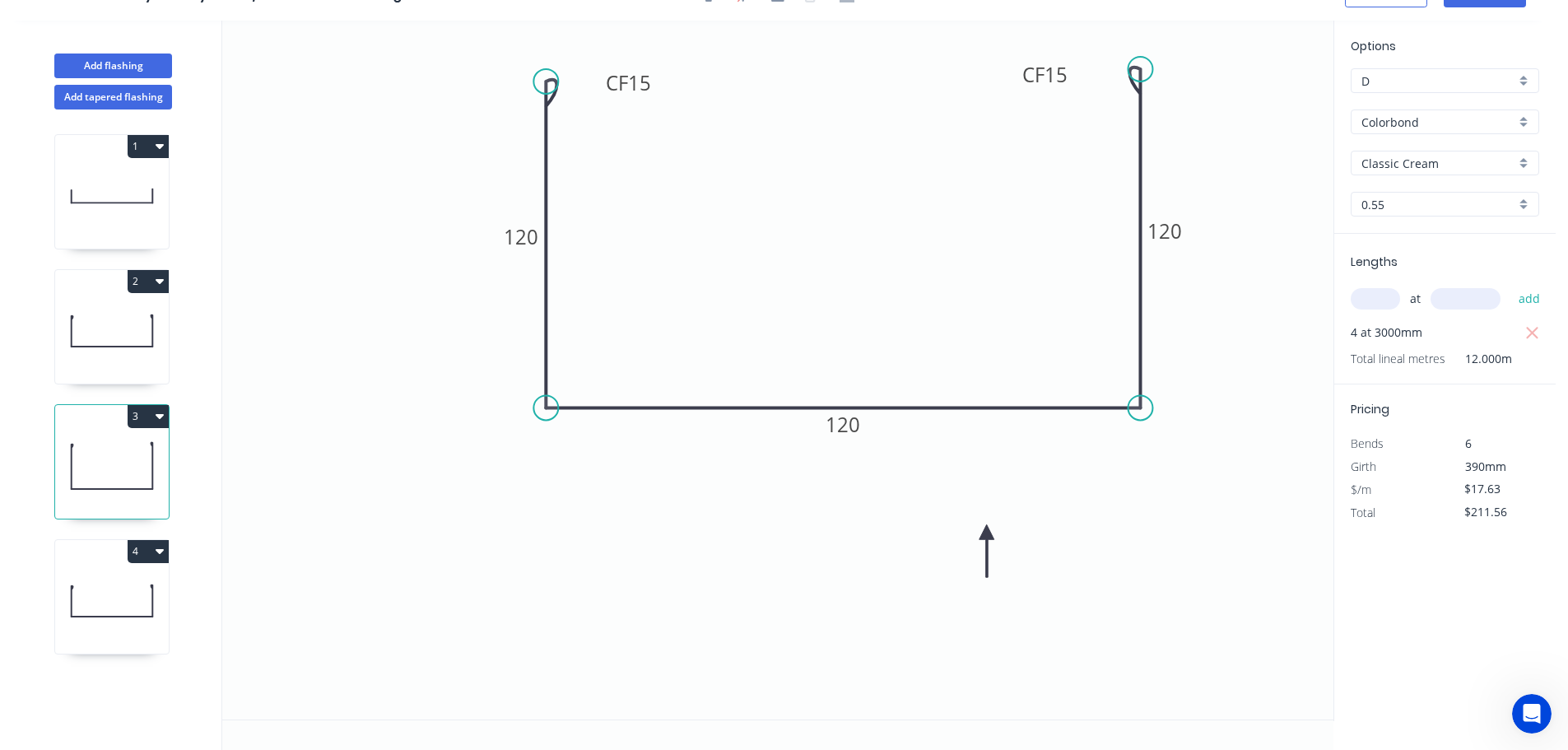
click at [143, 406] on button "3" at bounding box center [147, 416] width 41 height 23
click at [79, 454] on div "Duplicate" at bounding box center [90, 457] width 127 height 24
click at [528, 236] on tspan "120" at bounding box center [520, 236] width 35 height 27
click at [1371, 295] on input "text" at bounding box center [1375, 299] width 50 height 22
click at [1510, 285] on button "add" at bounding box center [1529, 299] width 39 height 28
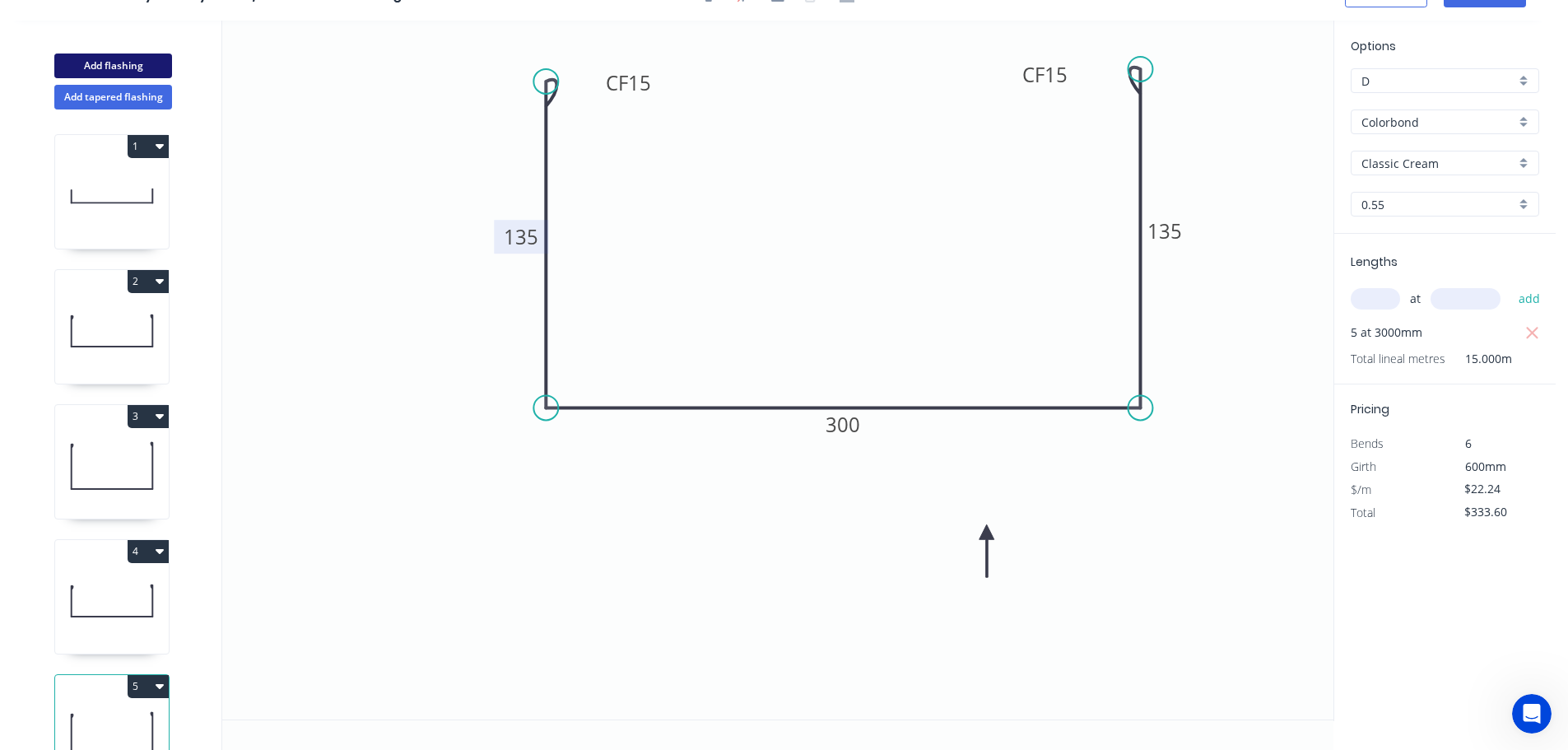
click at [109, 54] on button "Add flashing" at bounding box center [113, 66] width 118 height 25
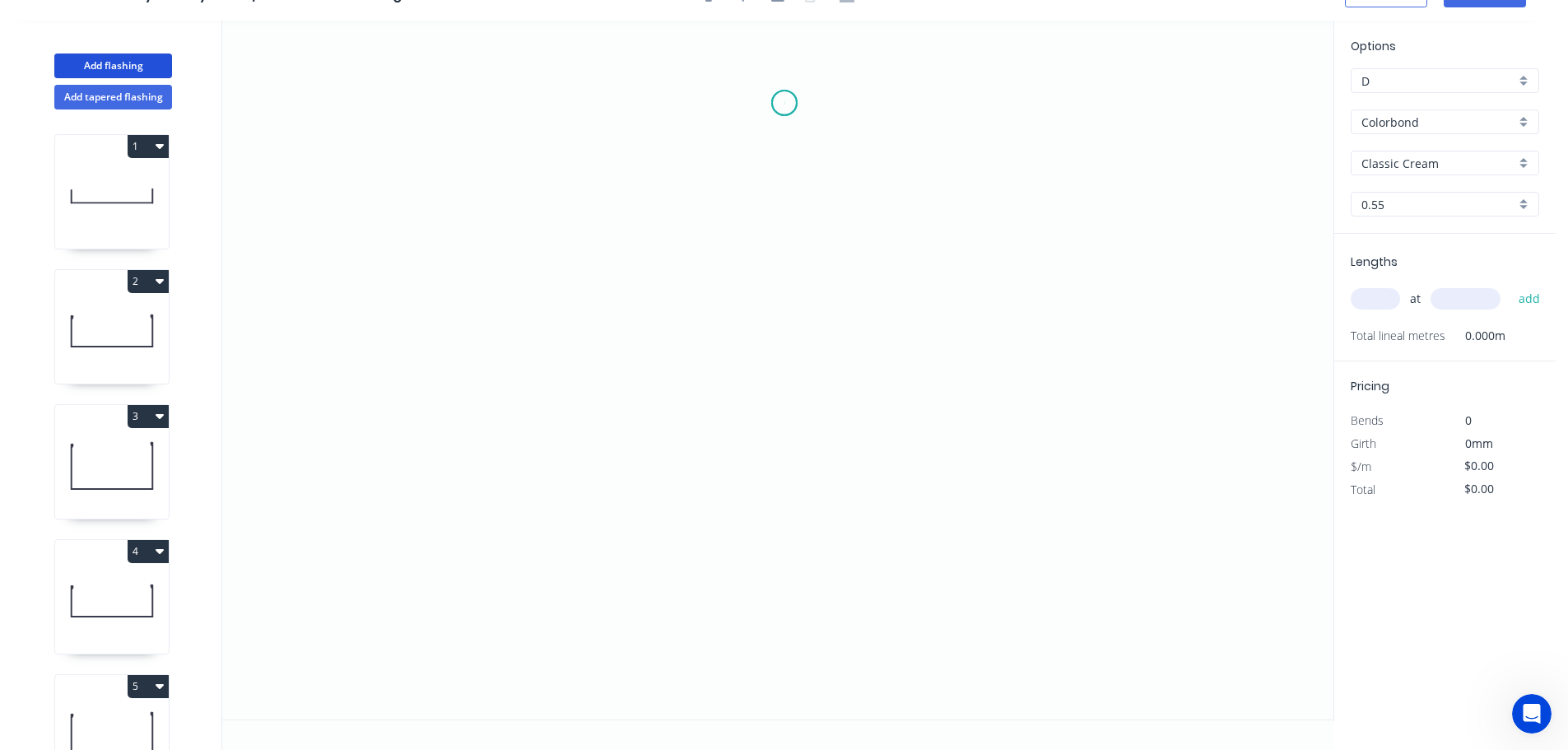
click at [784, 103] on icon "0" at bounding box center [778, 371] width 1111 height 699
click at [872, 186] on icon "0" at bounding box center [778, 371] width 1111 height 699
click at [864, 623] on icon "0 ?" at bounding box center [778, 371] width 1111 height 699
click at [797, 690] on icon "0 ? ?" at bounding box center [778, 371] width 1111 height 699
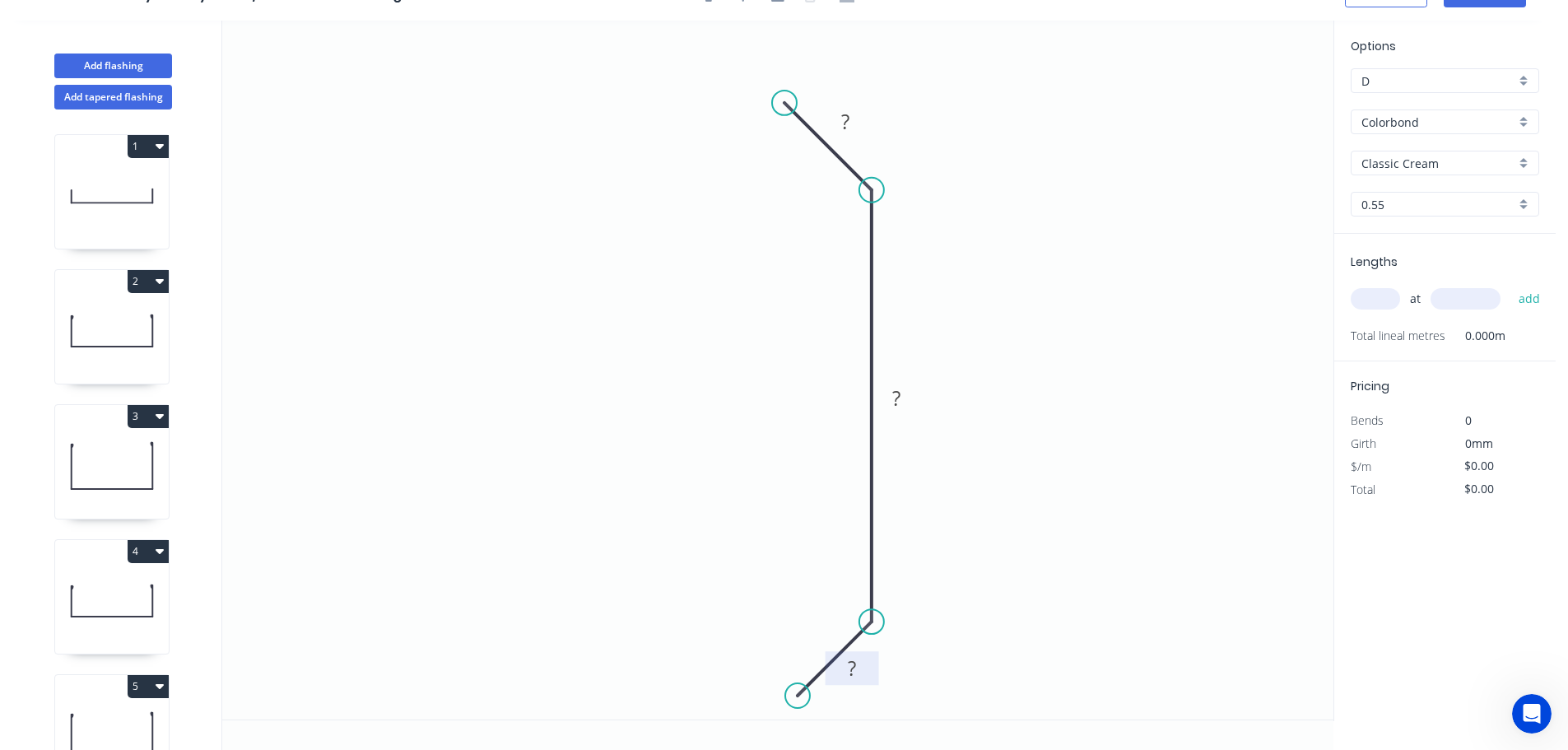
click at [854, 667] on tspan "?" at bounding box center [852, 668] width 8 height 27
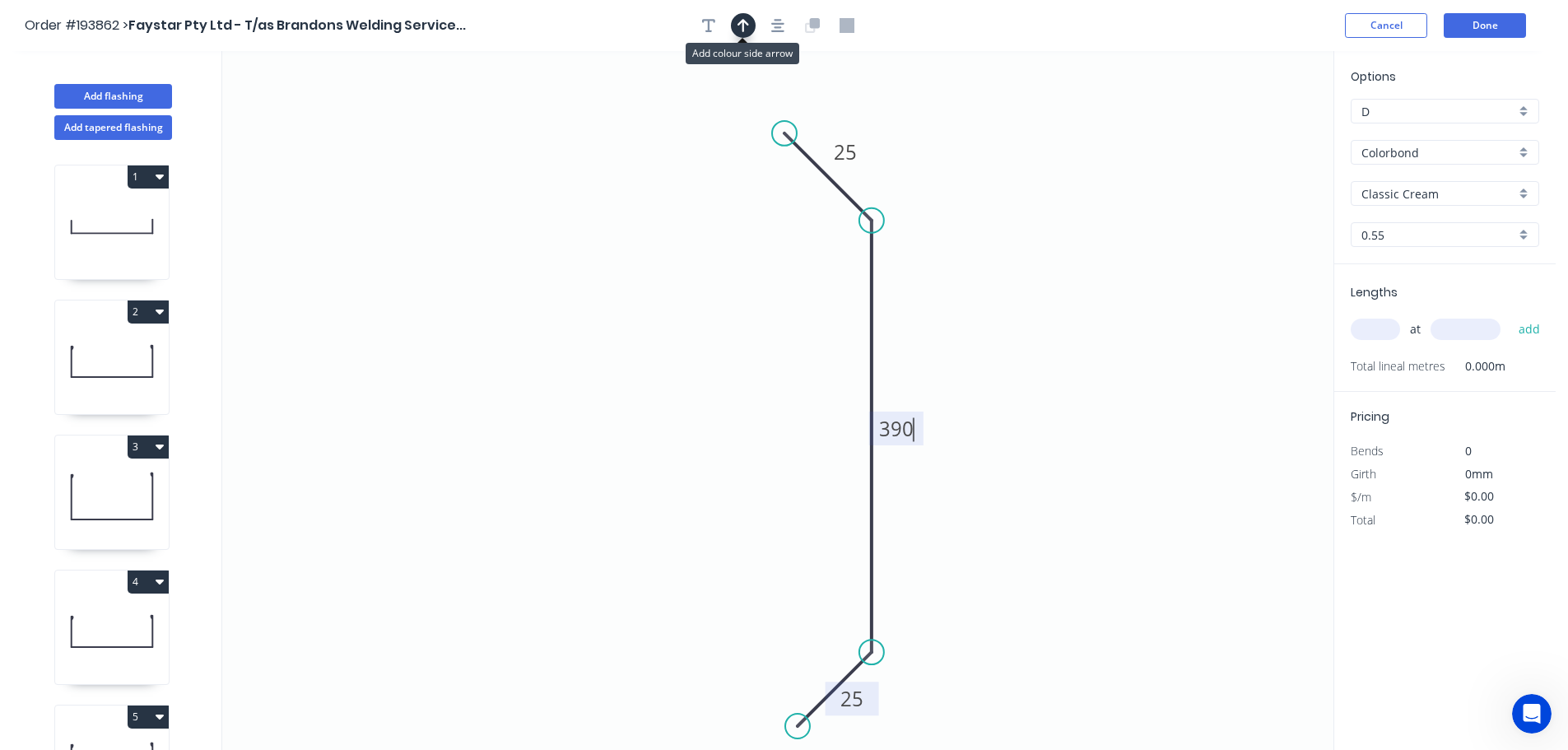
click at [743, 18] on icon "button" at bounding box center [744, 25] width 12 height 15
click at [1249, 130] on icon at bounding box center [1250, 114] width 15 height 53
drag, startPoint x: 1249, startPoint y: 130, endPoint x: 1056, endPoint y: 291, distance: 251.3
click at [1056, 291] on icon at bounding box center [1069, 276] width 48 height 48
click at [1366, 330] on input "text" at bounding box center [1375, 330] width 50 height 22
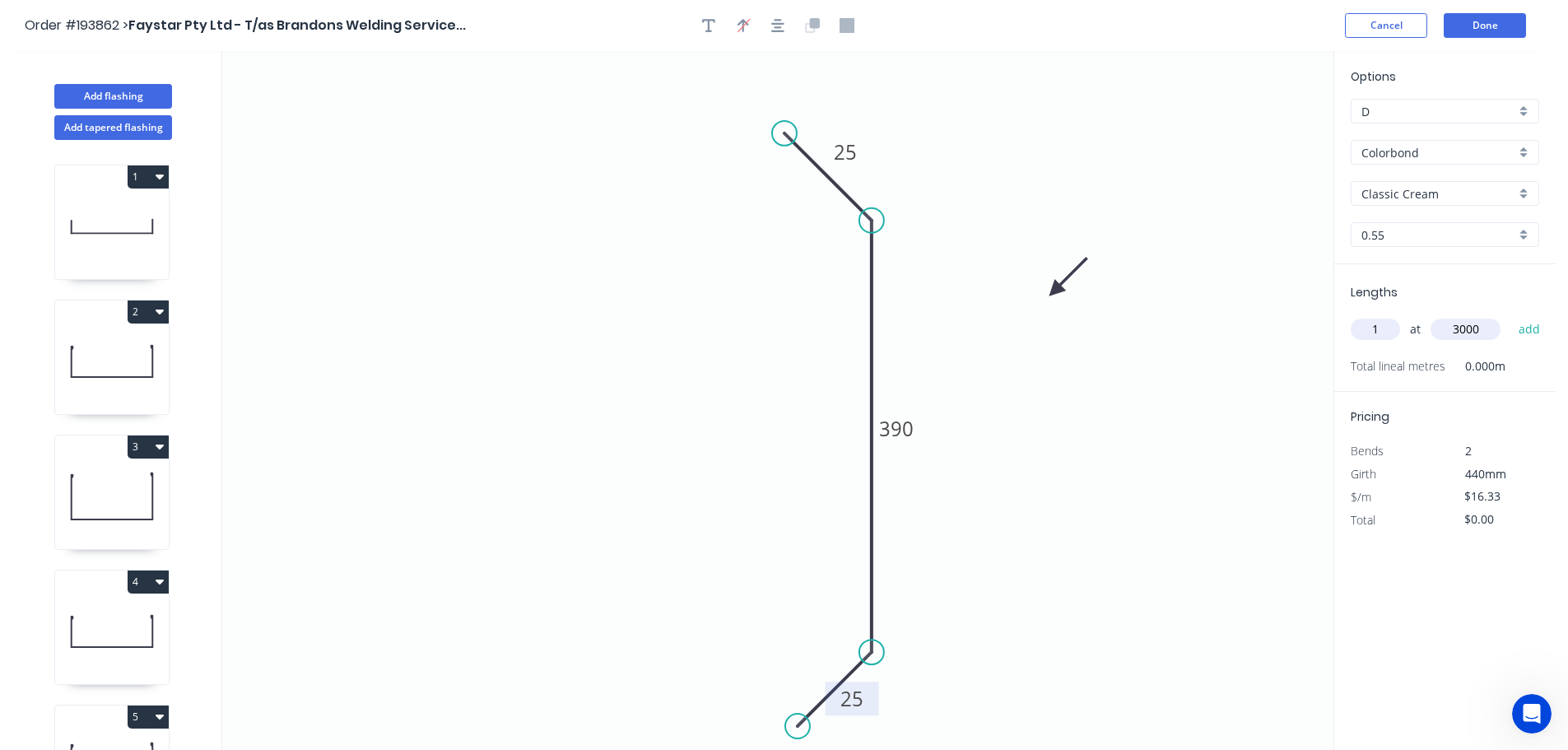
click at [1510, 315] on button "add" at bounding box center [1529, 329] width 39 height 28
click at [144, 312] on button "2" at bounding box center [147, 312] width 41 height 23
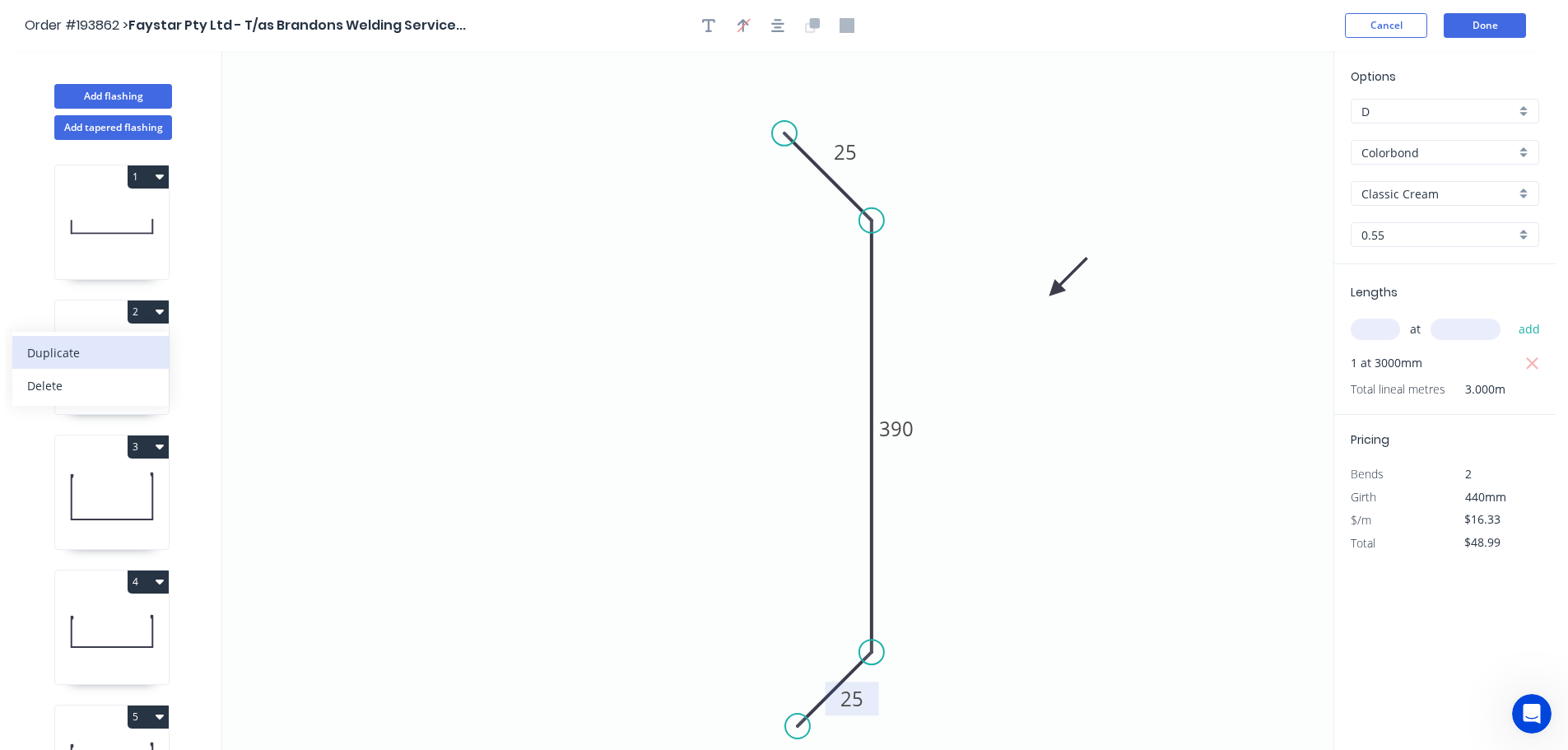
click at [64, 349] on div "Duplicate" at bounding box center [90, 353] width 127 height 24
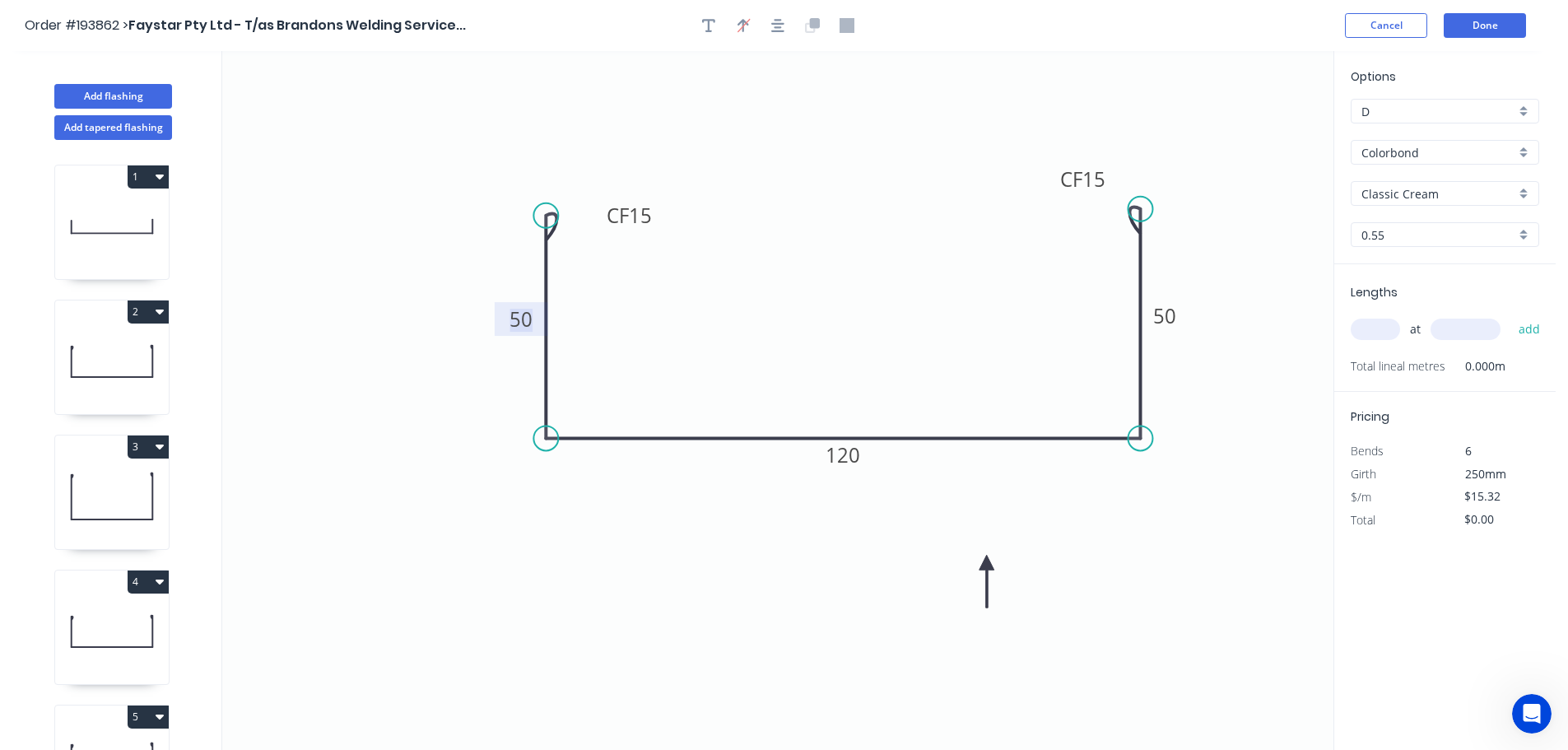
click at [523, 321] on tspan "50" at bounding box center [520, 319] width 23 height 27
click at [1384, 325] on input "text" at bounding box center [1375, 330] width 50 height 22
click at [1510, 315] on button "add" at bounding box center [1529, 329] width 39 height 28
click at [156, 445] on icon "button" at bounding box center [160, 446] width 8 height 13
click at [70, 484] on div "Duplicate" at bounding box center [90, 488] width 127 height 24
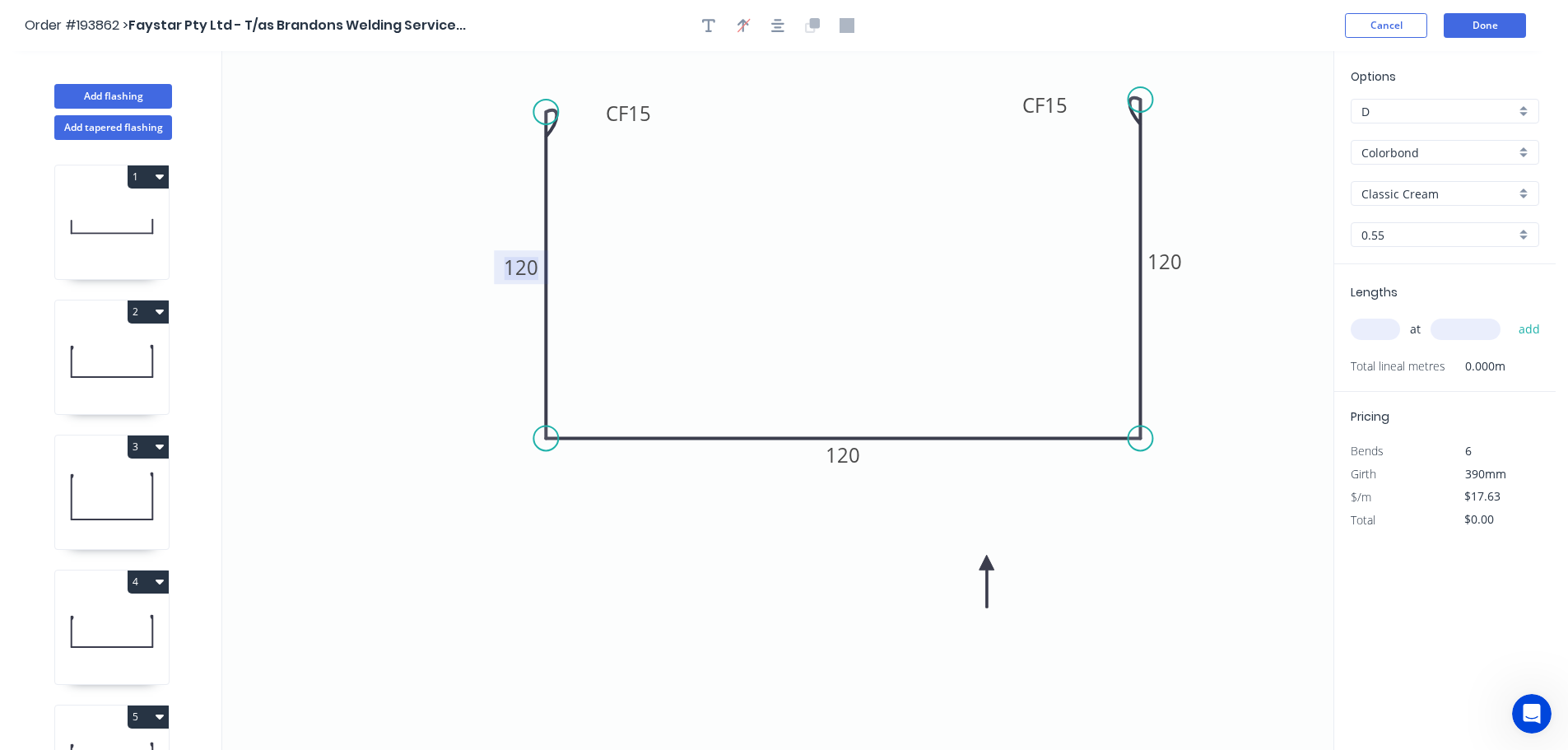
click at [523, 265] on tspan "120" at bounding box center [520, 266] width 35 height 27
click at [1375, 326] on input "text" at bounding box center [1375, 330] width 50 height 22
click at [1510, 315] on button "add" at bounding box center [1529, 329] width 39 height 28
click at [1491, 25] on button "Done" at bounding box center [1485, 25] width 82 height 25
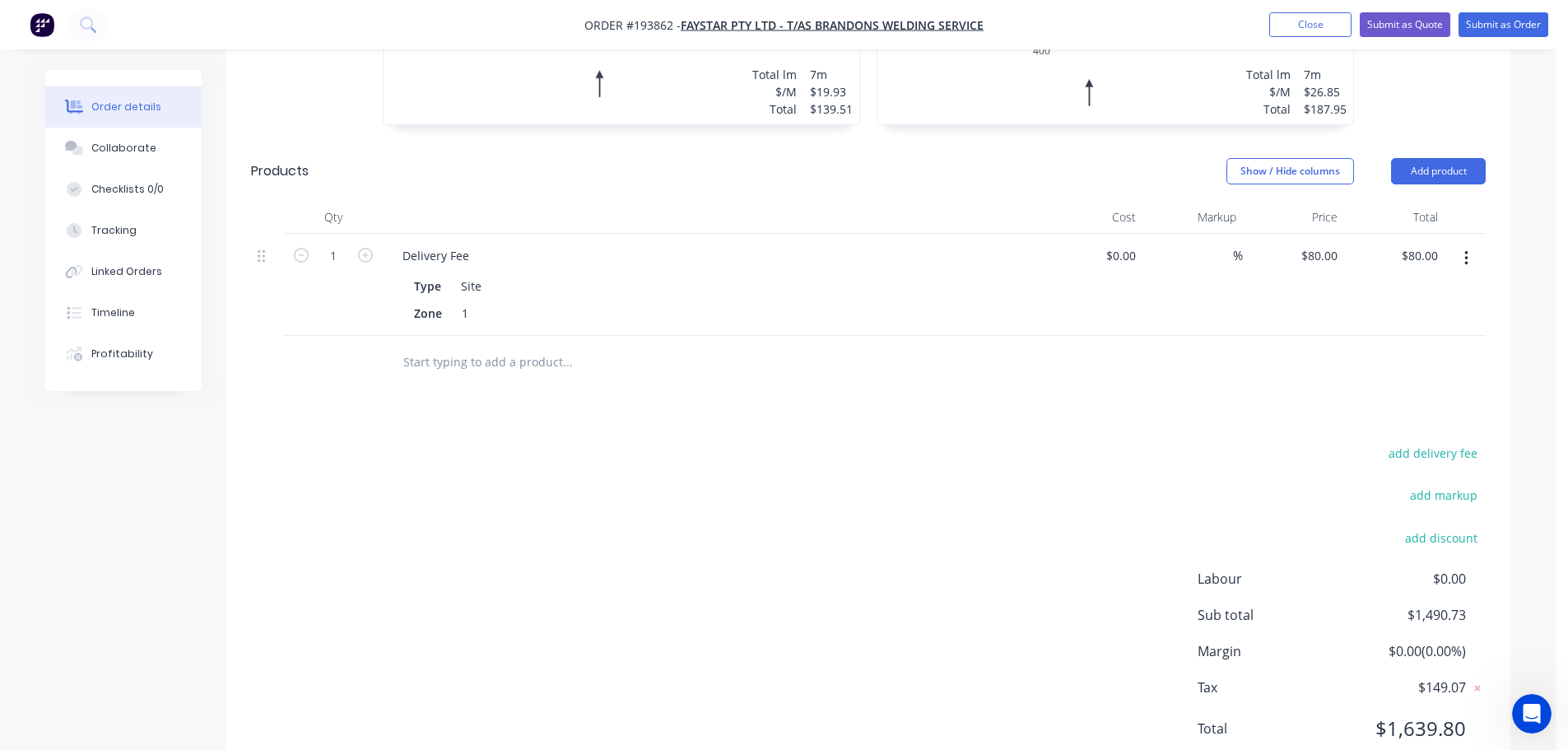
scroll to position [1610, 0]
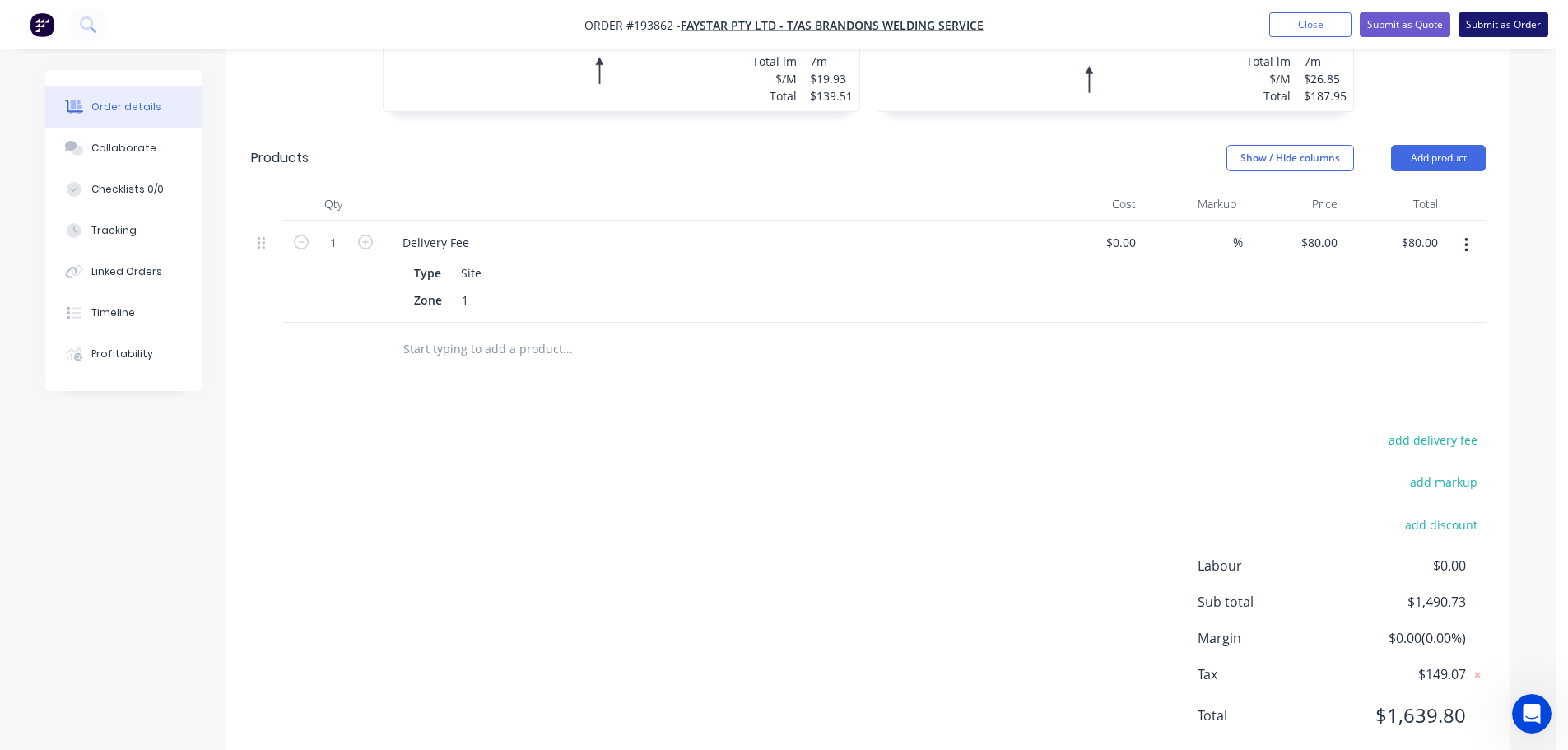
click at [1521, 27] on button "Submit as Order" at bounding box center [1503, 24] width 89 height 25
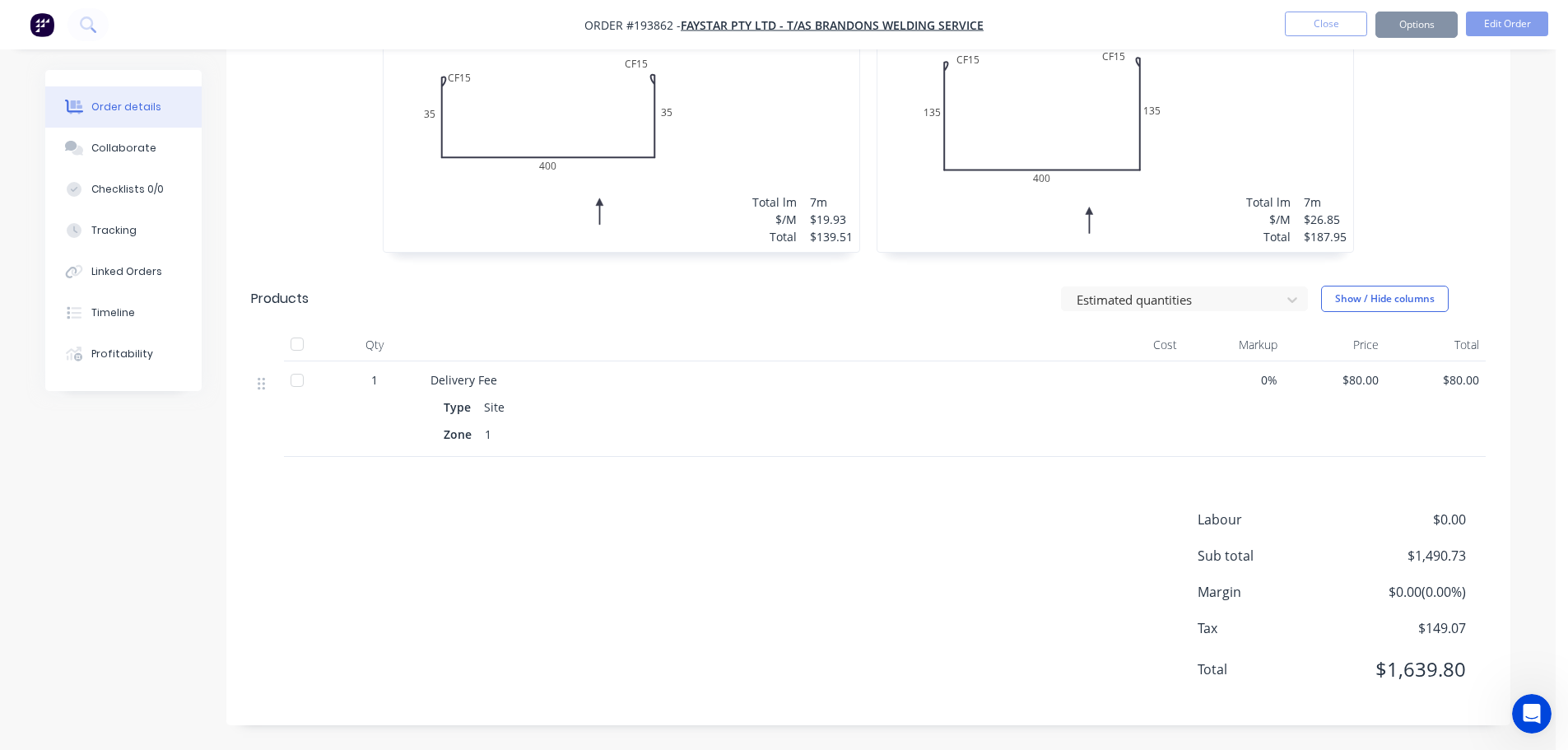
scroll to position [0, 0]
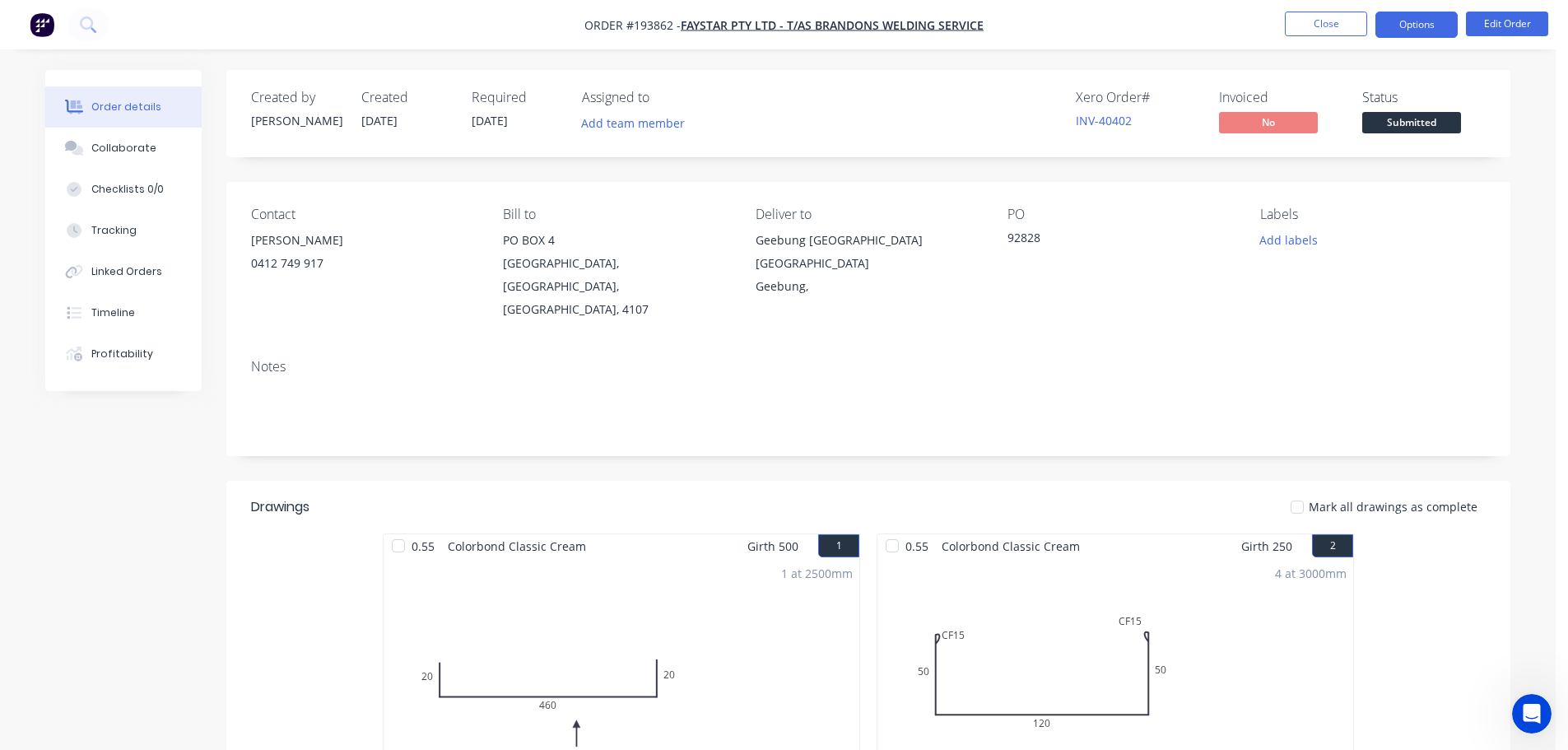
click at [1415, 27] on button "Options" at bounding box center [1416, 25] width 82 height 27
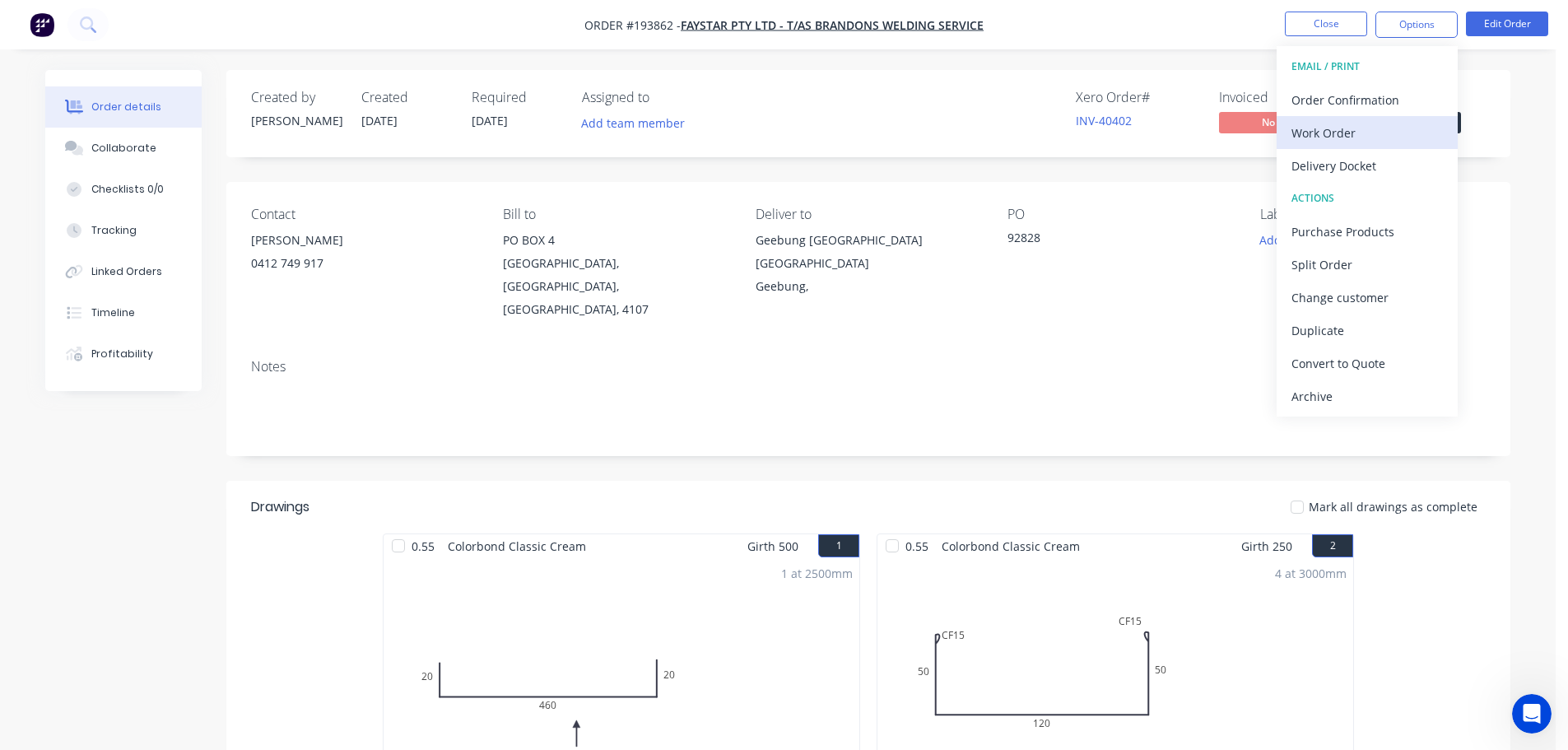
click at [1328, 130] on div "Work Order" at bounding box center [1367, 133] width 152 height 24
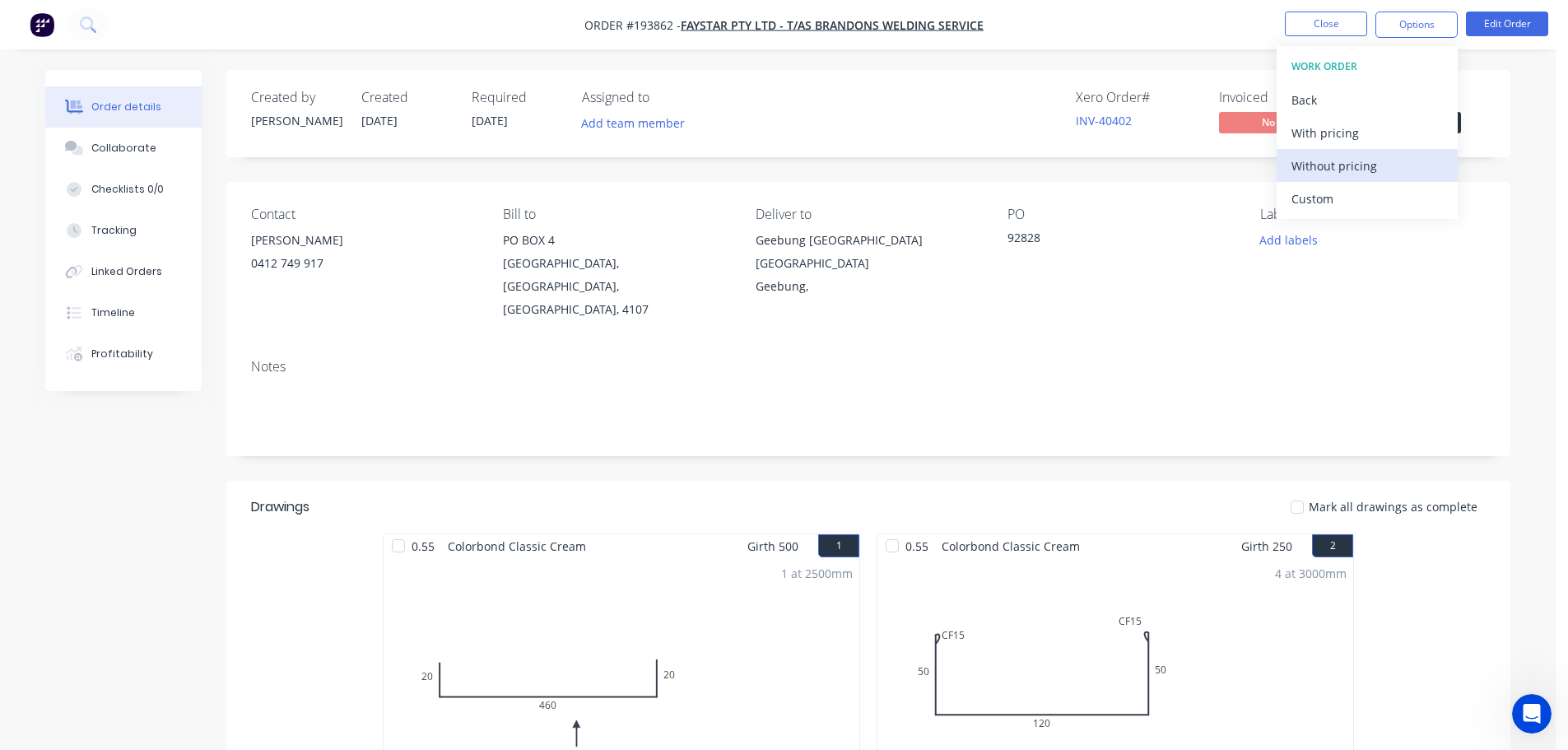
click at [1321, 160] on div "Without pricing" at bounding box center [1367, 166] width 152 height 24
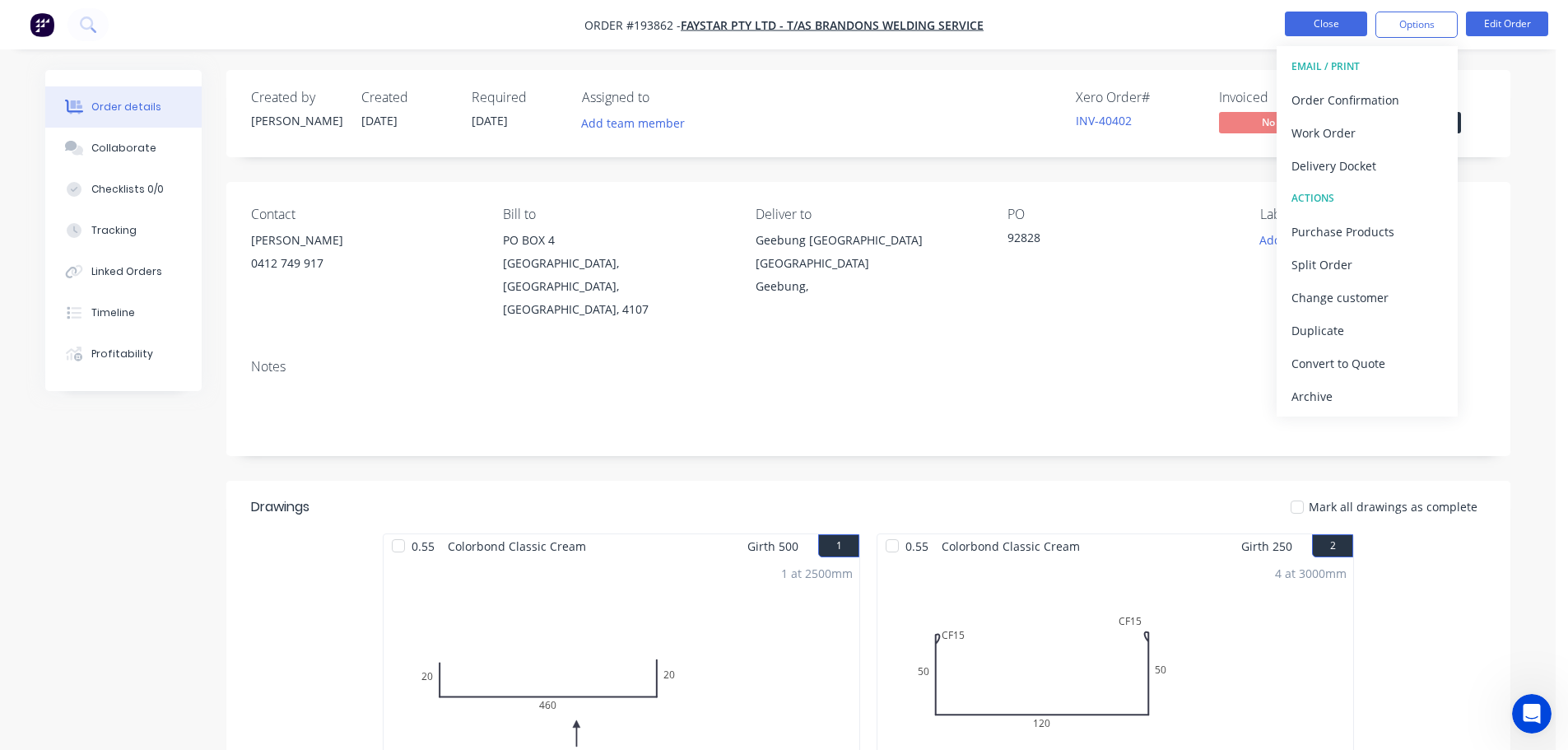
click at [1314, 12] on button "Close" at bounding box center [1326, 24] width 82 height 25
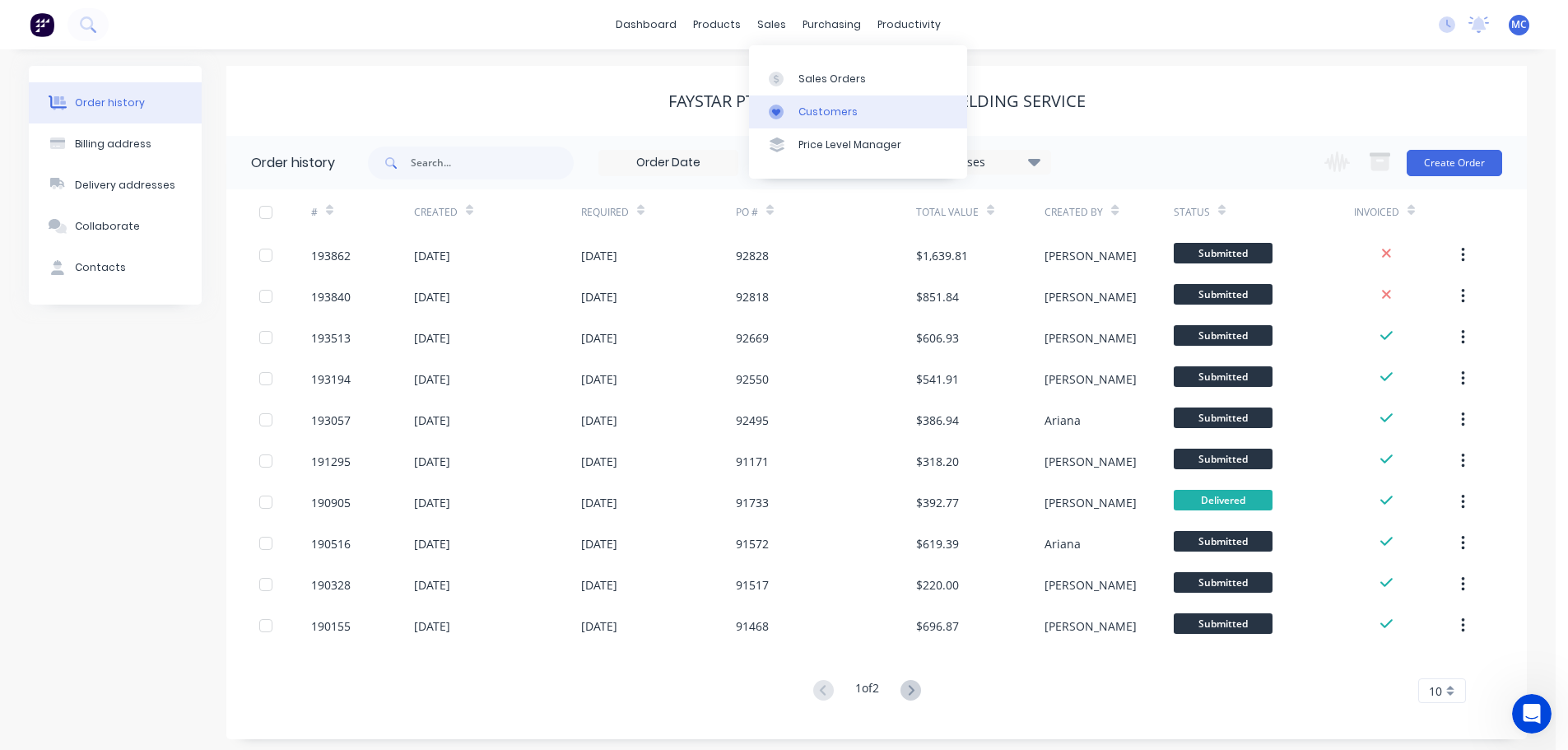
click at [827, 107] on div "Customers" at bounding box center [828, 111] width 60 height 15
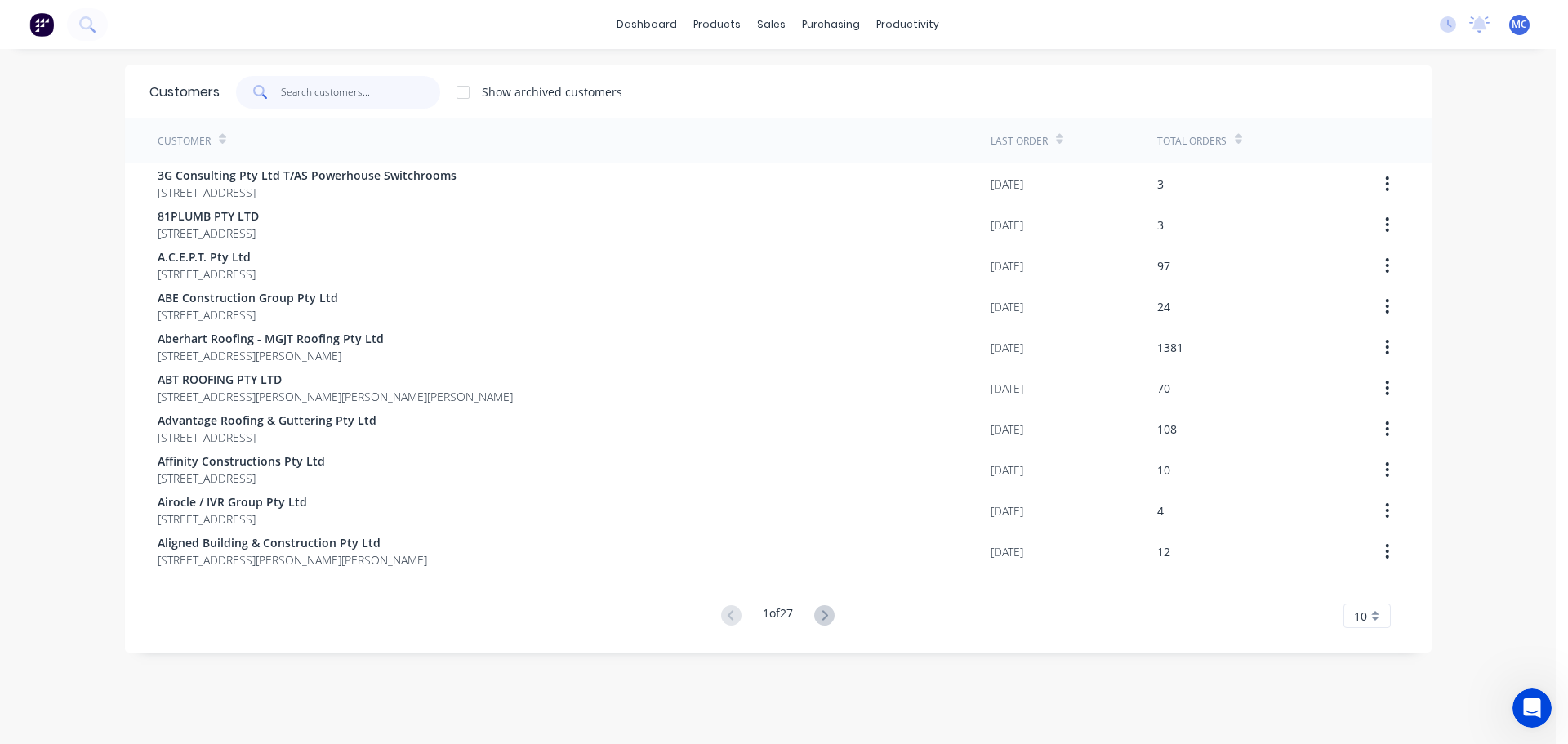
click at [307, 90] on input "text" at bounding box center [360, 92] width 160 height 33
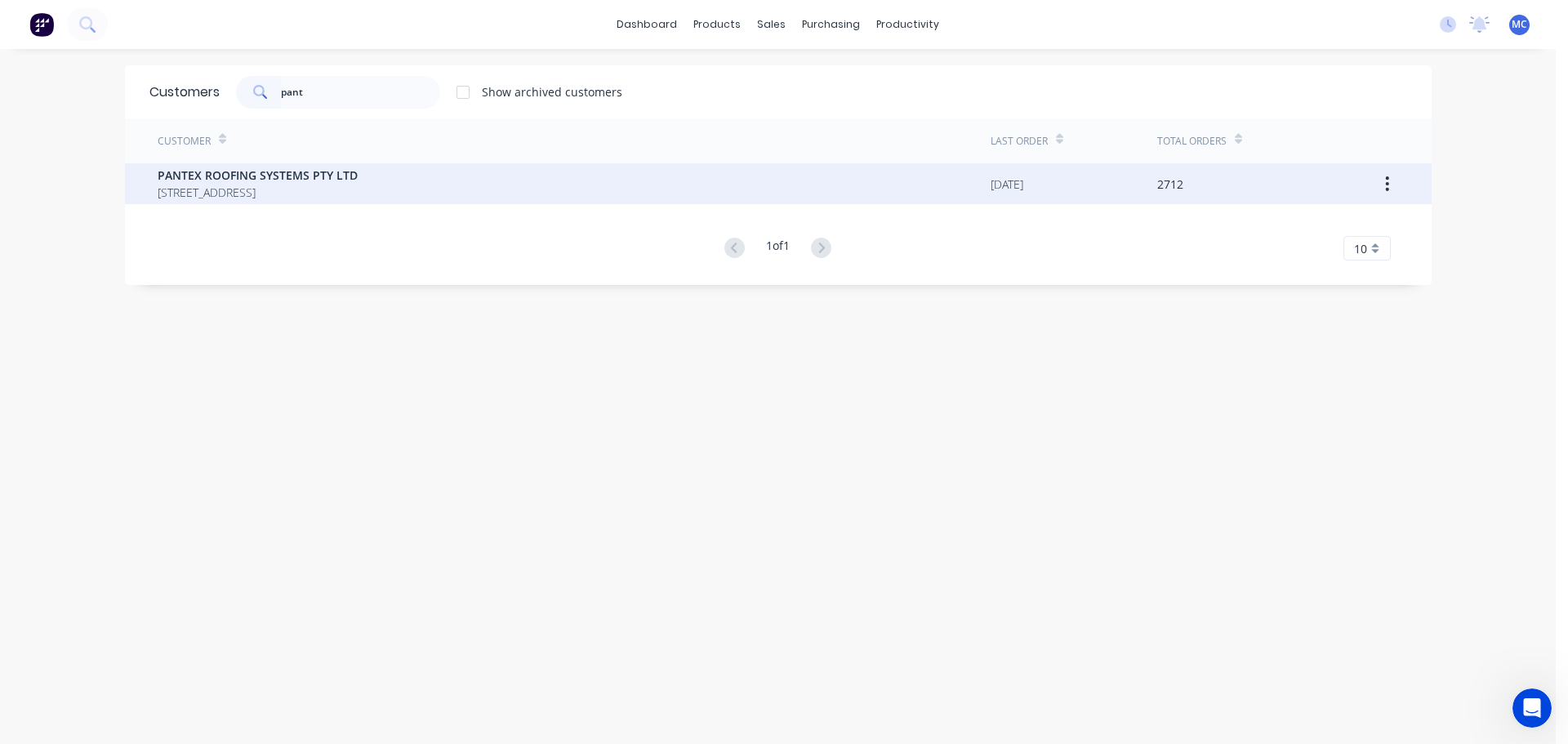
click at [220, 179] on span "PANTEX ROOFING SYSTEMS PTY LTD" at bounding box center [257, 174] width 200 height 17
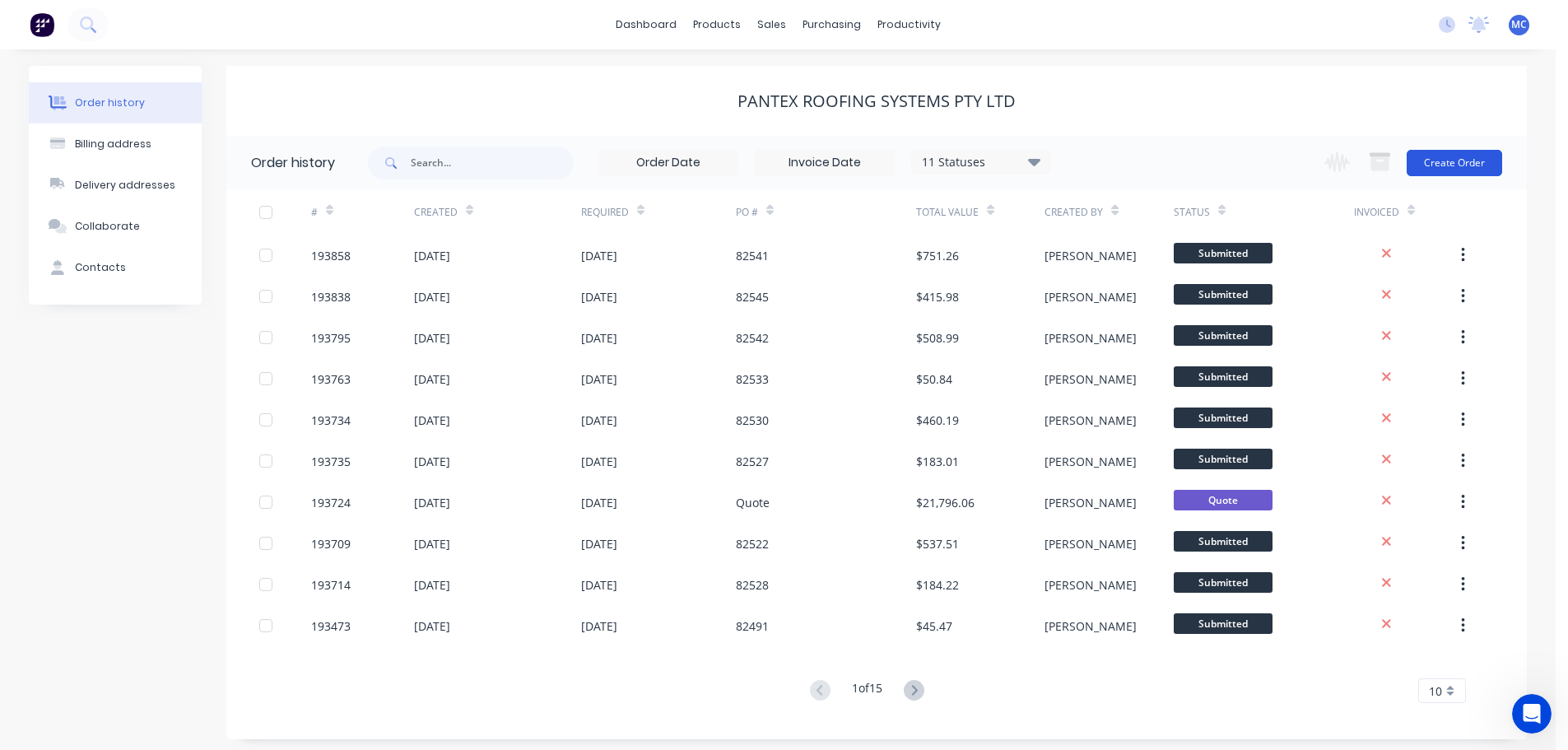
click at [1448, 158] on button "Create Order" at bounding box center [1455, 163] width 95 height 27
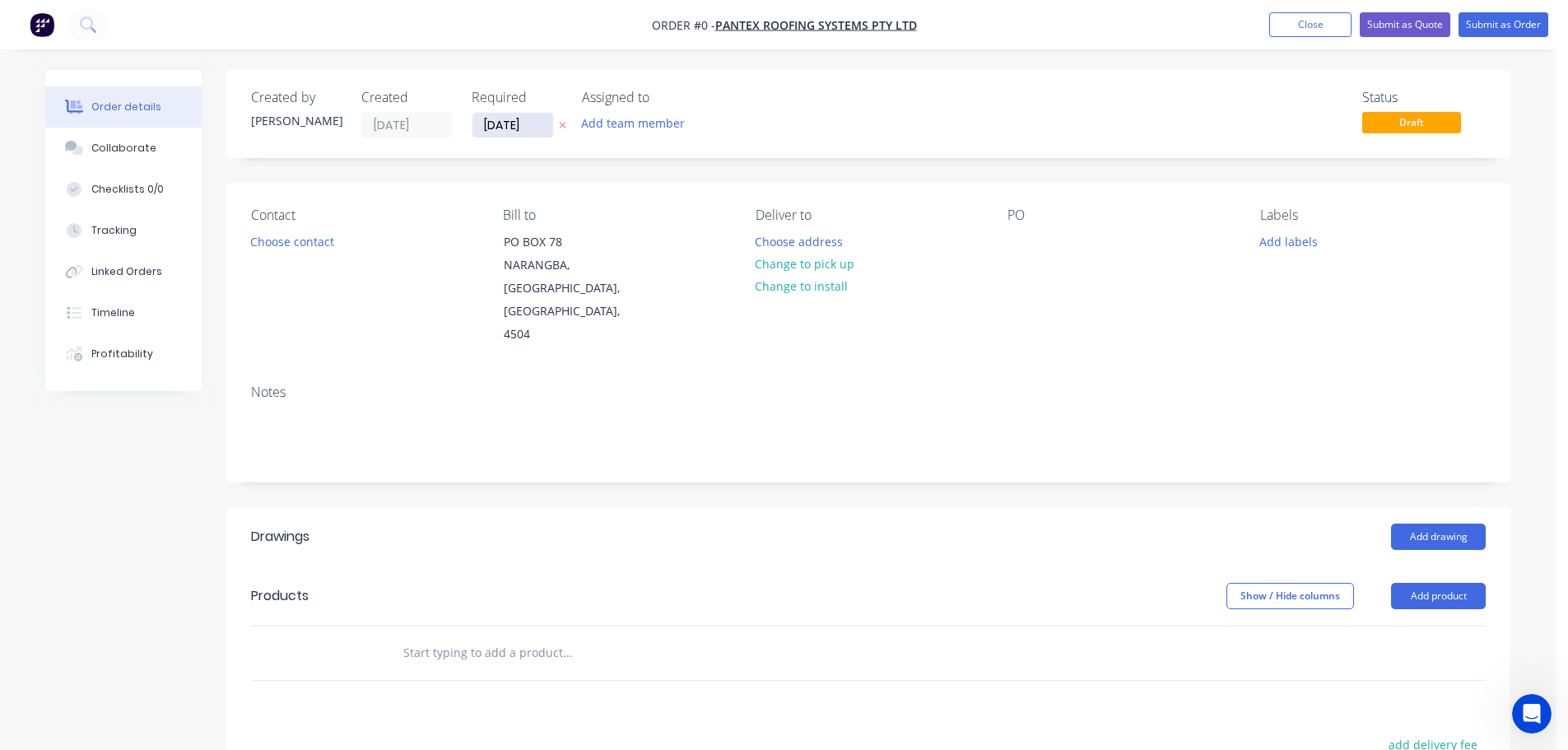
click at [514, 124] on input "[DATE]" at bounding box center [512, 125] width 80 height 25
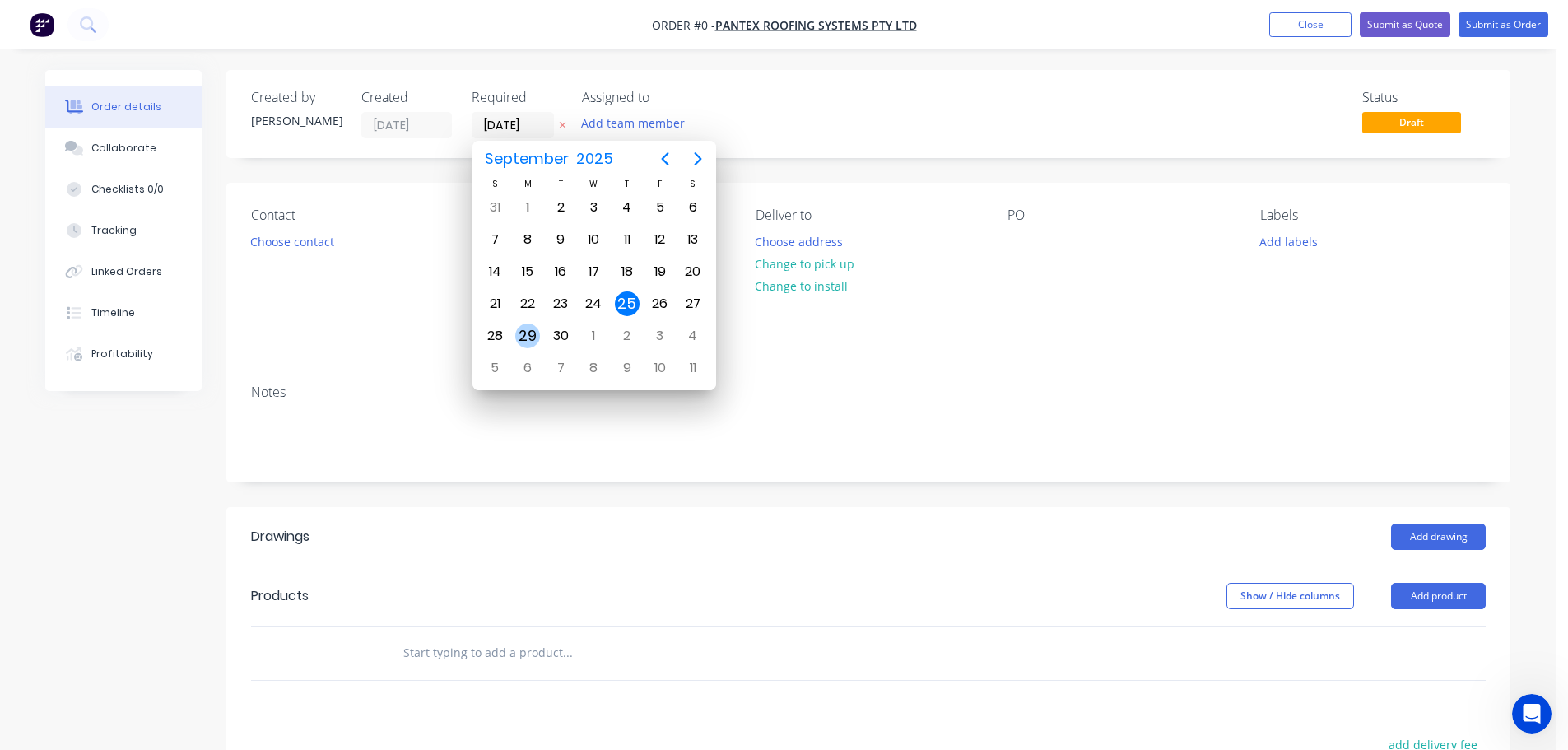
click at [522, 335] on div "29" at bounding box center [527, 336] width 25 height 25
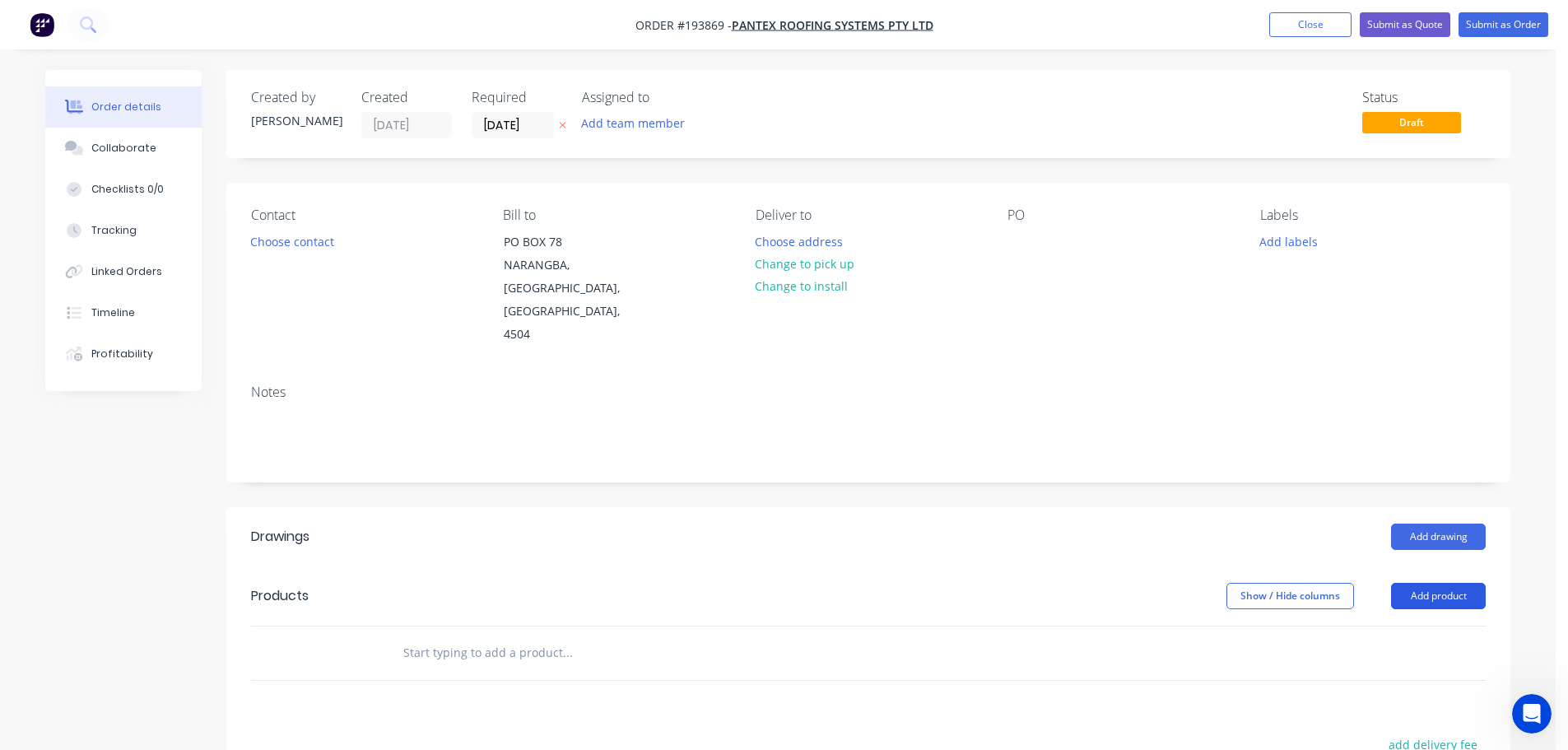
click at [1448, 583] on button "Add product" at bounding box center [1438, 596] width 94 height 27
click at [1368, 626] on div "Product catalogue" at bounding box center [1408, 638] width 127 height 24
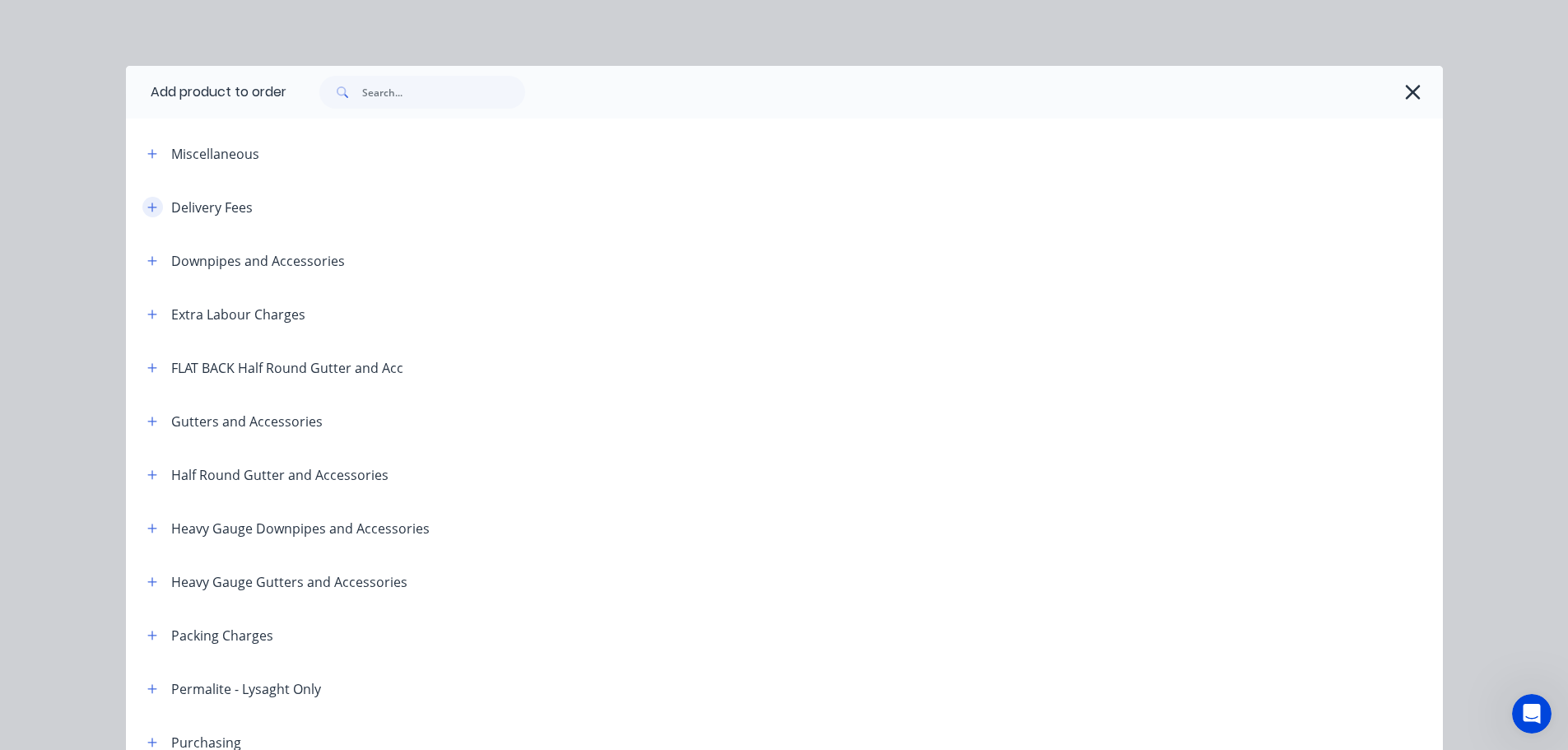
click at [147, 203] on icon "button" at bounding box center [152, 208] width 10 height 12
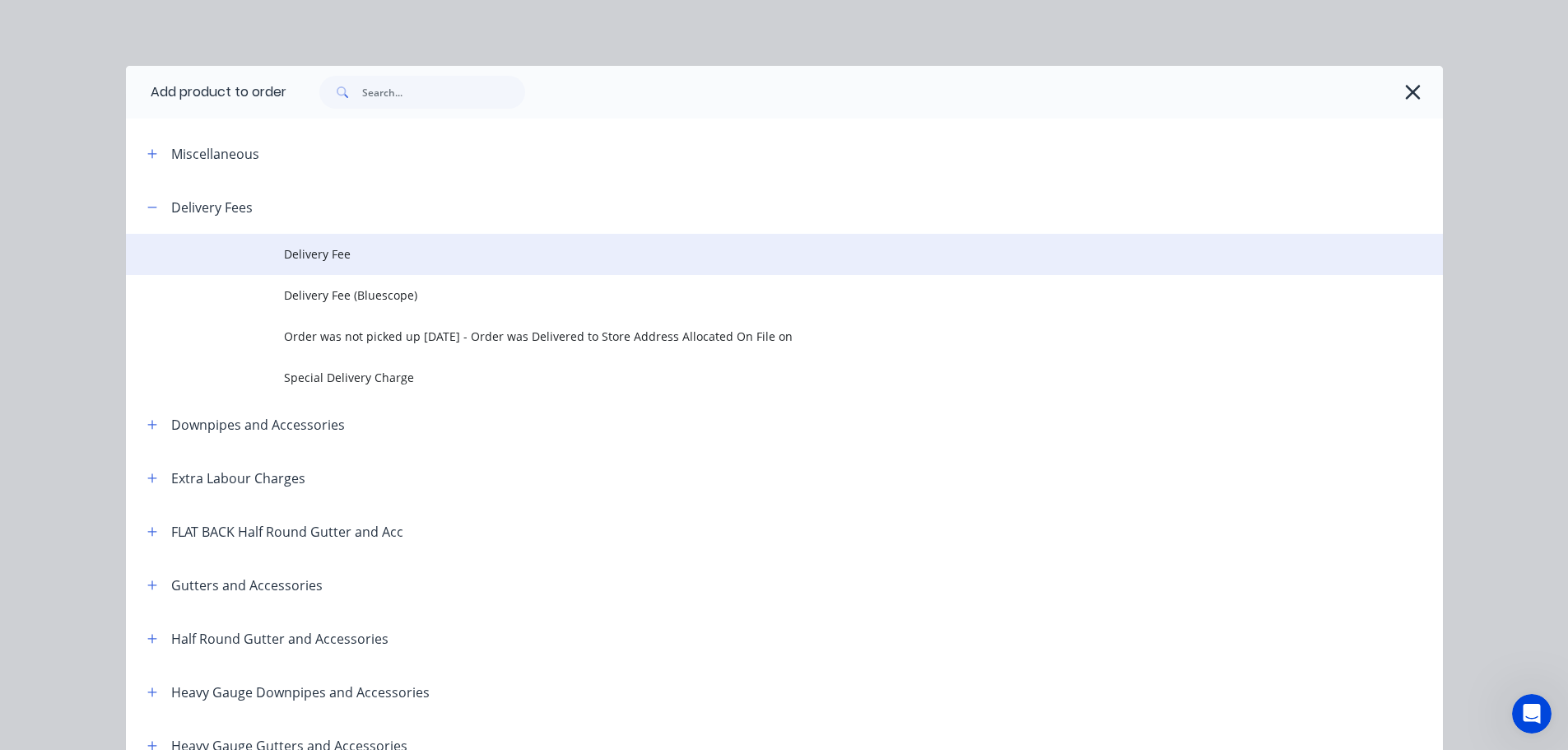
click at [333, 252] on span "Delivery Fee" at bounding box center [747, 253] width 927 height 17
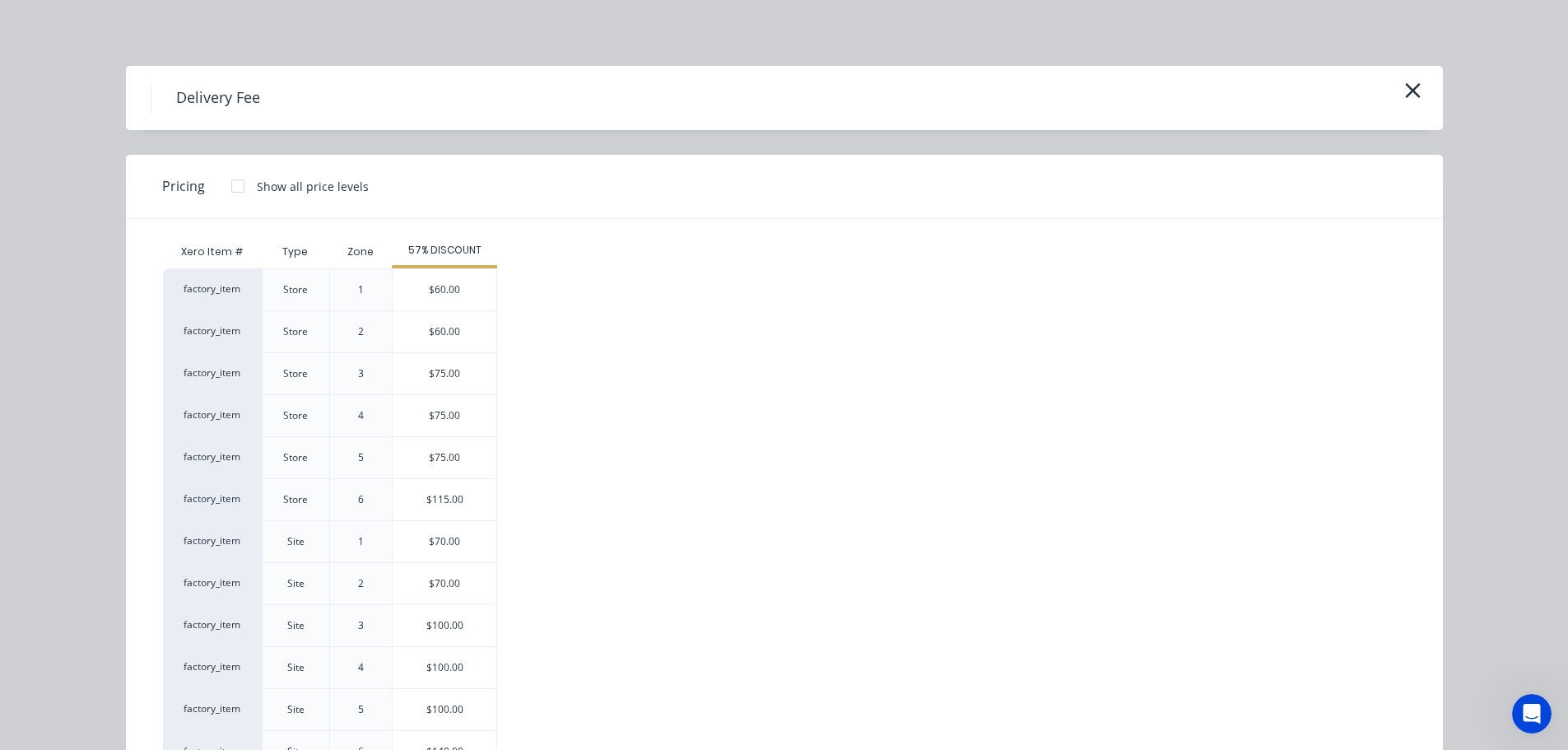
click at [436, 582] on div "$70.00" at bounding box center [444, 583] width 103 height 41
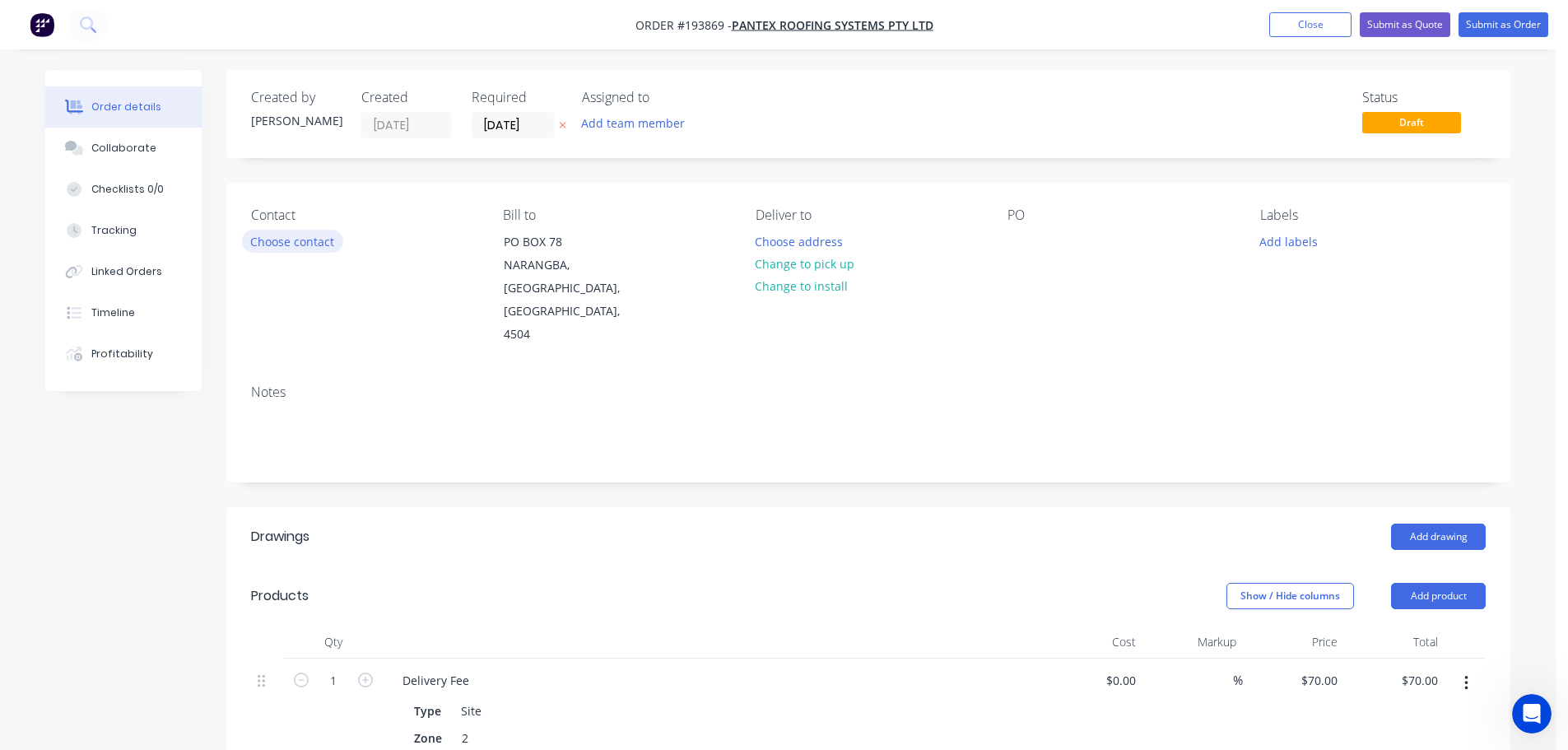
click at [289, 241] on button "Choose contact" at bounding box center [293, 240] width 101 height 22
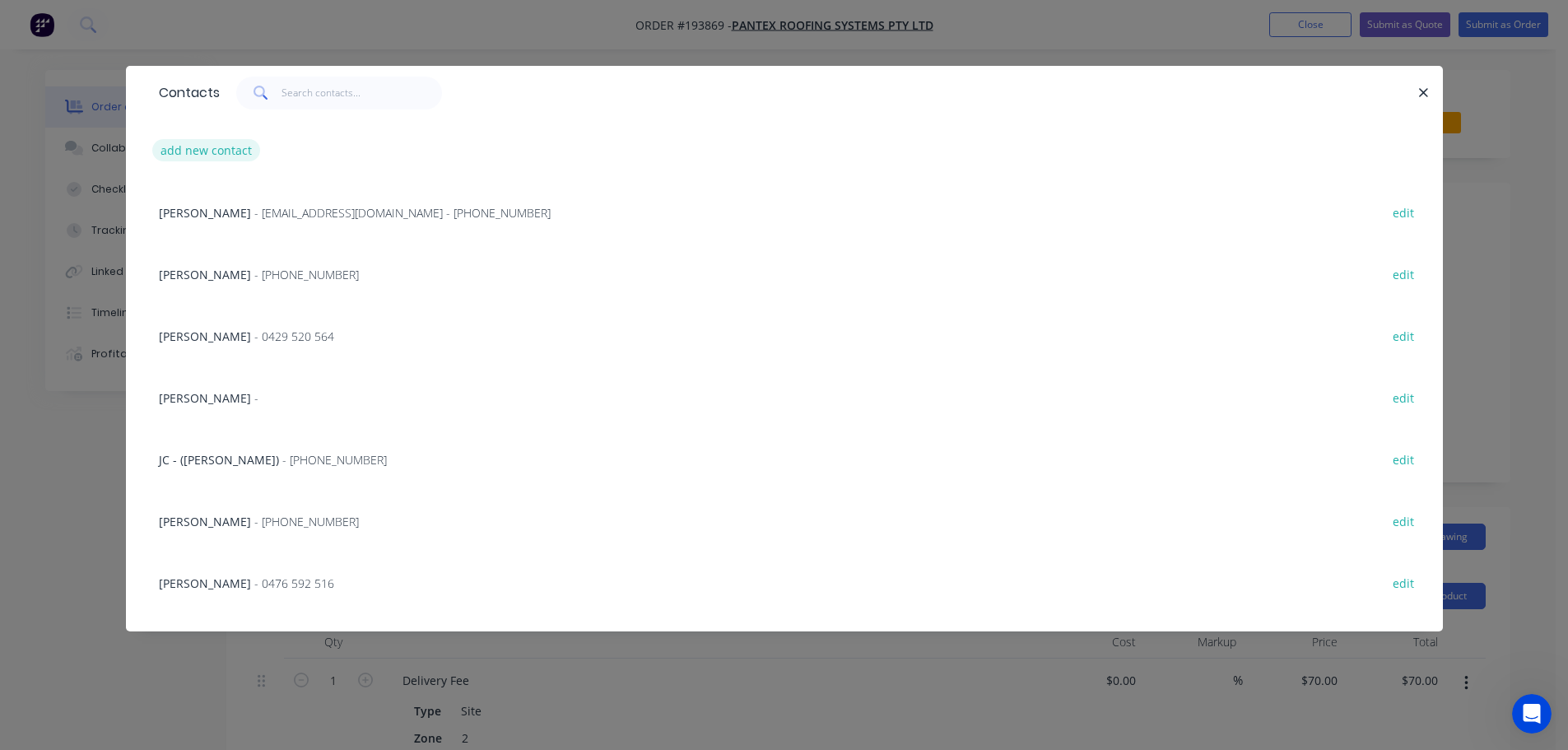
click at [184, 146] on button "add new contact" at bounding box center [206, 150] width 108 height 22
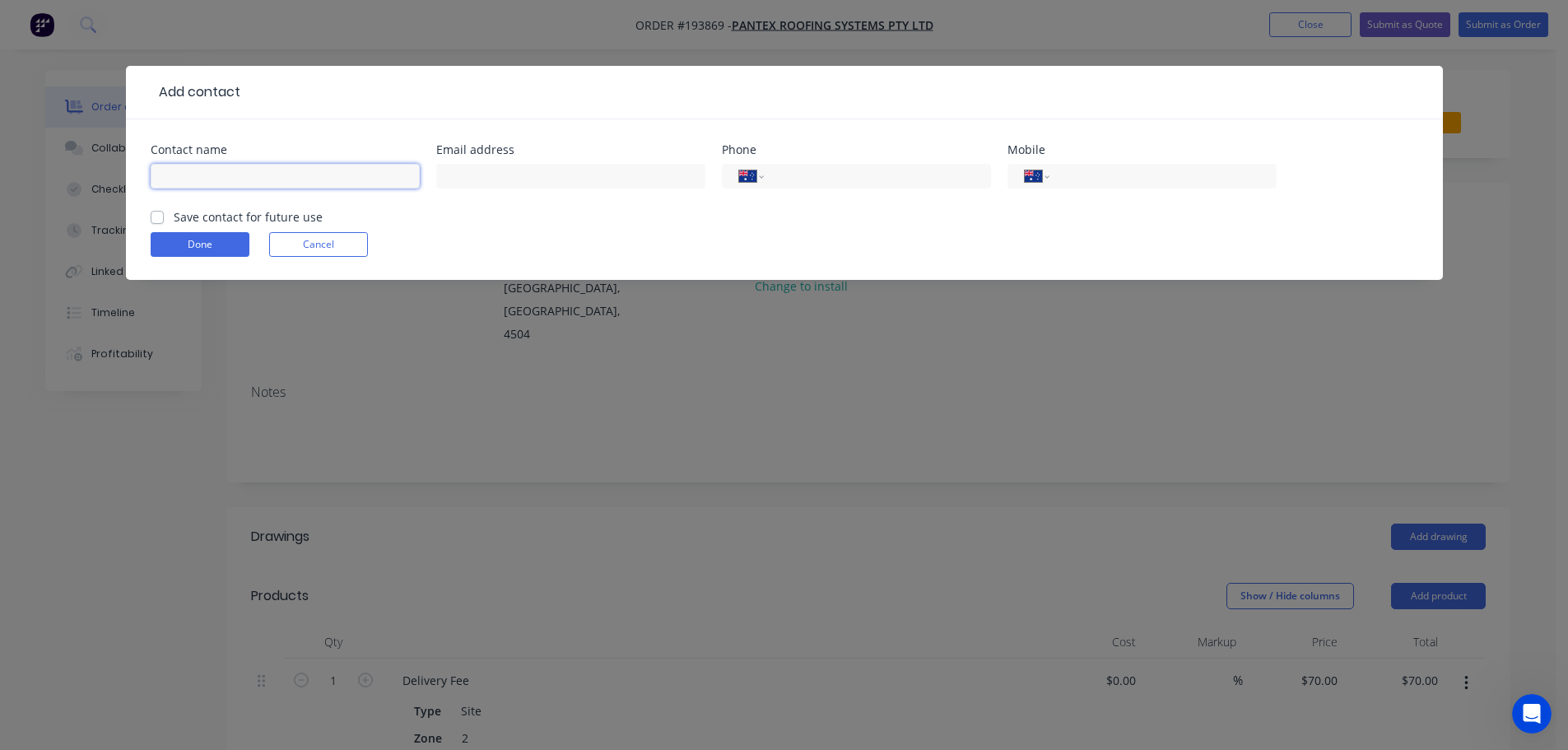
click at [181, 169] on input "text" at bounding box center [285, 176] width 269 height 25
click button "Done" at bounding box center [200, 244] width 98 height 25
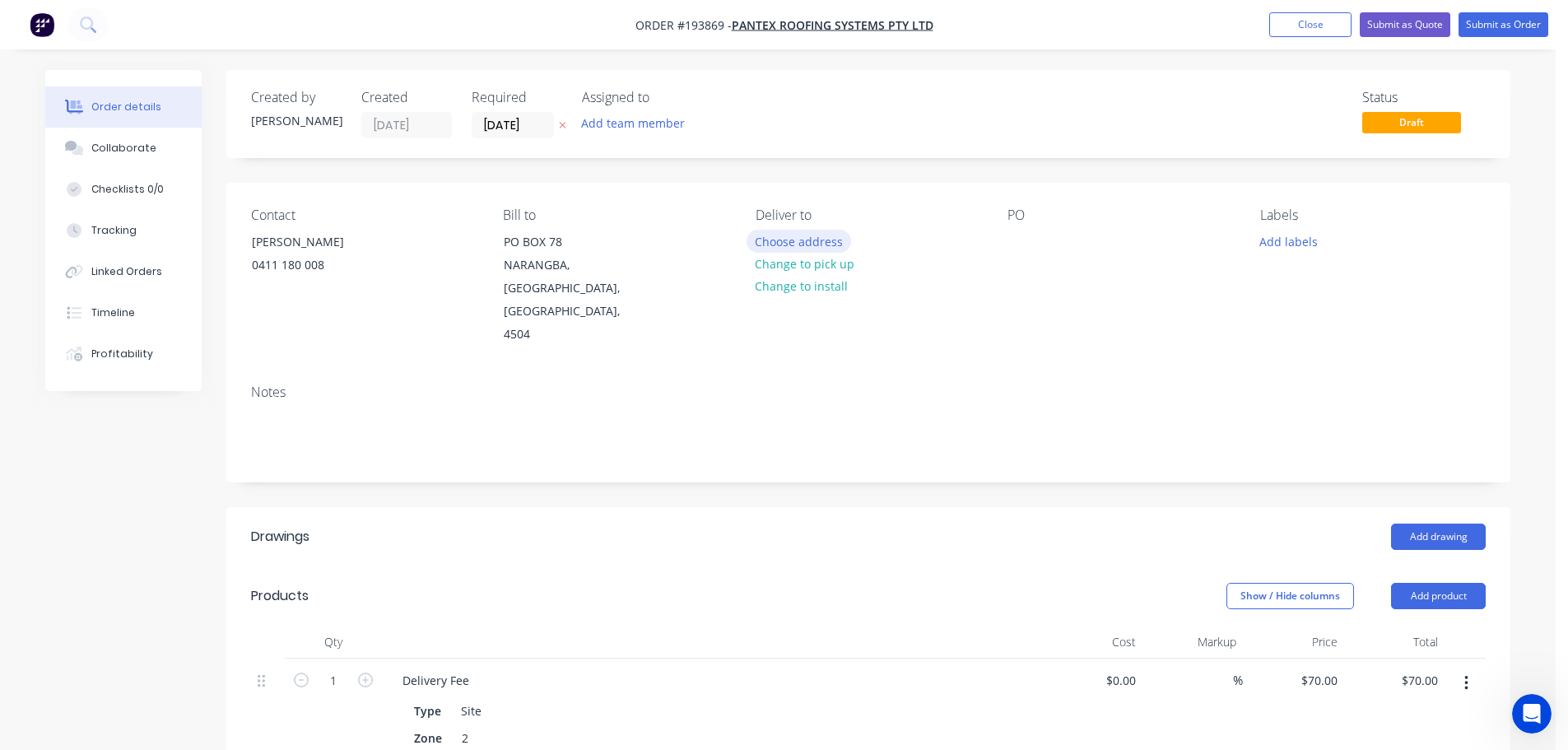
click at [795, 243] on button "Choose address" at bounding box center [799, 240] width 105 height 22
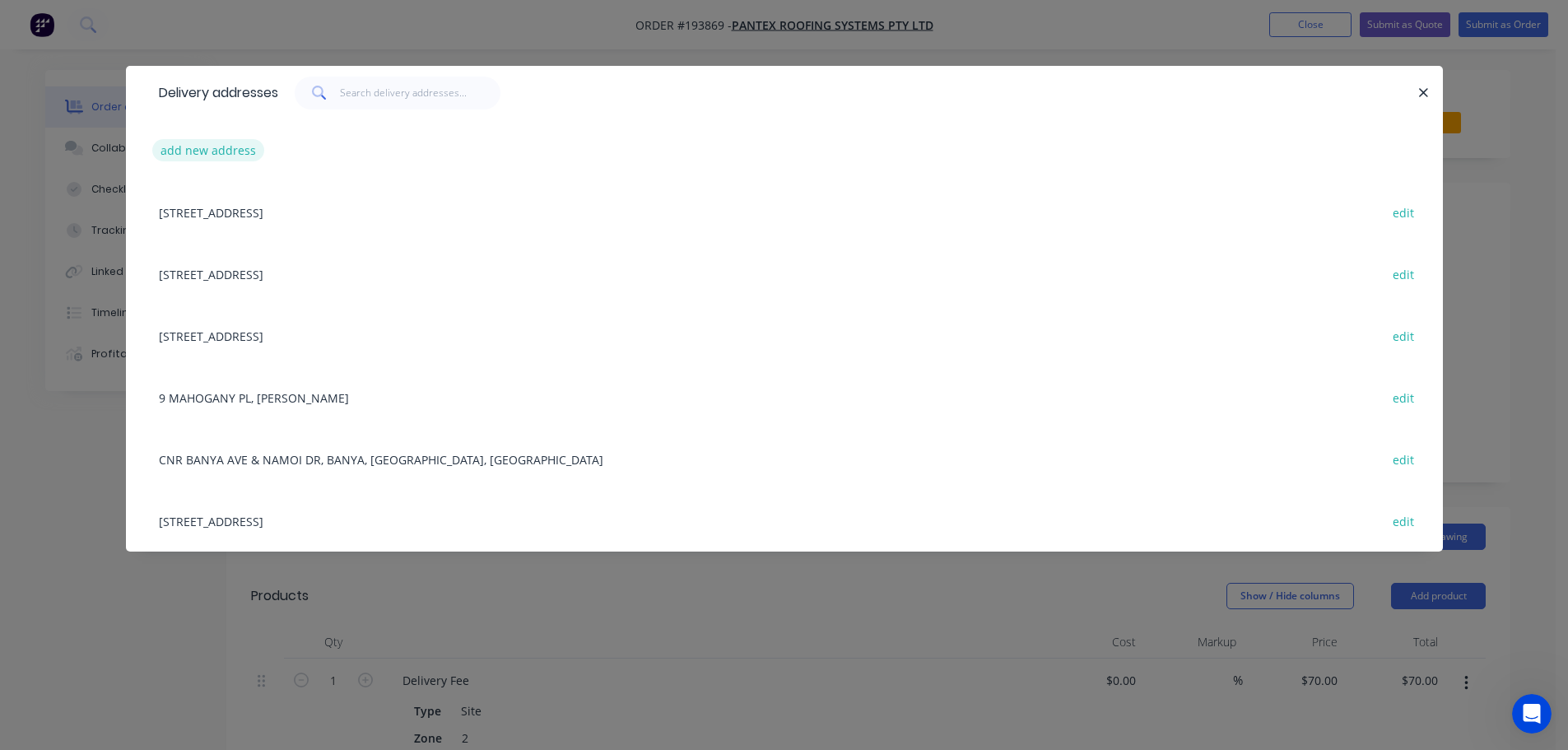
click at [196, 143] on button "add new address" at bounding box center [209, 150] width 113 height 22
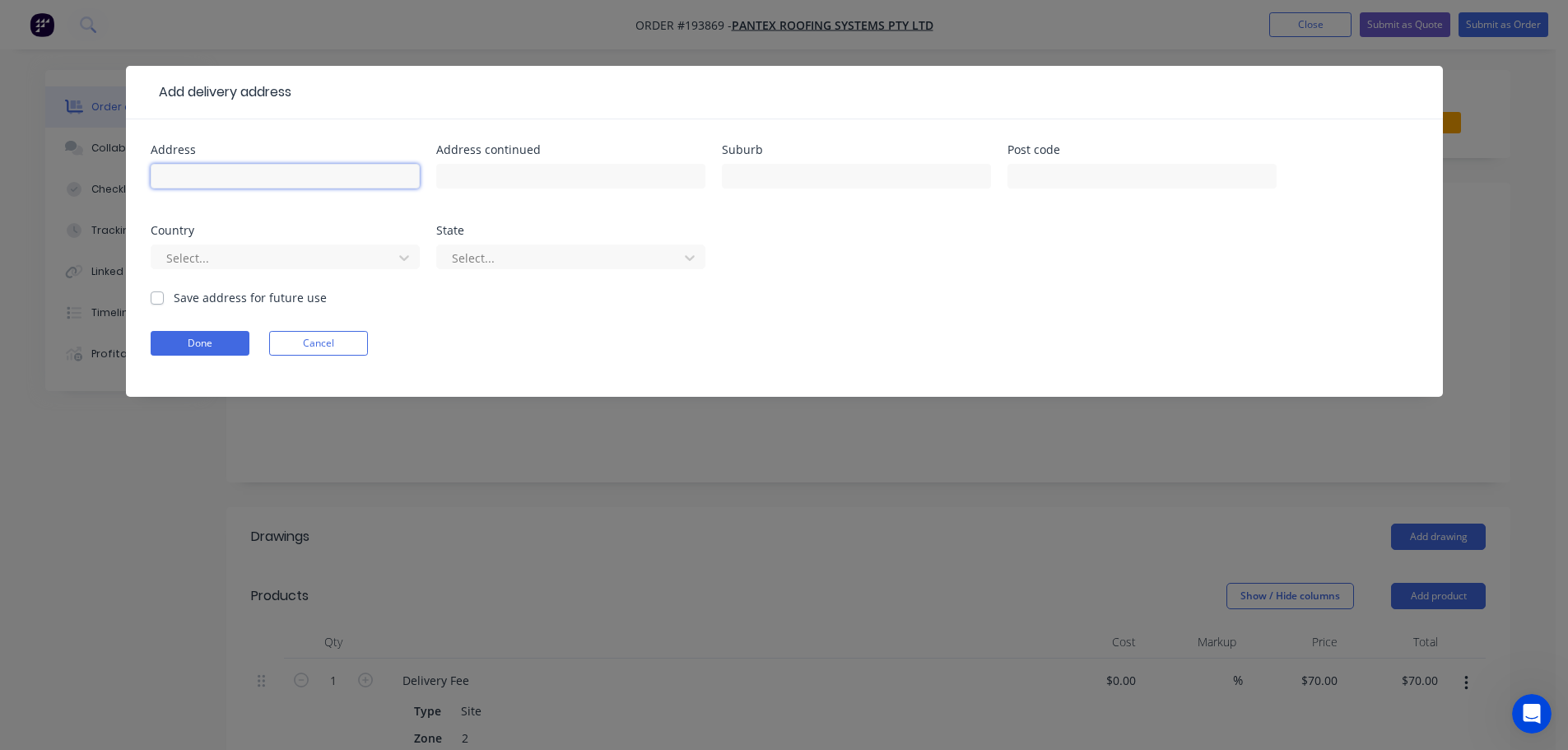
click at [195, 171] on input "text" at bounding box center [285, 176] width 269 height 25
click button "Done" at bounding box center [200, 343] width 98 height 25
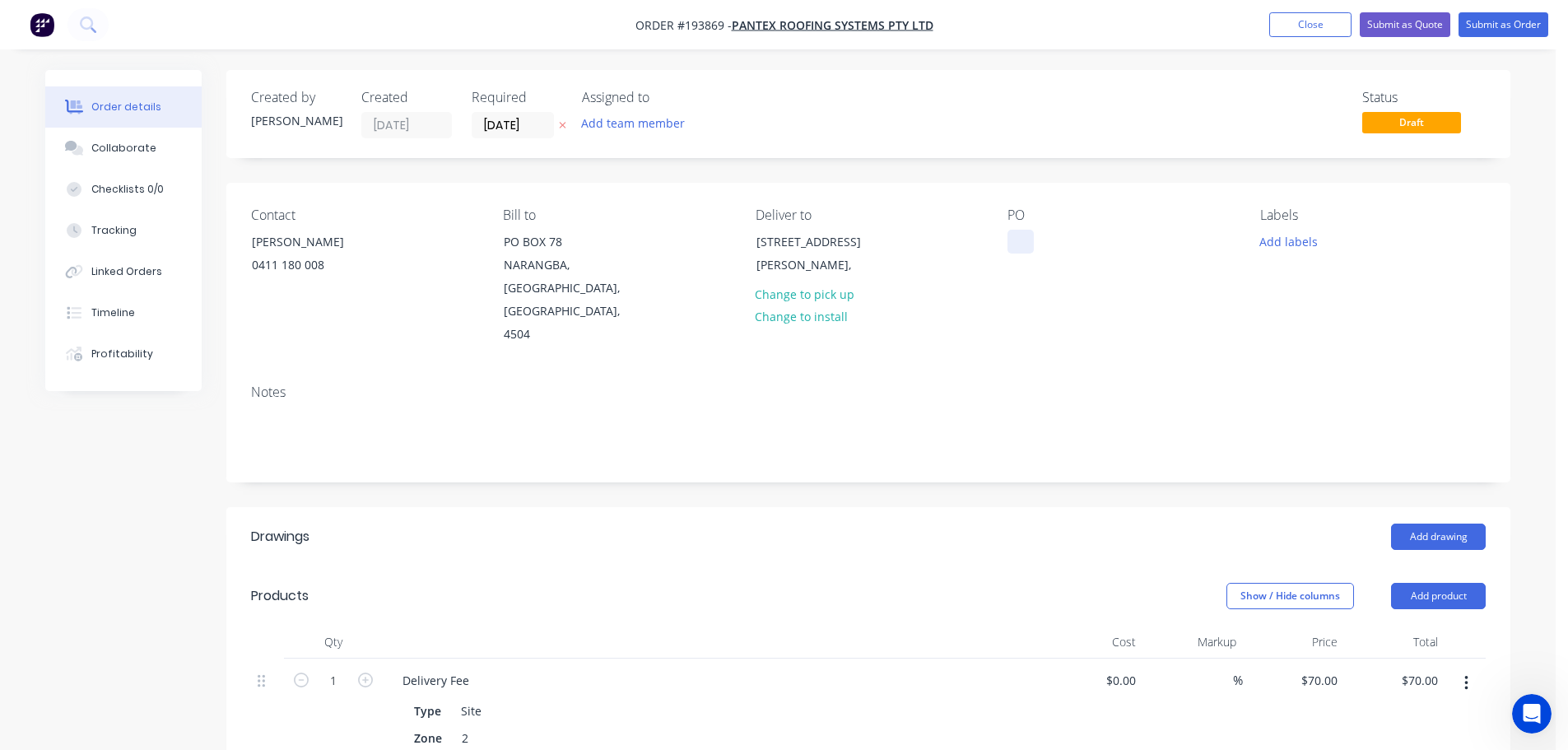
click at [1024, 238] on div at bounding box center [1021, 241] width 27 height 24
click at [1425, 524] on button "Add drawing" at bounding box center [1438, 536] width 94 height 27
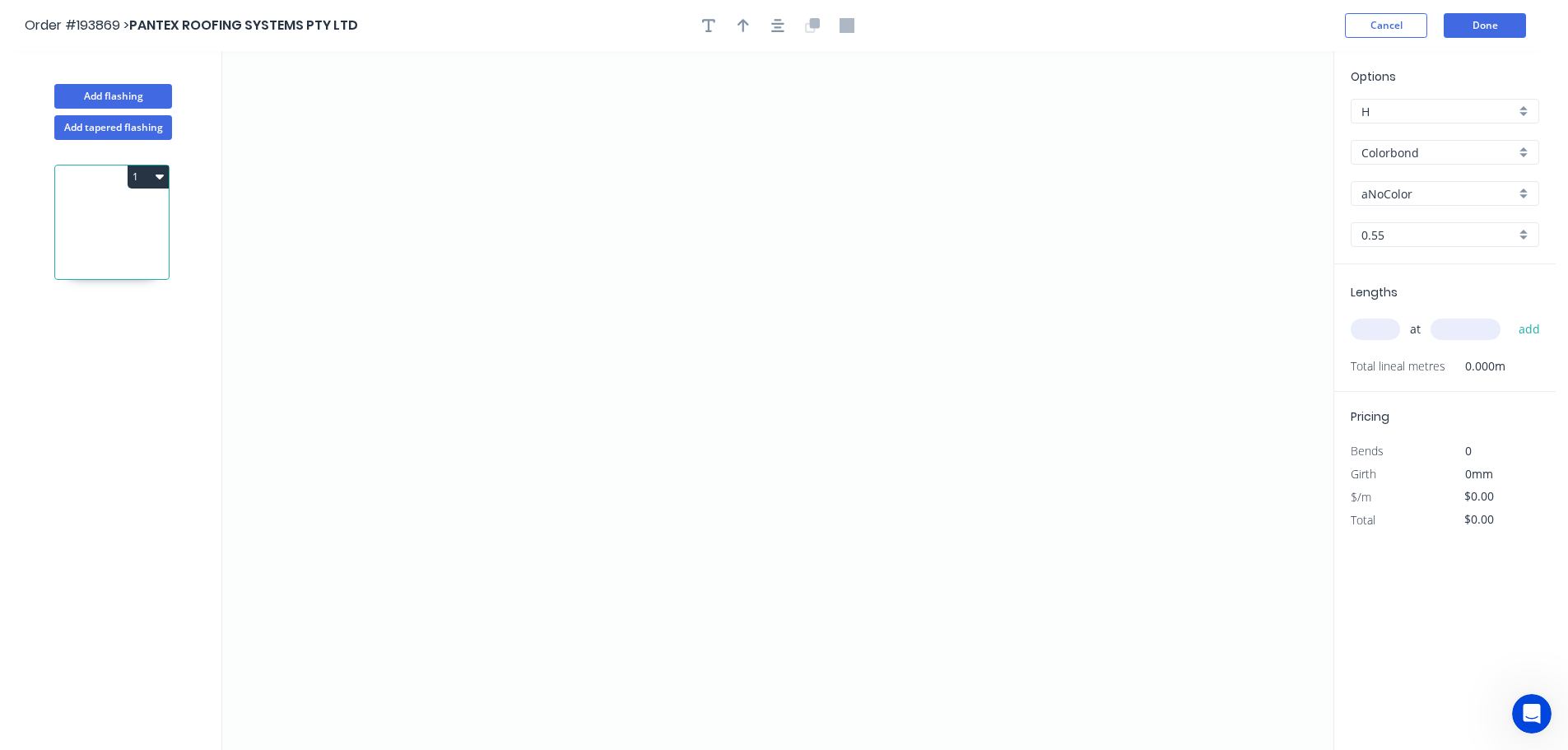
click at [1380, 186] on input "aNoColor" at bounding box center [1438, 194] width 154 height 17
click at [1405, 336] on div "Woodland Grey" at bounding box center [1445, 337] width 187 height 29
click at [1386, 333] on input "text" at bounding box center [1375, 330] width 50 height 22
click at [1510, 315] on button "add" at bounding box center [1529, 329] width 39 height 28
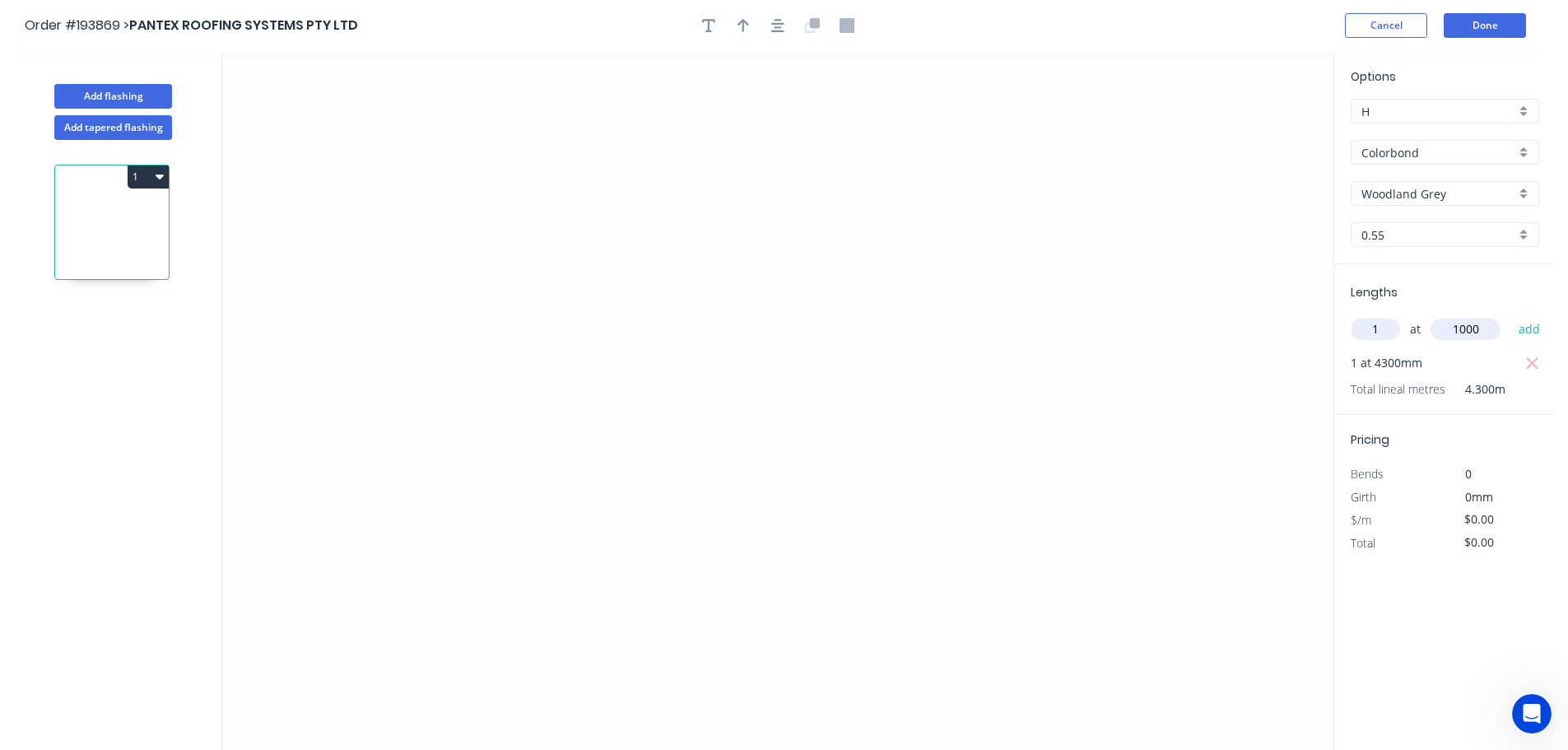
click at [1510, 315] on button "add" at bounding box center [1529, 329] width 39 height 28
click at [608, 132] on icon "0" at bounding box center [778, 400] width 1111 height 699
click at [603, 498] on icon "0" at bounding box center [778, 400] width 1111 height 699
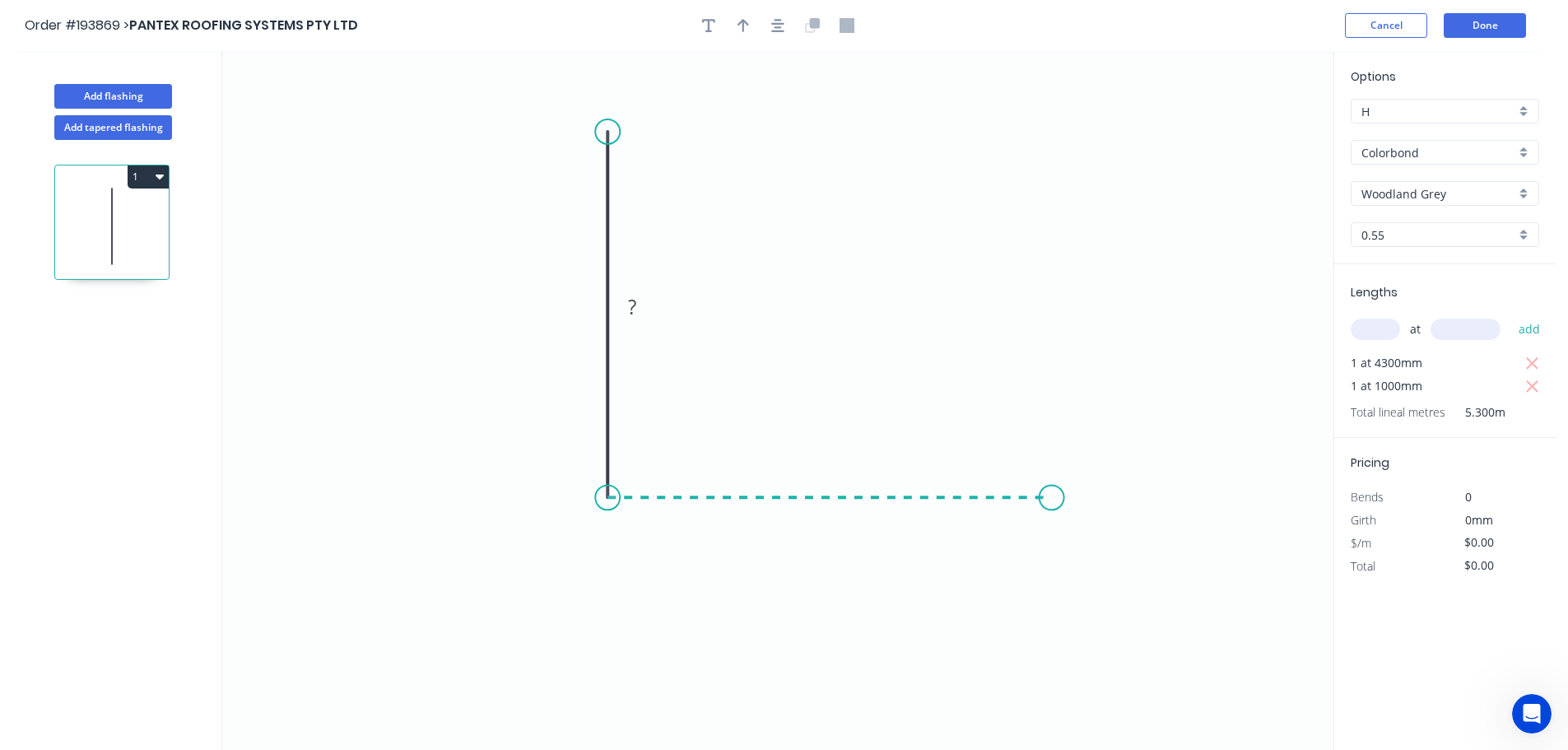
click at [1052, 476] on icon "0 ?" at bounding box center [778, 400] width 1111 height 699
click at [1099, 572] on icon "0 ? ?" at bounding box center [778, 400] width 1111 height 699
click at [582, 304] on tspan "?" at bounding box center [583, 306] width 8 height 27
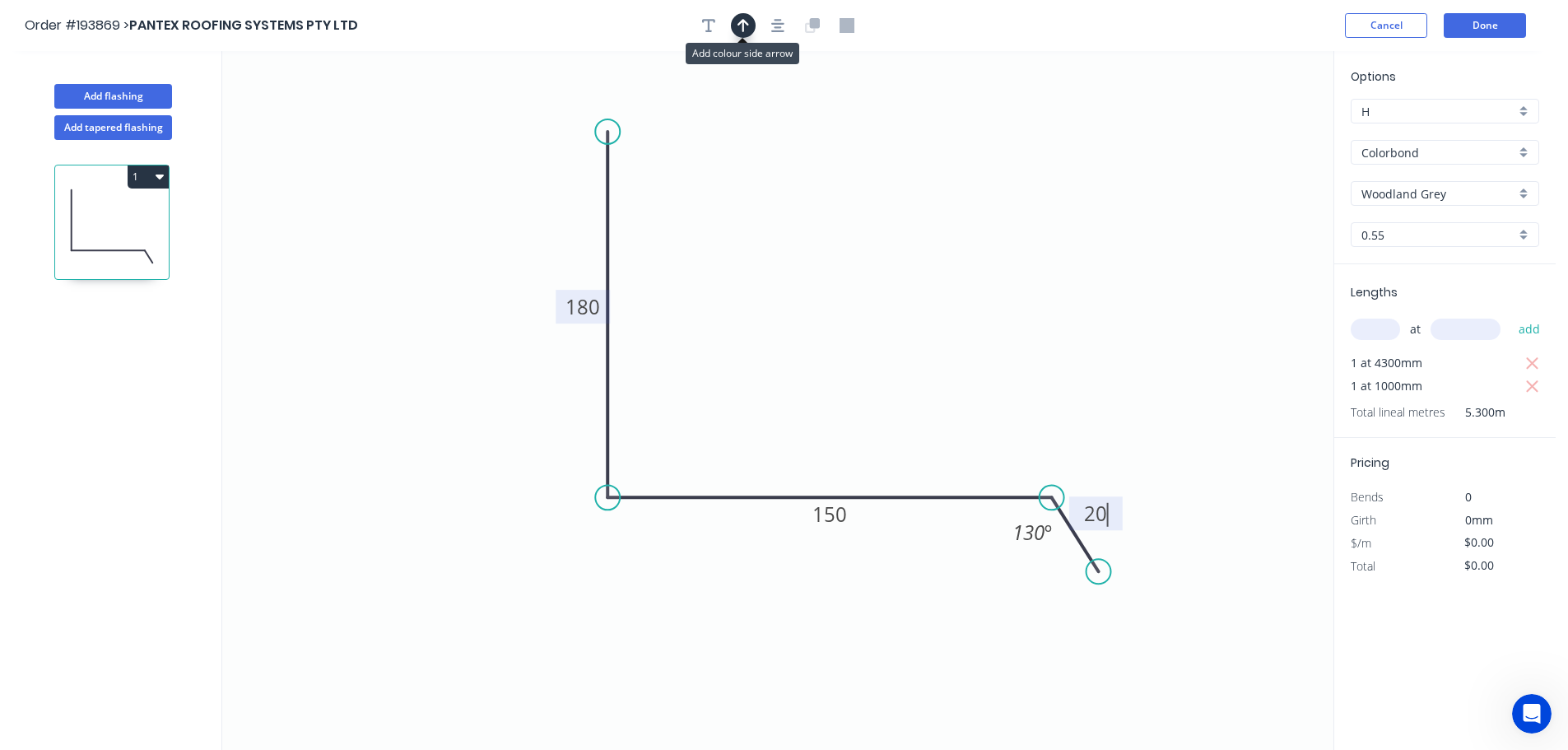
click at [751, 27] on button "button" at bounding box center [743, 25] width 25 height 25
click at [1251, 131] on icon at bounding box center [1250, 114] width 15 height 53
drag, startPoint x: 1251, startPoint y: 131, endPoint x: 908, endPoint y: 231, distance: 357.3
click at [908, 231] on icon at bounding box center [922, 219] width 48 height 48
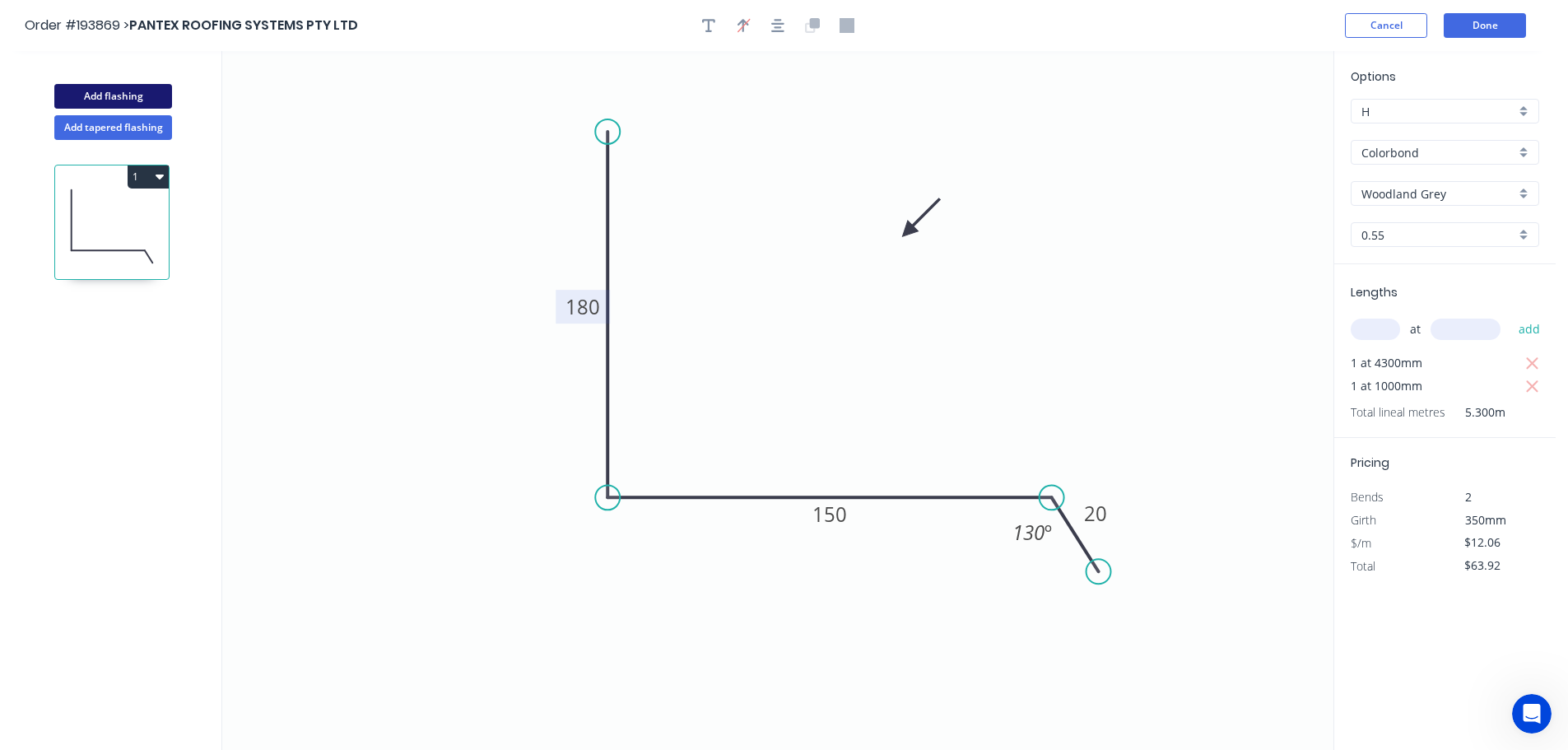
click at [94, 90] on button "Add flashing" at bounding box center [113, 96] width 118 height 25
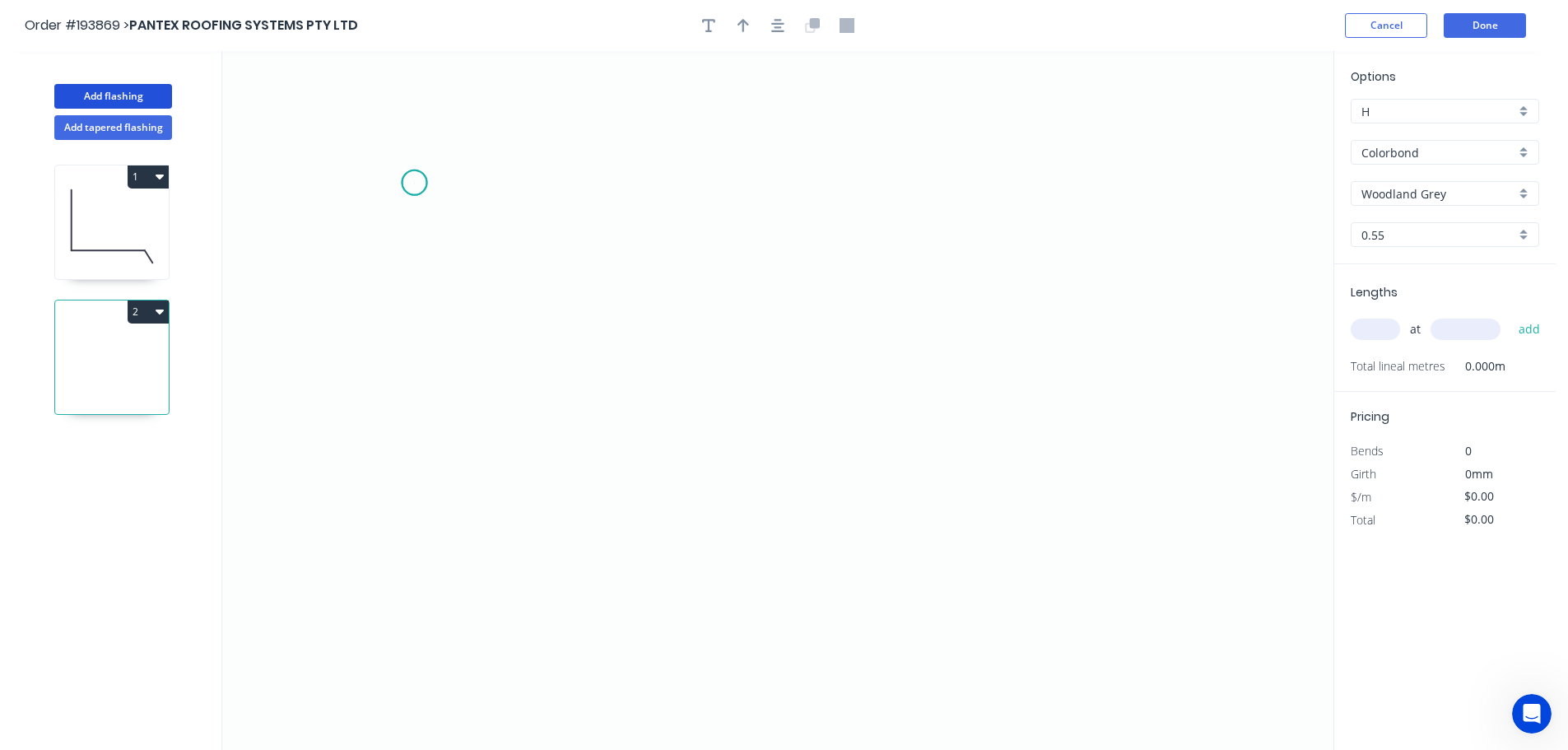
click at [414, 183] on icon "0" at bounding box center [778, 400] width 1111 height 699
click at [368, 232] on icon "0" at bounding box center [778, 400] width 1111 height 699
click at [362, 434] on icon "0 ?" at bounding box center [778, 400] width 1111 height 699
click at [787, 435] on icon "0 ? ?" at bounding box center [778, 400] width 1111 height 699
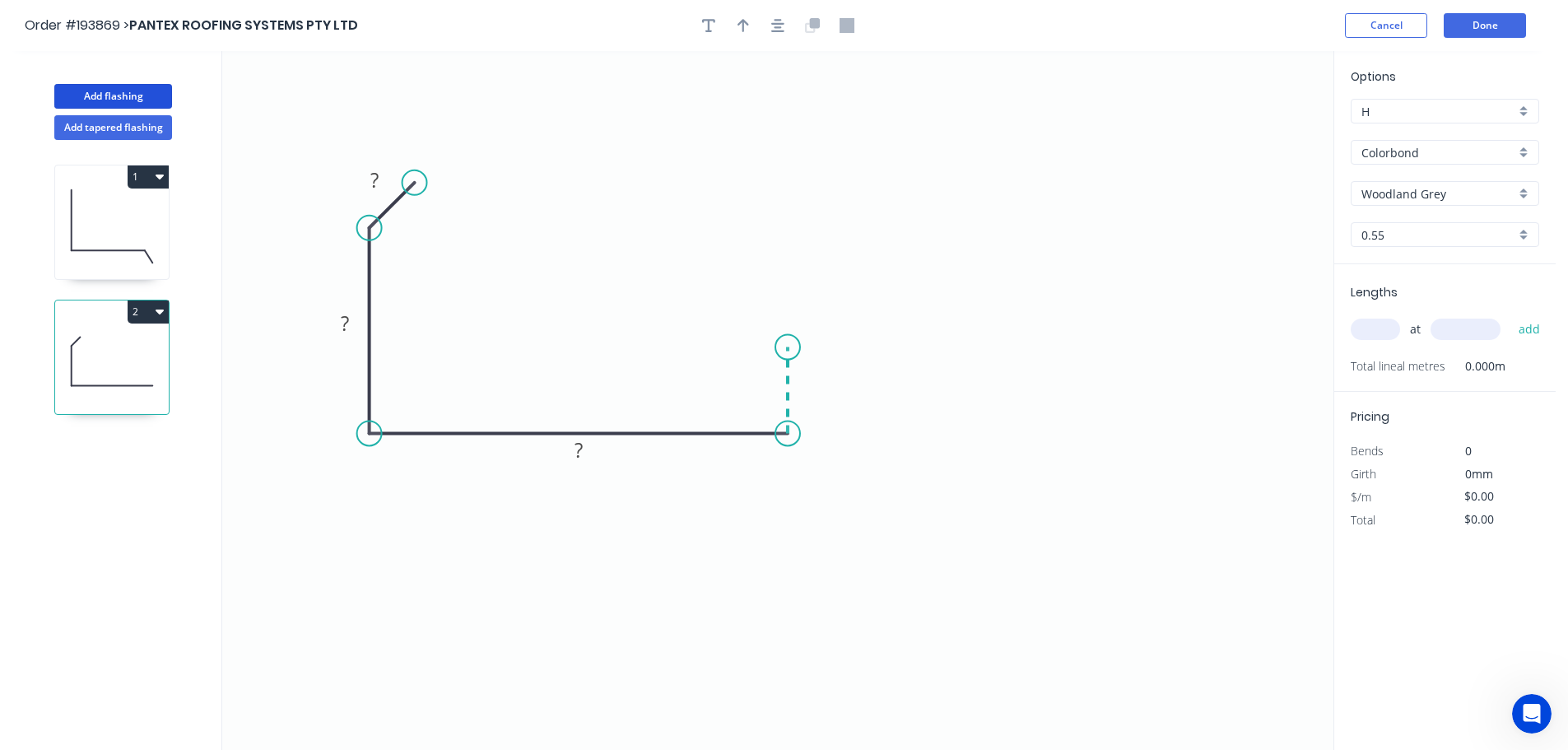
click at [794, 348] on icon "0 ? ? ?" at bounding box center [778, 400] width 1111 height 699
click at [1249, 345] on icon "0 ? ? ? ?" at bounding box center [778, 400] width 1111 height 699
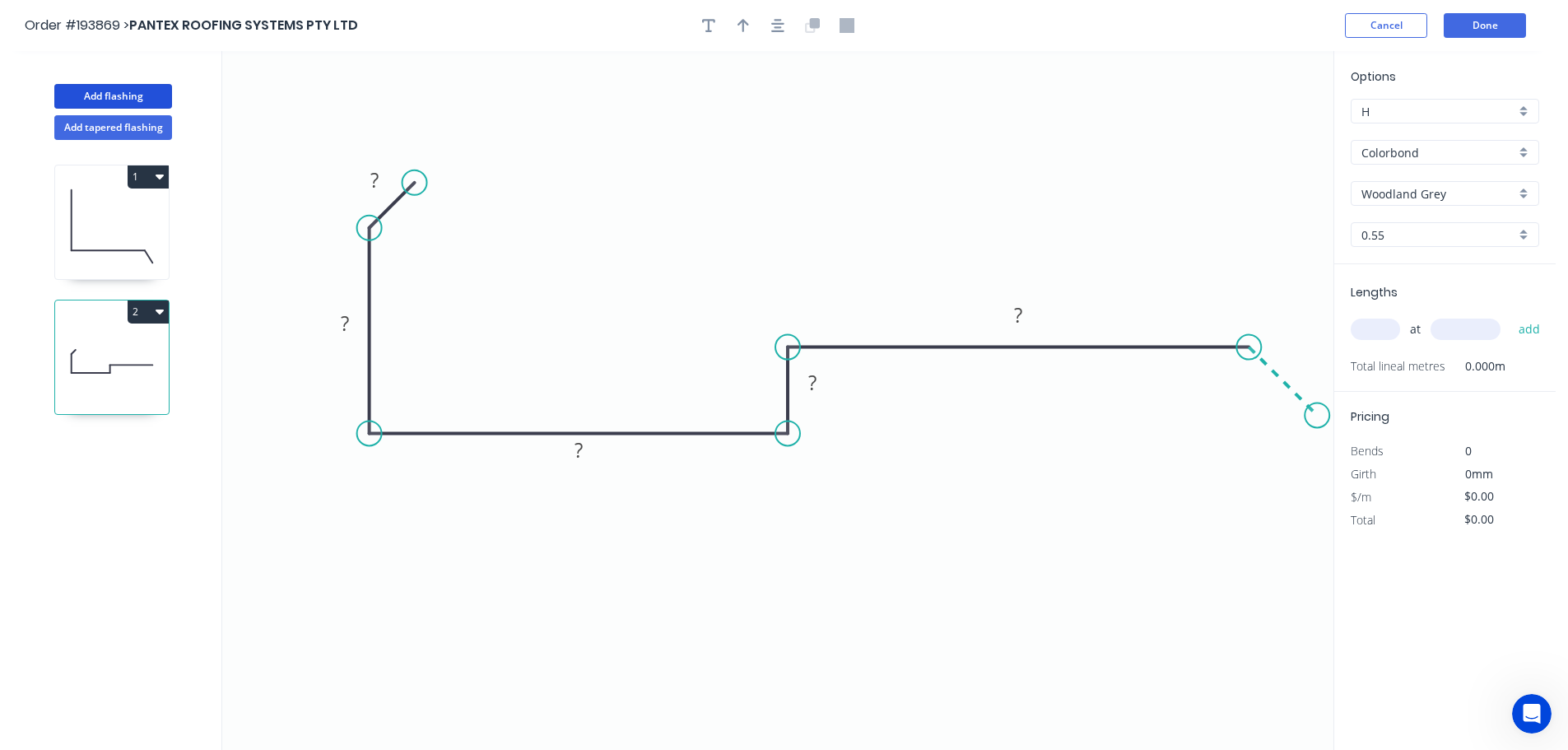
click at [1318, 407] on icon "0 ? ? ? ? ?" at bounding box center [778, 400] width 1111 height 699
click at [1318, 407] on circle at bounding box center [1317, 414] width 25 height 25
click at [746, 27] on icon "button" at bounding box center [744, 25] width 12 height 15
click at [1253, 129] on icon at bounding box center [1250, 114] width 15 height 53
drag, startPoint x: 1253, startPoint y: 129, endPoint x: 510, endPoint y: 190, distance: 745.5
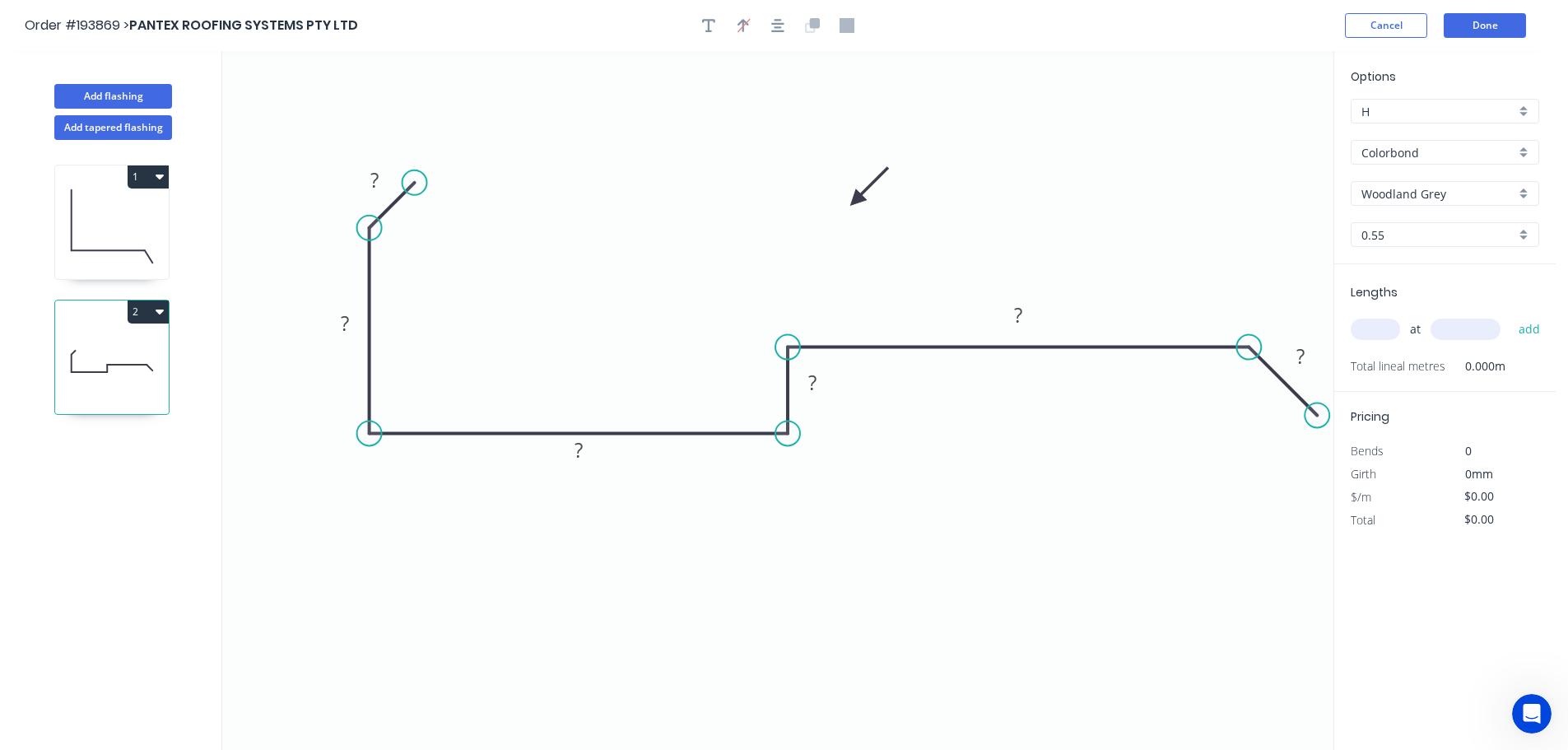
click at [854, 200] on icon at bounding box center [869, 187] width 48 height 48
click at [373, 176] on tspan "?" at bounding box center [374, 179] width 8 height 27
drag, startPoint x: 1316, startPoint y: 416, endPoint x: 1307, endPoint y: 430, distance: 16.6
click at [1307, 430] on circle at bounding box center [1306, 428] width 25 height 25
click at [375, 173] on tspan "20" at bounding box center [374, 179] width 23 height 27
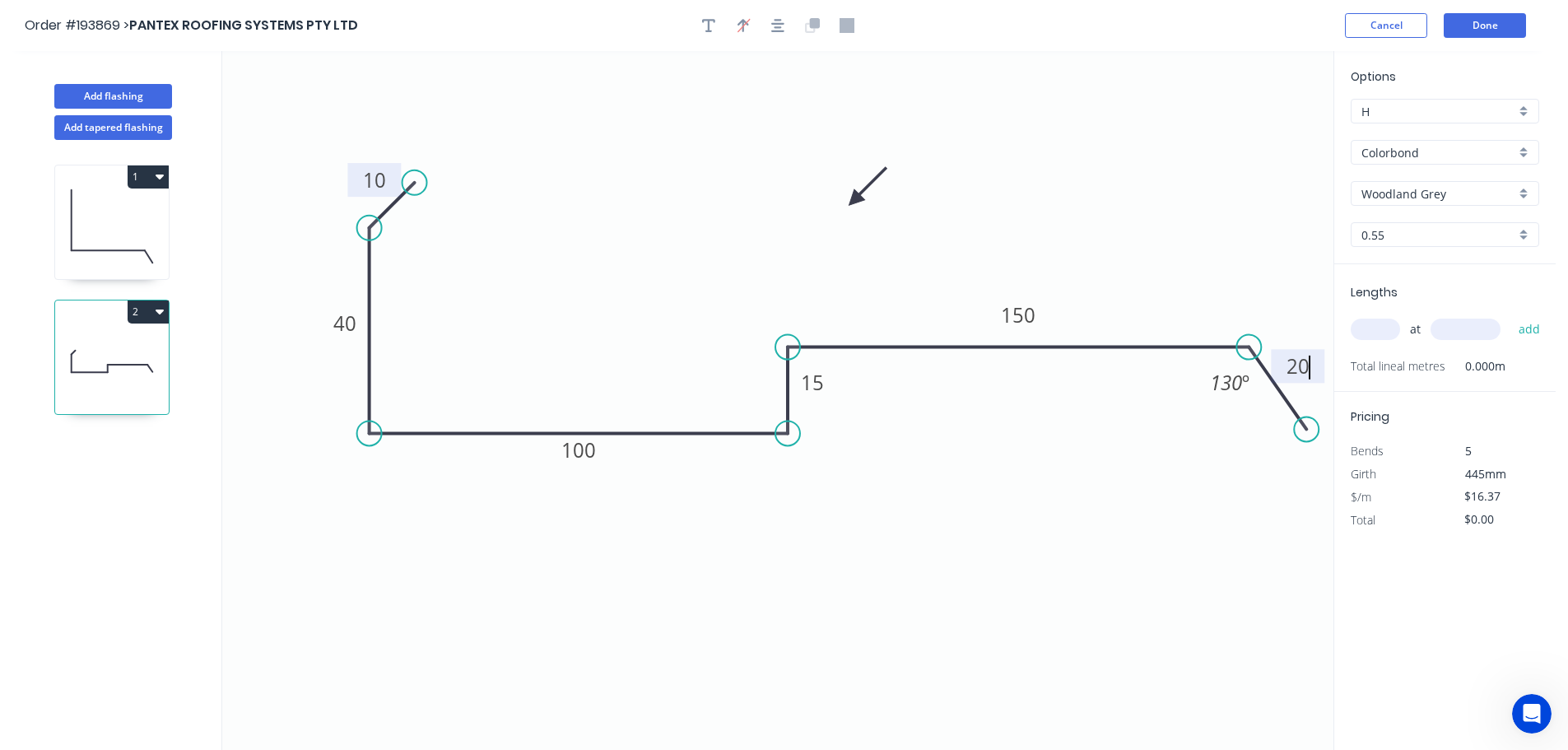
click at [1370, 330] on input "text" at bounding box center [1375, 330] width 50 height 22
click at [1510, 315] on button "add" at bounding box center [1529, 329] width 39 height 28
click at [104, 94] on button "Add flashing" at bounding box center [113, 96] width 118 height 25
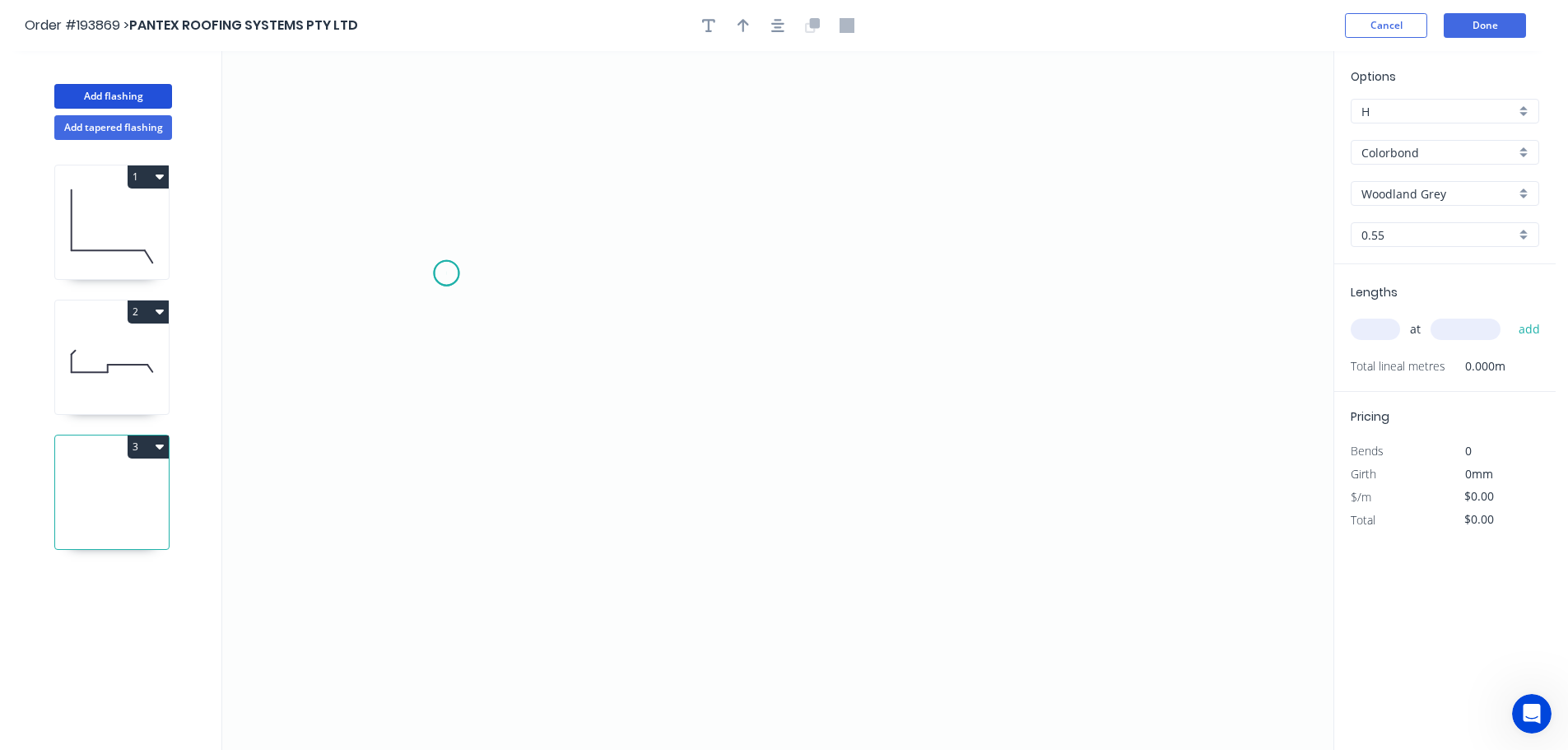
click at [446, 273] on icon "0" at bounding box center [778, 400] width 1111 height 699
click at [388, 233] on icon "0" at bounding box center [778, 400] width 1111 height 699
click at [340, 301] on icon "0 ?" at bounding box center [778, 400] width 1111 height 699
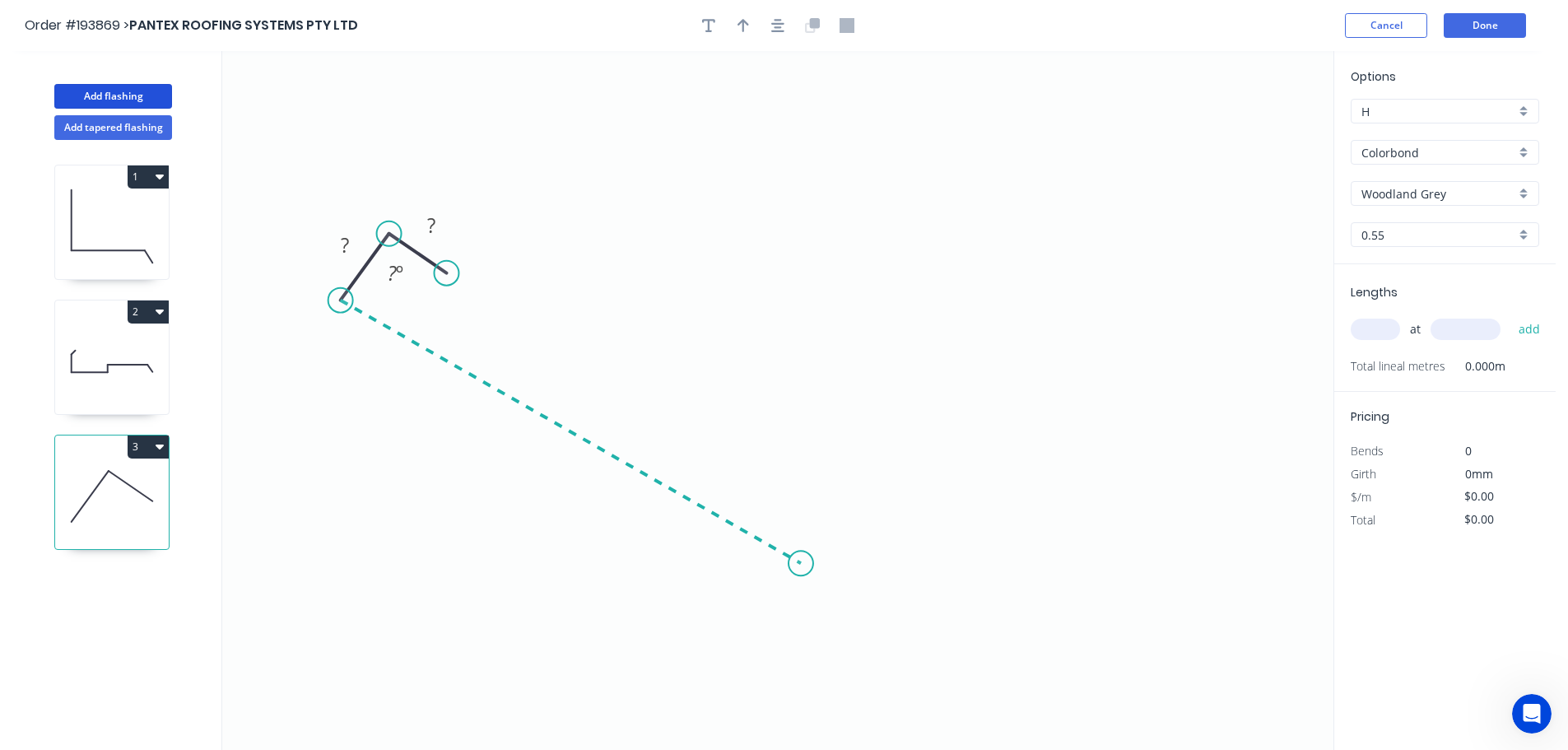
click at [801, 564] on icon "0 ? ? ? º" at bounding box center [778, 400] width 1111 height 699
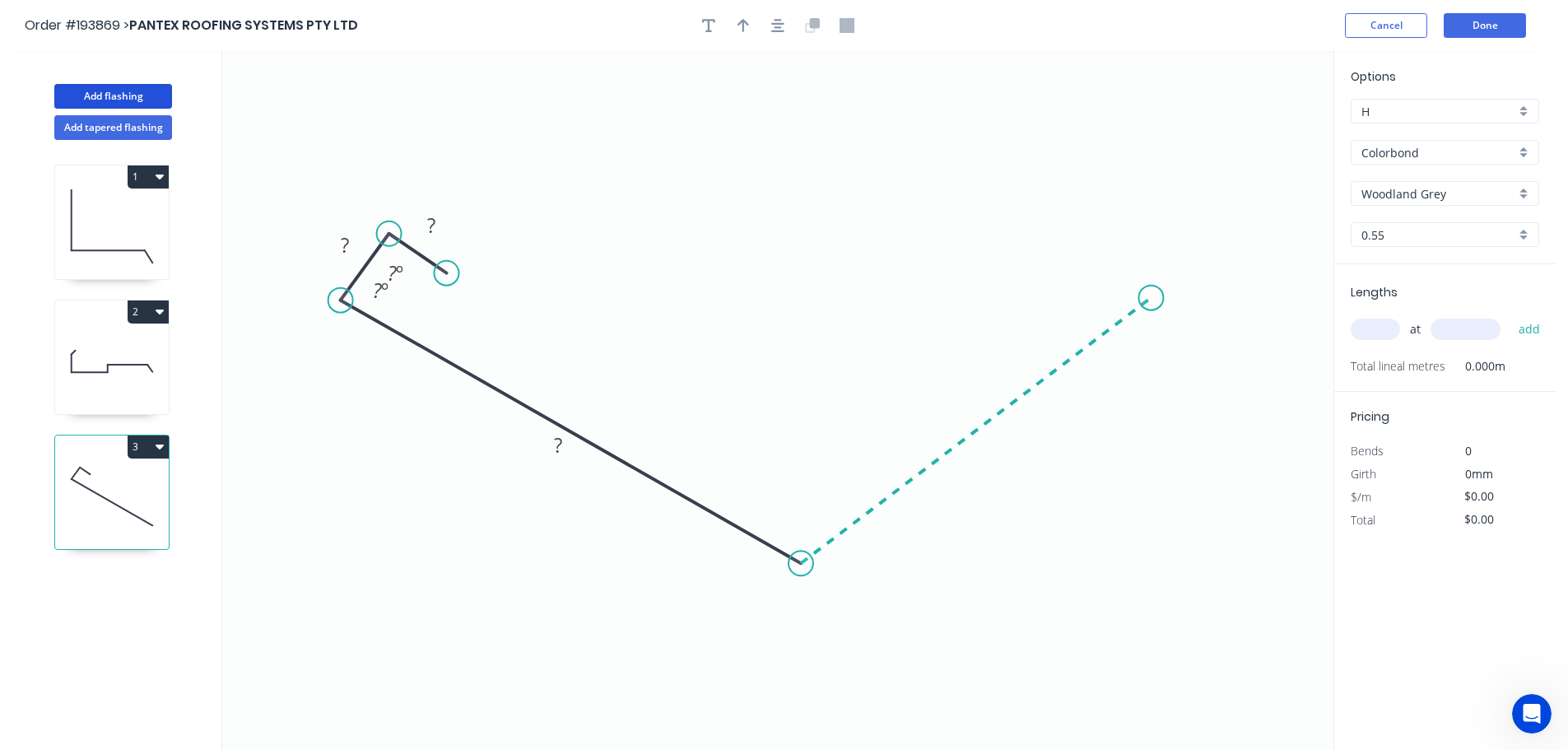
click at [1152, 298] on icon "0 ? ? ? ? º ? º" at bounding box center [778, 400] width 1111 height 699
click at [1089, 230] on icon "0 ? ? ? ? ? º ? º ? º" at bounding box center [778, 400] width 1111 height 699
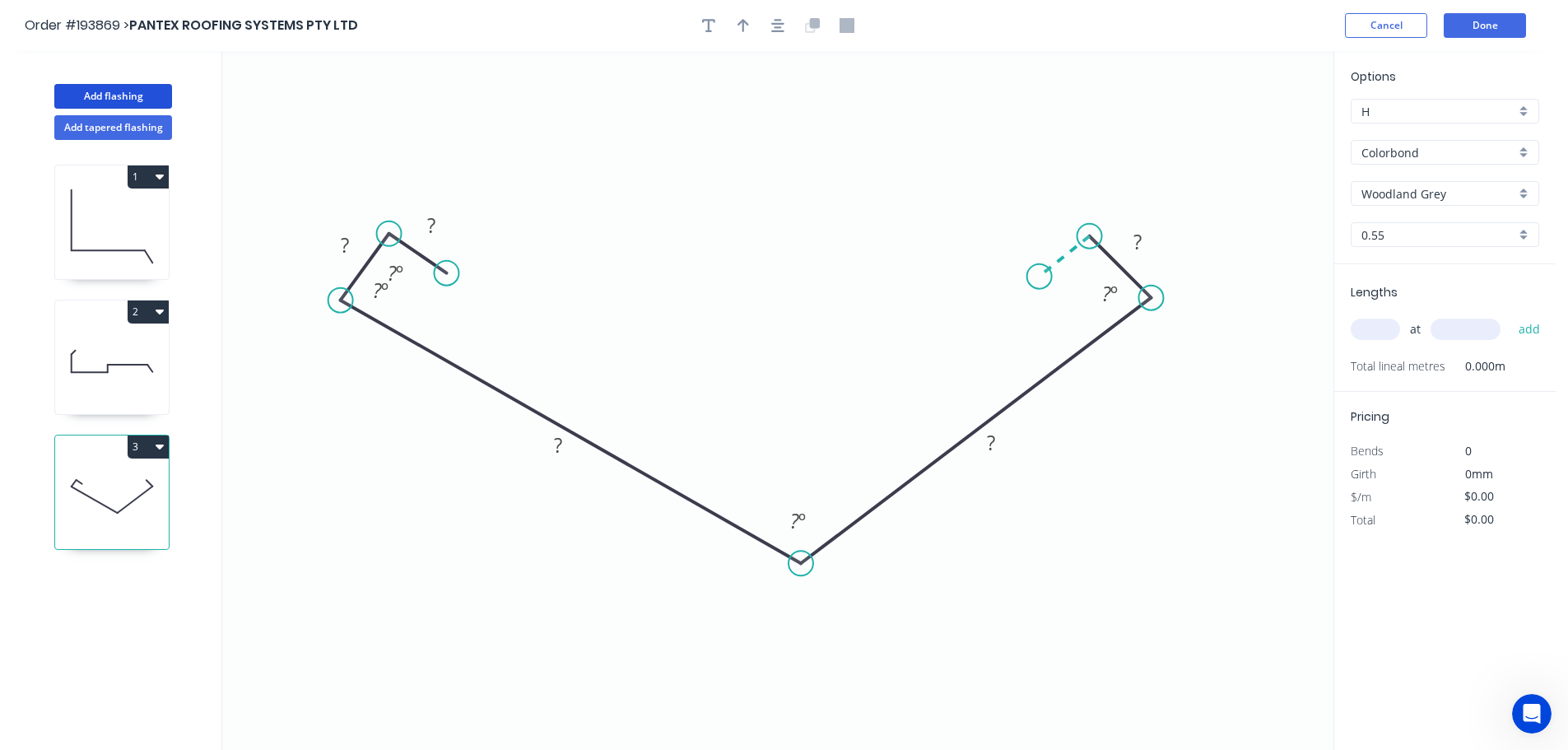
click at [1040, 277] on icon "0 ? ? ? ? ? ? º ? º ? º ? º" at bounding box center [778, 400] width 1111 height 699
click at [1040, 277] on circle at bounding box center [1039, 276] width 25 height 25
drag, startPoint x: 1085, startPoint y: 238, endPoint x: 1094, endPoint y: 224, distance: 16.6
click at [1094, 224] on circle at bounding box center [1093, 222] width 25 height 25
click at [1036, 267] on circle at bounding box center [1035, 267] width 25 height 25
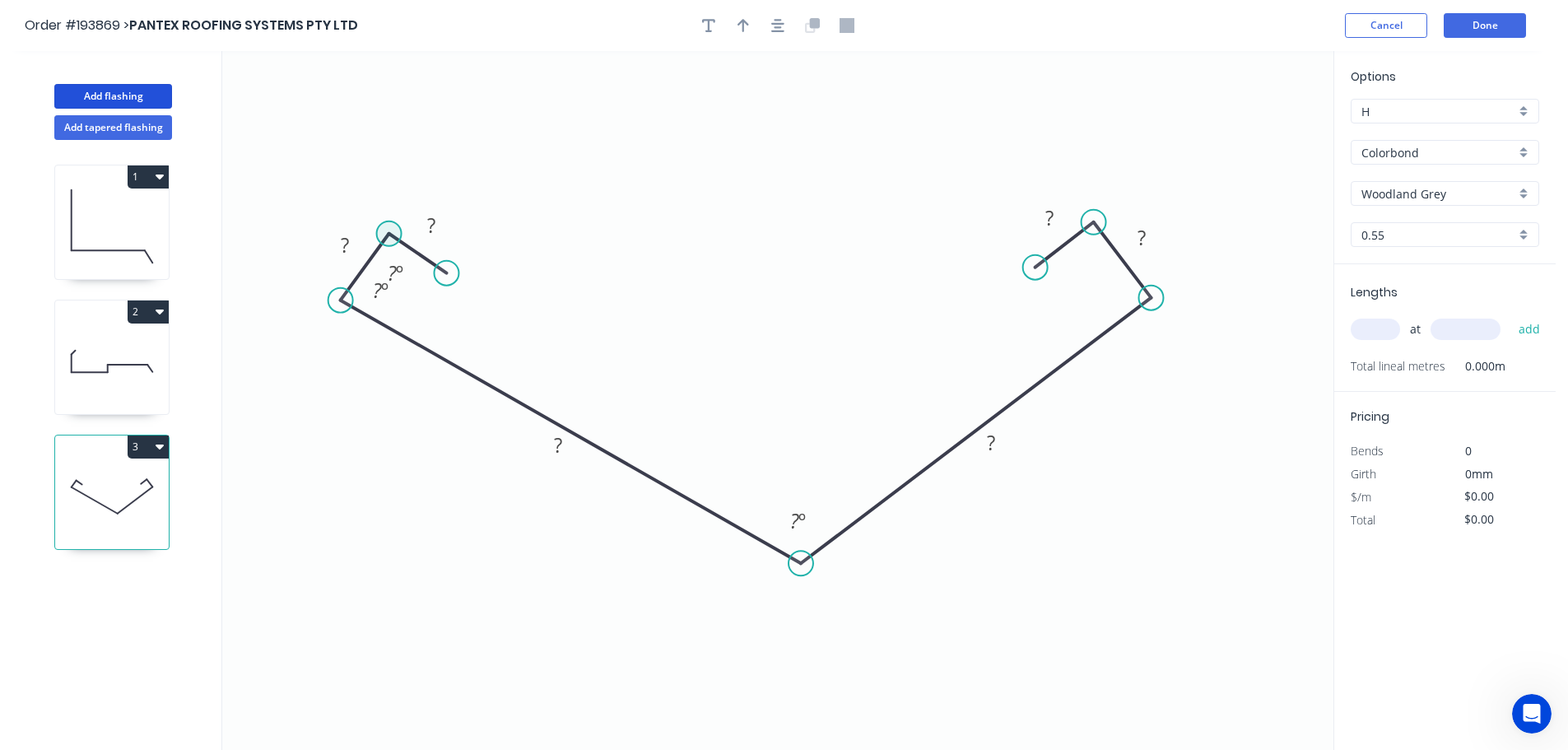
click at [394, 233] on circle at bounding box center [389, 233] width 25 height 25
click at [387, 232] on circle at bounding box center [387, 231] width 25 height 25
click at [424, 358] on div "Hide angle" at bounding box center [448, 358] width 166 height 34
click at [451, 272] on circle at bounding box center [446, 273] width 25 height 25
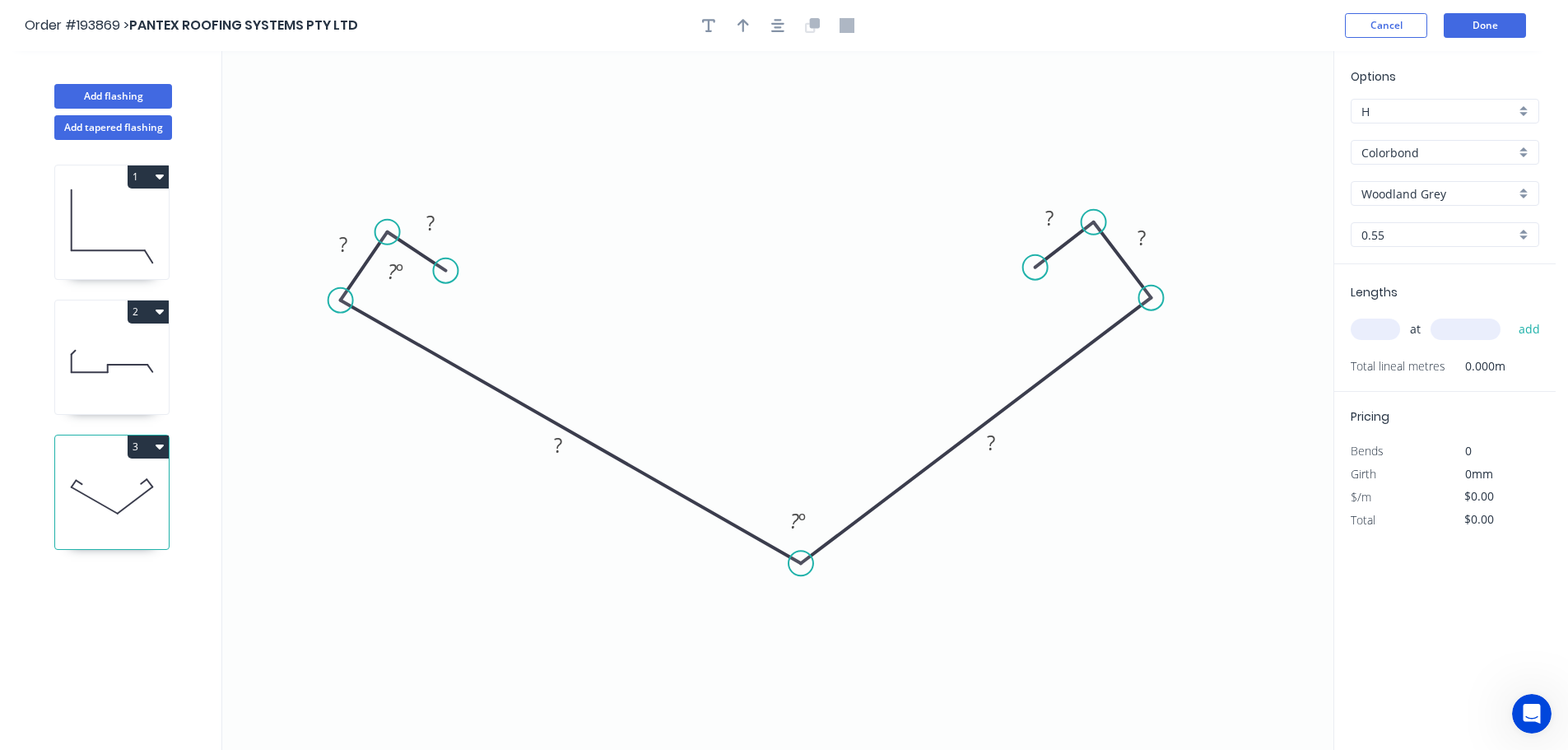
click at [445, 271] on circle at bounding box center [445, 270] width 25 height 25
click at [426, 326] on div "Hide angle" at bounding box center [477, 328] width 166 height 34
click at [434, 223] on tspan "?" at bounding box center [430, 223] width 8 height 27
click at [746, 30] on icon "button" at bounding box center [744, 25] width 12 height 15
drag, startPoint x: 1251, startPoint y: 131, endPoint x: 739, endPoint y: 226, distance: 520.7
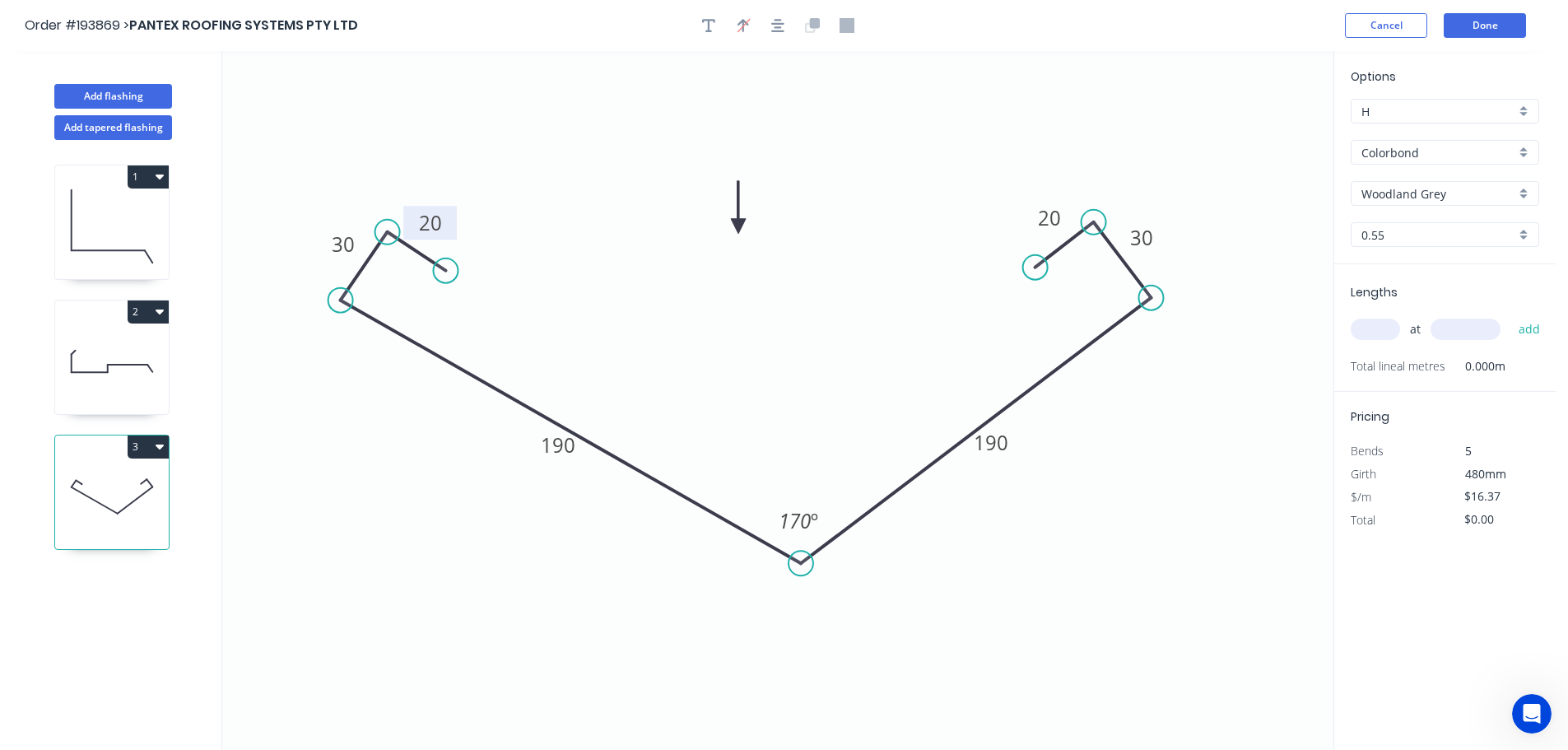
click at [739, 226] on icon at bounding box center [738, 207] width 15 height 53
click at [1378, 327] on input "text" at bounding box center [1375, 330] width 50 height 22
click at [1510, 315] on button "add" at bounding box center [1529, 329] width 39 height 28
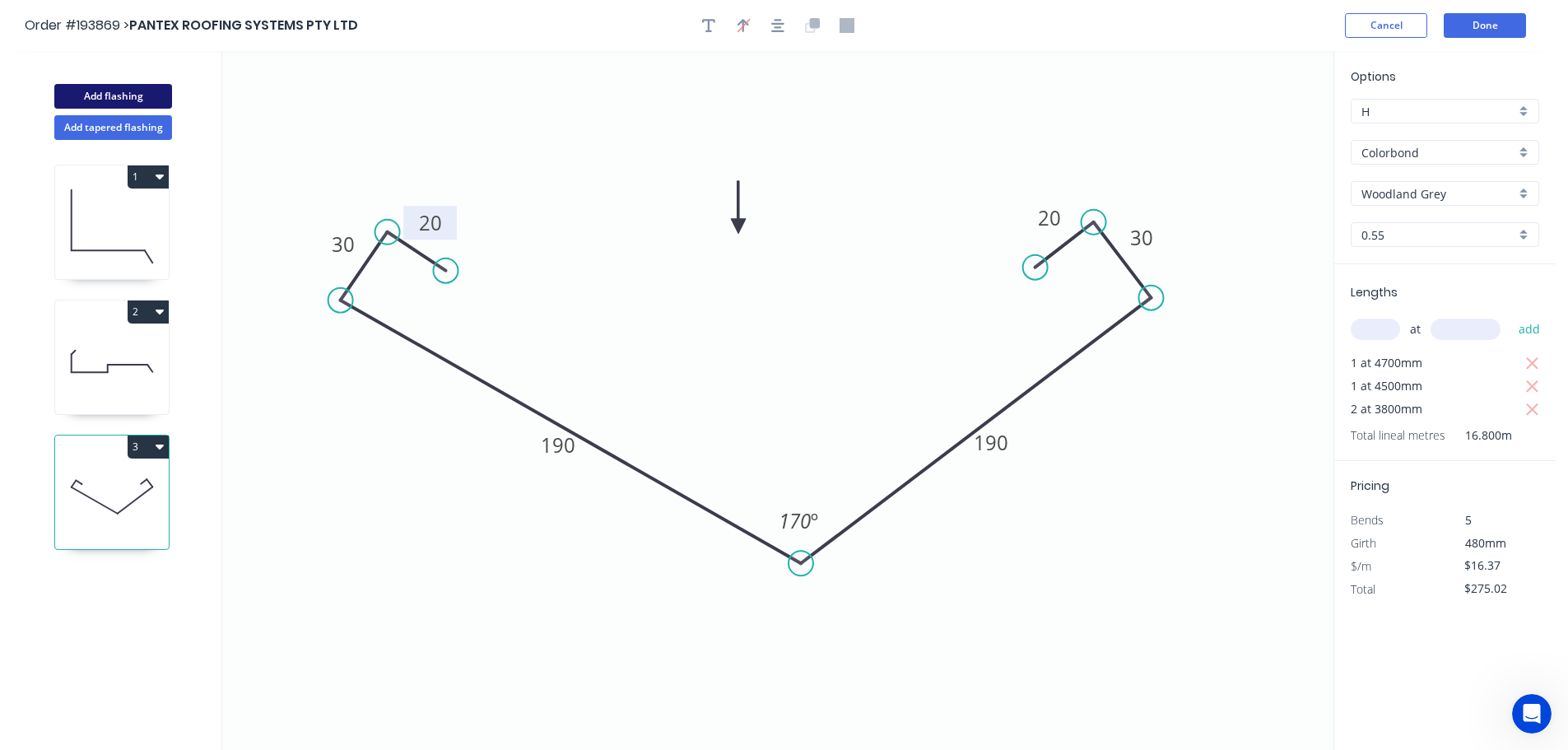
click at [130, 92] on button "Add flashing" at bounding box center [113, 96] width 118 height 25
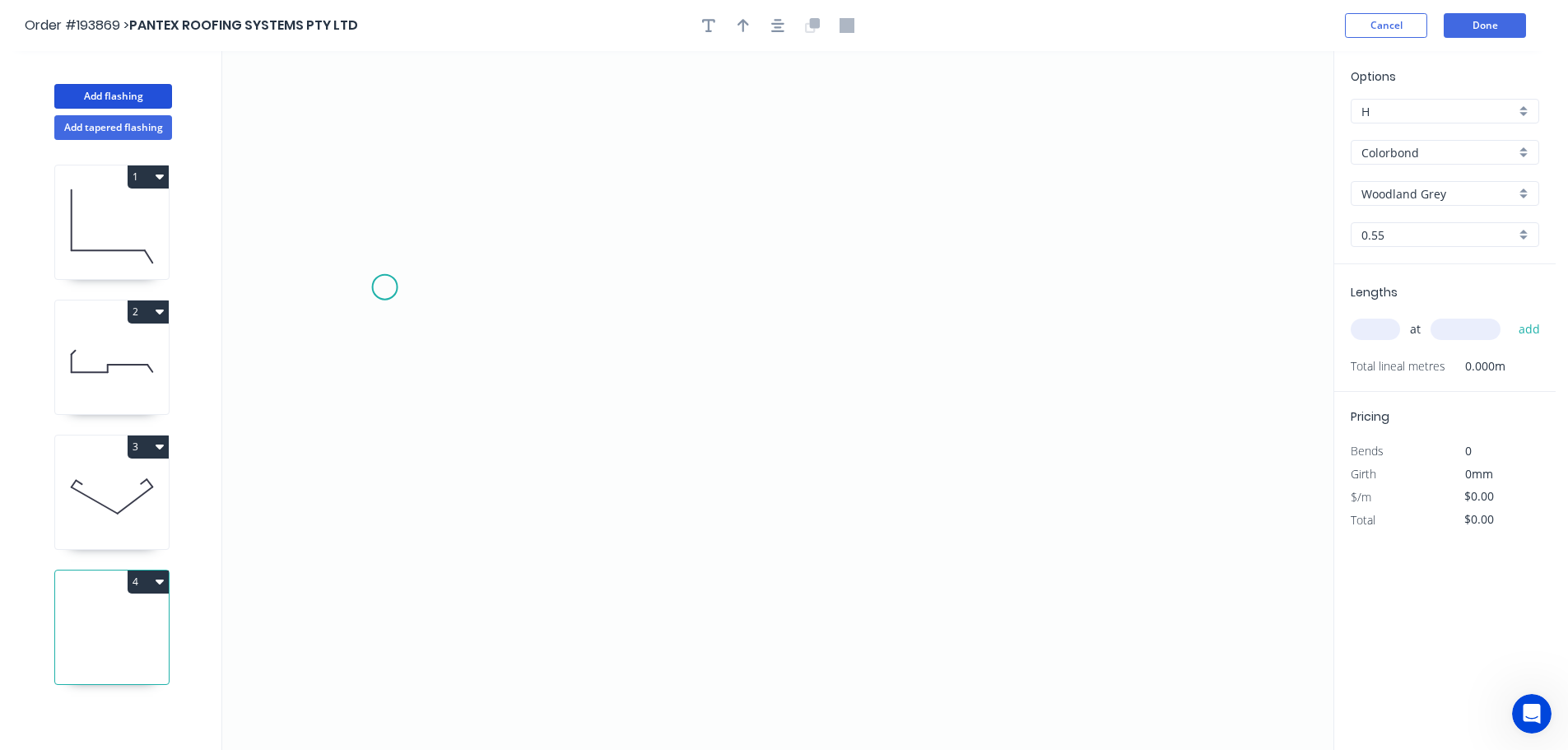
click at [384, 287] on icon "0" at bounding box center [778, 400] width 1111 height 699
click at [438, 215] on icon at bounding box center [412, 251] width 54 height 74
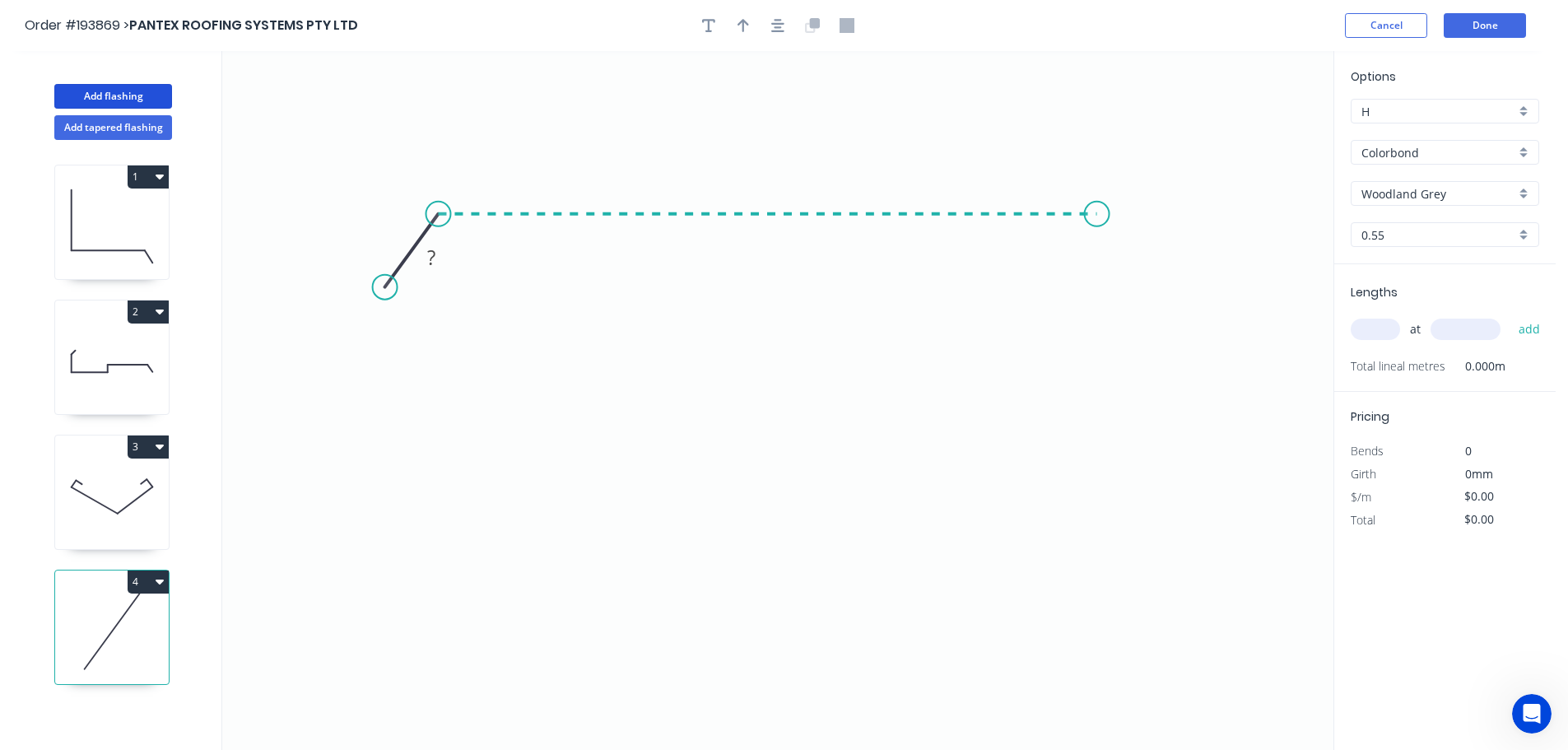
click at [1097, 207] on icon "0 ?" at bounding box center [778, 400] width 1111 height 699
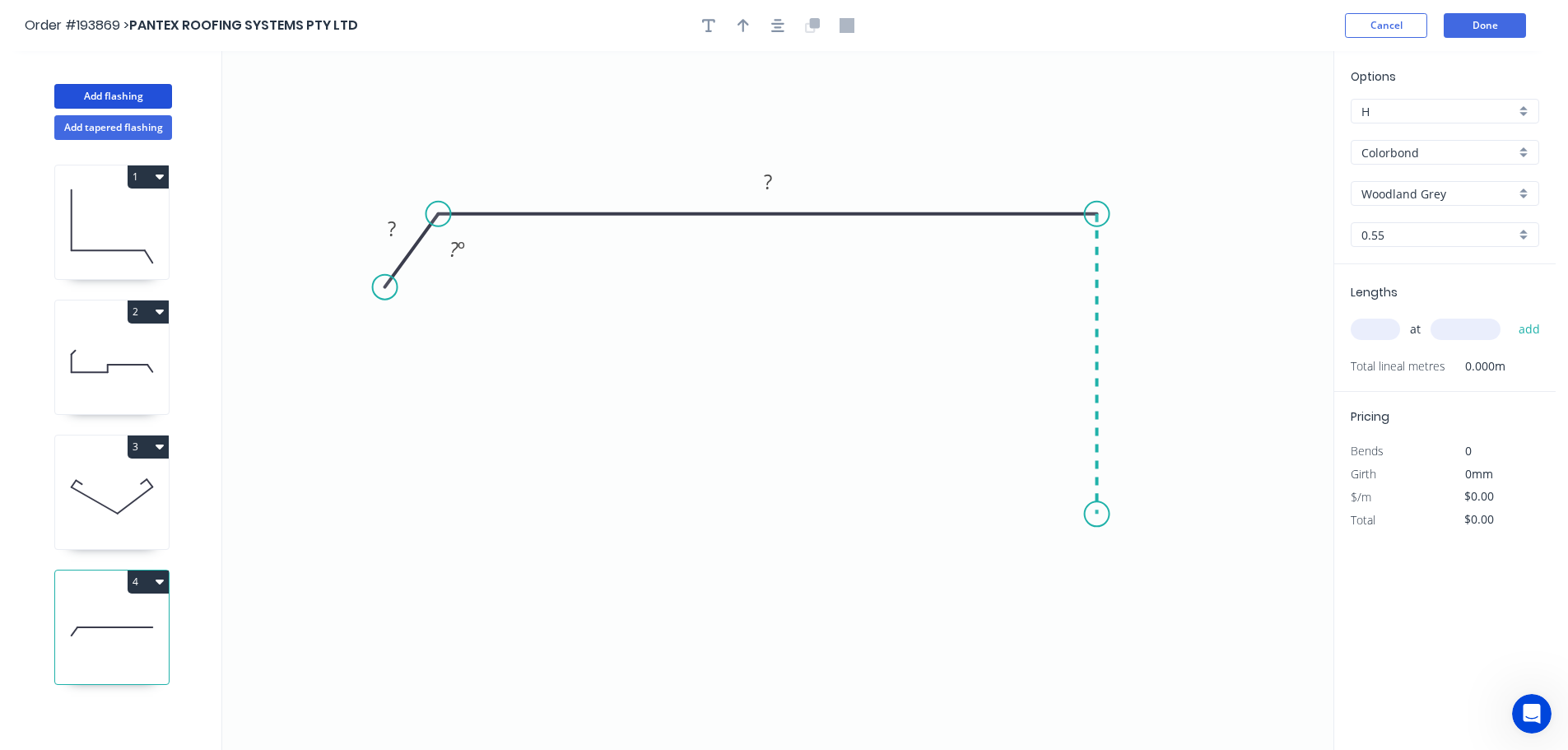
click at [1110, 515] on icon "0 ? ? ? º" at bounding box center [778, 400] width 1111 height 699
click at [1150, 570] on icon "0 ? ? ? ? º" at bounding box center [778, 400] width 1111 height 699
click at [1095, 626] on icon "0 ? ? ? ? ? º" at bounding box center [778, 400] width 1111 height 699
click at [1095, 626] on circle at bounding box center [1095, 621] width 25 height 25
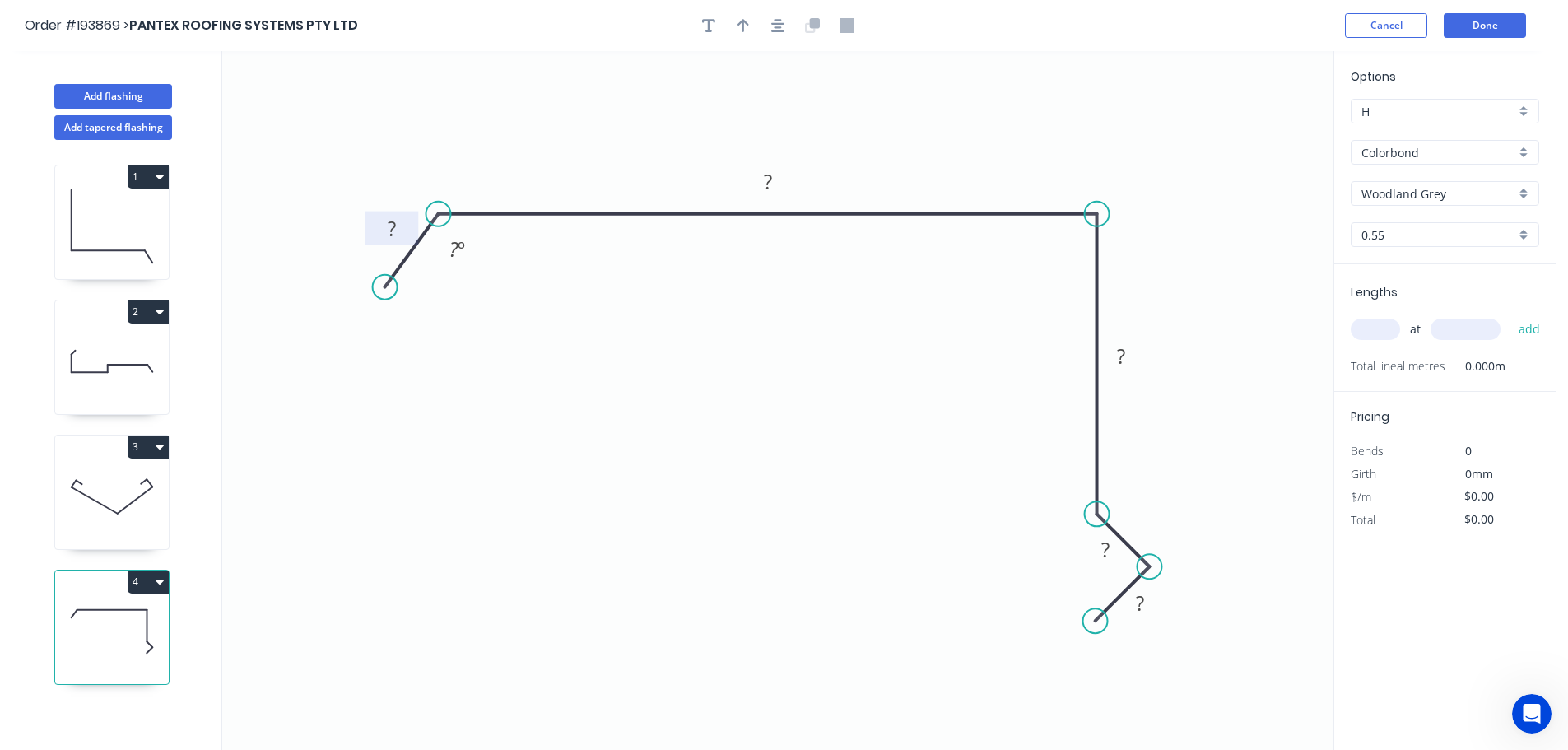
click at [388, 227] on tspan "?" at bounding box center [391, 227] width 8 height 27
click at [736, 25] on button "button" at bounding box center [743, 25] width 25 height 25
click at [1250, 128] on icon at bounding box center [1250, 114] width 15 height 53
drag, startPoint x: 1250, startPoint y: 128, endPoint x: 1055, endPoint y: 147, distance: 195.9
click at [1055, 147] on icon at bounding box center [1072, 133] width 48 height 48
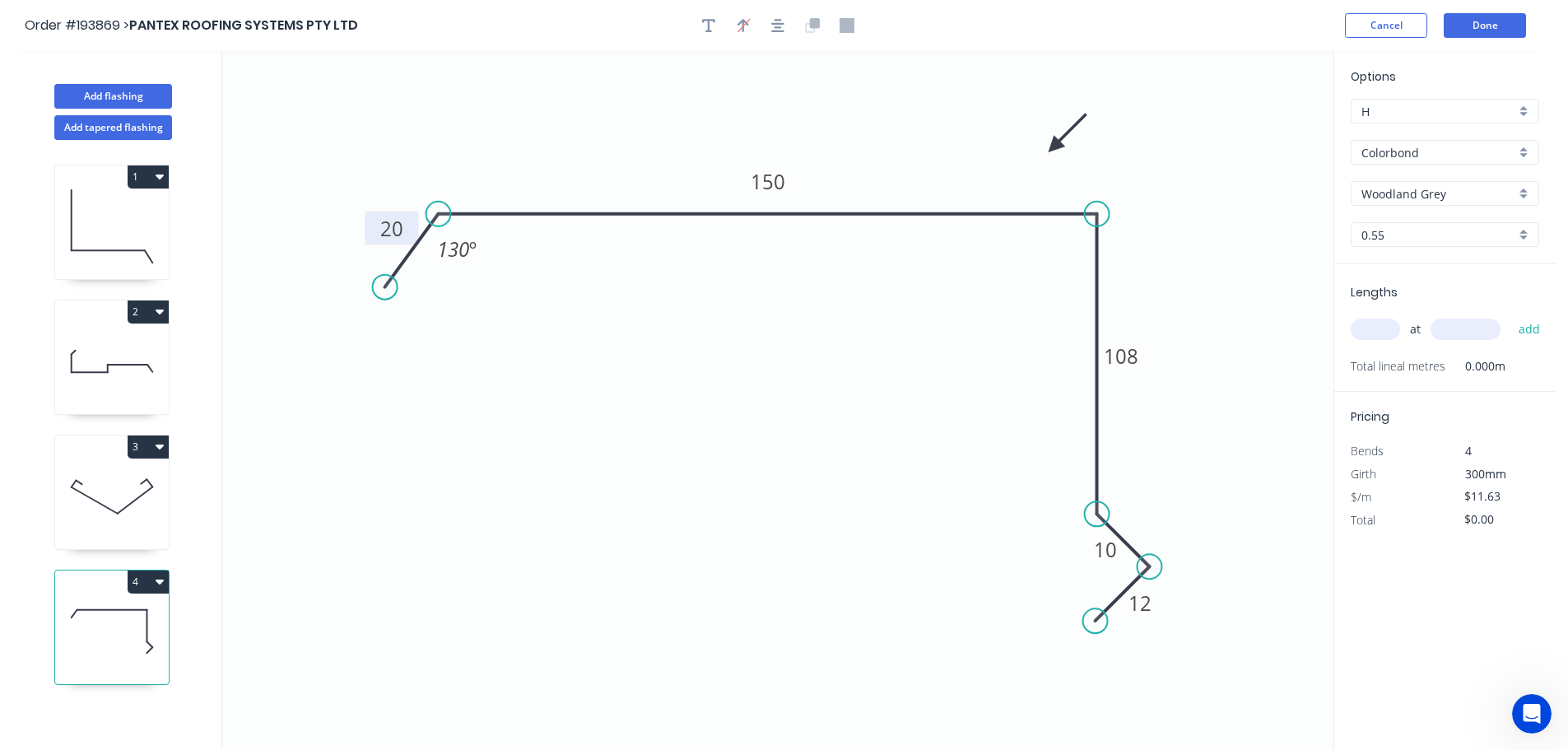
click at [1373, 326] on input "text" at bounding box center [1375, 330] width 50 height 22
click at [1510, 315] on button "add" at bounding box center [1529, 329] width 39 height 28
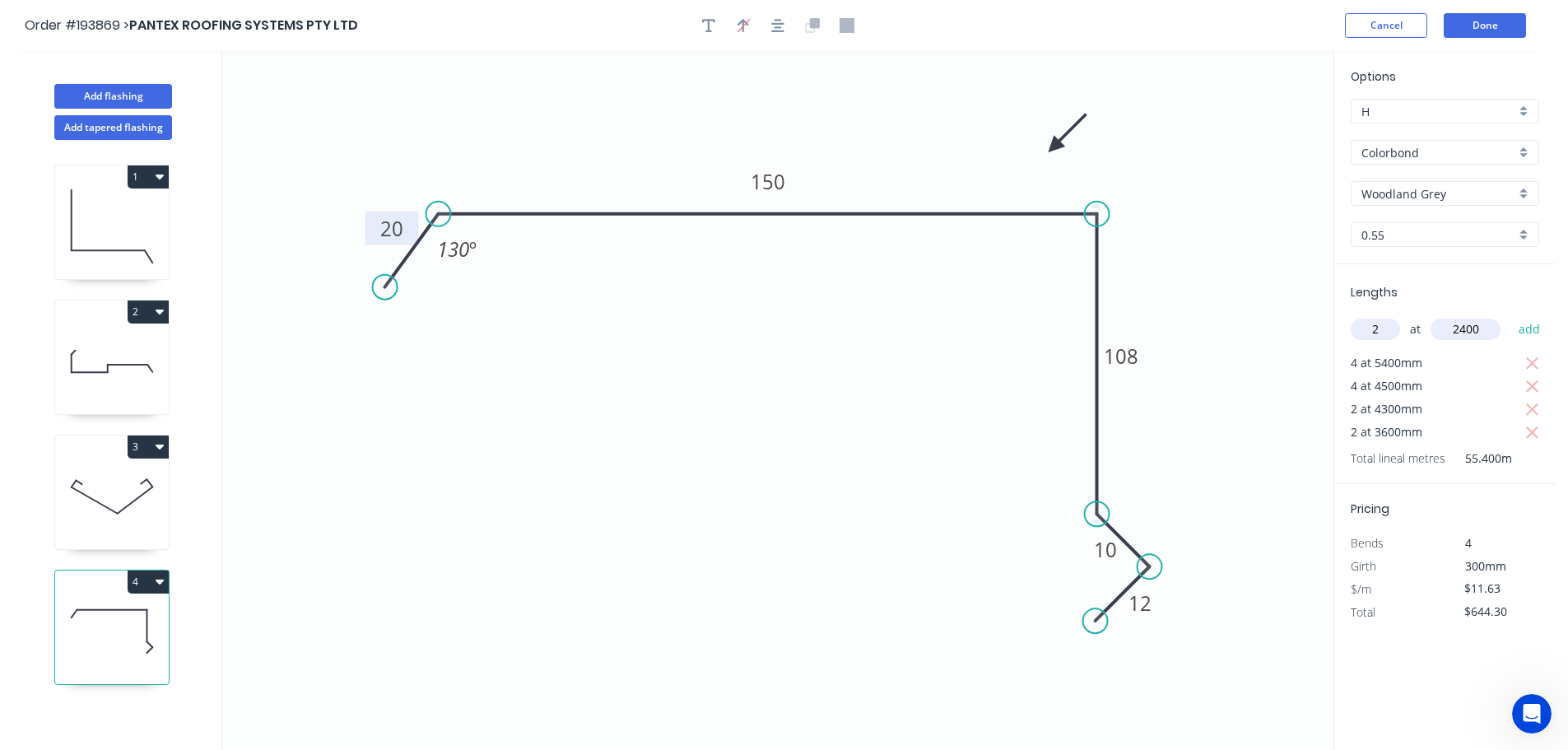
click at [1510, 315] on button "add" at bounding box center [1529, 329] width 39 height 28
click at [147, 174] on button "1" at bounding box center [147, 177] width 41 height 23
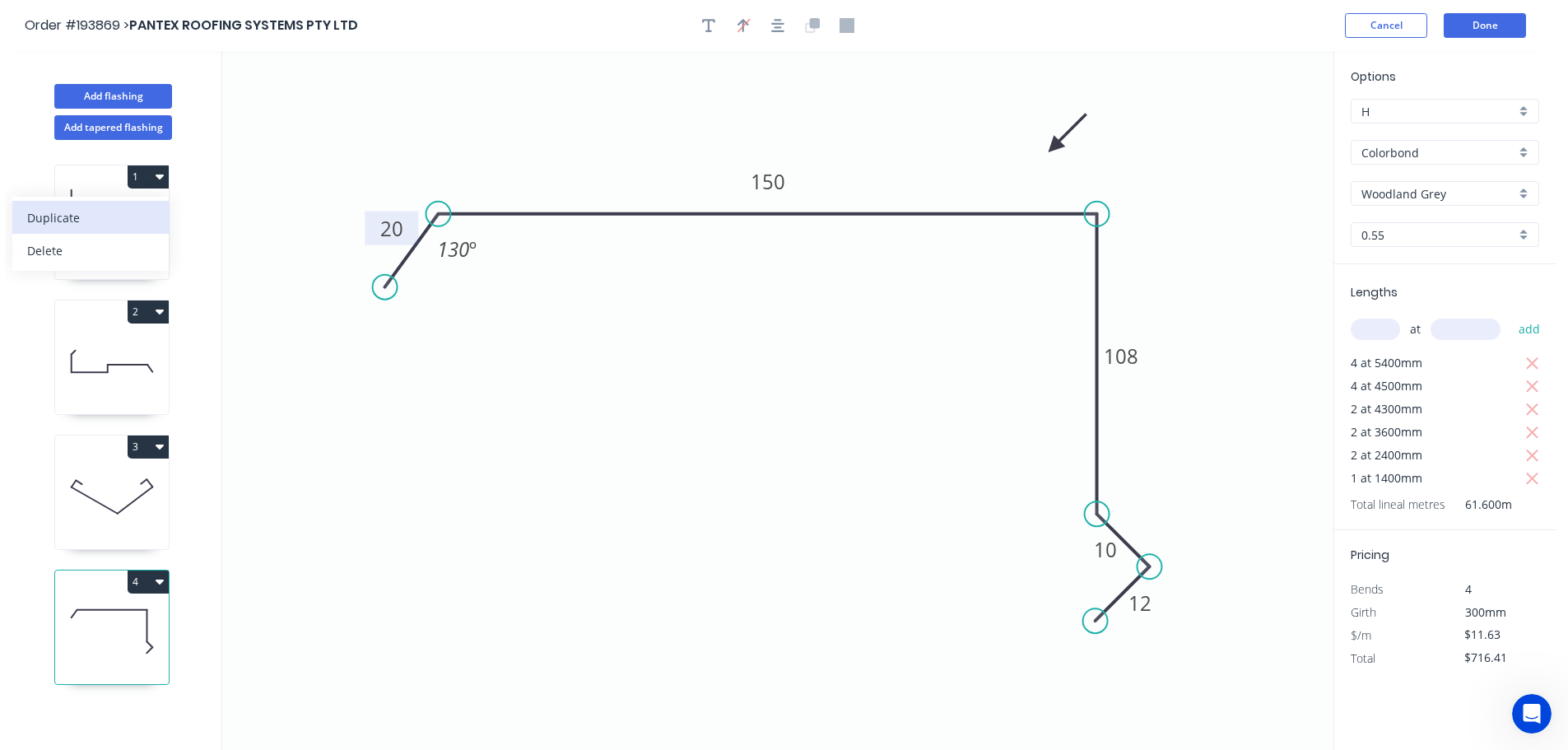
click at [79, 214] on div "Duplicate" at bounding box center [90, 218] width 127 height 24
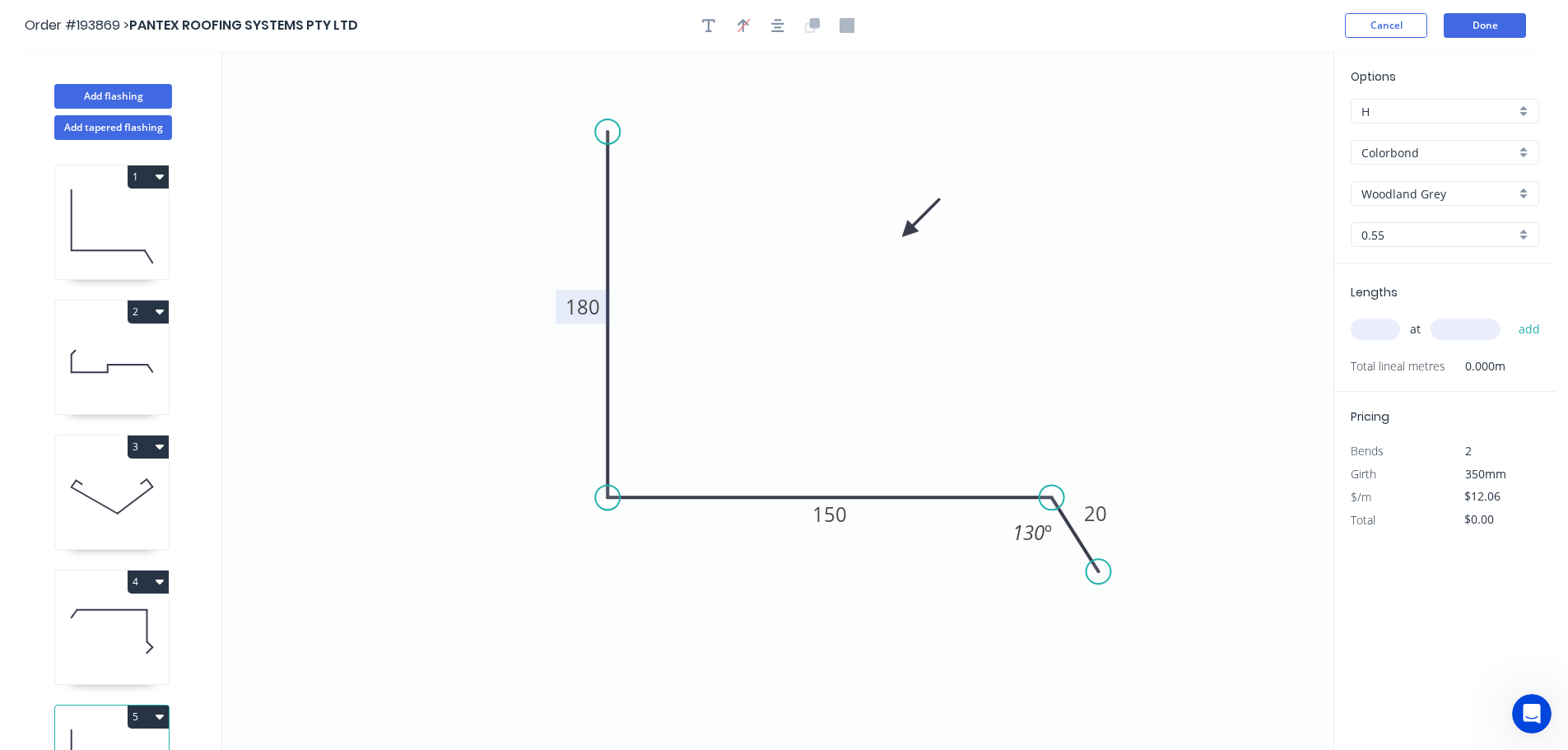
click at [573, 304] on tspan "180" at bounding box center [582, 306] width 35 height 27
click at [1379, 328] on input "text" at bounding box center [1375, 330] width 50 height 22
click at [1510, 315] on button "add" at bounding box center [1529, 329] width 39 height 28
click at [135, 175] on button "1" at bounding box center [147, 177] width 41 height 23
click at [78, 211] on div "Duplicate" at bounding box center [90, 218] width 127 height 24
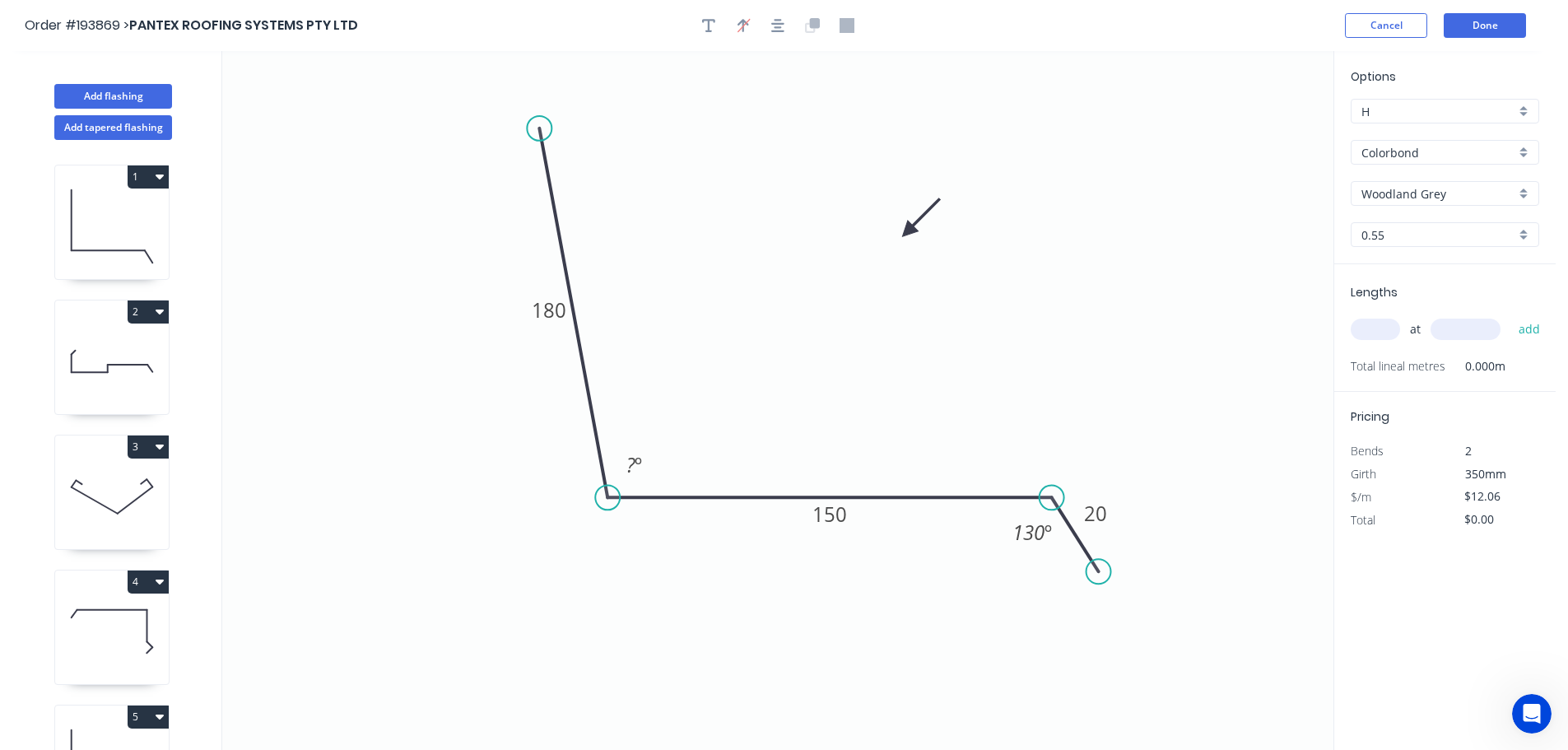
drag, startPoint x: 597, startPoint y: 126, endPoint x: 535, endPoint y: 132, distance: 62.3
click at [535, 132] on circle at bounding box center [539, 128] width 25 height 25
click at [549, 309] on tspan "180" at bounding box center [547, 311] width 35 height 27
click at [1386, 335] on input "text" at bounding box center [1375, 330] width 50 height 22
click at [1510, 315] on button "add" at bounding box center [1529, 329] width 39 height 28
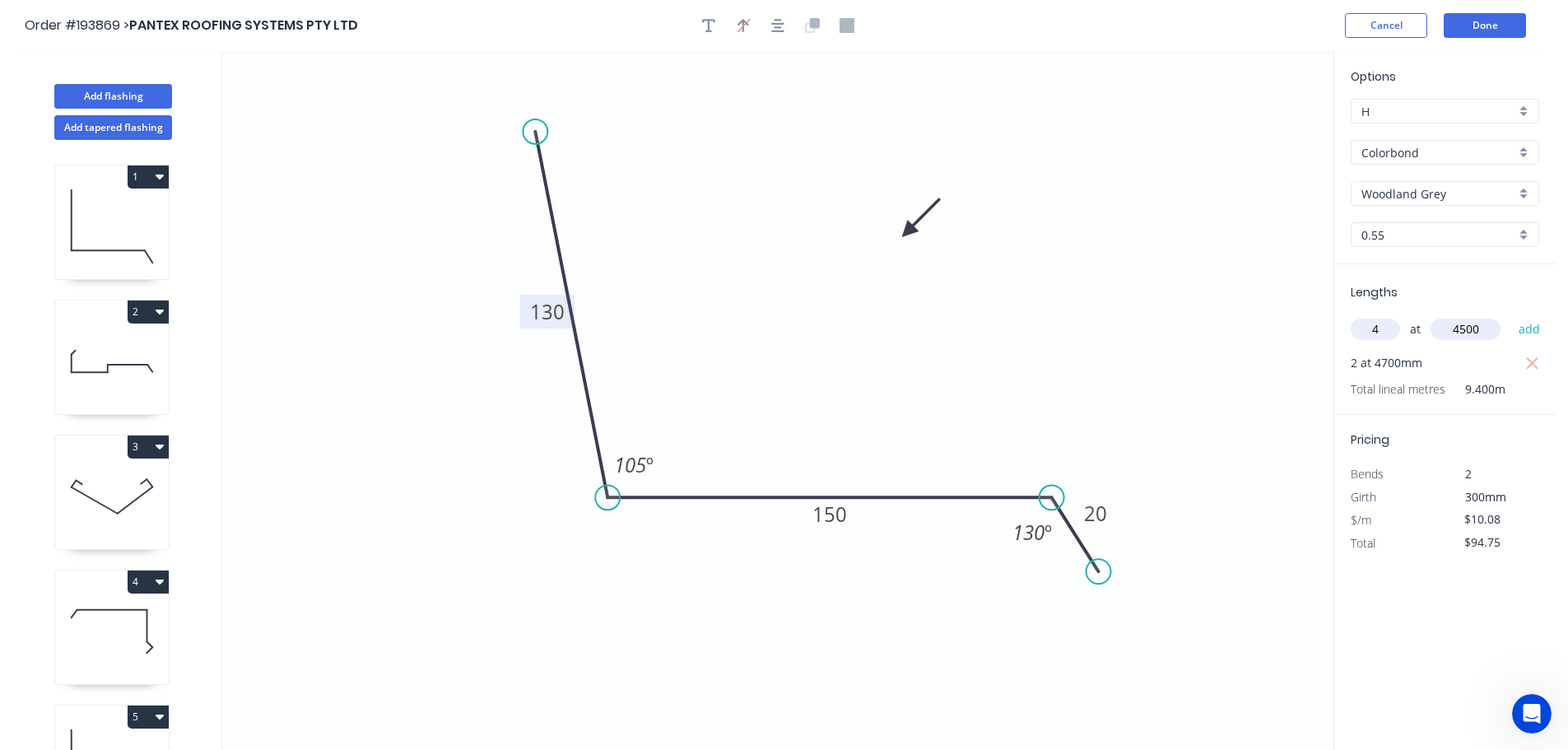
click at [1510, 315] on button "add" at bounding box center [1529, 329] width 39 height 28
click at [1480, 27] on button "Done" at bounding box center [1485, 25] width 82 height 25
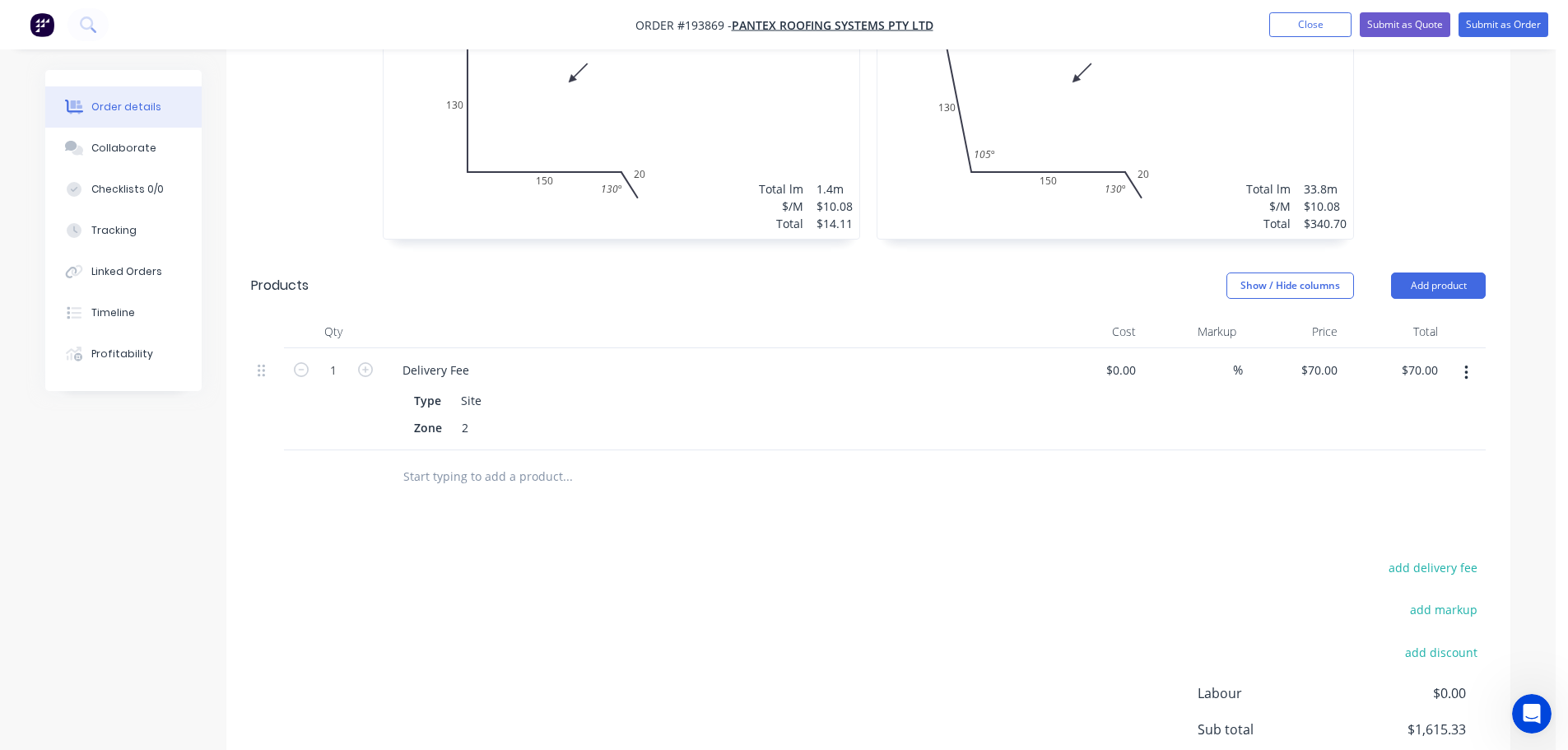
scroll to position [1317, 0]
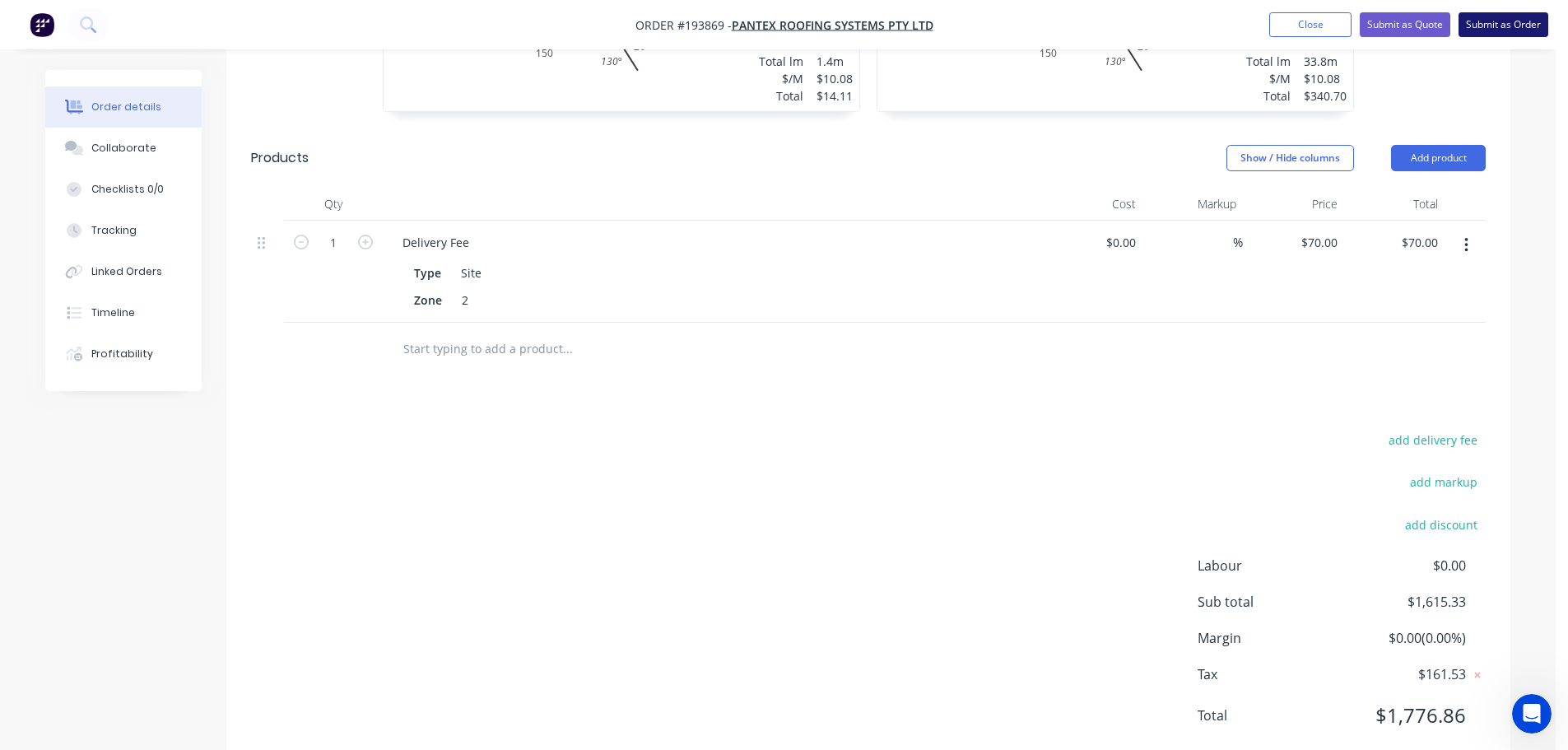
click at [1515, 22] on button "Submit as Order" at bounding box center [1503, 24] width 89 height 25
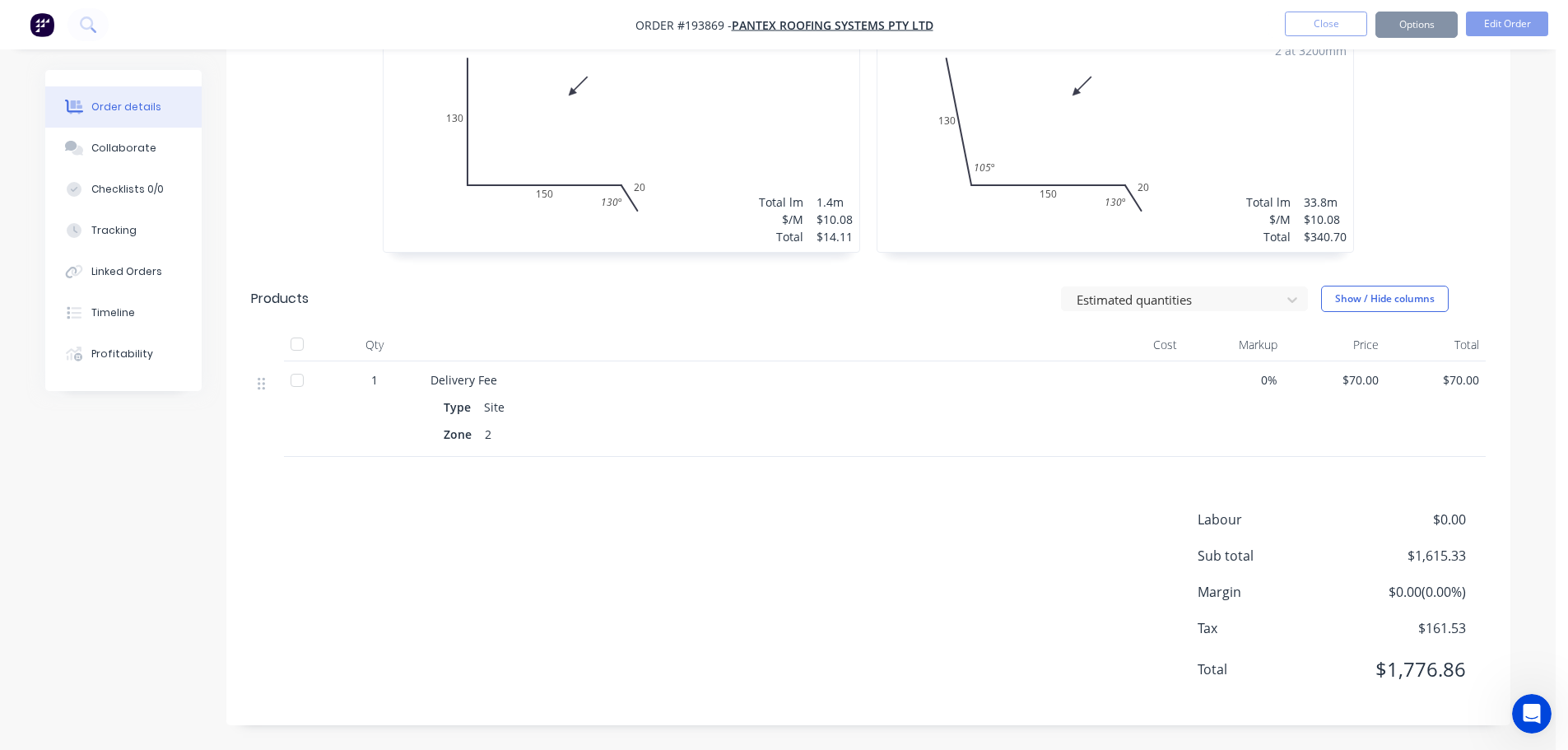
scroll to position [0, 0]
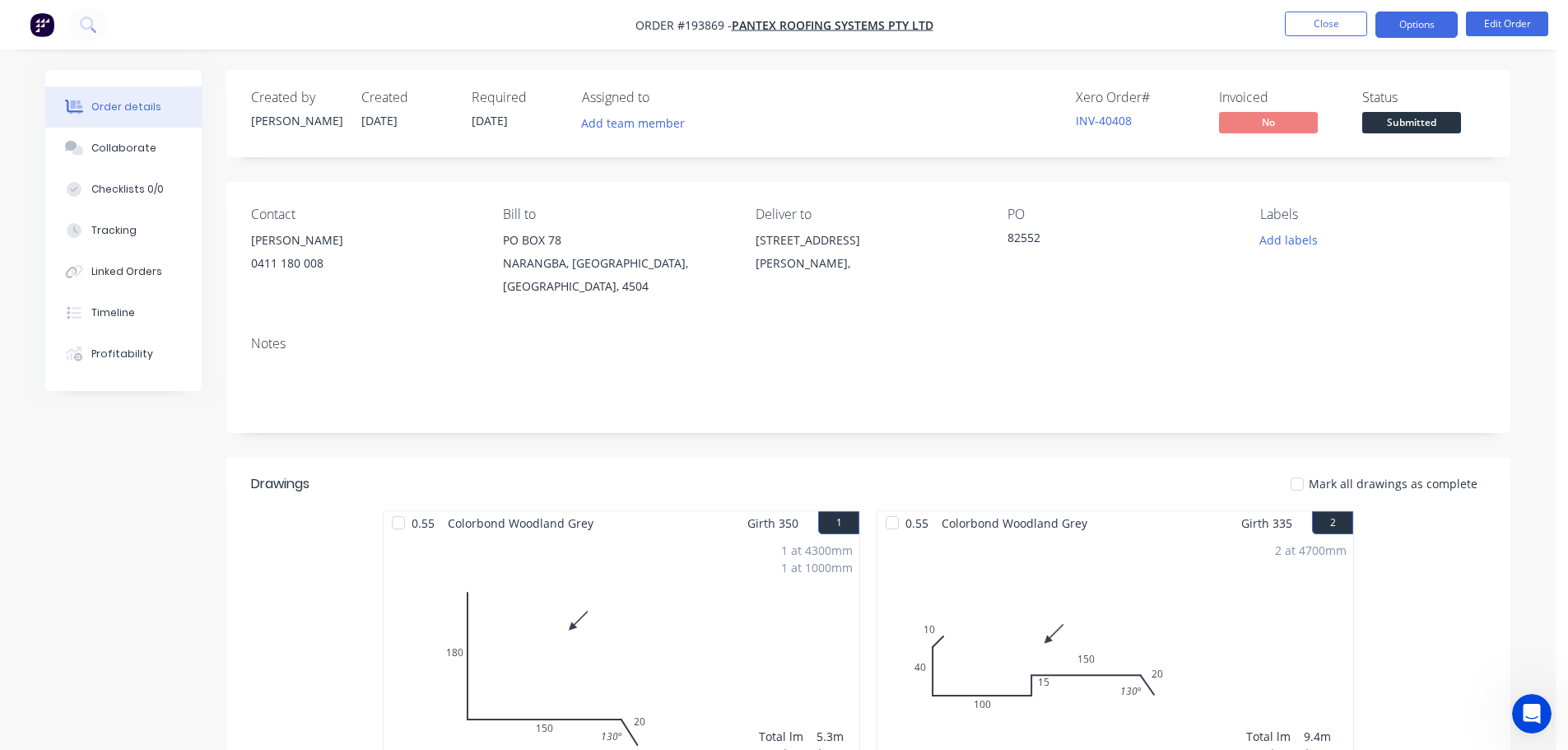
click at [1421, 27] on button "Options" at bounding box center [1416, 25] width 82 height 27
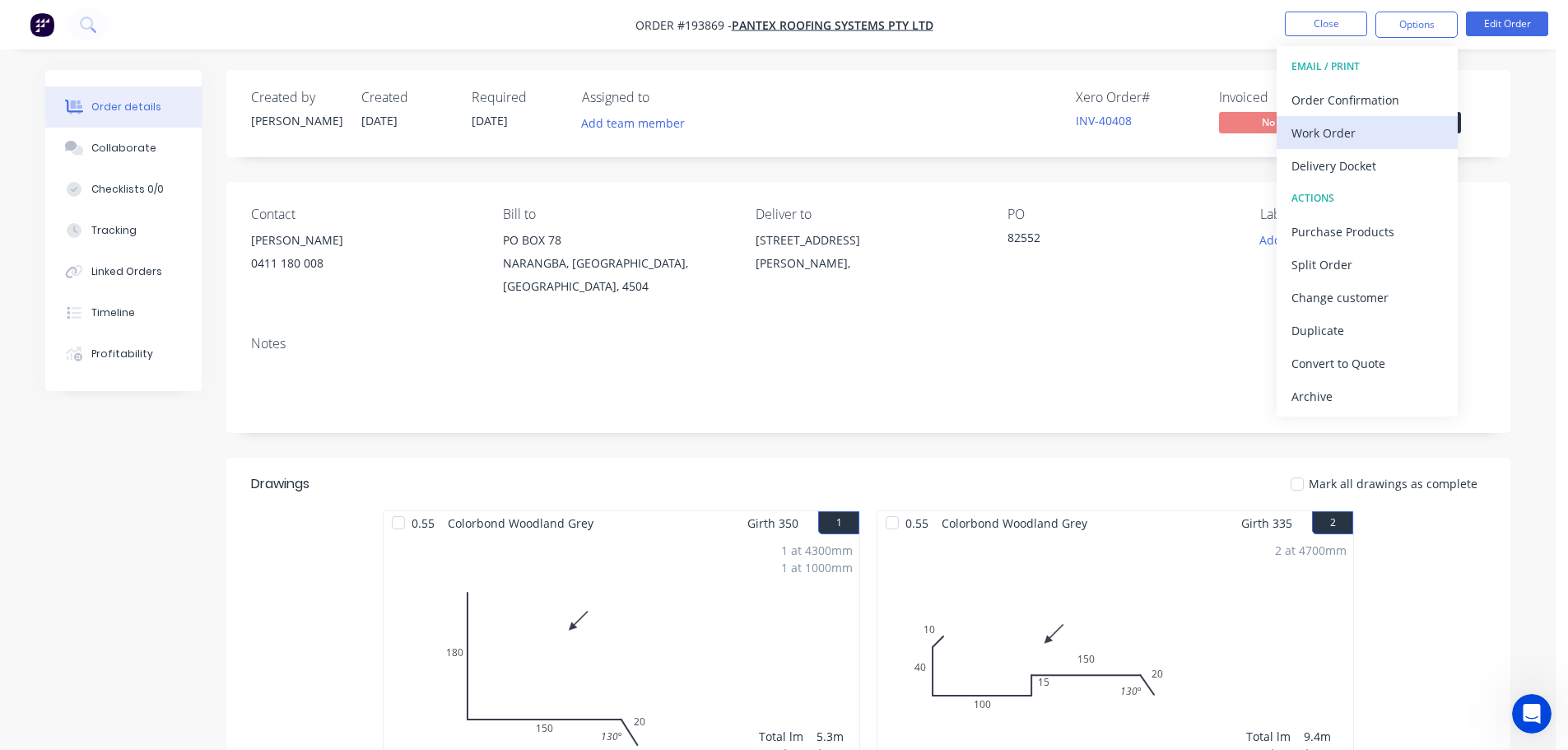
click at [1333, 138] on div "Work Order" at bounding box center [1367, 133] width 152 height 24
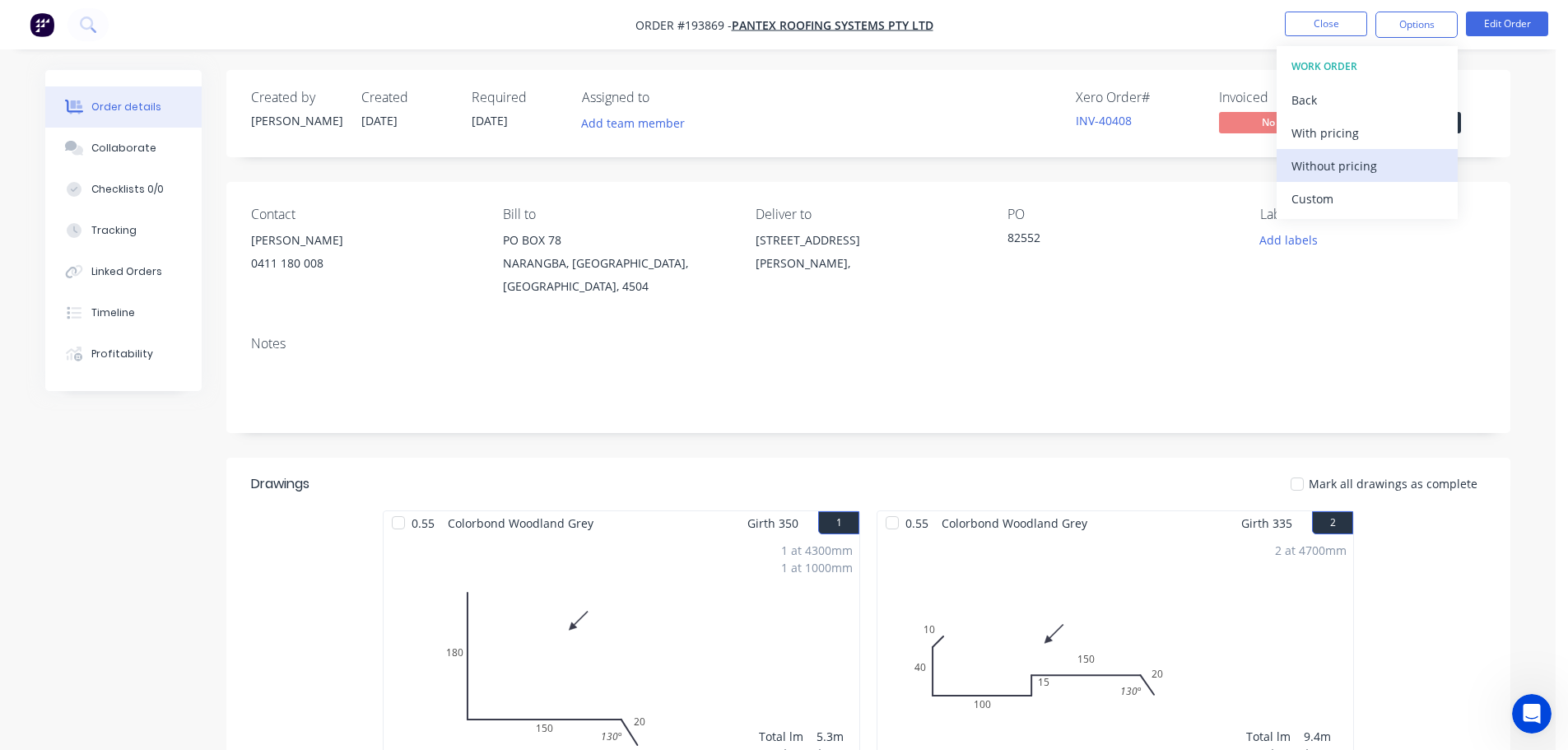
click at [1335, 164] on div "Without pricing" at bounding box center [1367, 166] width 152 height 24
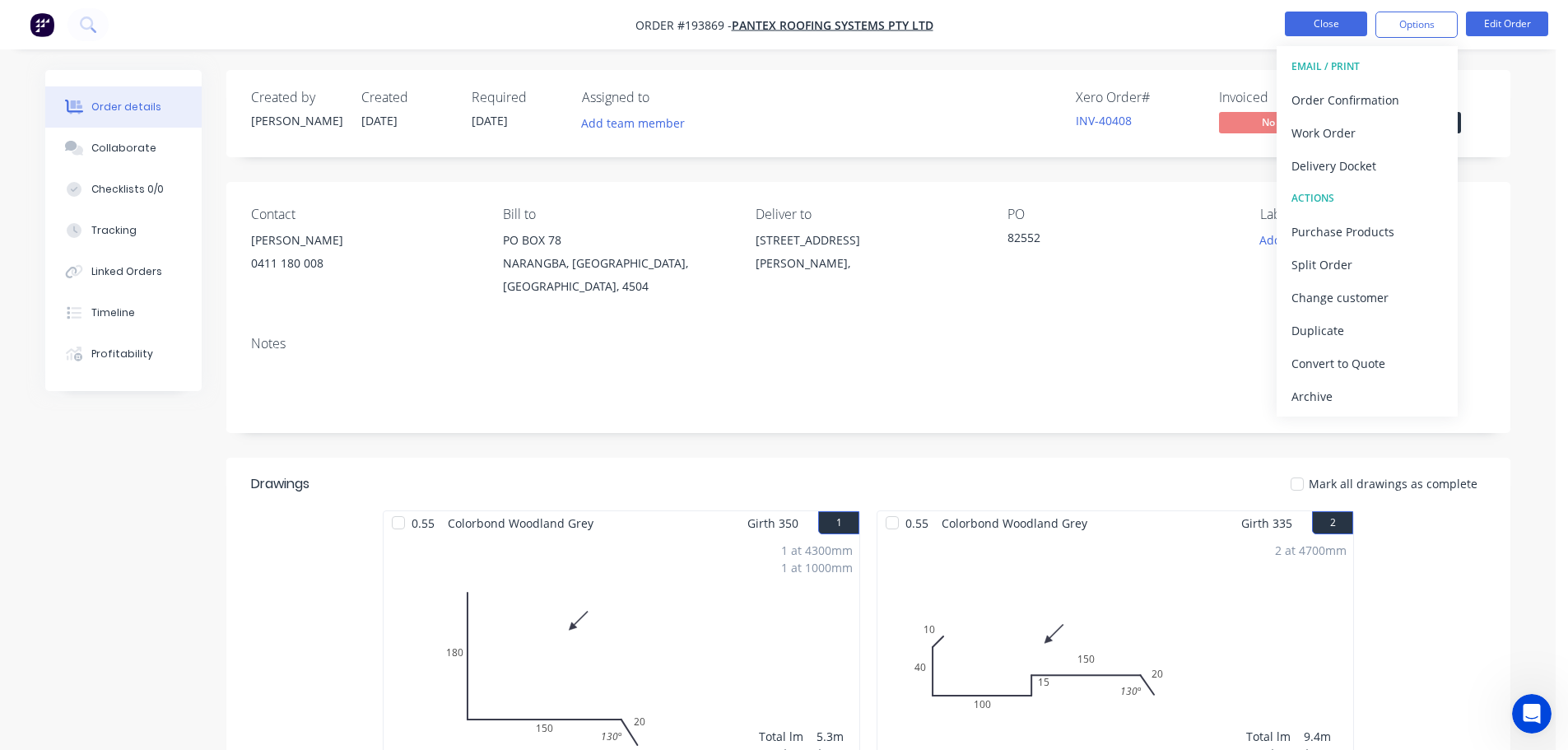
click at [1333, 17] on button "Close" at bounding box center [1326, 24] width 82 height 25
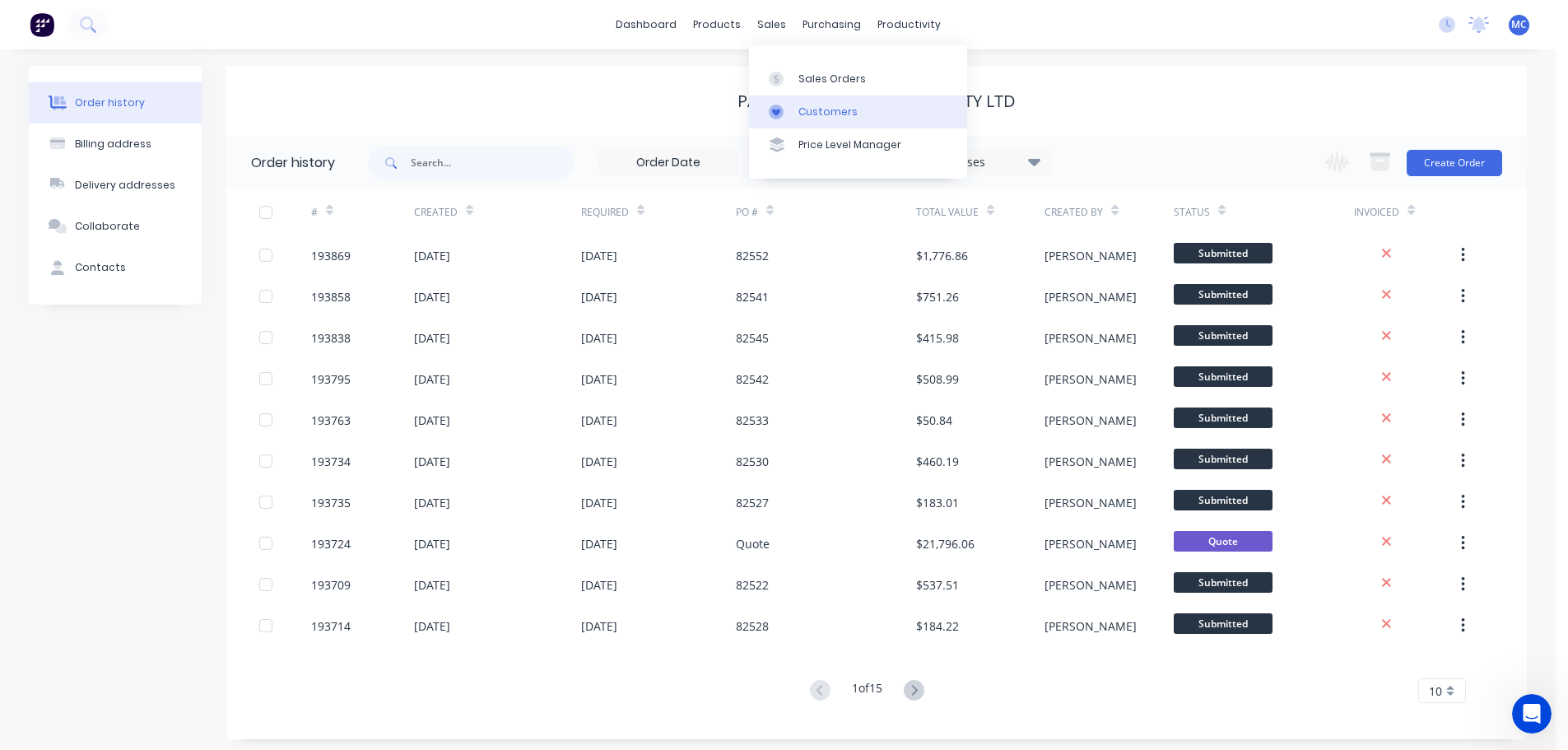
click at [824, 104] on div "Customers" at bounding box center [828, 111] width 60 height 15
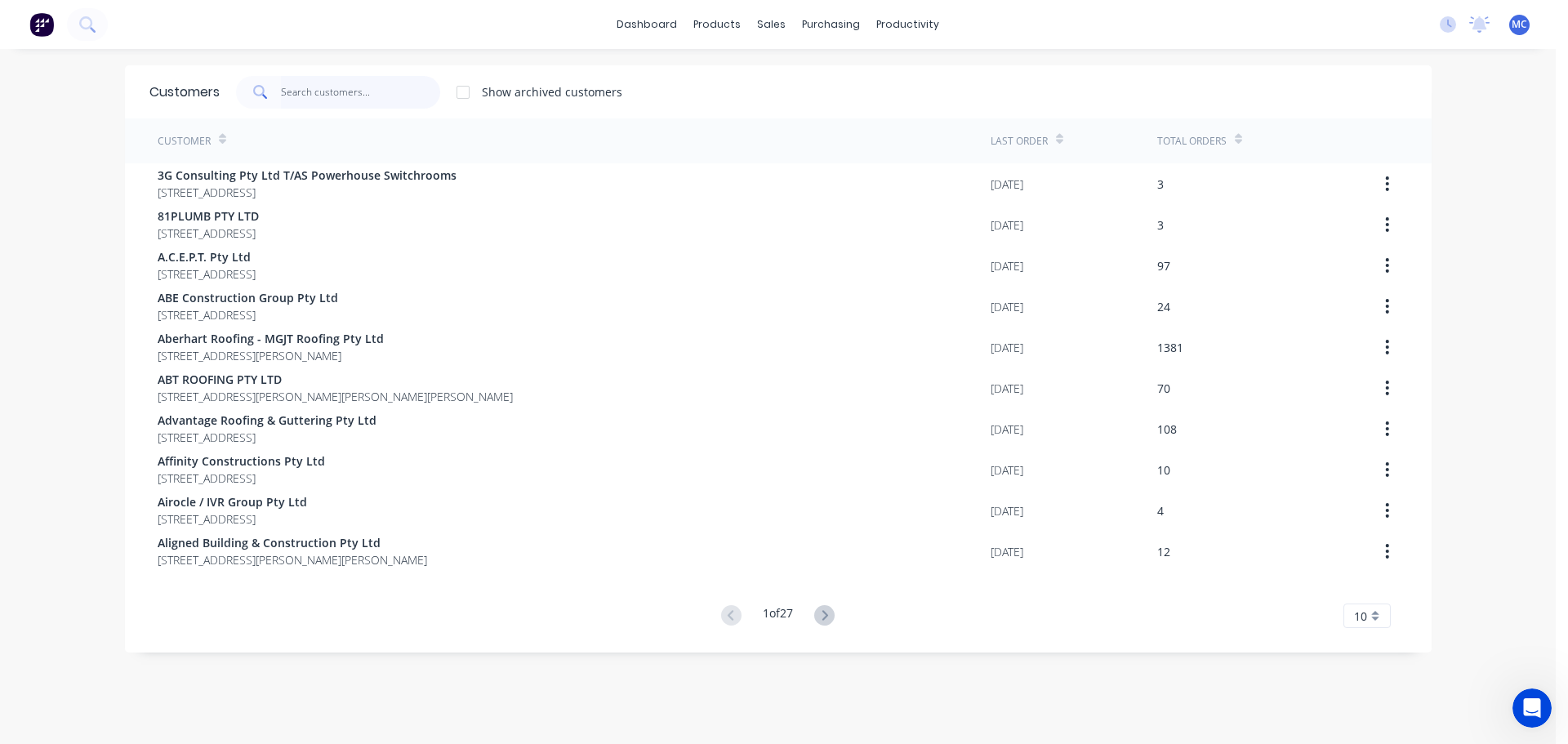
click at [332, 93] on input "text" at bounding box center [360, 92] width 160 height 33
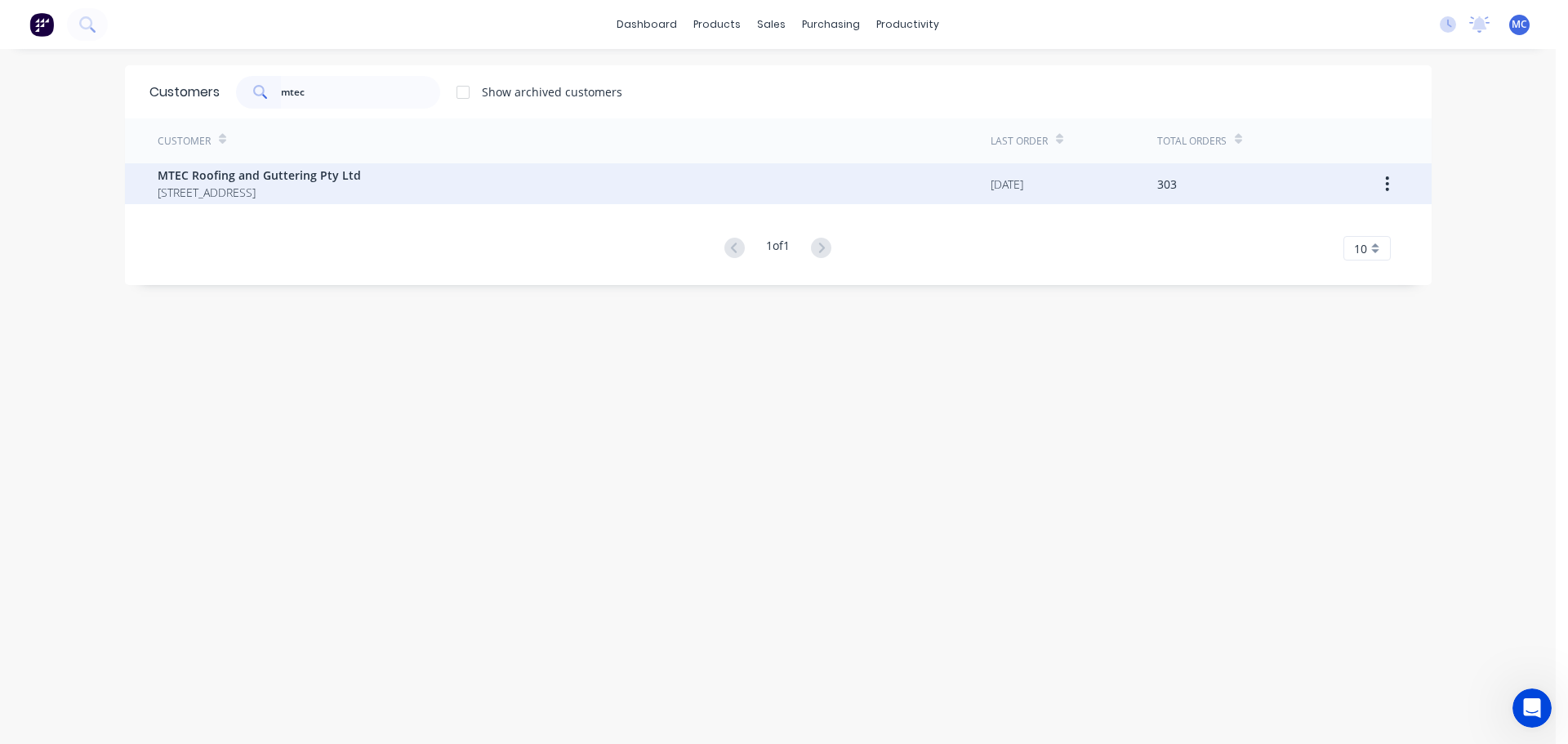
click at [235, 180] on span "MTEC Roofing and Guttering Pty Ltd" at bounding box center [259, 174] width 203 height 17
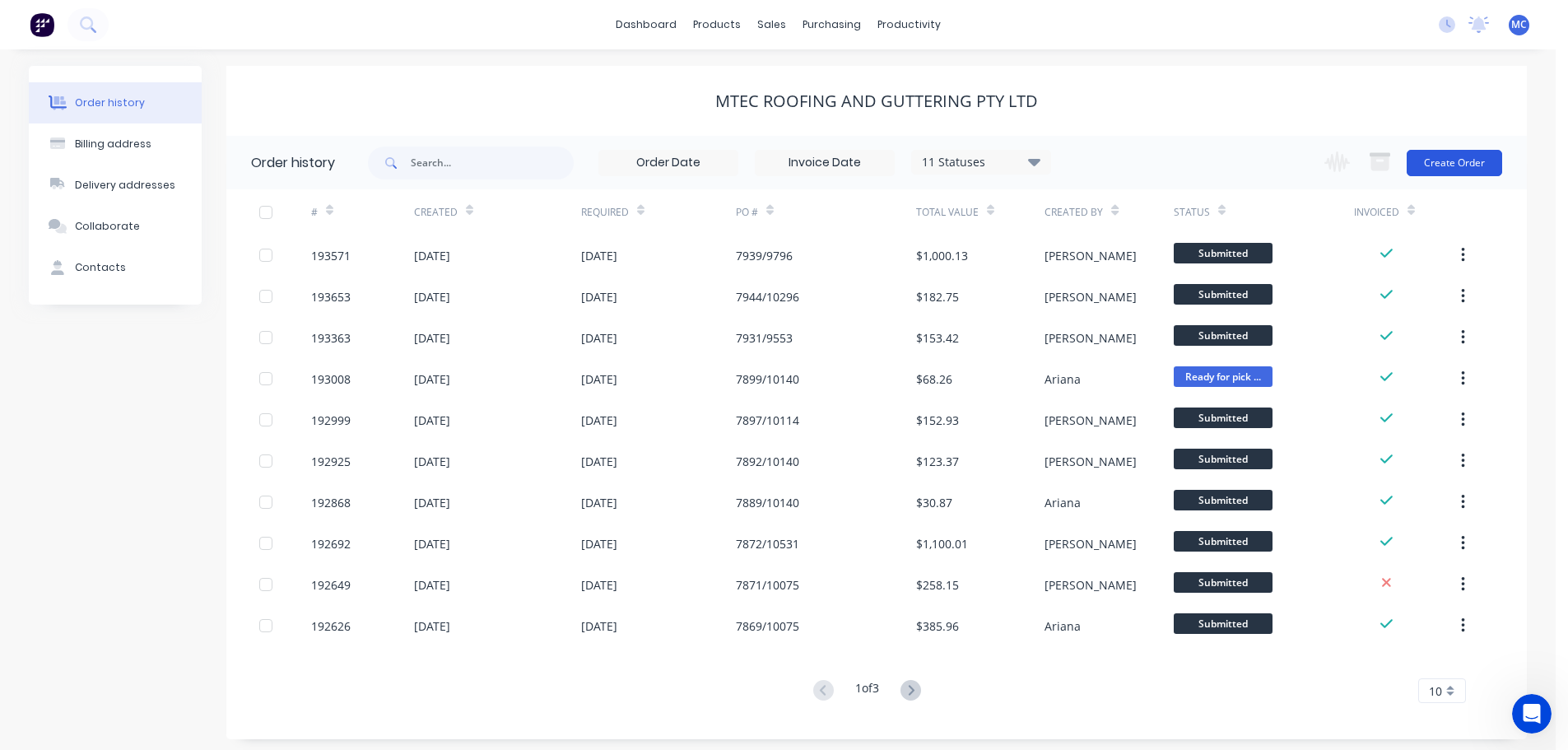
click at [1472, 155] on button "Create Order" at bounding box center [1455, 163] width 95 height 27
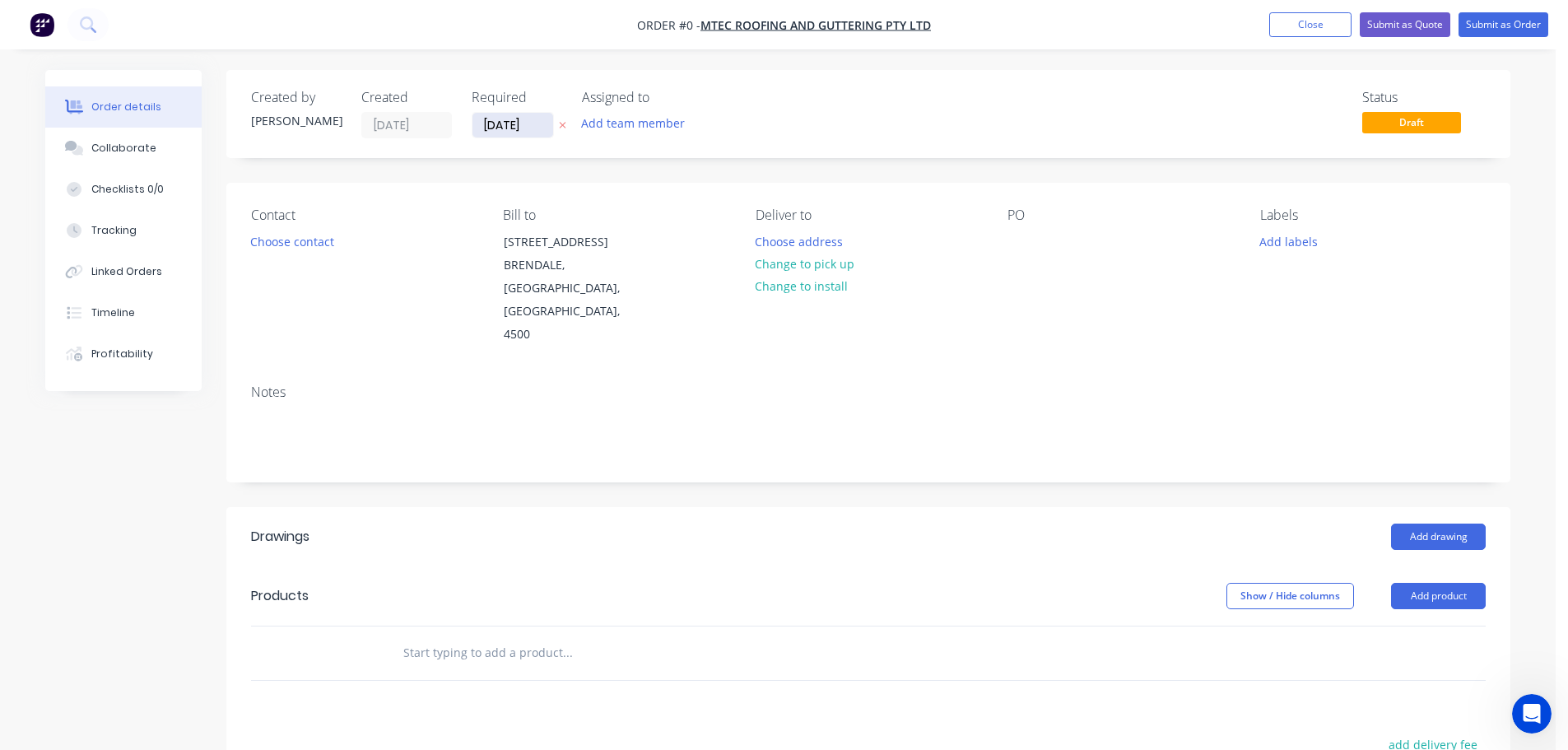
click at [508, 118] on input "[DATE]" at bounding box center [512, 125] width 80 height 25
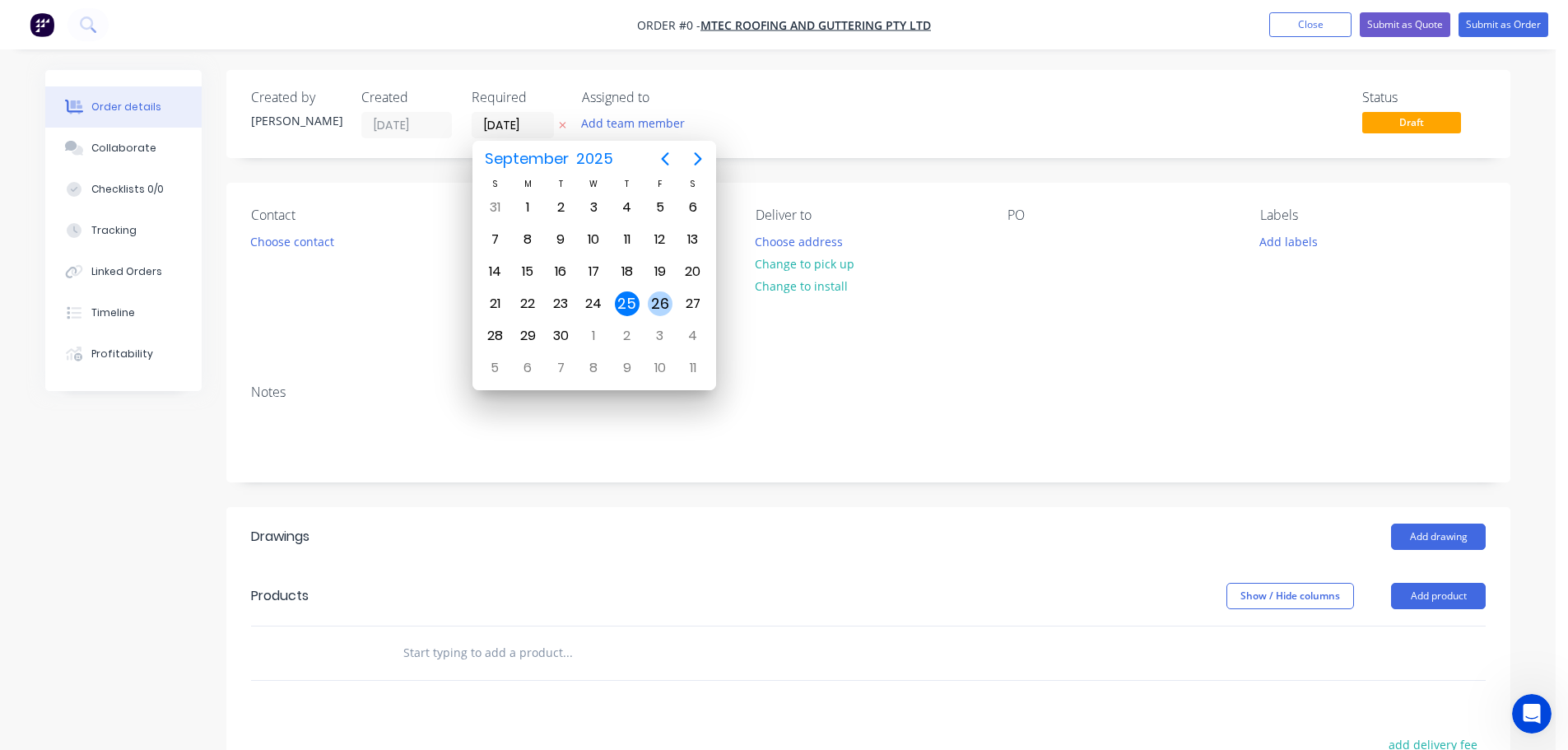
click at [671, 305] on div "26" at bounding box center [659, 303] width 25 height 25
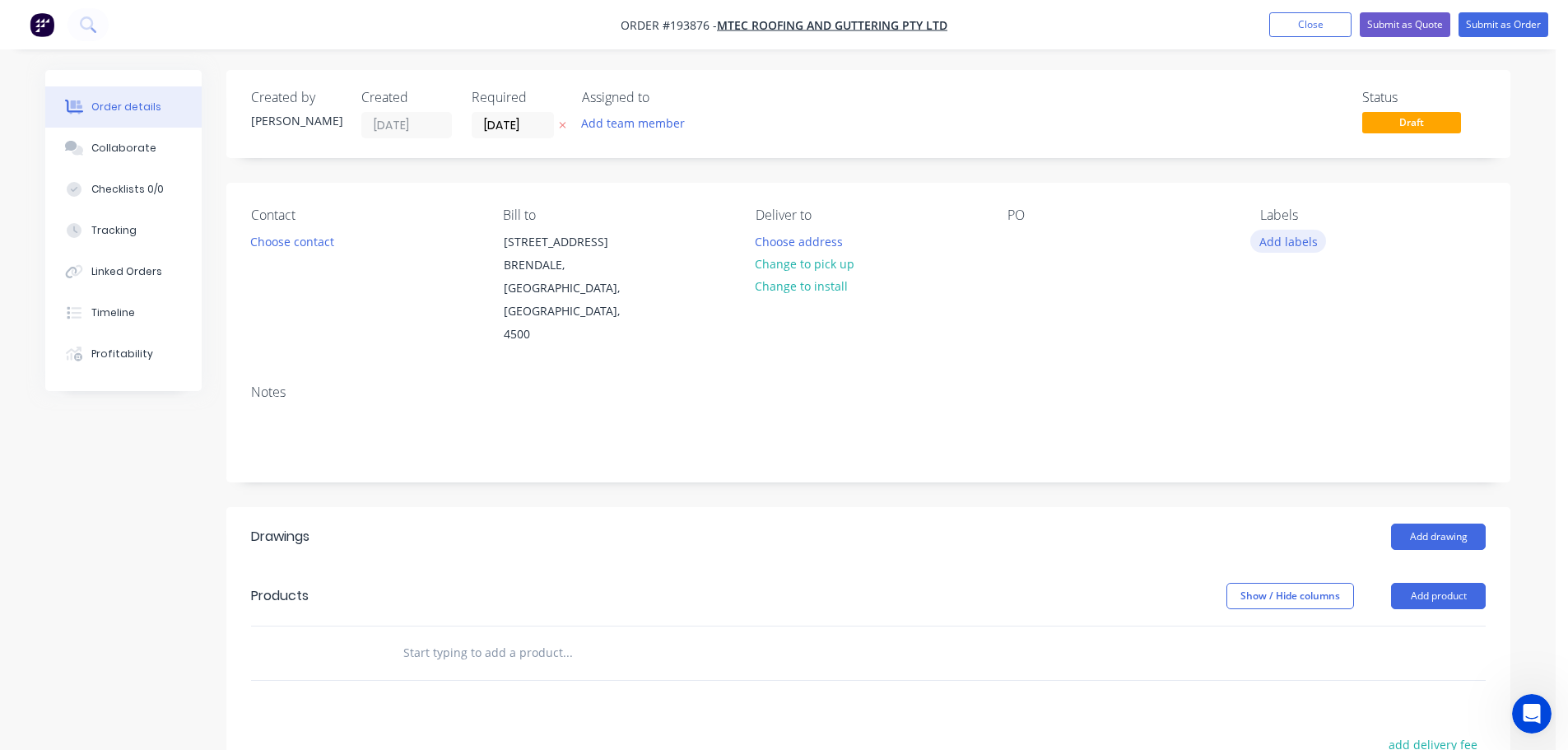
click at [1300, 235] on button "Add labels" at bounding box center [1288, 240] width 75 height 22
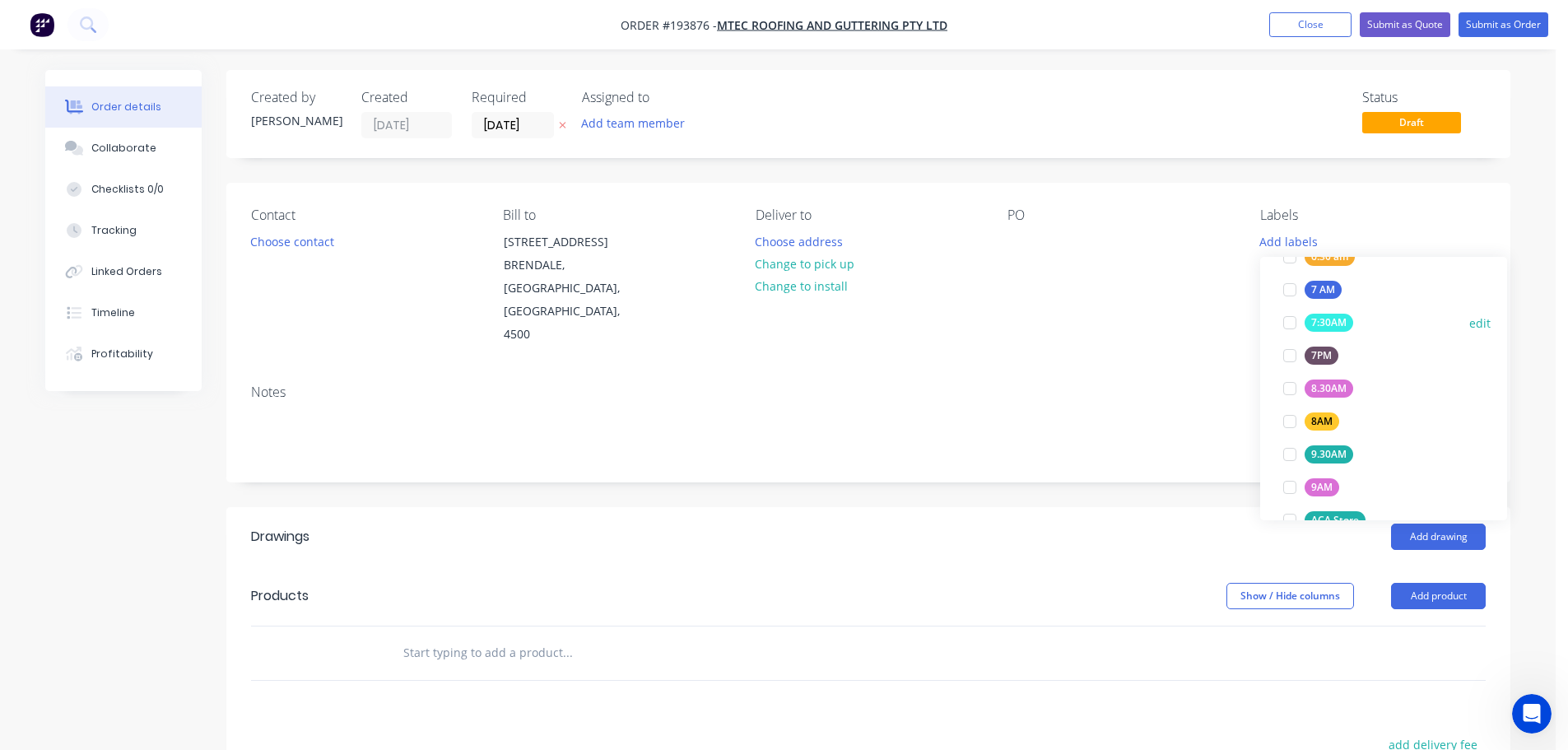
scroll to position [494, 0]
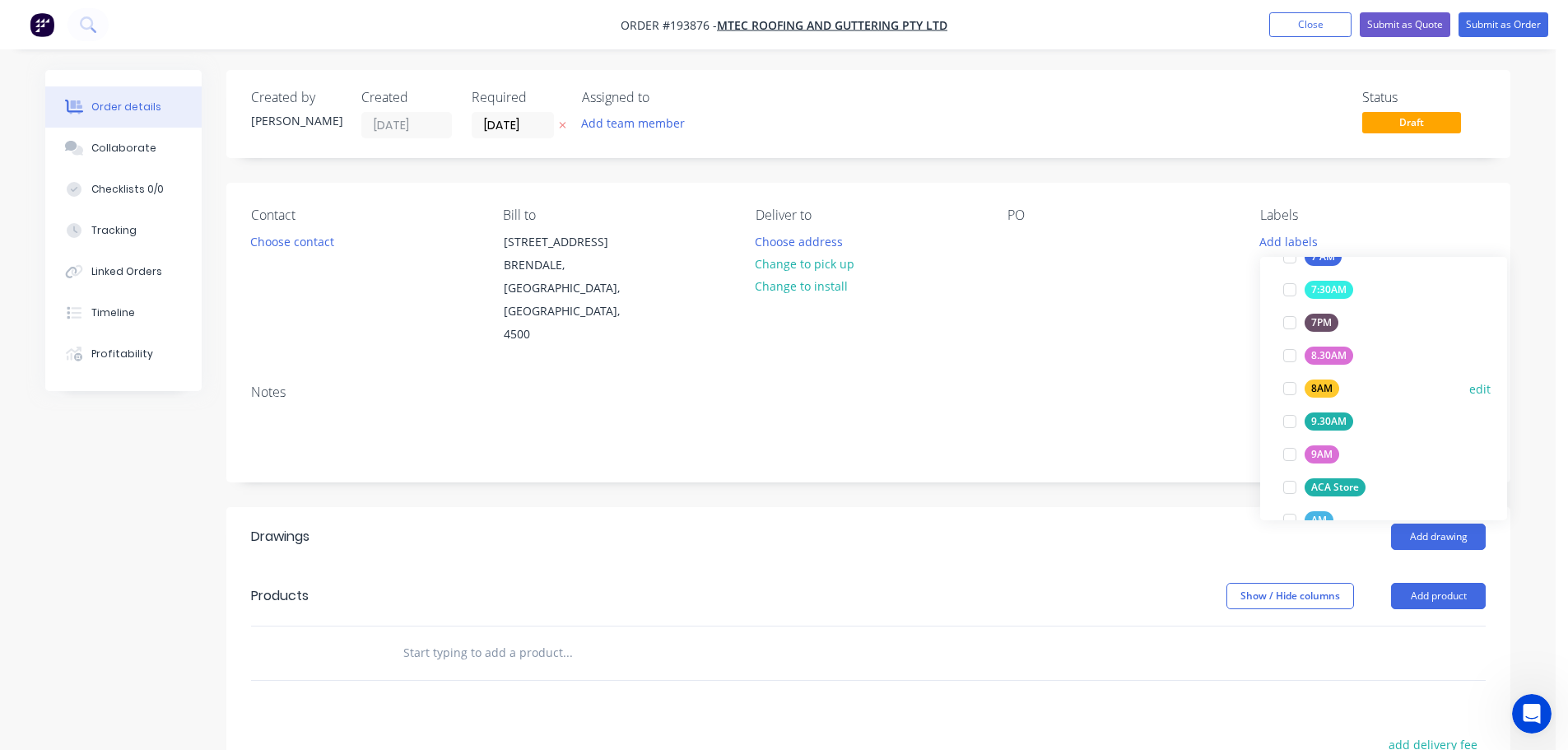
click at [1288, 387] on div at bounding box center [1289, 388] width 33 height 33
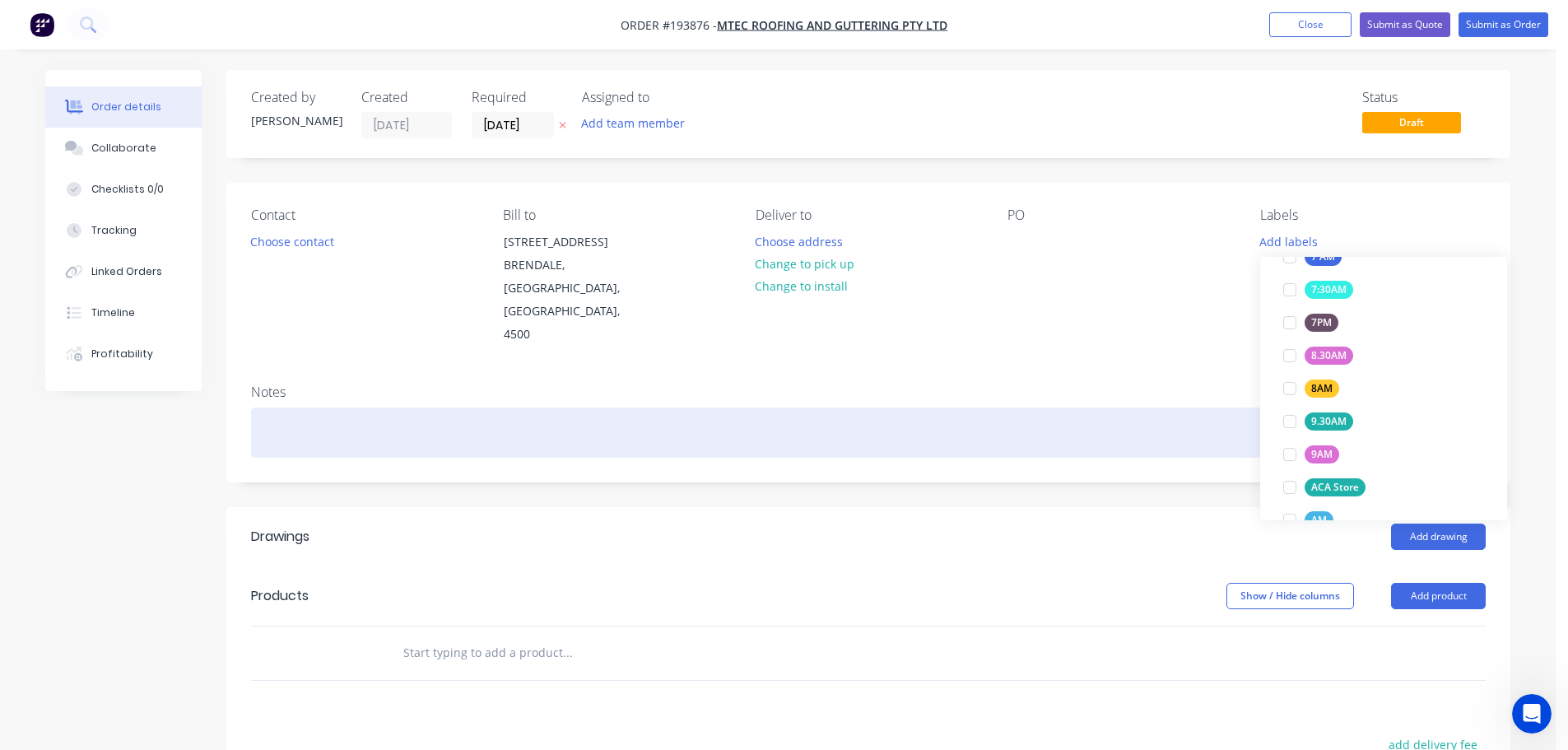
scroll to position [0, 0]
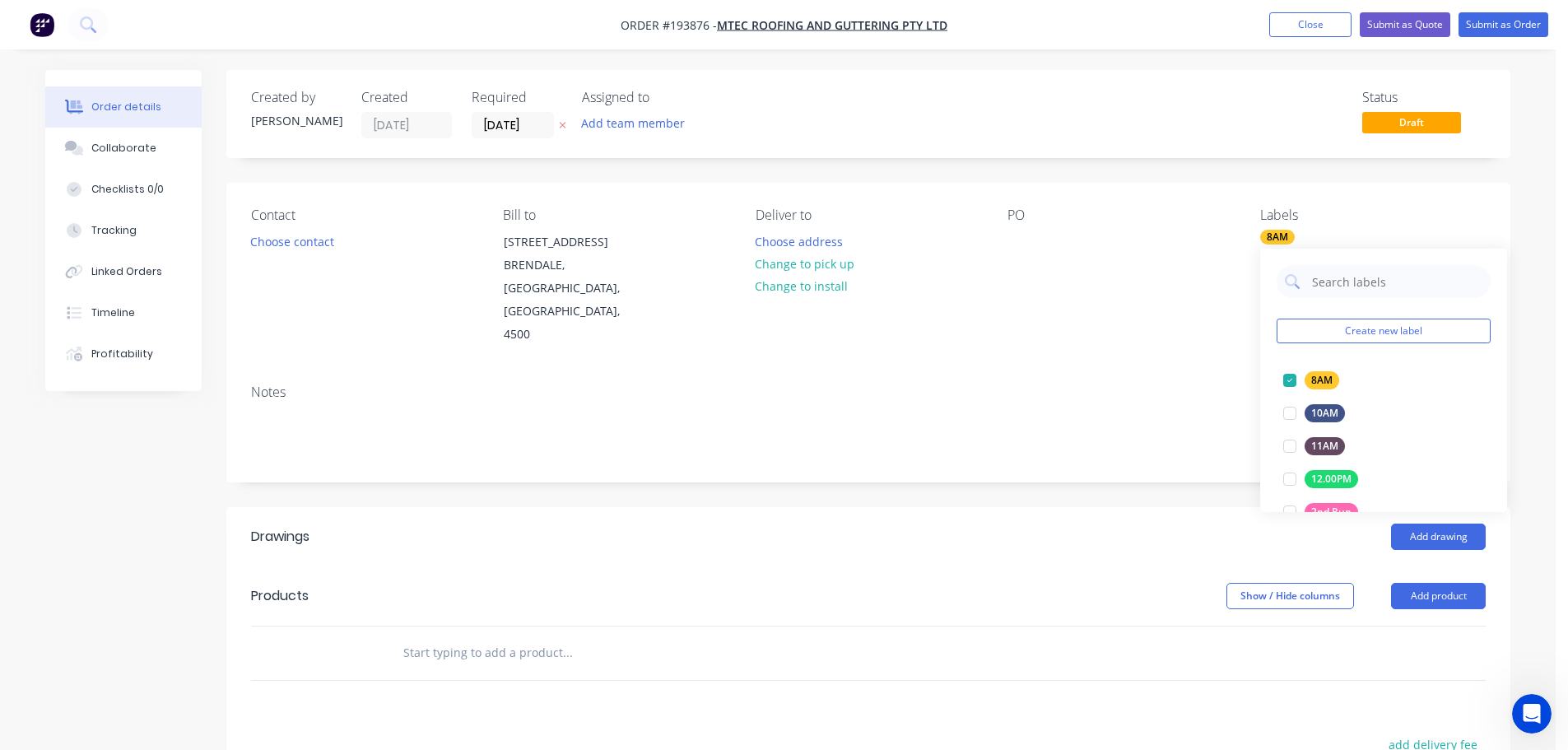
click at [1067, 347] on div "Contact Choose contact [PERSON_NAME] to [STREET_ADDRESS], 4500 Deliver to Choos…" at bounding box center [868, 277] width 1284 height 189
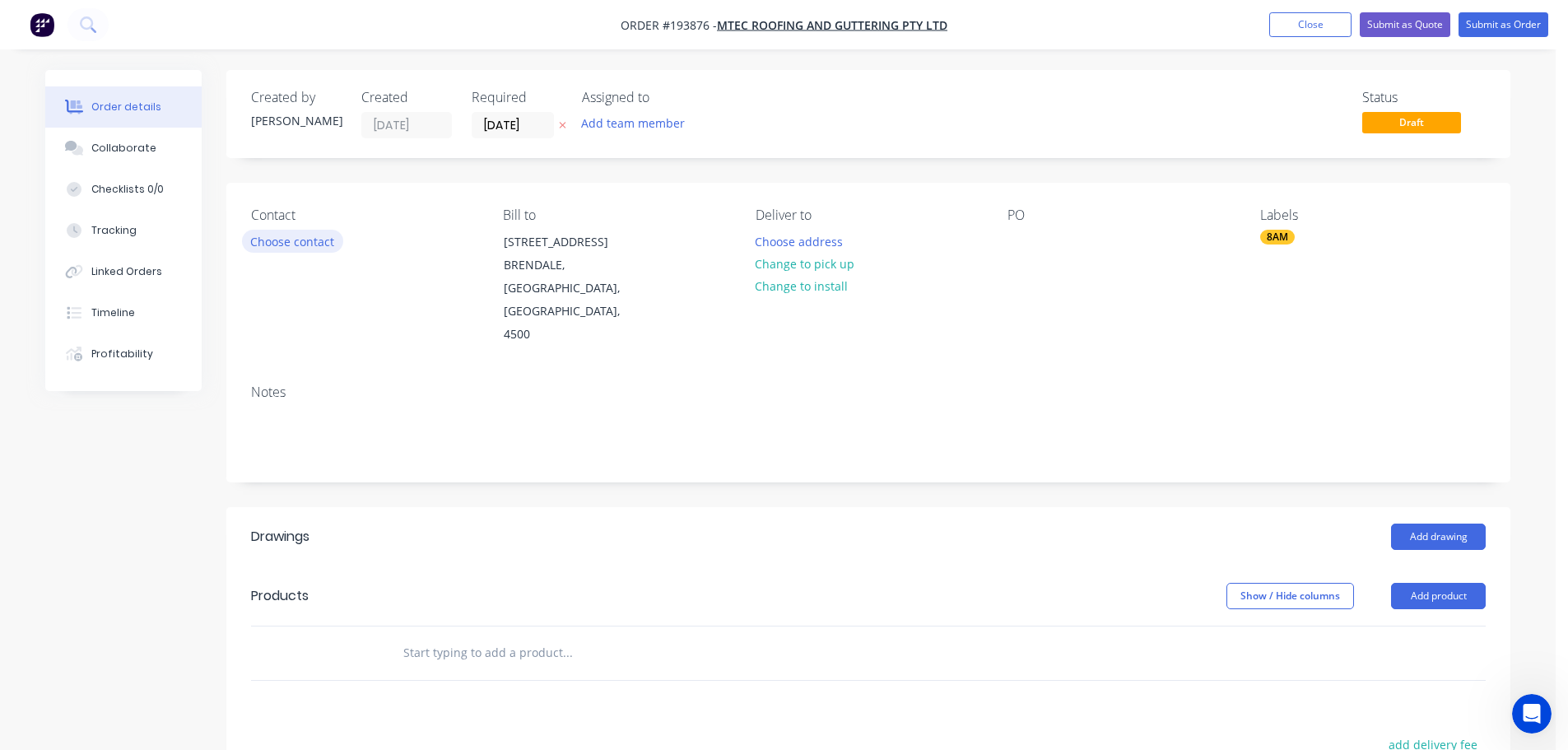
click at [308, 238] on button "Choose contact" at bounding box center [293, 240] width 101 height 22
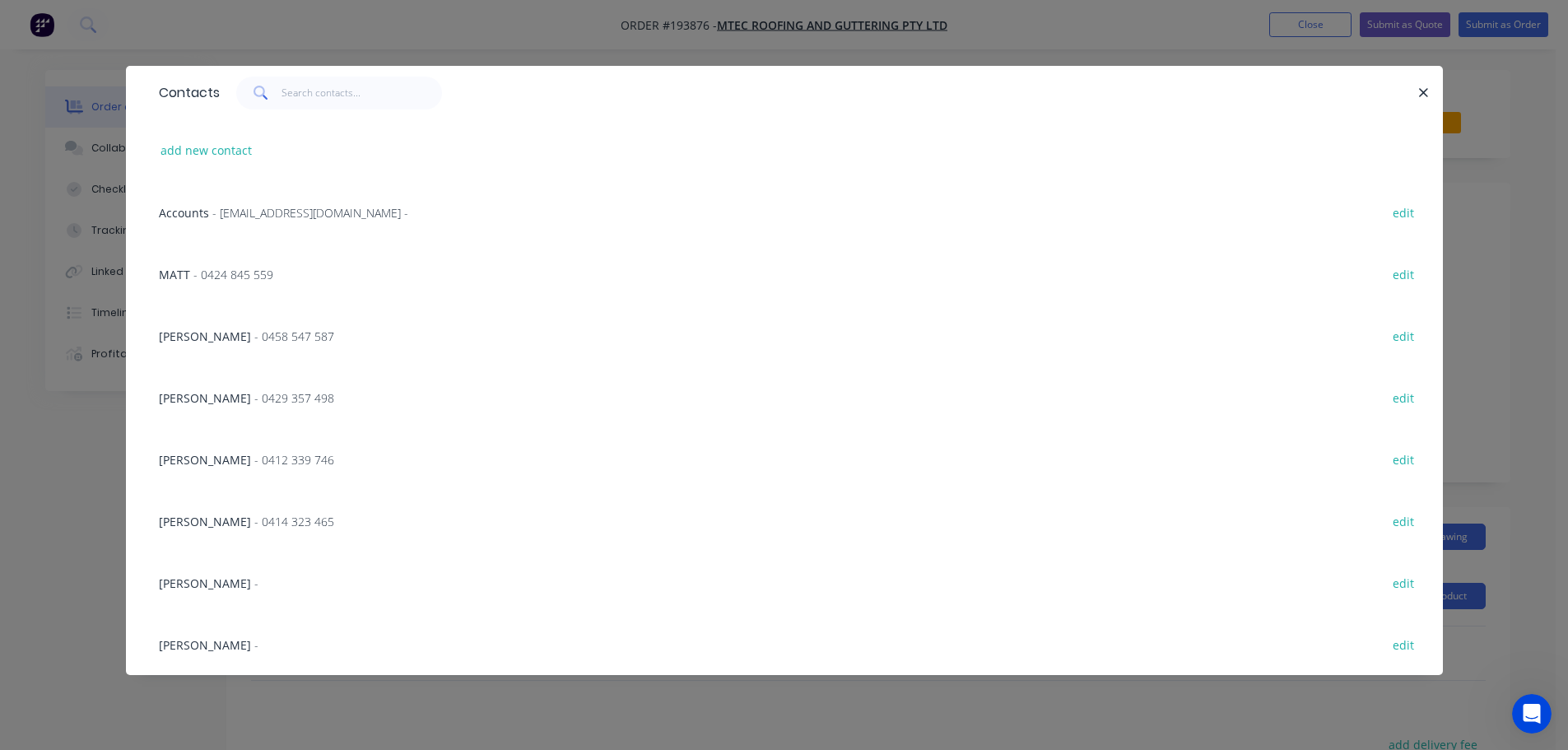
click at [251, 460] on span "[PERSON_NAME]" at bounding box center [205, 460] width 92 height 16
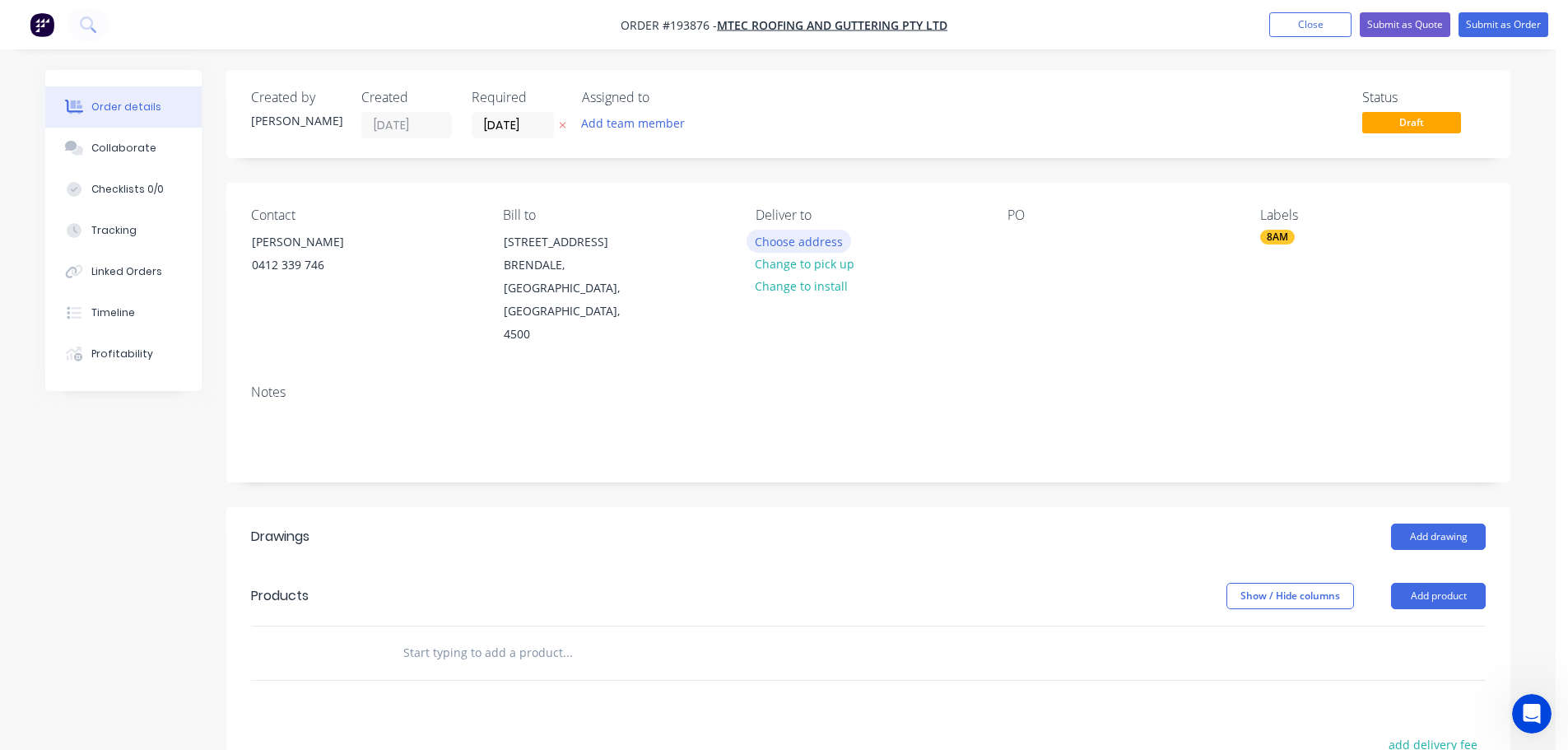
click at [823, 237] on button "Choose address" at bounding box center [799, 240] width 105 height 22
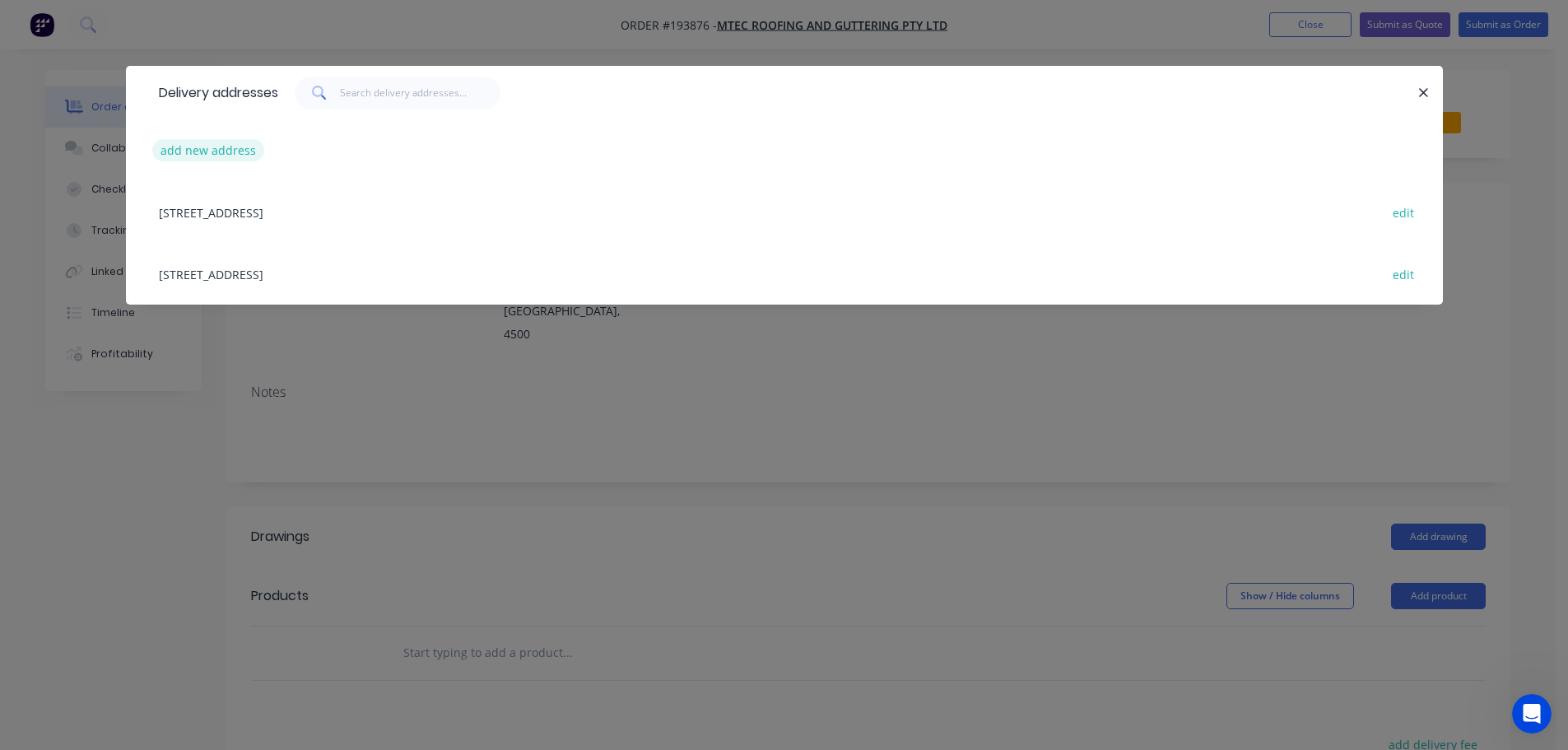
click at [191, 152] on button "add new address" at bounding box center [209, 150] width 113 height 22
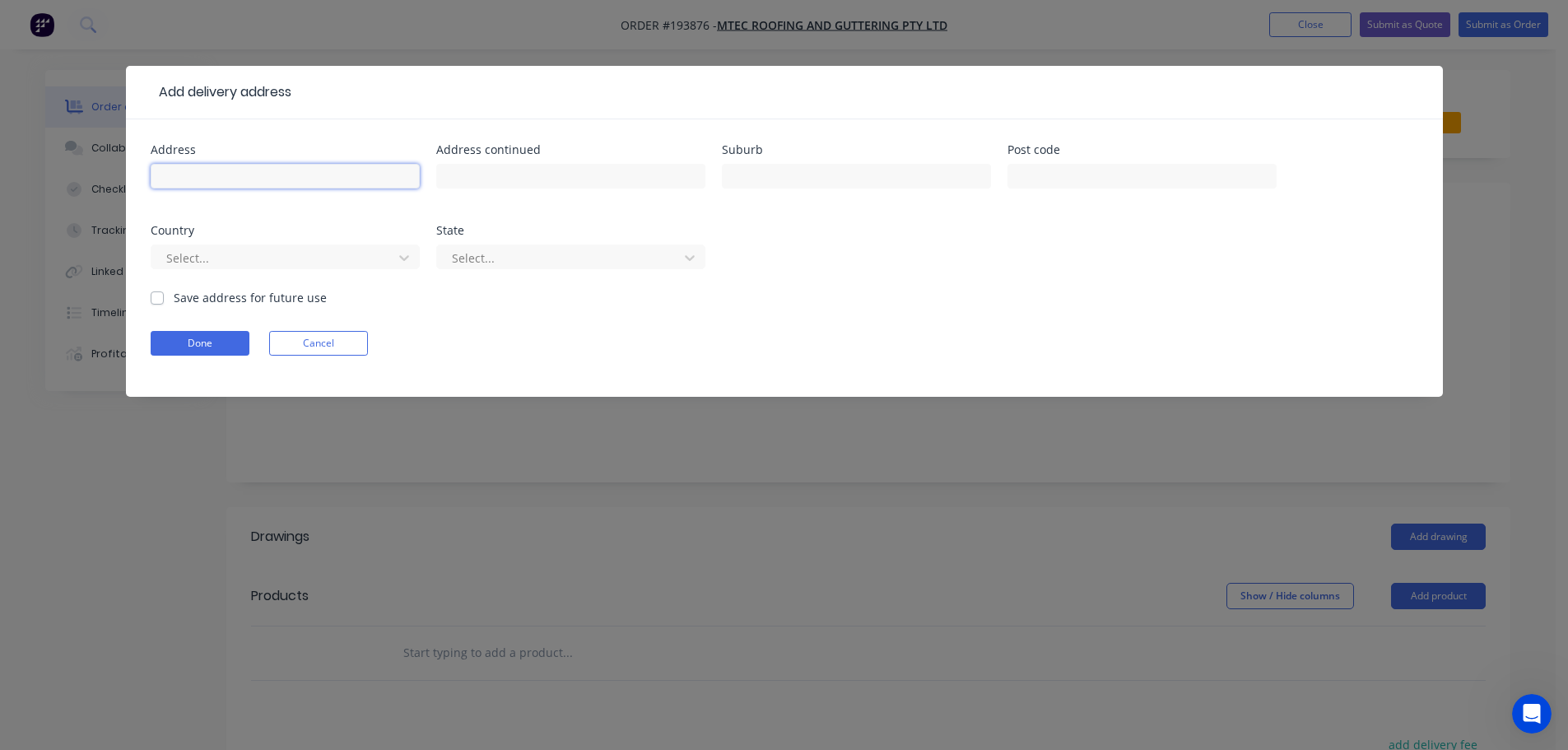
click at [184, 171] on input "text" at bounding box center [285, 176] width 269 height 25
click button "Done" at bounding box center [200, 343] width 98 height 25
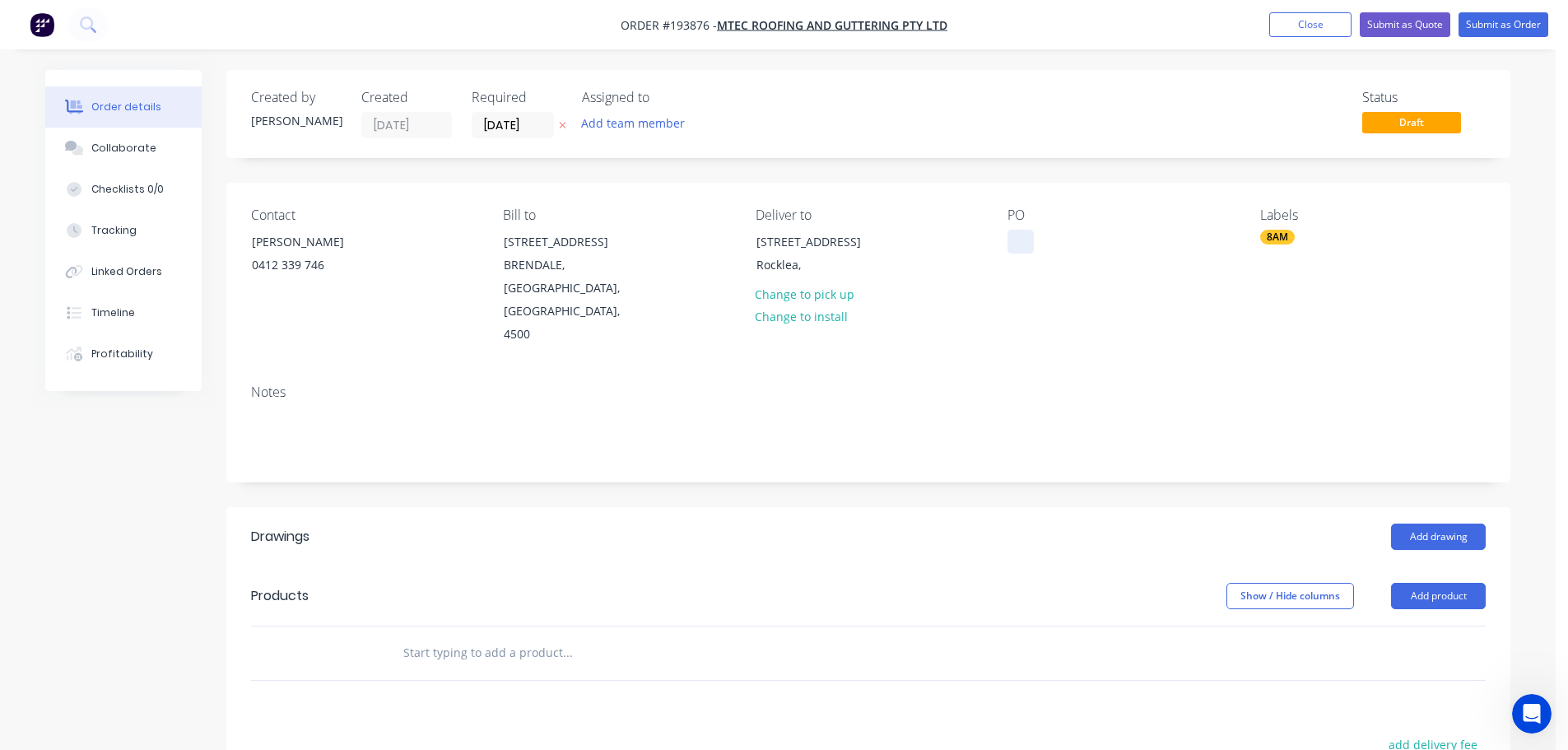
click at [1023, 244] on div at bounding box center [1021, 241] width 27 height 24
click at [1451, 583] on button "Add product" at bounding box center [1438, 596] width 94 height 27
click at [1397, 626] on div "Product catalogue" at bounding box center [1408, 638] width 127 height 24
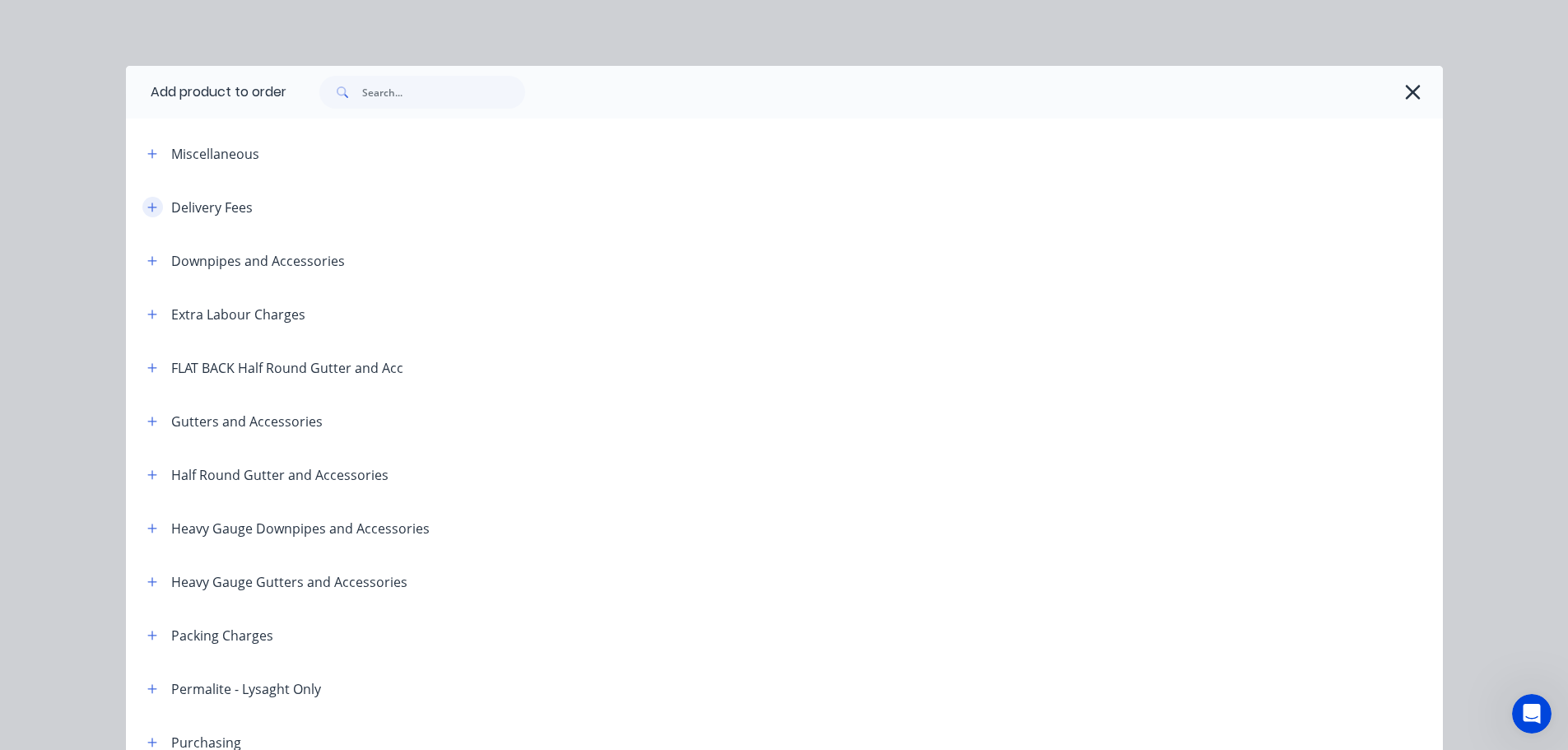
click at [147, 203] on icon "button" at bounding box center [152, 208] width 10 height 12
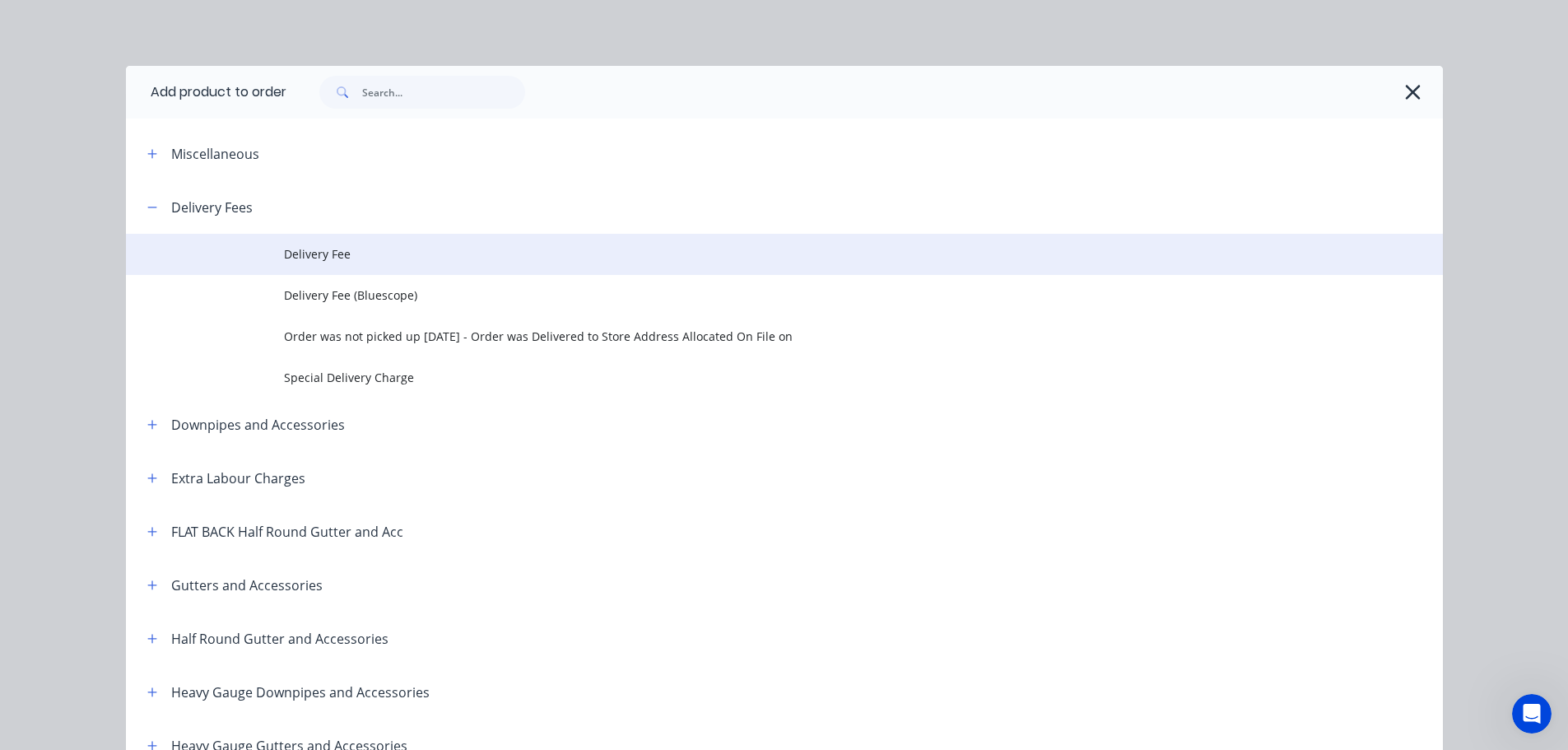
click at [325, 250] on span "Delivery Fee" at bounding box center [747, 253] width 927 height 17
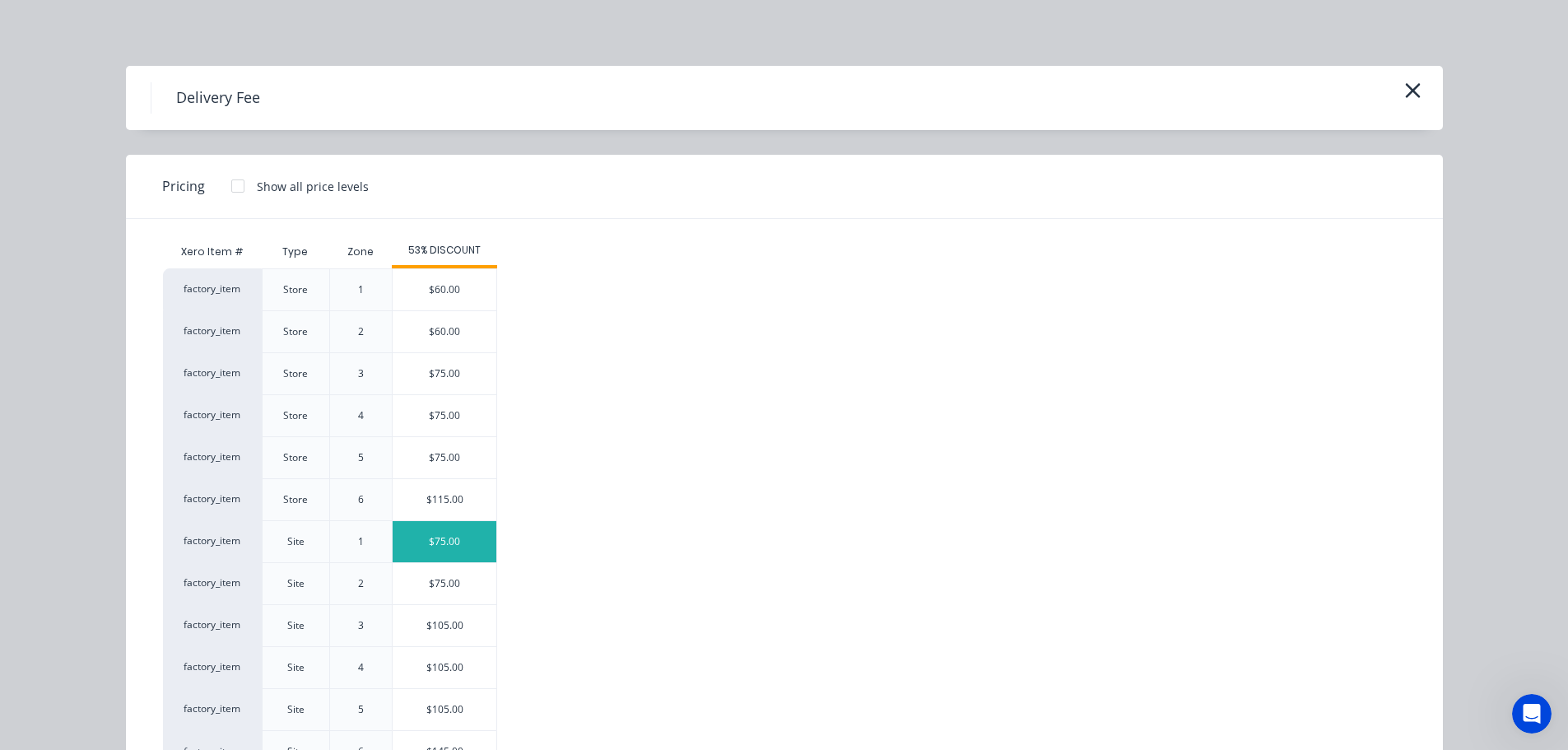
click at [444, 536] on div "$75.00" at bounding box center [444, 541] width 103 height 41
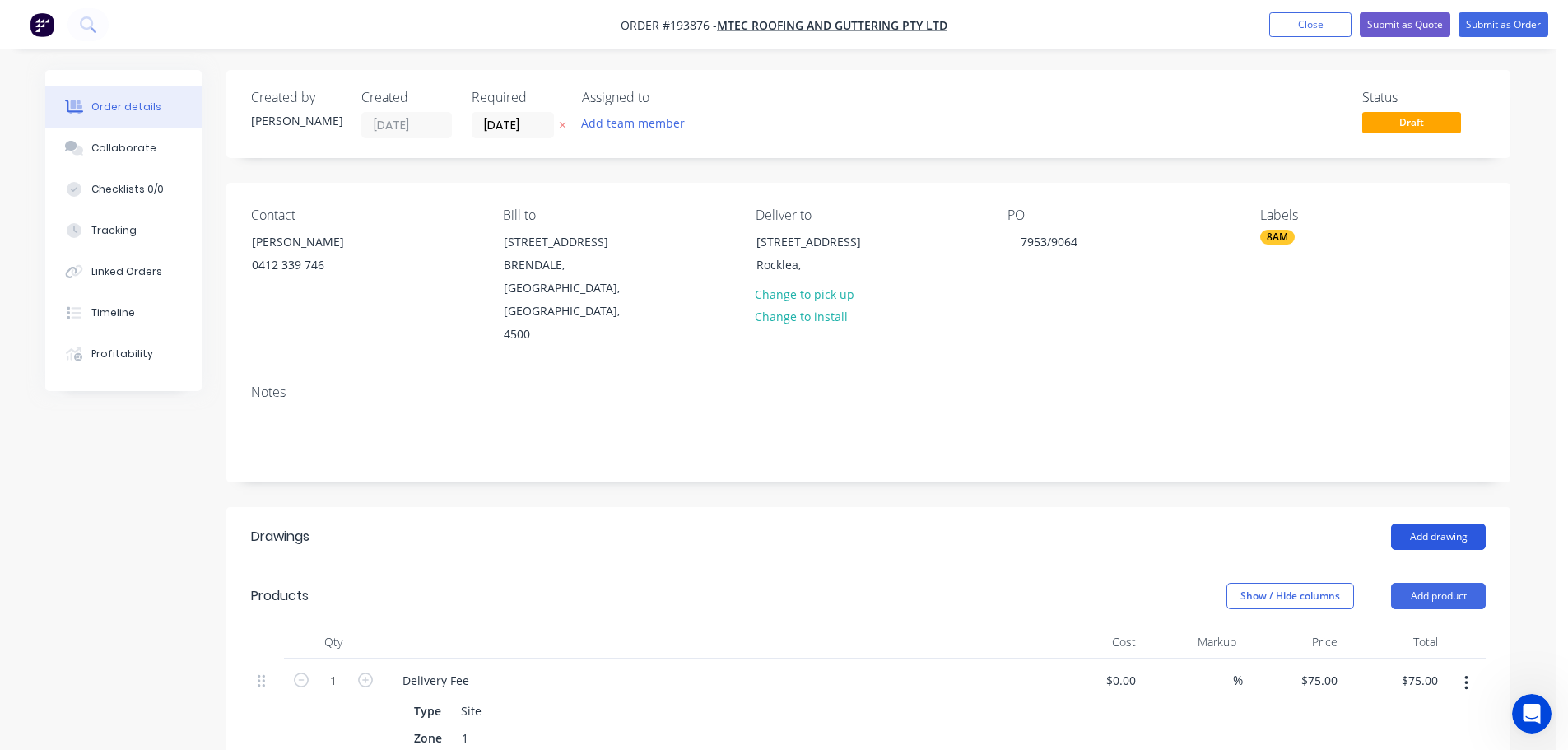
click at [1432, 524] on button "Add drawing" at bounding box center [1438, 536] width 94 height 27
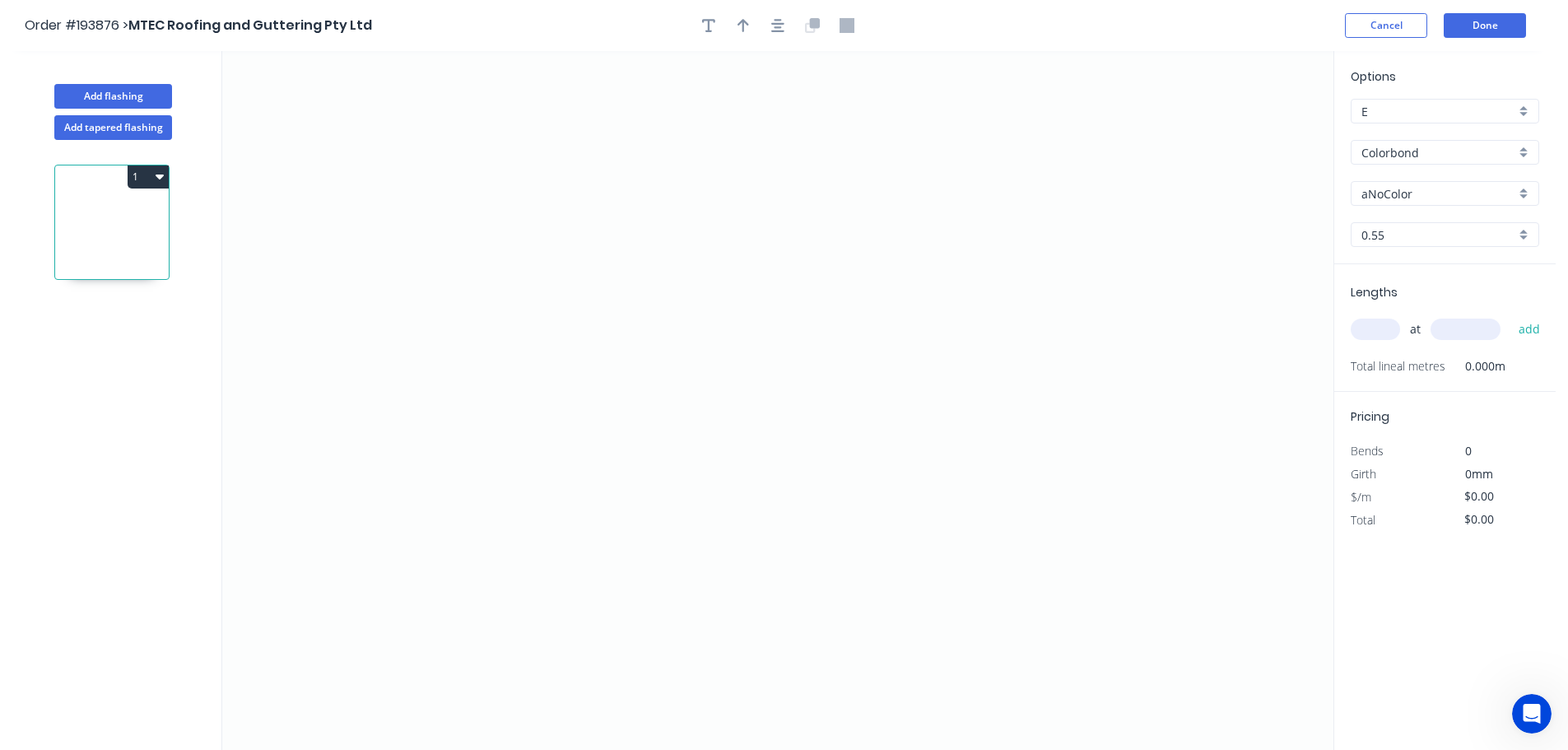
click at [1396, 153] on input "Colorbond" at bounding box center [1438, 152] width 154 height 17
click at [1389, 291] on div "Zincalume" at bounding box center [1445, 295] width 187 height 29
click at [1387, 229] on input "0.55" at bounding box center [1438, 234] width 154 height 17
click at [1376, 322] on div "1.0" at bounding box center [1445, 324] width 187 height 29
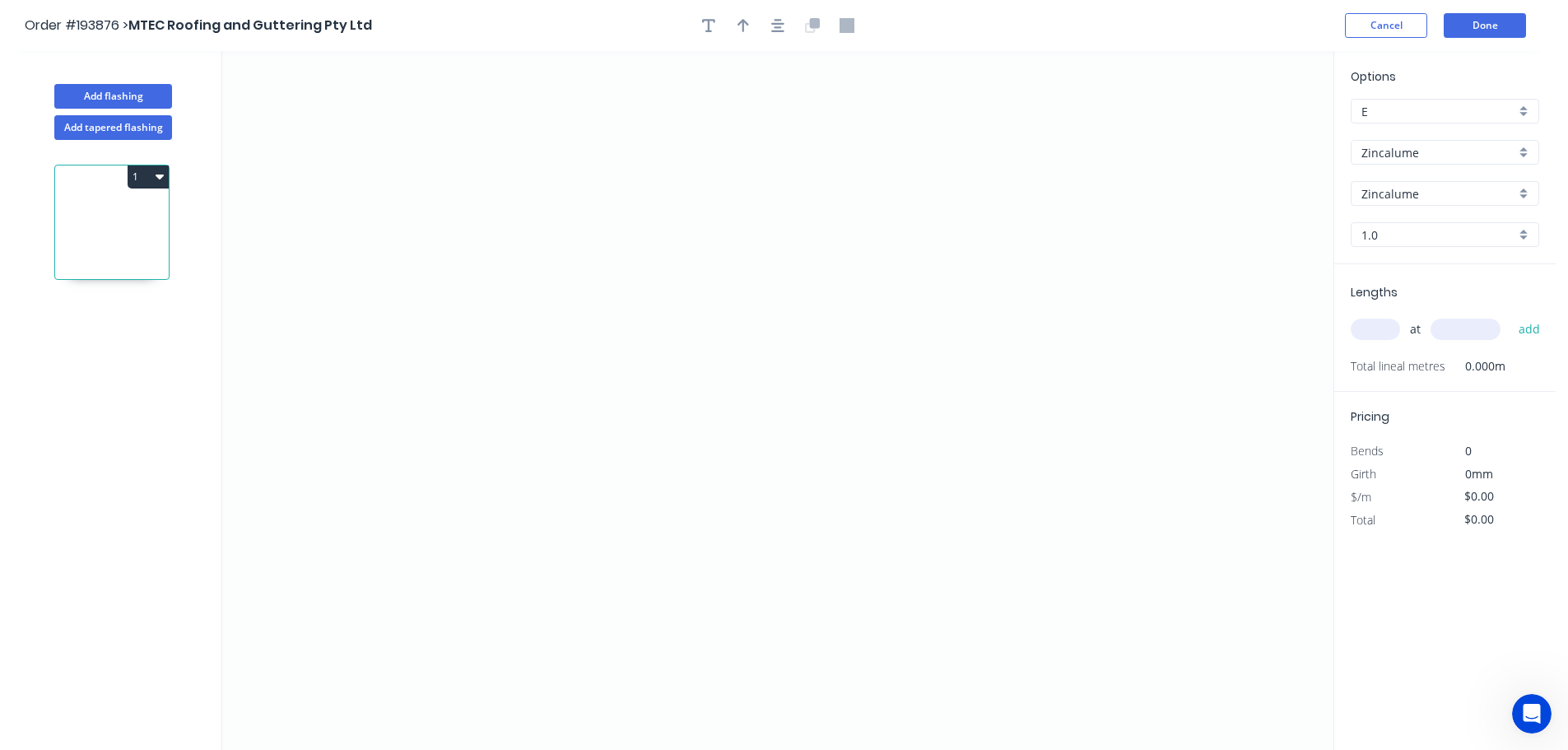
click at [1370, 333] on input "text" at bounding box center [1375, 330] width 50 height 22
click at [1510, 315] on button "add" at bounding box center [1529, 329] width 39 height 28
click at [665, 515] on icon "0" at bounding box center [778, 400] width 1111 height 699
click at [666, 157] on icon "0" at bounding box center [778, 400] width 1111 height 699
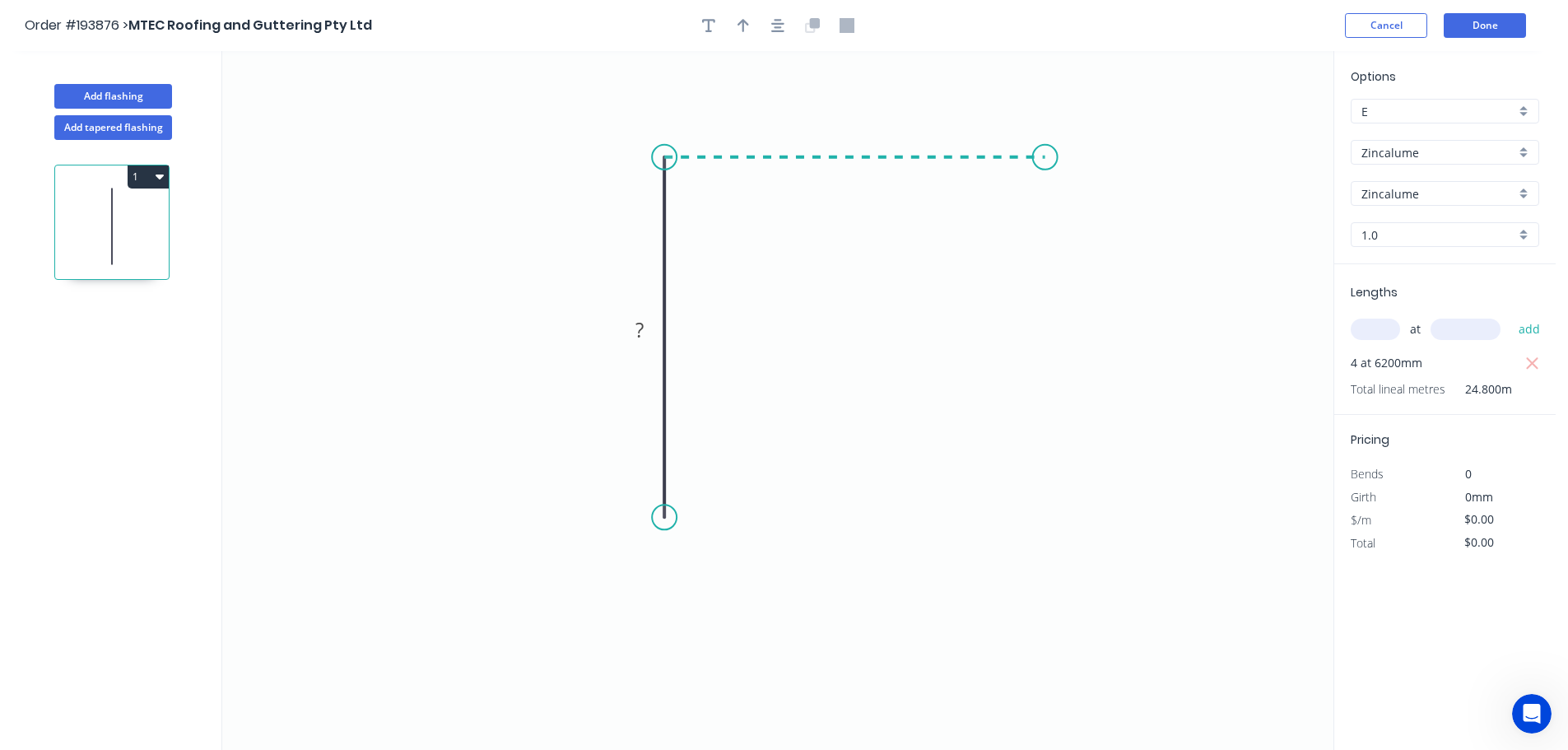
click at [1046, 152] on icon "0 ?" at bounding box center [778, 400] width 1111 height 699
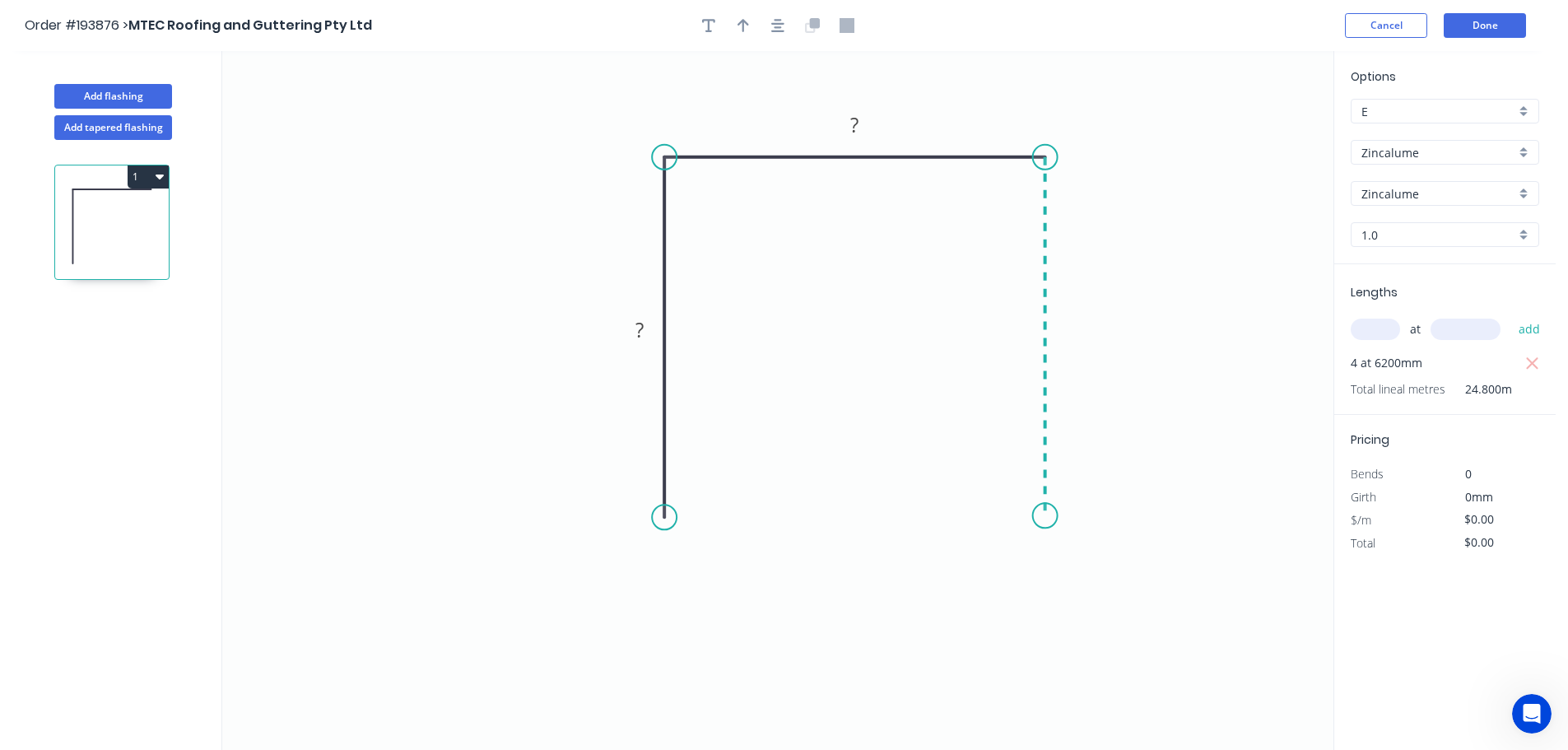
click at [1061, 517] on icon "0 ? ?" at bounding box center [778, 400] width 1111 height 699
click at [1043, 509] on circle at bounding box center [1045, 508] width 25 height 25
click at [1072, 321] on tspan "?" at bounding box center [1069, 324] width 8 height 27
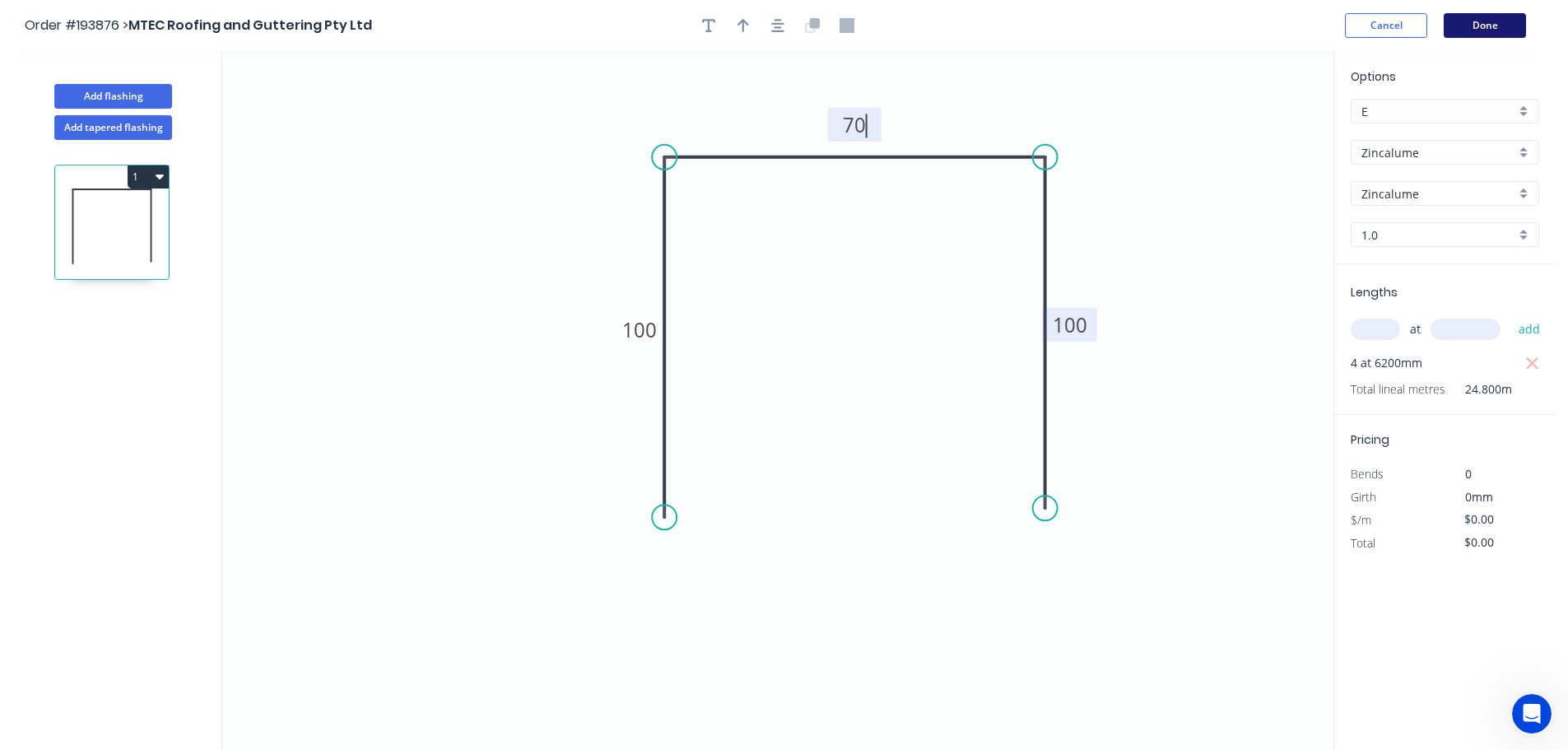
click at [1470, 26] on button "Done" at bounding box center [1485, 25] width 82 height 25
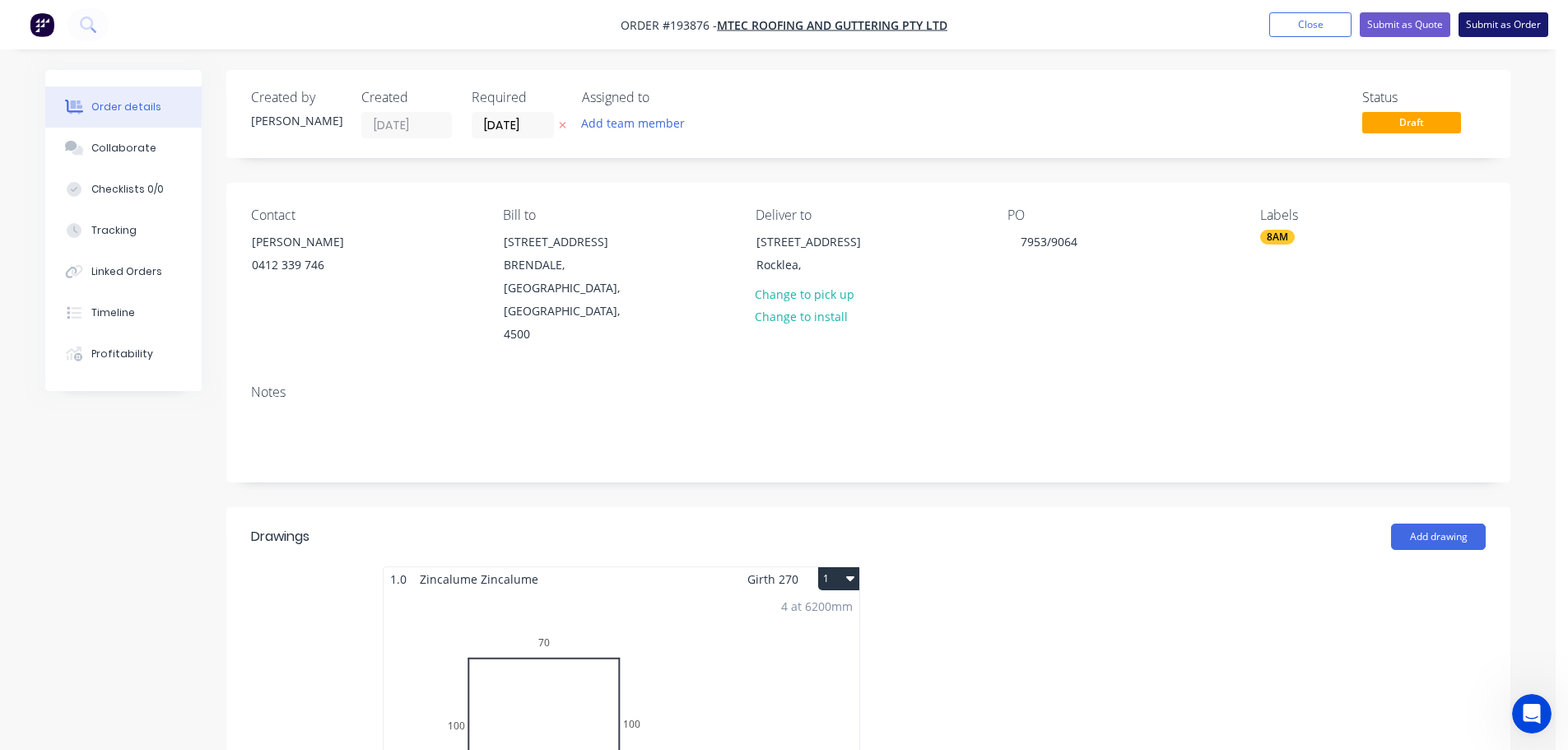
click at [1505, 25] on button "Submit as Order" at bounding box center [1503, 24] width 89 height 25
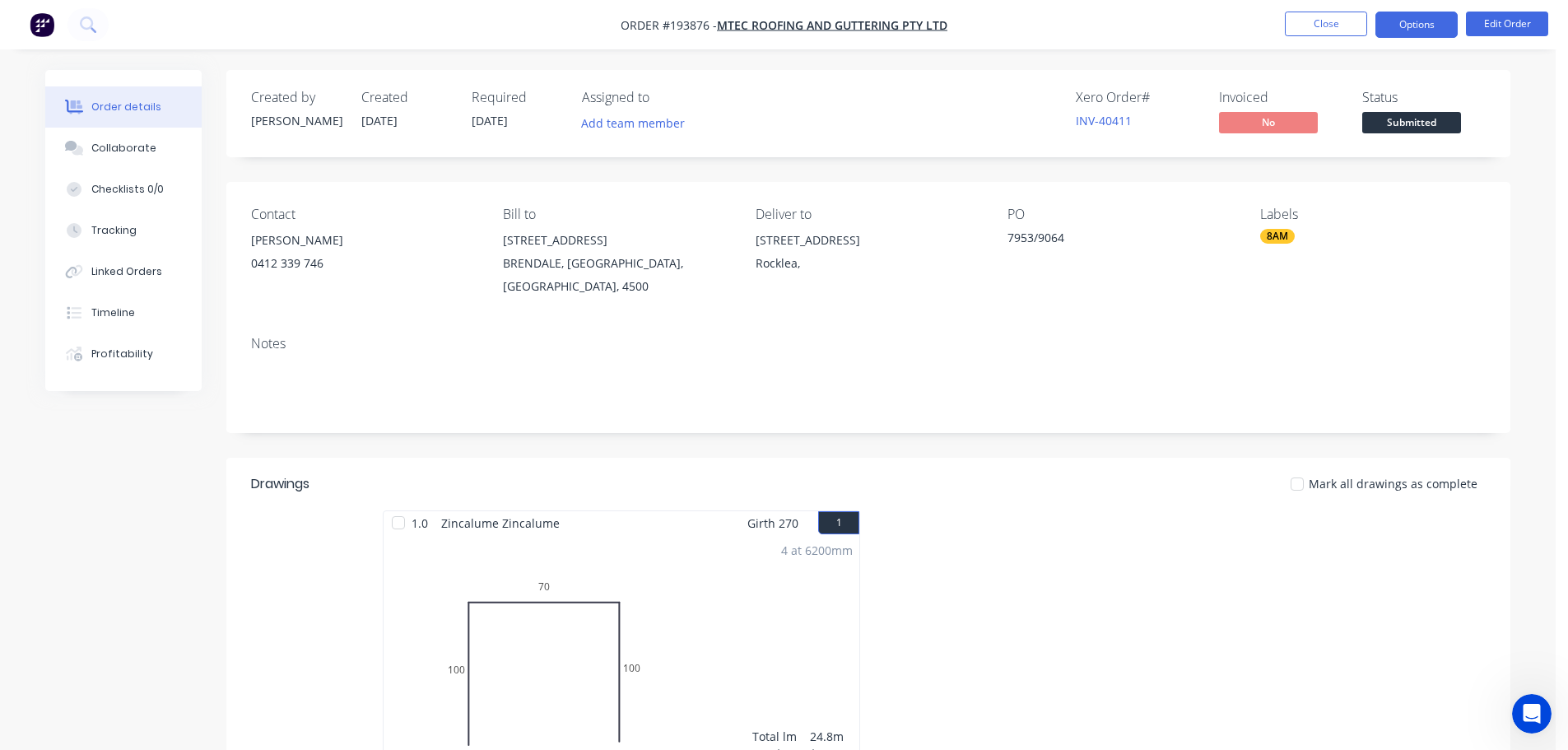
click at [1406, 25] on button "Options" at bounding box center [1416, 25] width 82 height 27
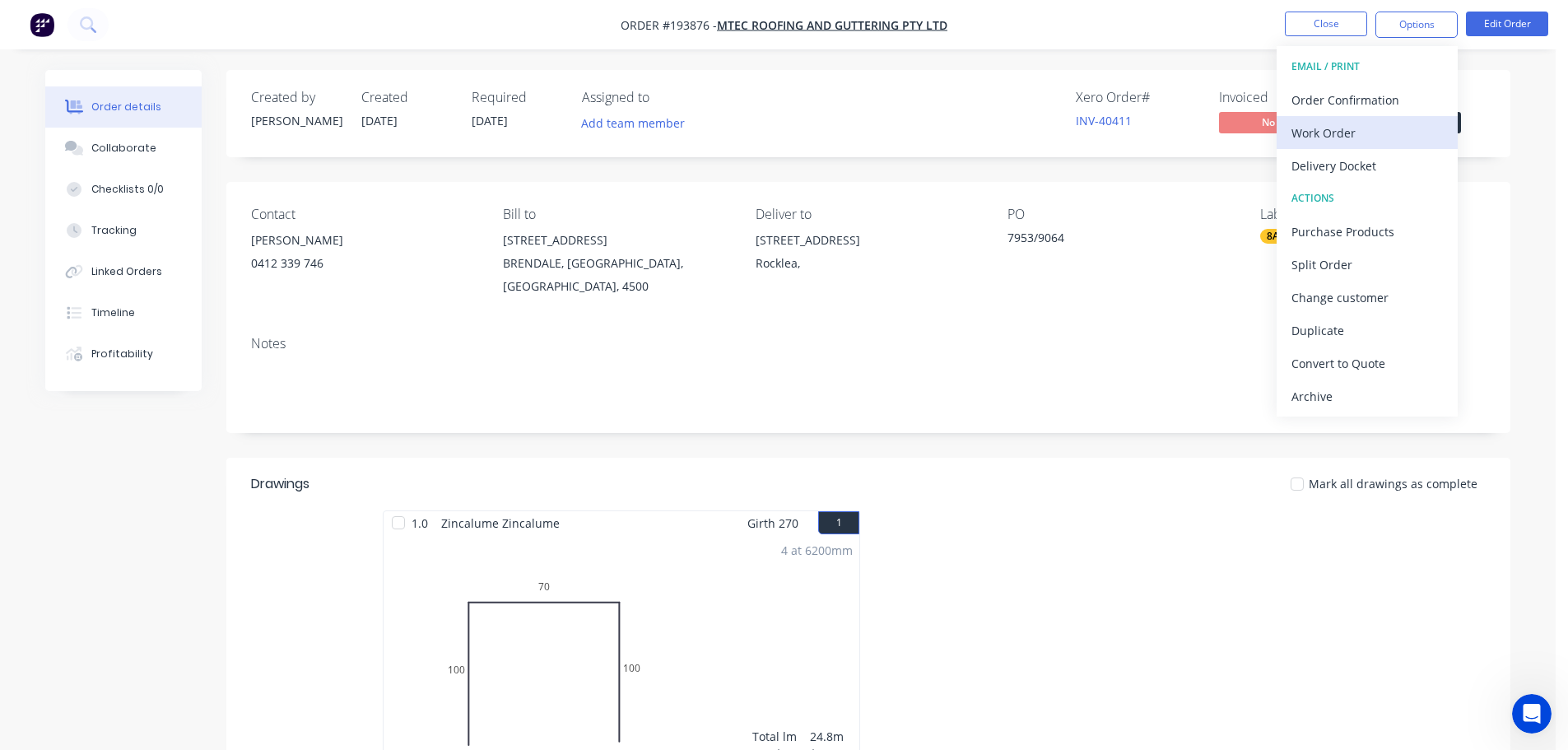
click at [1335, 134] on div "Work Order" at bounding box center [1367, 133] width 152 height 24
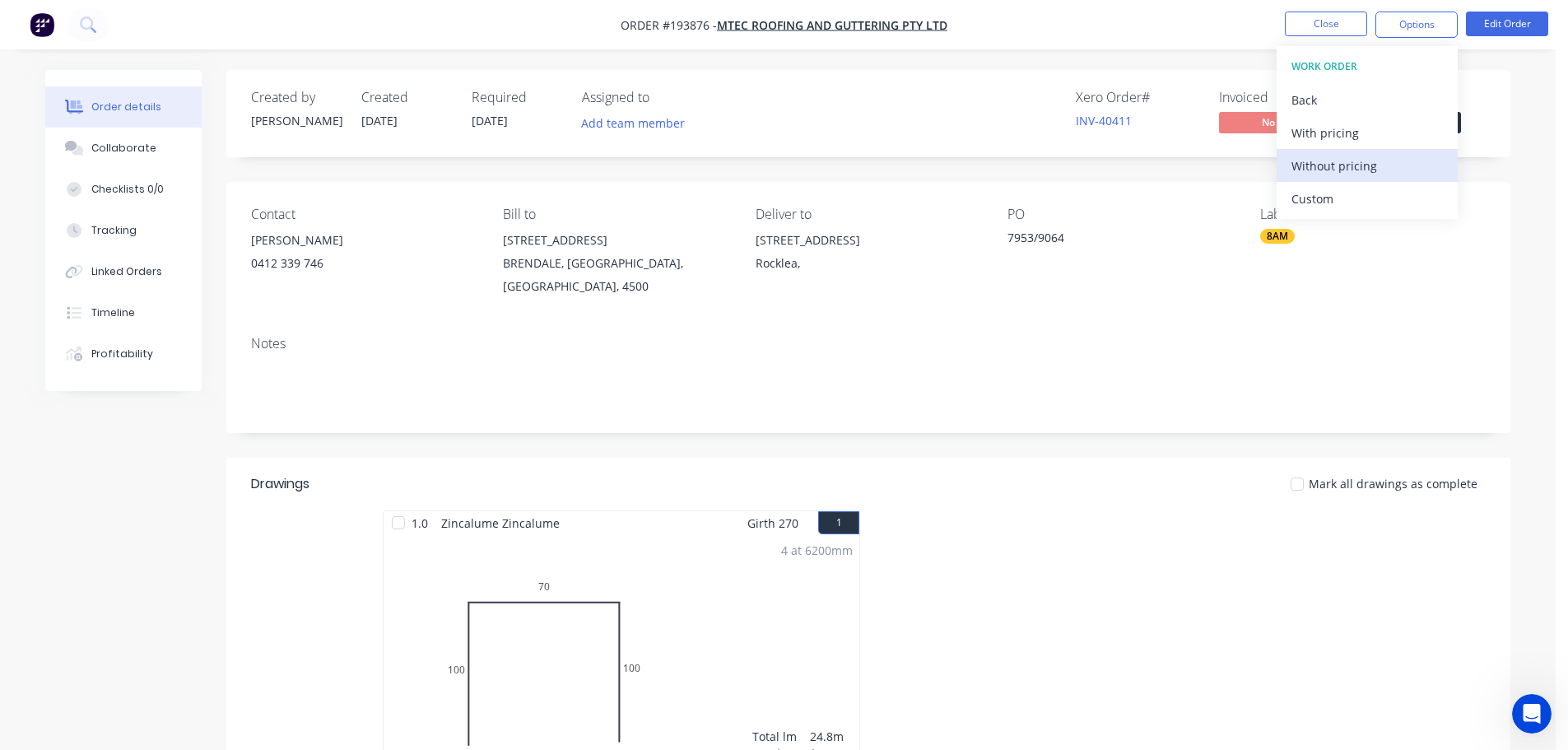
click at [1326, 161] on div "Without pricing" at bounding box center [1367, 166] width 152 height 24
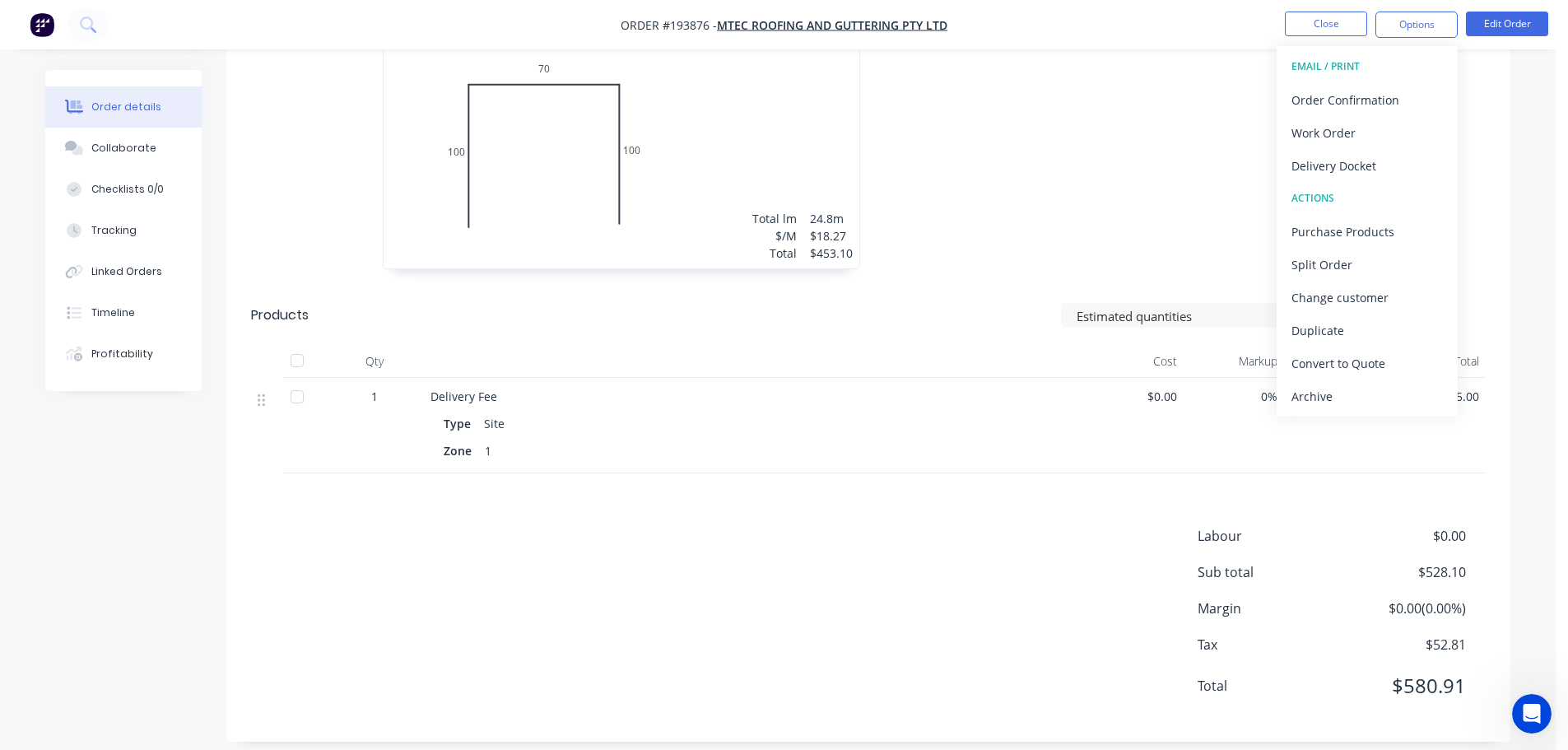
scroll to position [24, 0]
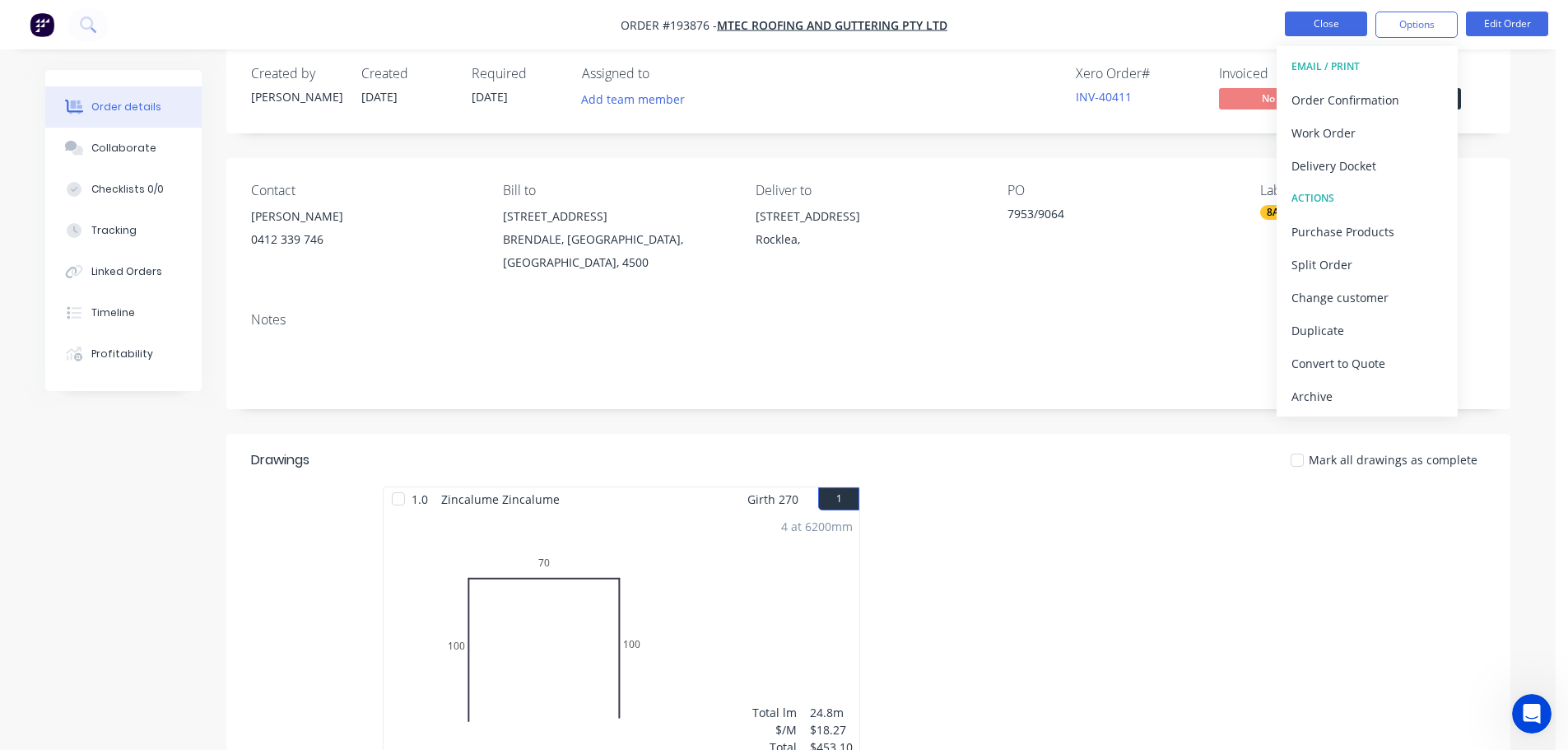
click at [1329, 13] on button "Close" at bounding box center [1326, 24] width 82 height 25
